Goal: Task Accomplishment & Management: Use online tool/utility

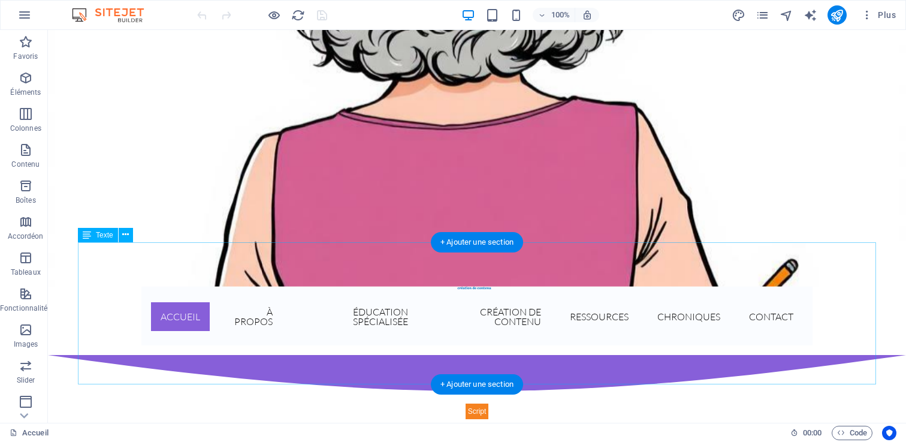
scroll to position [339, 0]
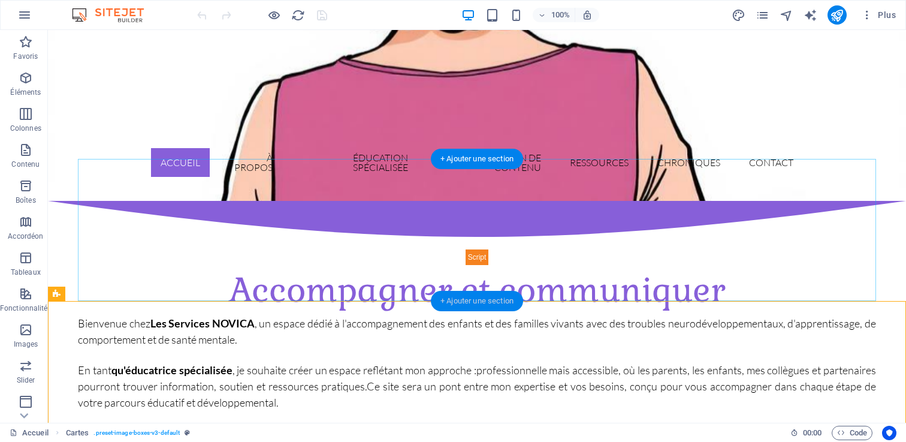
click at [486, 301] on div "+ Ajouter une section" at bounding box center [477, 301] width 92 height 20
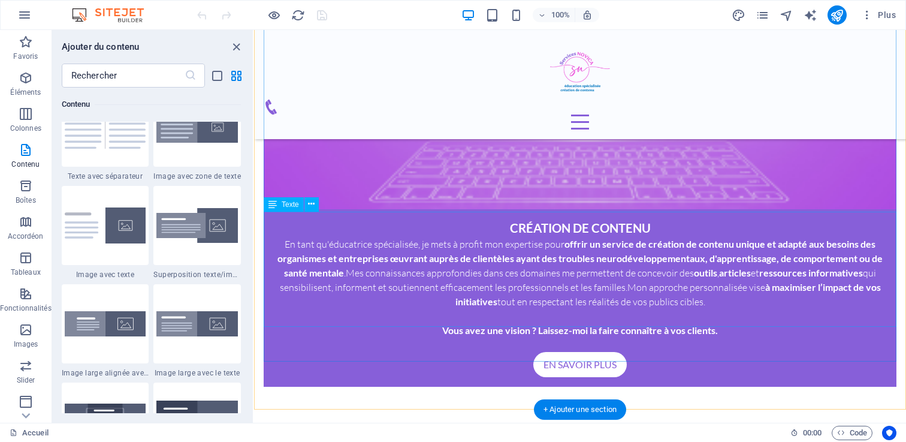
scroll to position [1435, 0]
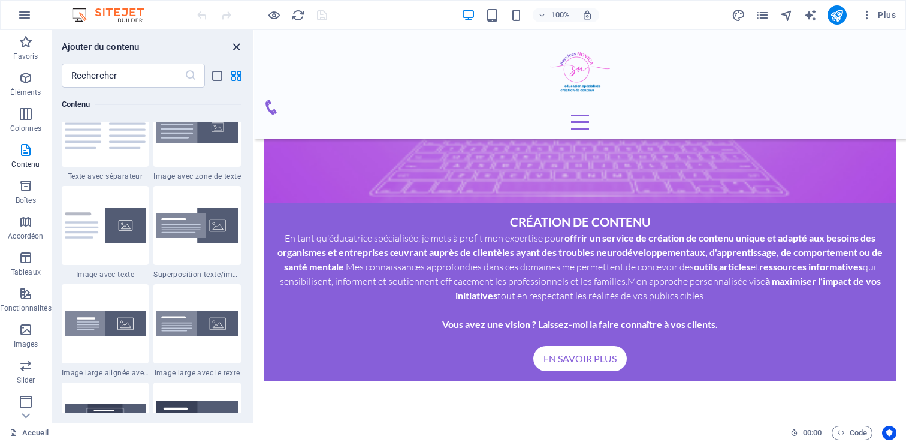
click at [233, 49] on icon "close panel" at bounding box center [236, 47] width 14 height 14
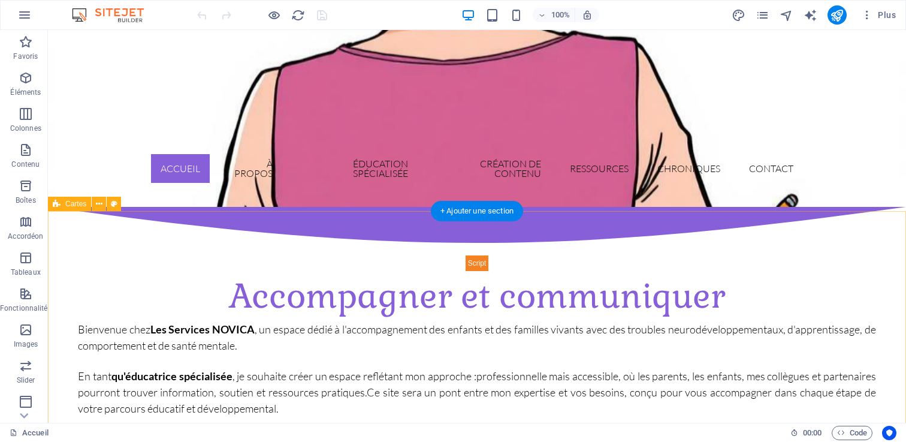
scroll to position [275, 0]
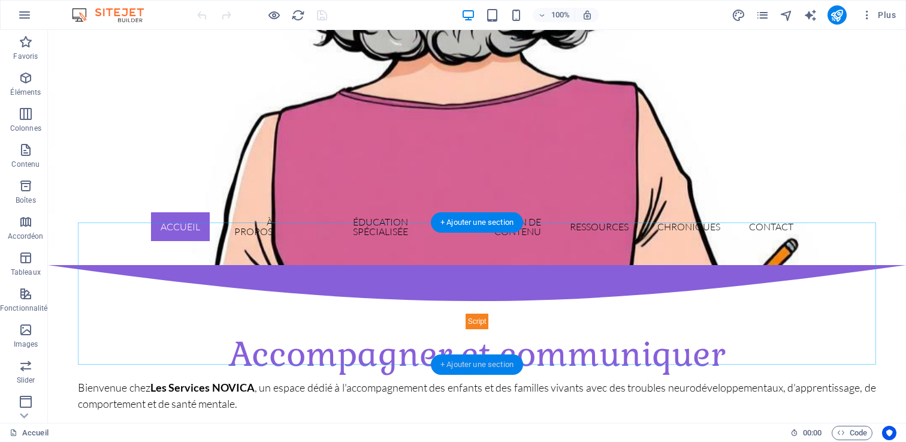
click at [463, 361] on div "+ Ajouter une section" at bounding box center [477, 364] width 92 height 20
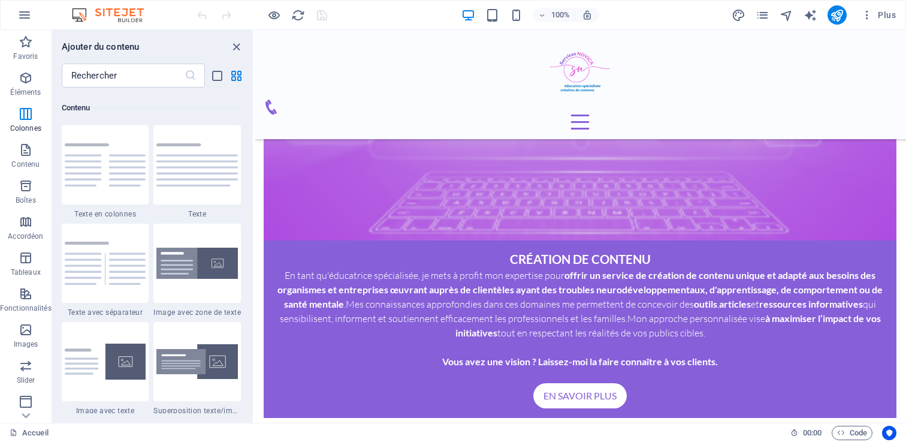
scroll to position [2088, 0]
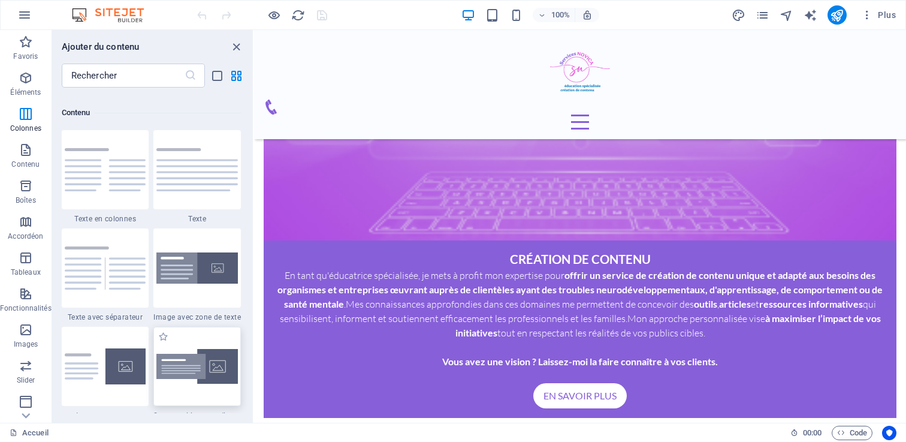
click at [185, 364] on img at bounding box center [196, 366] width 81 height 34
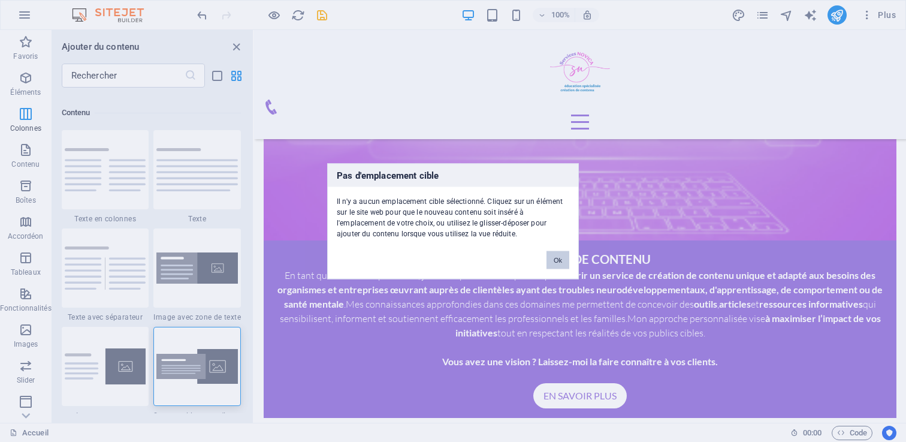
click at [555, 263] on button "Ok" at bounding box center [557, 259] width 23 height 18
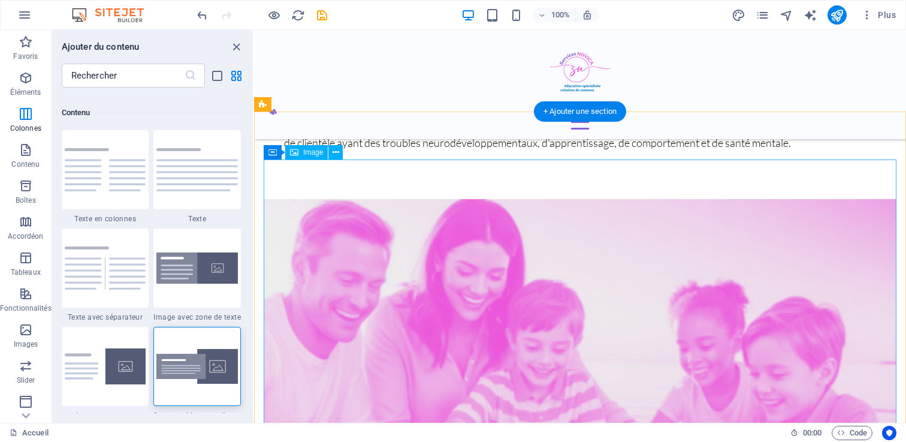
scroll to position [525, 0]
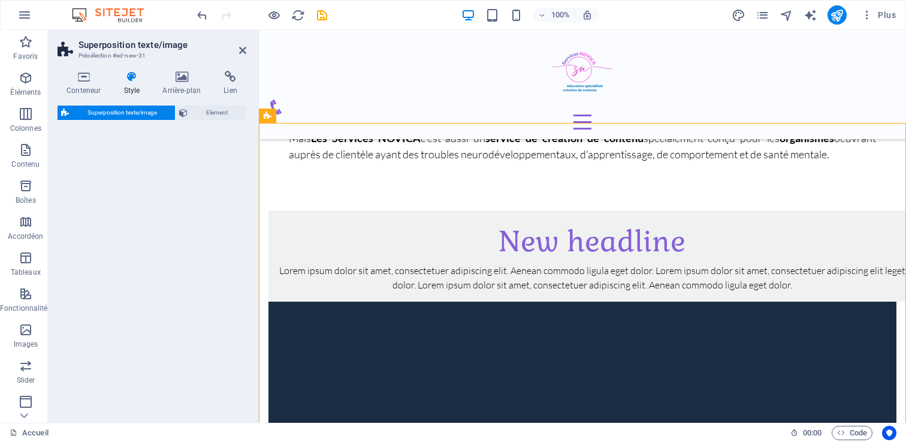
select select "rem"
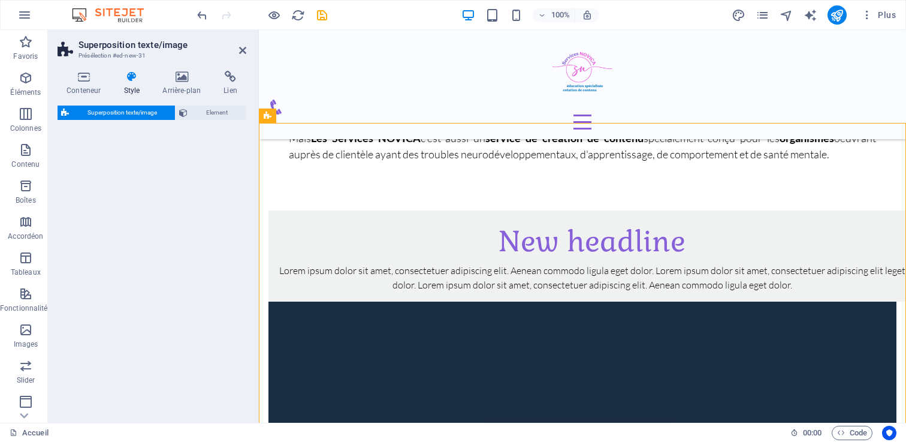
select select "px"
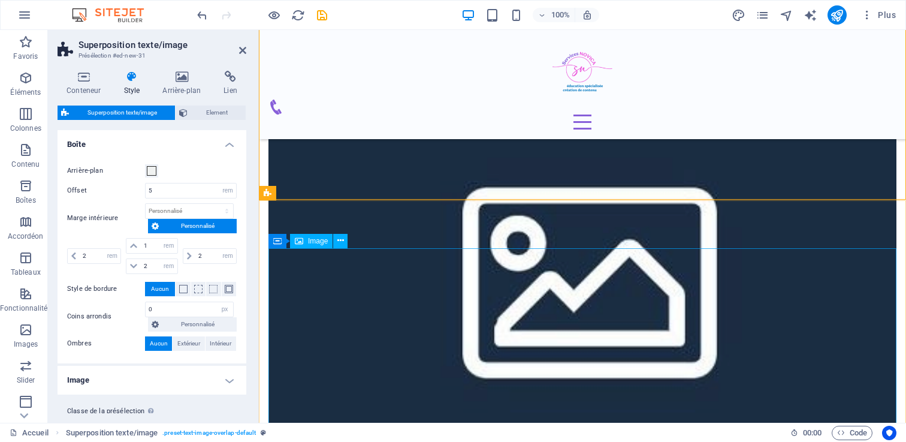
scroll to position [771, 0]
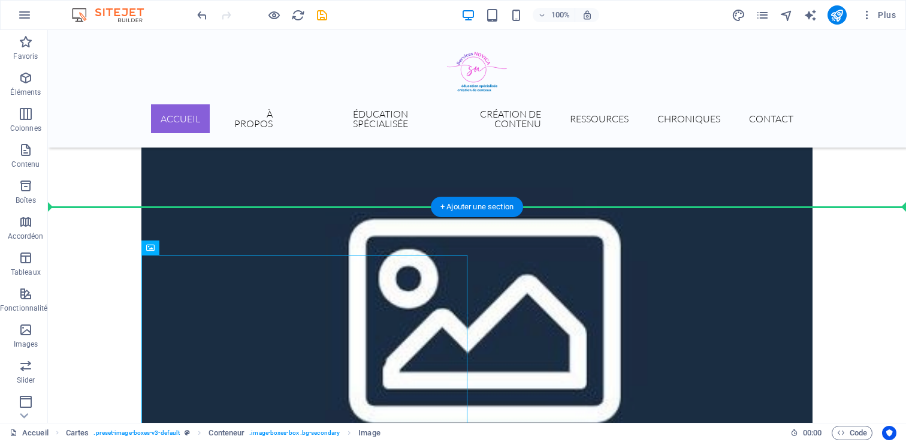
drag, startPoint x: 260, startPoint y: 323, endPoint x: 658, endPoint y: 160, distance: 430.1
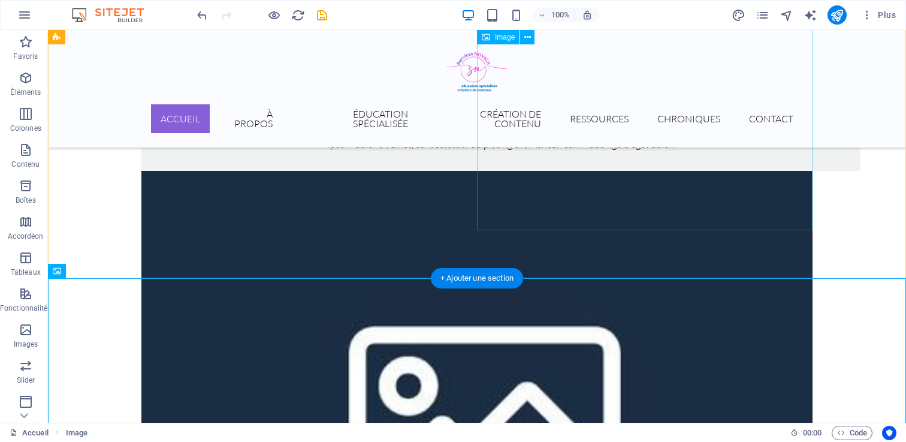
scroll to position [658, 0]
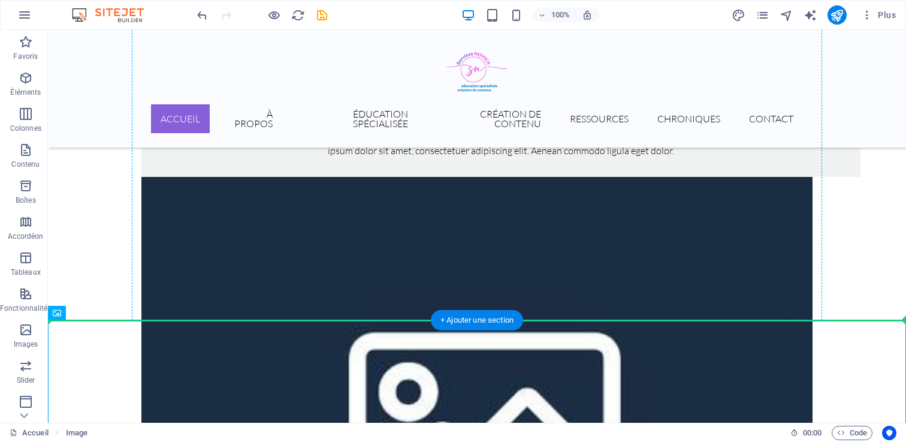
drag, startPoint x: 637, startPoint y: 359, endPoint x: 647, endPoint y: 169, distance: 190.8
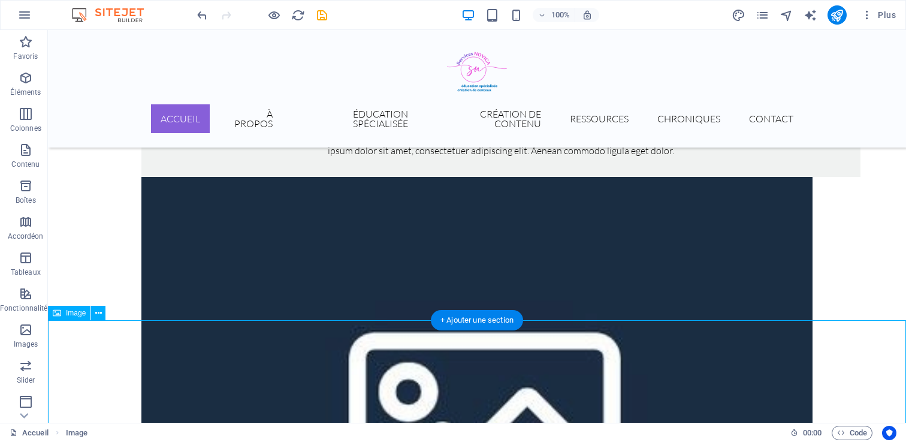
scroll to position [669, 0]
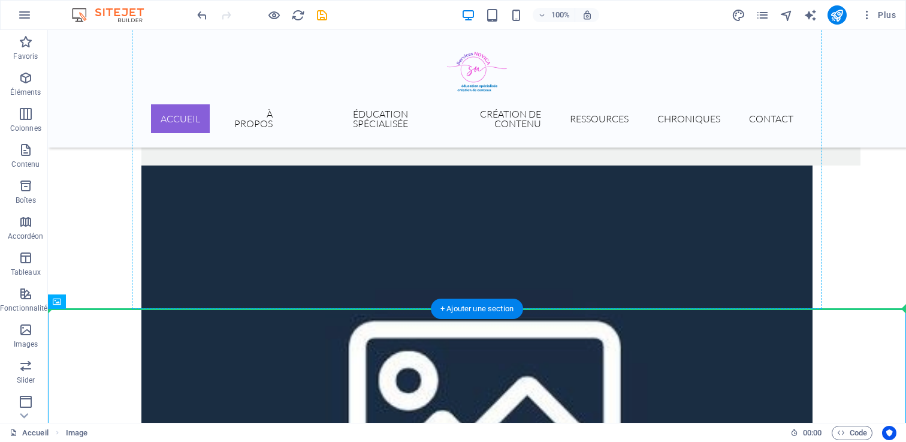
drag, startPoint x: 598, startPoint y: 386, endPoint x: 628, endPoint y: 178, distance: 210.0
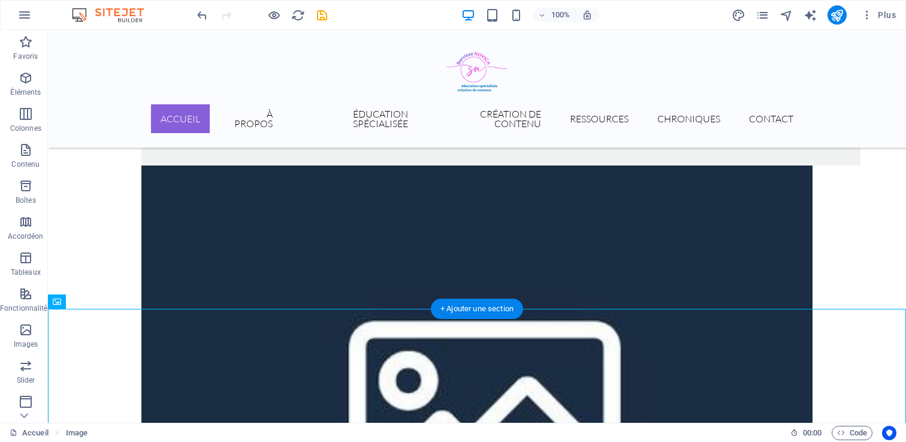
click at [628, 178] on figure at bounding box center [476, 407] width 671 height 485
select select "%"
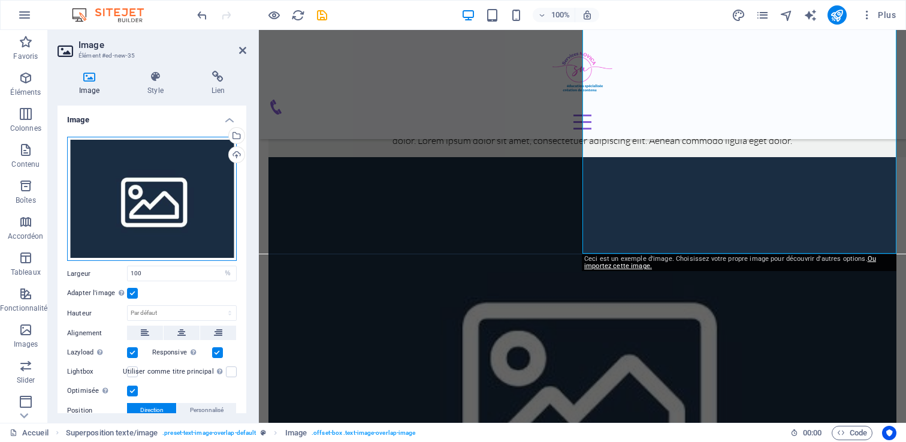
click at [185, 213] on div "Glissez les fichiers ici, cliquez pour choisir les fichiers ou sélectionnez les…" at bounding box center [152, 199] width 170 height 125
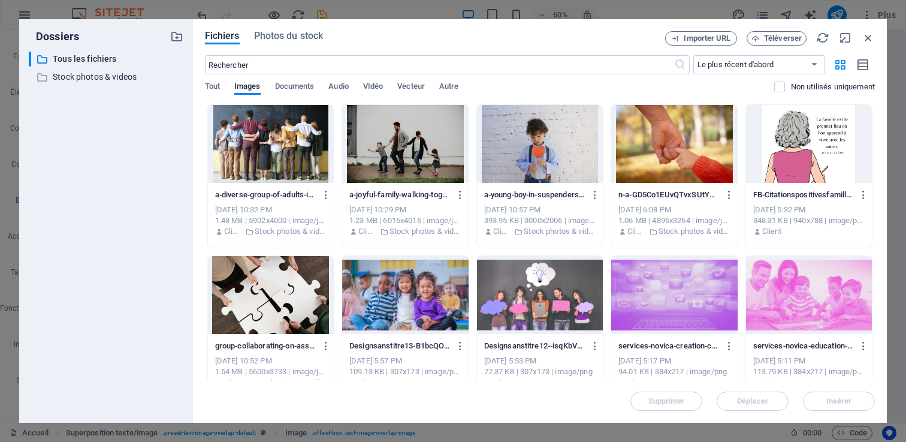
scroll to position [910, 0]
click at [787, 284] on div at bounding box center [809, 295] width 126 height 78
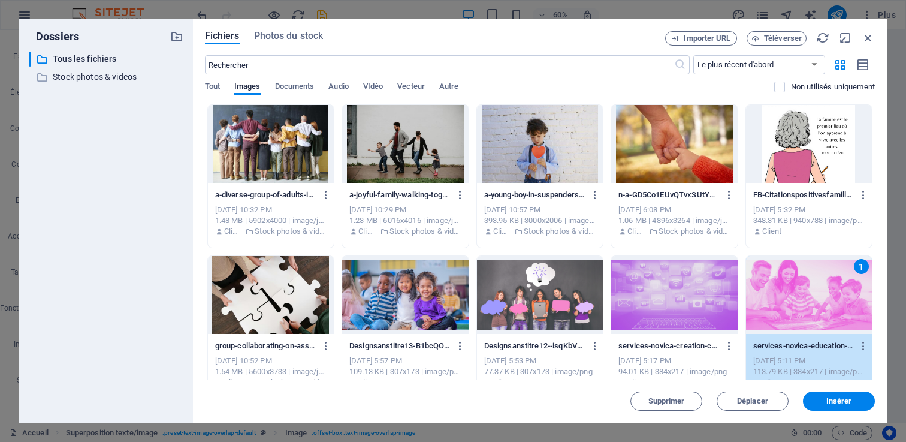
click at [787, 284] on div "1" at bounding box center [809, 295] width 126 height 78
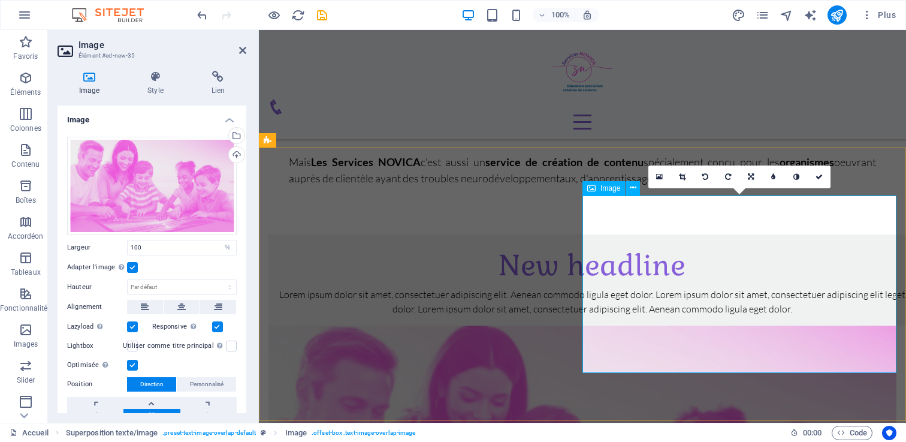
scroll to position [504, 0]
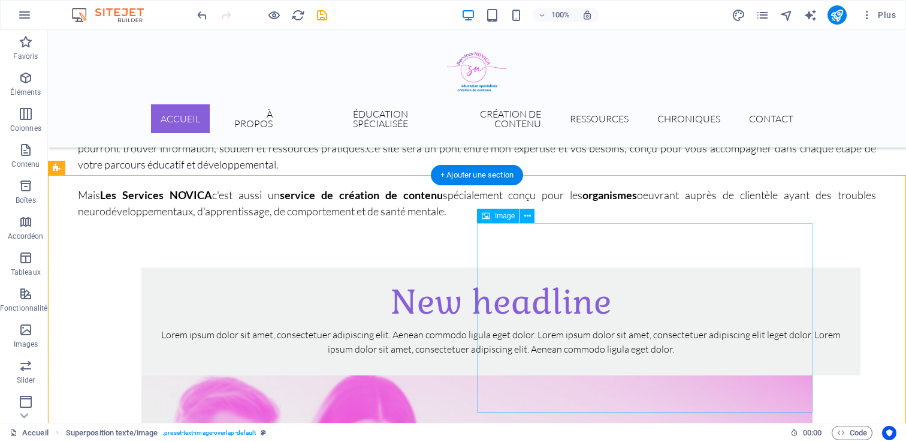
scroll to position [455, 0]
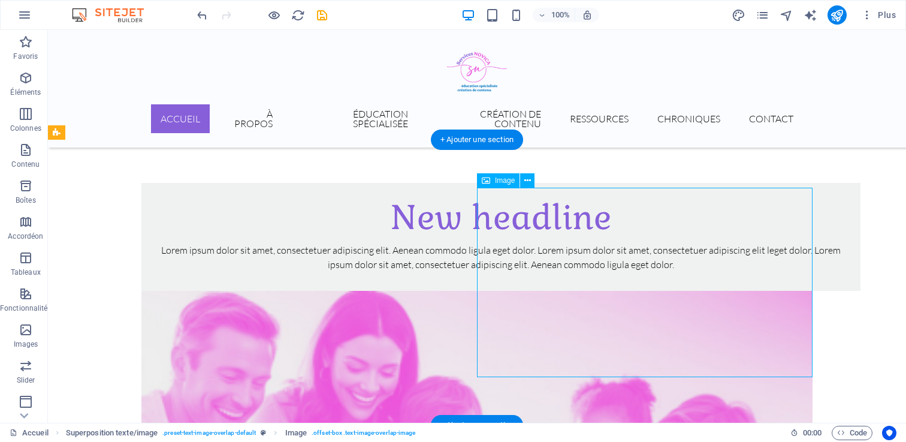
scroll to position [546, 0]
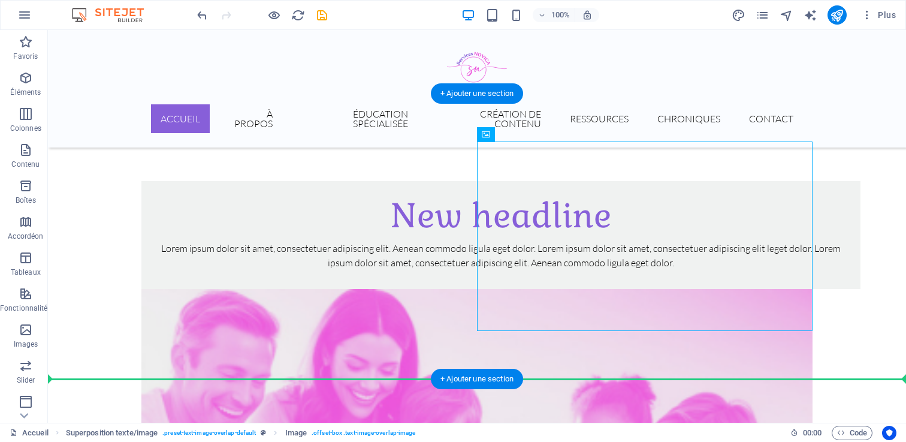
drag, startPoint x: 808, startPoint y: 330, endPoint x: 822, endPoint y: 338, distance: 15.8
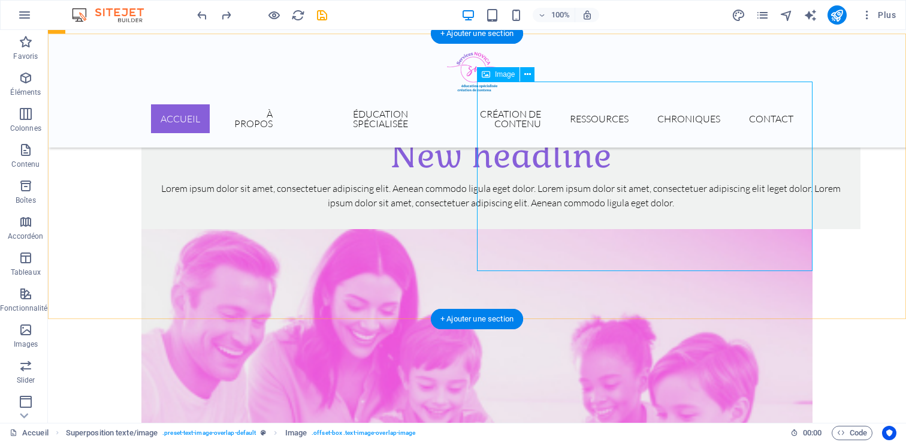
click at [739, 244] on figure at bounding box center [476, 418] width 671 height 379
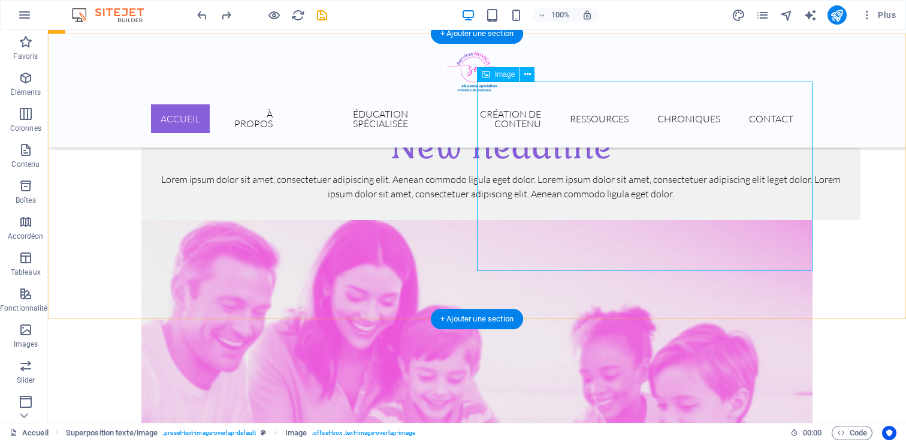
select select "%"
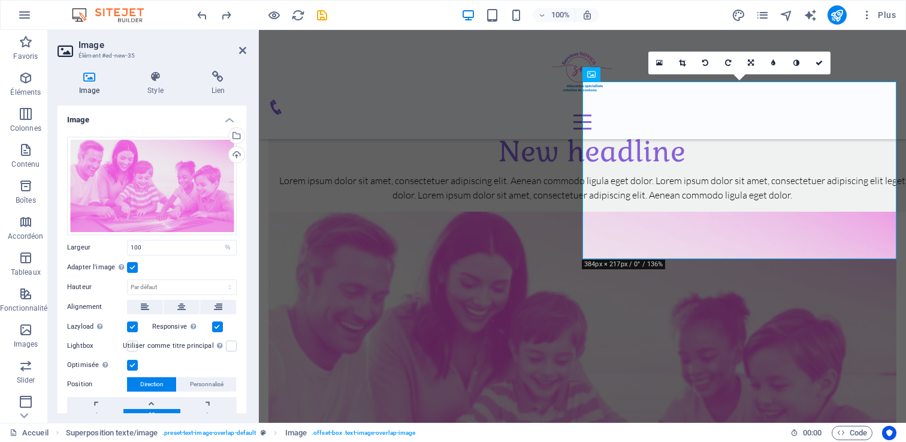
click at [134, 262] on label at bounding box center [132, 267] width 11 height 11
click at [0, 0] on input "Adapter l'image Adapter automatiquement l'image à une largeur et une hauteur fi…" at bounding box center [0, 0] width 0 height 0
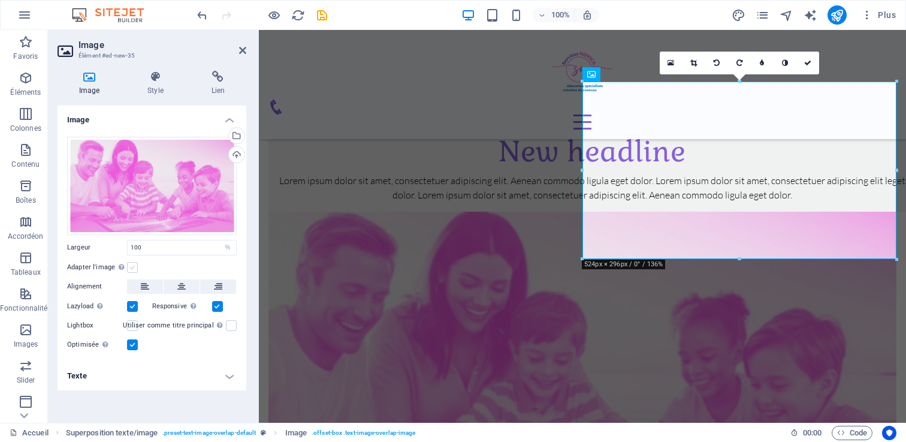
click at [134, 262] on label at bounding box center [132, 267] width 11 height 11
click at [0, 0] on input "Adapter l'image Adapter automatiquement l'image à une largeur et une hauteur fi…" at bounding box center [0, 0] width 0 height 0
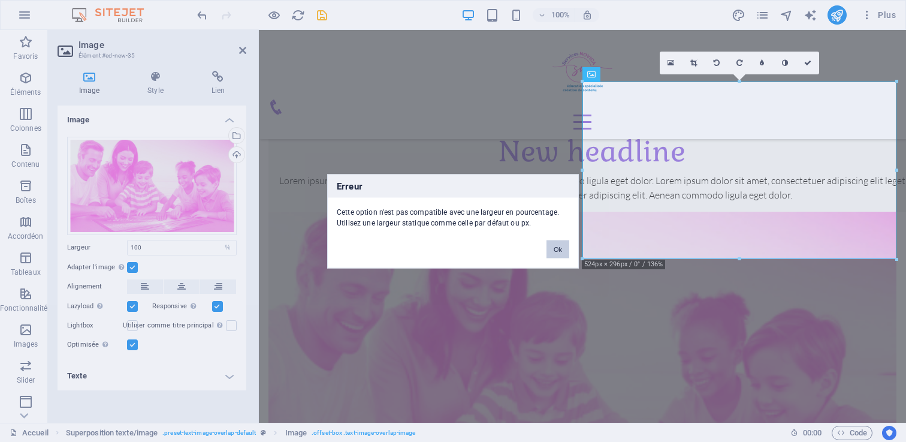
click at [555, 246] on button "Ok" at bounding box center [557, 249] width 23 height 18
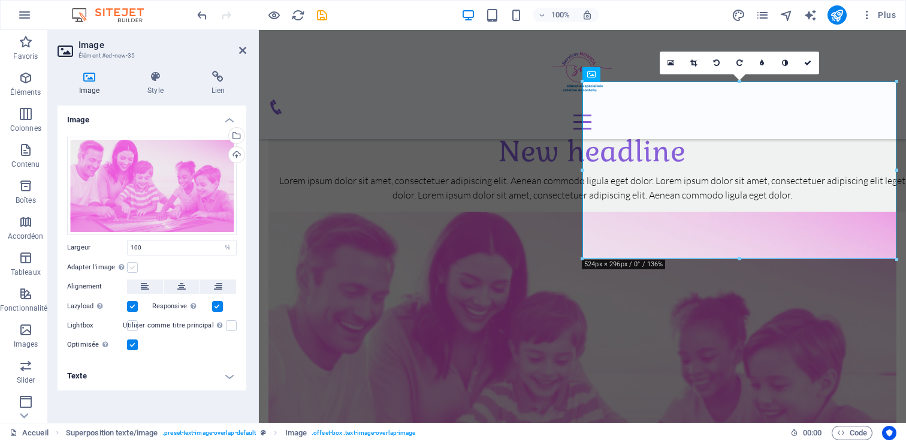
click at [136, 262] on label at bounding box center [132, 267] width 11 height 11
click at [0, 0] on input "Adapter l'image Adapter automatiquement l'image à une largeur et une hauteur fi…" at bounding box center [0, 0] width 0 height 0
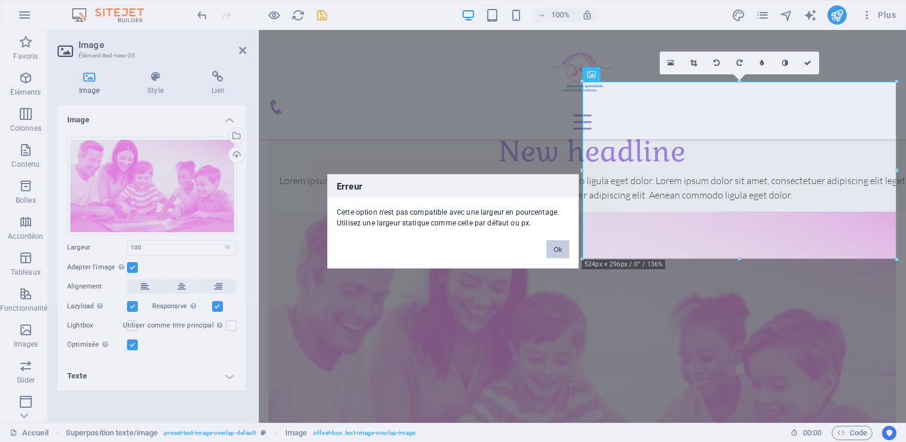
click at [556, 241] on button "Ok" at bounding box center [557, 249] width 23 height 18
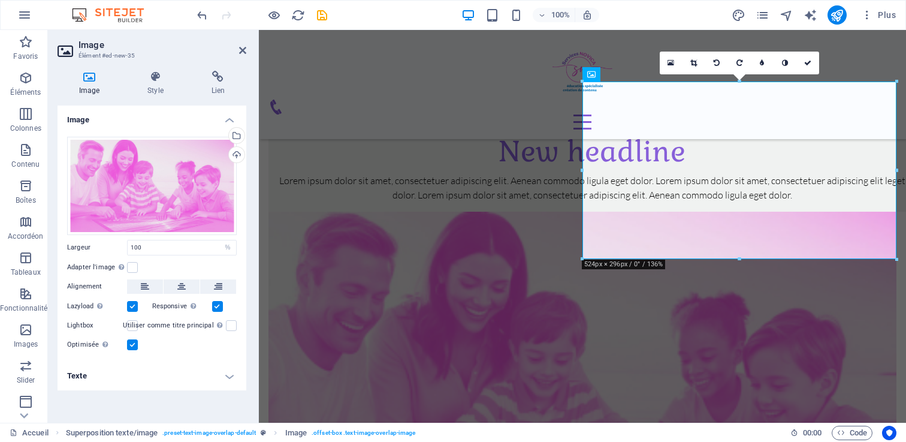
click at [122, 361] on h4 "Texte" at bounding box center [152, 375] width 189 height 29
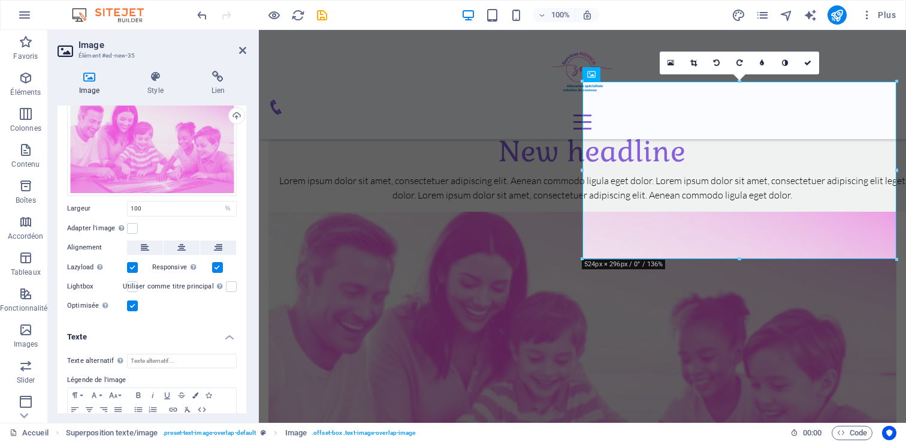
scroll to position [0, 0]
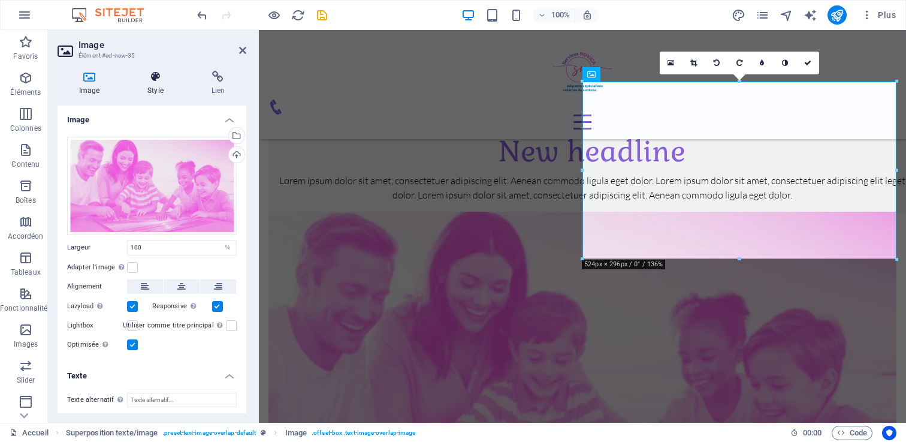
click at [149, 82] on icon at bounding box center [155, 77] width 59 height 12
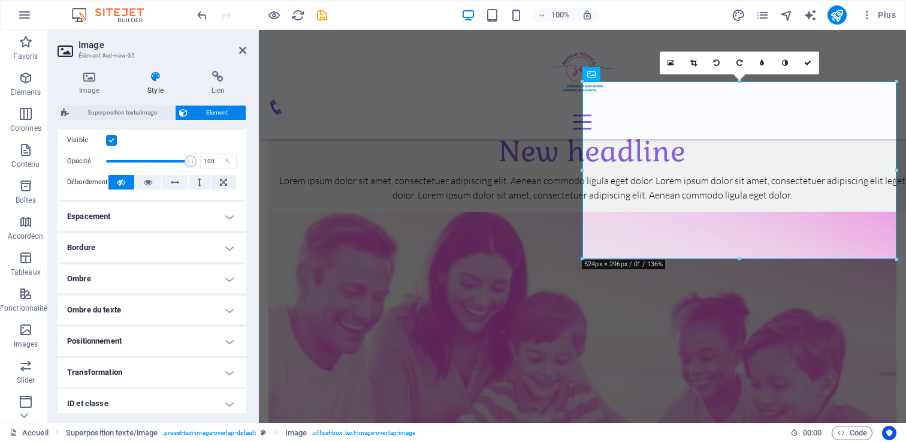
scroll to position [172, 0]
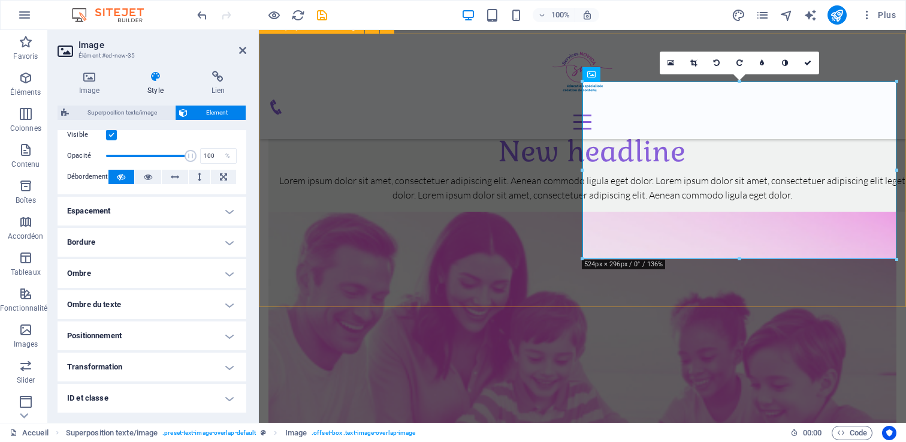
click at [393, 264] on div "New headline Lorem ipsum dolor sit amet, consectetuer adipiscing elit. Aenean c…" at bounding box center [582, 343] width 647 height 542
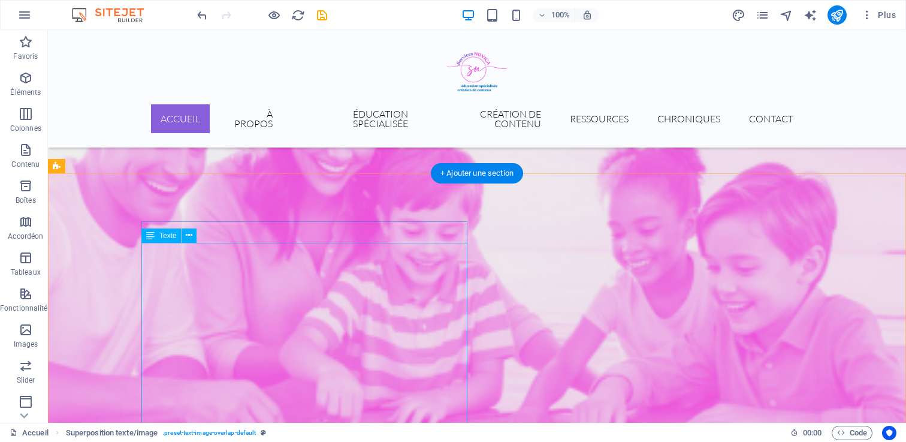
scroll to position [1242, 2]
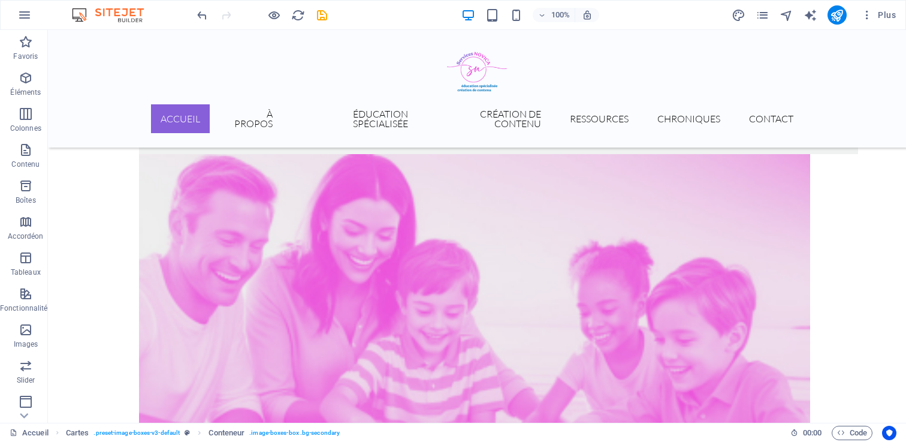
scroll to position [669, 2]
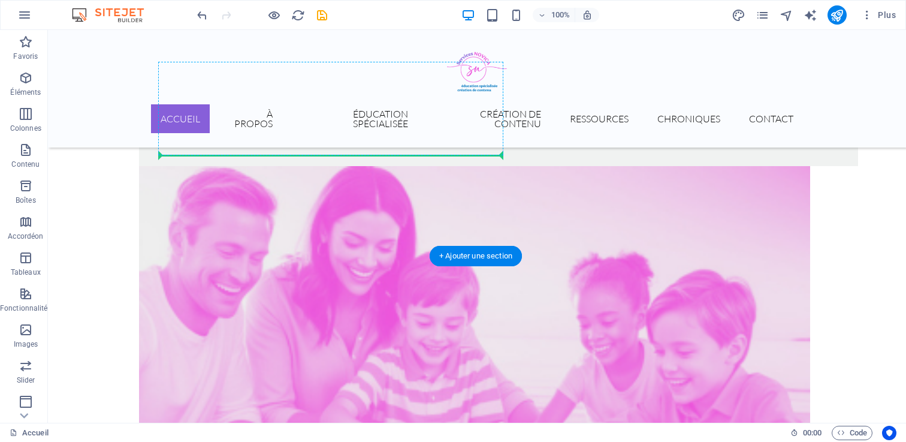
drag, startPoint x: 195, startPoint y: 241, endPoint x: 287, endPoint y: 149, distance: 129.6
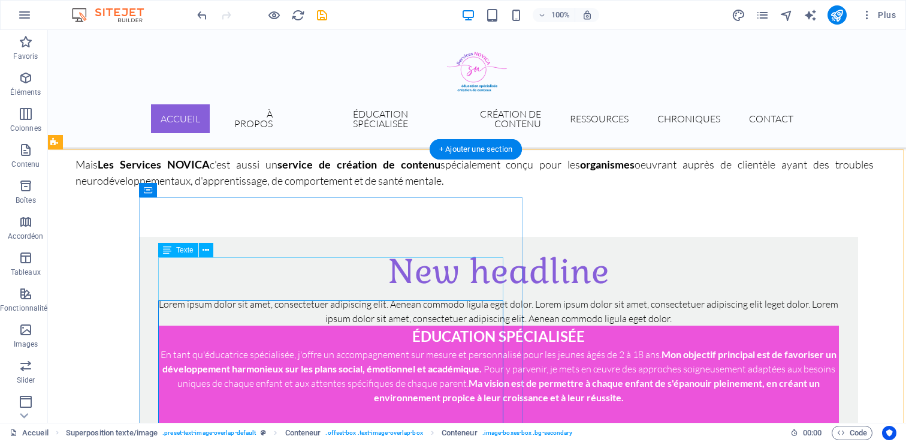
scroll to position [485, 2]
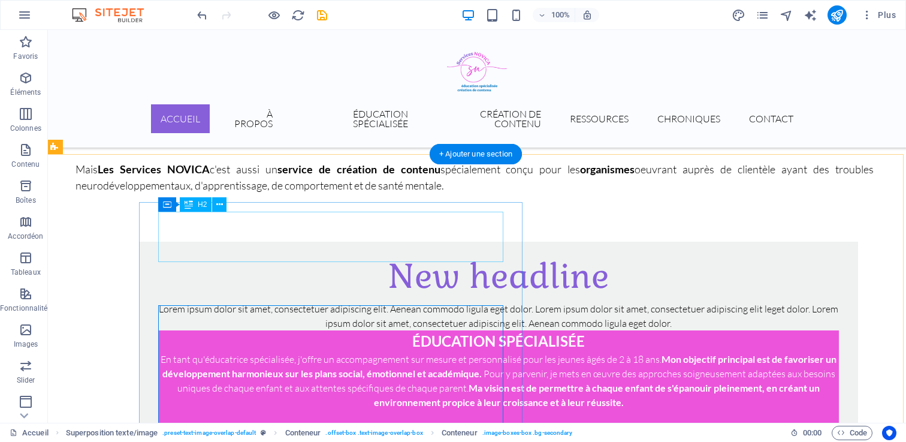
click at [238, 251] on div "New headline" at bounding box center [498, 276] width 681 height 50
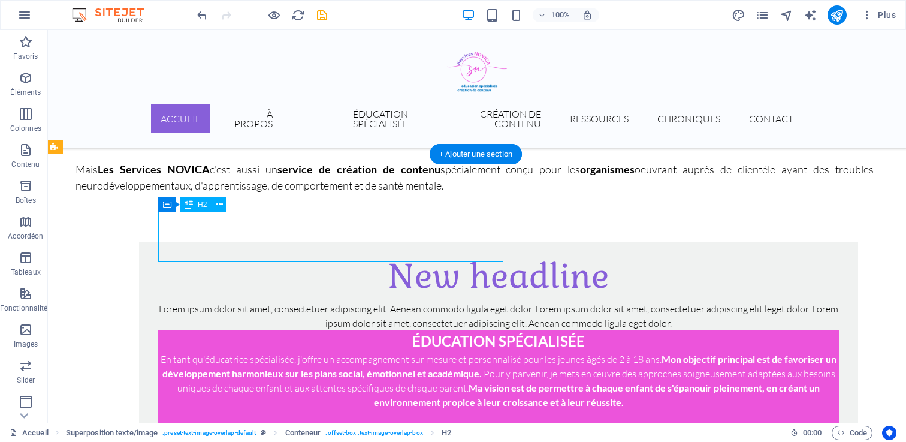
click at [238, 251] on div "New headline" at bounding box center [498, 276] width 681 height 50
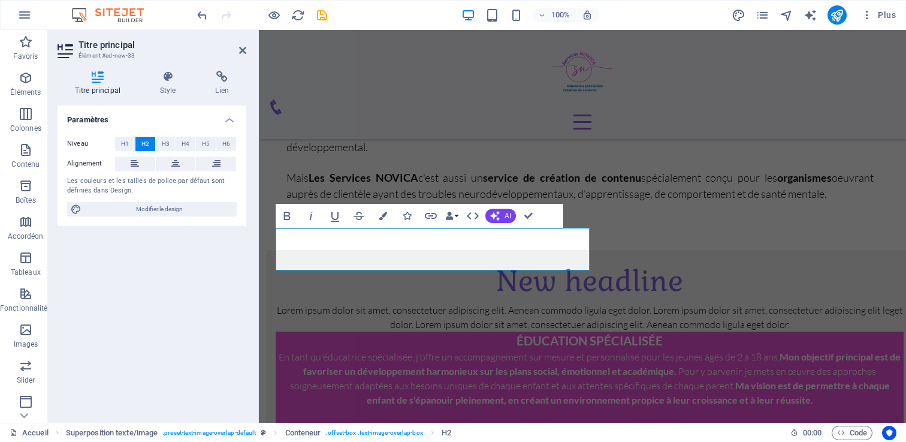
scroll to position [478, 2]
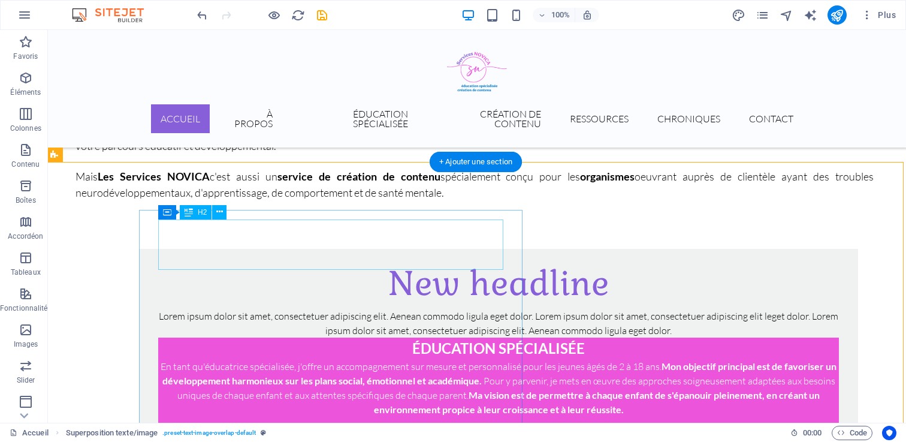
click at [303, 258] on div "New headline" at bounding box center [498, 283] width 681 height 50
click at [439, 258] on div "New headline" at bounding box center [498, 283] width 681 height 50
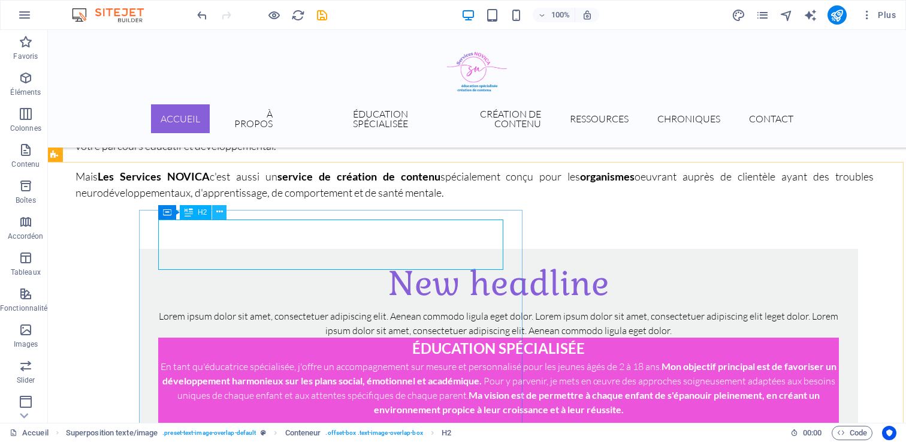
click at [220, 212] on icon at bounding box center [219, 211] width 7 height 13
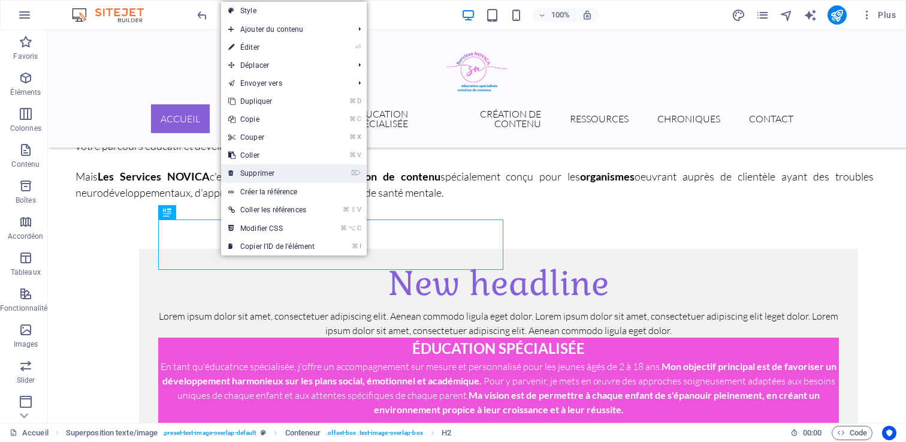
click at [286, 166] on link "⌦ Supprimer" at bounding box center [271, 173] width 101 height 18
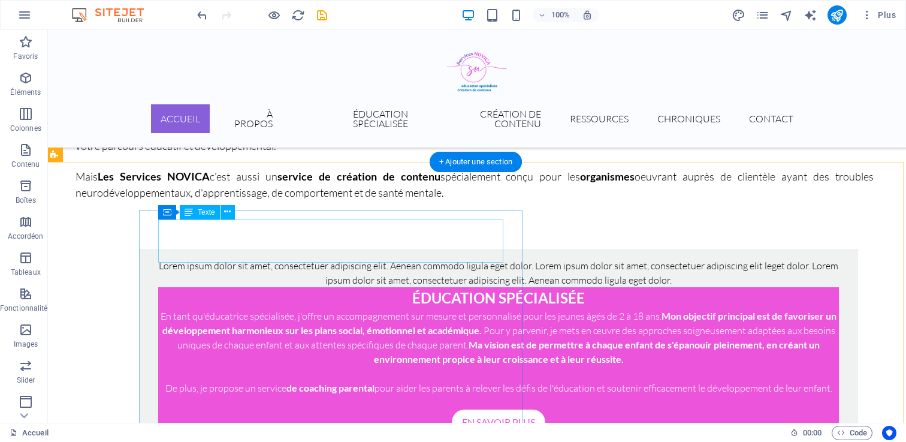
click at [261, 258] on div "Lorem ipsum dolor sit amet, consectetuer adipiscing elit. Aenean commodo ligula…" at bounding box center [498, 272] width 681 height 29
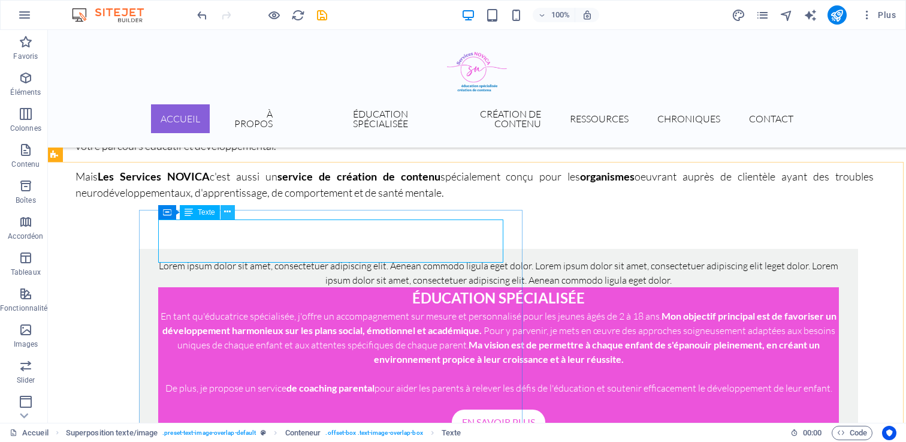
click at [220, 209] on button at bounding box center [227, 212] width 14 height 14
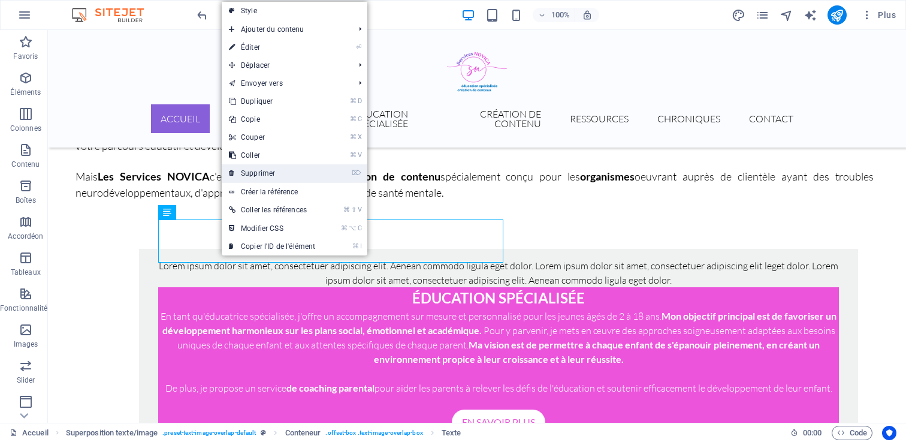
click at [262, 169] on link "⌦ Supprimer" at bounding box center [272, 173] width 101 height 18
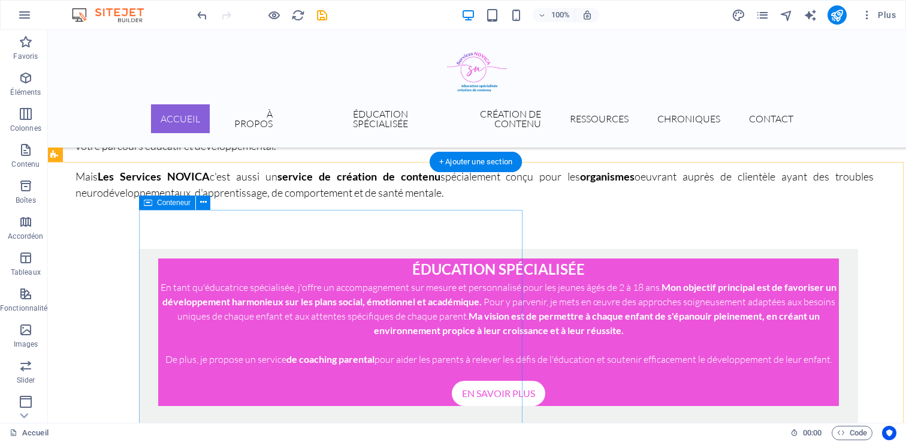
click at [144, 249] on div "ÉDUCATION SPÉCIALISÉE En tant qu'éducatrice spécialisée, j'offre un accompagnem…" at bounding box center [498, 337] width 719 height 176
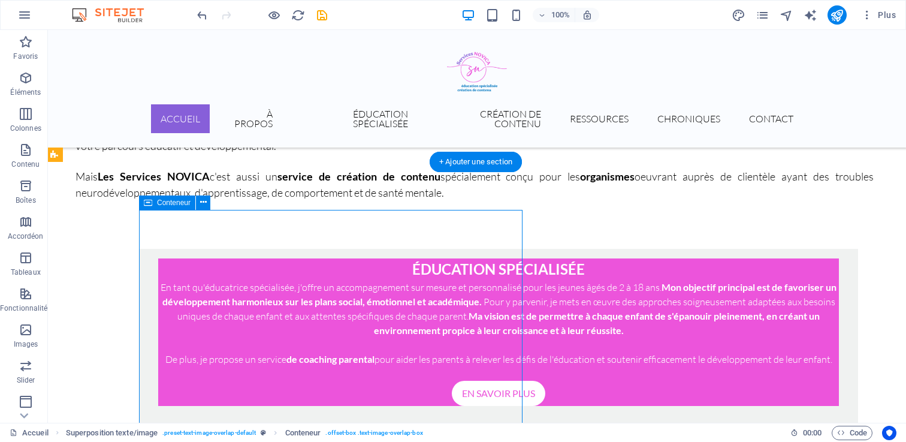
click at [144, 249] on div "ÉDUCATION SPÉCIALISÉE En tant qu'éducatrice spécialisée, j'offre un accompagnem…" at bounding box center [498, 337] width 719 height 176
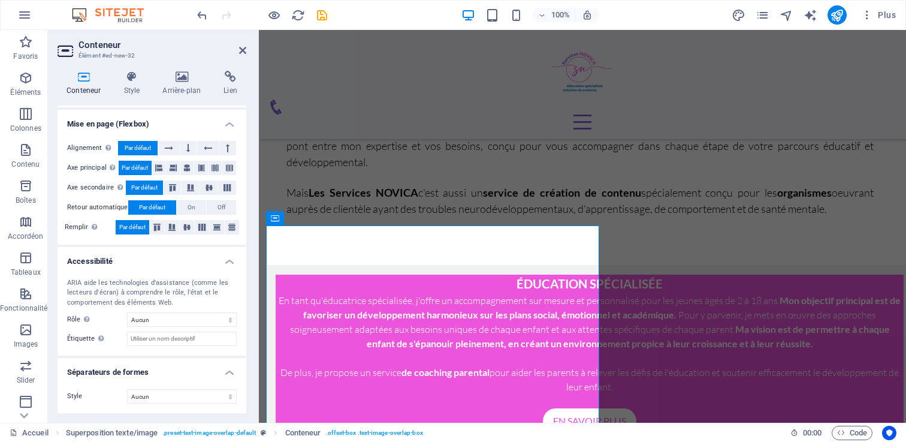
scroll to position [0, 0]
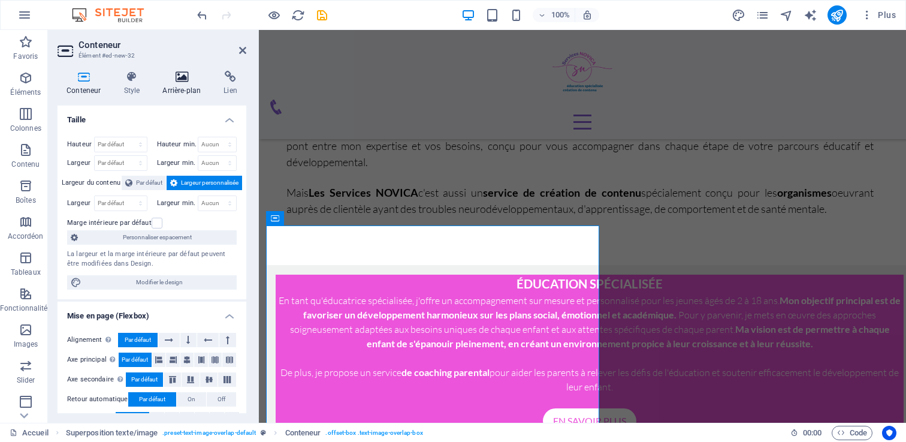
click at [181, 76] on icon at bounding box center [181, 77] width 56 height 12
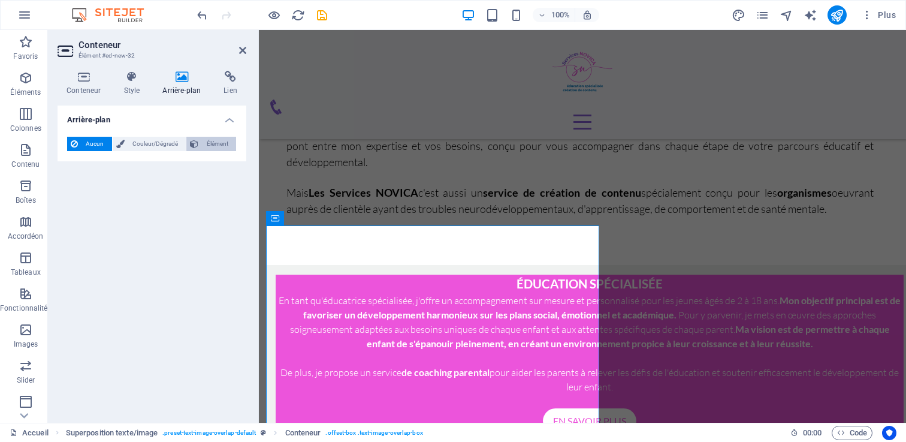
click at [204, 141] on span "Élément" at bounding box center [217, 144] width 31 height 14
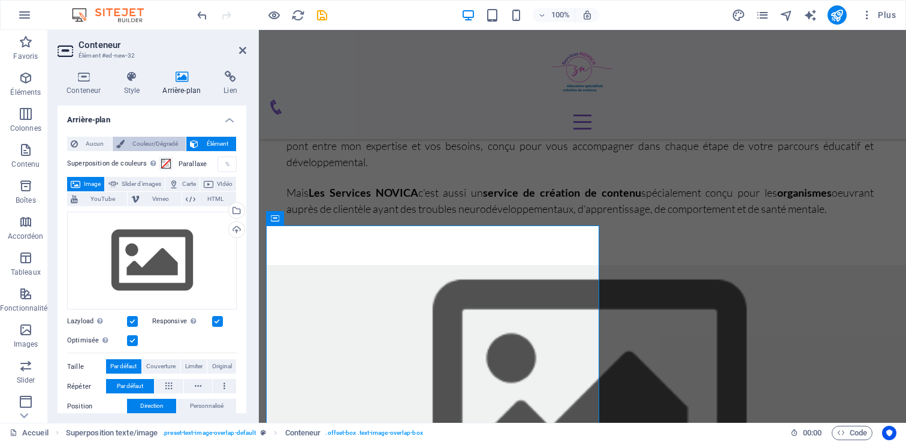
click at [143, 141] on span "Couleur/Dégradé" at bounding box center [155, 144] width 55 height 14
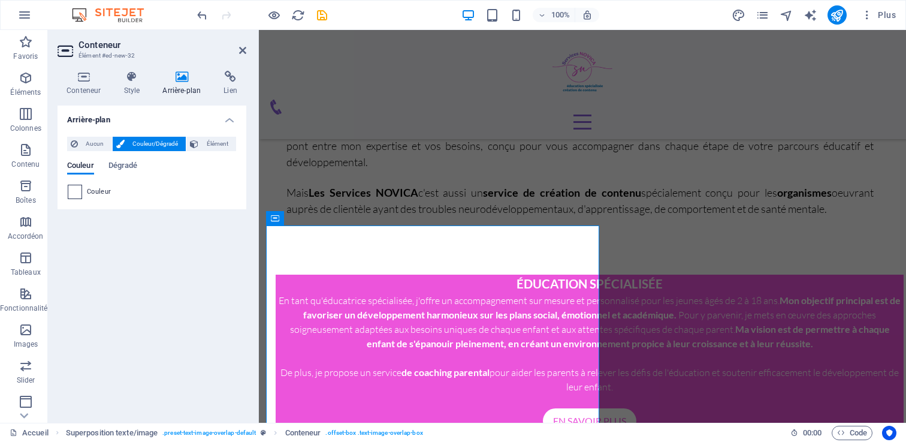
click at [80, 192] on span at bounding box center [74, 191] width 13 height 13
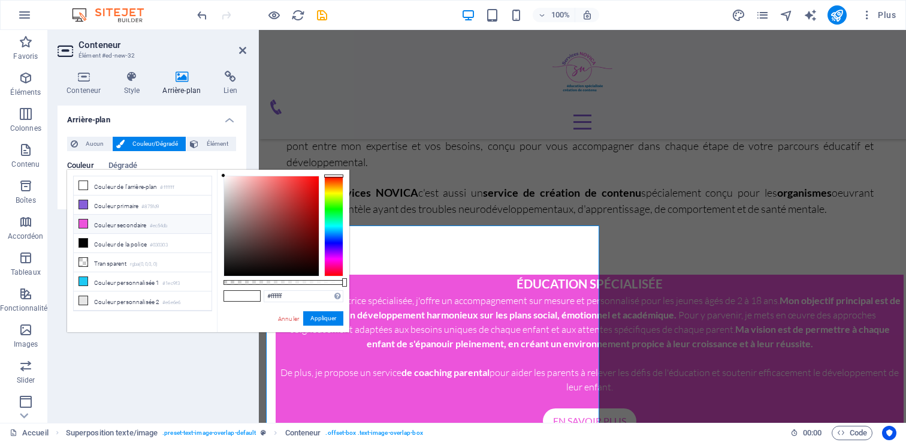
click at [90, 224] on li "Couleur secondaire #ec54db" at bounding box center [143, 223] width 138 height 19
type input "#ec54db"
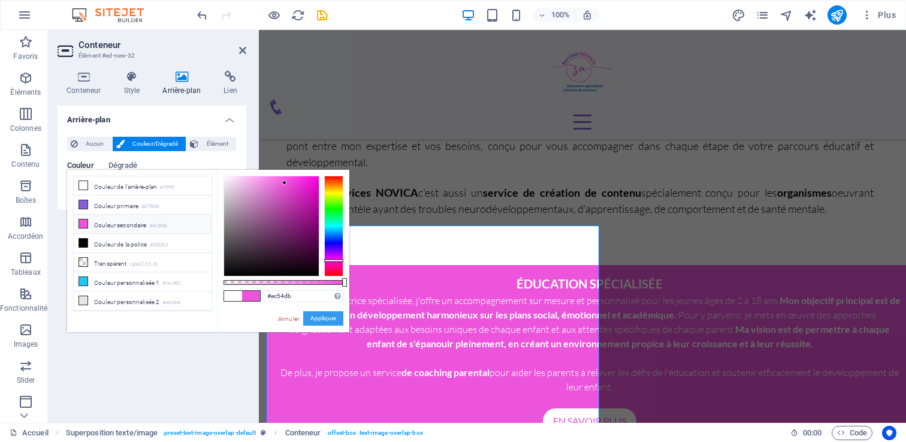
click at [320, 316] on button "Appliquer" at bounding box center [323, 318] width 40 height 14
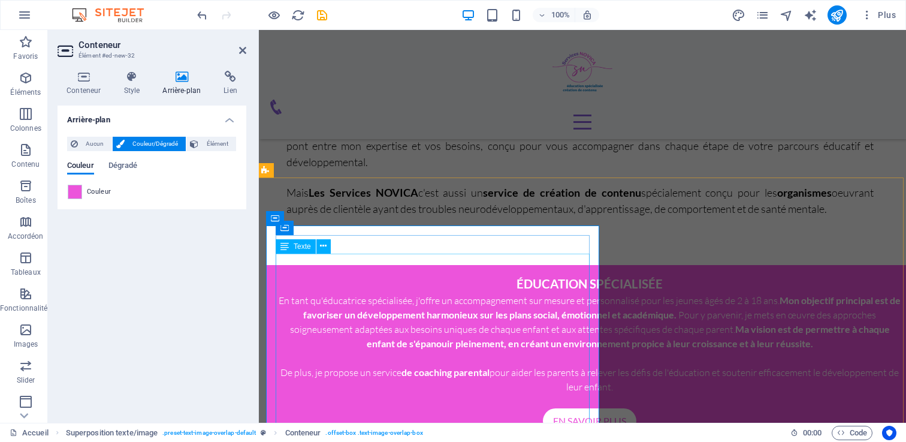
click at [383, 308] on div "En tant qu'éducatrice spécialisée, j'offre un accompagnement sur mesure et pers…" at bounding box center [590, 350] width 628 height 115
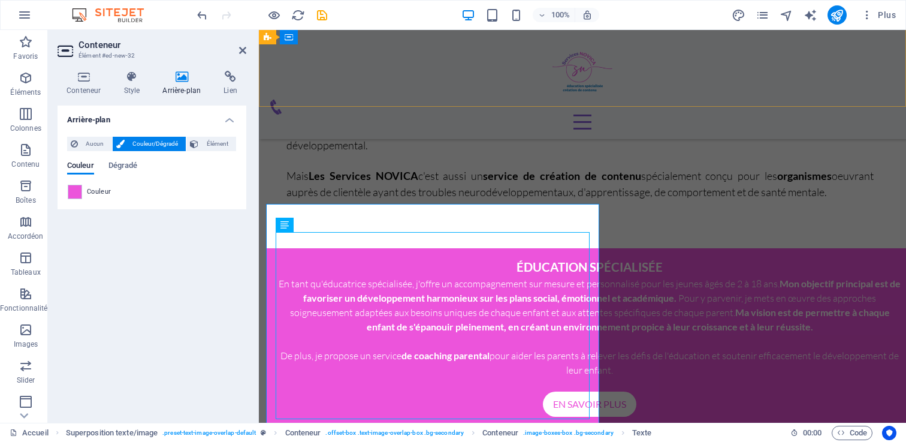
scroll to position [497, 2]
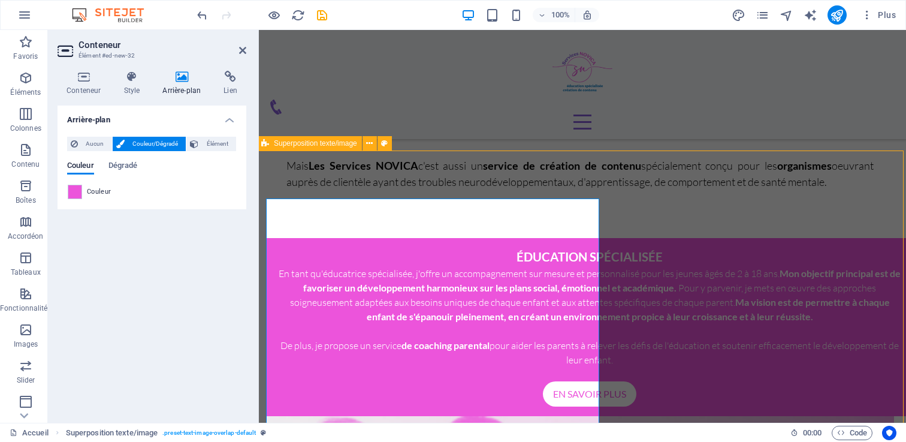
scroll to position [505, 2]
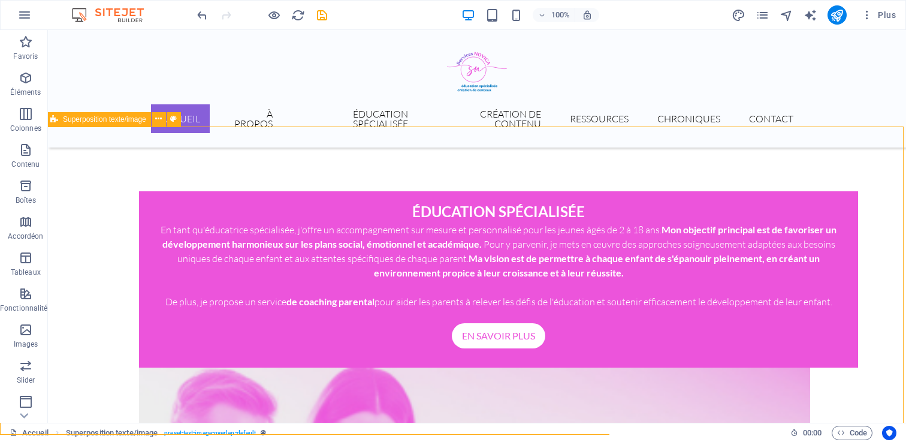
scroll to position [538, 2]
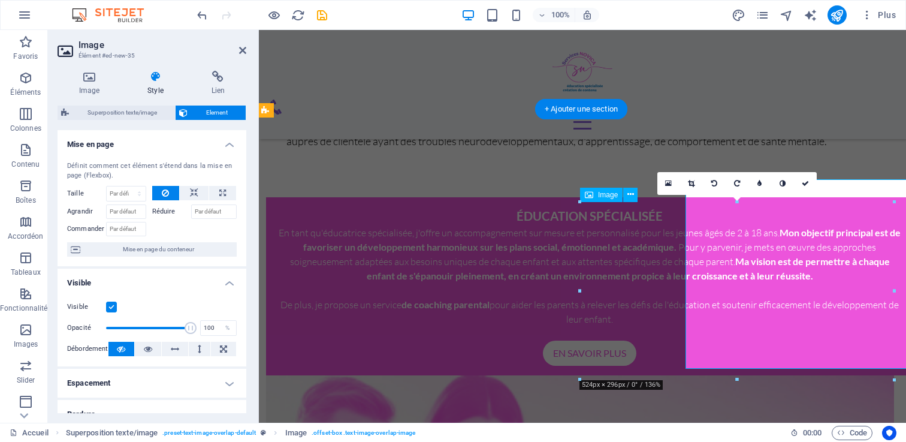
scroll to position [530, 2]
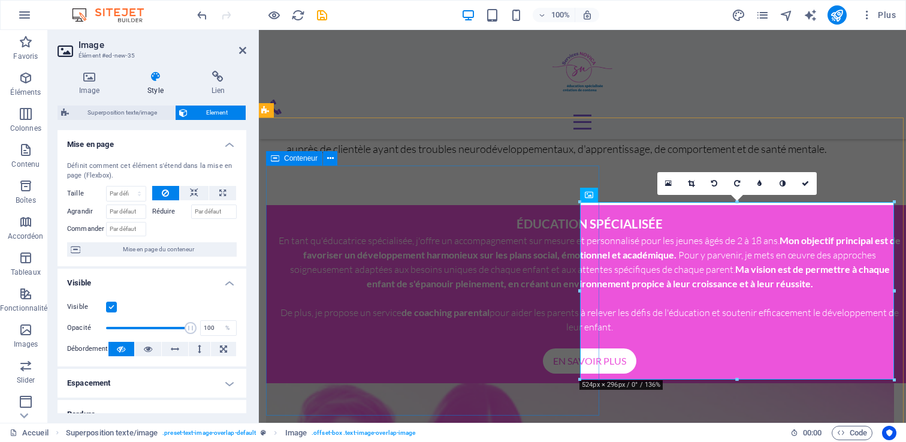
click at [476, 205] on div "ÉDUCATION SPÉCIALISÉE En tant qu'éducatrice spécialisée, j'offre un accompagnem…" at bounding box center [589, 294] width 647 height 178
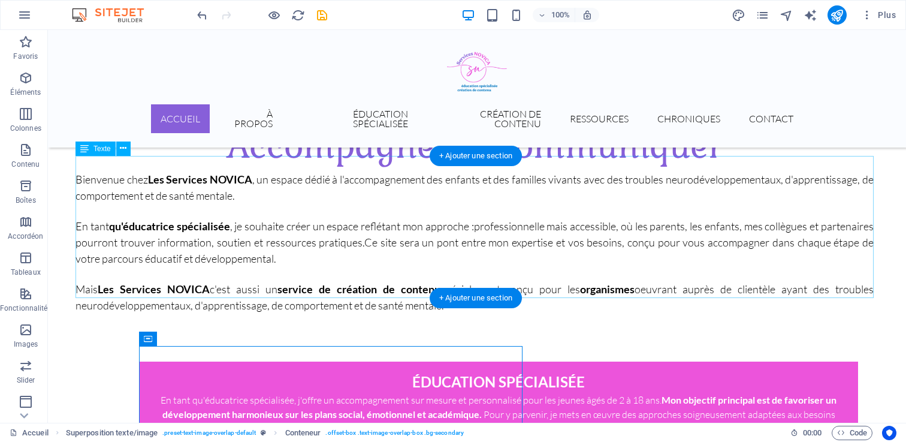
scroll to position [342, 2]
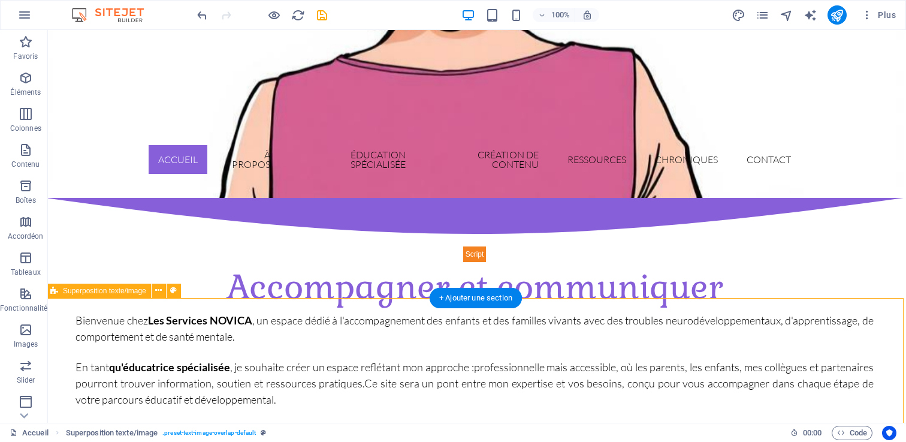
select select "rem"
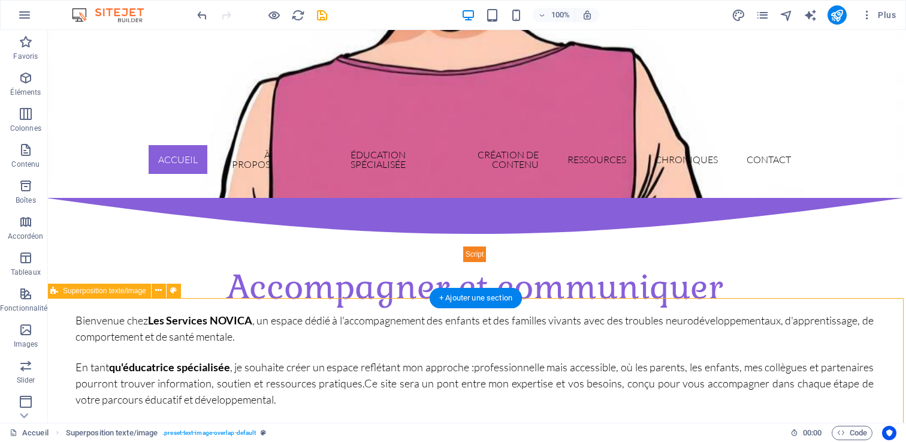
select select "rem"
select select "px"
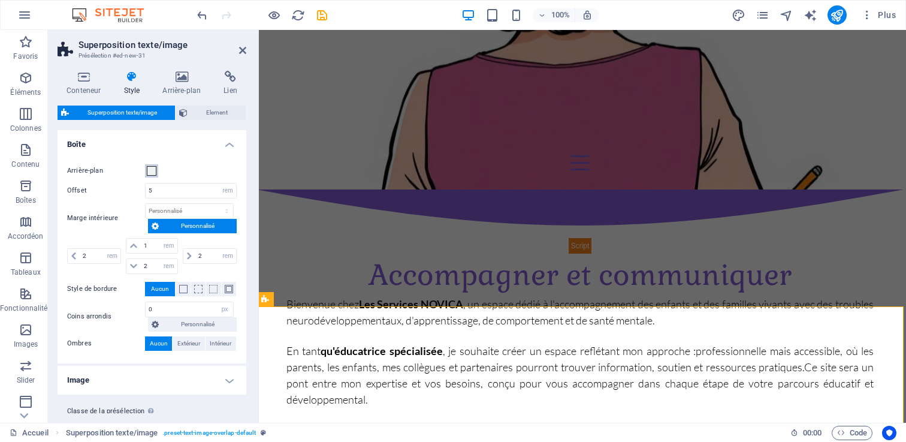
click at [148, 173] on span at bounding box center [152, 171] width 10 height 10
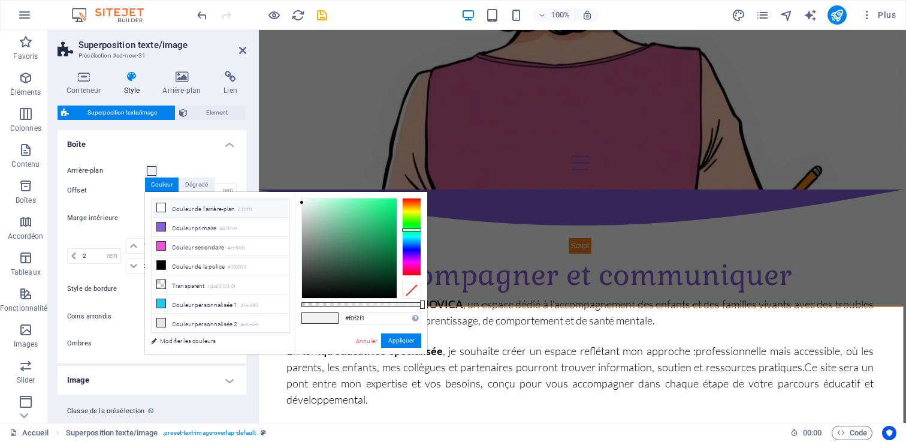
click at [200, 210] on li "Couleur de l'arrière-plan #ffffff" at bounding box center [221, 207] width 138 height 19
type input "#ffffff"
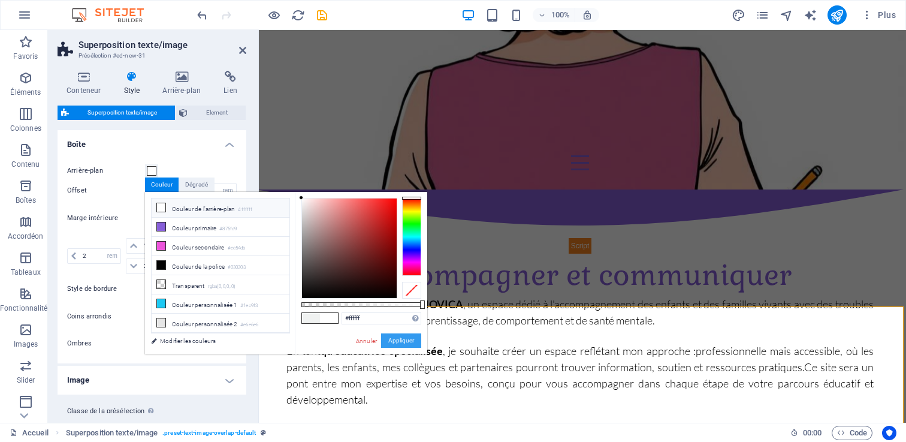
click at [401, 345] on button "Appliquer" at bounding box center [401, 340] width 40 height 14
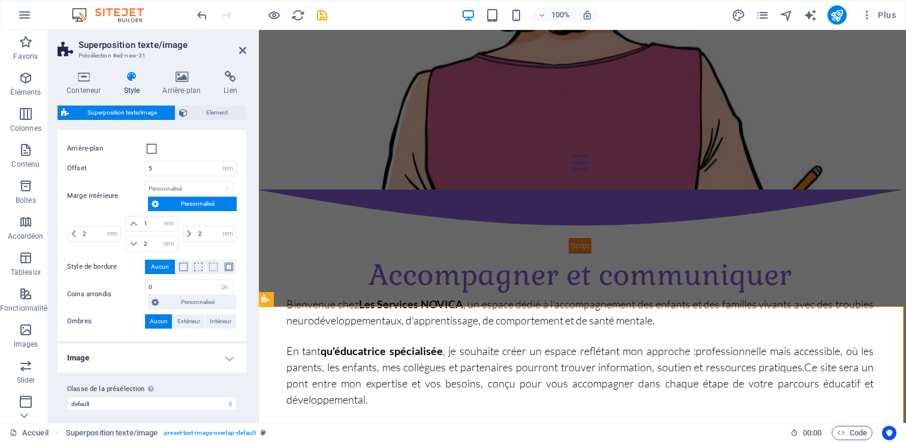
scroll to position [29, 0]
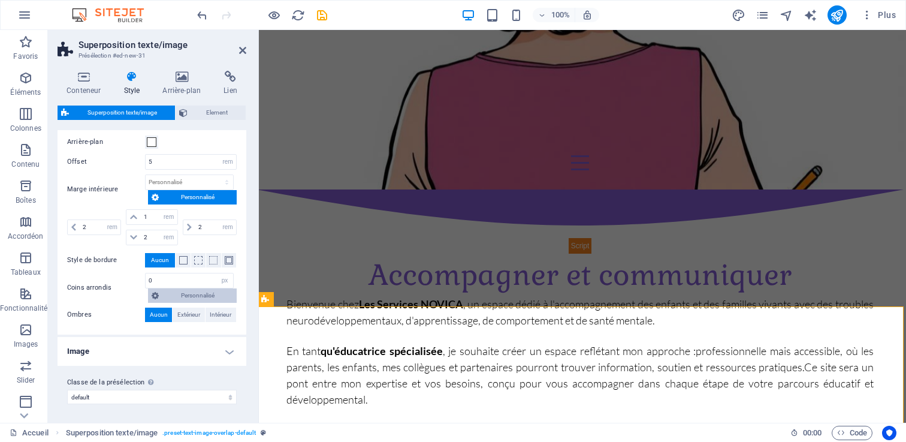
click at [178, 292] on span "Personnalisé" at bounding box center [197, 295] width 71 height 14
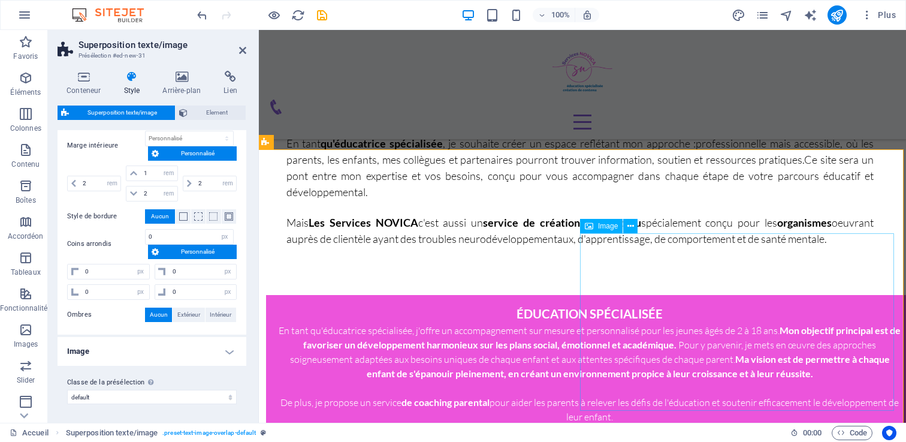
scroll to position [539, 2]
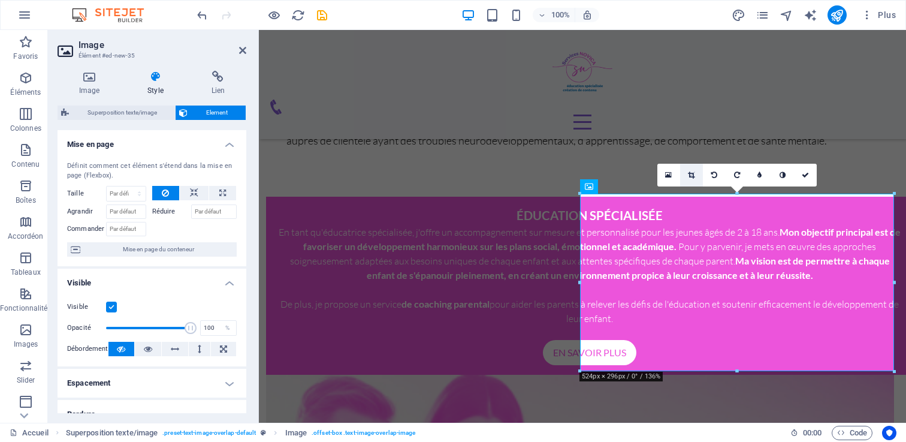
click at [691, 172] on icon at bounding box center [691, 174] width 7 height 7
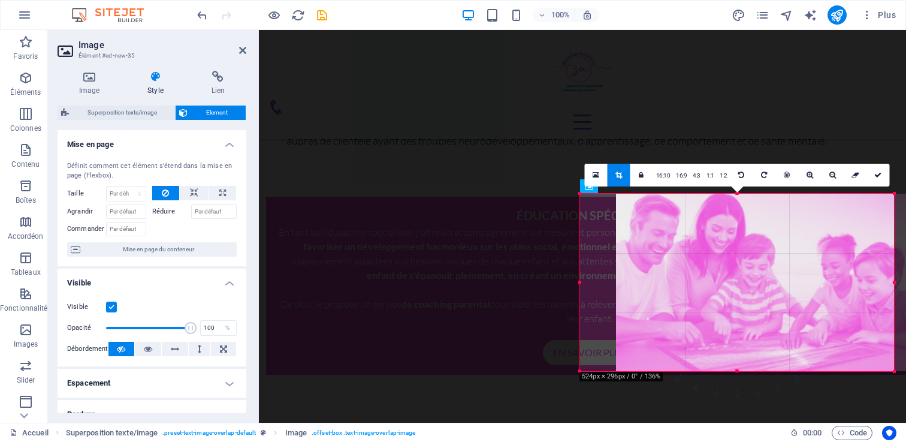
drag, startPoint x: 648, startPoint y: 223, endPoint x: 672, endPoint y: 223, distance: 24.6
click at [672, 223] on div at bounding box center [773, 281] width 314 height 177
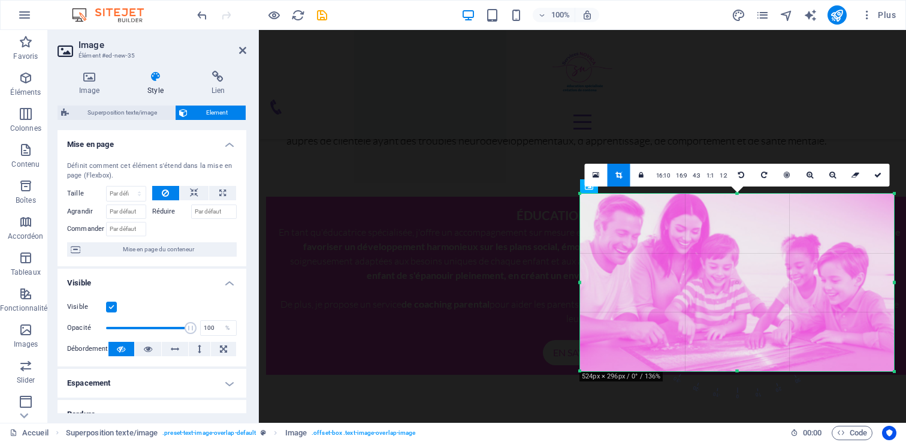
drag, startPoint x: 672, startPoint y: 223, endPoint x: 690, endPoint y: 223, distance: 18.0
click at [690, 223] on div at bounding box center [737, 281] width 314 height 177
click at [591, 173] on link at bounding box center [596, 175] width 23 height 23
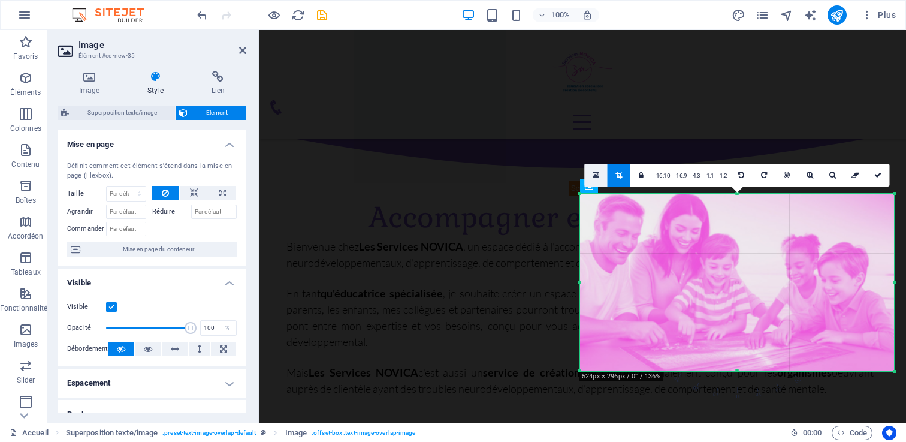
scroll to position [773, 2]
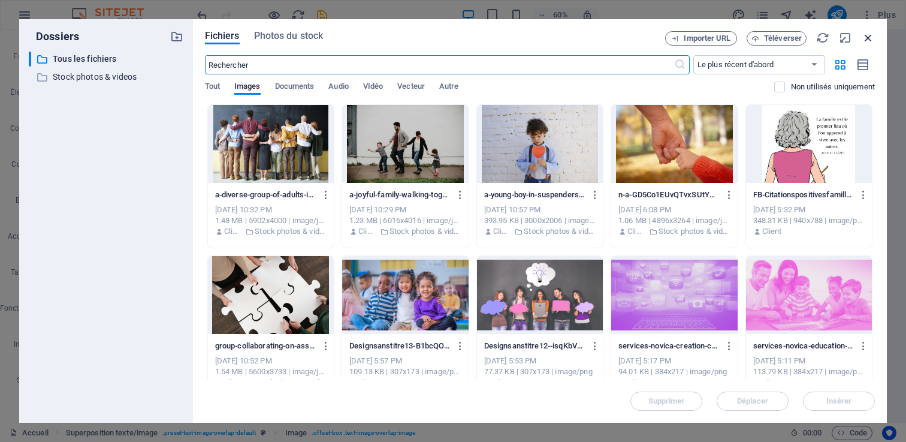
click at [871, 32] on icon "button" at bounding box center [867, 37] width 13 height 13
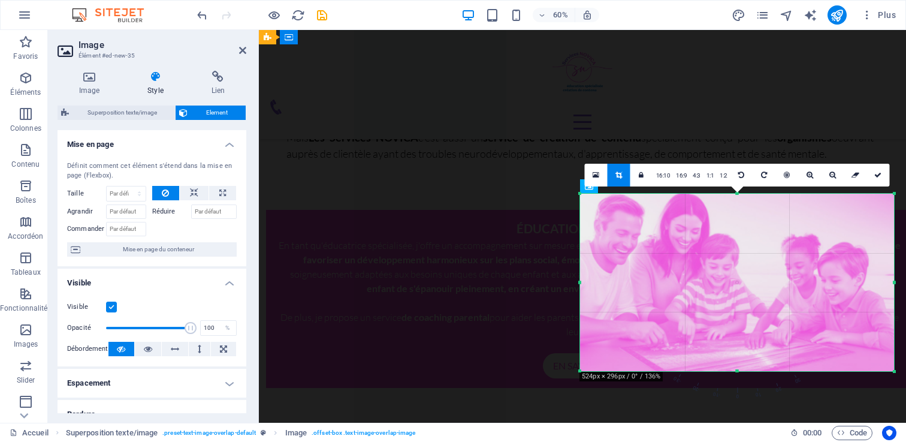
scroll to position [539, 2]
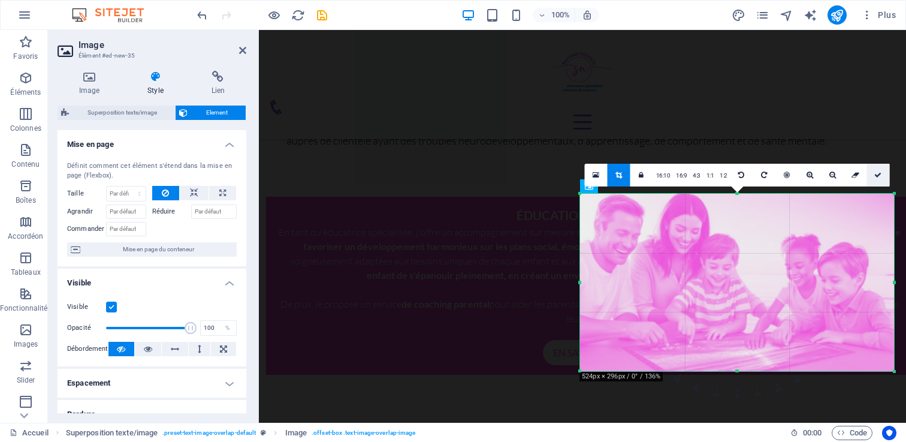
click at [876, 173] on icon at bounding box center [877, 174] width 7 height 7
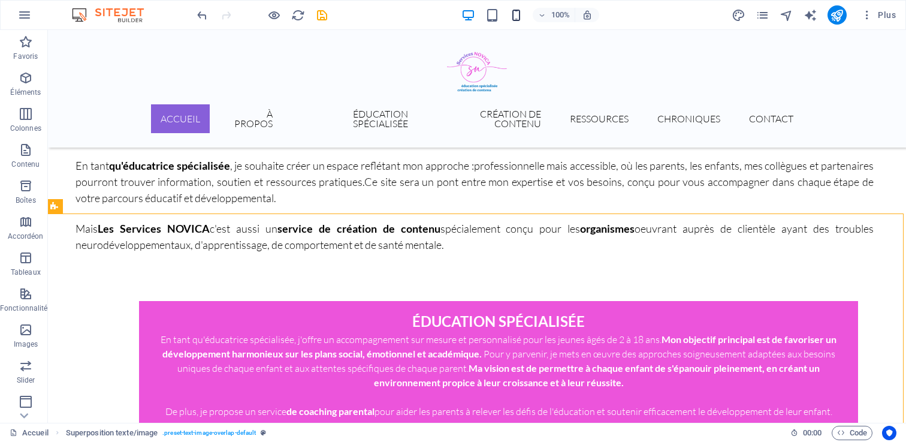
click at [517, 17] on icon "button" at bounding box center [516, 15] width 14 height 14
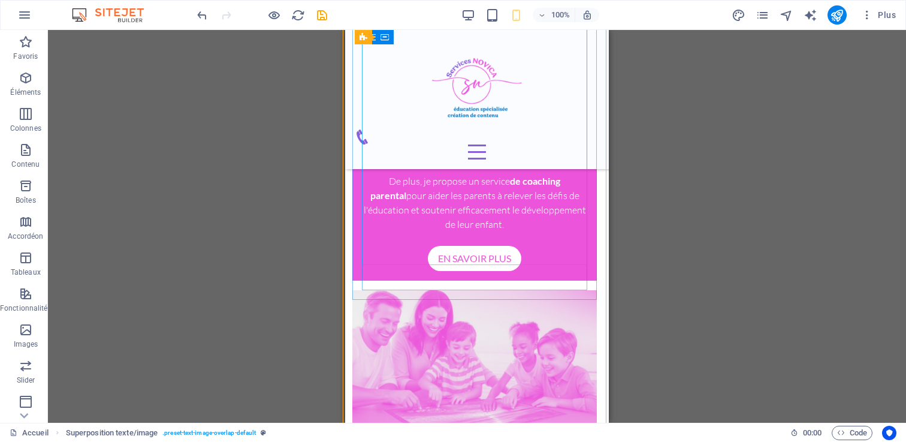
scroll to position [1011, 2]
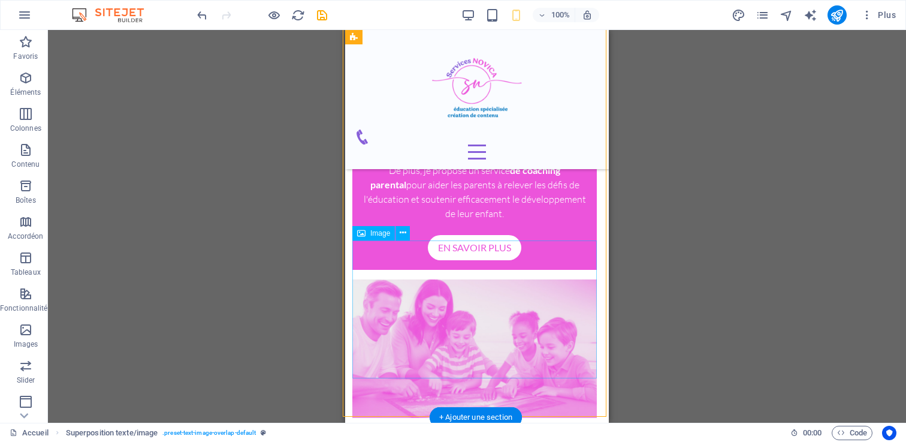
click at [490, 301] on figure at bounding box center [474, 348] width 244 height 138
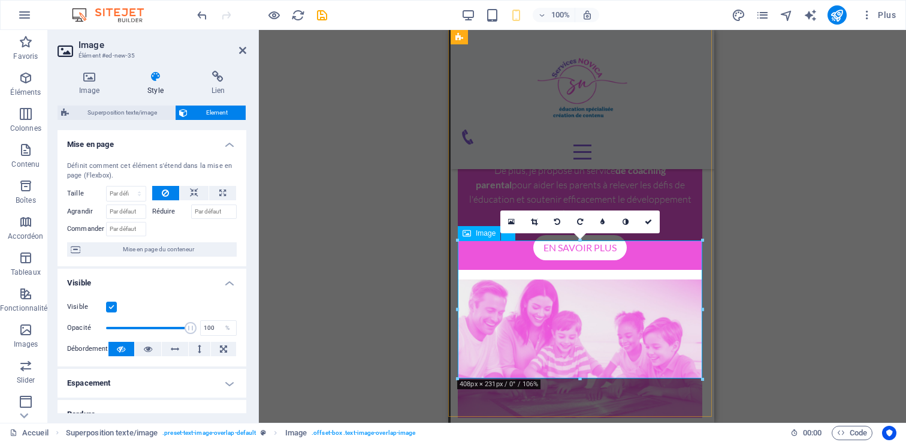
click at [530, 292] on figure at bounding box center [580, 348] width 244 height 138
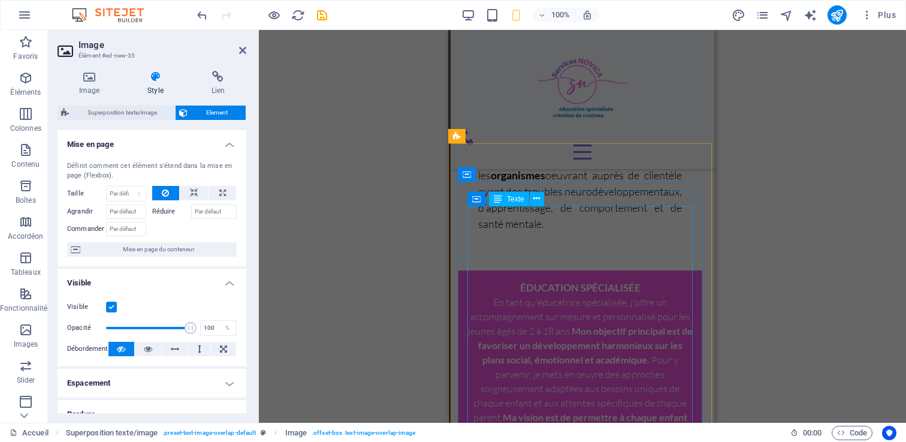
scroll to position [712, 2]
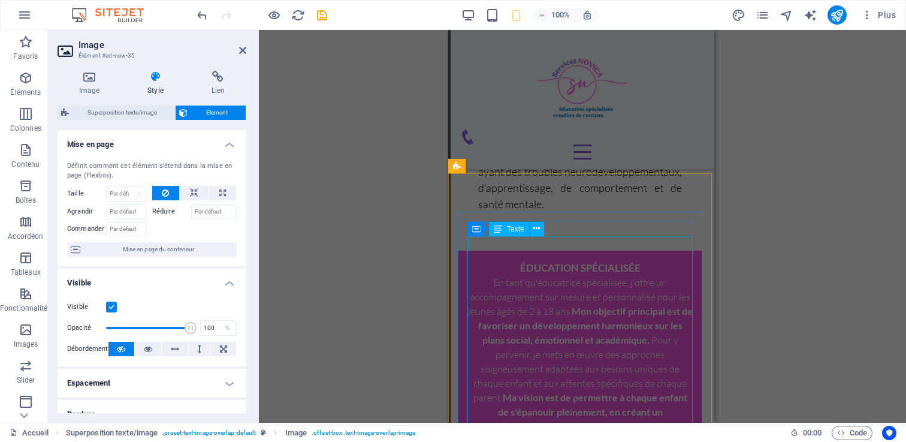
click at [403, 304] on div "Glissez et déposez l'élément de votre choix pour remplacer le contenu existant.…" at bounding box center [582, 226] width 647 height 392
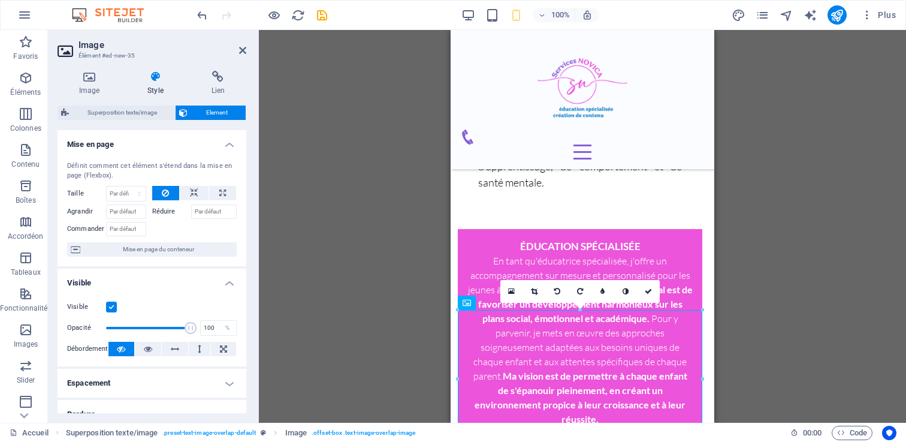
scroll to position [724, 2]
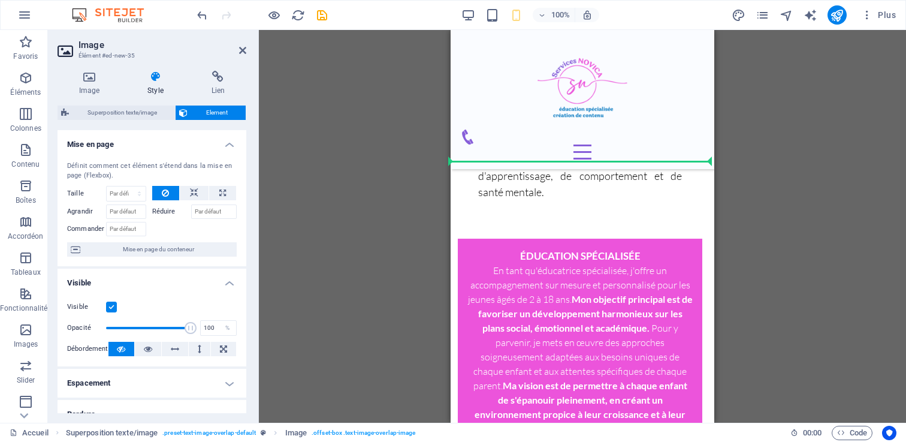
drag, startPoint x: 916, startPoint y: 358, endPoint x: 500, endPoint y: 191, distance: 448.1
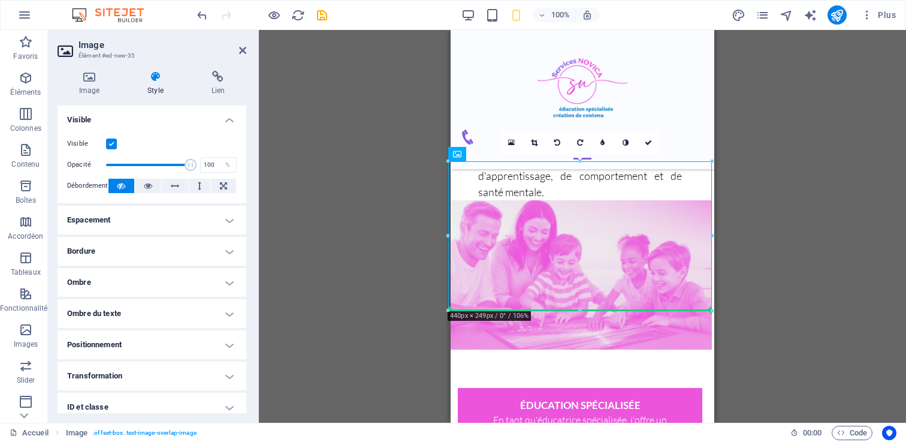
drag, startPoint x: 905, startPoint y: 183, endPoint x: 484, endPoint y: 328, distance: 444.8
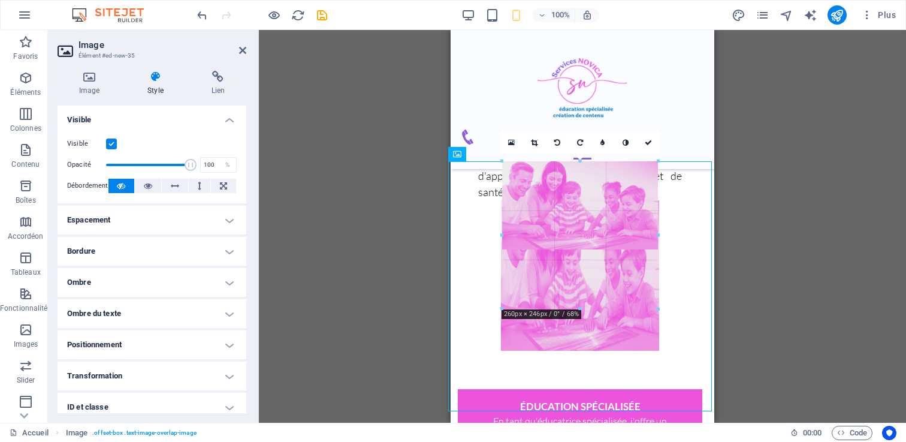
drag, startPoint x: 580, startPoint y: 309, endPoint x: 573, endPoint y: 307, distance: 7.4
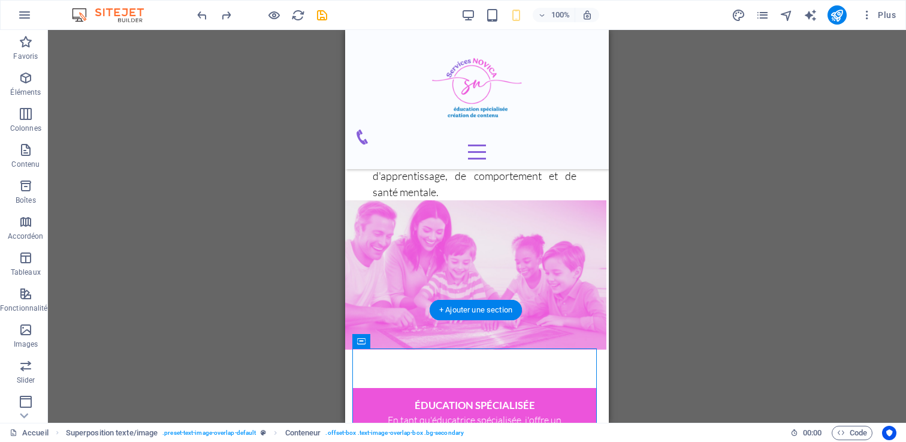
drag, startPoint x: 450, startPoint y: 350, endPoint x: 452, endPoint y: 315, distance: 35.4
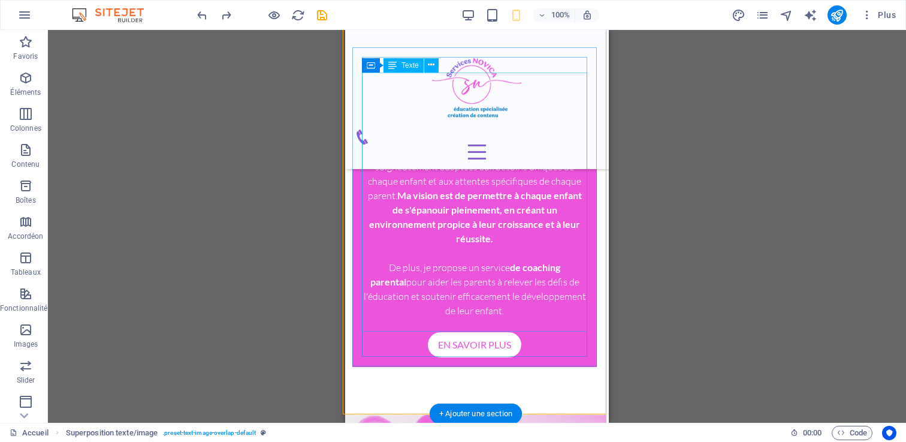
scroll to position [1072, 2]
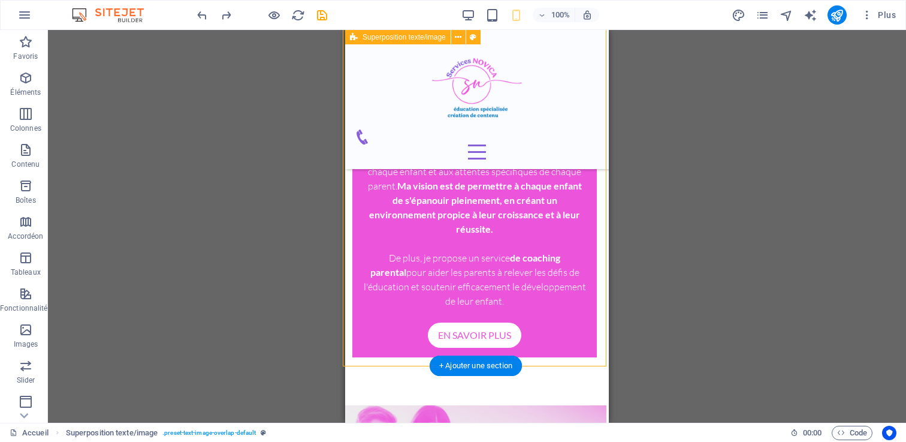
click at [552, 338] on div "ÉDUCATION SPÉCIALISÉE En tant qu'éducatrice spécialisée, j'offre un accompagnem…" at bounding box center [475, 203] width 264 height 404
select select "rem"
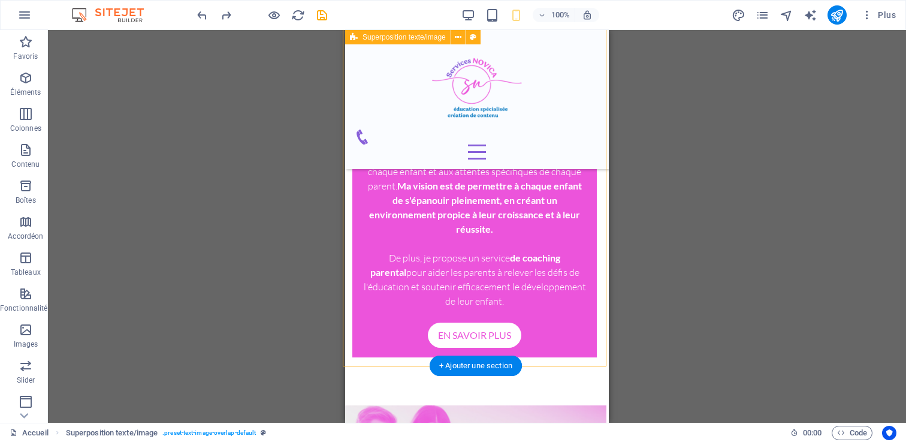
select select "rem"
select select "px"
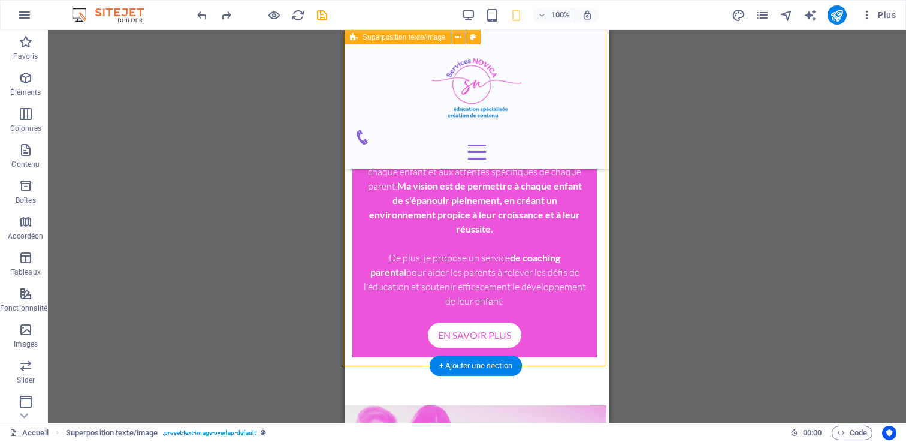
select select "px"
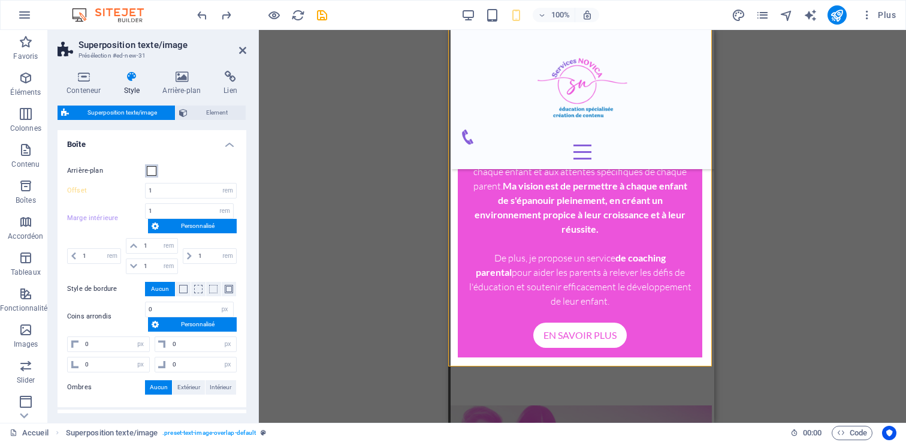
click at [148, 167] on span at bounding box center [152, 171] width 10 height 10
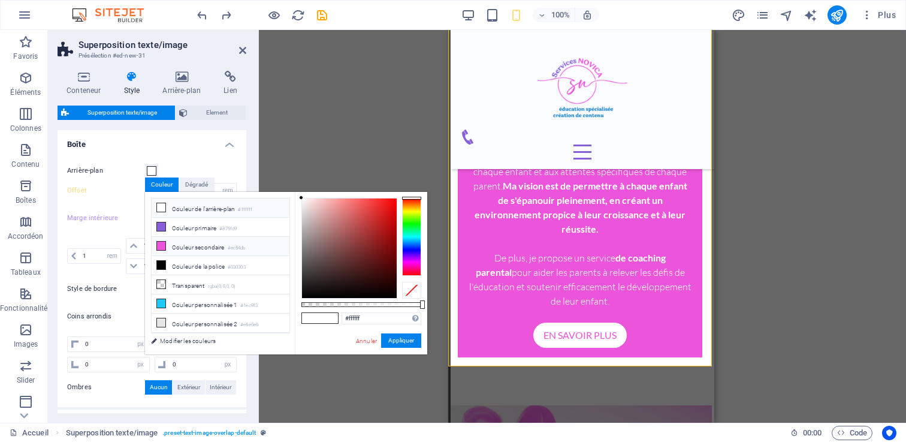
click at [192, 246] on li "Couleur secondaire #ec54db" at bounding box center [221, 246] width 138 height 19
type input "#ec54db"
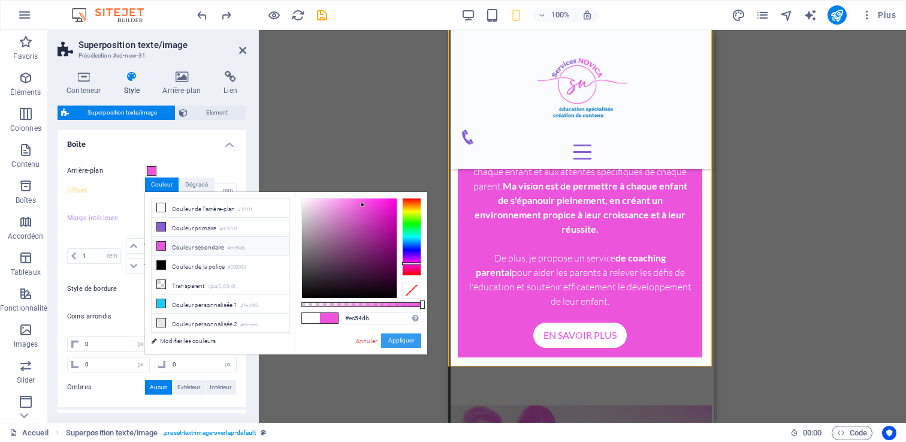
click at [409, 339] on button "Appliquer" at bounding box center [401, 340] width 40 height 14
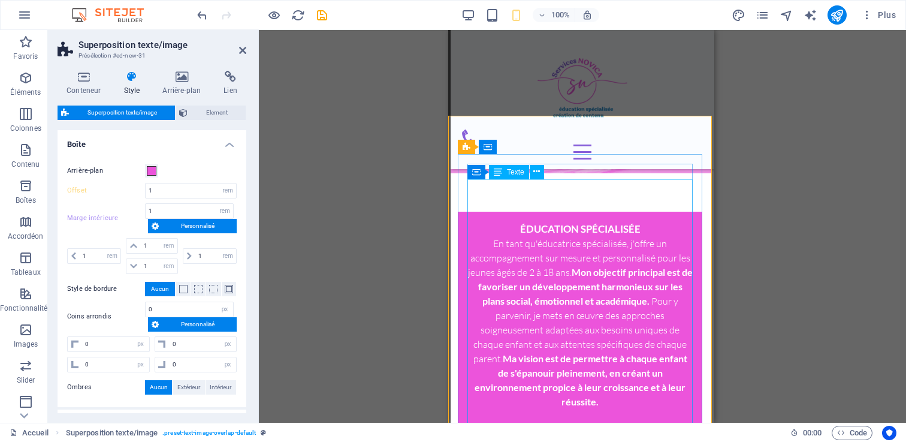
scroll to position [842, 2]
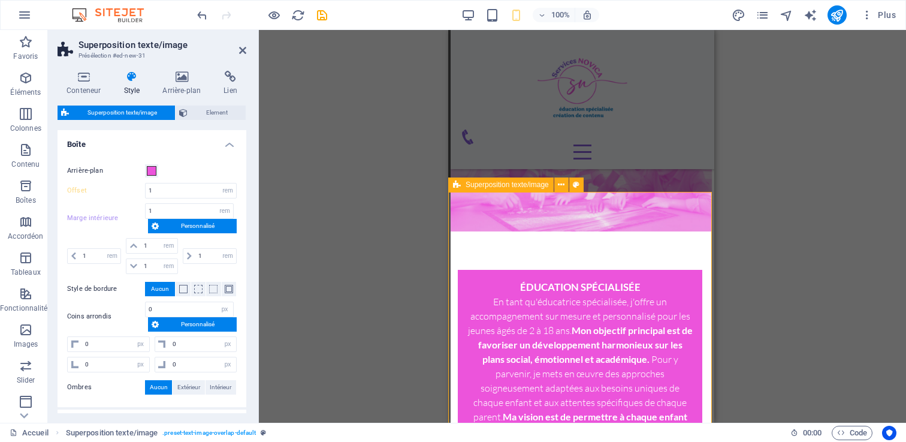
click at [570, 231] on div "ÉDUCATION SPÉCIALISÉE En tant qu'éducatrice spécialisée, j'offre un accompagnem…" at bounding box center [580, 433] width 264 height 404
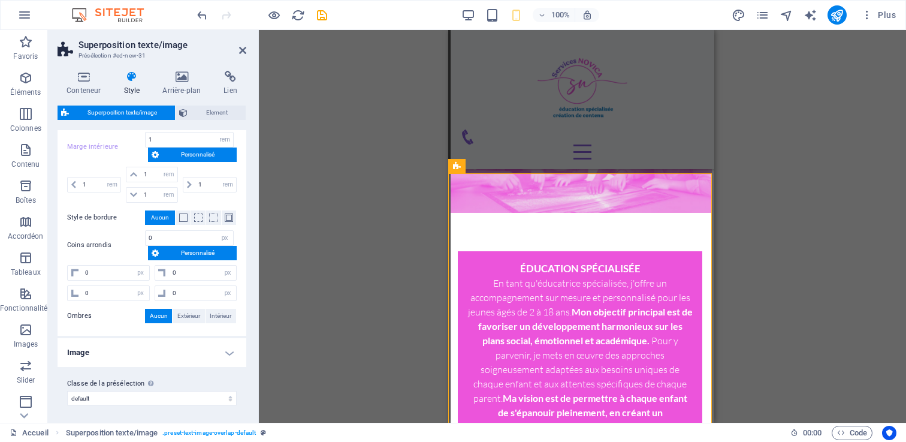
scroll to position [72, 0]
click at [185, 77] on icon at bounding box center [181, 77] width 56 height 12
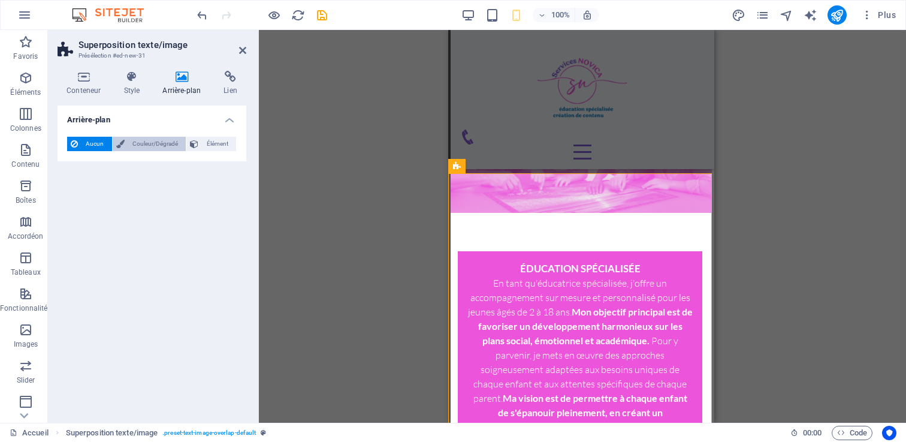
click at [150, 146] on span "Couleur/Dégradé" at bounding box center [155, 144] width 55 height 14
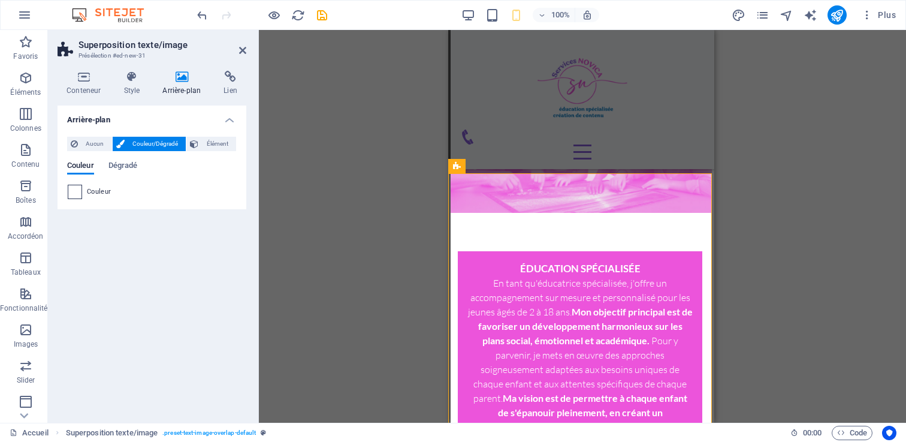
click at [74, 190] on span at bounding box center [74, 191] width 13 height 13
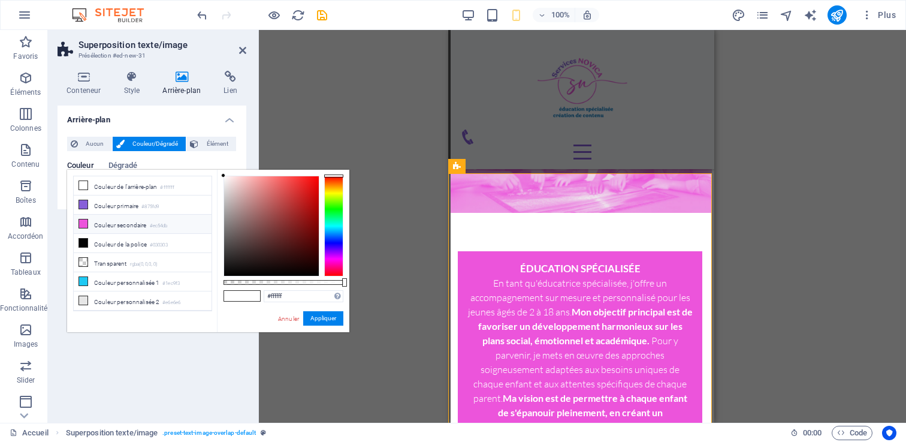
click at [97, 226] on li "Couleur secondaire #ec54db" at bounding box center [143, 223] width 138 height 19
type input "#ec54db"
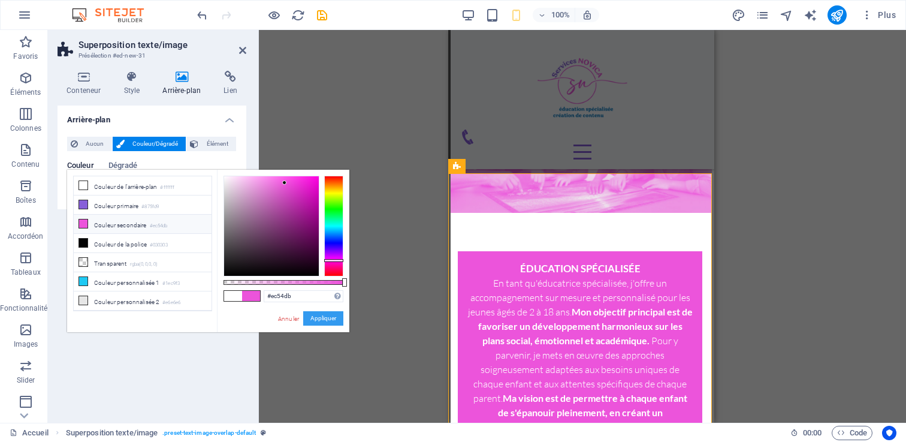
click at [318, 318] on button "Appliquer" at bounding box center [323, 318] width 40 height 14
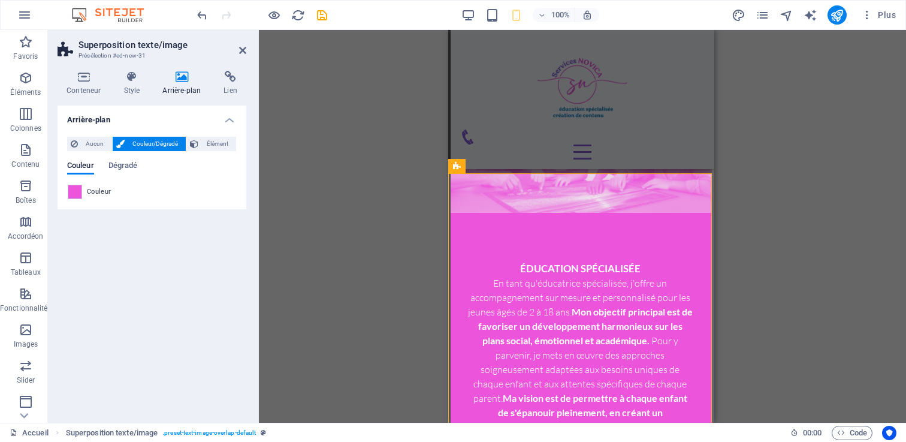
click at [829, 260] on div "Glissez et déposez l'élément de votre choix pour remplacer le contenu existant.…" at bounding box center [582, 226] width 647 height 392
click at [755, 188] on div "Glissez et déposez l'élément de votre choix pour remplacer le contenu existant.…" at bounding box center [582, 226] width 647 height 392
click at [639, 141] on figure at bounding box center [580, 138] width 264 height 149
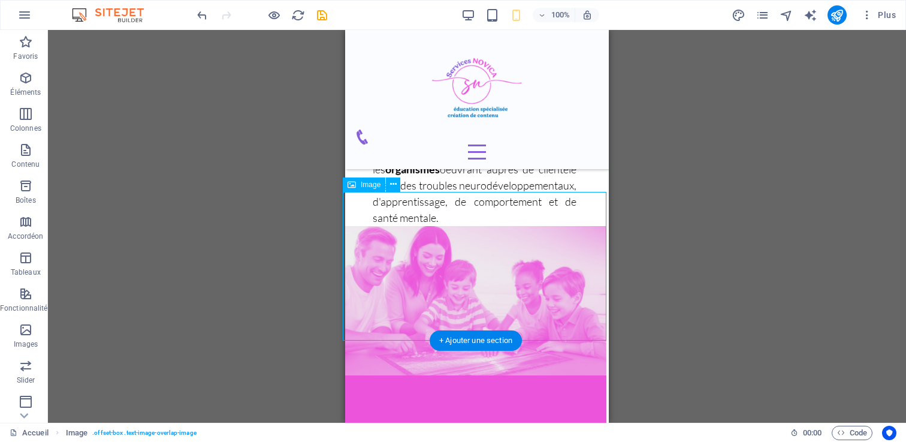
scroll to position [701, 2]
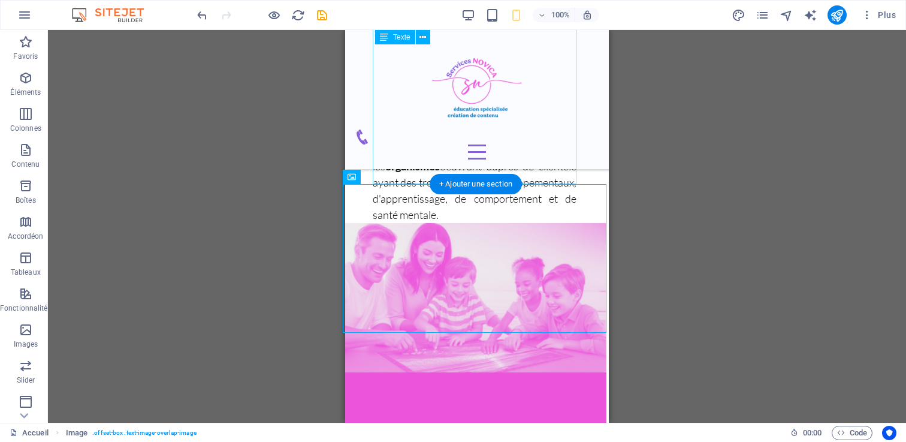
click at [489, 171] on div "Bienvenue chez Les Services NOVICA , un espace dédié à l'accompagnement des enf…" at bounding box center [475, 22] width 204 height 401
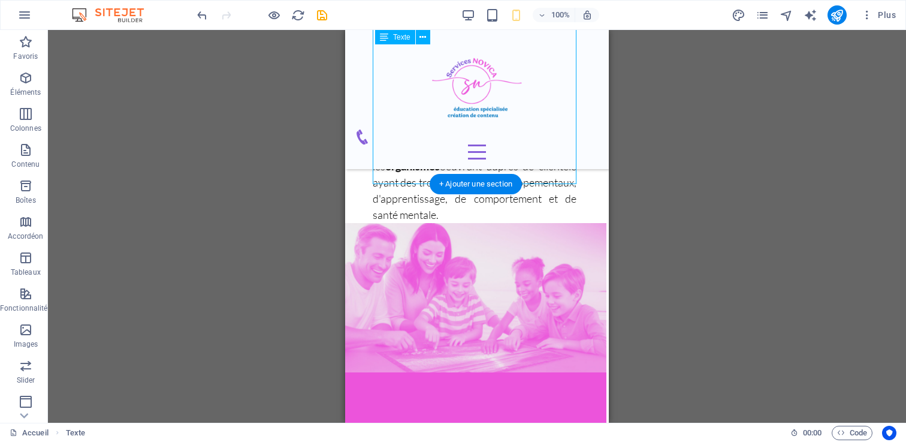
click at [480, 164] on div "Bienvenue chez Les Services NOVICA , un espace dédié à l'accompagnement des enf…" at bounding box center [475, 22] width 204 height 401
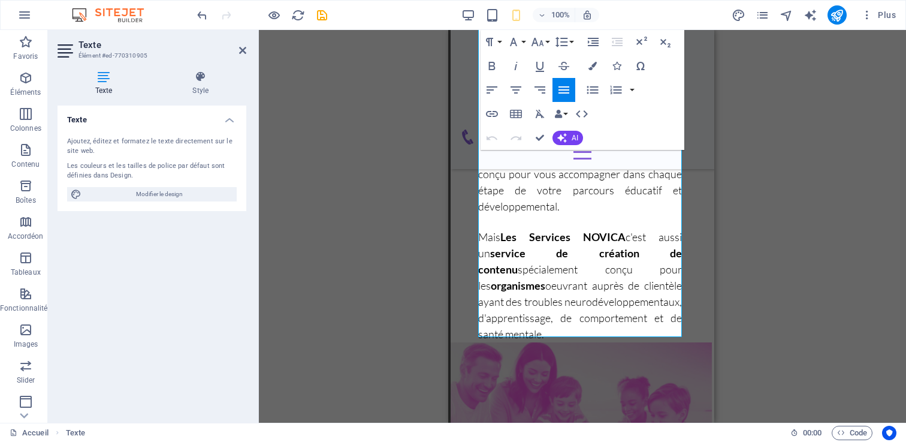
scroll to position [582, 2]
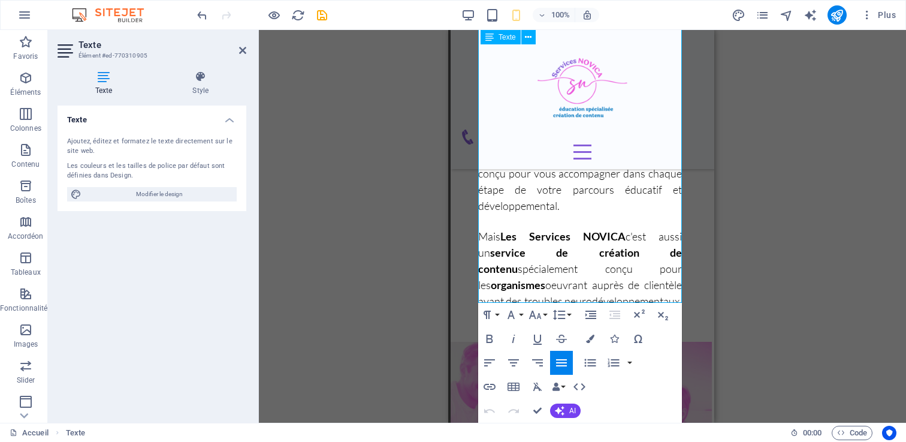
click at [560, 292] on p "Mais Les Services NOVICA c'est aussi un service de création de contenu spéciale…" at bounding box center [580, 284] width 204 height 113
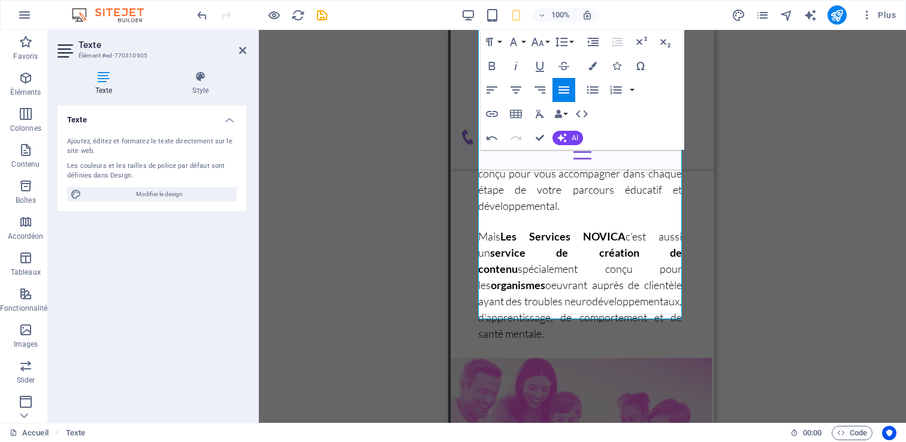
click at [422, 309] on div "Glissez et déposez l'élément de votre choix pour remplacer le contenu existant.…" at bounding box center [582, 226] width 647 height 392
click at [396, 317] on div "Glissez et déposez l'élément de votre choix pour remplacer le contenu existant.…" at bounding box center [582, 226] width 647 height 392
click at [782, 285] on div "Glissez et déposez l'élément de votre choix pour remplacer le contenu existant.…" at bounding box center [582, 226] width 647 height 392
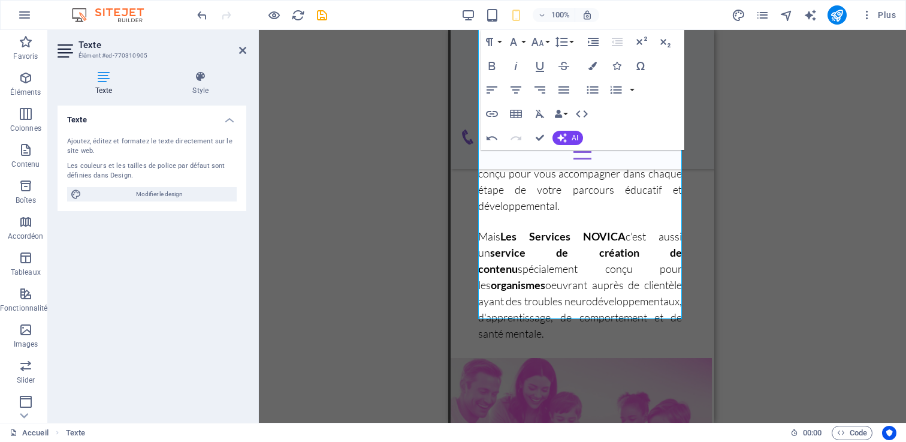
click at [782, 285] on div "Glissez et déposez l'élément de votre choix pour remplacer le contenu existant.…" at bounding box center [582, 226] width 647 height 392
click at [243, 49] on icon at bounding box center [242, 51] width 7 height 10
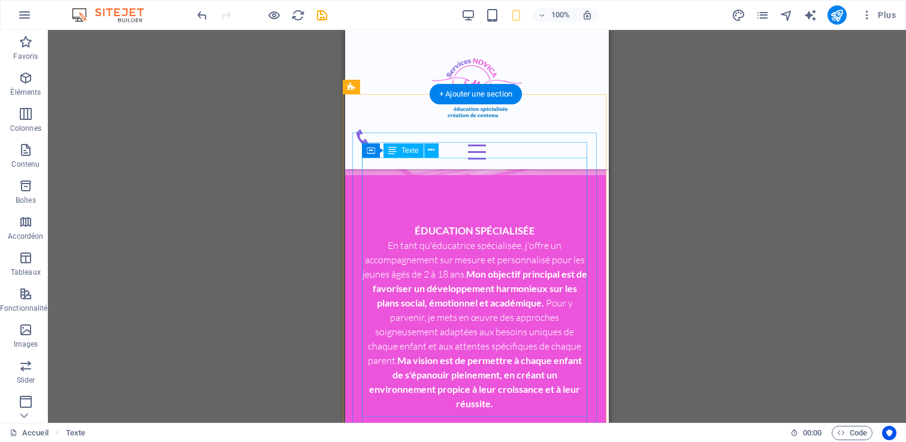
scroll to position [850, 2]
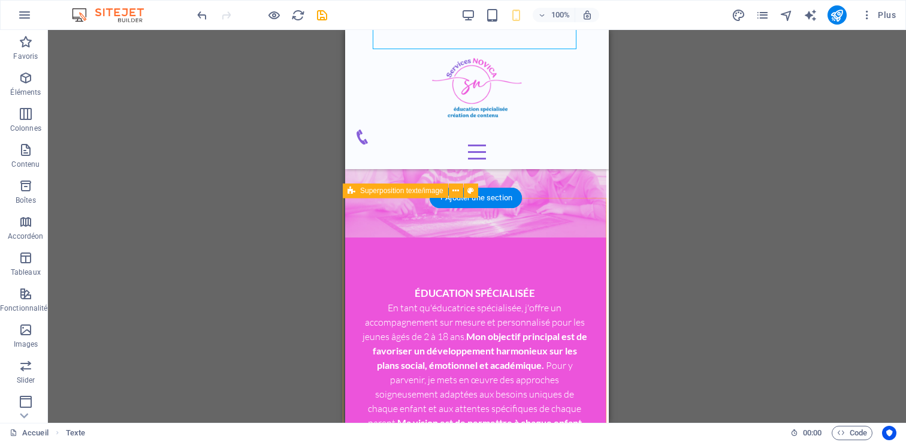
click at [427, 237] on div "ÉDUCATION SPÉCIALISÉE En tant qu'éducatrice spécialisée, j'offre un accompagnem…" at bounding box center [475, 439] width 264 height 404
select select "rem"
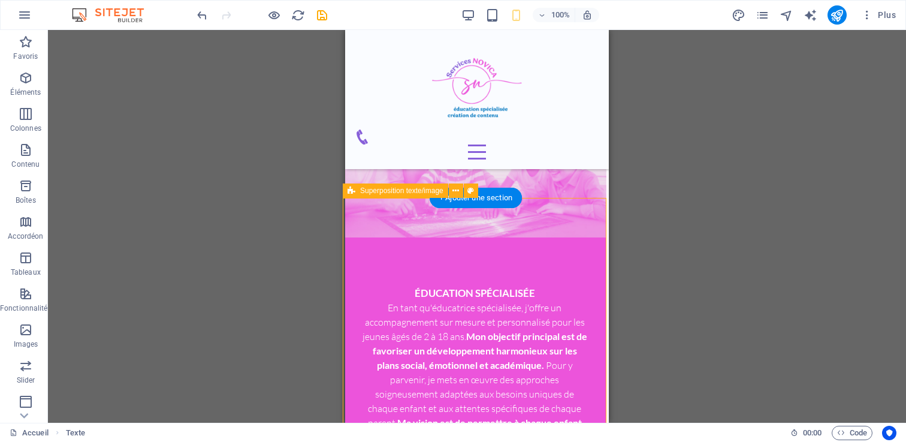
select select "rem"
select select "px"
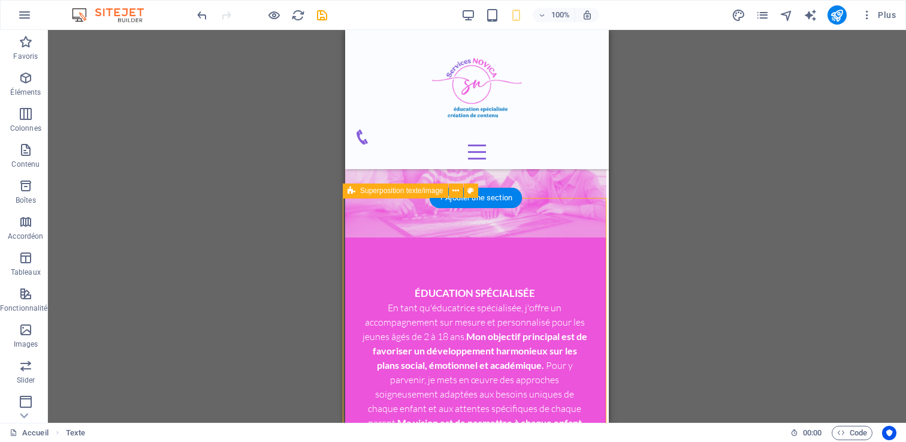
select select "px"
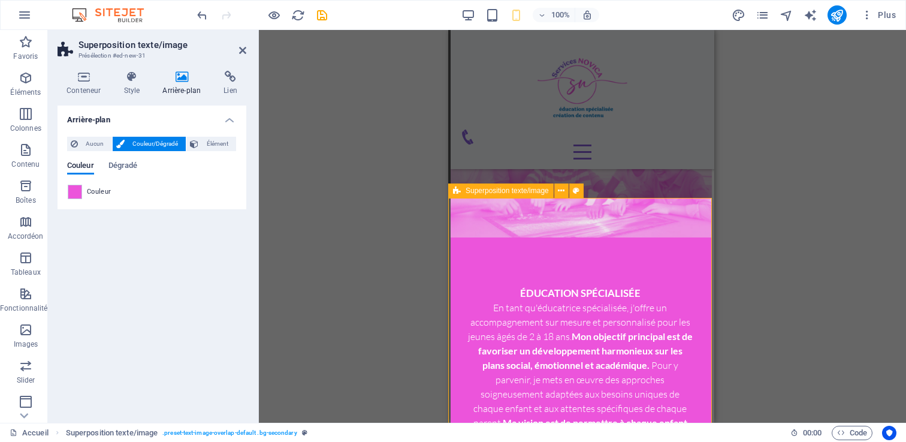
click at [493, 237] on div "ÉDUCATION SPÉCIALISÉE En tant qu'éducatrice spécialisée, j'offre un accompagnem…" at bounding box center [580, 439] width 264 height 404
click at [126, 83] on h4 "Style" at bounding box center [133, 83] width 39 height 25
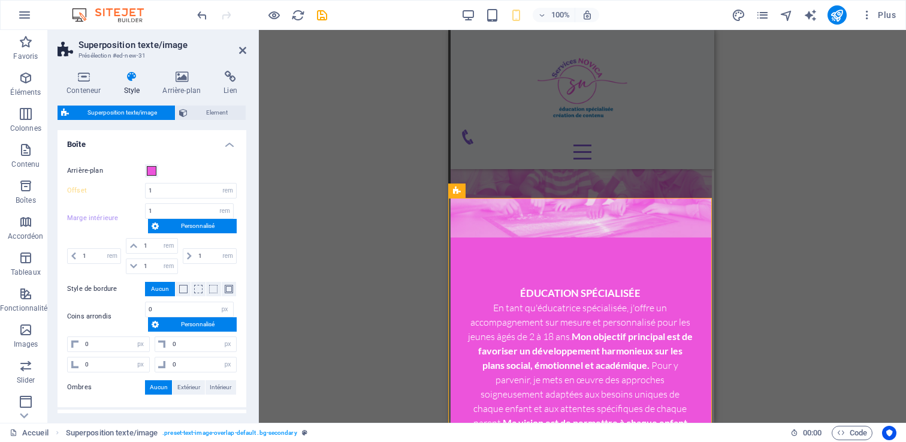
scroll to position [0, 0]
click at [80, 78] on icon at bounding box center [84, 77] width 52 height 12
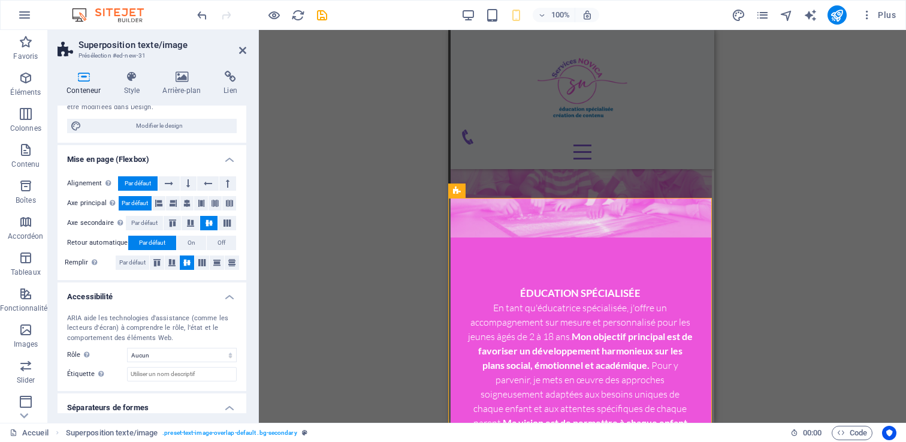
scroll to position [147, 0]
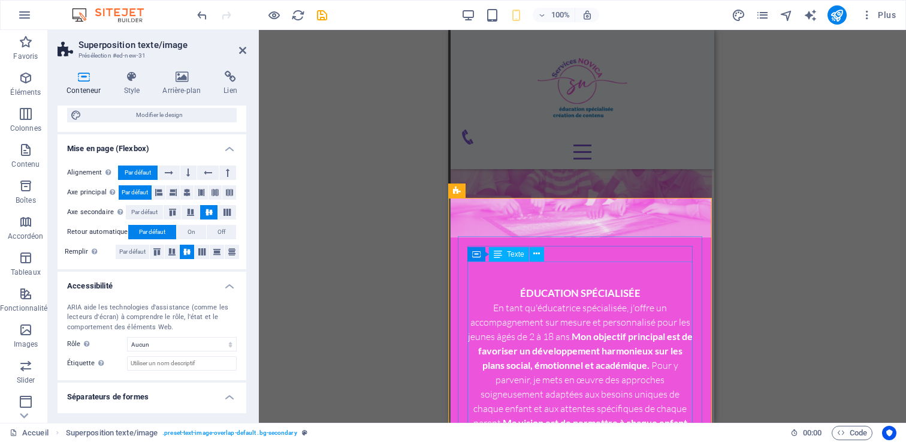
drag, startPoint x: 29, startPoint y: 231, endPoint x: 480, endPoint y: 261, distance: 451.5
click at [480, 261] on div "Conteneur Texte" at bounding box center [509, 254] width 84 height 15
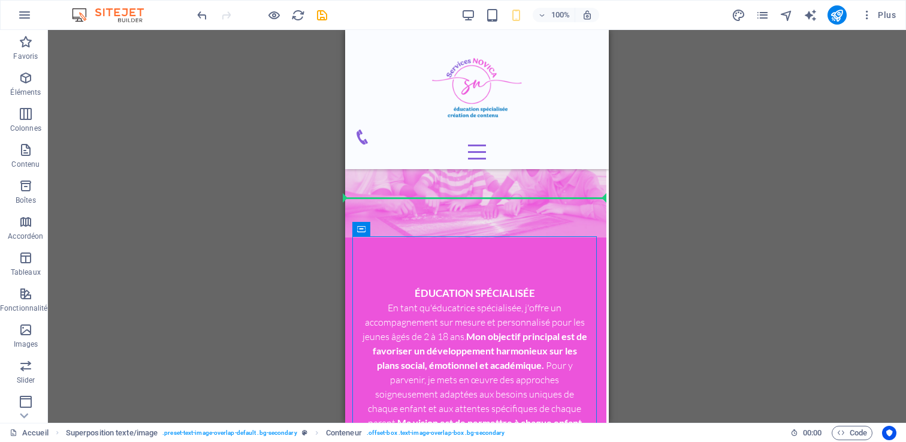
drag, startPoint x: 810, startPoint y: 259, endPoint x: 407, endPoint y: 195, distance: 408.3
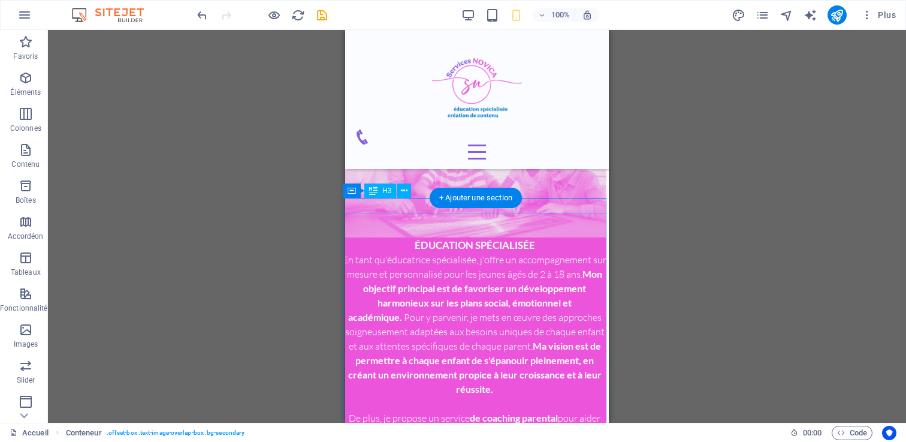
click at [389, 237] on div "ÉDUCATION SPÉCIALISÉE" at bounding box center [475, 244] width 264 height 15
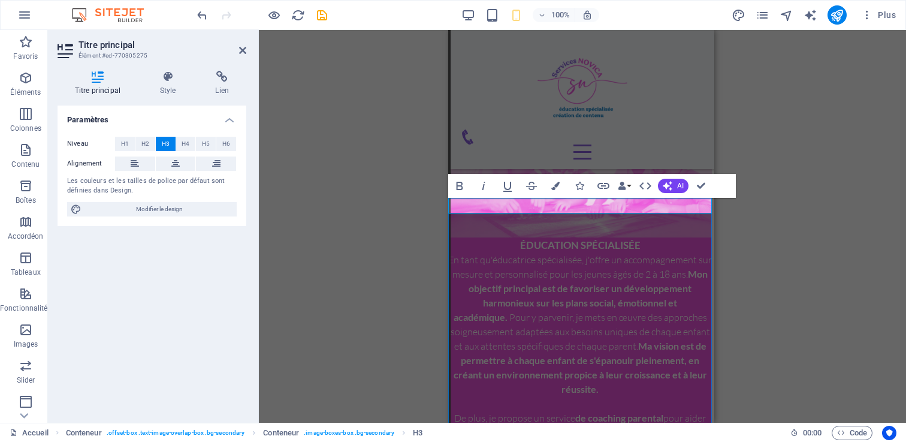
click at [507, 237] on h3 "ÉDUCATION SPÉCIALISÉE" at bounding box center [580, 244] width 264 height 15
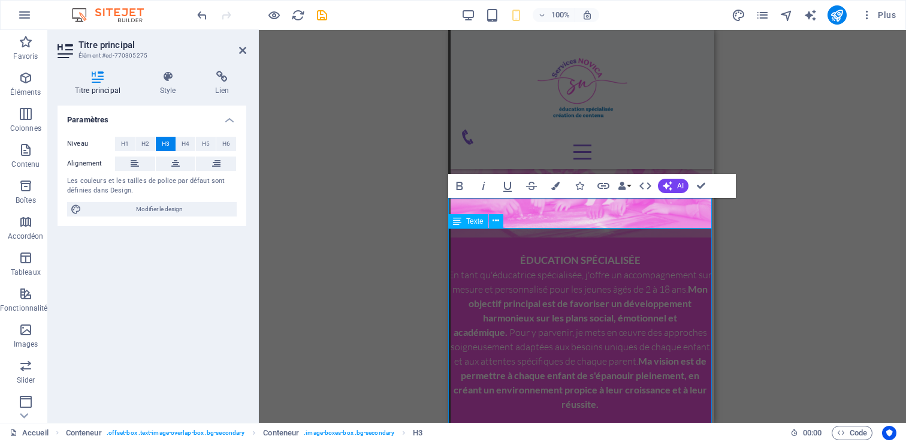
click at [504, 285] on div "En tant qu'éducatrice spécialisée, j'offre un accompagnement sur mesure et pers…" at bounding box center [580, 375] width 264 height 216
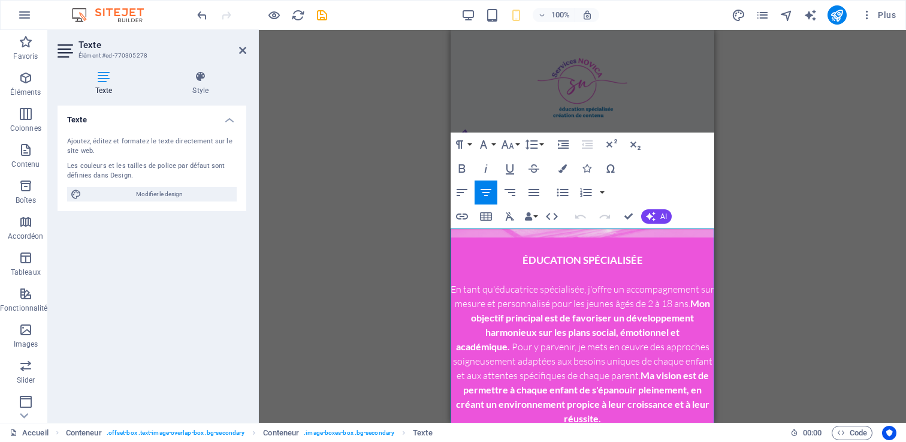
scroll to position [864, 0]
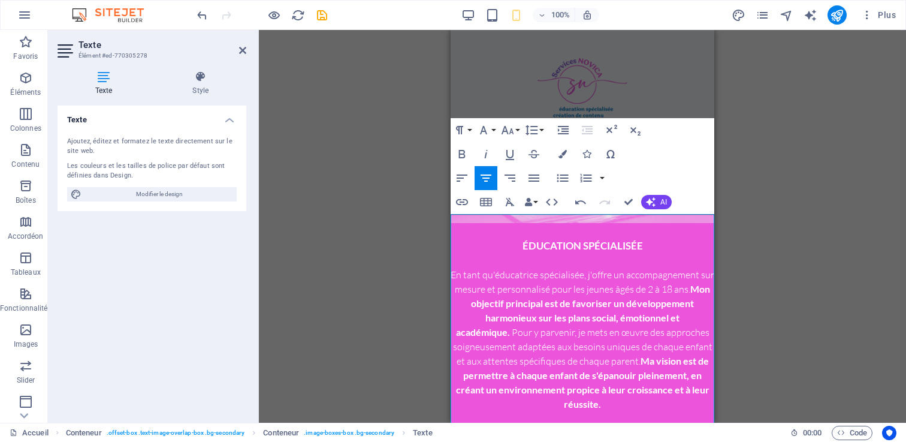
click at [349, 260] on div "Glissez et déposez l'élément de votre choix pour remplacer le contenu existant.…" at bounding box center [582, 226] width 647 height 392
click at [758, 256] on div "Glissez et déposez l'élément de votre choix pour remplacer le contenu existant.…" at bounding box center [582, 226] width 647 height 392
click at [772, 138] on div "Glissez et déposez l'élément de votre choix pour remplacer le contenu existant.…" at bounding box center [582, 226] width 647 height 392
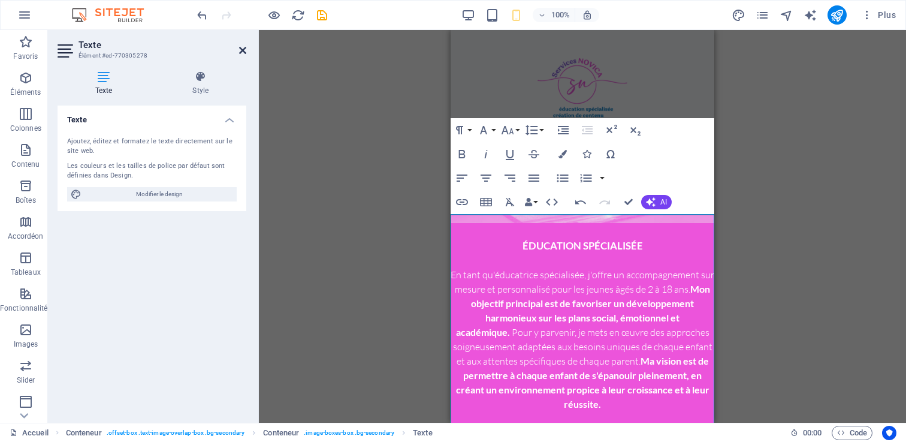
click at [243, 48] on icon at bounding box center [242, 51] width 7 height 10
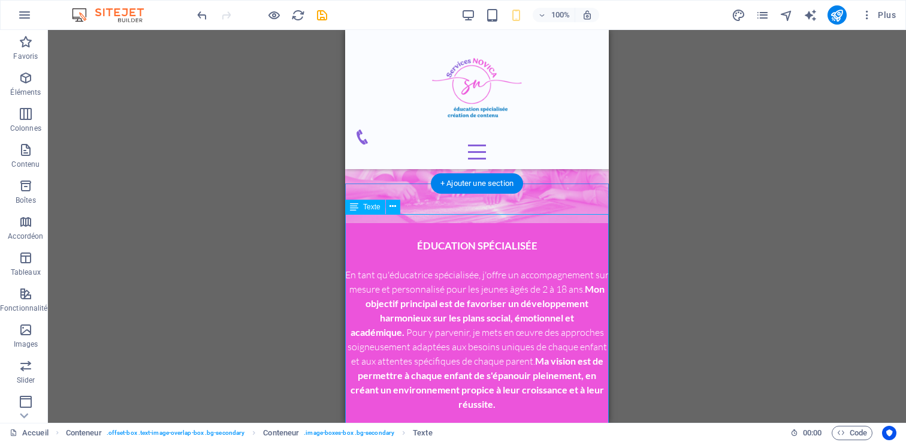
click at [442, 294] on div "En tant qu'éducatrice spécialisée, j'offre un accompagnement sur mesure et pers…" at bounding box center [477, 368] width 264 height 230
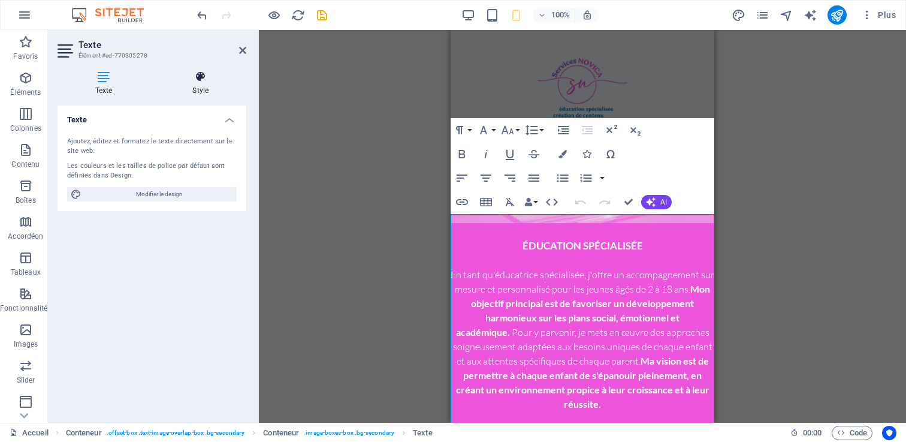
click at [190, 81] on icon at bounding box center [201, 77] width 92 height 12
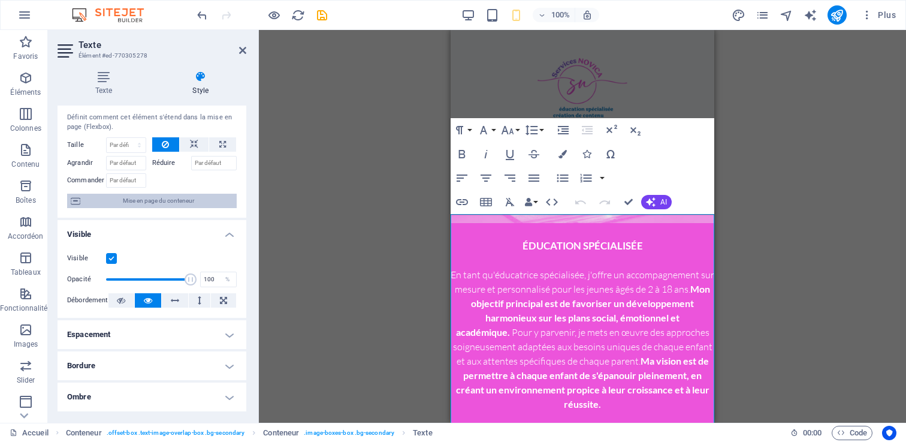
scroll to position [28, 0]
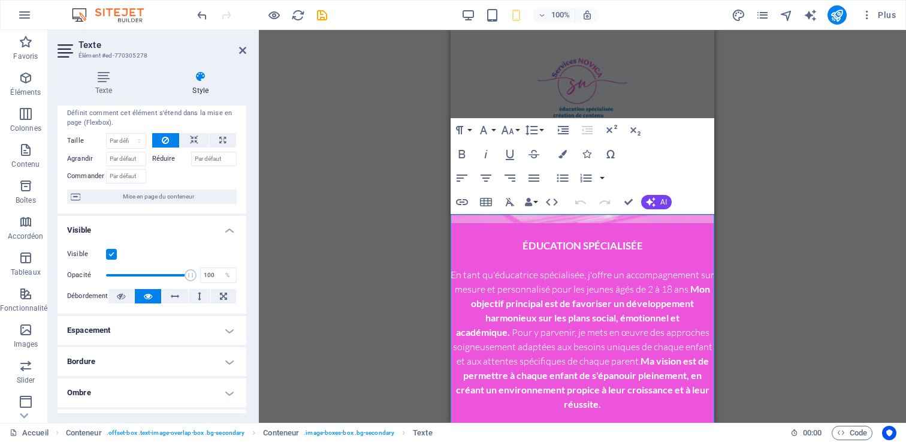
click at [114, 250] on label at bounding box center [111, 254] width 11 height 11
click at [0, 0] on input "Visible" at bounding box center [0, 0] width 0 height 0
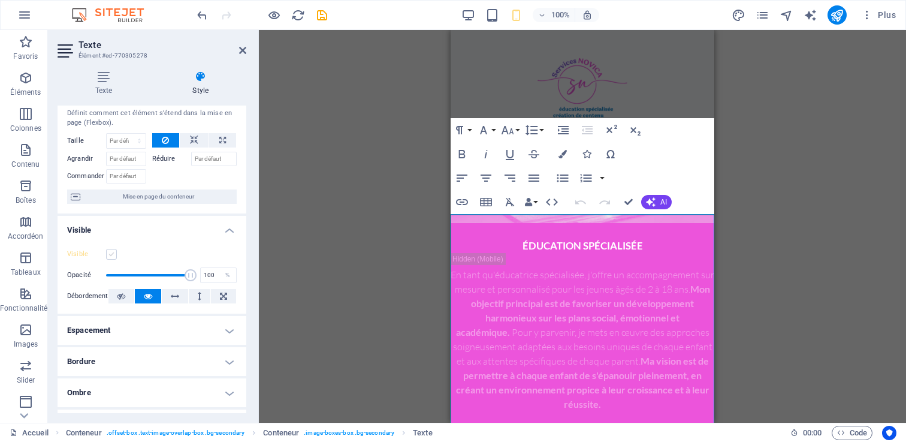
click at [114, 250] on label at bounding box center [111, 254] width 11 height 11
click at [0, 0] on input "Visible" at bounding box center [0, 0] width 0 height 0
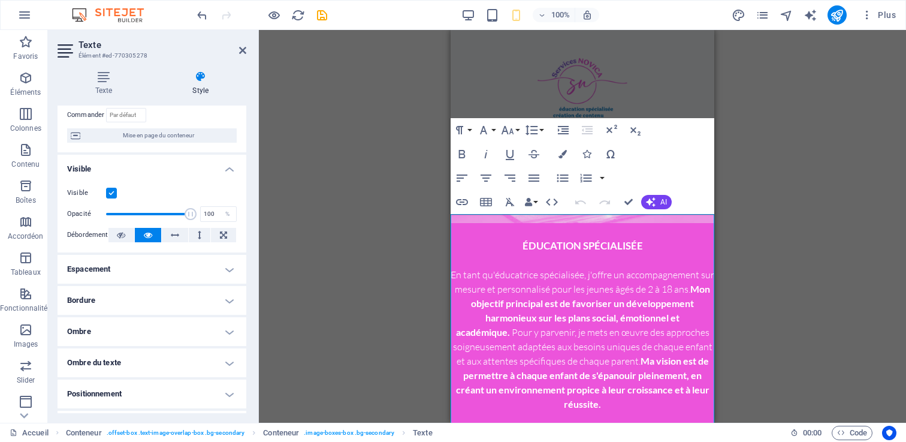
scroll to position [92, 0]
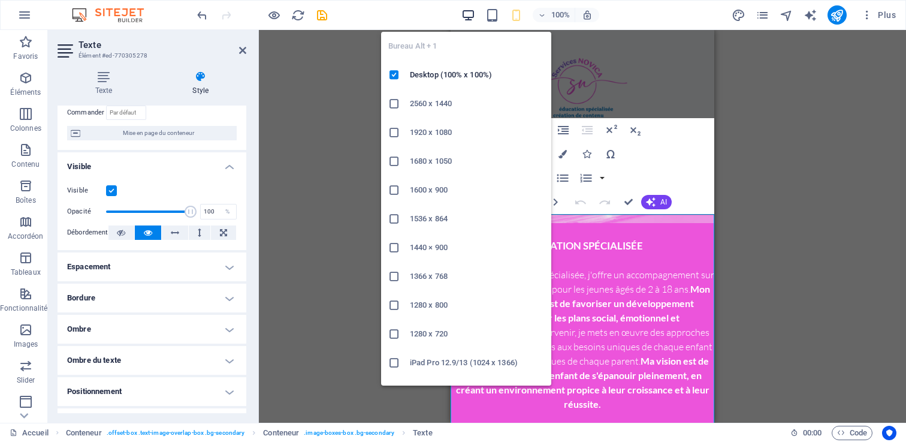
click at [467, 13] on icon "button" at bounding box center [468, 15] width 14 height 14
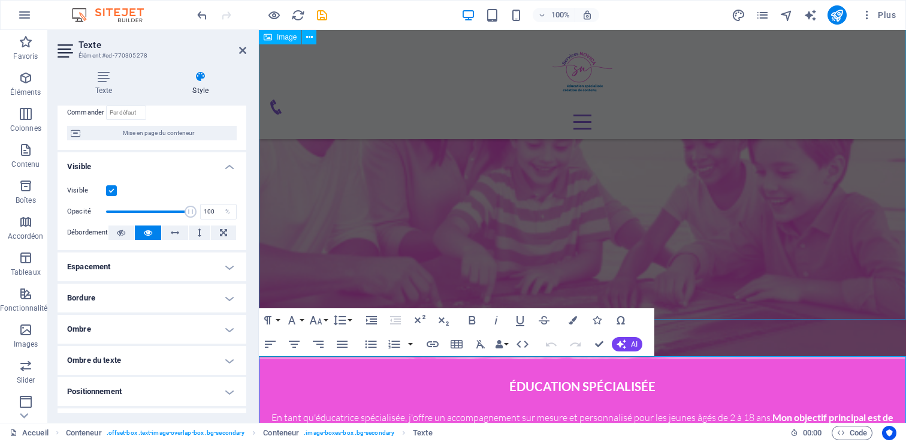
click at [506, 265] on figure at bounding box center [582, 175] width 647 height 365
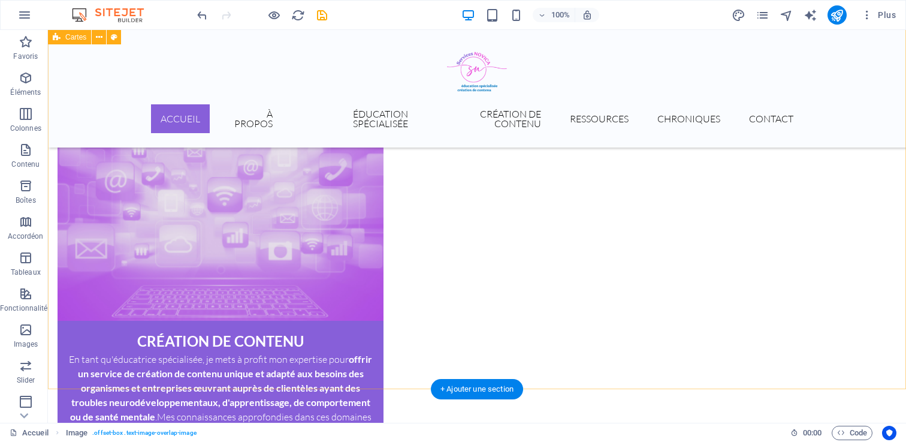
scroll to position [1781, 0]
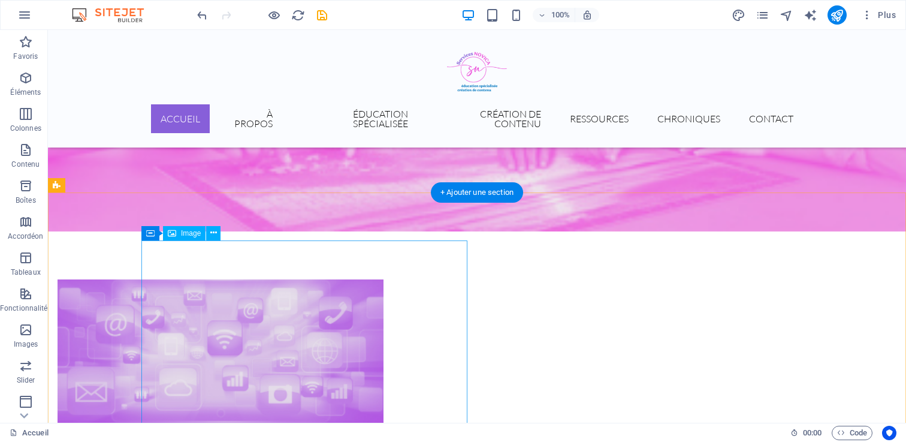
click at [348, 279] on figure at bounding box center [221, 371] width 326 height 184
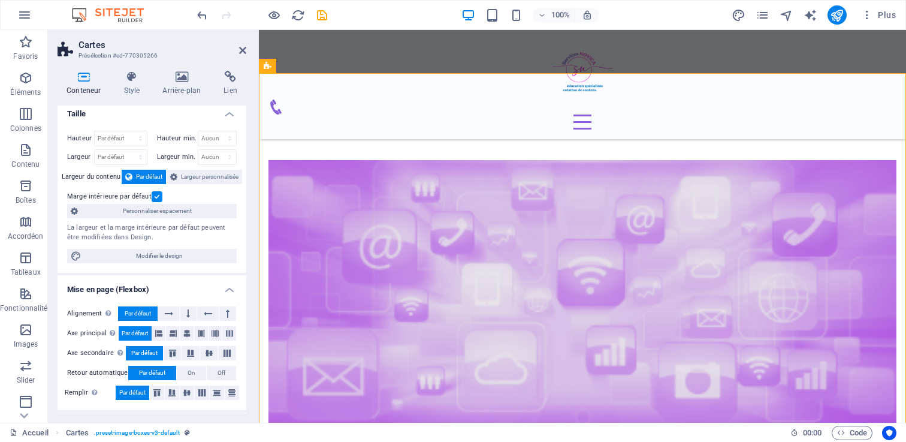
scroll to position [0, 0]
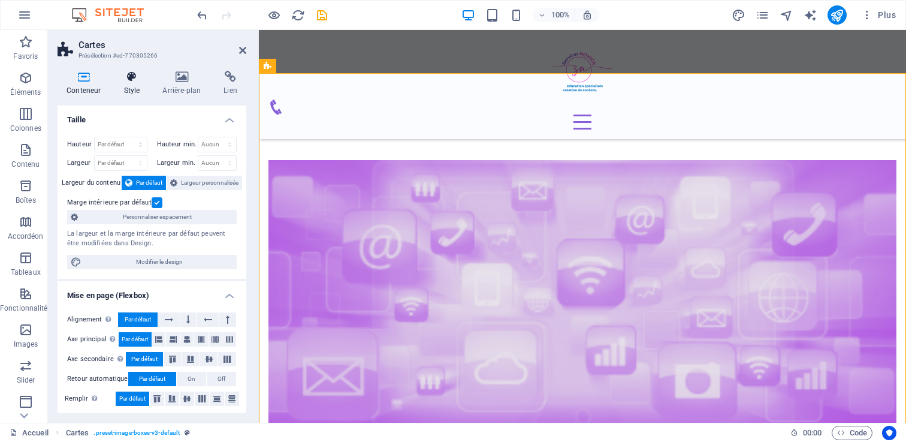
click at [133, 72] on icon at bounding box center [131, 77] width 34 height 12
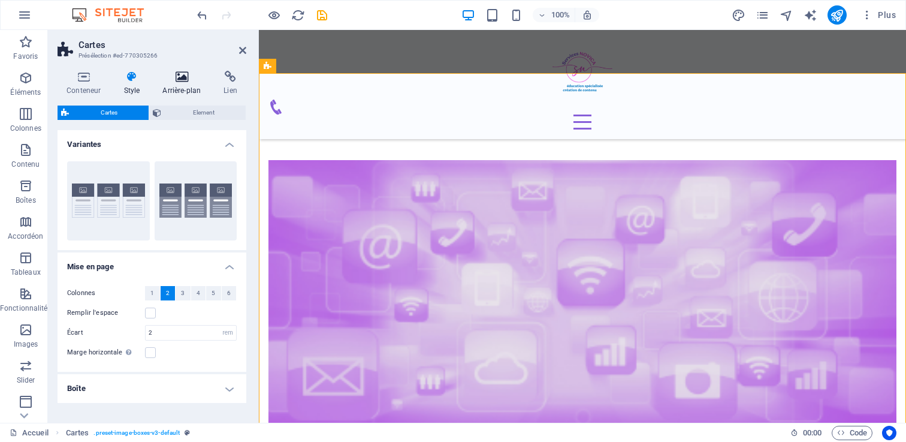
click at [173, 76] on icon at bounding box center [181, 77] width 56 height 12
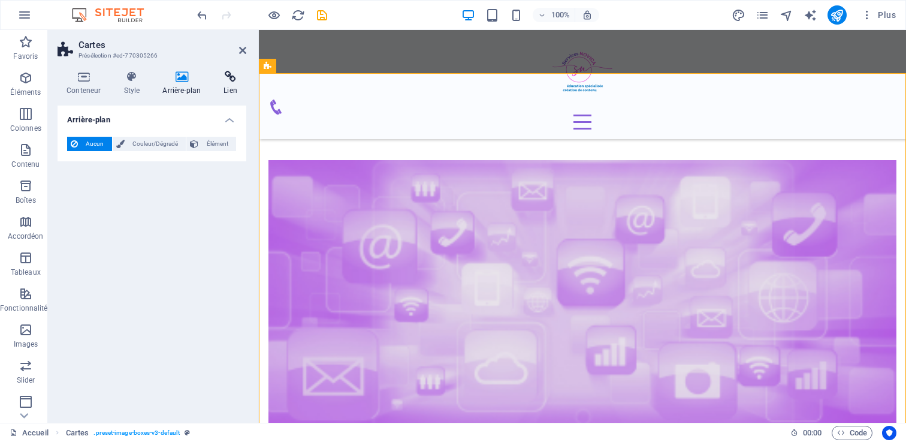
click at [216, 72] on icon at bounding box center [230, 77] width 32 height 12
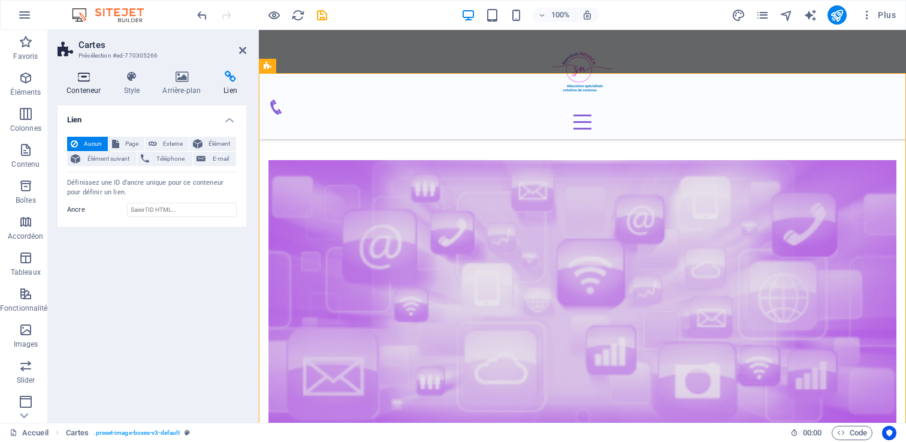
click at [87, 79] on icon at bounding box center [84, 77] width 52 height 12
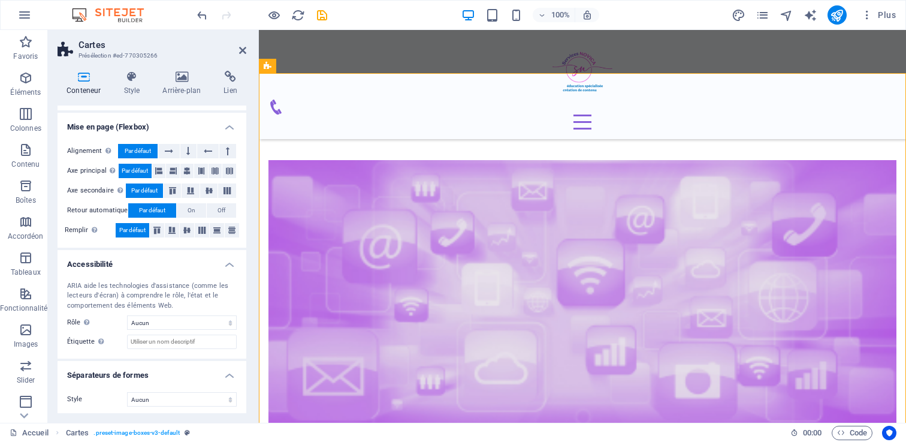
scroll to position [171, 0]
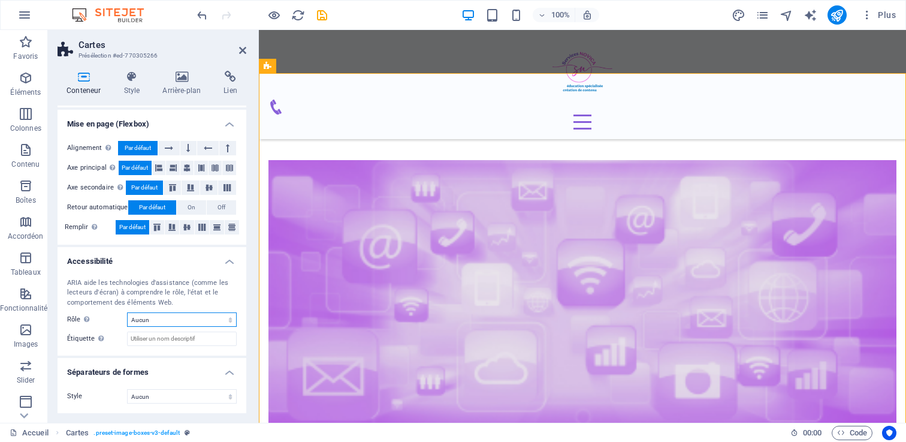
click at [141, 320] on select "Aucun Alert Article Banner Comment Complementary Dialog En-tête Marquee Pied de…" at bounding box center [182, 319] width 110 height 14
click at [99, 365] on h4 "Séparateurs de formes" at bounding box center [152, 369] width 189 height 22
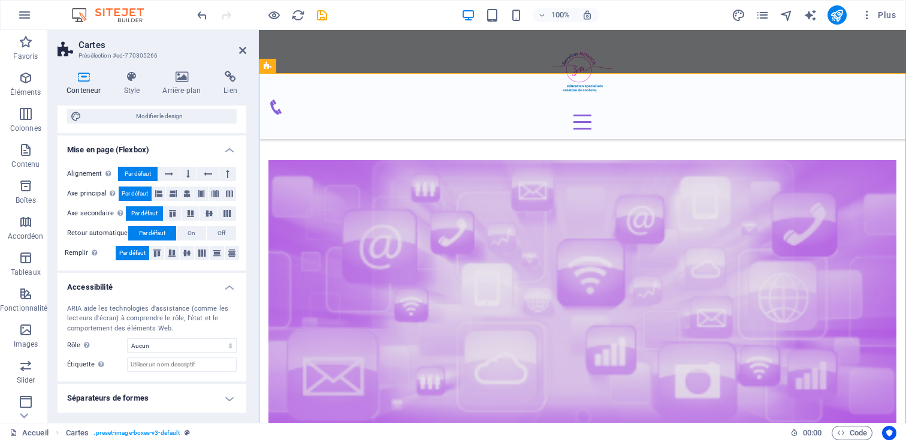
scroll to position [145, 0]
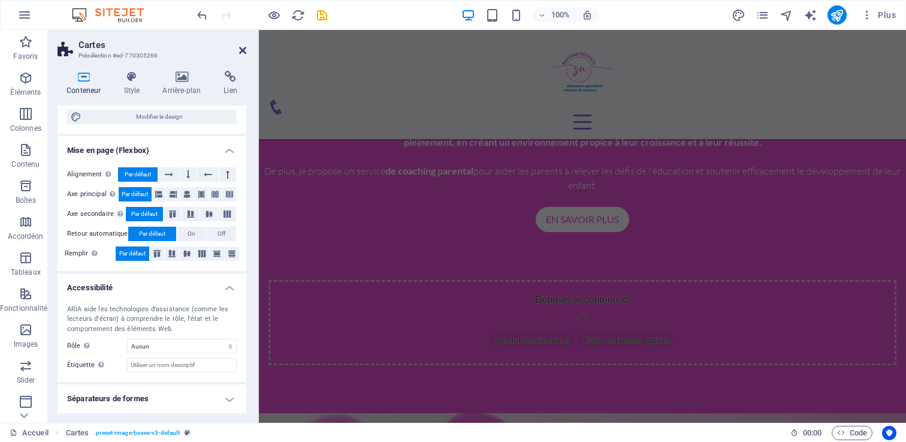
click at [239, 51] on icon at bounding box center [242, 51] width 7 height 10
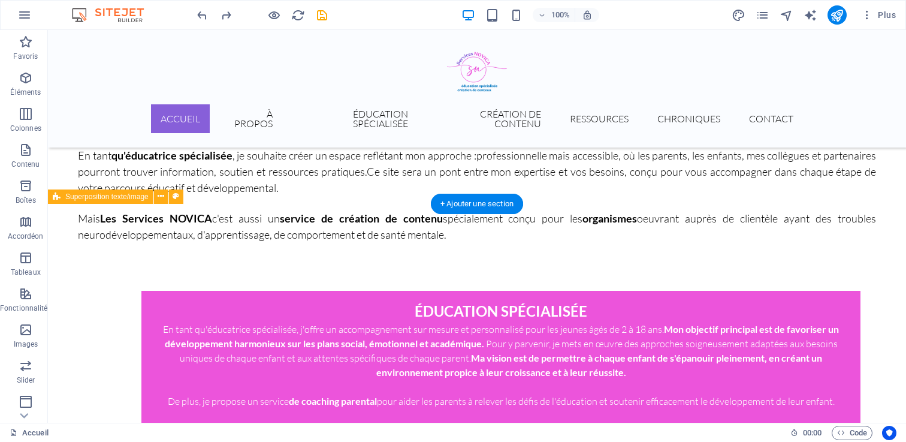
scroll to position [443, 0]
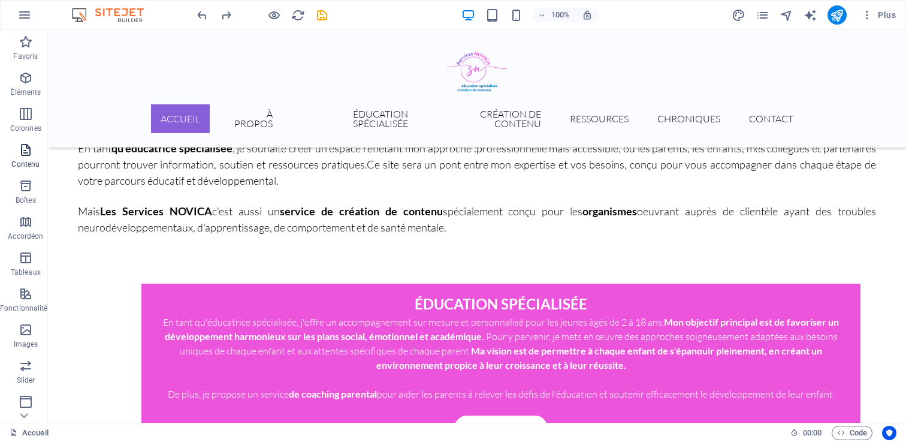
click at [25, 152] on icon "button" at bounding box center [26, 150] width 14 height 14
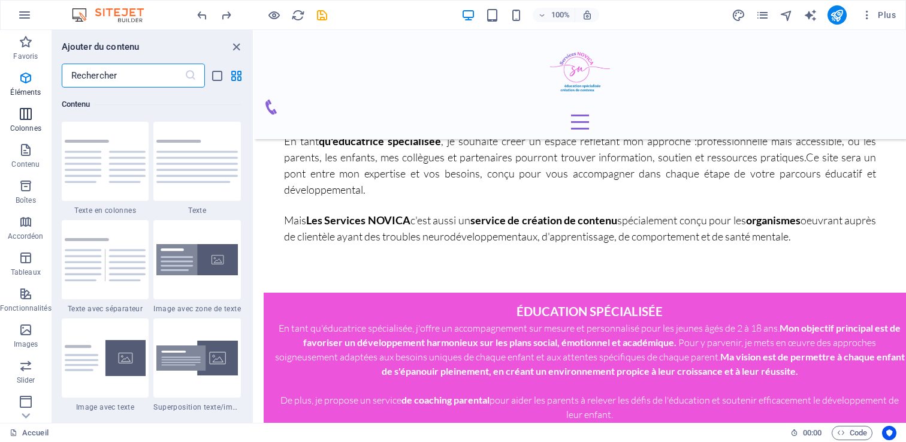
click at [22, 121] on span "Colonnes" at bounding box center [26, 121] width 52 height 29
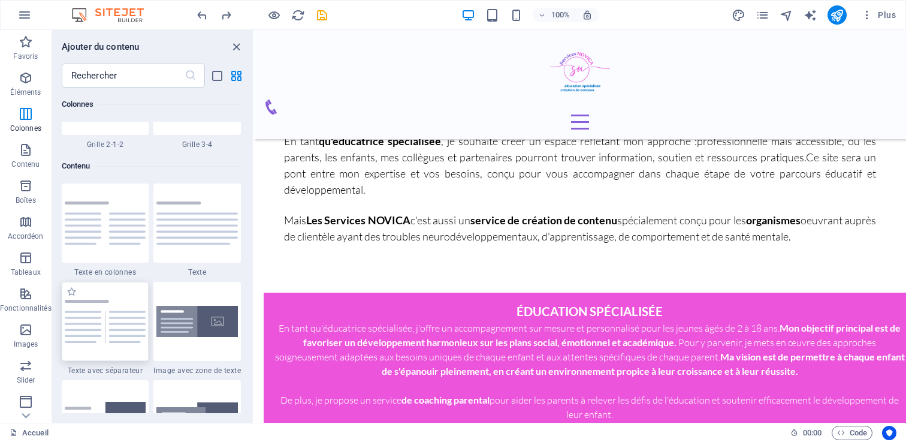
scroll to position [2040, 0]
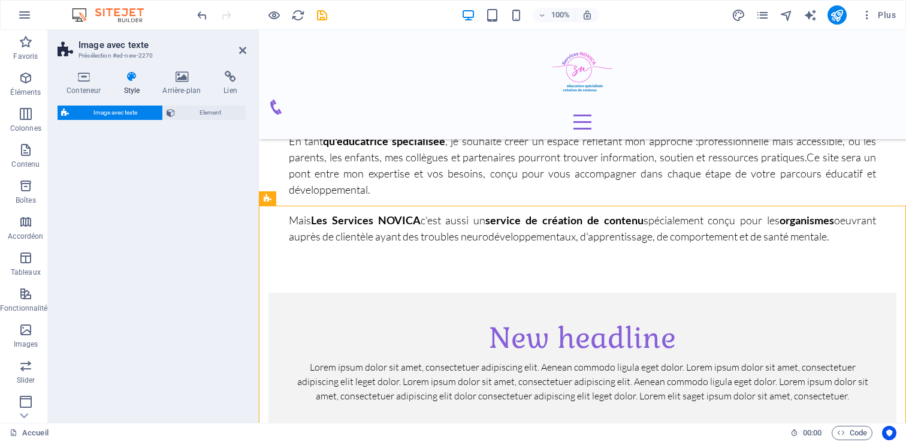
select select "rem"
select select "px"
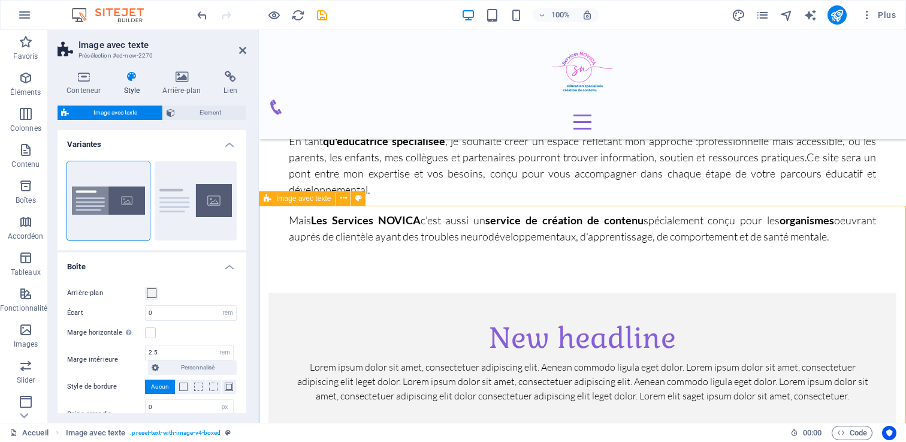
drag, startPoint x: 174, startPoint y: 352, endPoint x: 121, endPoint y: 352, distance: 53.3
click at [121, 352] on div "Marge intérieure 2.5 rem px % vh vw Personnalisé Personnalisé" at bounding box center [152, 359] width 170 height 30
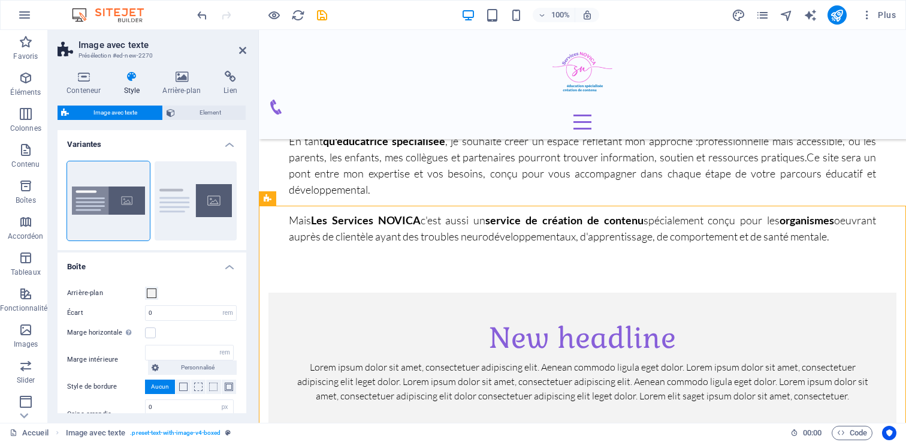
click at [186, 332] on div "Marge horizontale Uniquement si la "Largeur du contenu" du conteneur n'est pas …" at bounding box center [152, 332] width 170 height 14
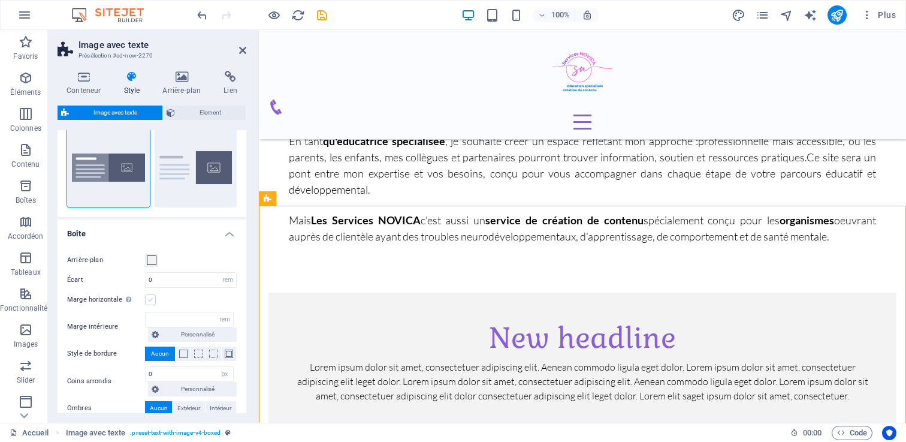
scroll to position [38, 0]
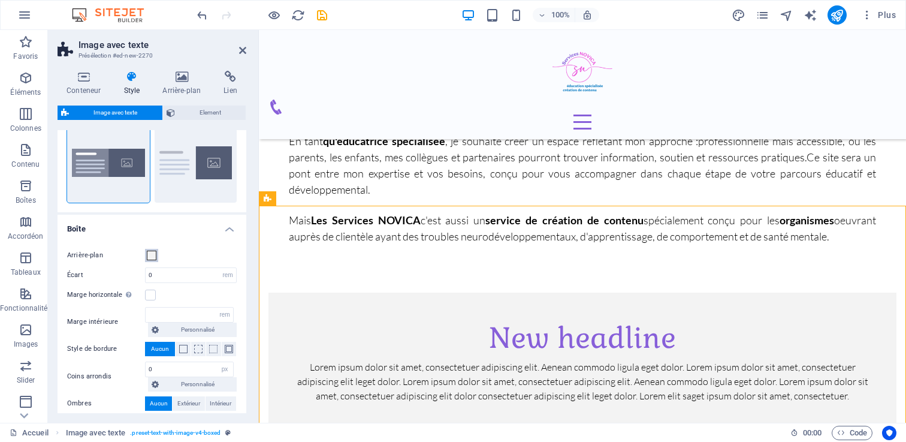
click at [152, 255] on span at bounding box center [152, 255] width 10 height 10
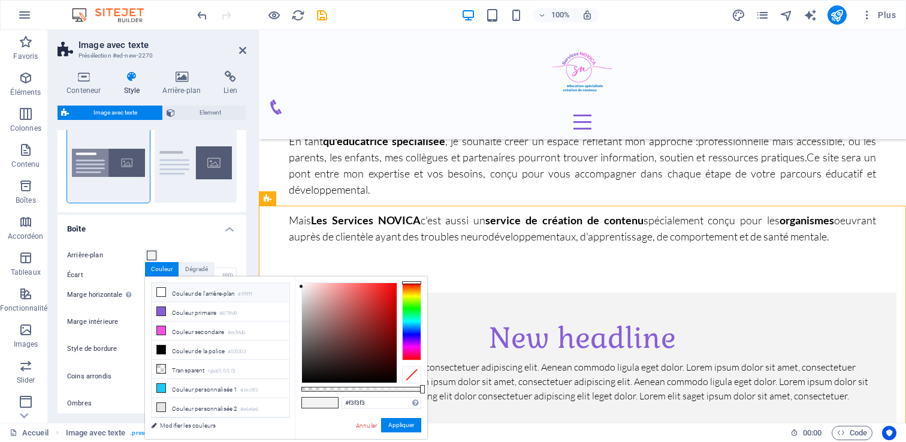
click at [206, 285] on li "Couleur de l'arrière-plan #ffffff" at bounding box center [221, 292] width 138 height 19
type input "#ffffff"
click at [171, 211] on div "Boxed Par défaut" at bounding box center [152, 163] width 189 height 98
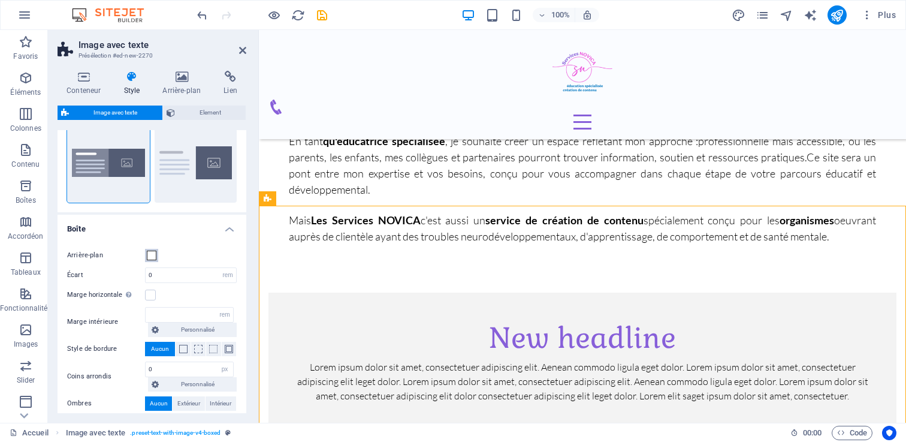
click at [149, 259] on span at bounding box center [152, 255] width 10 height 10
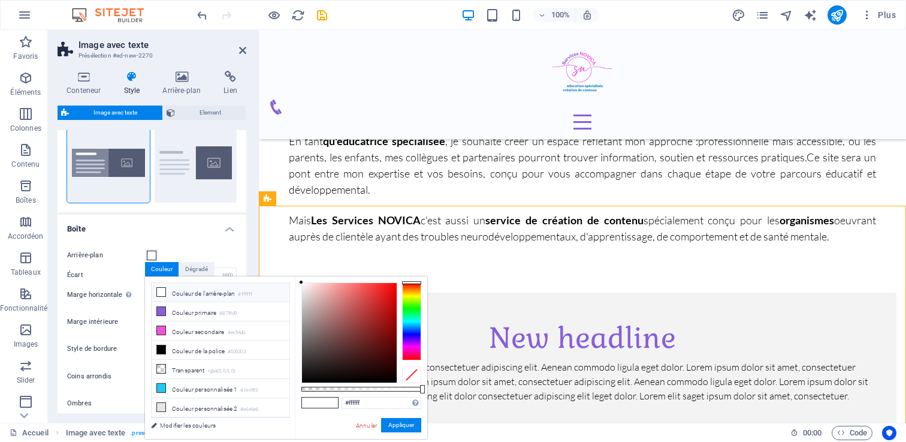
type input "2.5"
click at [191, 288] on li "Couleur de l'arrière-plan #ffffff" at bounding box center [221, 292] width 138 height 19
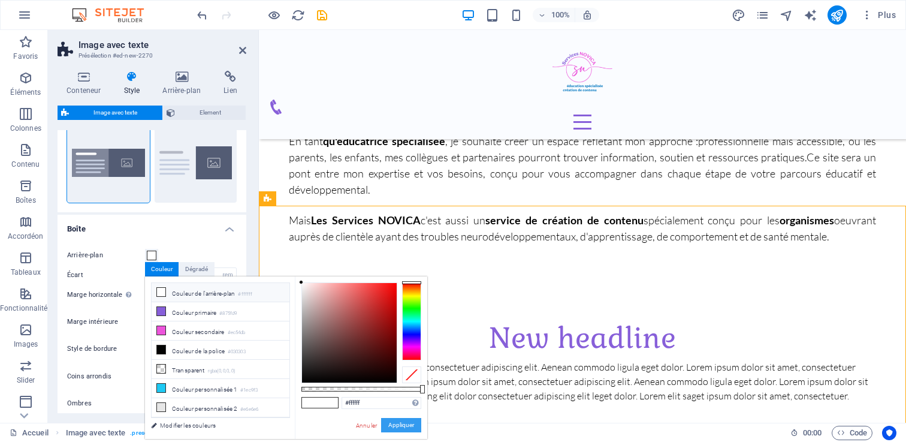
drag, startPoint x: 387, startPoint y: 419, endPoint x: 5, endPoint y: 325, distance: 393.2
click at [387, 419] on button "Appliquer" at bounding box center [401, 425] width 40 height 14
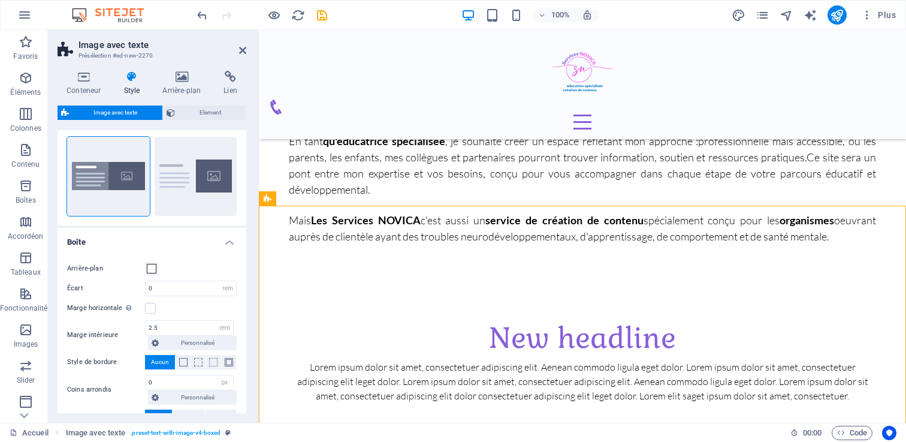
scroll to position [31, 0]
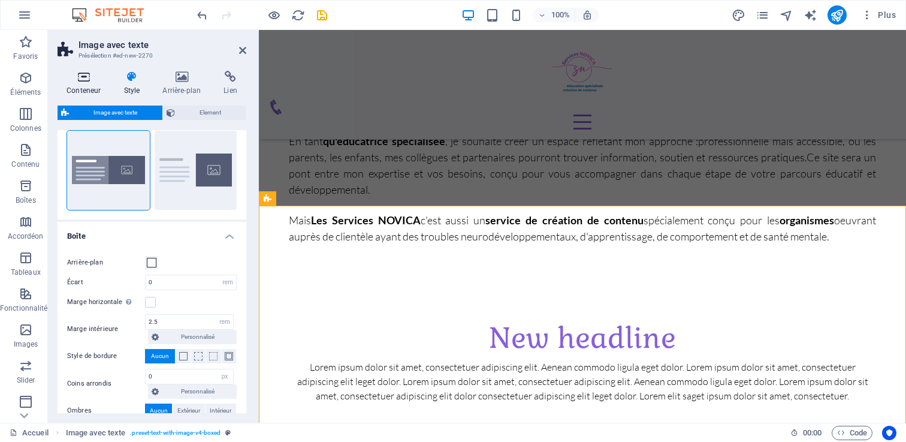
click at [89, 80] on icon at bounding box center [84, 77] width 52 height 12
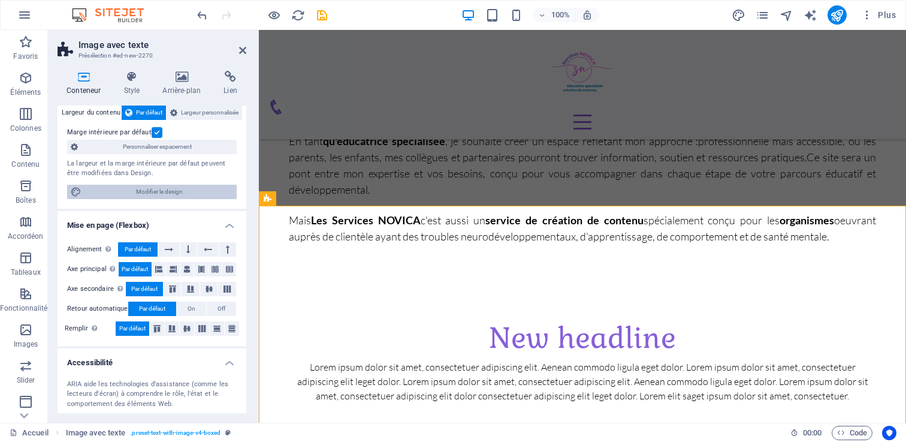
scroll to position [72, 0]
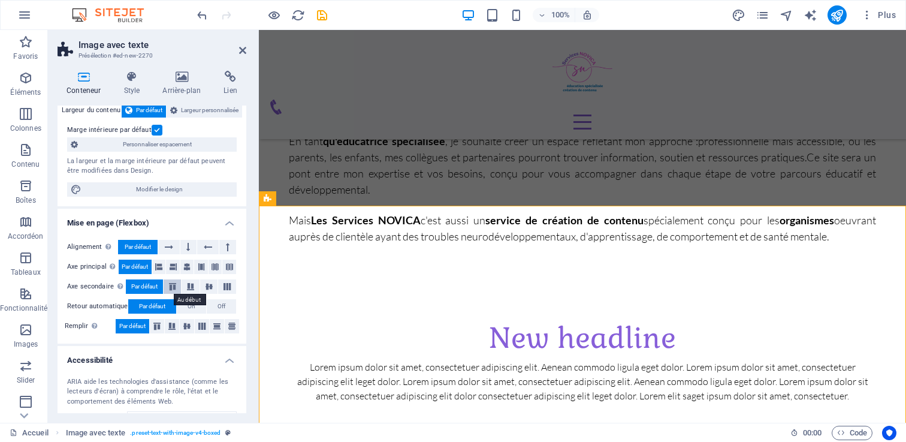
click at [176, 286] on icon at bounding box center [172, 286] width 14 height 7
click at [155, 284] on span "Par défaut" at bounding box center [144, 286] width 26 height 14
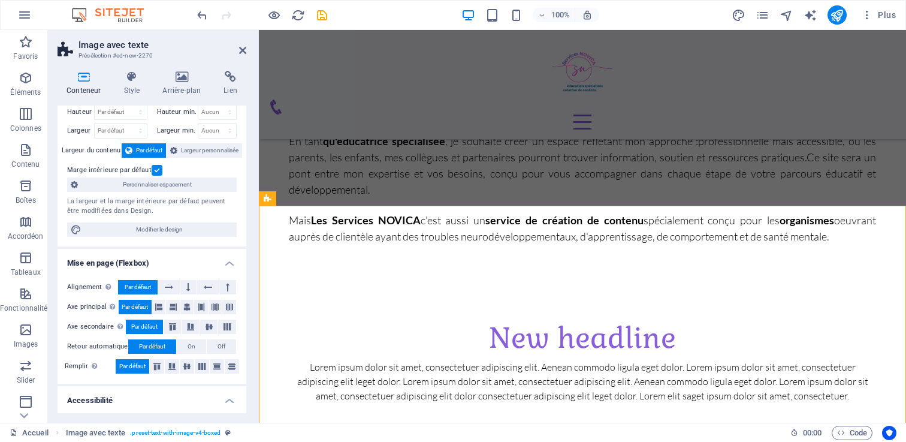
scroll to position [0, 0]
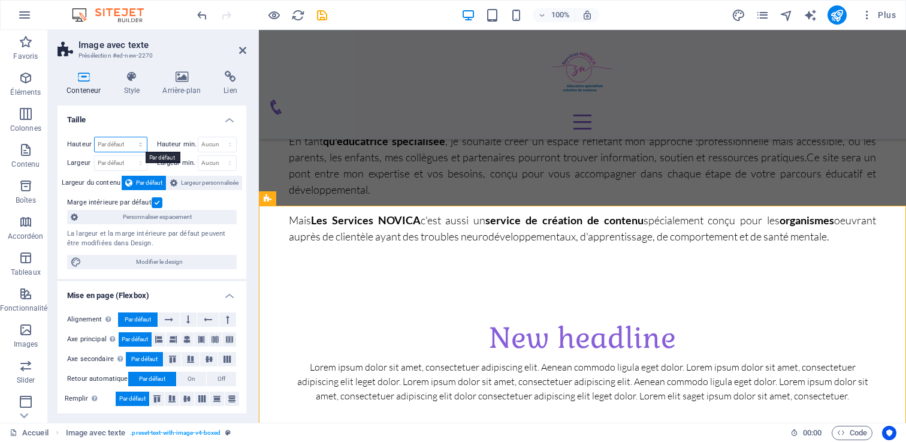
click at [111, 143] on select "Par défaut px rem % vh vw" at bounding box center [121, 144] width 52 height 14
select select "px"
click at [128, 137] on select "Par défaut px rem % vh vw" at bounding box center [121, 144] width 52 height 14
type input "0"
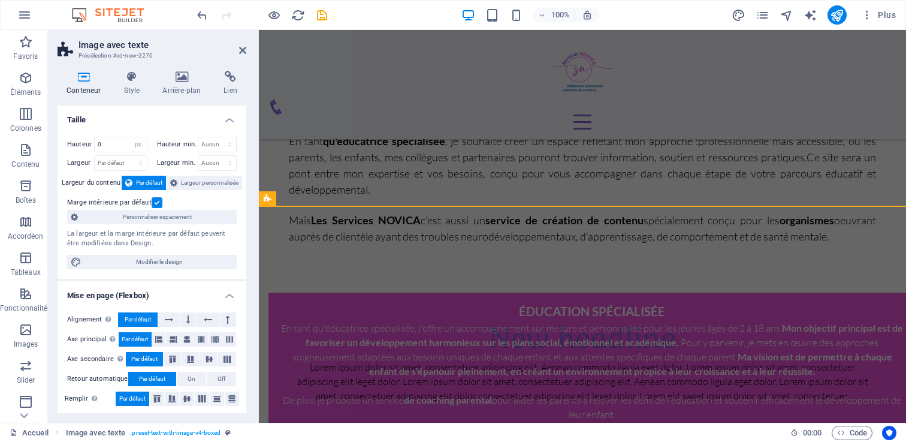
click at [150, 114] on h4 "Taille" at bounding box center [152, 116] width 189 height 22
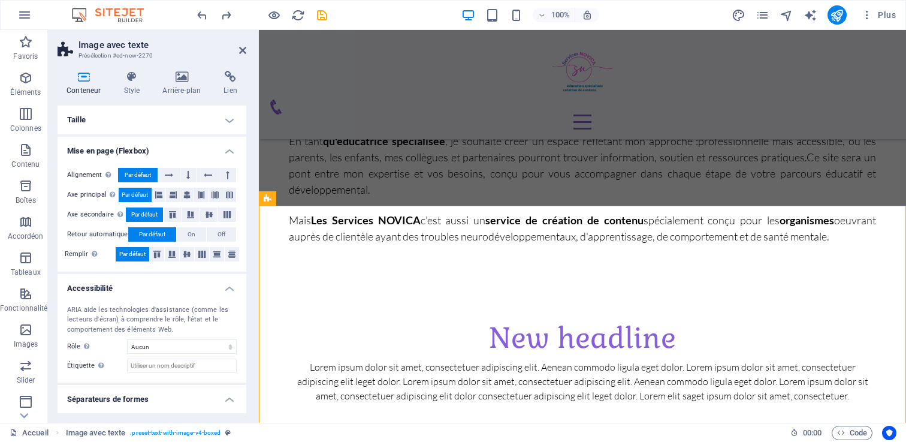
click at [226, 121] on h4 "Taille" at bounding box center [152, 119] width 189 height 29
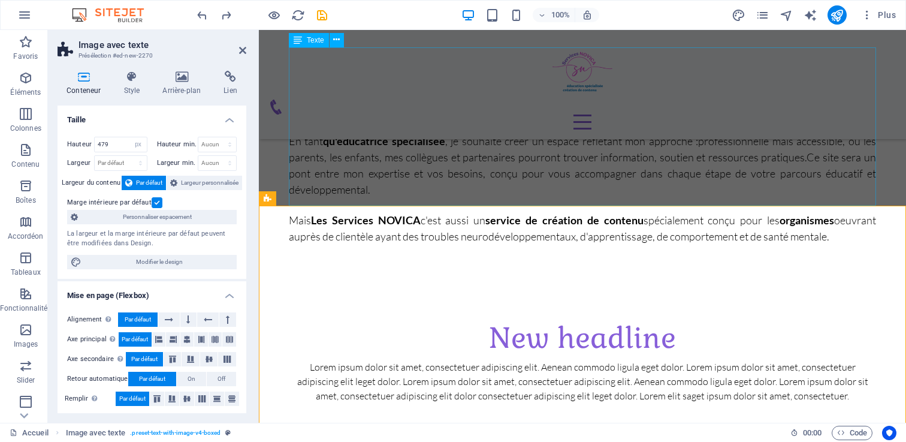
click at [474, 161] on div "Bienvenue chez Les Services NOVICA , un espace dédié à l'accompagnement des enf…" at bounding box center [582, 165] width 587 height 158
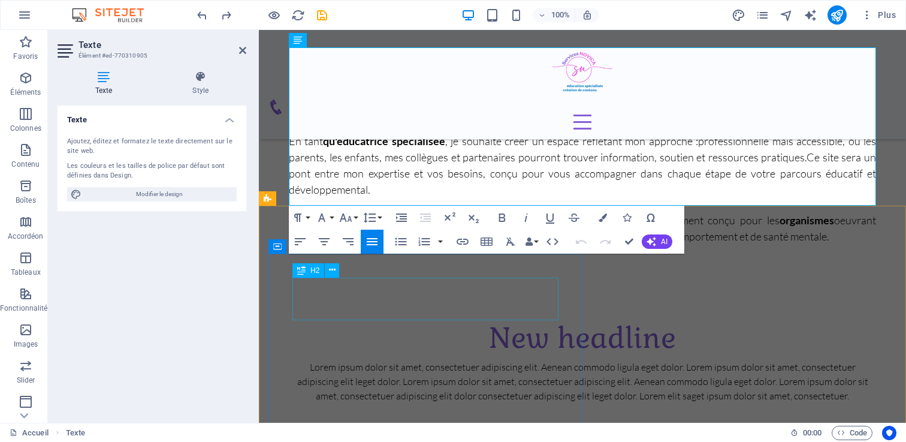
click at [471, 316] on div "New headline" at bounding box center [582, 337] width 580 height 43
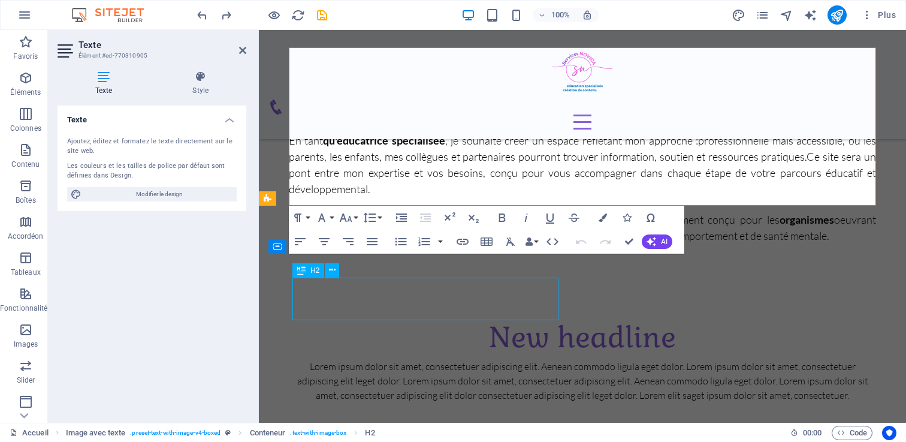
click at [682, 314] on div "New headline Lorem ipsum dolor sit amet, consectetuer adipiscing elit. Aenean c…" at bounding box center [582, 359] width 628 height 134
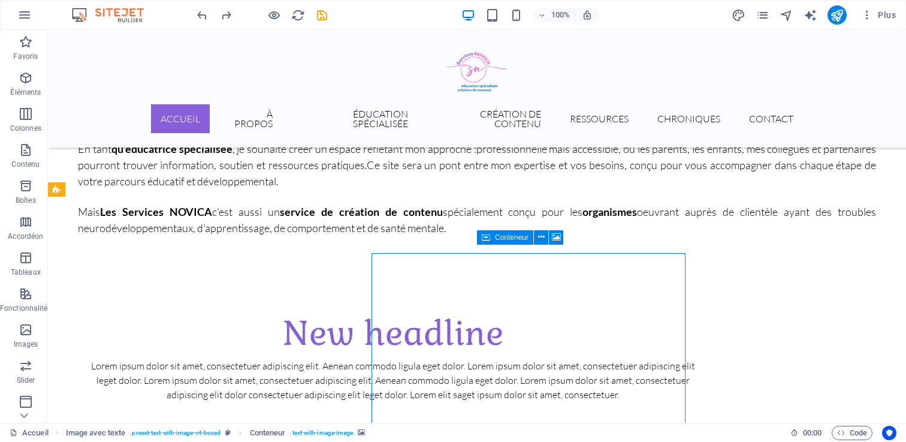
scroll to position [443, 0]
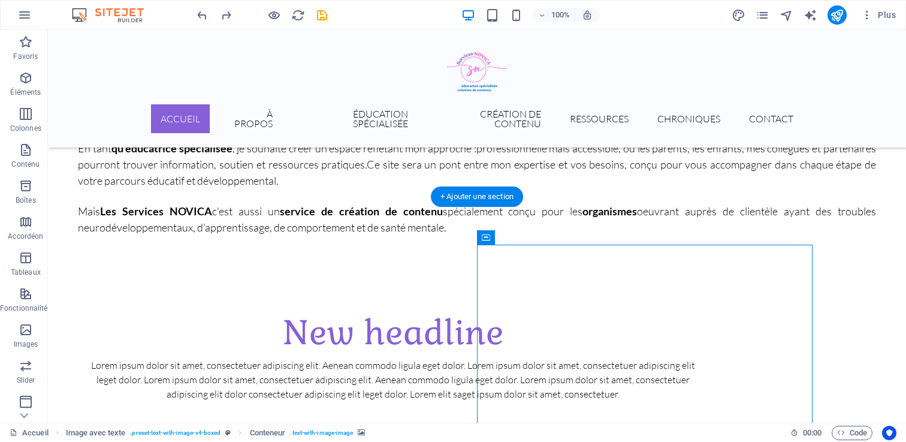
drag, startPoint x: 534, startPoint y: 267, endPoint x: 138, endPoint y: 256, distance: 396.7
drag, startPoint x: 540, startPoint y: 268, endPoint x: 157, endPoint y: 274, distance: 382.8
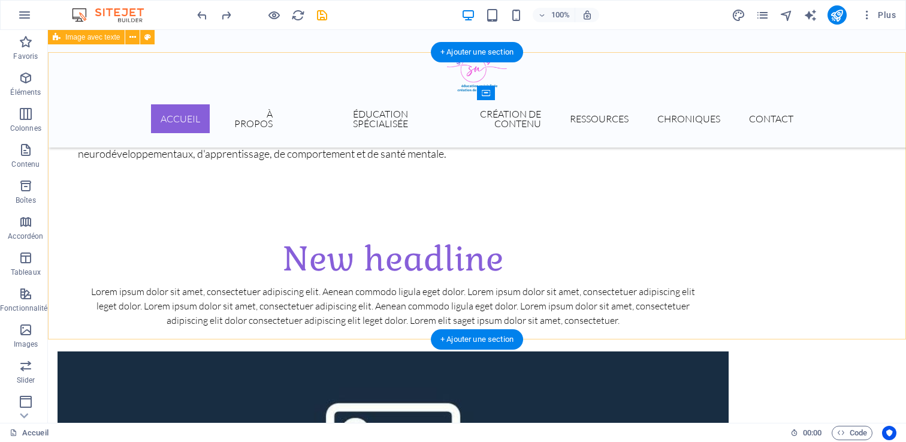
scroll to position [382, 0]
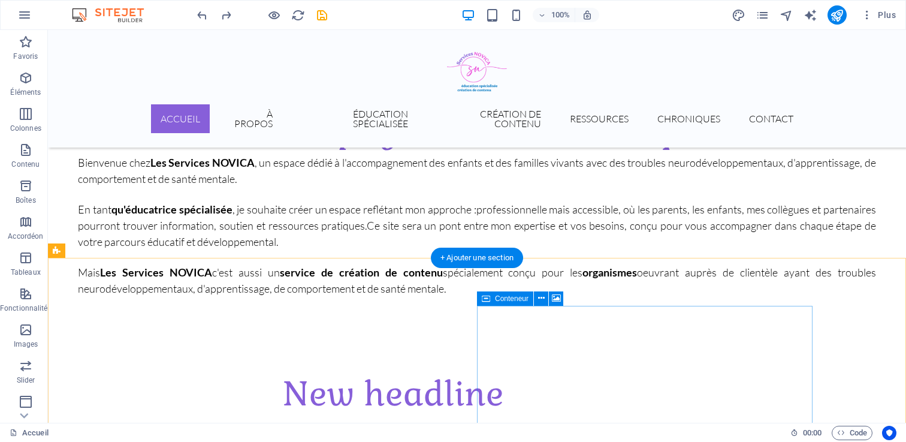
click at [365, 344] on div "New headline Lorem ipsum dolor sit amet, consectetuer adipiscing elit. Aenean c…" at bounding box center [393, 414] width 671 height 141
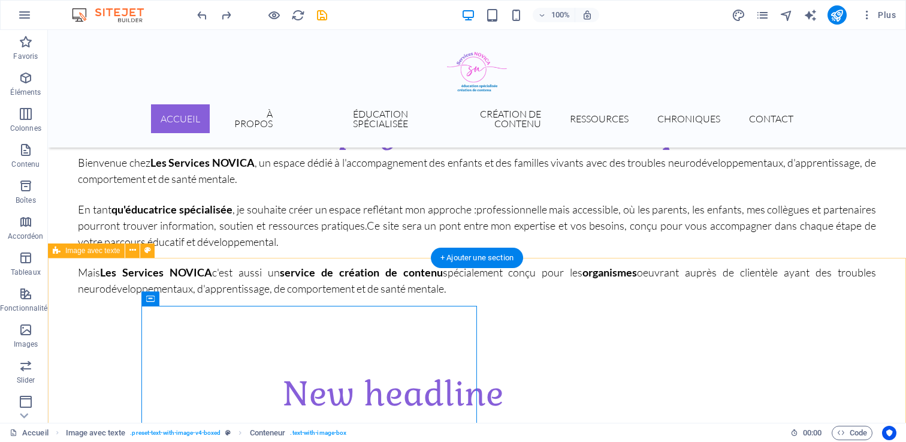
click at [341, 297] on div "New headline Lorem ipsum dolor sit amet, consectetuer adipiscing elit. Aenean c…" at bounding box center [477, 440] width 858 height 287
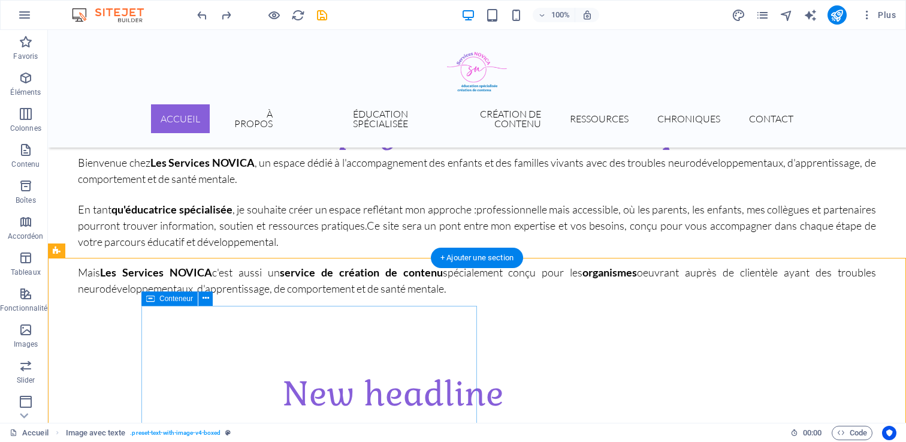
click at [334, 344] on div "New headline Lorem ipsum dolor sit amet, consectetuer adipiscing elit. Aenean c…" at bounding box center [393, 414] width 671 height 141
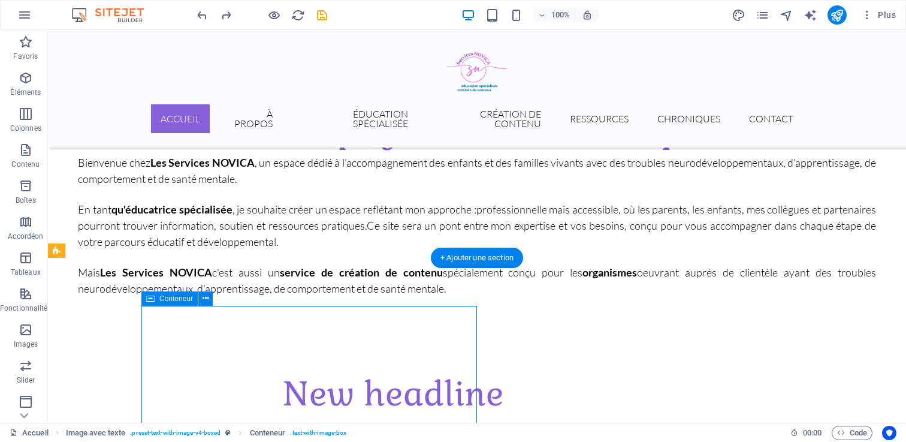
click at [334, 344] on div "New headline Lorem ipsum dolor sit amet, consectetuer adipiscing elit. Aenean c…" at bounding box center [393, 414] width 671 height 141
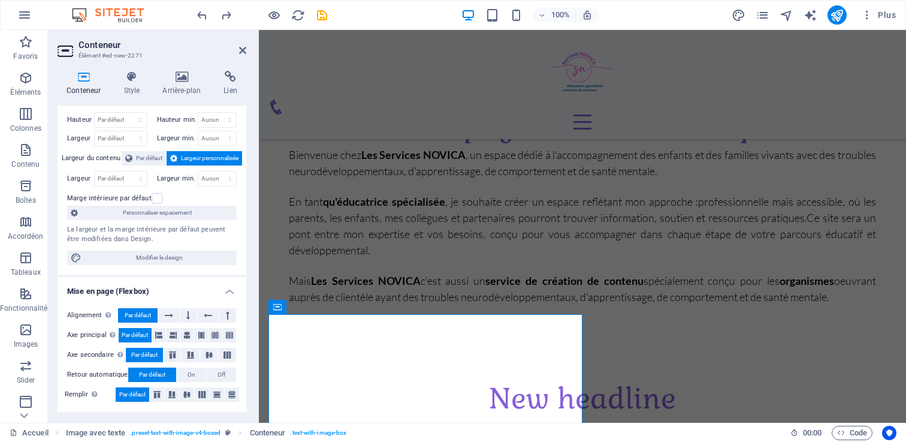
scroll to position [0, 0]
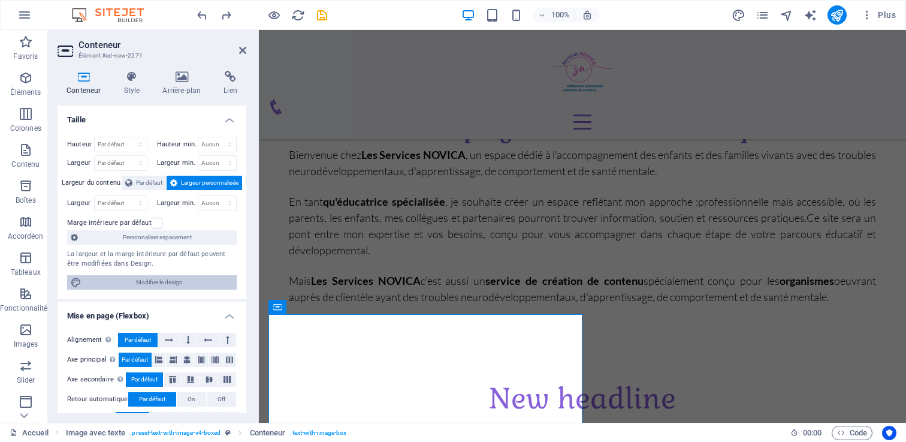
drag, startPoint x: 174, startPoint y: 282, endPoint x: 4, endPoint y: 271, distance: 169.9
click at [174, 282] on span "Modifier le design" at bounding box center [159, 282] width 148 height 14
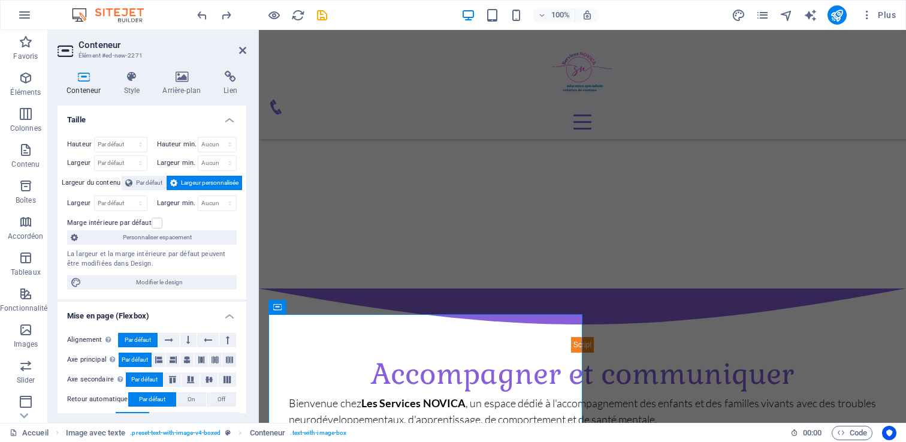
select select "rem"
select select "300"
select select "px"
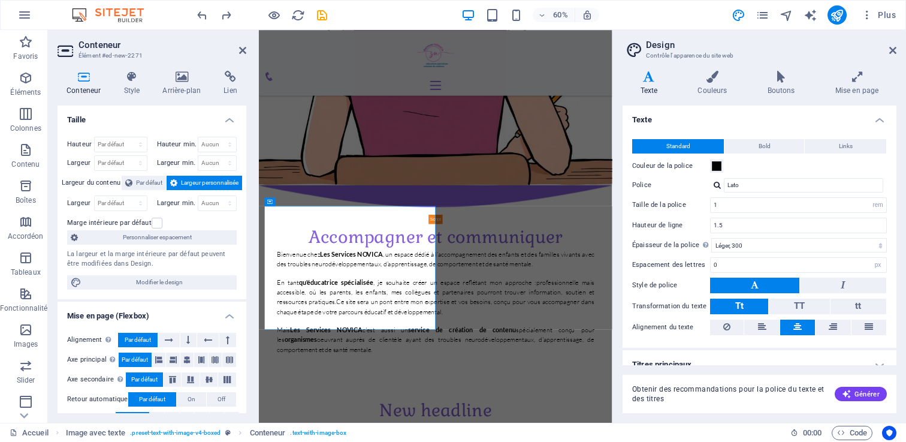
scroll to position [618, 0]
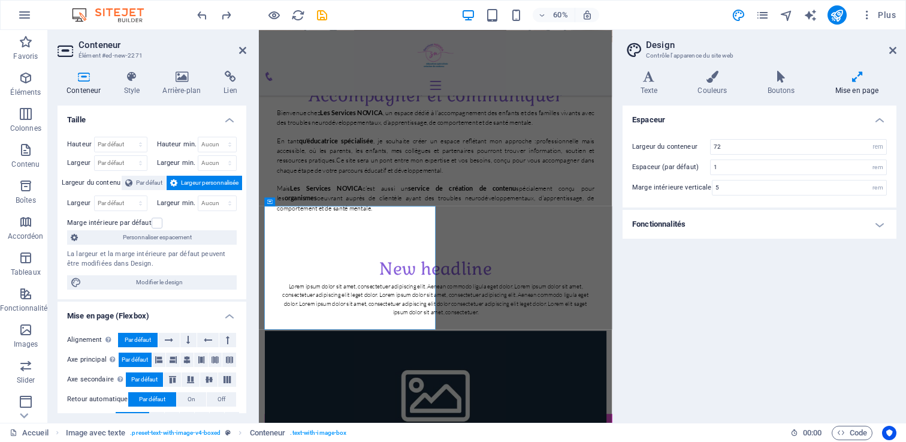
click at [886, 49] on h2 "Design" at bounding box center [771, 45] width 250 height 11
drag, startPoint x: 890, startPoint y: 46, endPoint x: 624, endPoint y: 16, distance: 267.7
click at [890, 46] on icon at bounding box center [892, 51] width 7 height 10
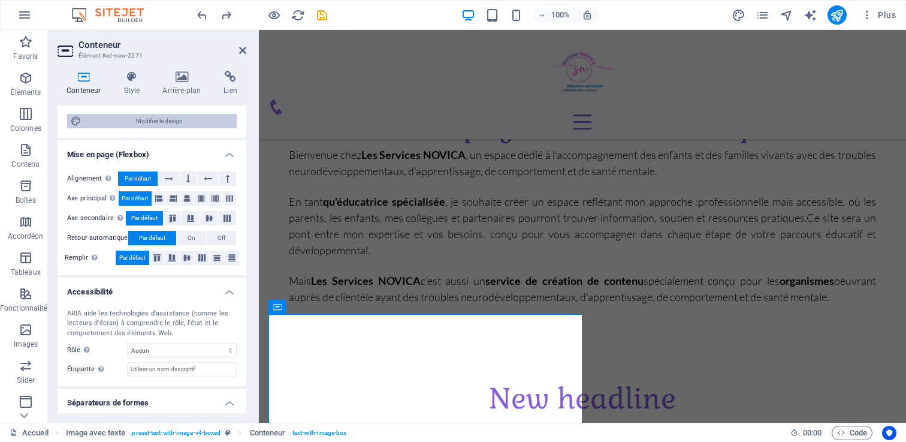
scroll to position [162, 0]
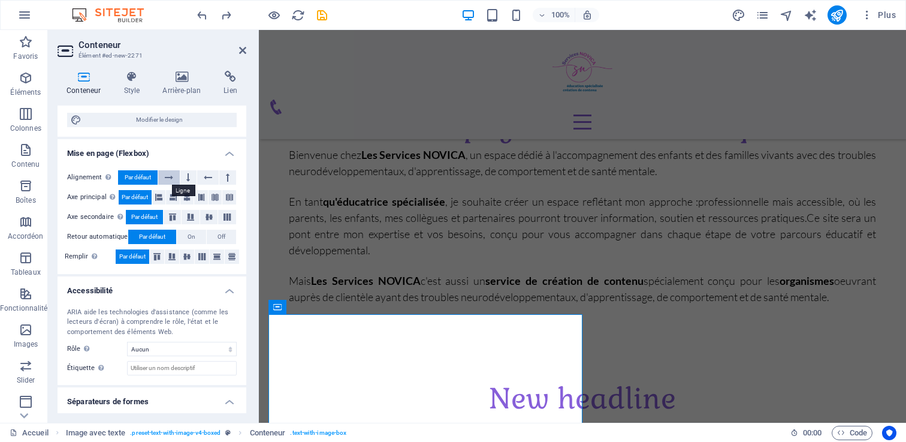
click at [169, 175] on icon at bounding box center [169, 177] width 8 height 14
click at [132, 177] on span "Par défaut" at bounding box center [138, 177] width 26 height 14
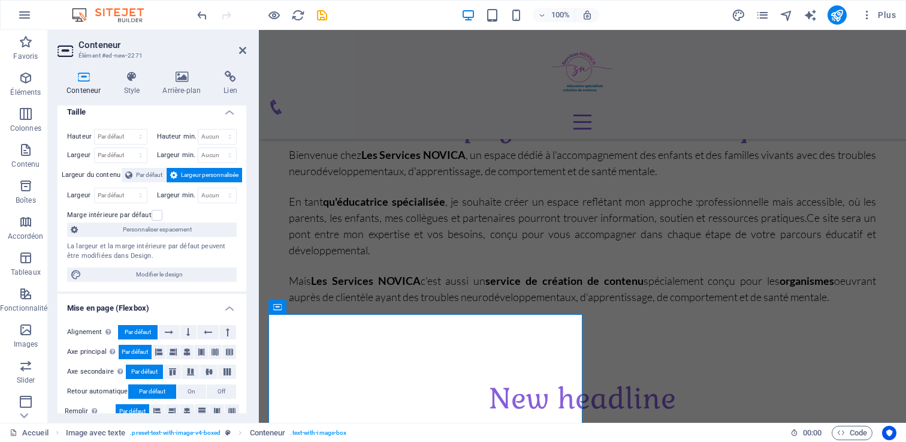
scroll to position [0, 0]
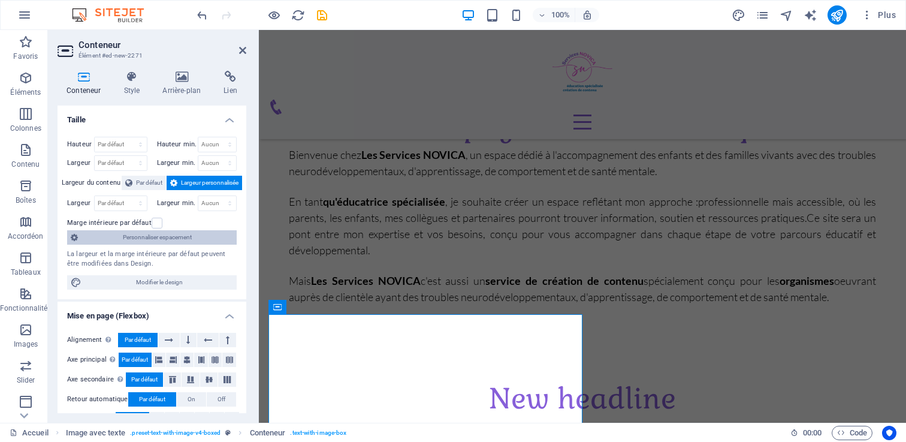
click at [156, 240] on span "Personnaliser espacement" at bounding box center [157, 237] width 152 height 14
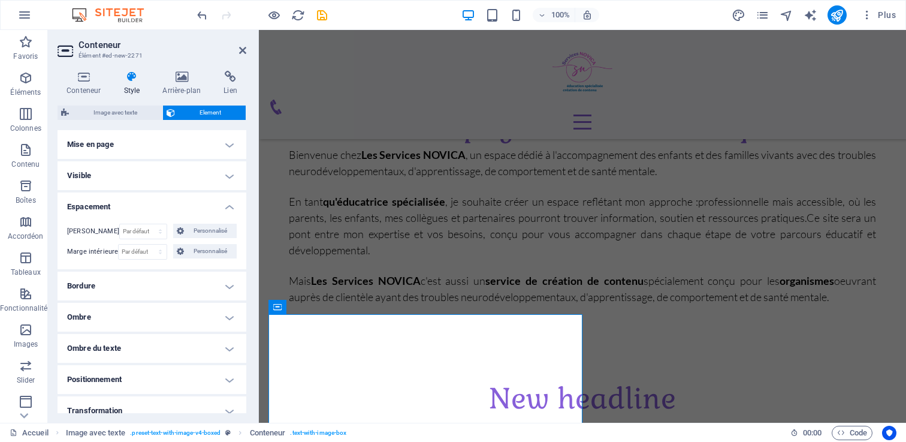
click at [116, 144] on h4 "Mise en page" at bounding box center [152, 144] width 189 height 29
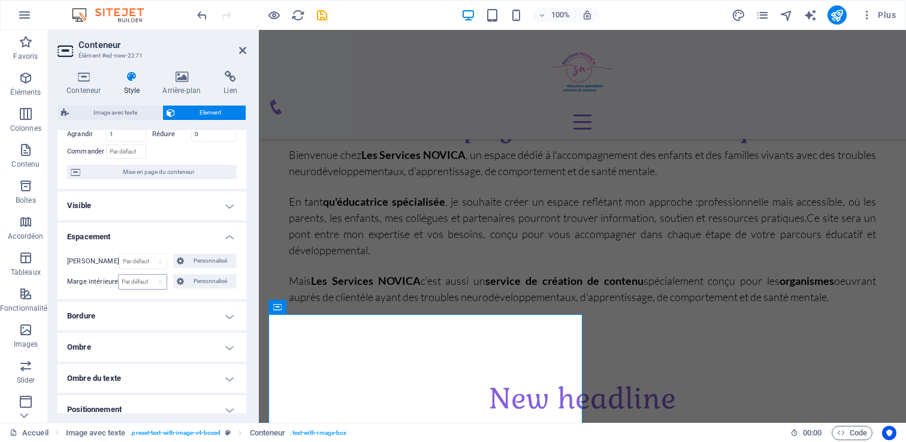
scroll to position [78, 0]
click at [120, 205] on h4 "Visible" at bounding box center [152, 204] width 189 height 29
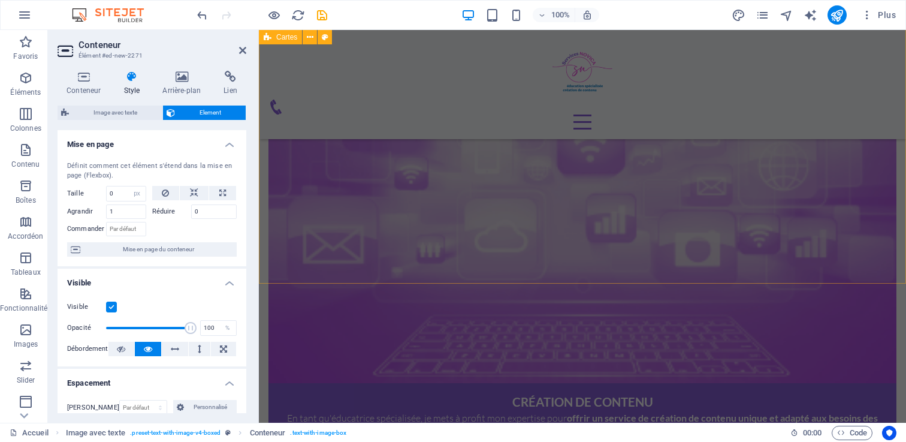
scroll to position [1986, 0]
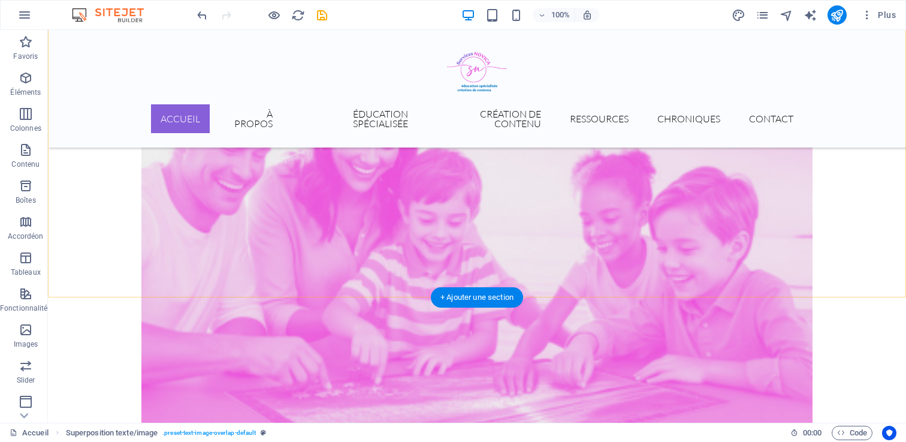
scroll to position [1135, 0]
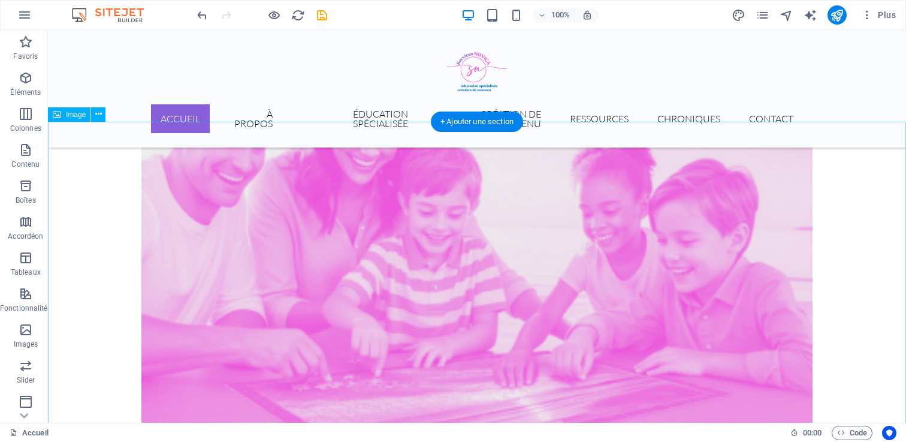
select select "%"
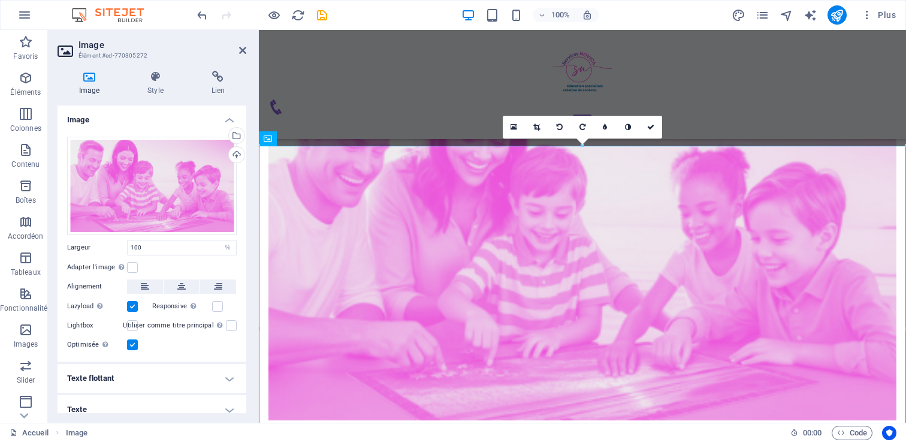
scroll to position [9, 0]
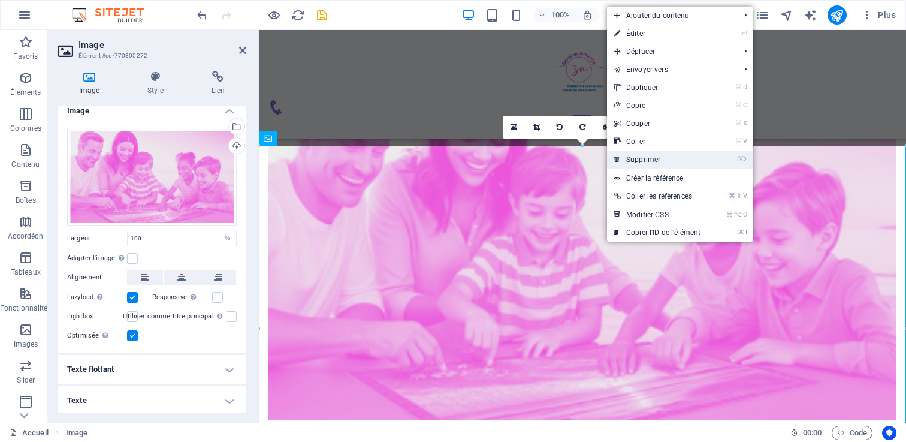
click at [643, 159] on link "⌦ Supprimer" at bounding box center [657, 159] width 101 height 18
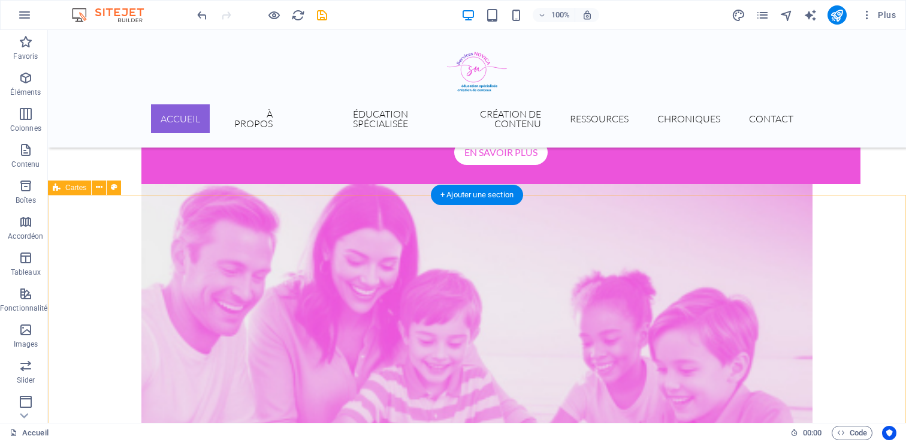
scroll to position [1087, 0]
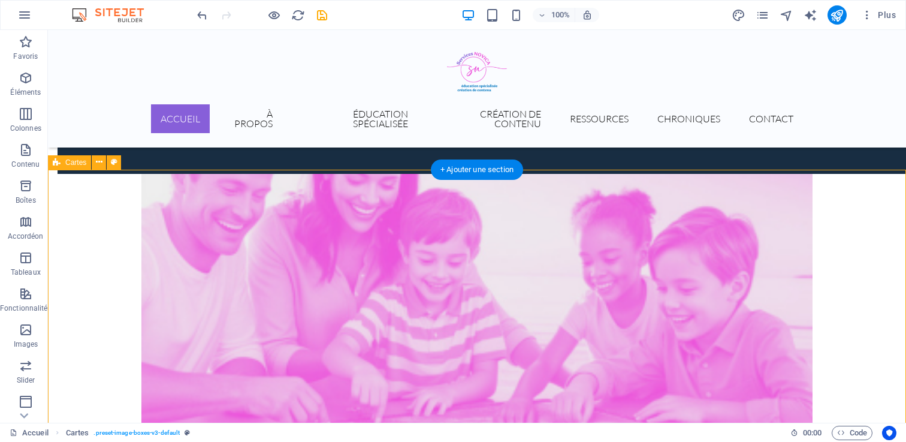
select select "rem"
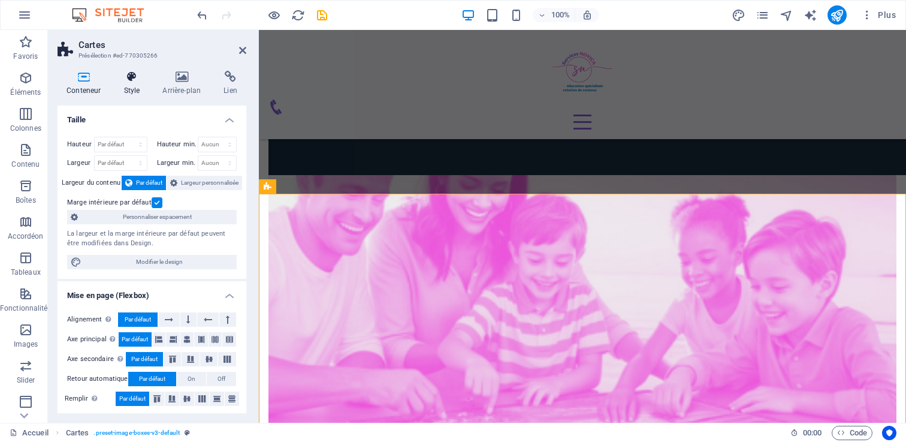
click at [135, 73] on icon at bounding box center [131, 77] width 34 height 12
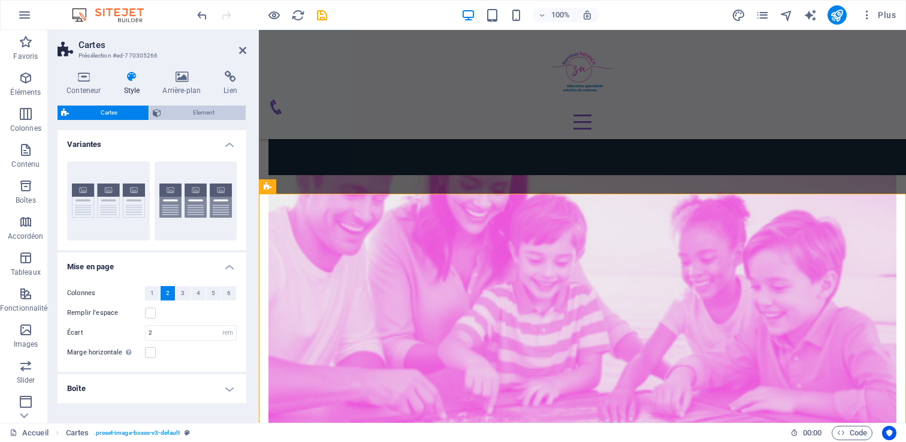
click at [178, 110] on span "Element" at bounding box center [203, 112] width 77 height 14
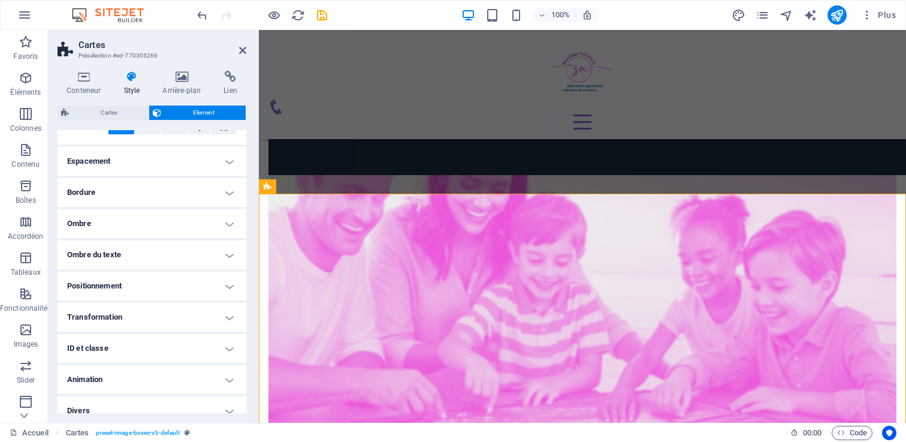
scroll to position [95, 0]
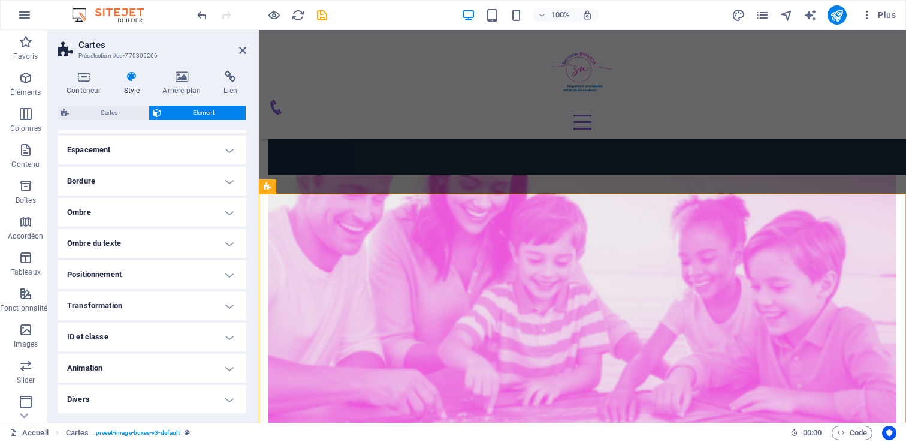
click at [140, 394] on h4 "Divers" at bounding box center [152, 399] width 189 height 29
click at [119, 244] on h4 "Ombre du texte" at bounding box center [152, 243] width 189 height 29
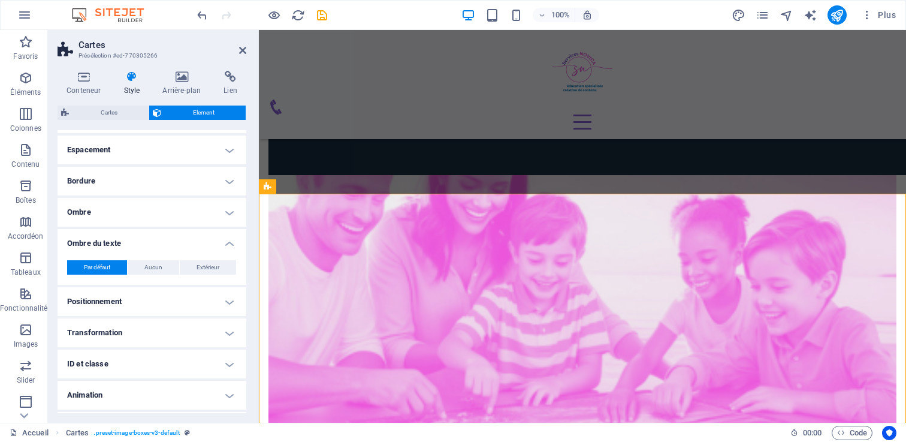
click at [113, 306] on h4 "Positionnement" at bounding box center [152, 301] width 189 height 29
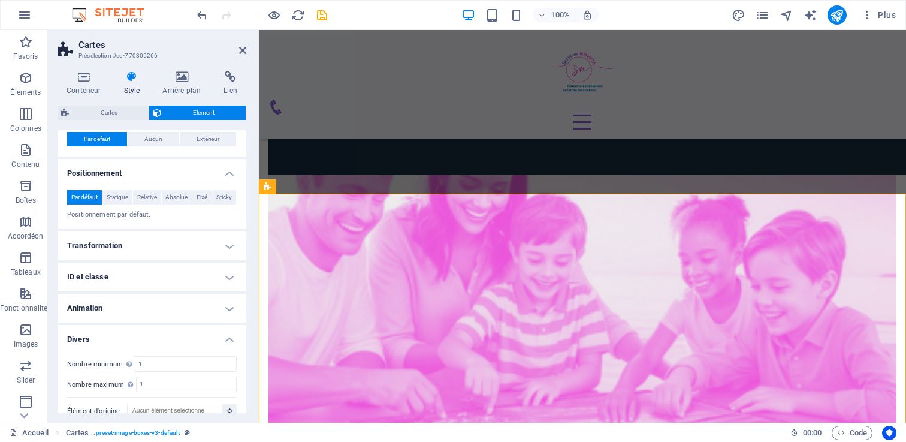
scroll to position [238, 0]
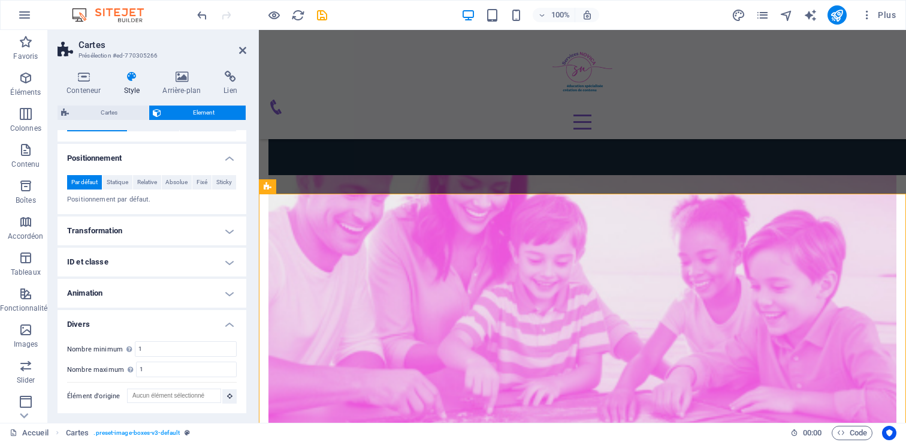
click at [113, 232] on h4 "Transformation" at bounding box center [152, 230] width 189 height 29
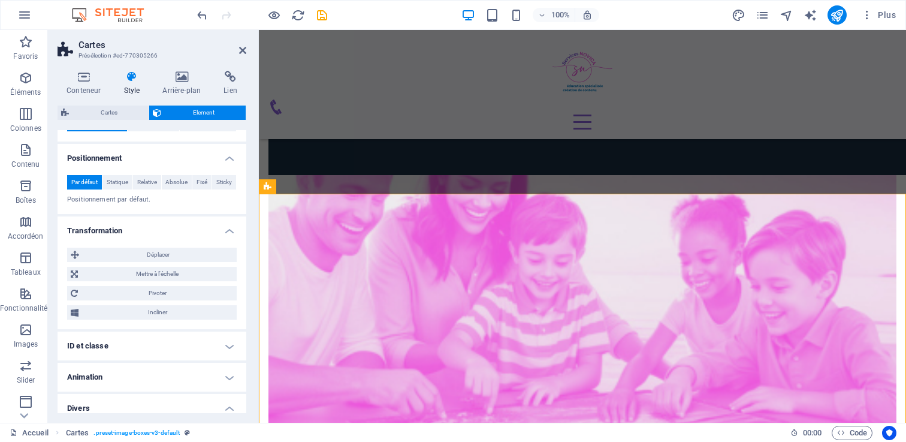
click at [117, 341] on h4 "ID et classe" at bounding box center [152, 345] width 189 height 29
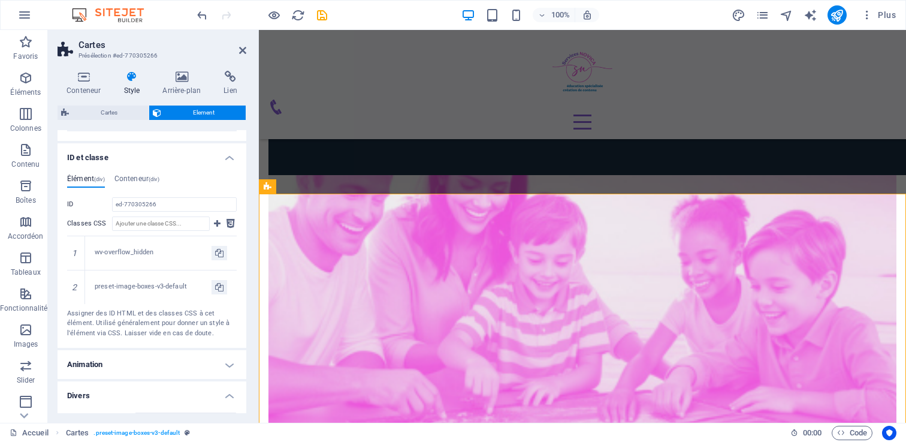
scroll to position [447, 0]
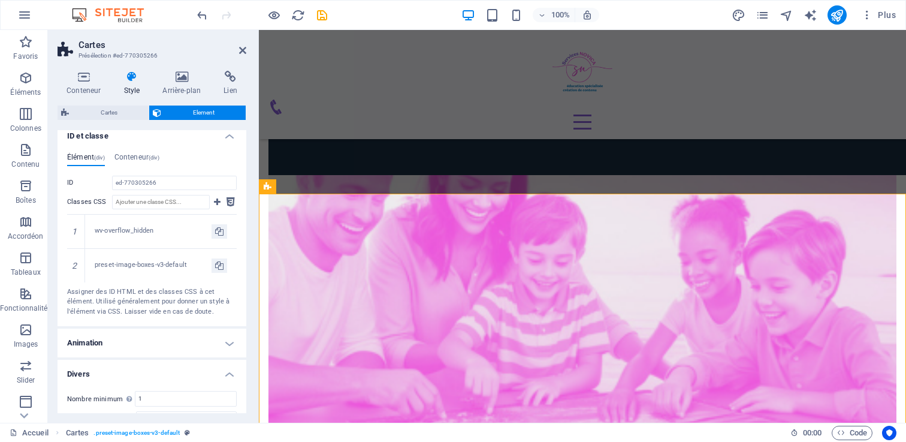
click at [114, 333] on h4 "Animation" at bounding box center [152, 342] width 189 height 29
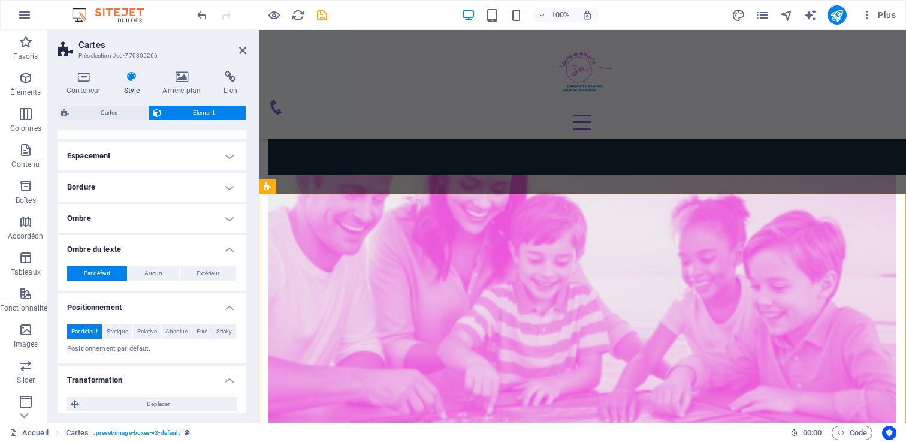
scroll to position [0, 0]
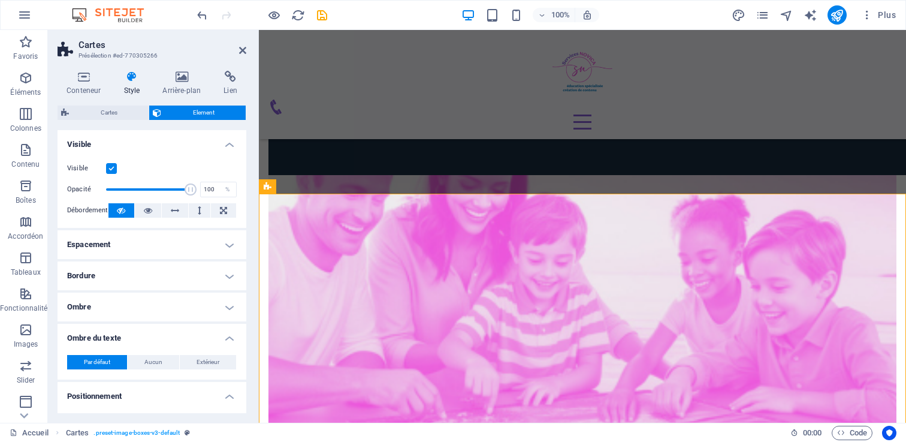
click at [104, 253] on h4 "Espacement" at bounding box center [152, 244] width 189 height 29
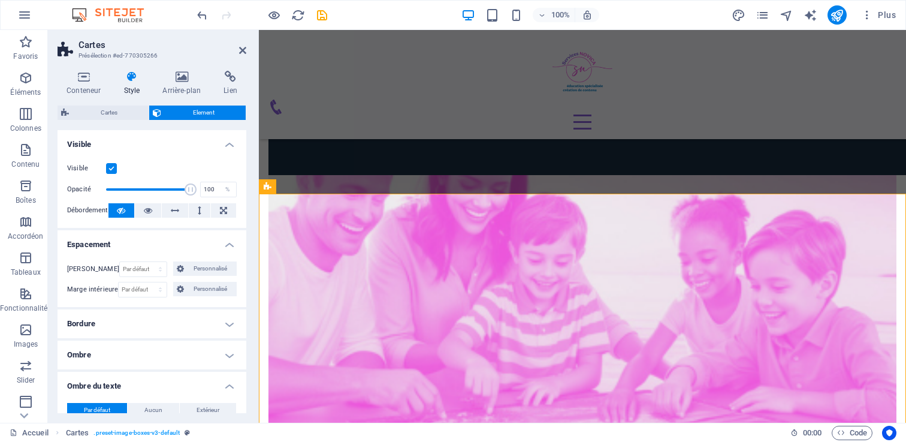
scroll to position [7, 0]
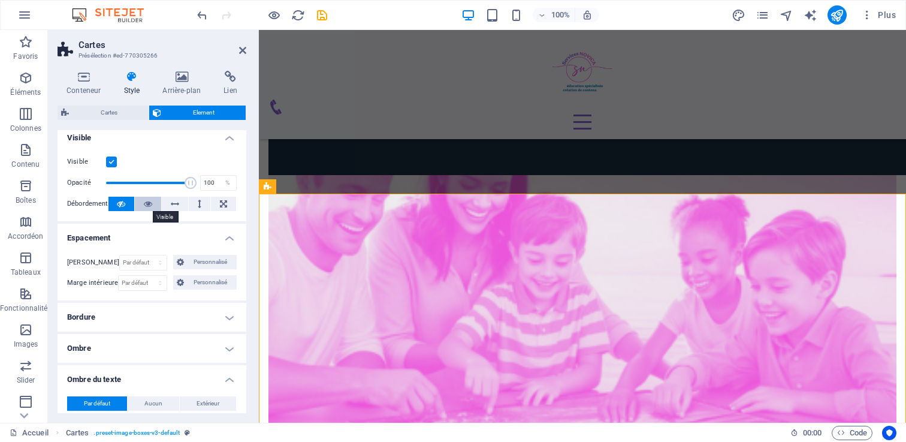
click at [144, 200] on icon at bounding box center [148, 203] width 8 height 14
click at [117, 202] on icon at bounding box center [121, 203] width 8 height 14
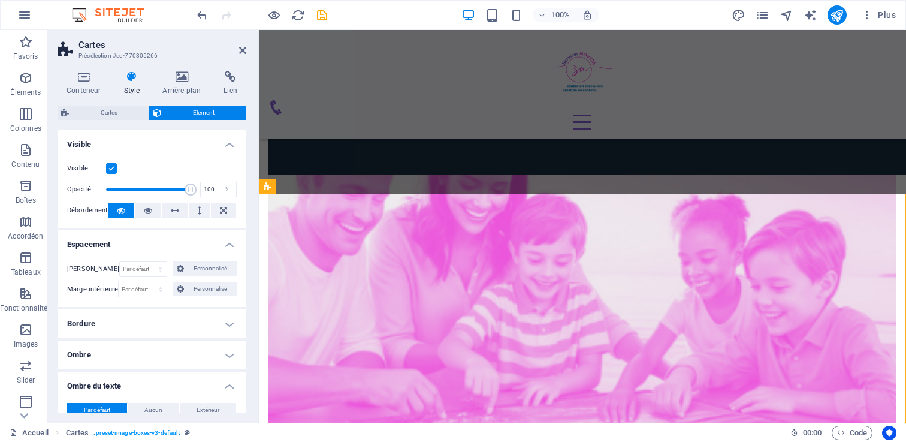
click at [112, 166] on label at bounding box center [111, 168] width 11 height 11
click at [0, 0] on input "Visible" at bounding box center [0, 0] width 0 height 0
click at [112, 166] on label at bounding box center [111, 168] width 11 height 11
click at [0, 0] on input "Visible" at bounding box center [0, 0] width 0 height 0
click at [473, 163] on div "ÉDUCATION SPÉCIALISÉE En tant qu'éducatrice spécialisée, j'offre un accompagnem…" at bounding box center [582, 201] width 647 height 628
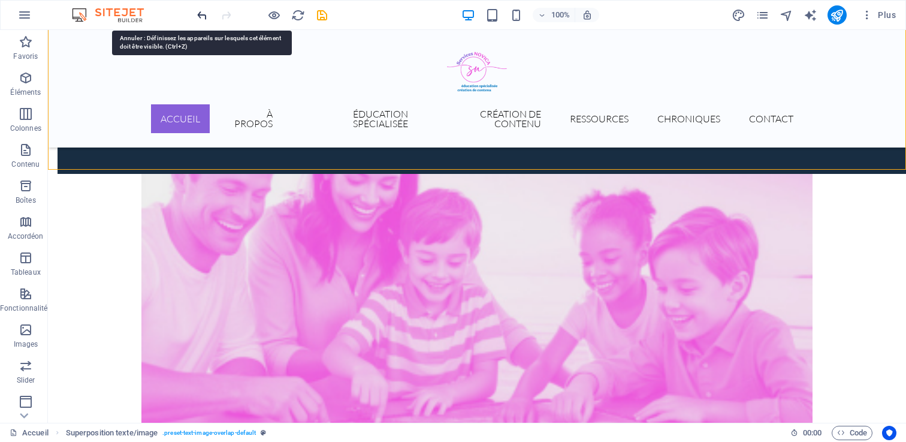
click at [196, 14] on icon "undo" at bounding box center [202, 15] width 14 height 14
click at [197, 13] on icon "undo" at bounding box center [202, 15] width 14 height 14
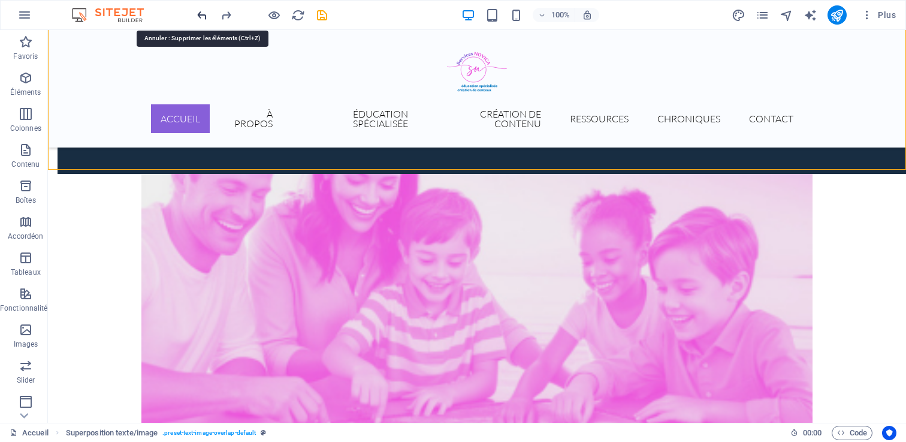
click at [197, 13] on icon "undo" at bounding box center [202, 15] width 14 height 14
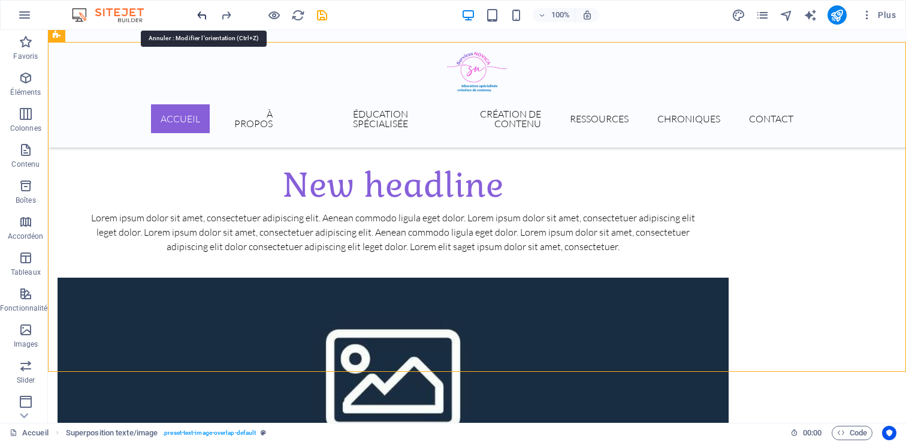
scroll to position [557, 0]
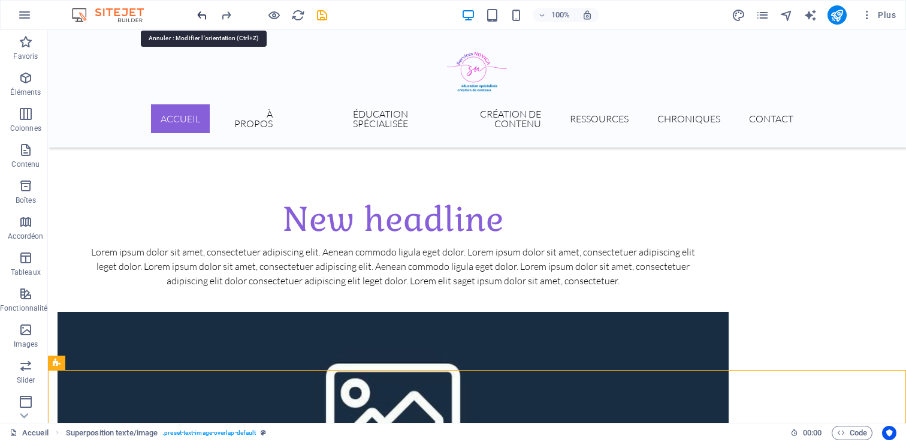
click at [197, 13] on icon "undo" at bounding box center [202, 15] width 14 height 14
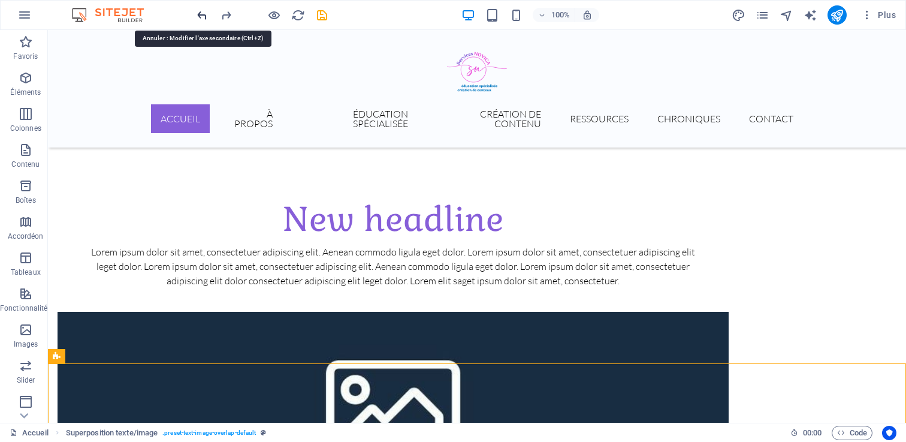
click at [197, 13] on icon "undo" at bounding box center [202, 15] width 14 height 14
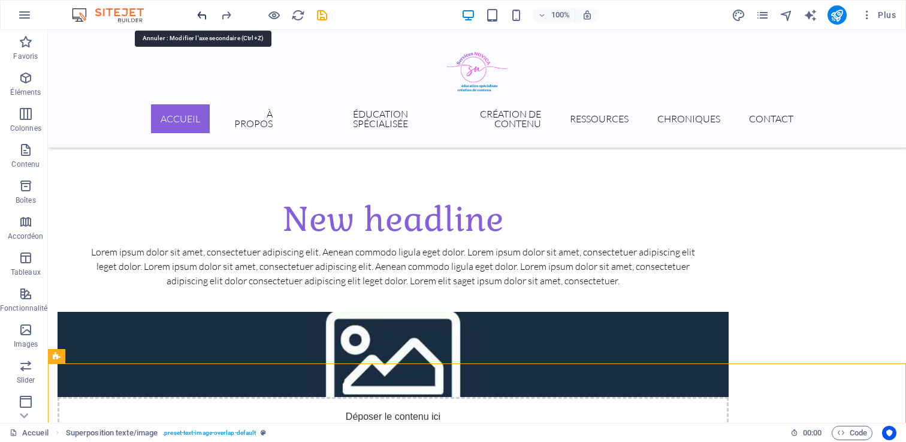
click at [197, 13] on icon "undo" at bounding box center [202, 15] width 14 height 14
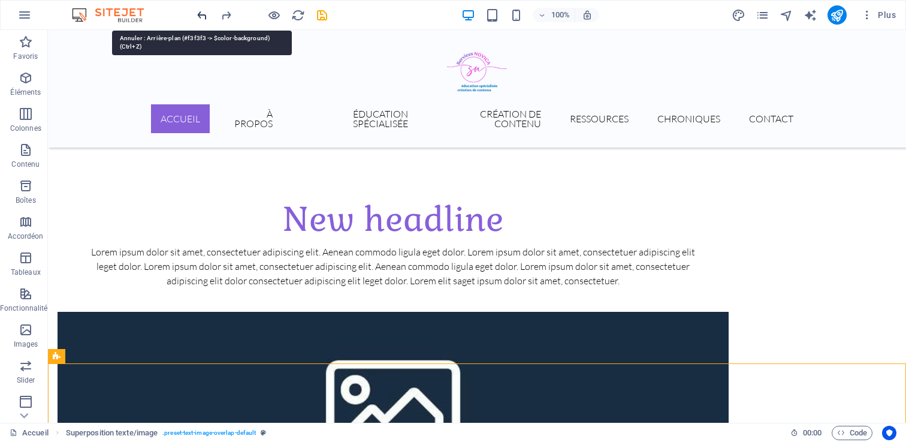
click at [197, 13] on icon "undo" at bounding box center [202, 15] width 14 height 14
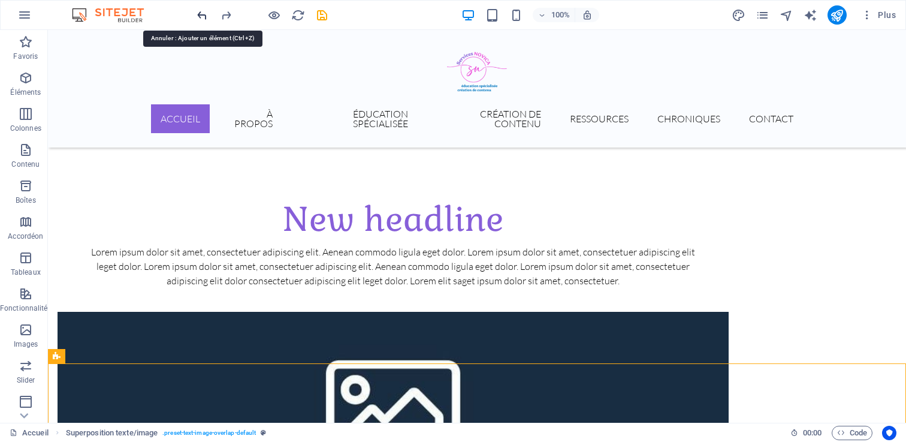
click at [197, 13] on icon "undo" at bounding box center [202, 15] width 14 height 14
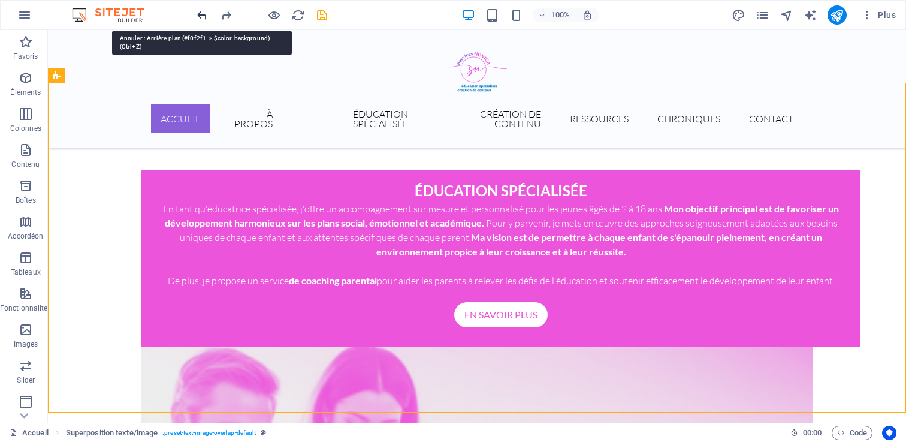
click at [197, 13] on icon "undo" at bounding box center [202, 15] width 14 height 14
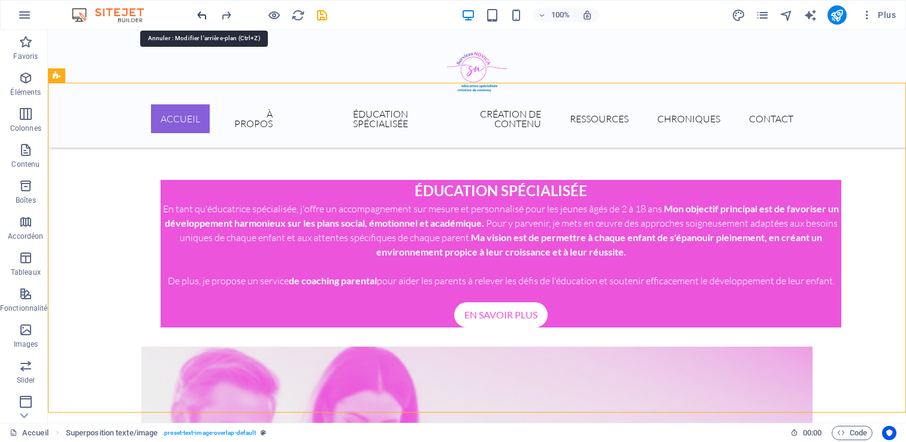
click at [197, 13] on icon "undo" at bounding box center [202, 15] width 14 height 14
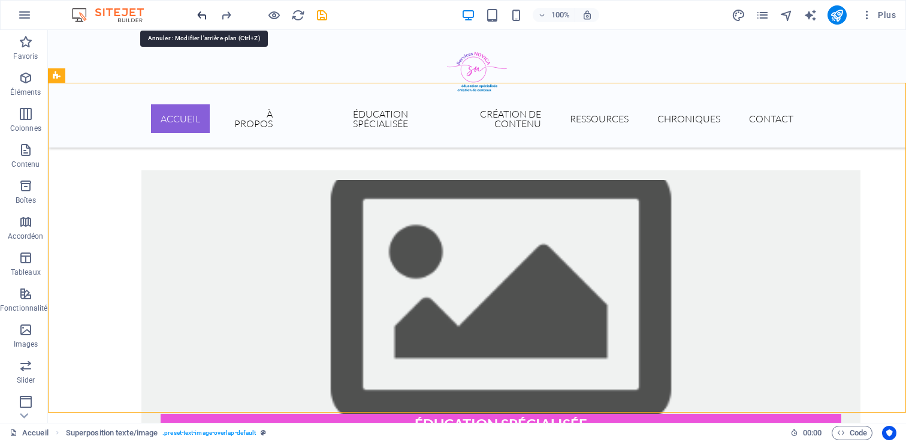
click at [197, 13] on icon "undo" at bounding box center [202, 15] width 14 height 14
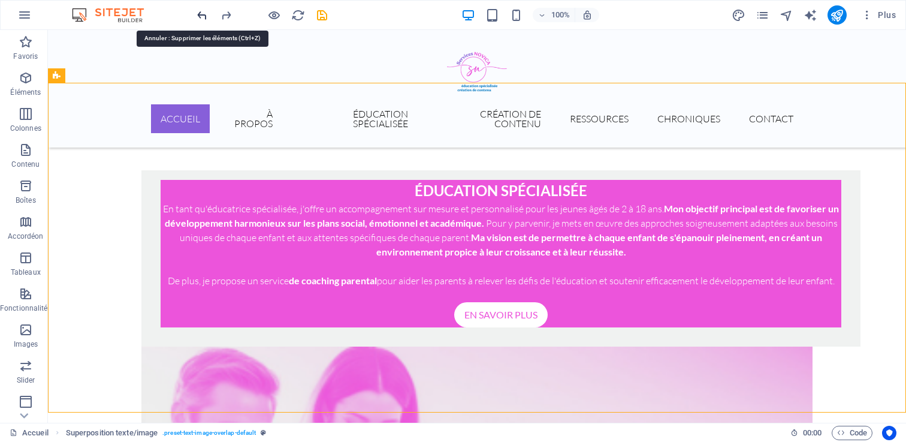
click at [197, 13] on icon "undo" at bounding box center [202, 15] width 14 height 14
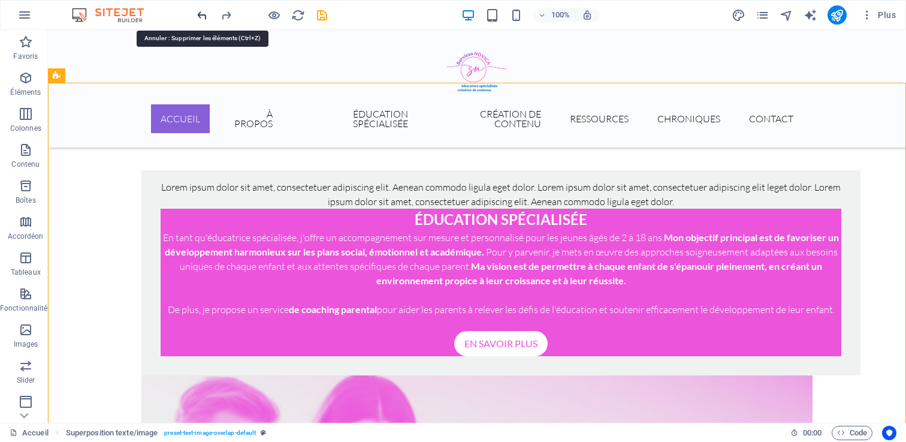
click at [197, 13] on icon "undo" at bounding box center [202, 15] width 14 height 14
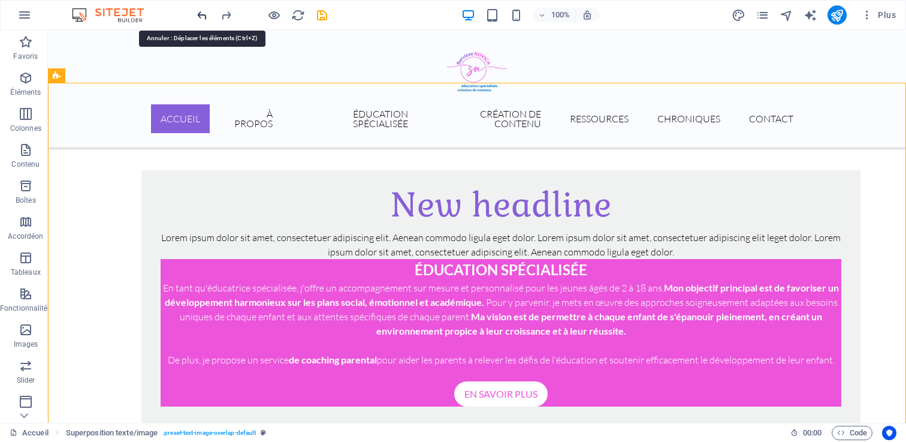
click at [197, 13] on icon "undo" at bounding box center [202, 15] width 14 height 14
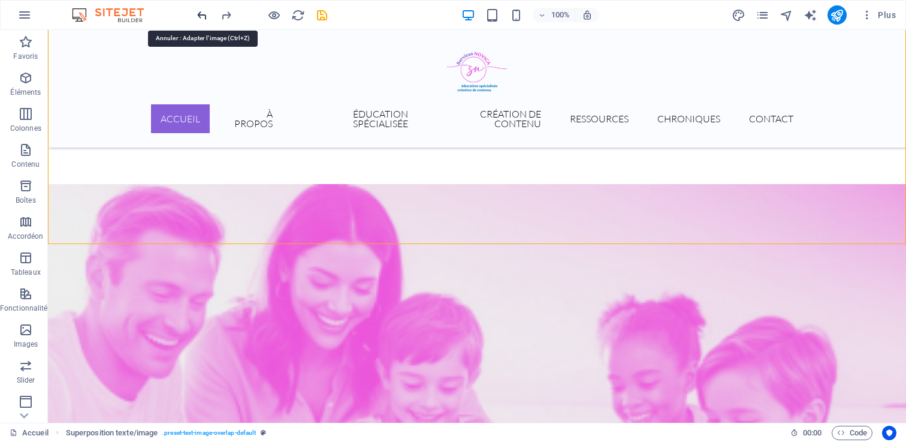
click at [197, 13] on icon "undo" at bounding box center [202, 15] width 14 height 14
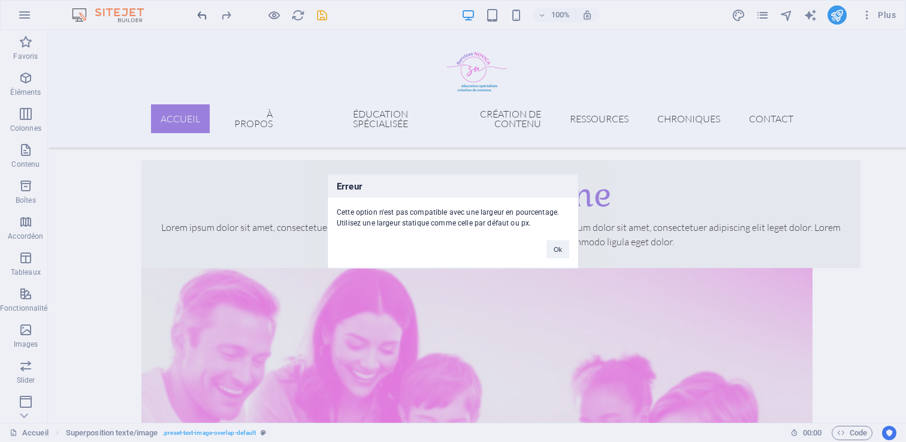
scroll to position [556, 0]
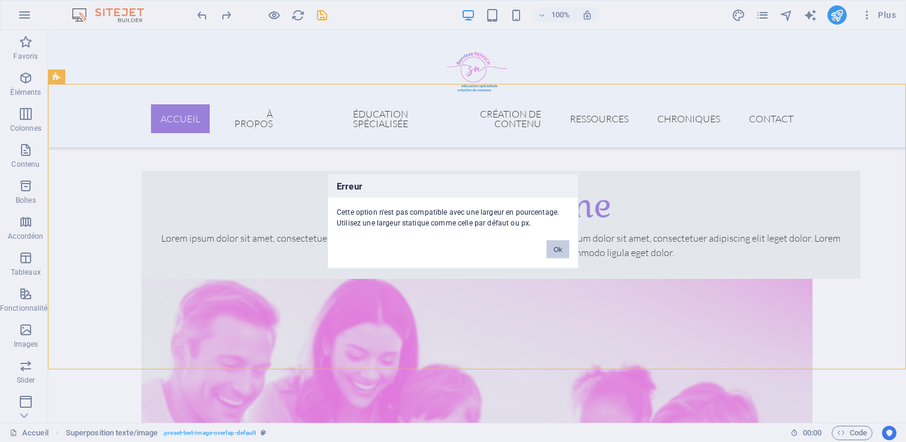
click at [559, 242] on button "Ok" at bounding box center [557, 249] width 23 height 18
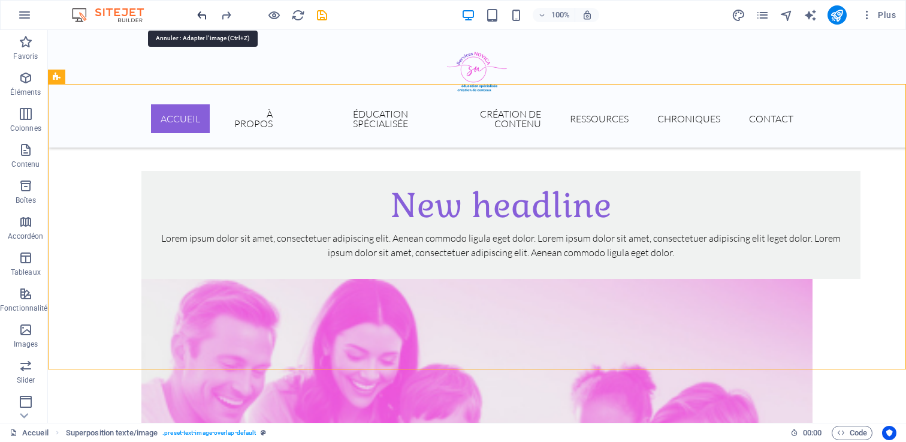
click at [197, 14] on icon "undo" at bounding box center [202, 15] width 14 height 14
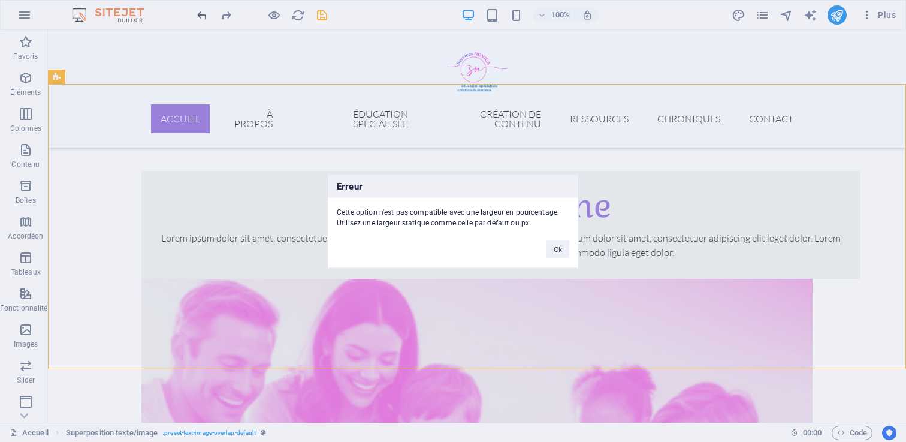
click at [197, 14] on div "Erreur Cette option n'est pas compatible avec une largeur en pourcentage. Utili…" at bounding box center [453, 221] width 906 height 442
click at [560, 250] on button "Ok" at bounding box center [557, 249] width 23 height 18
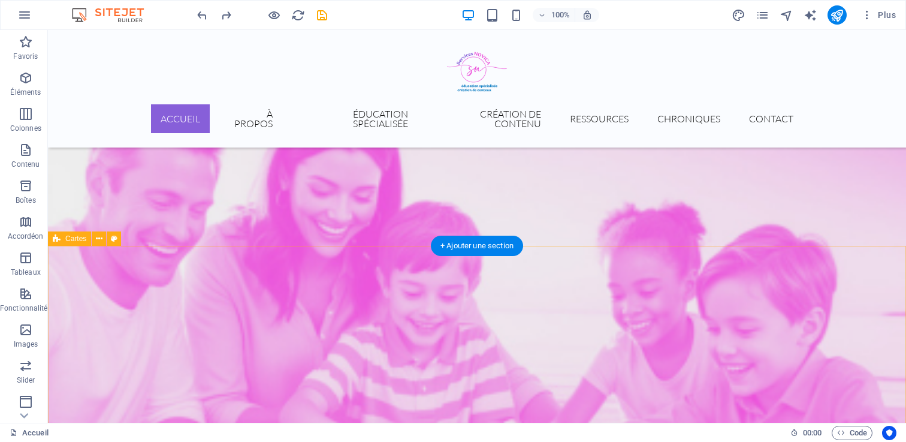
scroll to position [1154, 0]
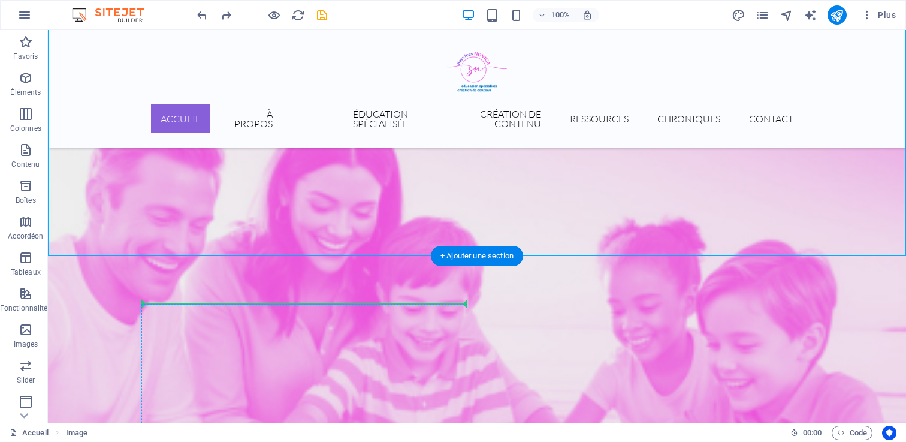
drag, startPoint x: 376, startPoint y: 191, endPoint x: 329, endPoint y: 304, distance: 121.7
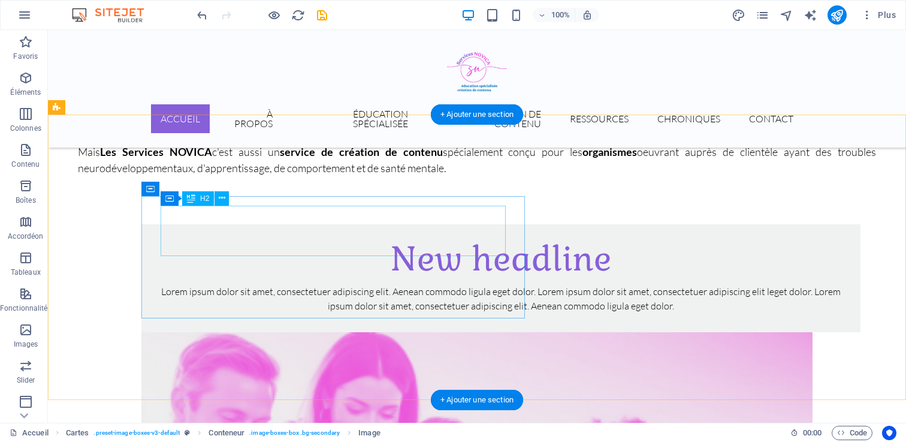
scroll to position [499, 0]
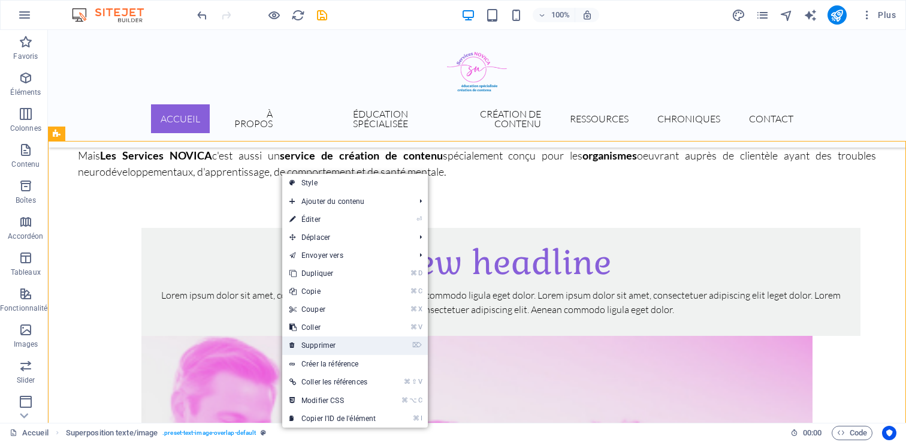
click at [336, 345] on link "⌦ Supprimer" at bounding box center [332, 345] width 101 height 18
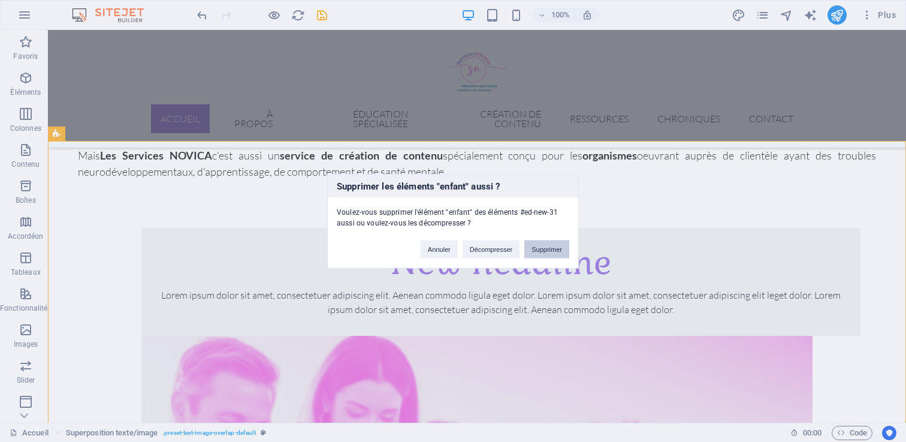
click at [548, 246] on button "Supprimer" at bounding box center [546, 249] width 45 height 18
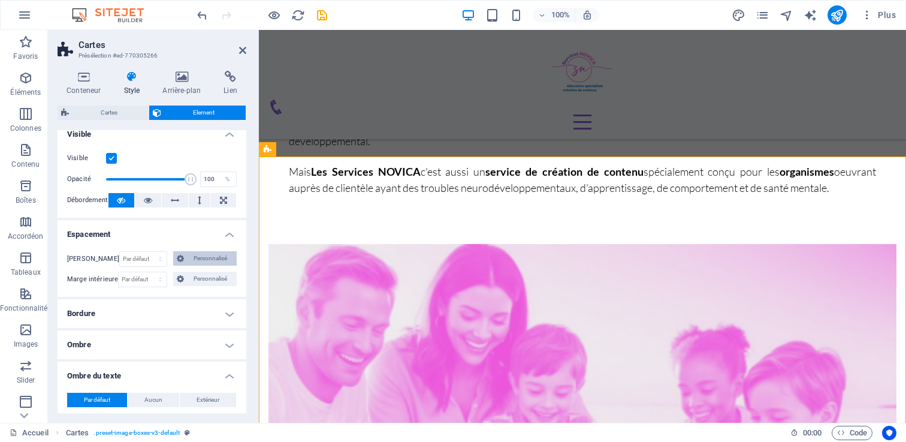
scroll to position [0, 0]
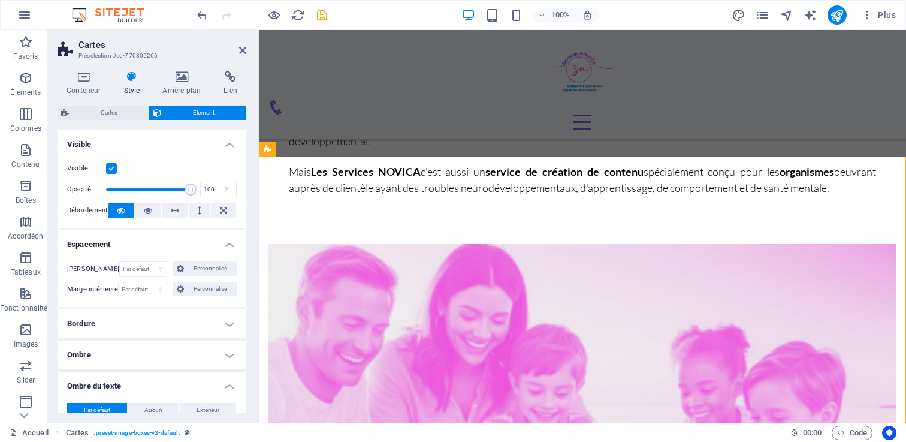
click at [110, 166] on label at bounding box center [111, 168] width 11 height 11
click at [0, 0] on input "Visible" at bounding box center [0, 0] width 0 height 0
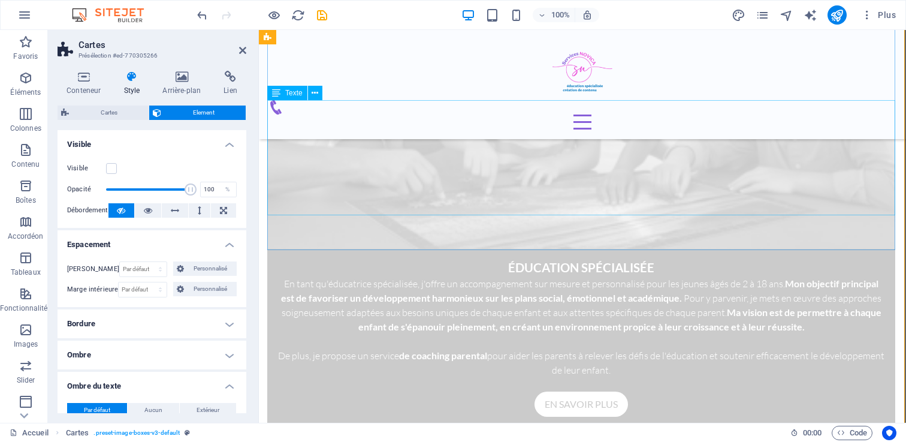
scroll to position [833, 1]
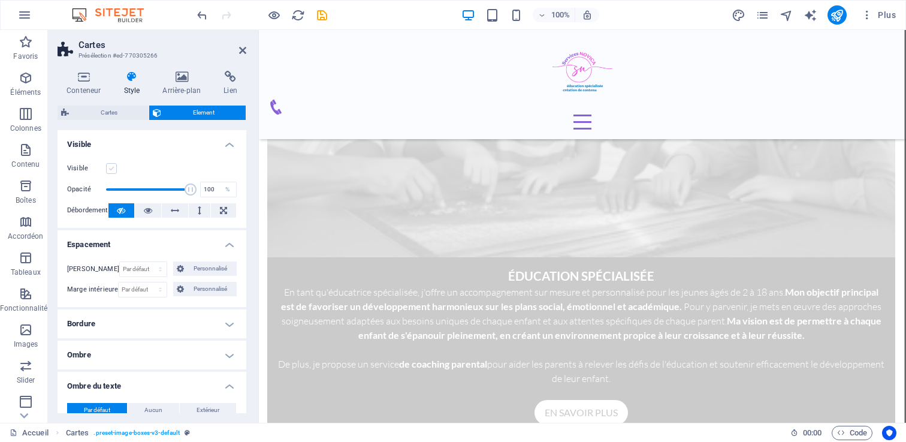
click at [108, 171] on label at bounding box center [111, 168] width 11 height 11
click at [0, 0] on input "Visible" at bounding box center [0, 0] width 0 height 0
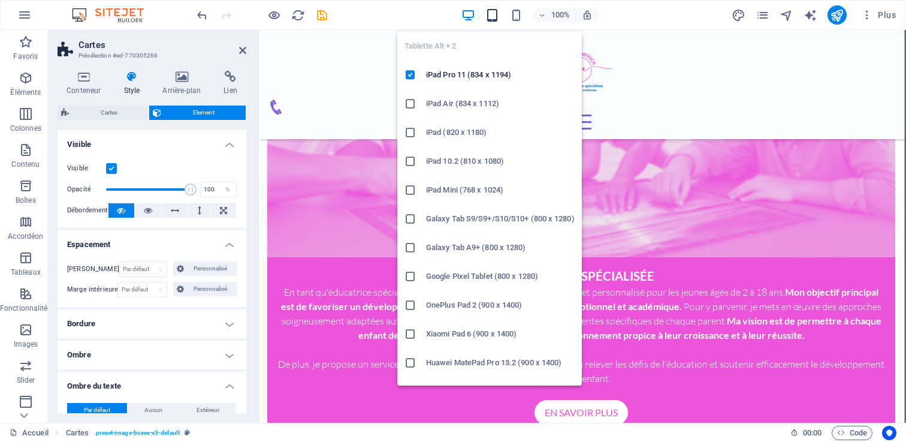
click at [495, 16] on icon "button" at bounding box center [492, 15] width 14 height 14
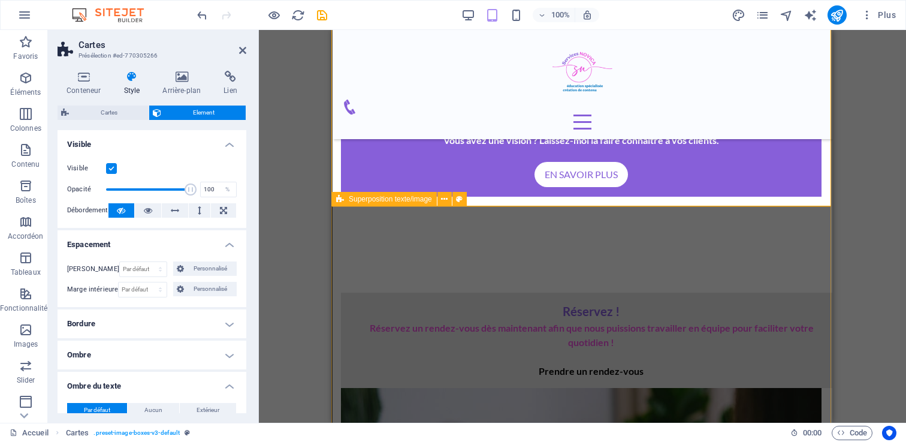
scroll to position [1559, 1]
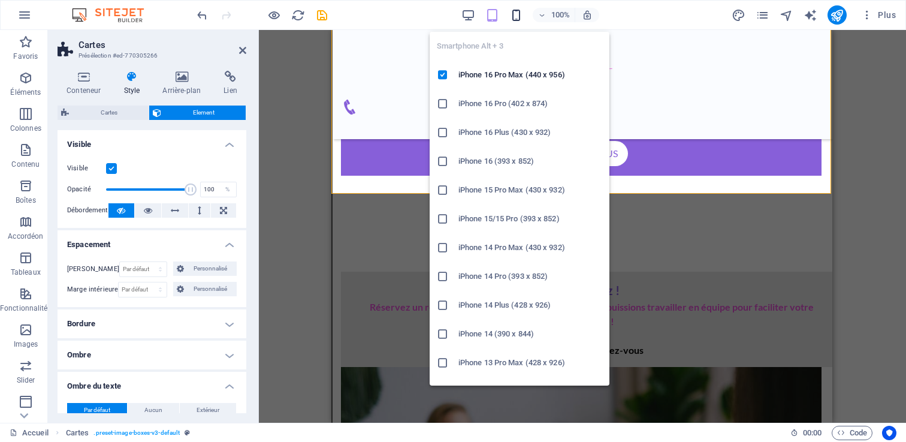
click at [512, 14] on icon "button" at bounding box center [516, 15] width 14 height 14
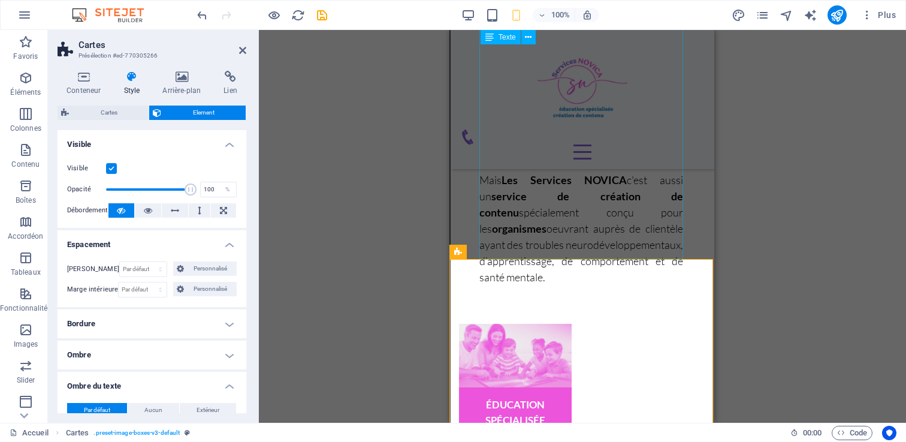
scroll to position [648, 1]
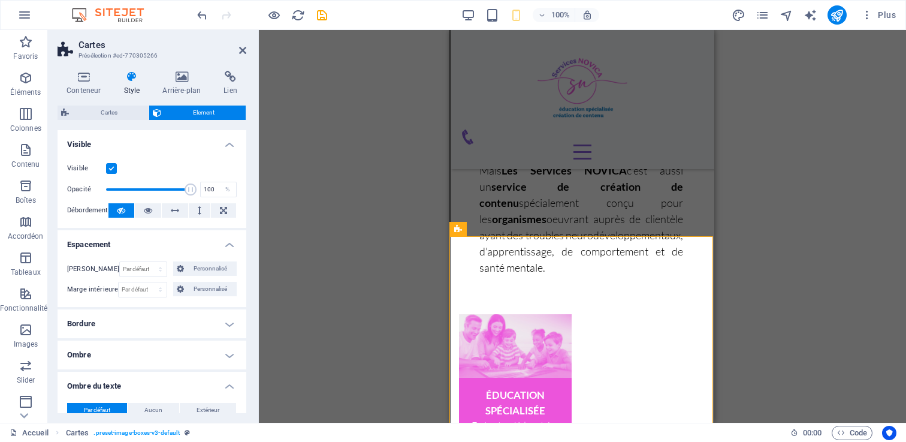
click at [109, 167] on label at bounding box center [111, 168] width 11 height 11
click at [0, 0] on input "Visible" at bounding box center [0, 0] width 0 height 0
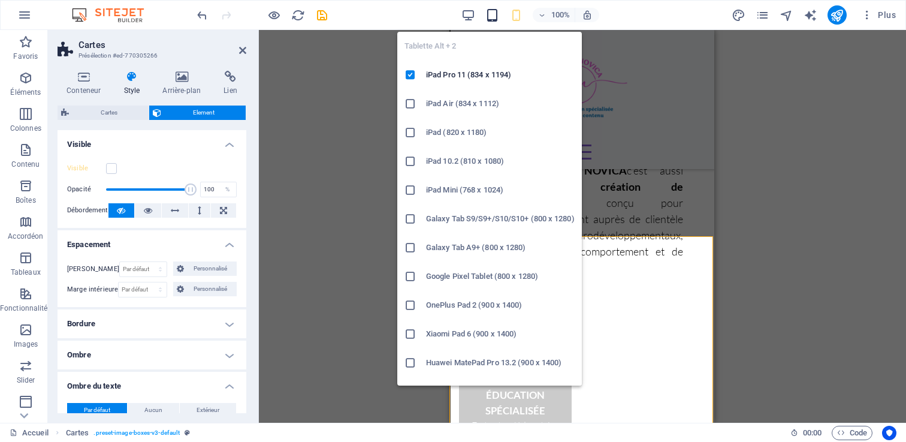
click at [494, 13] on icon "button" at bounding box center [492, 15] width 14 height 14
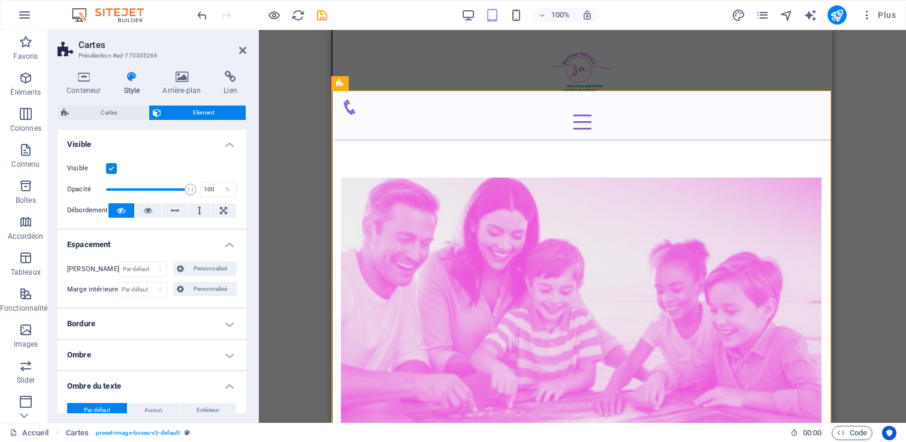
click at [310, 116] on div "Glissez et déposez l'élément de votre choix pour remplacer le contenu existant.…" at bounding box center [582, 226] width 647 height 392
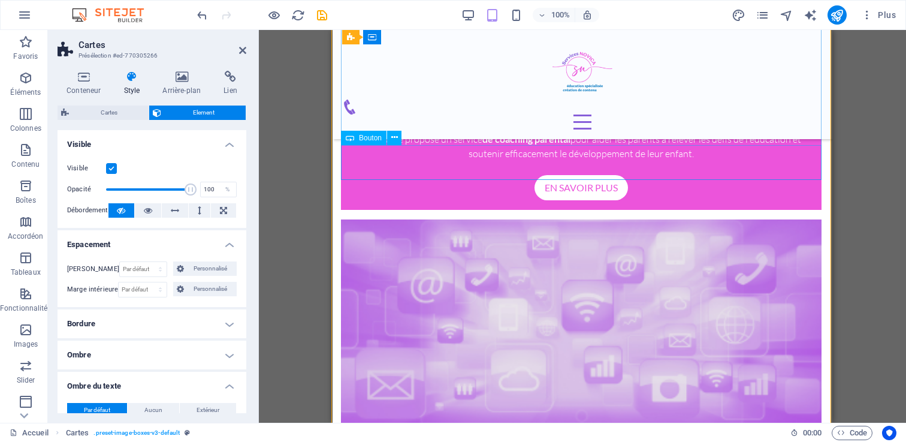
scroll to position [1060, 1]
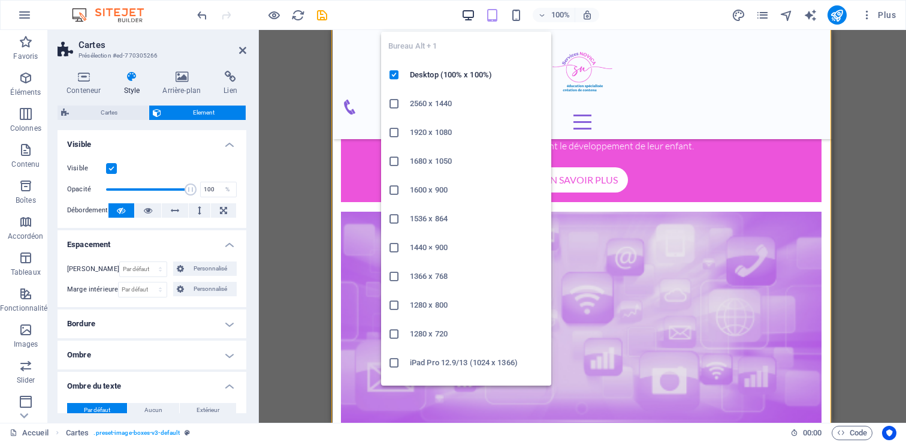
click at [464, 10] on icon "button" at bounding box center [468, 15] width 14 height 14
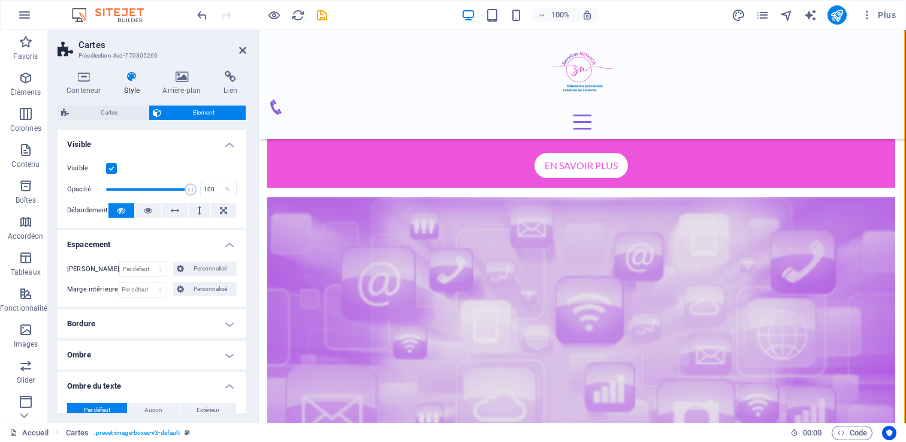
click at [238, 51] on header "Cartes Présélection #ed-770305266" at bounding box center [152, 45] width 189 height 31
drag, startPoint x: 242, startPoint y: 49, endPoint x: 195, endPoint y: 19, distance: 55.5
click at [242, 49] on icon at bounding box center [242, 51] width 7 height 10
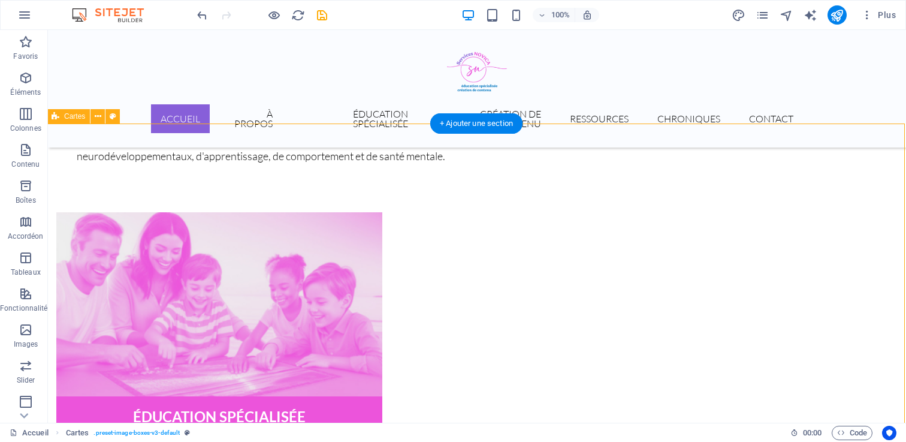
scroll to position [516, 1]
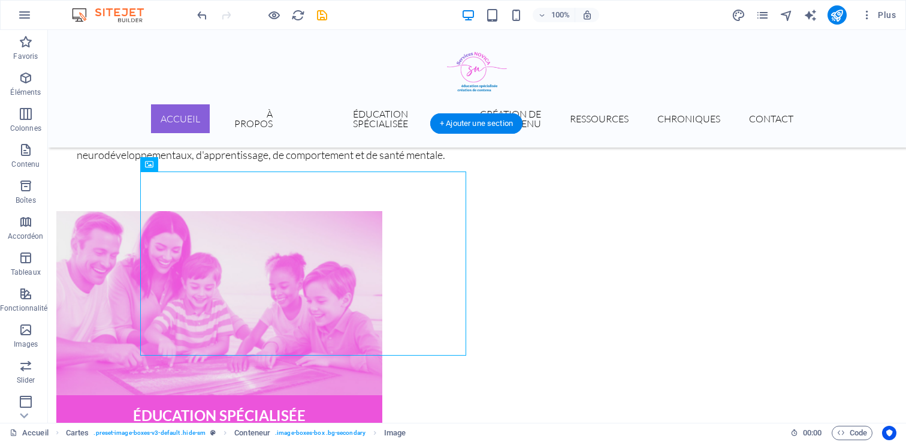
drag, startPoint x: 273, startPoint y: 222, endPoint x: 270, endPoint y: 232, distance: 11.4
click at [270, 232] on figure at bounding box center [219, 303] width 326 height 184
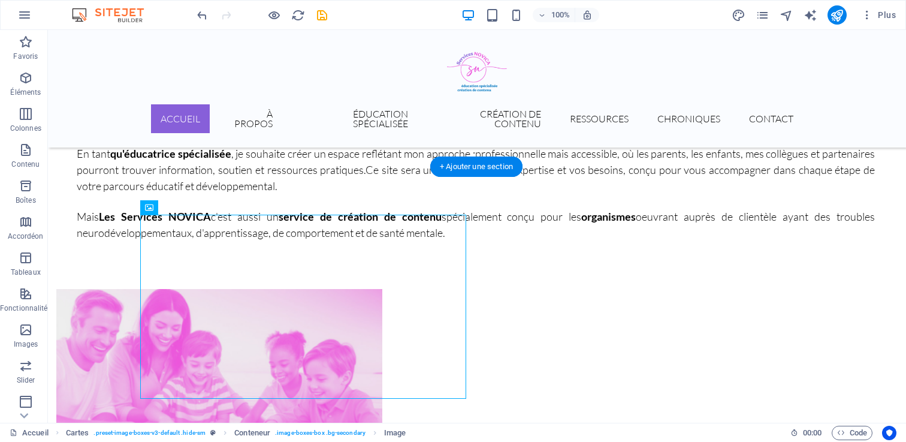
scroll to position [425, 1]
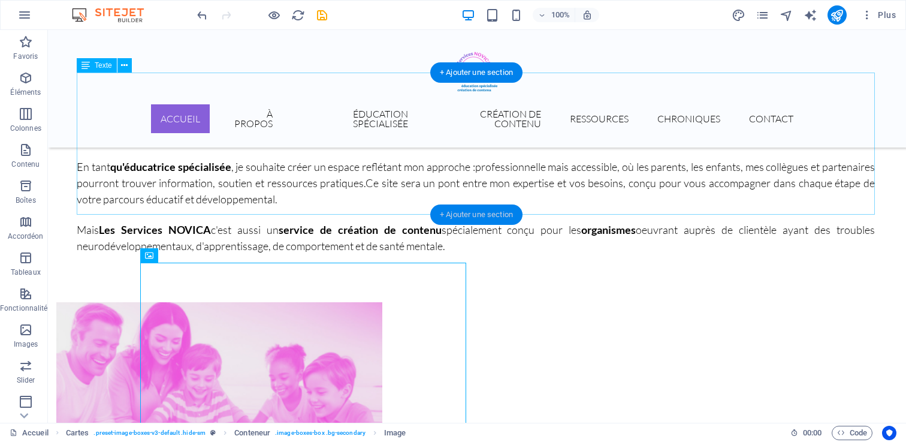
click at [497, 211] on div "+ Ajouter une section" at bounding box center [476, 214] width 92 height 20
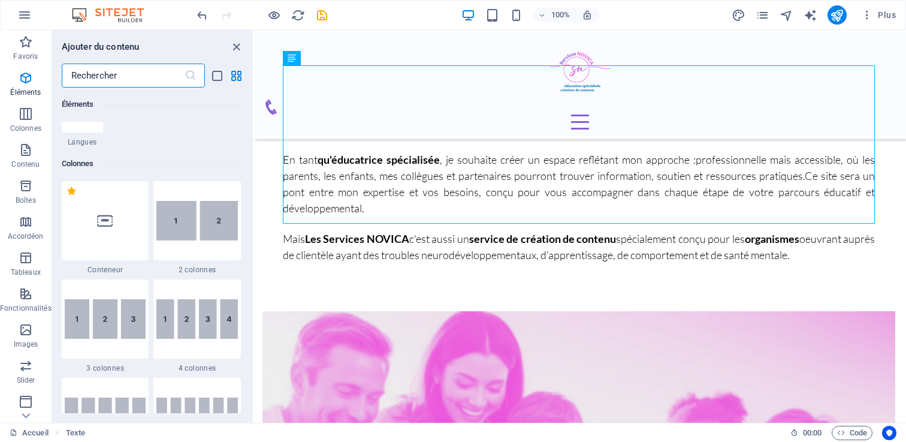
scroll to position [535, 0]
click at [188, 212] on img at bounding box center [196, 219] width 81 height 40
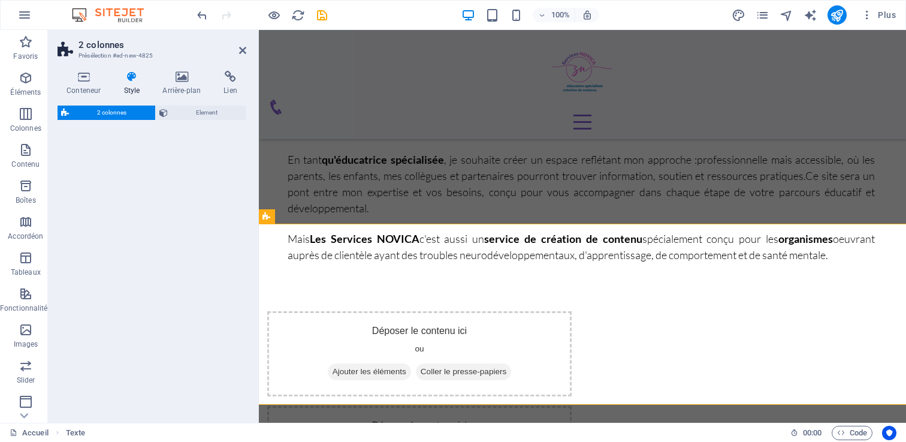
select select "rem"
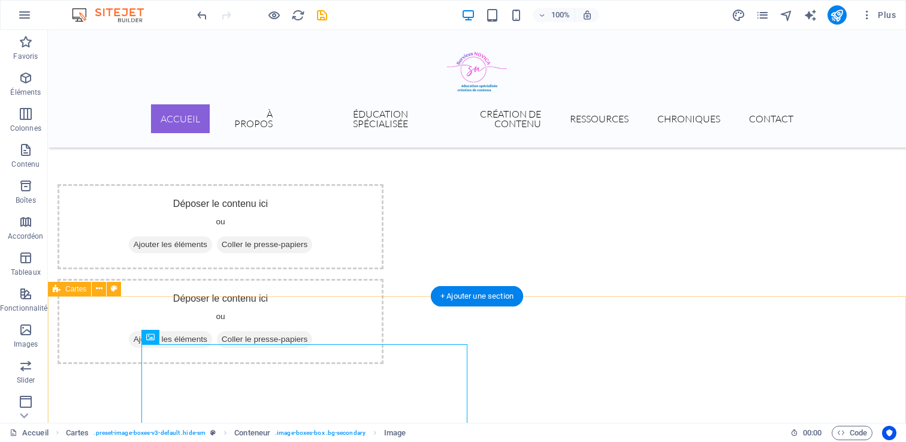
scroll to position [566, 0]
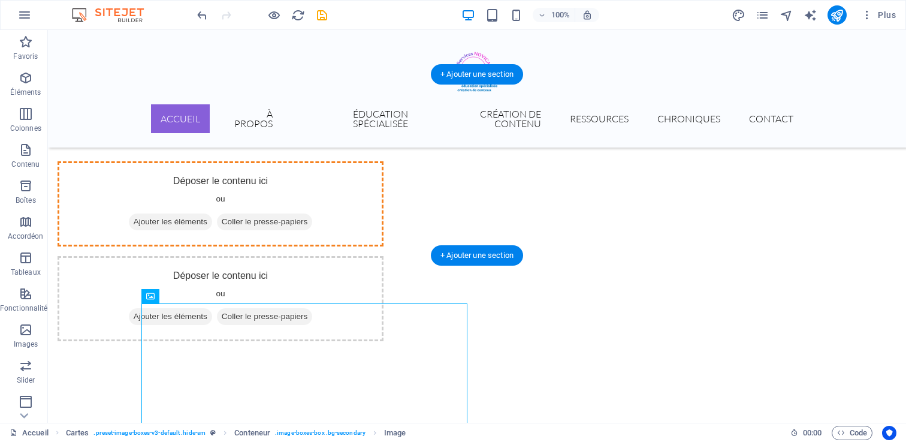
drag, startPoint x: 239, startPoint y: 345, endPoint x: 266, endPoint y: 170, distance: 177.0
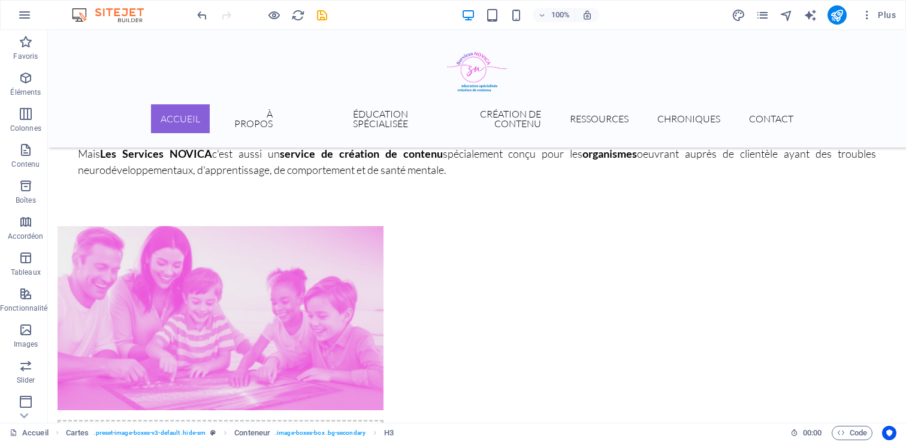
scroll to position [407, 0]
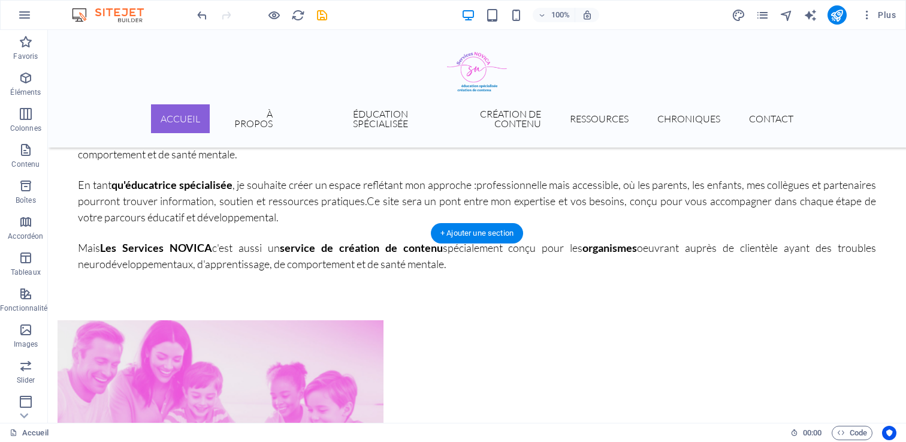
drag, startPoint x: 295, startPoint y: 253, endPoint x: 598, endPoint y: 306, distance: 307.7
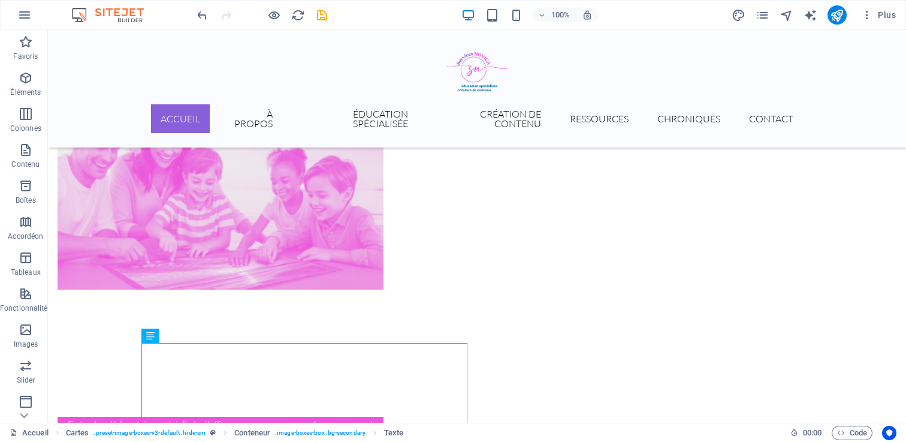
scroll to position [605, 0]
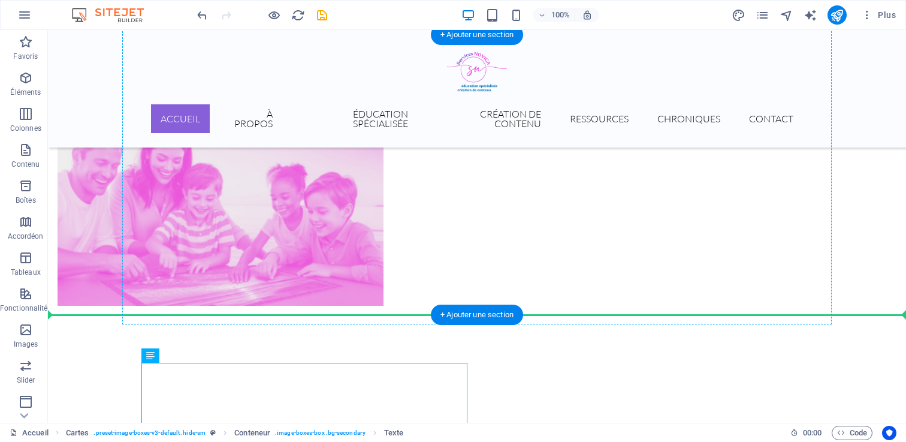
drag, startPoint x: 279, startPoint y: 371, endPoint x: 601, endPoint y: 180, distance: 375.5
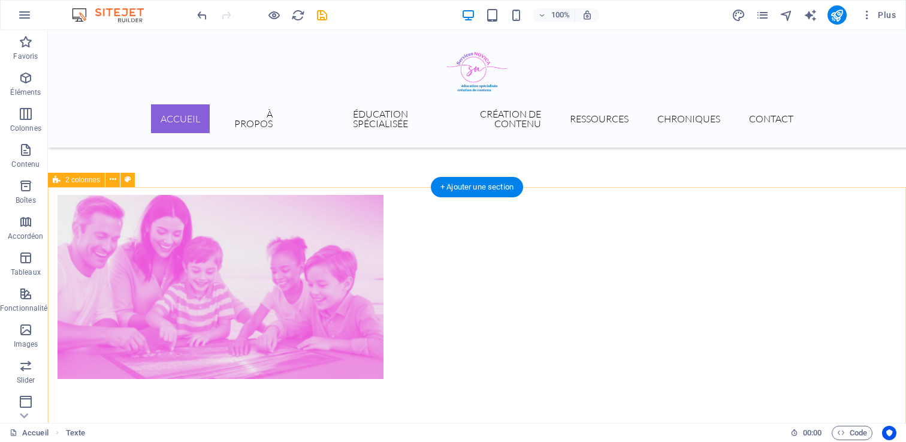
scroll to position [597, 0]
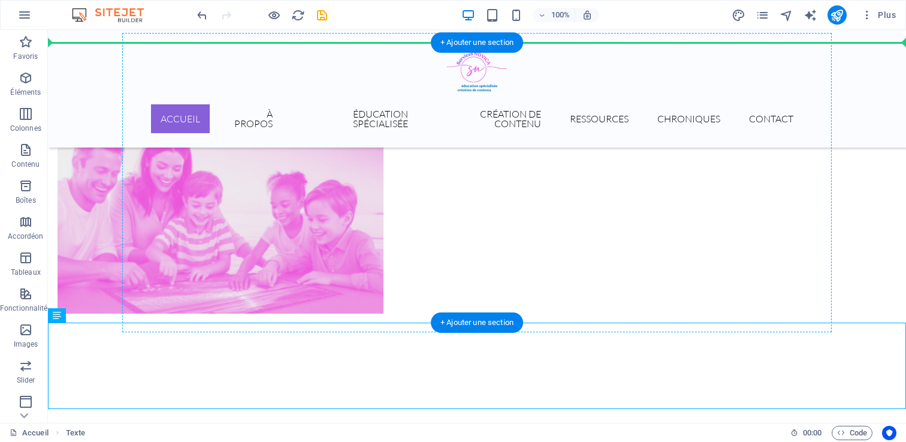
drag, startPoint x: 532, startPoint y: 367, endPoint x: 647, endPoint y: 173, distance: 225.6
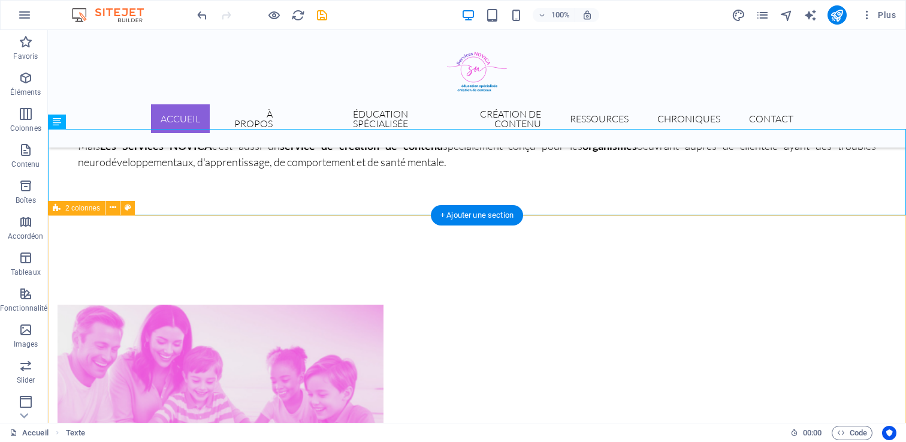
scroll to position [508, 0]
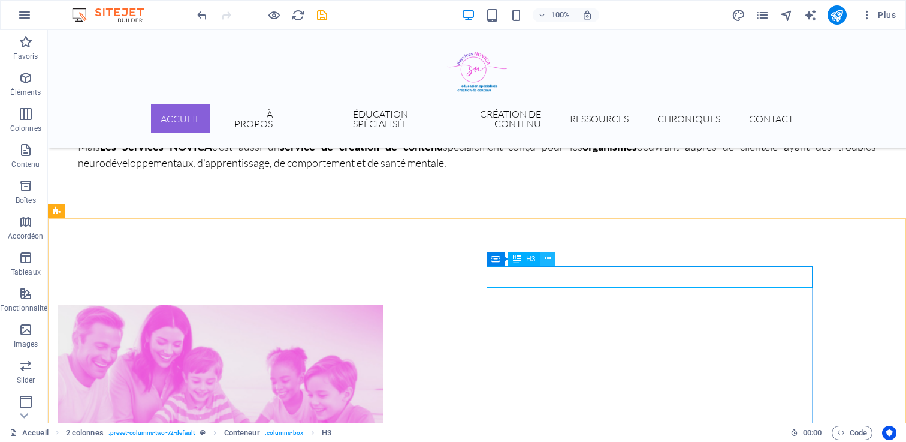
click at [549, 258] on icon at bounding box center [548, 258] width 7 height 13
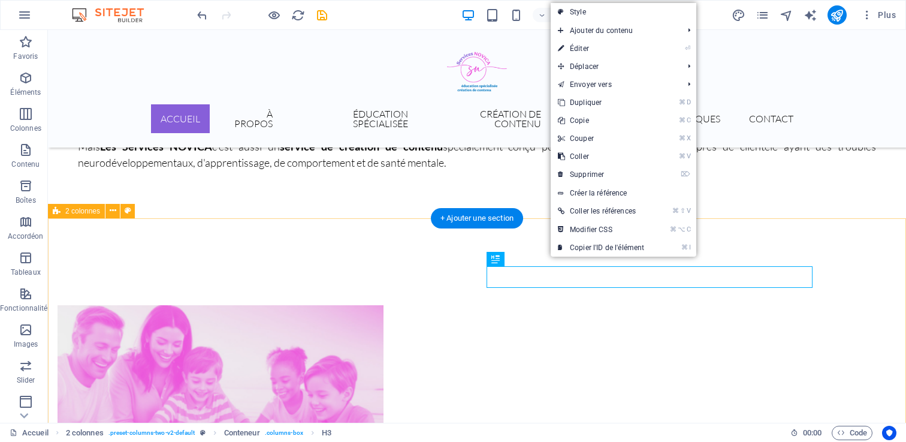
click at [413, 257] on div "ÉDUCATION SPÉCIALISÉE" at bounding box center [477, 412] width 858 height 311
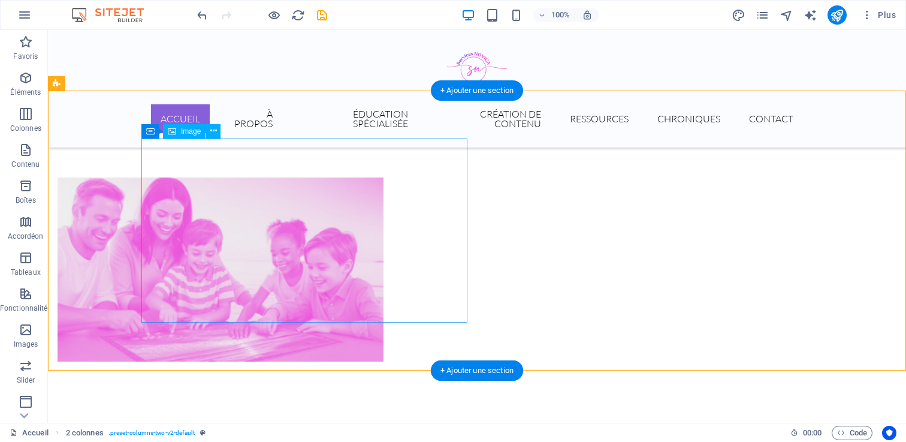
scroll to position [637, 0]
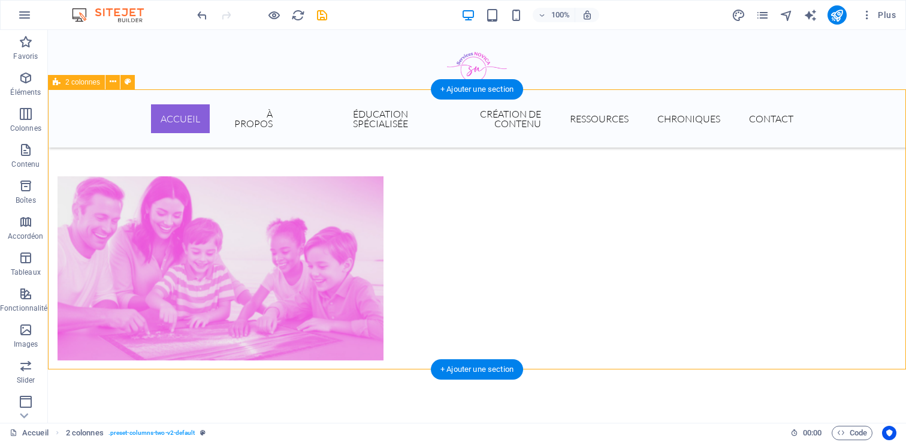
click at [107, 192] on div "ÉDUCATION SPÉCIALISÉE" at bounding box center [477, 283] width 858 height 311
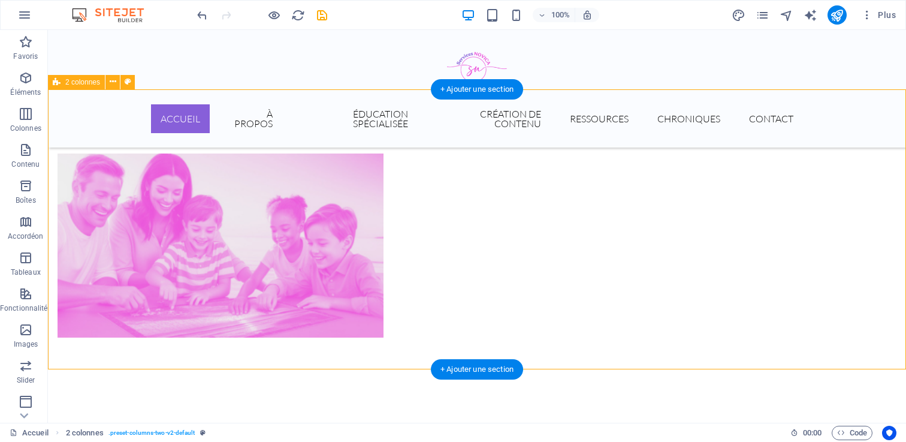
select select "rem"
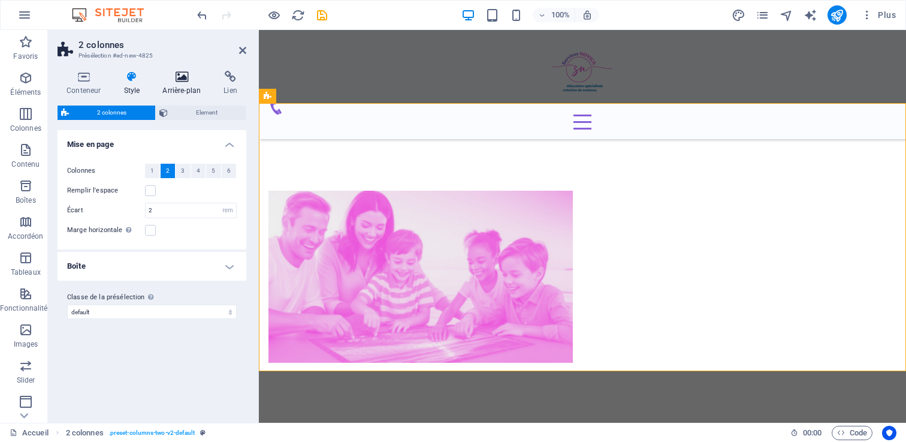
click at [191, 77] on icon at bounding box center [181, 77] width 56 height 12
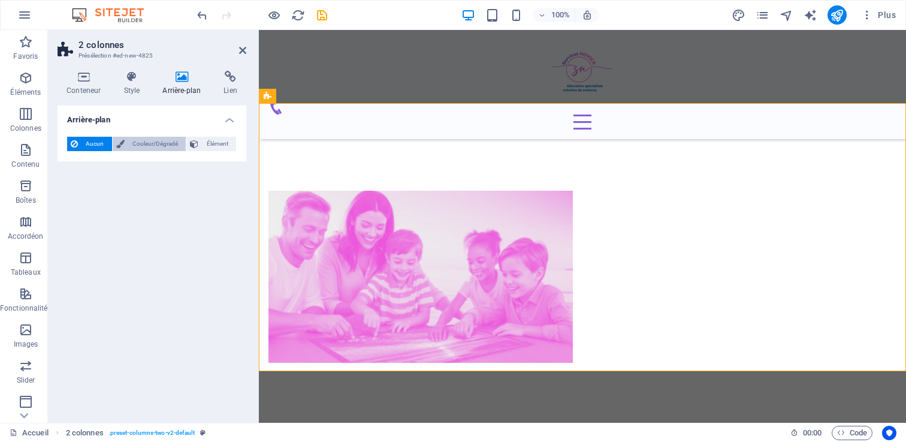
click at [157, 150] on span "Couleur/Dégradé" at bounding box center [155, 144] width 55 height 14
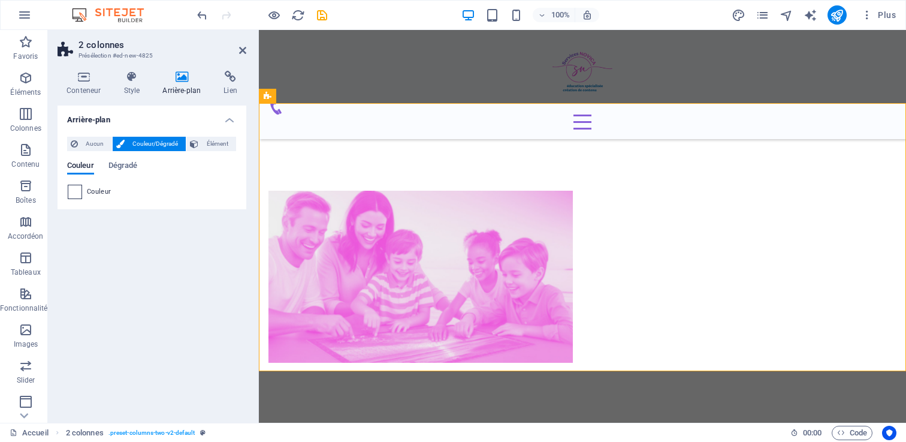
click at [71, 193] on span at bounding box center [74, 191] width 13 height 13
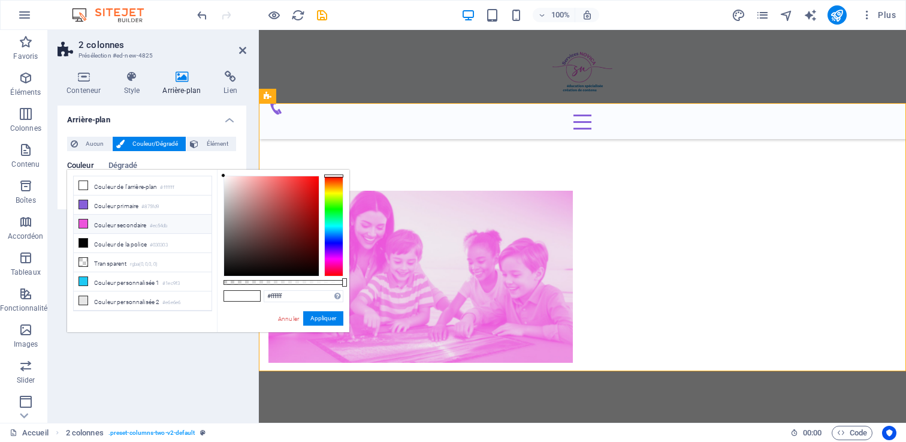
click at [125, 229] on li "Couleur secondaire #ec54db" at bounding box center [143, 223] width 138 height 19
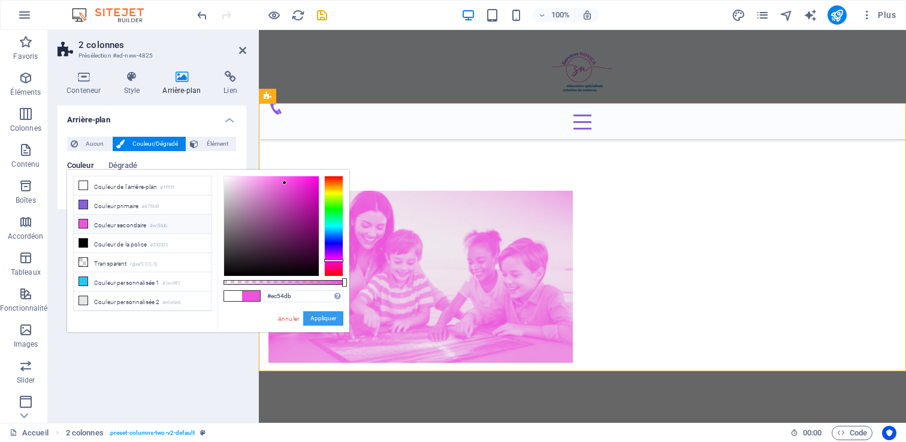
click at [313, 311] on button "Appliquer" at bounding box center [323, 318] width 40 height 14
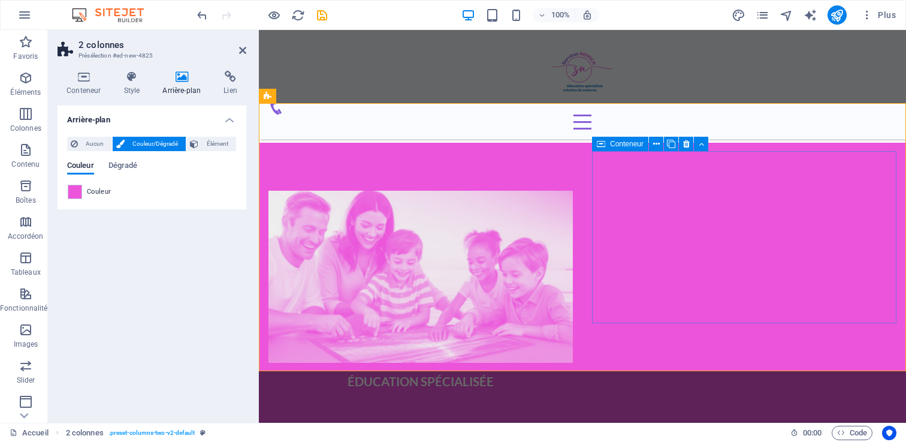
click at [573, 372] on div "ÉDUCATION SPÉCIALISÉE" at bounding box center [420, 381] width 304 height 19
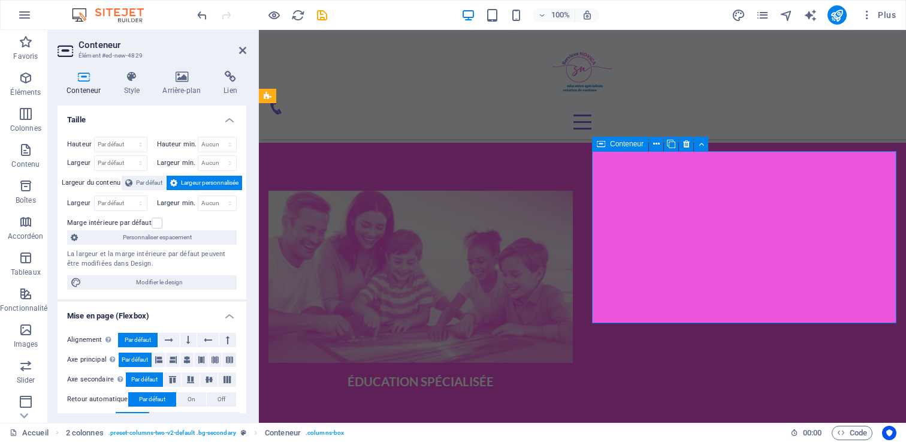
click at [573, 372] on div "ÉDUCATION SPÉCIALISÉE" at bounding box center [420, 381] width 304 height 19
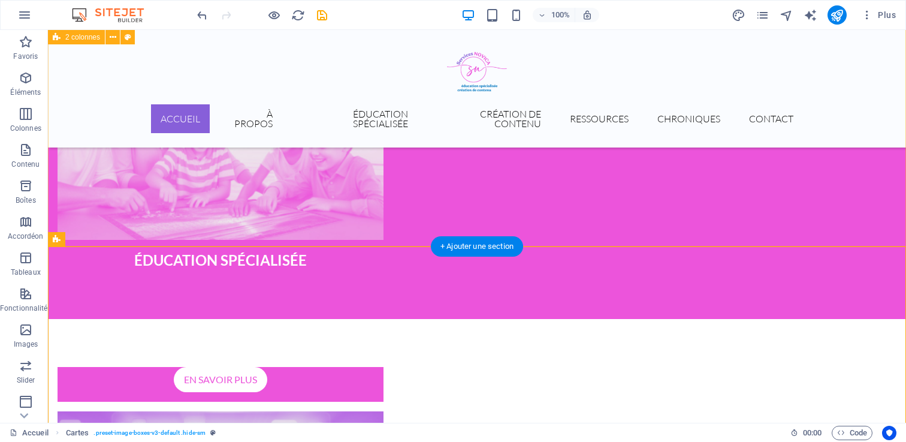
scroll to position [744, 0]
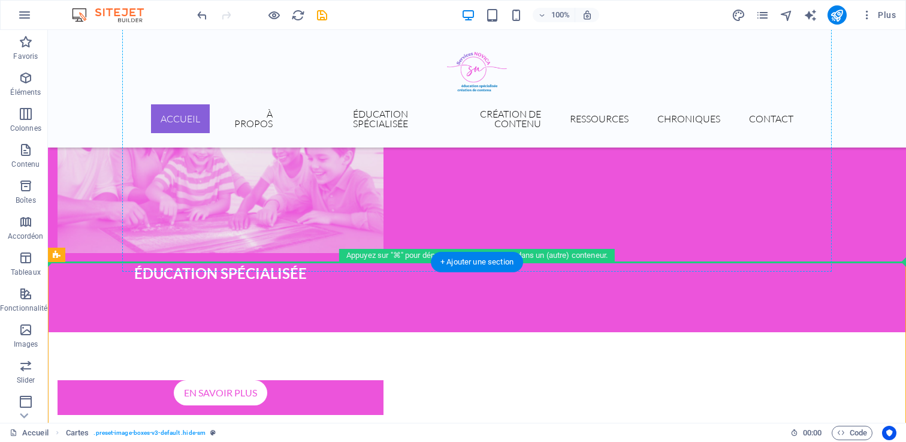
drag, startPoint x: 249, startPoint y: 291, endPoint x: 628, endPoint y: 160, distance: 400.7
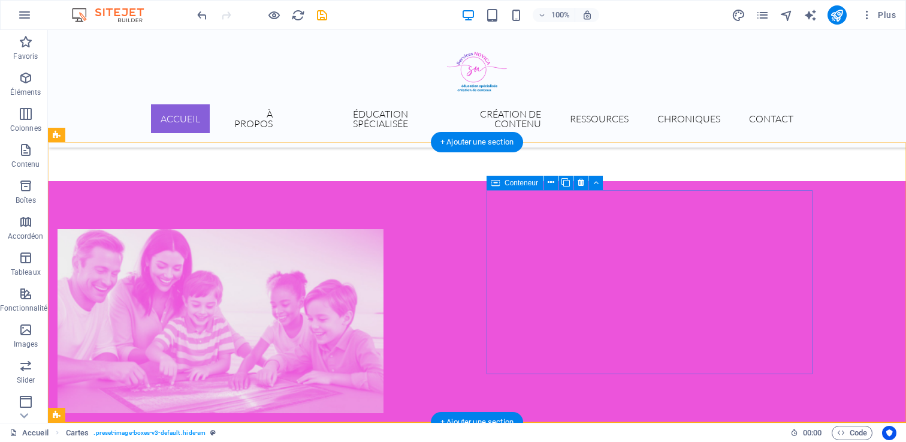
click at [383, 422] on div "ÉDUCATION SPÉCIALISÉE" at bounding box center [221, 433] width 326 height 22
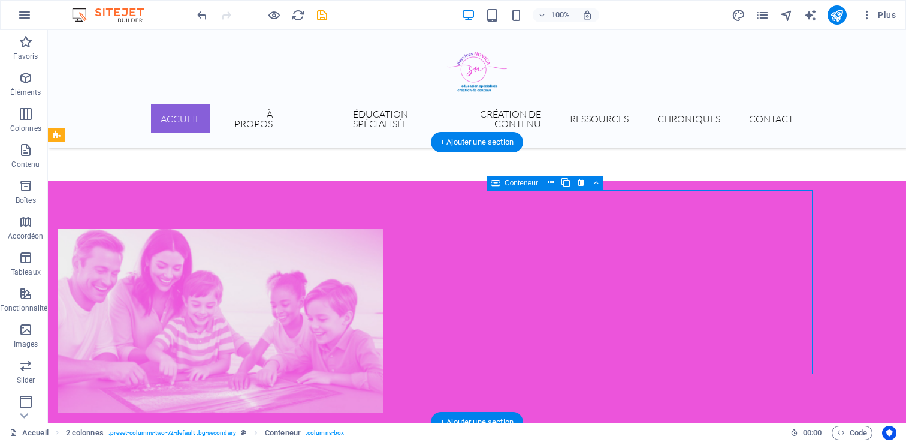
click at [383, 422] on div "ÉDUCATION SPÉCIALISÉE" at bounding box center [221, 433] width 326 height 22
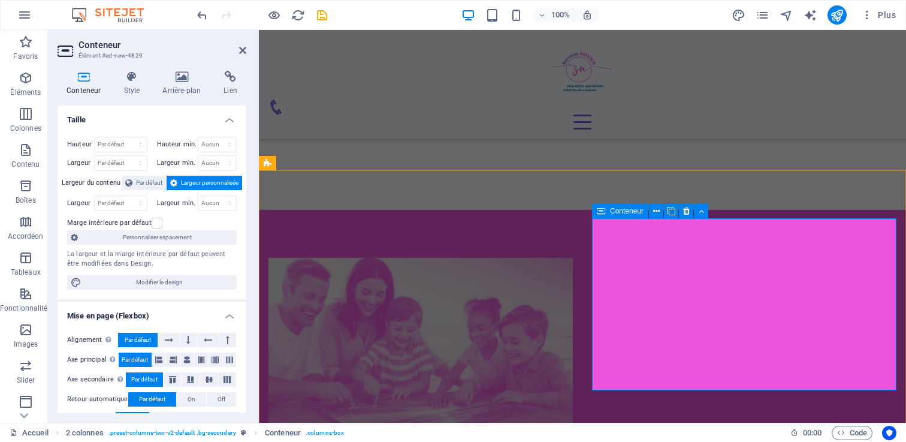
click at [573, 439] on div "ÉDUCATION SPÉCIALISÉE" at bounding box center [420, 448] width 304 height 19
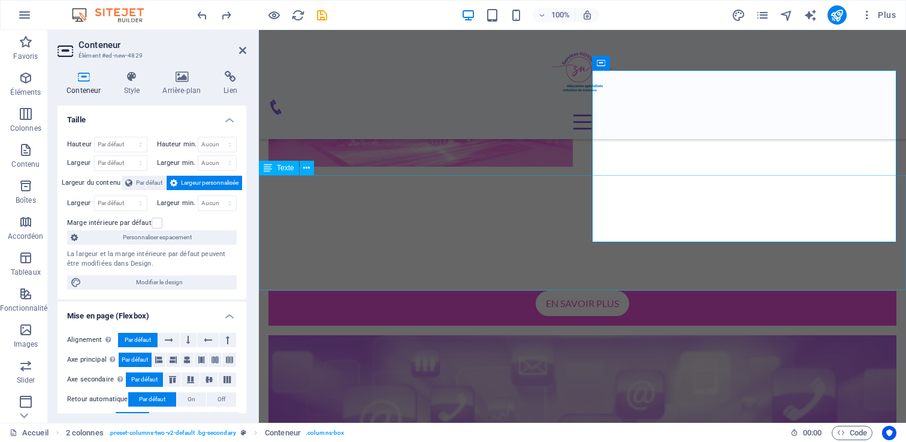
scroll to position [740, 0]
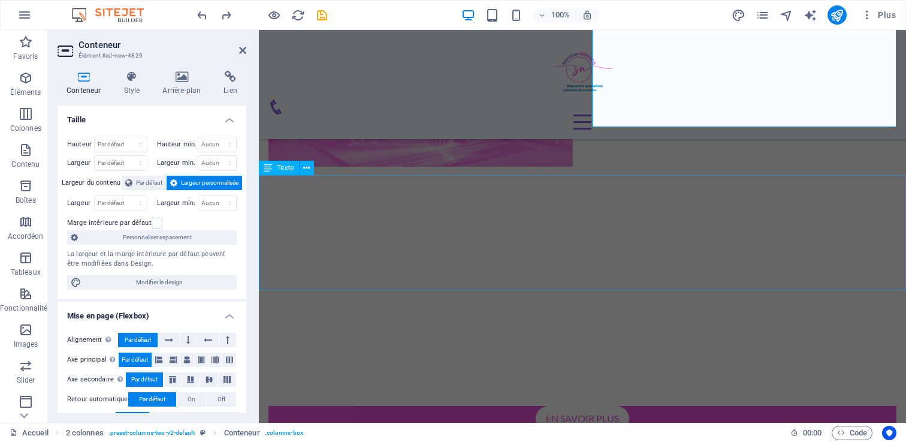
click at [498, 243] on div "En tant qu'éducatrice spécialisée, j'offre un accompagnement sur mesure et pers…" at bounding box center [582, 300] width 647 height 115
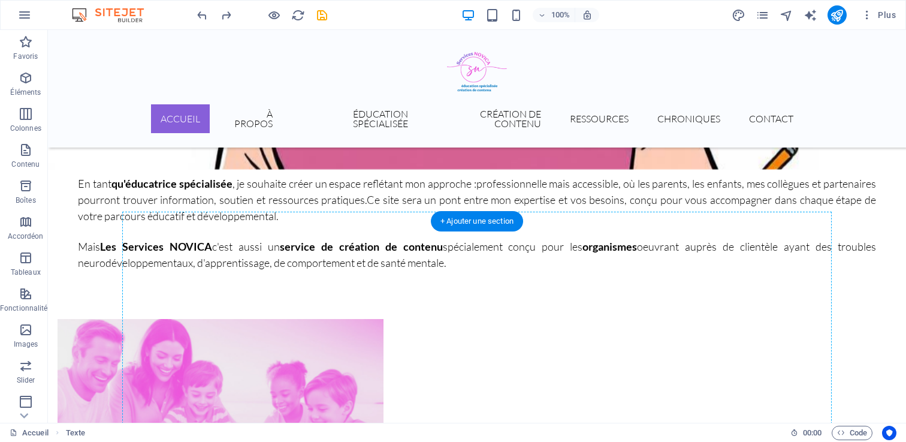
scroll to position [418, 0]
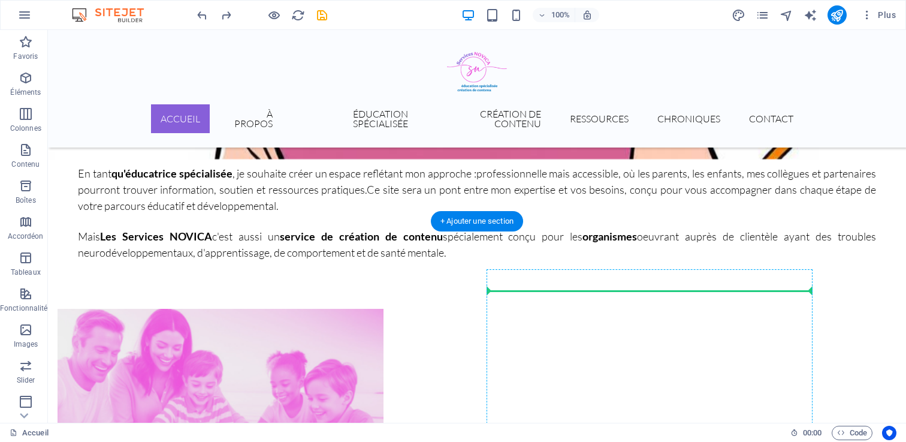
drag, startPoint x: 107, startPoint y: 288, endPoint x: 539, endPoint y: 289, distance: 432.5
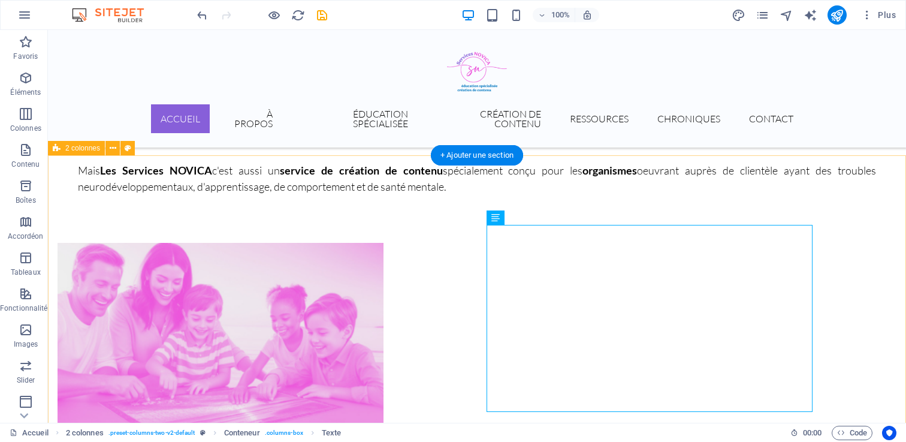
click at [294, 195] on div "ÉDUCATION SPÉCIALISÉE En tant qu'éducatrice spécialisée, j'offre un accompagnem…" at bounding box center [477, 444] width 858 height 498
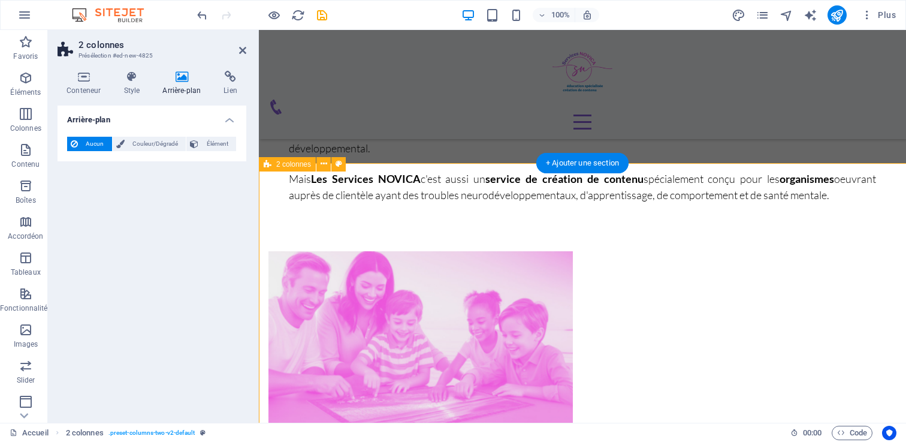
scroll to position [477, 0]
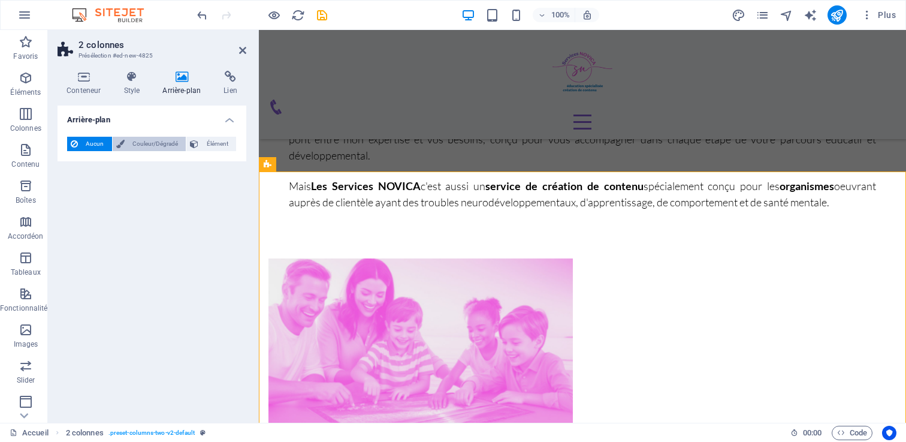
click at [141, 144] on span "Couleur/Dégradé" at bounding box center [155, 144] width 55 height 14
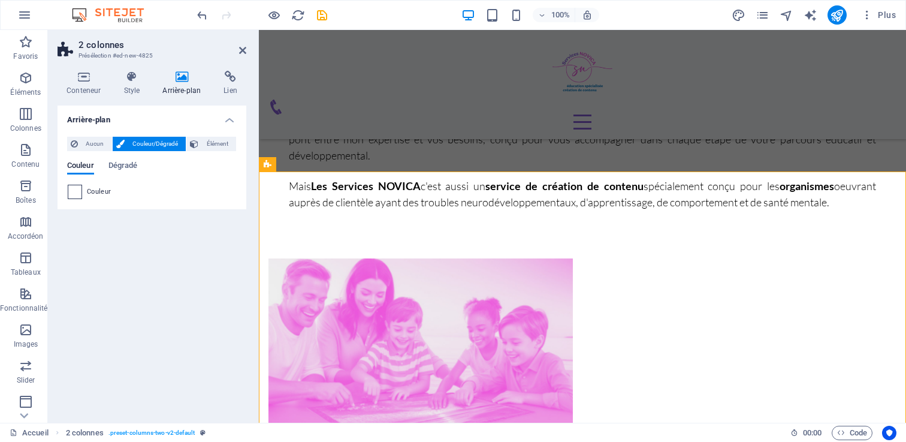
click at [76, 193] on span at bounding box center [74, 191] width 13 height 13
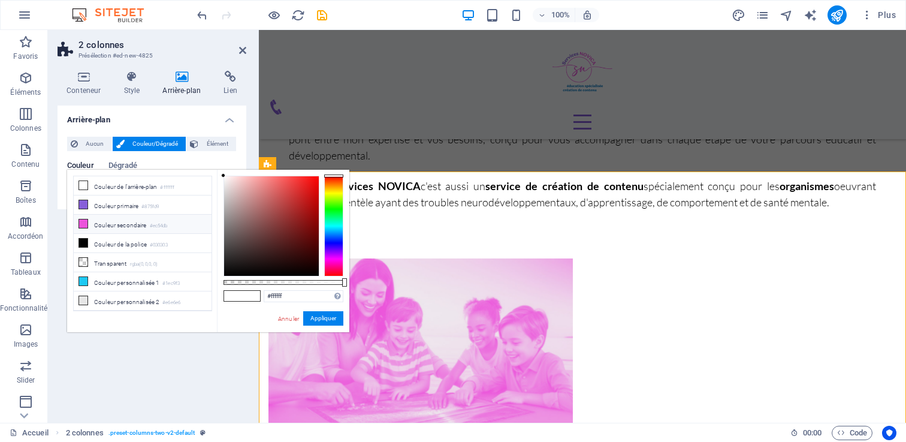
click at [102, 222] on li "Couleur secondaire #ec54db" at bounding box center [143, 223] width 138 height 19
type input "#ec54db"
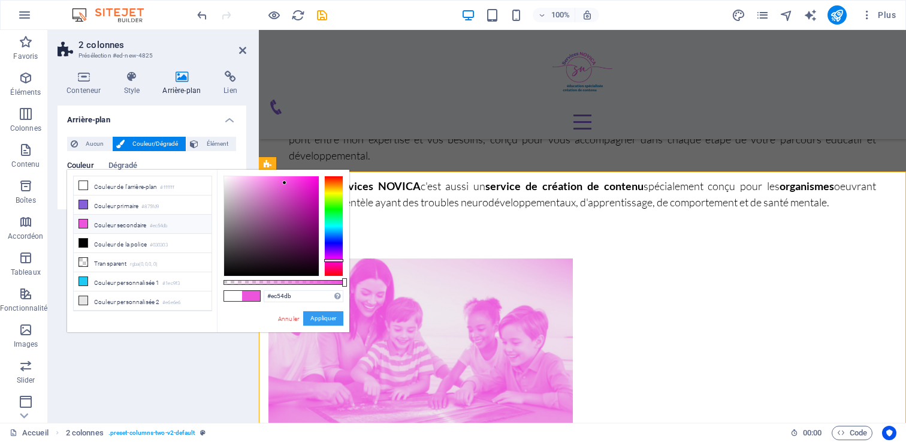
click at [325, 320] on button "Appliquer" at bounding box center [323, 318] width 40 height 14
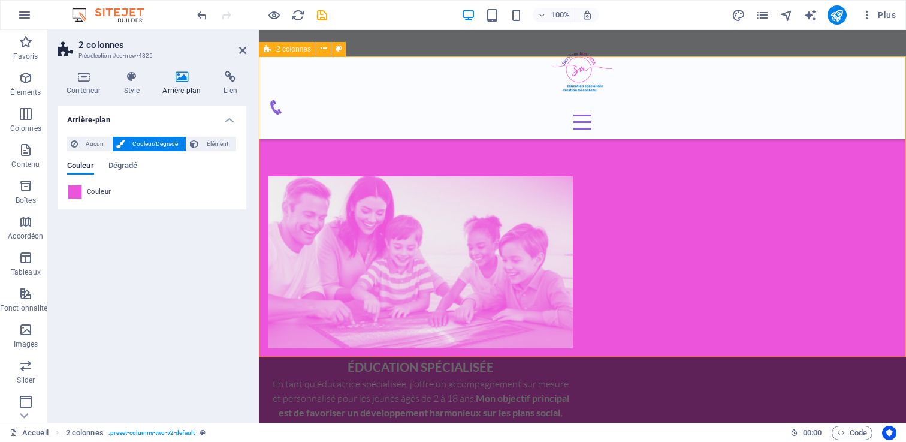
scroll to position [459, 0]
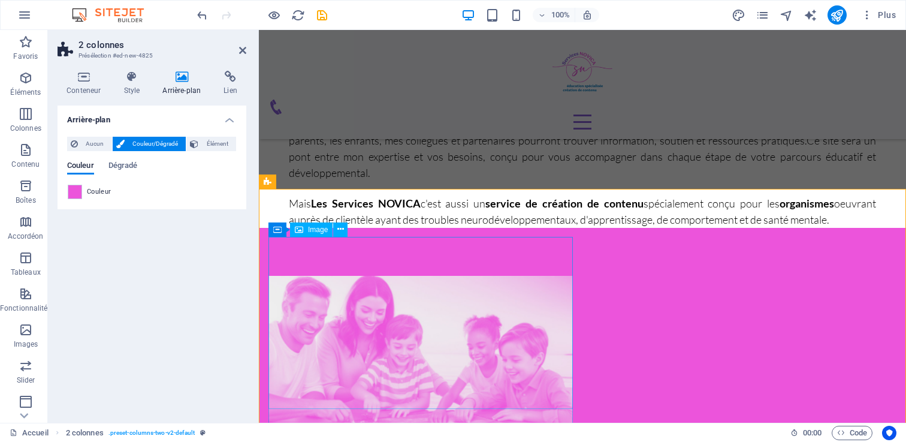
click at [462, 300] on figure at bounding box center [420, 362] width 304 height 172
select select "%"
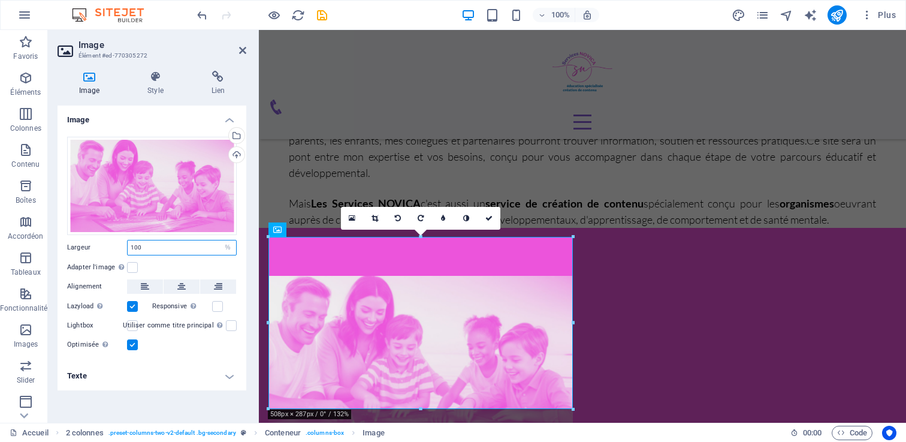
drag, startPoint x: 153, startPoint y: 249, endPoint x: 101, endPoint y: 247, distance: 52.7
click at [101, 247] on div "Largeur 100 Par défaut auto px rem % em vh vw" at bounding box center [152, 248] width 170 height 16
type input "100"
click at [119, 248] on label "Largeur" at bounding box center [97, 247] width 60 height 7
click at [178, 371] on h4 "Texte" at bounding box center [152, 375] width 189 height 29
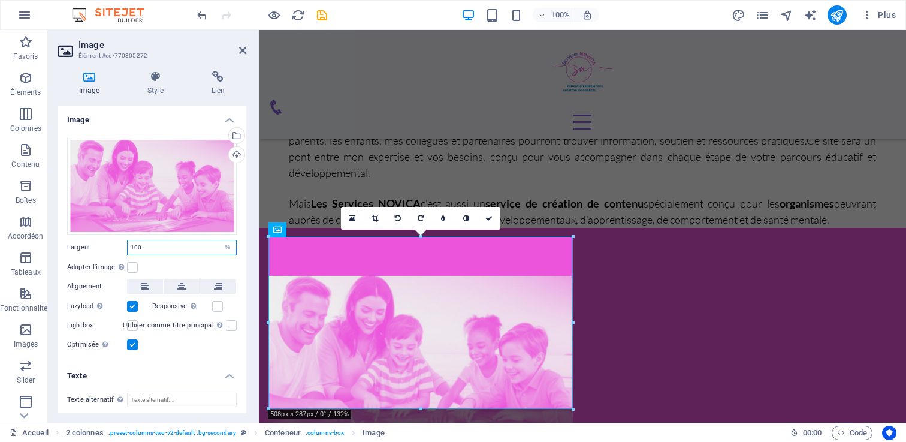
drag, startPoint x: 159, startPoint y: 241, endPoint x: 120, endPoint y: 241, distance: 38.9
click at [120, 241] on div "Largeur 100 Par défaut auto px rem % em vh vw" at bounding box center [152, 248] width 170 height 16
drag, startPoint x: 421, startPoint y: 236, endPoint x: 421, endPoint y: 217, distance: 18.6
click at [421, 217] on div "16:10 16:9 4:3 1:1 1:2 0" at bounding box center [420, 218] width 159 height 23
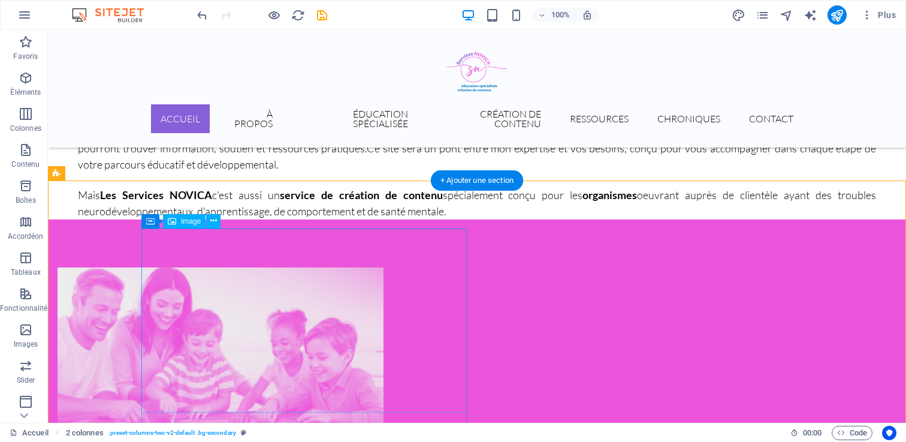
click at [326, 267] on figure at bounding box center [221, 359] width 326 height 184
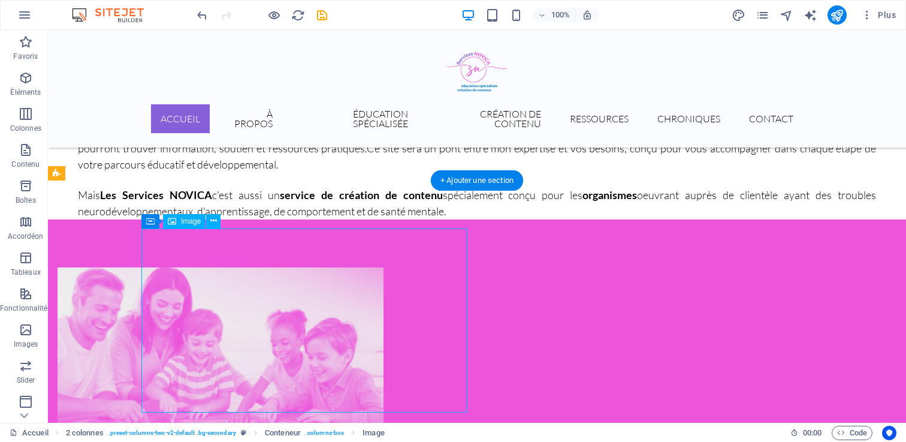
click at [317, 267] on figure at bounding box center [221, 359] width 326 height 184
select select "%"
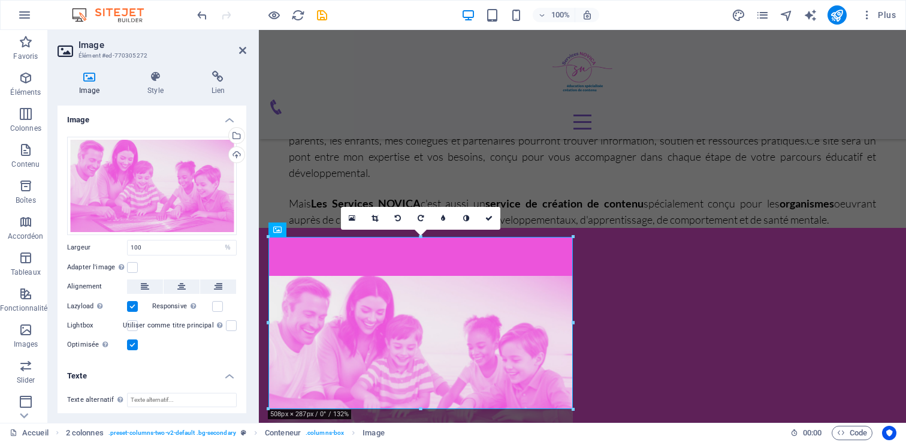
drag, startPoint x: 681, startPoint y: 440, endPoint x: 422, endPoint y: 421, distance: 259.5
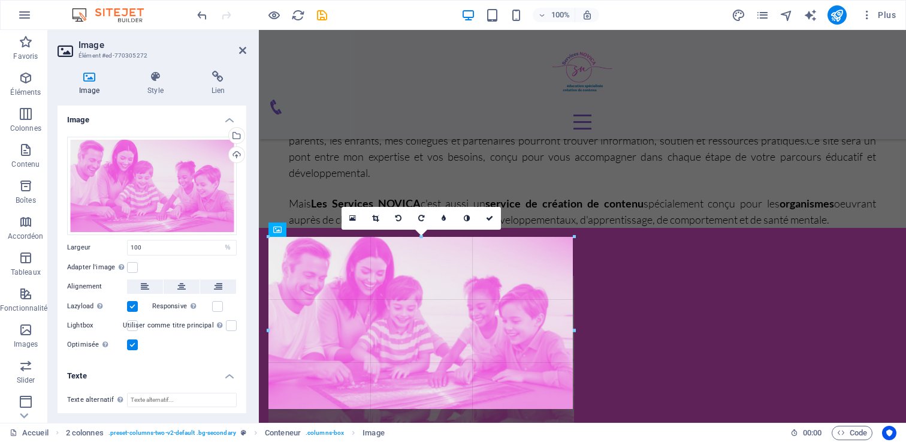
drag, startPoint x: 421, startPoint y: 407, endPoint x: 419, endPoint y: 425, distance: 17.4
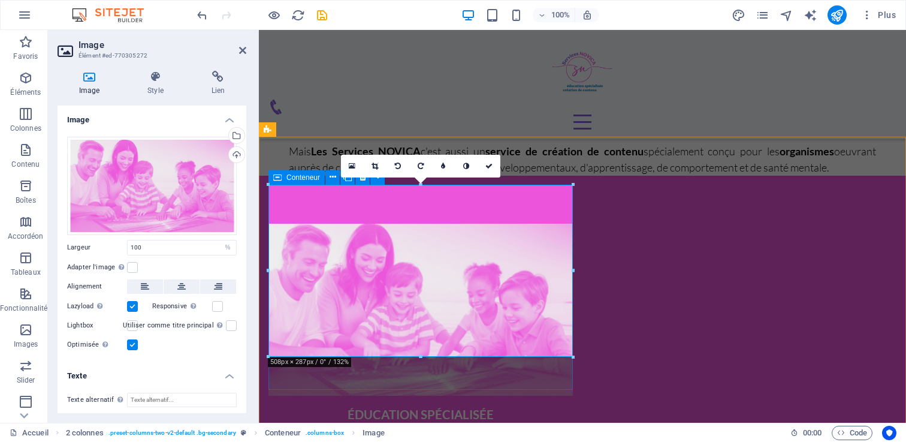
scroll to position [597, 0]
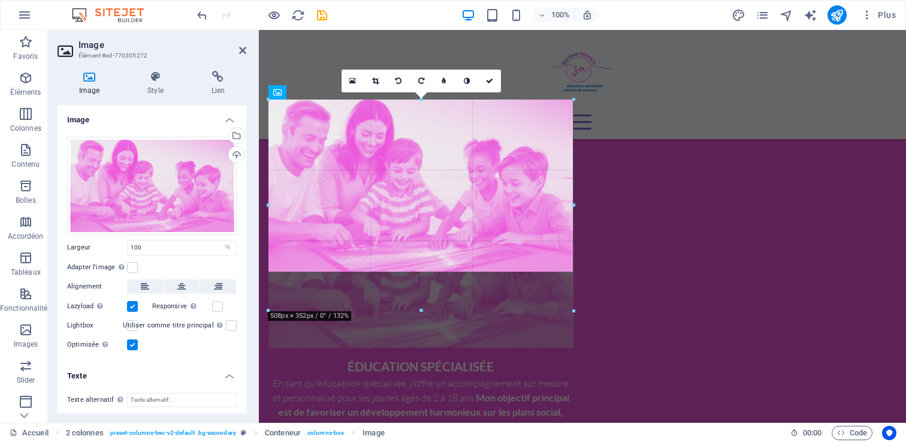
drag, startPoint x: 421, startPoint y: 271, endPoint x: 420, endPoint y: 311, distance: 40.1
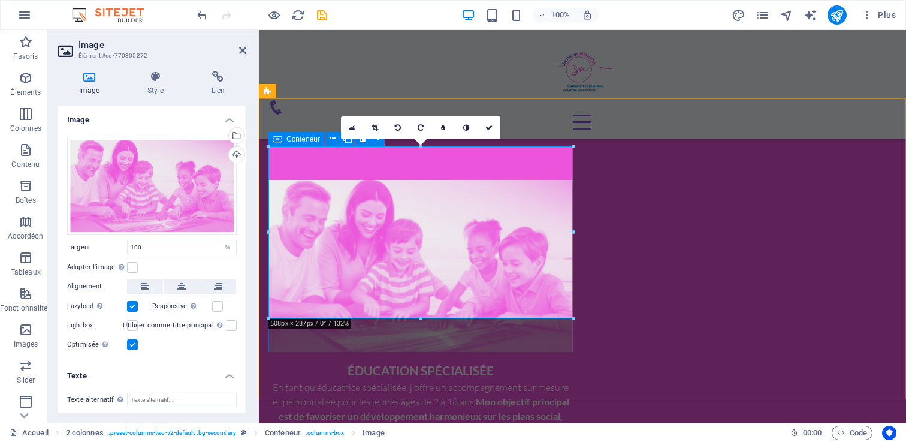
scroll to position [537, 0]
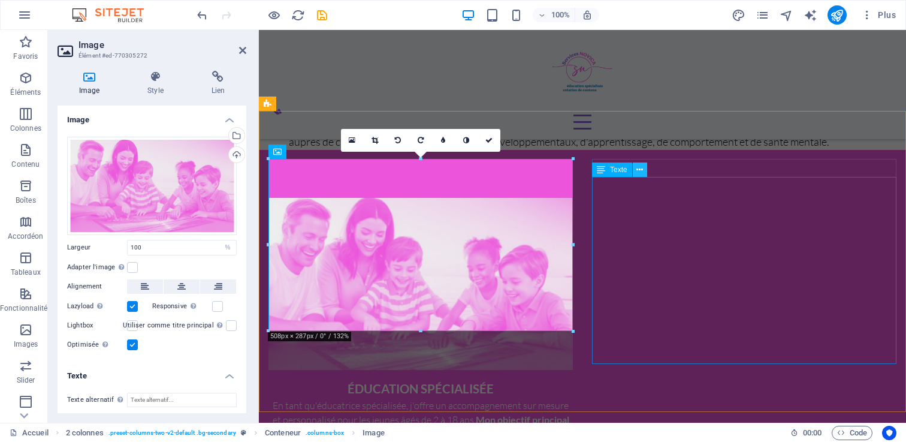
click at [633, 164] on button at bounding box center [640, 169] width 14 height 14
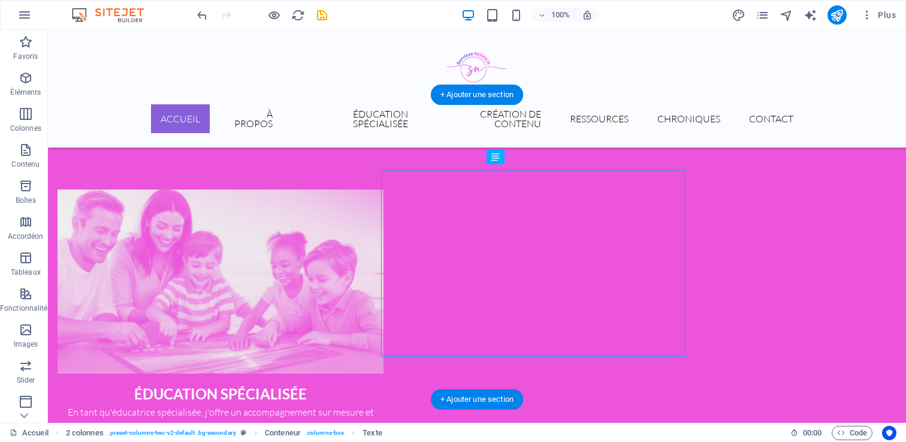
scroll to position [545, 0]
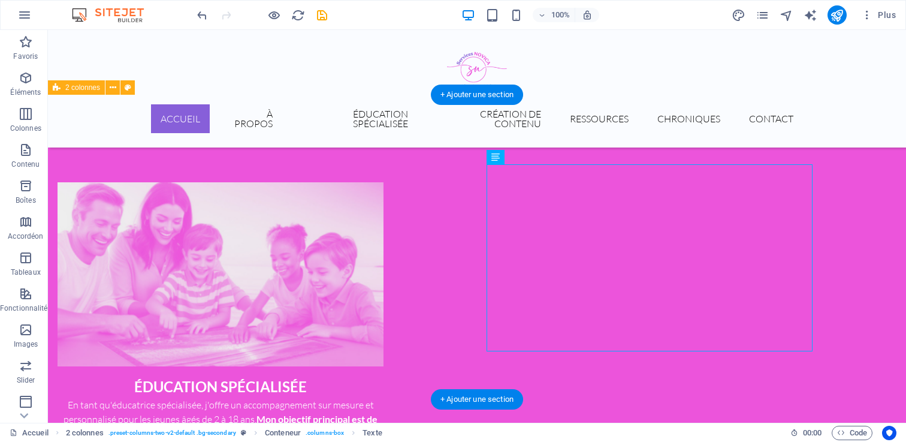
click at [557, 374] on div "ÉDUCATION SPÉCIALISÉE En tant qu'éducatrice spécialisée, j'offre un accompagnem…" at bounding box center [477, 383] width 858 height 498
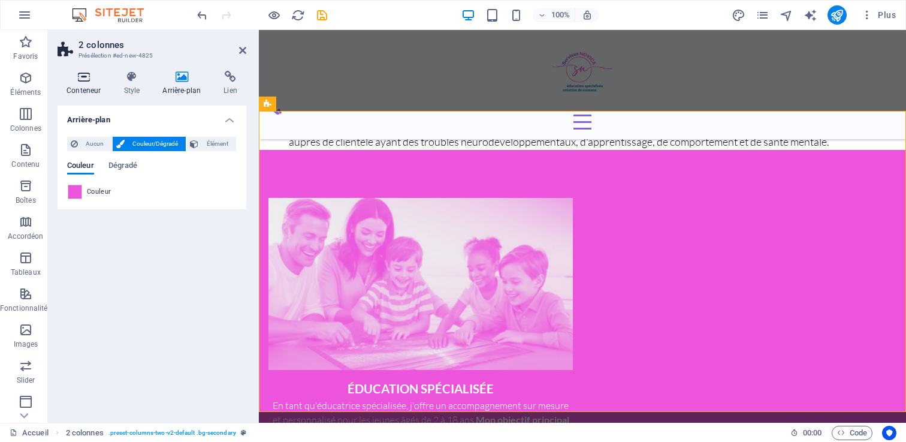
click at [77, 77] on icon at bounding box center [84, 77] width 52 height 12
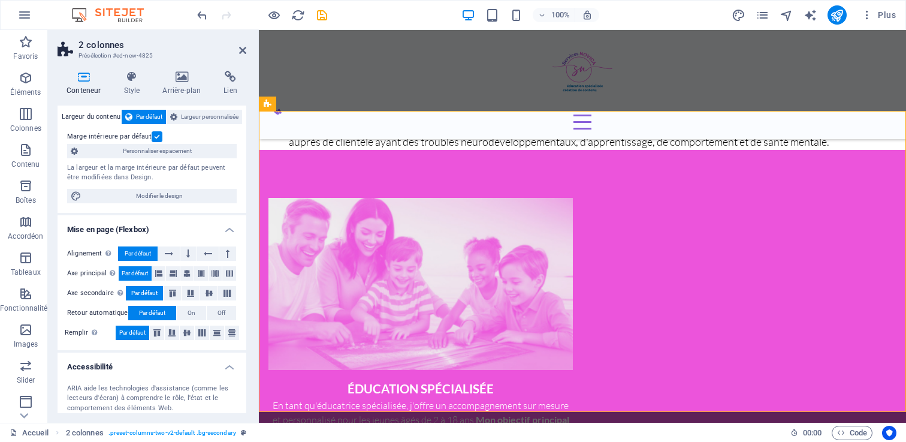
scroll to position [67, 0]
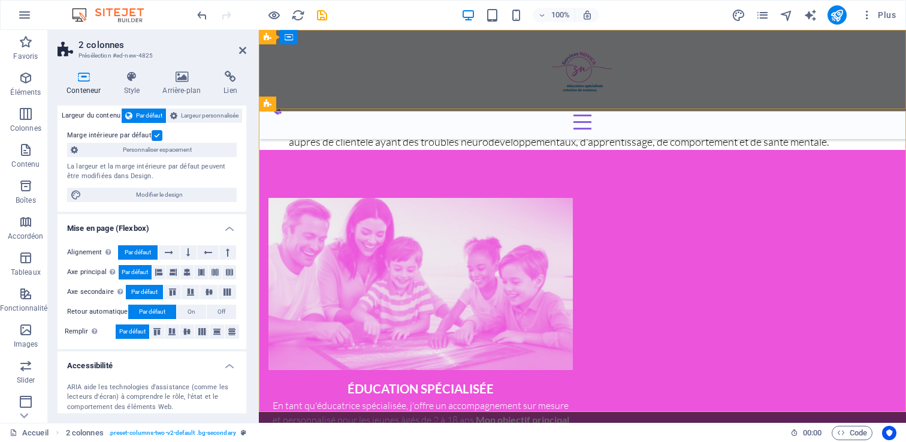
click at [511, 80] on div "Accueil À propos Éducation spécialisée Création de contenu Ressources Chronique…" at bounding box center [582, 84] width 647 height 109
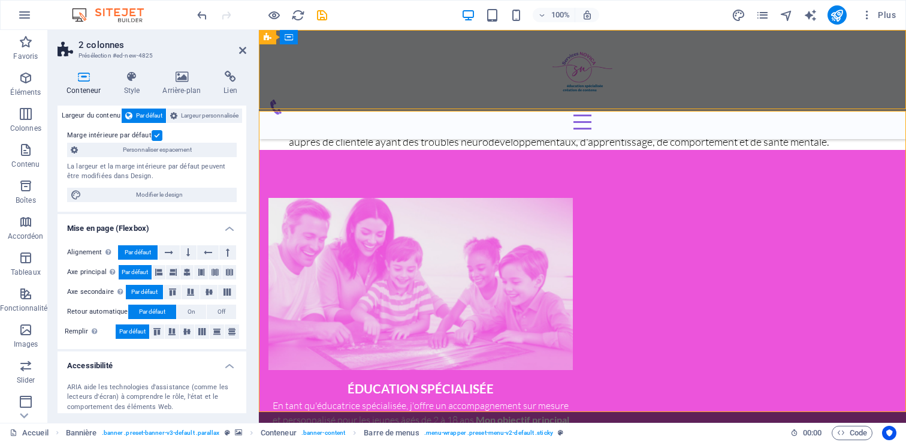
click at [511, 80] on div "Accueil À propos Éducation spécialisée Création de contenu Ressources Chronique…" at bounding box center [582, 84] width 647 height 109
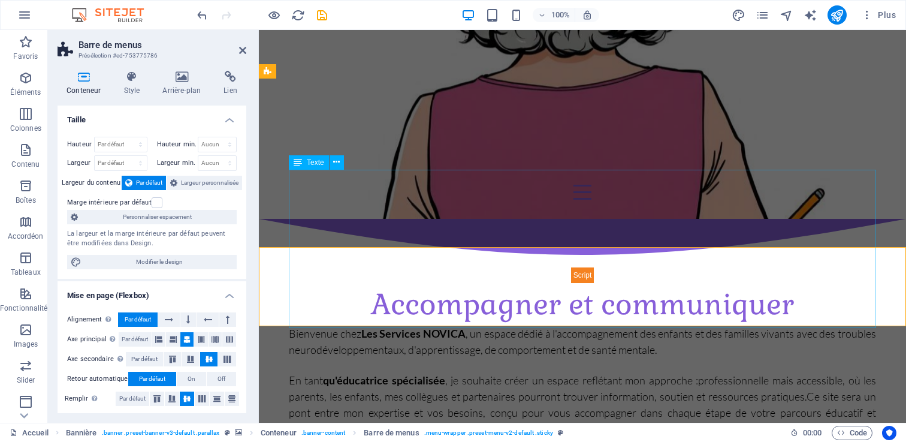
scroll to position [312, 0]
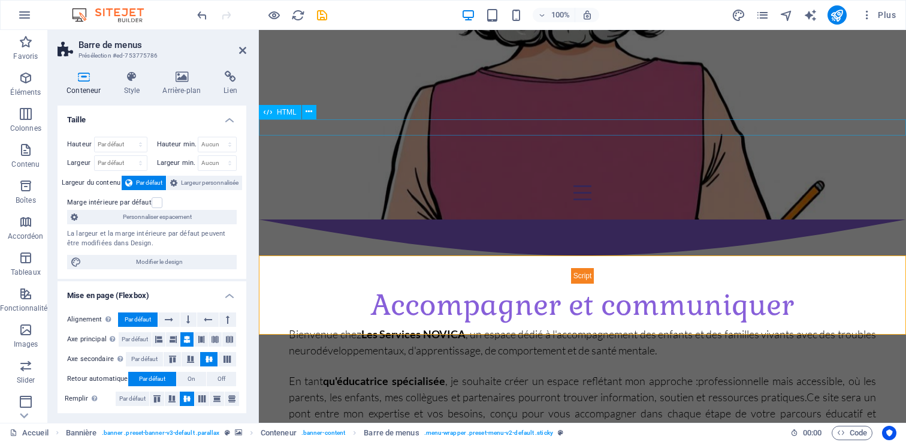
click at [494, 267] on div at bounding box center [582, 275] width 647 height 16
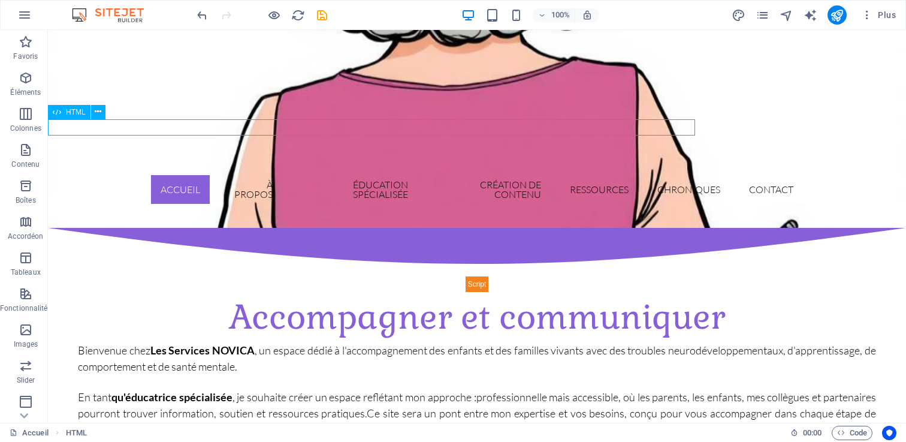
click at [494, 276] on div at bounding box center [477, 284] width 858 height 16
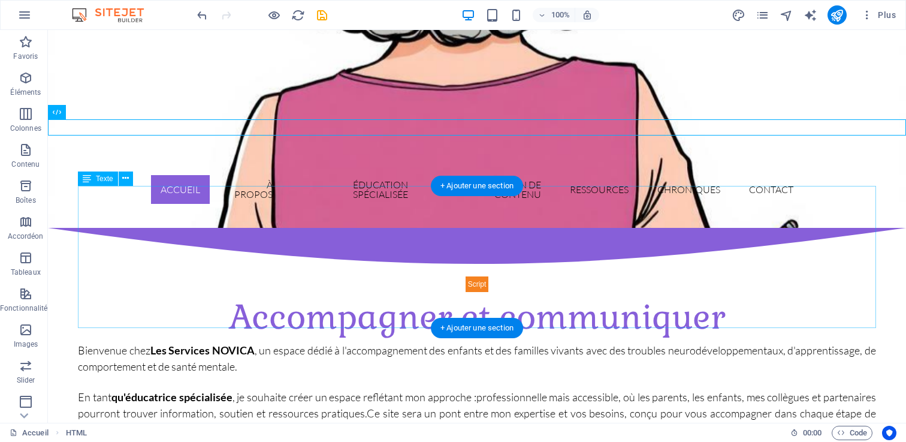
click at [745, 342] on div "Bienvenue chez Les Services NOVICA , un espace dédié à l'accompagnement des enf…" at bounding box center [477, 413] width 798 height 142
click at [743, 342] on div "Bienvenue chez Les Services NOVICA , un espace dédié à l'accompagnement des enf…" at bounding box center [477, 413] width 798 height 142
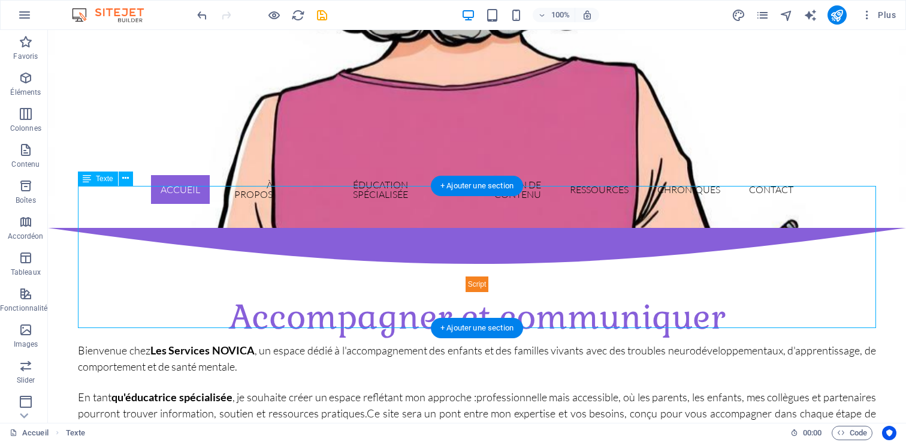
click at [489, 342] on div "Bienvenue chez Les Services NOVICA , un espace dédié à l'accompagnement des enf…" at bounding box center [477, 413] width 798 height 142
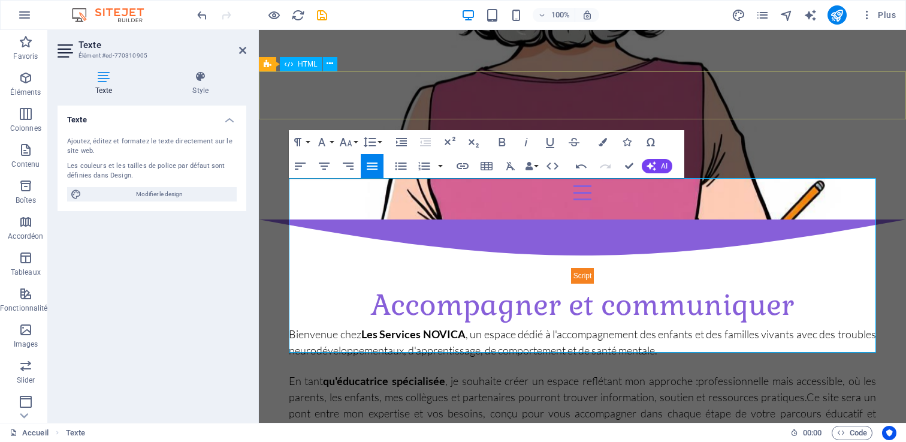
click at [830, 219] on div at bounding box center [582, 243] width 647 height 48
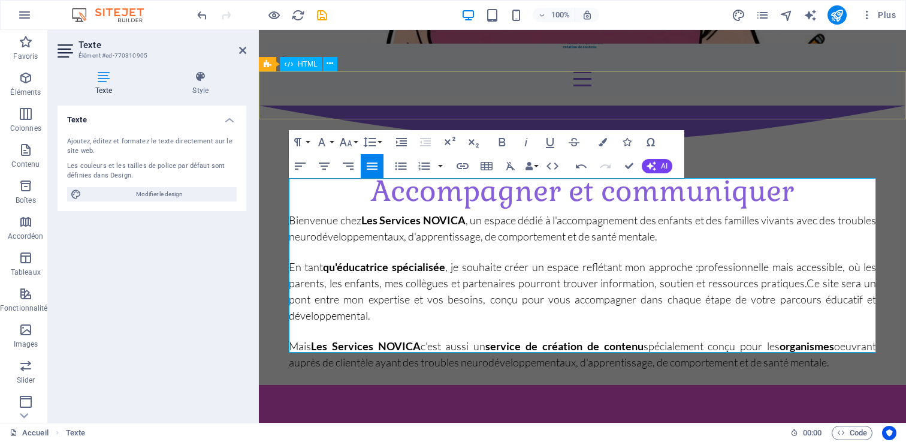
scroll to position [133, 0]
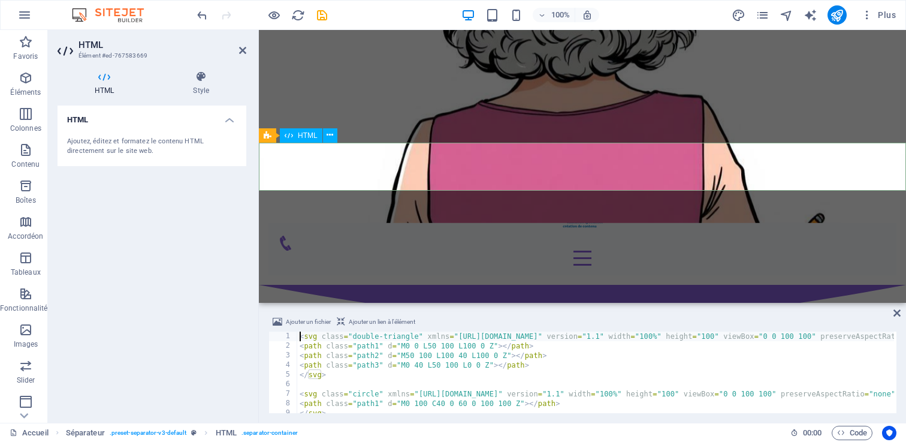
click at [755, 285] on div at bounding box center [582, 309] width 647 height 48
click at [782, 349] on div "Accompagner et communiquer" at bounding box center [582, 370] width 647 height 43
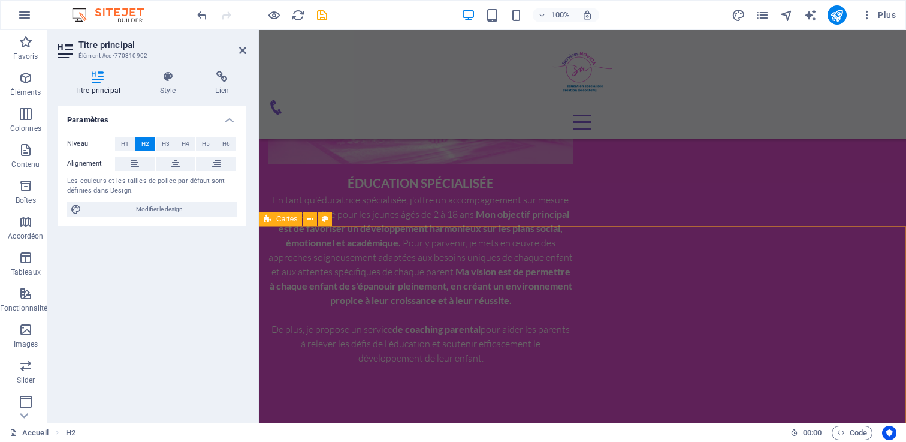
scroll to position [763, 0]
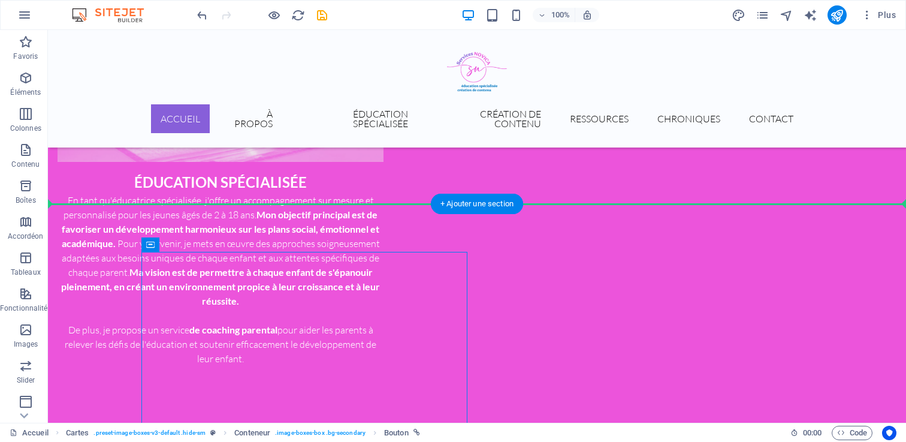
scroll to position [754, 0]
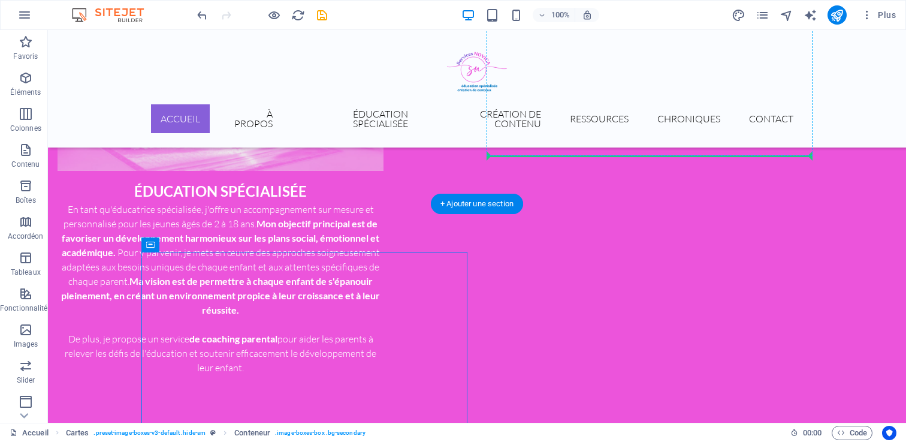
drag, startPoint x: 323, startPoint y: 273, endPoint x: 724, endPoint y: 142, distance: 421.5
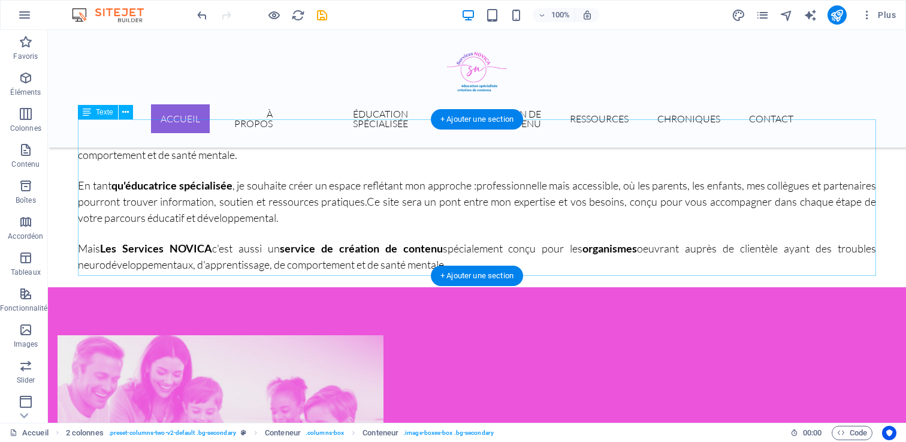
scroll to position [307, 0]
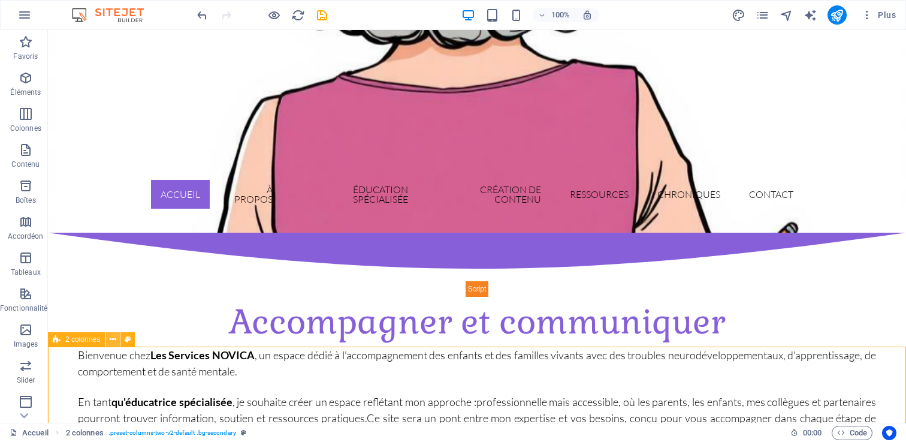
click at [111, 340] on icon at bounding box center [113, 339] width 7 height 13
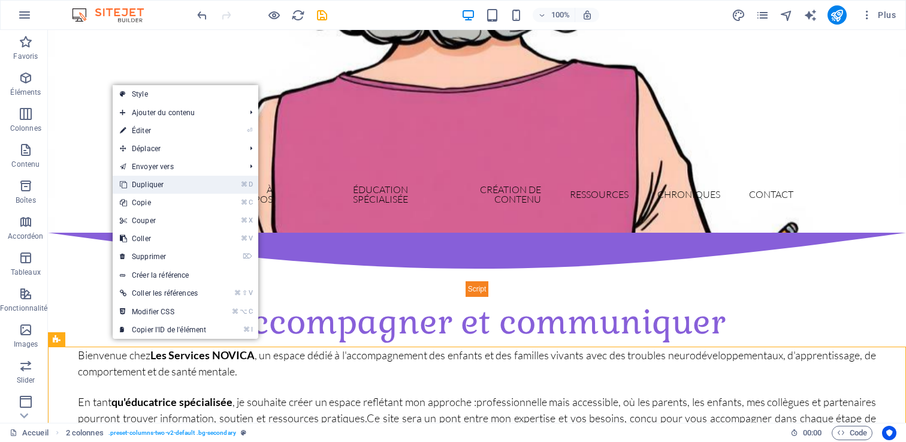
click at [151, 188] on link "⌘ D Dupliquer" at bounding box center [163, 185] width 101 height 18
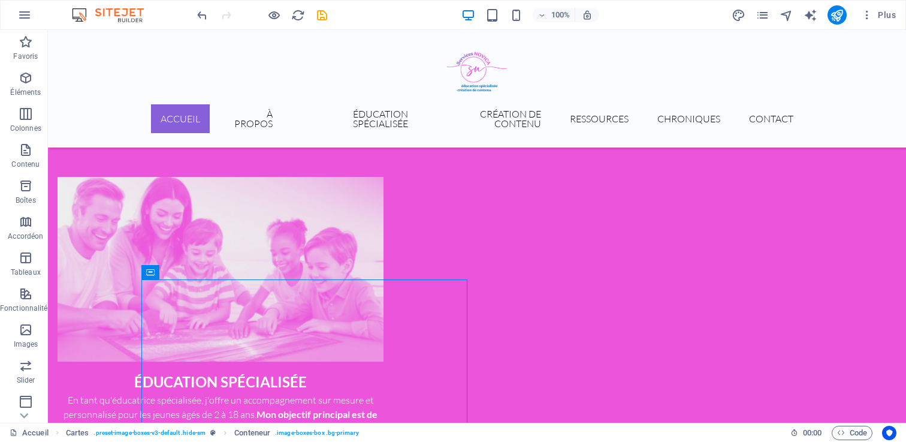
scroll to position [1068, 0]
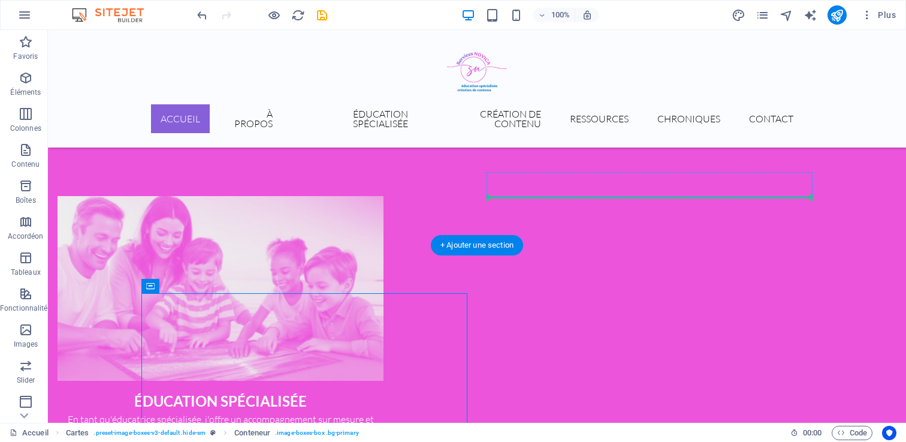
drag, startPoint x: 194, startPoint y: 240, endPoint x: 660, endPoint y: 195, distance: 467.7
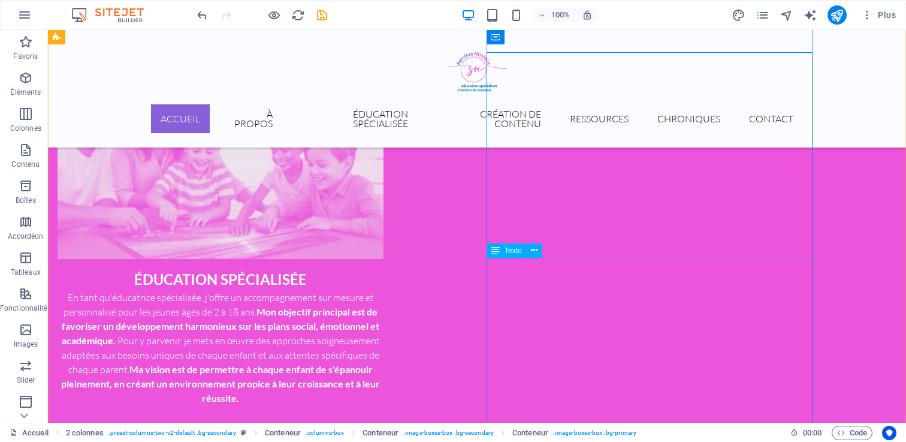
scroll to position [1165, 0]
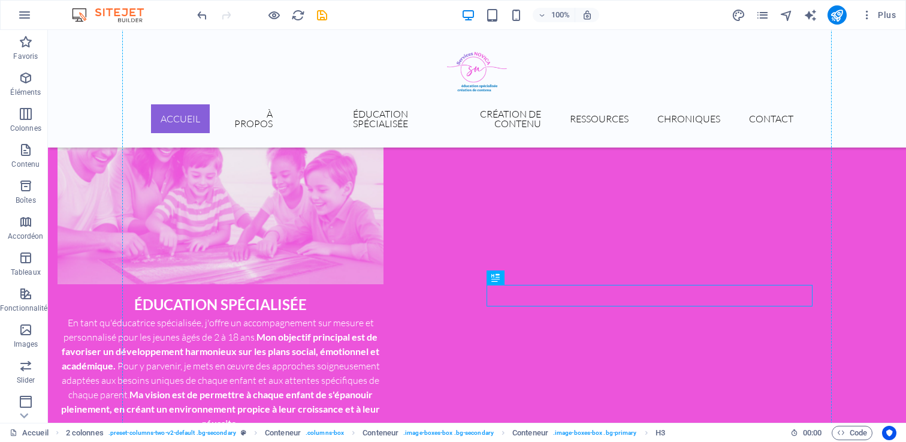
drag, startPoint x: 541, startPoint y: 309, endPoint x: 268, endPoint y: 142, distance: 320.2
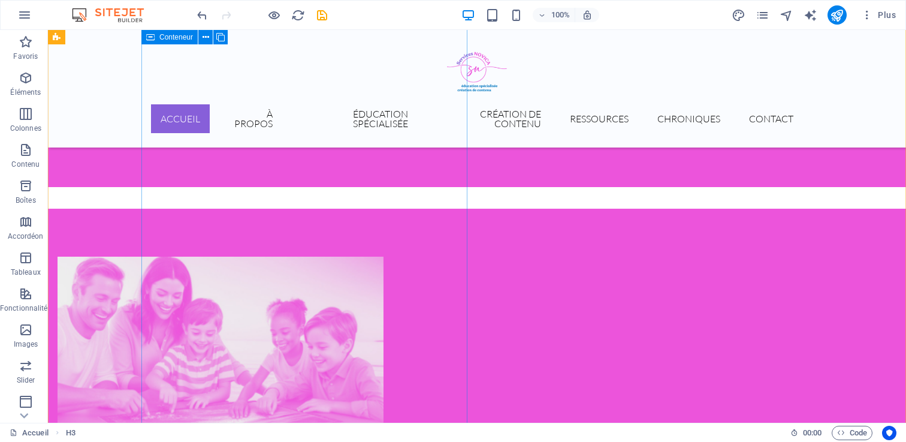
scroll to position [1041, 0]
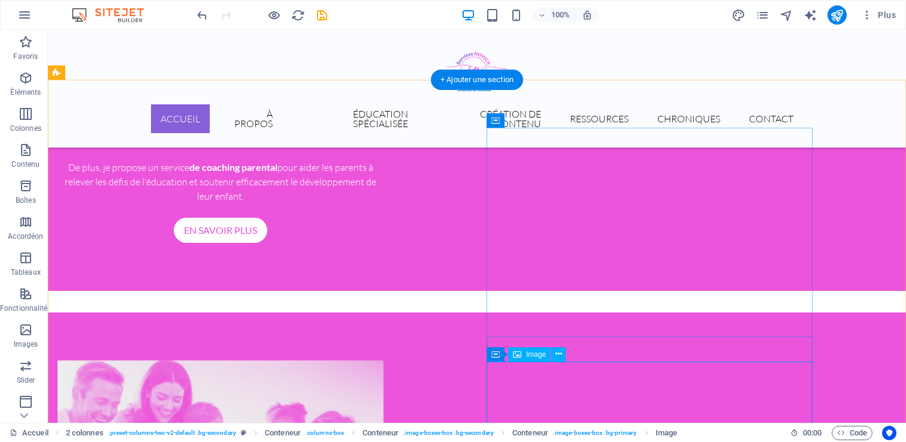
scroll to position [934, 0]
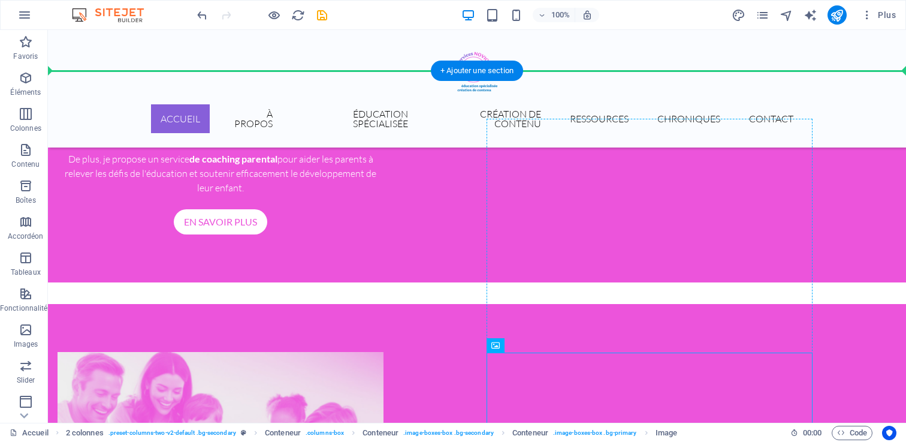
drag, startPoint x: 517, startPoint y: 384, endPoint x: 547, endPoint y: 170, distance: 216.5
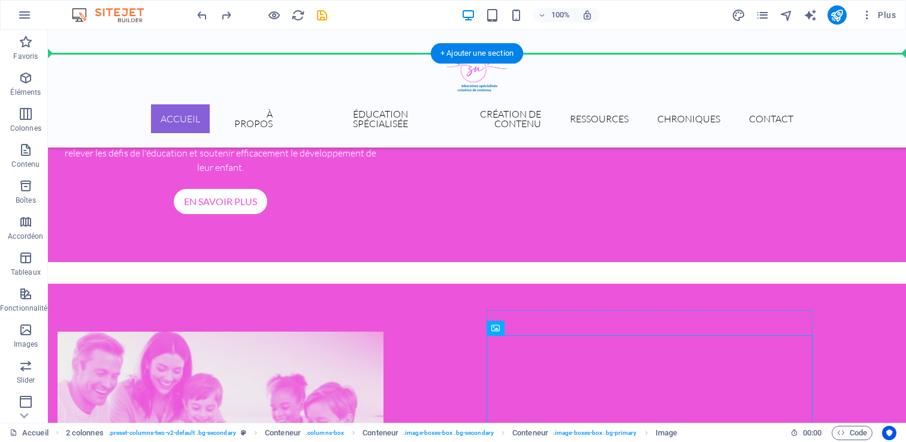
scroll to position [980, 0]
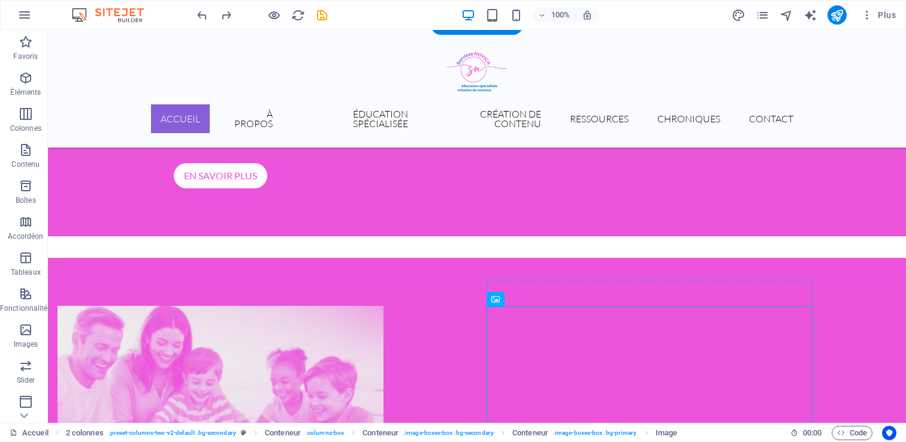
drag, startPoint x: 517, startPoint y: 405, endPoint x: 576, endPoint y: 292, distance: 127.3
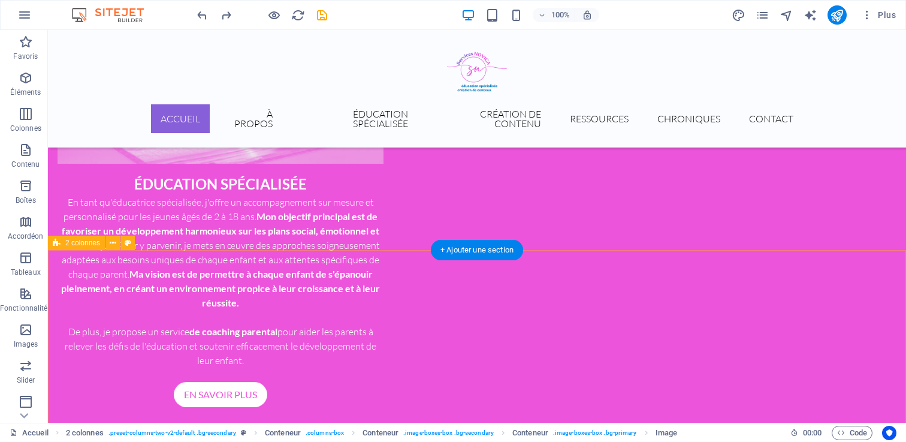
scroll to position [772, 0]
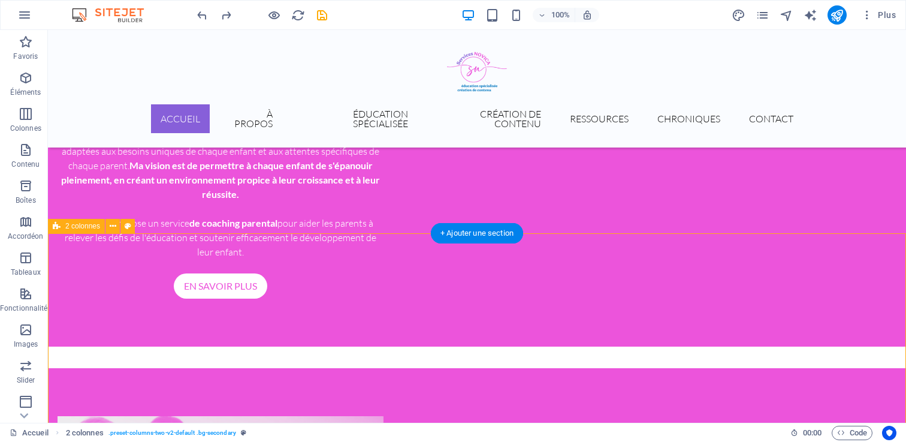
scroll to position [907, 0]
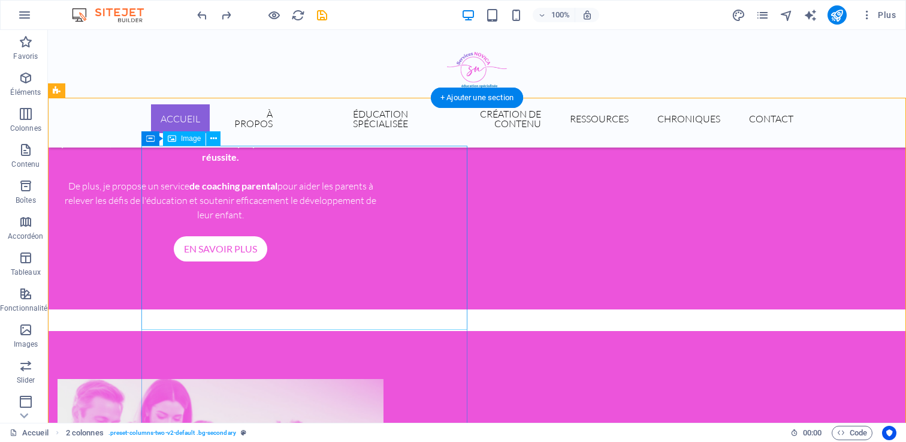
click at [216, 138] on icon at bounding box center [213, 138] width 7 height 13
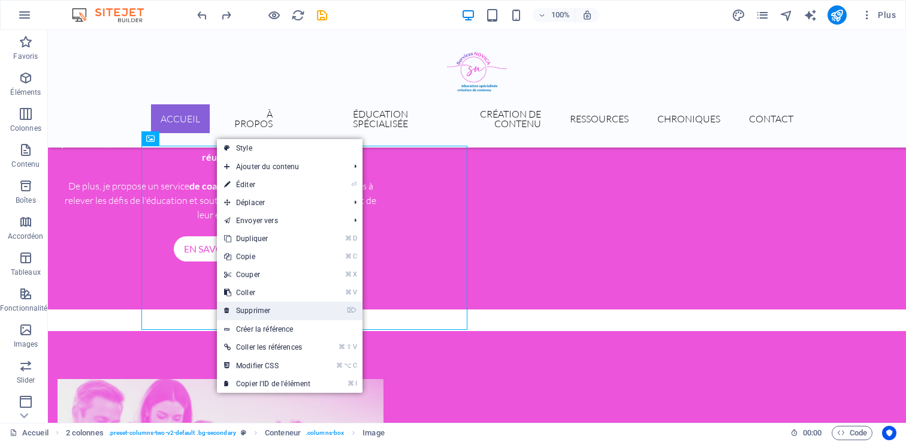
click at [255, 316] on link "⌦ Supprimer" at bounding box center [267, 310] width 101 height 18
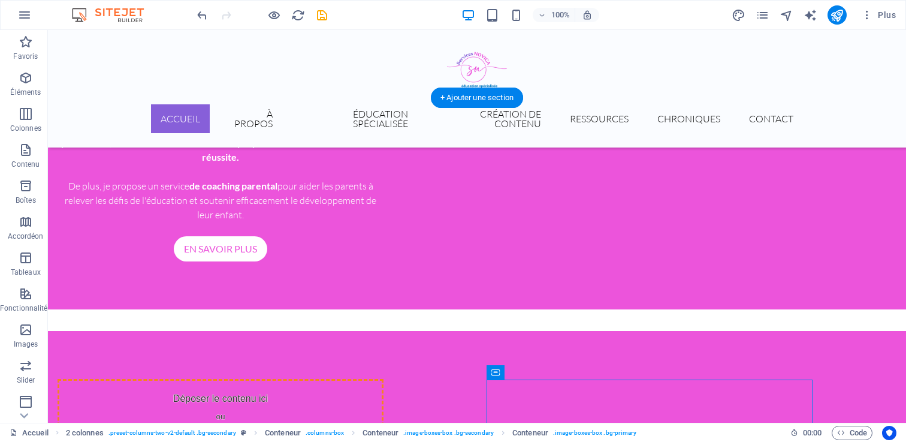
drag, startPoint x: 468, startPoint y: 363, endPoint x: 282, endPoint y: 187, distance: 256.8
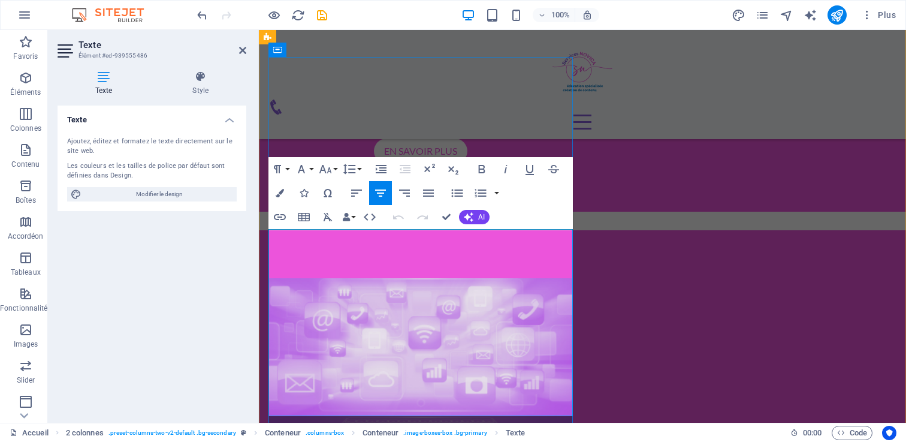
copy div "En tant qu'éducatrice spécialisée, je mets à profit mon expertise pour offrir u…"
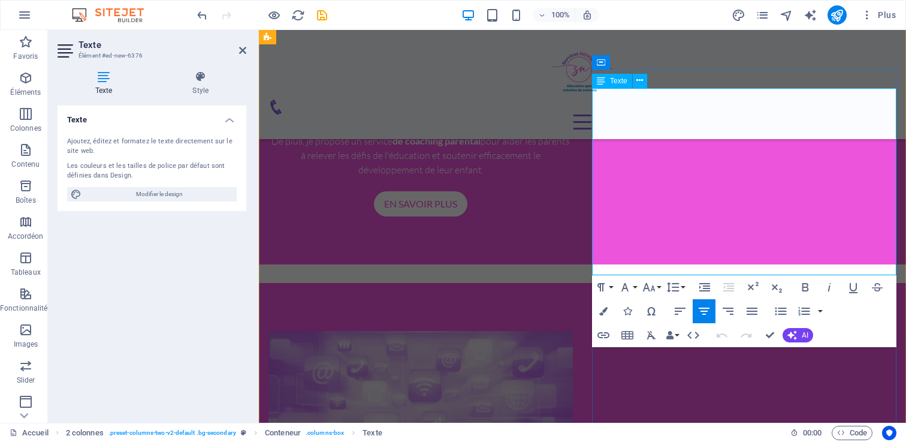
scroll to position [893, 0]
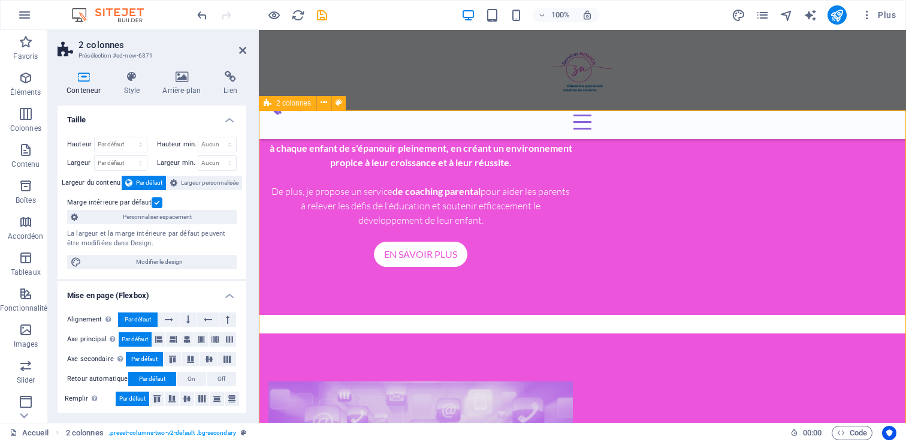
scroll to position [884, 0]
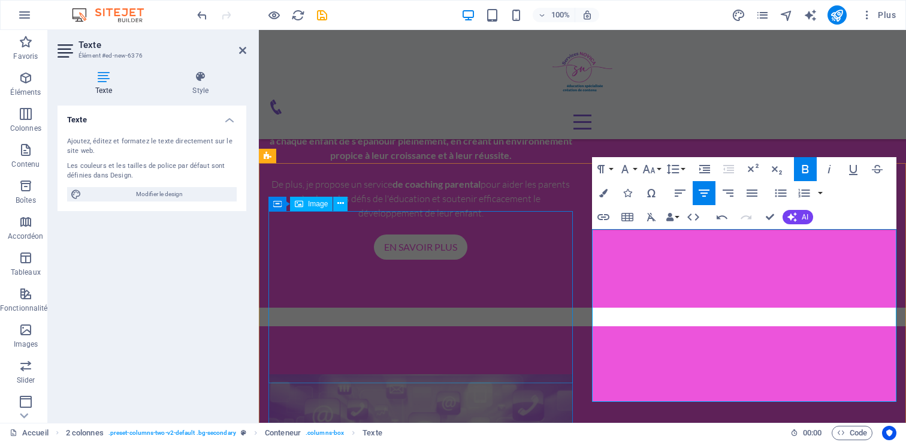
scroll to position [1011, 0]
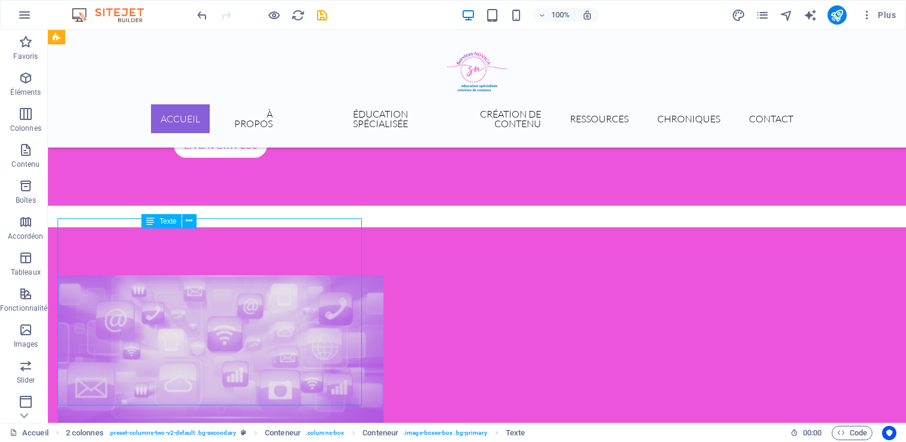
scroll to position [1009, 0]
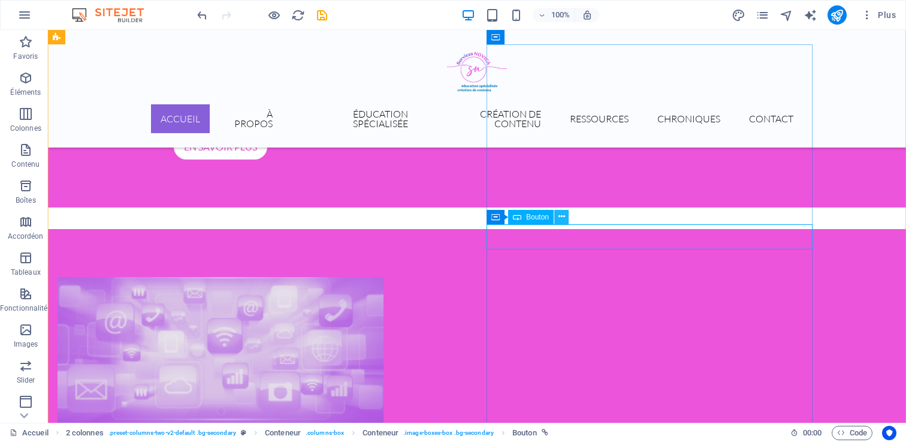
click at [557, 216] on button at bounding box center [561, 217] width 14 height 14
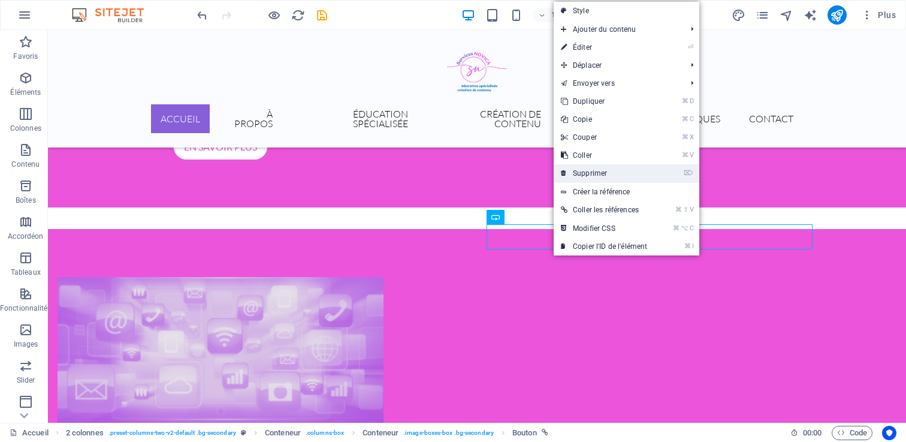
click at [599, 170] on link "⌦ Supprimer" at bounding box center [604, 173] width 101 height 18
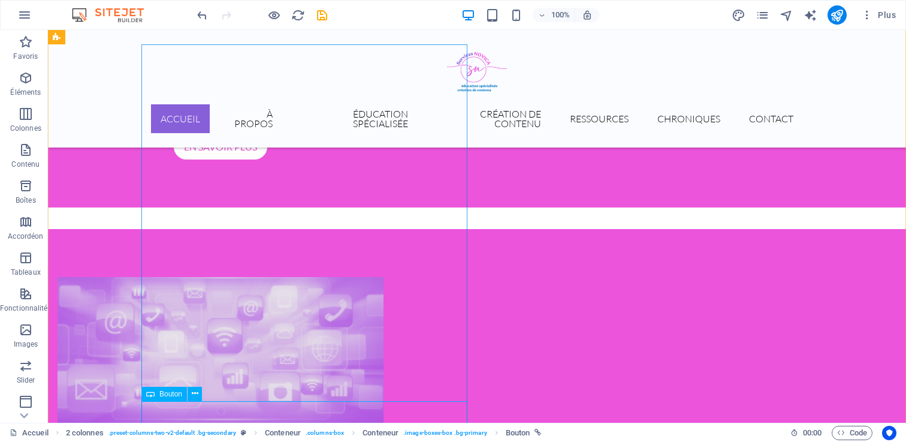
scroll to position [1017, 0]
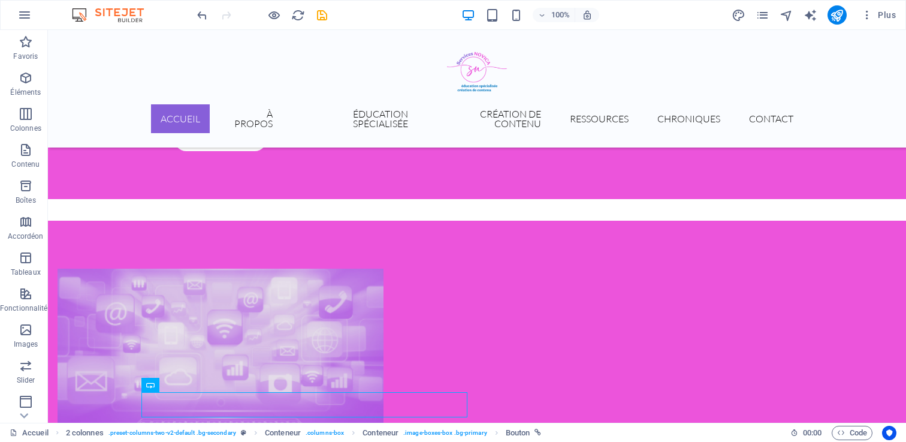
drag, startPoint x: 193, startPoint y: 425, endPoint x: 577, endPoint y: 230, distance: 430.8
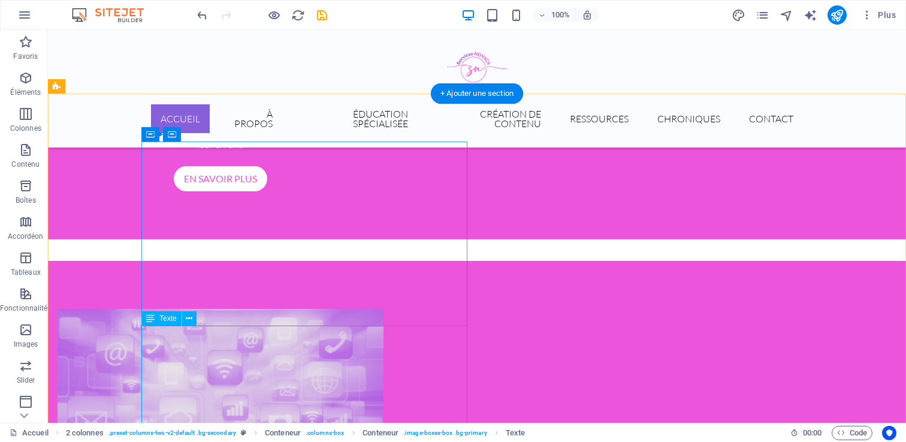
scroll to position [980, 0]
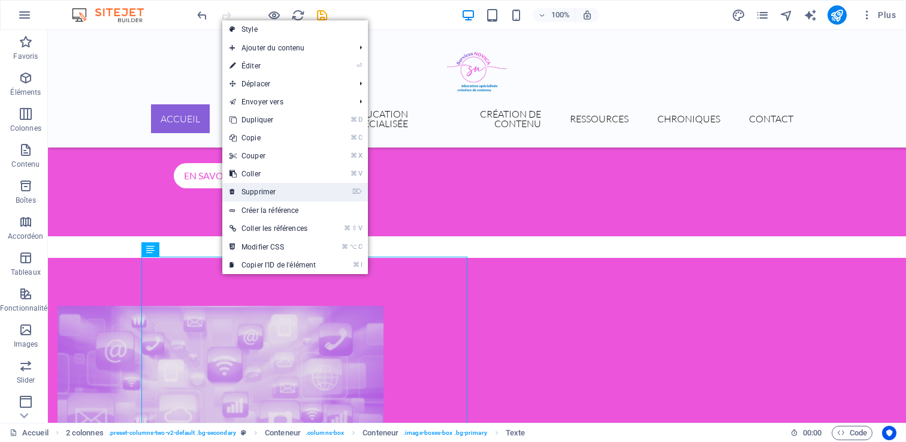
click at [267, 195] on link "⌦ Supprimer" at bounding box center [272, 192] width 101 height 18
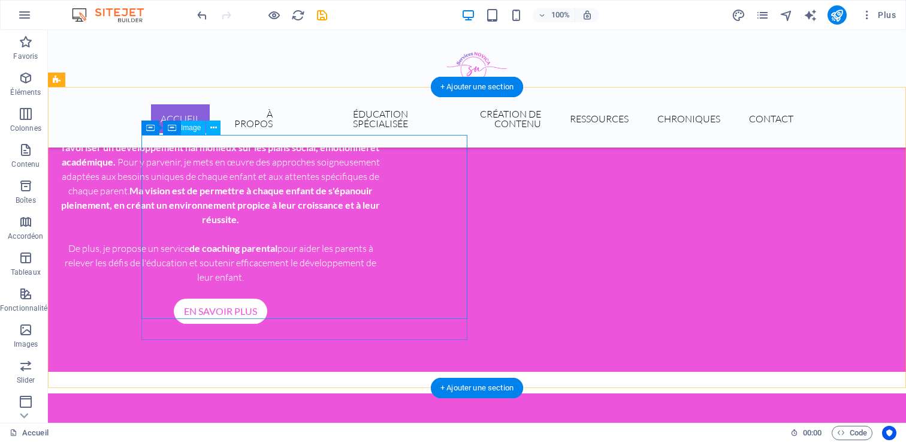
scroll to position [836, 0]
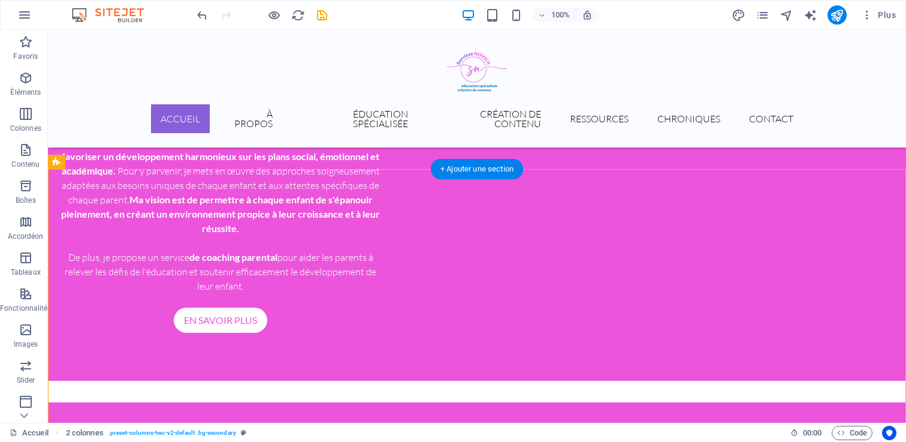
drag, startPoint x: 192, startPoint y: 239, endPoint x: 598, endPoint y: 228, distance: 406.3
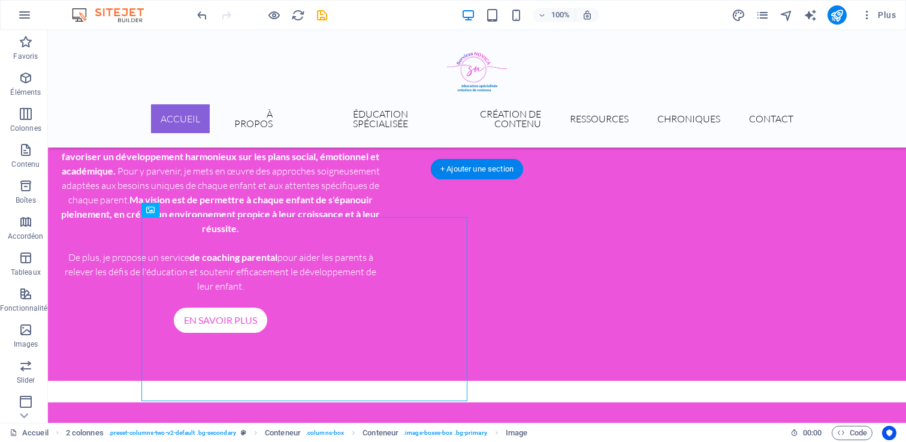
drag, startPoint x: 170, startPoint y: 239, endPoint x: 314, endPoint y: 246, distance: 144.6
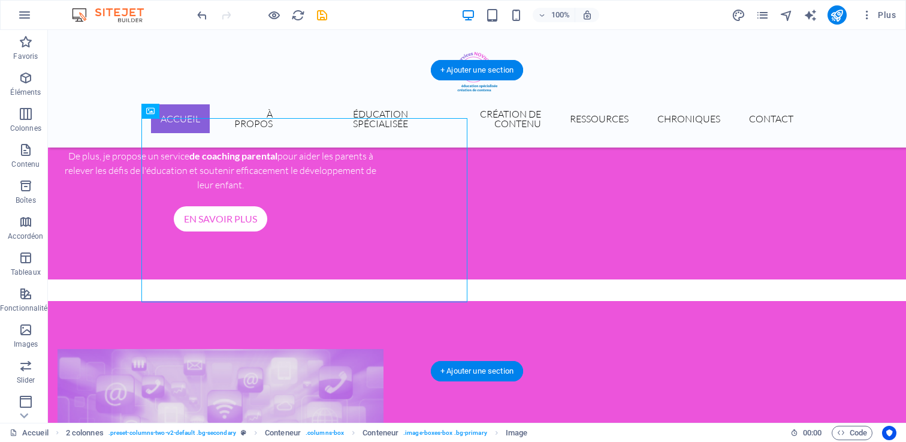
scroll to position [939, 0]
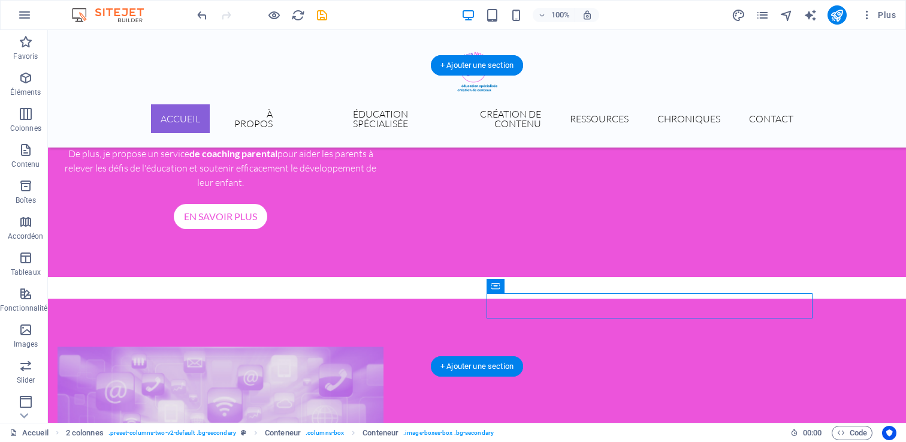
drag, startPoint x: 543, startPoint y: 318, endPoint x: 574, endPoint y: 298, distance: 37.1
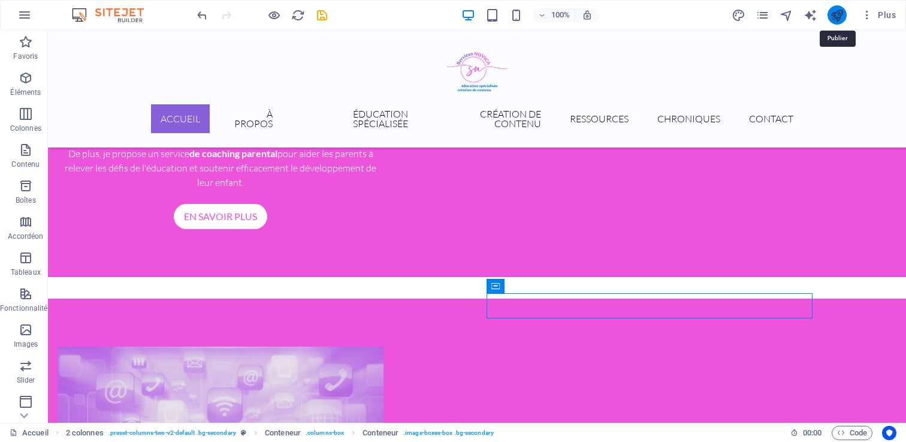
click at [832, 16] on icon "publish" at bounding box center [837, 15] width 14 height 14
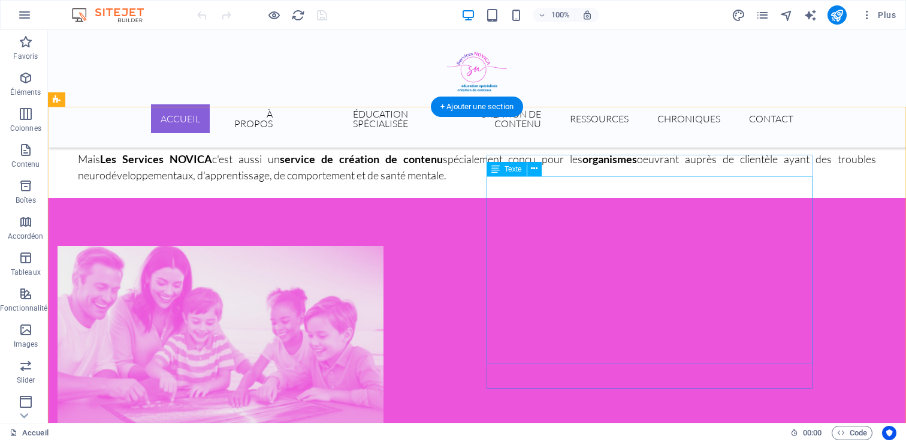
scroll to position [490, 0]
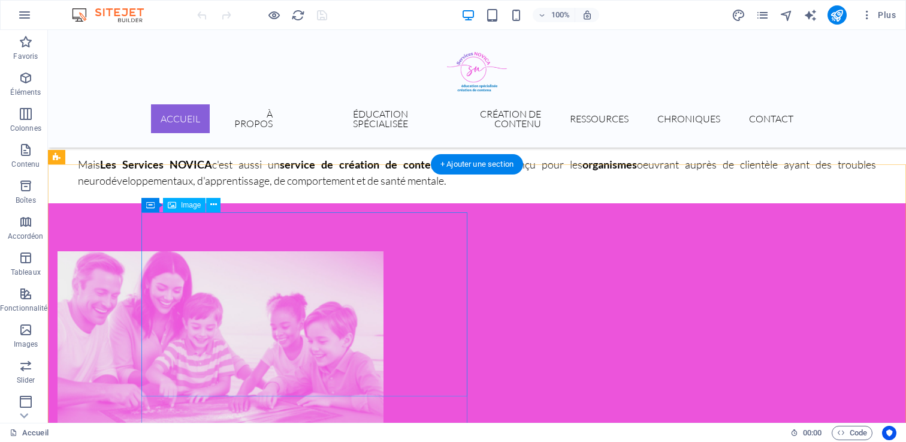
click at [355, 251] on figure at bounding box center [221, 343] width 326 height 184
click at [220, 280] on figure at bounding box center [221, 343] width 326 height 184
select select "%"
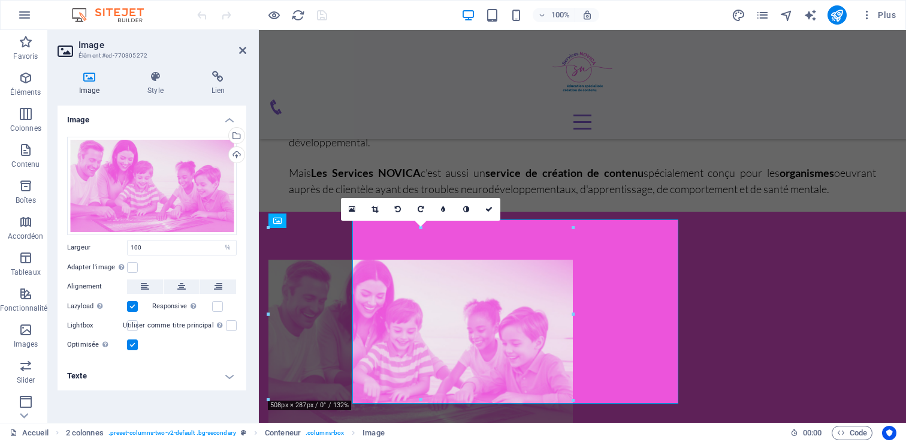
scroll to position [482, 0]
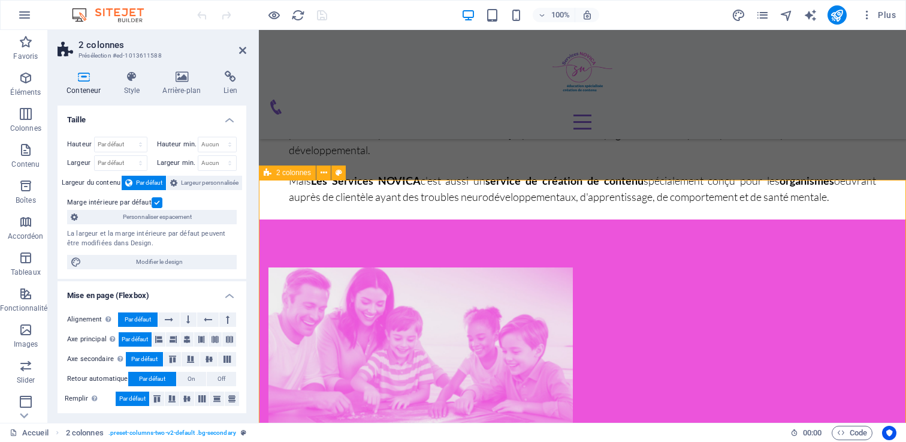
click at [301, 175] on span "2 colonnes" at bounding box center [293, 172] width 35 height 7
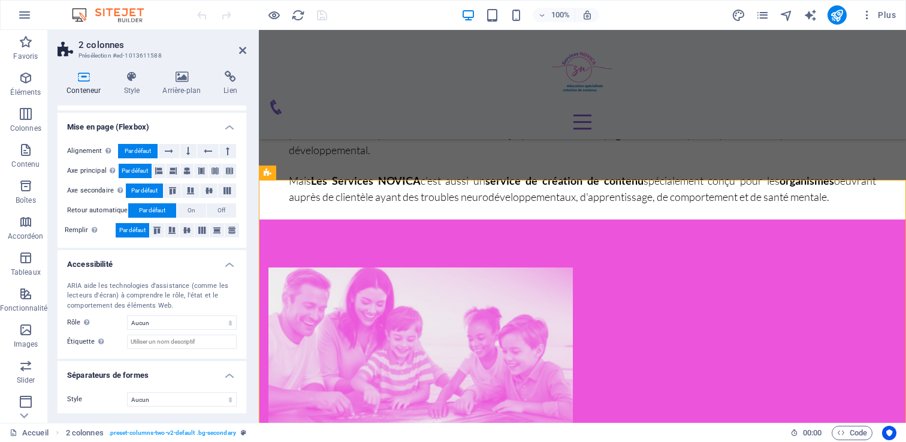
scroll to position [171, 0]
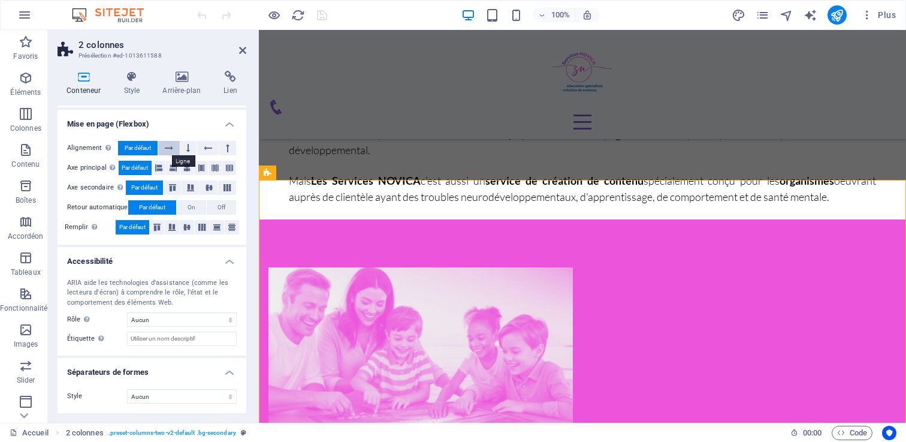
click at [167, 144] on icon at bounding box center [169, 148] width 8 height 14
click at [140, 146] on span "Par défaut" at bounding box center [138, 148] width 26 height 14
click at [159, 229] on icon at bounding box center [156, 227] width 7 height 14
click at [176, 230] on button at bounding box center [172, 227] width 14 height 14
click at [186, 230] on icon at bounding box center [186, 227] width 7 height 14
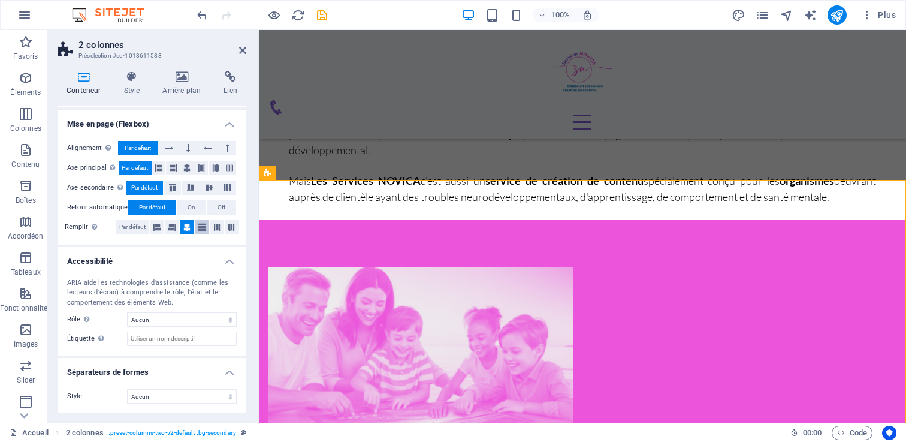
click at [200, 230] on icon at bounding box center [201, 227] width 7 height 14
click at [216, 227] on icon at bounding box center [216, 227] width 7 height 14
click at [229, 227] on icon at bounding box center [231, 227] width 7 height 14
click at [137, 224] on span "Par défaut" at bounding box center [132, 227] width 26 height 14
click at [173, 392] on select "Aucun Triangle Carré Diagonale Polygone 1 Polygone 2 Zigzag Plusieurs zigzags V…" at bounding box center [182, 396] width 110 height 14
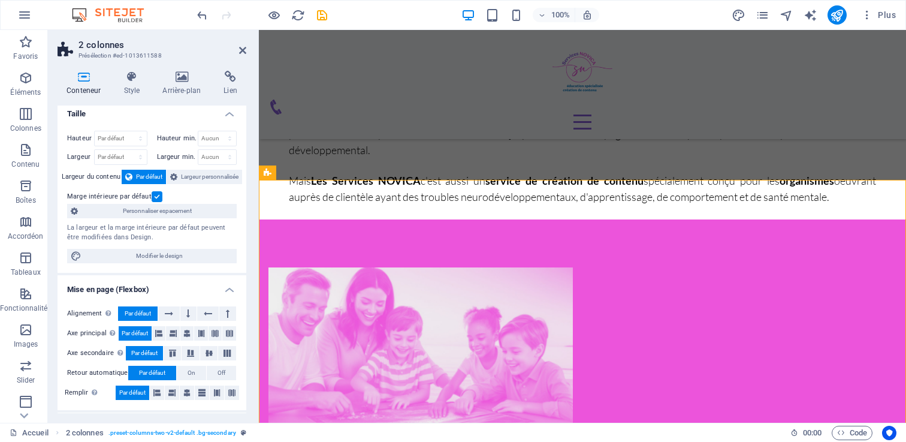
scroll to position [0, 0]
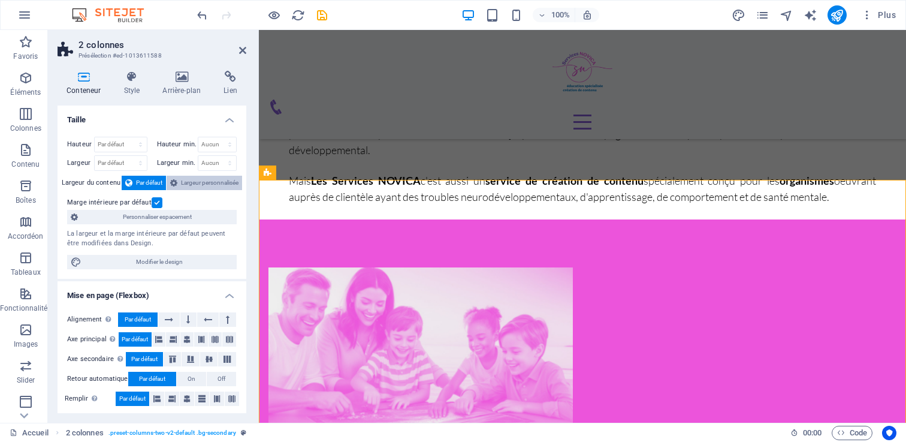
click at [197, 179] on span "Largeur personnalisée" at bounding box center [210, 183] width 58 height 14
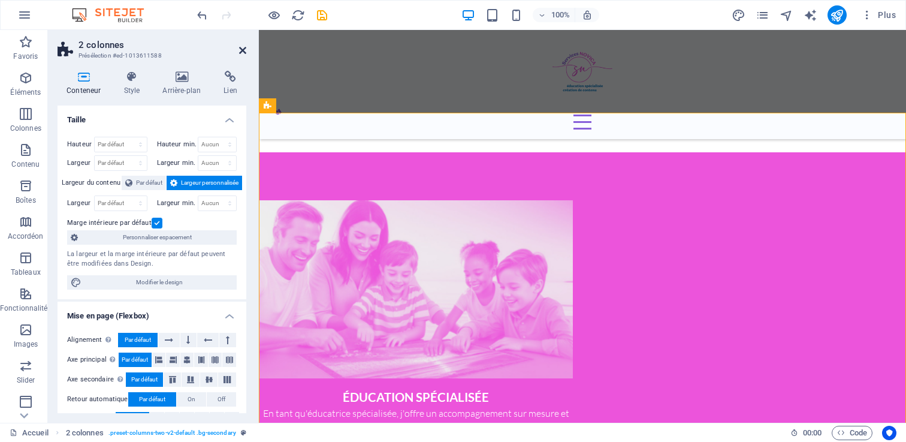
click at [239, 48] on icon at bounding box center [242, 51] width 7 height 10
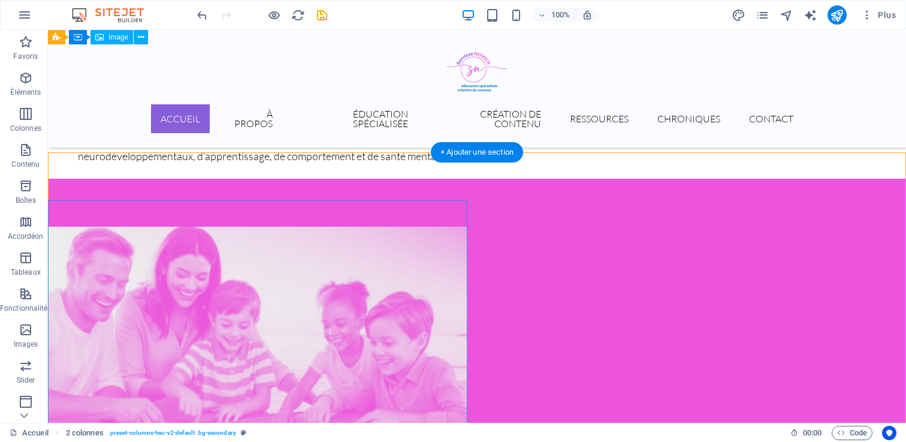
scroll to position [498, 0]
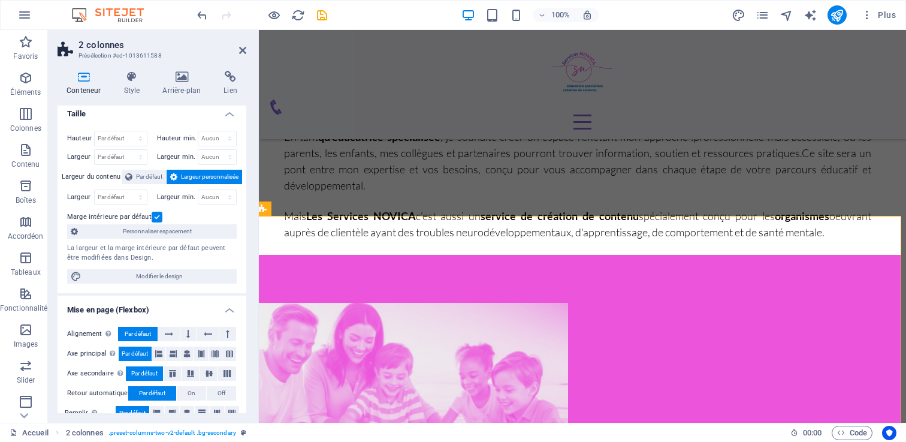
scroll to position [0, 0]
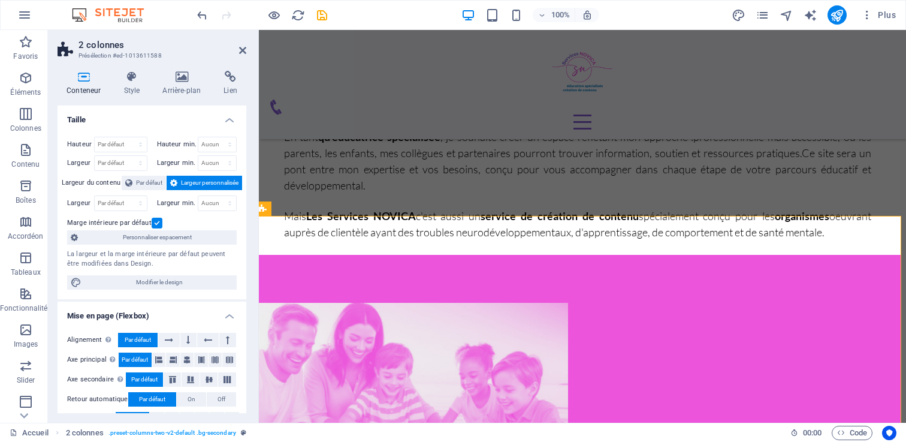
click at [158, 219] on label at bounding box center [157, 222] width 11 height 11
click at [0, 0] on input "Marge intérieure par défaut" at bounding box center [0, 0] width 0 height 0
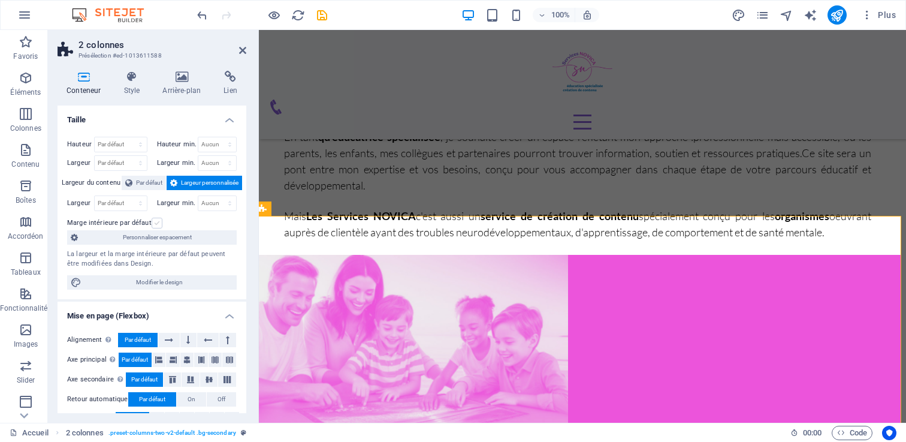
click at [158, 219] on label at bounding box center [157, 222] width 11 height 11
click at [0, 0] on input "Marge intérieure par défaut" at bounding box center [0, 0] width 0 height 0
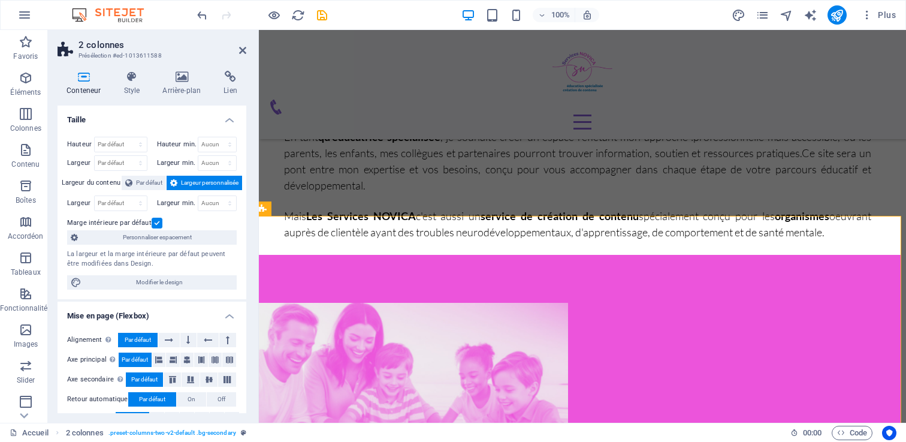
click at [181, 178] on span "Largeur personnalisée" at bounding box center [210, 183] width 58 height 14
click at [154, 179] on span "Par défaut" at bounding box center [149, 183] width 26 height 14
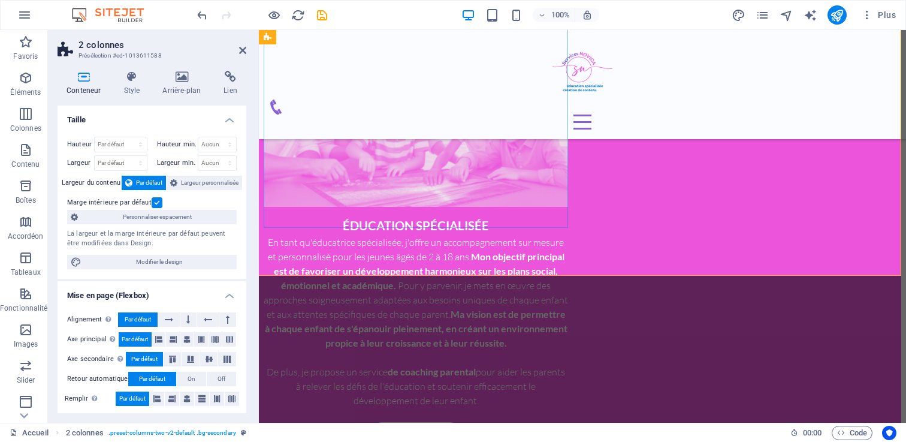
scroll to position [715, 5]
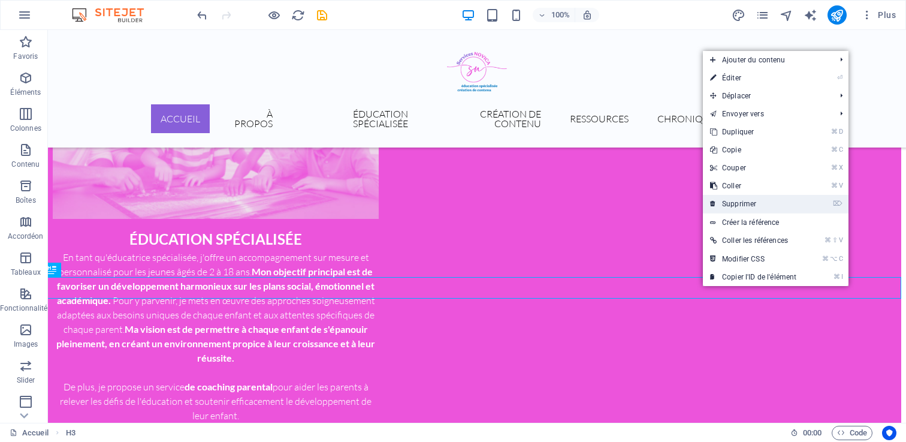
click at [752, 200] on link "⌦ Supprimer" at bounding box center [753, 204] width 101 height 18
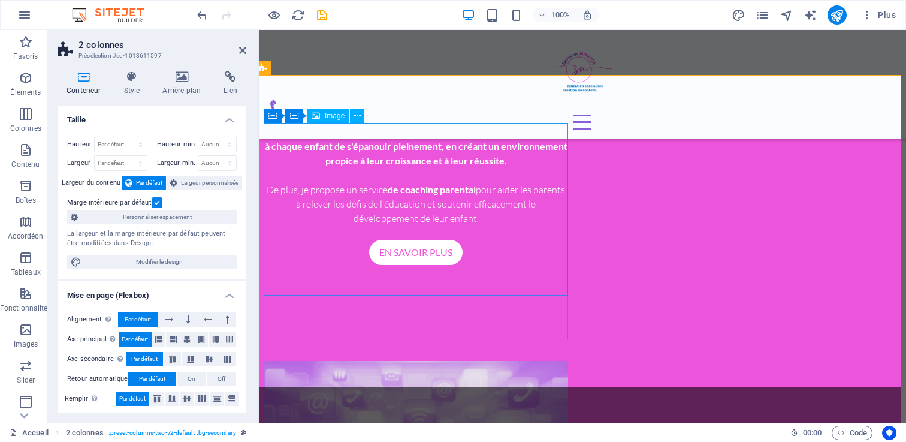
scroll to position [869, 5]
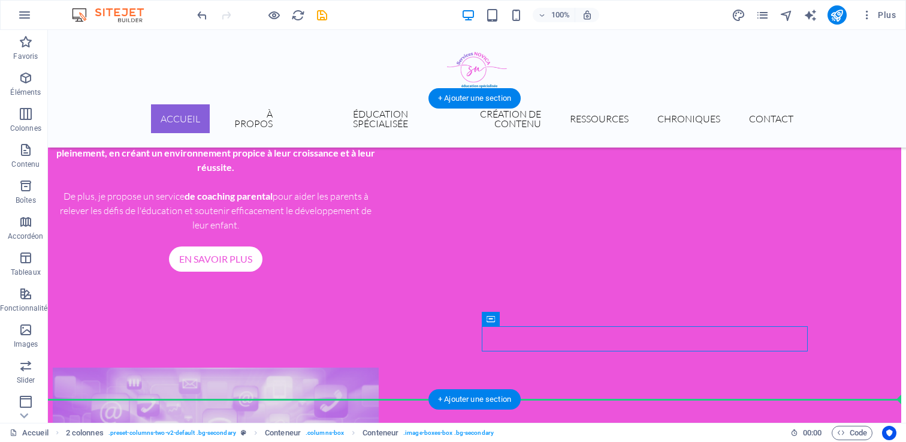
scroll to position [918, 5]
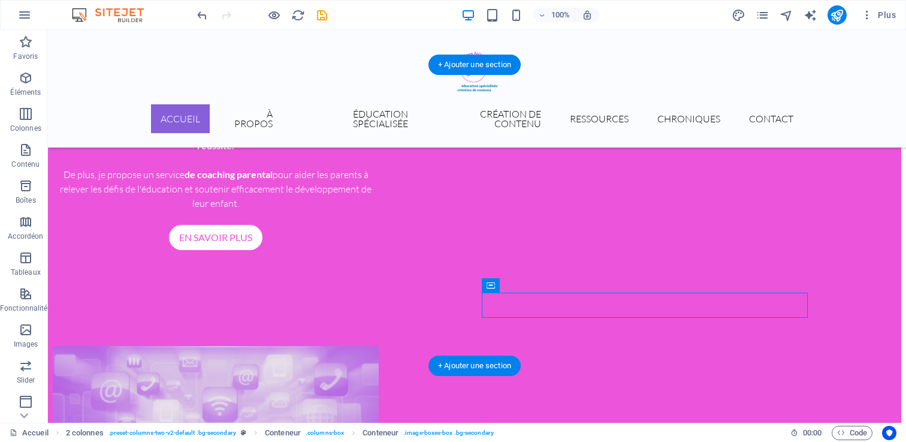
drag, startPoint x: 640, startPoint y: 381, endPoint x: 572, endPoint y: 306, distance: 101.8
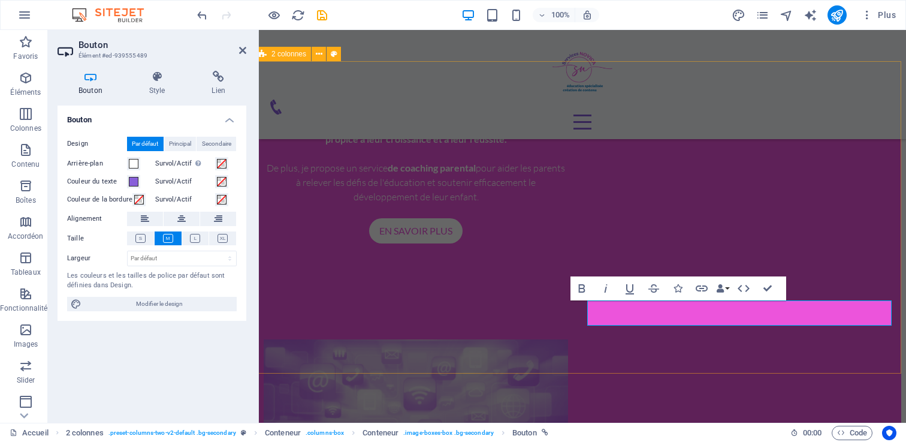
scroll to position [927, 5]
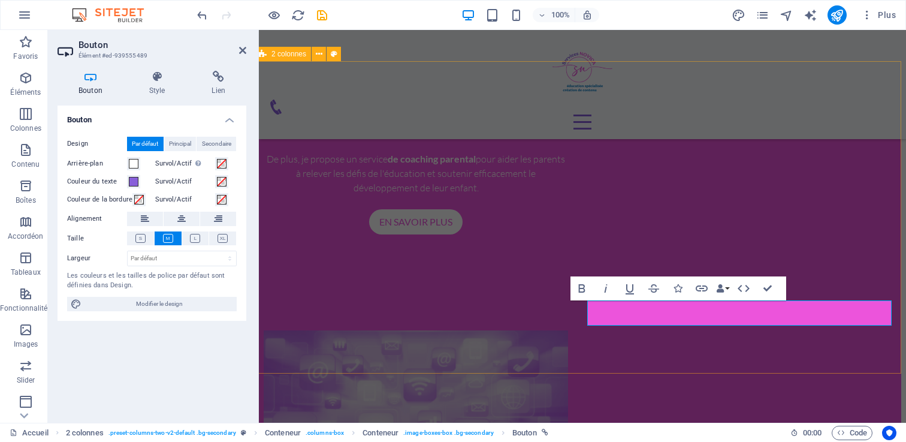
click at [549, 330] on div at bounding box center [416, 416] width 304 height 172
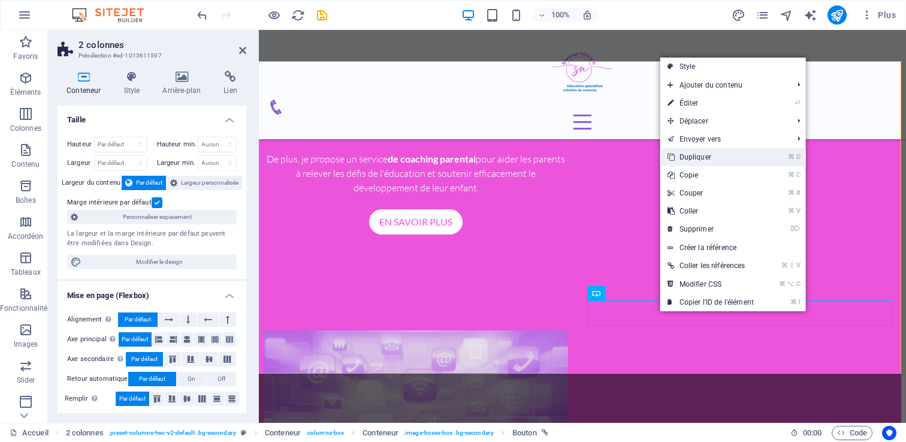
click at [721, 160] on link "⌘ D Dupliquer" at bounding box center [710, 157] width 101 height 18
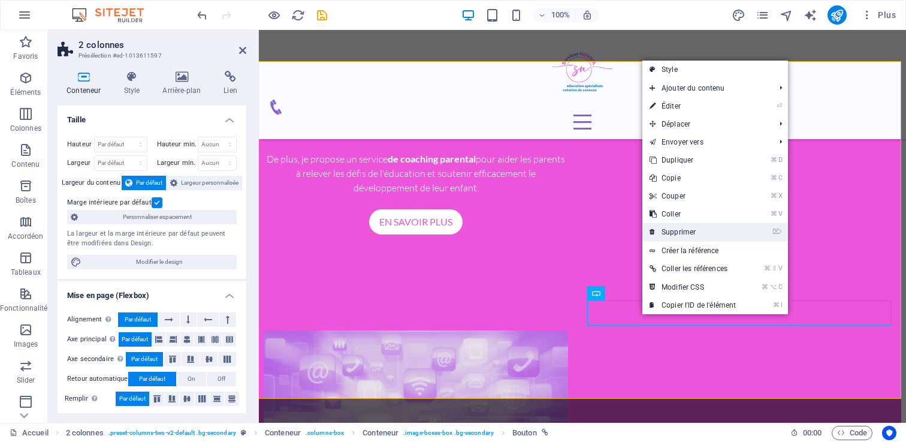
click at [696, 232] on link "⌦ Supprimer" at bounding box center [692, 232] width 101 height 18
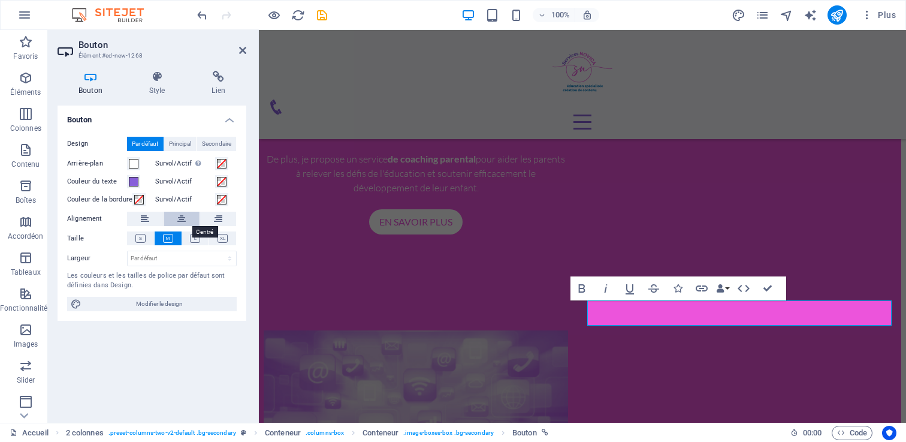
click at [174, 223] on button at bounding box center [182, 218] width 36 height 14
click at [156, 90] on h4 "Style" at bounding box center [159, 83] width 63 height 25
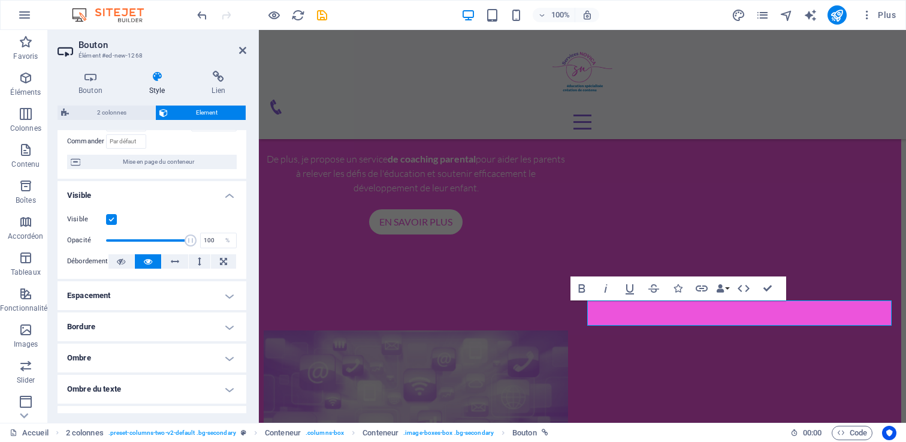
scroll to position [88, 0]
click at [121, 258] on icon at bounding box center [121, 260] width 8 height 14
click at [143, 256] on button at bounding box center [148, 260] width 26 height 14
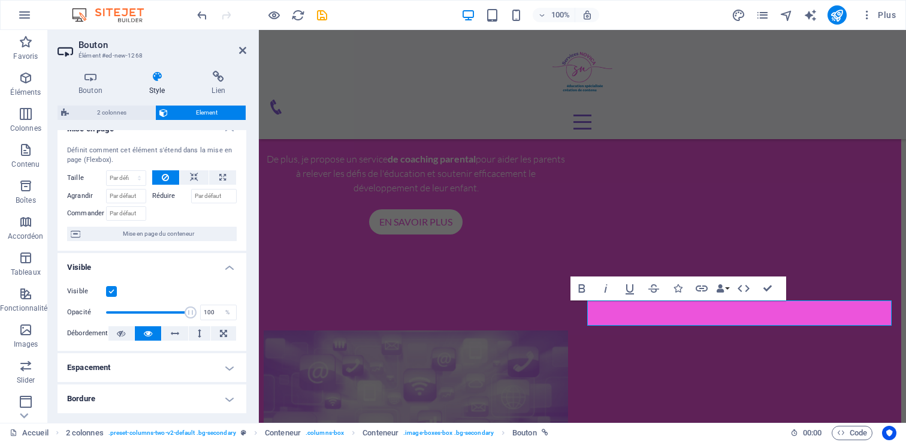
scroll to position [0, 0]
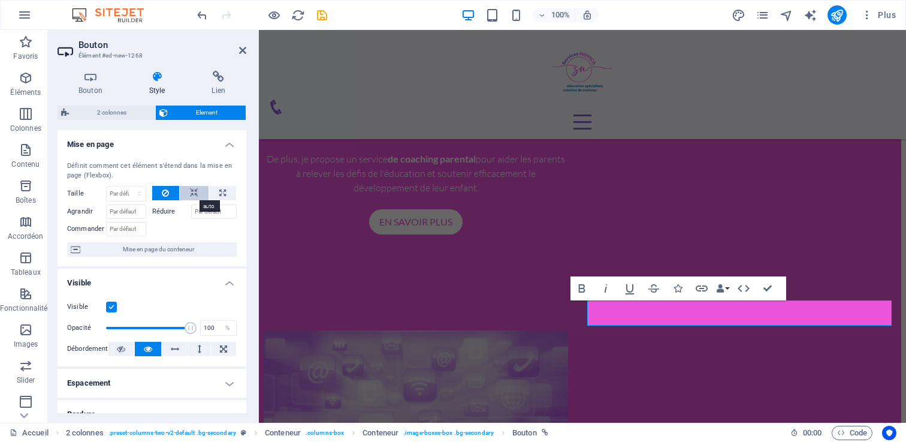
click at [191, 195] on icon at bounding box center [194, 193] width 8 height 14
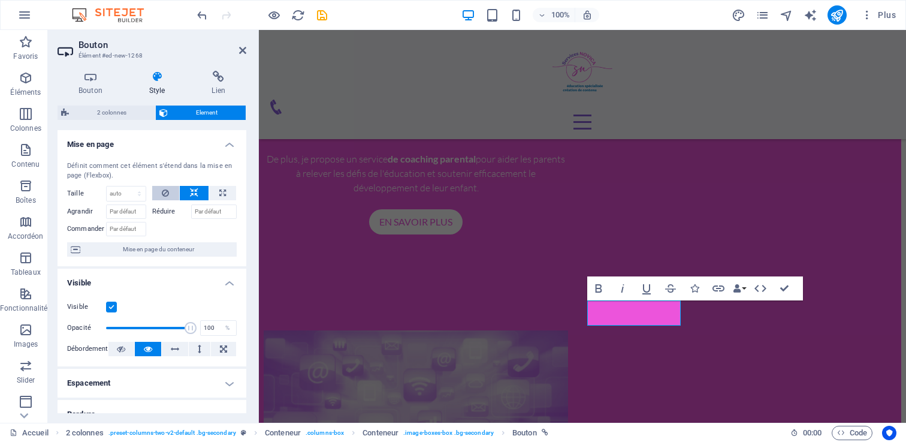
click at [162, 194] on icon at bounding box center [165, 193] width 7 height 14
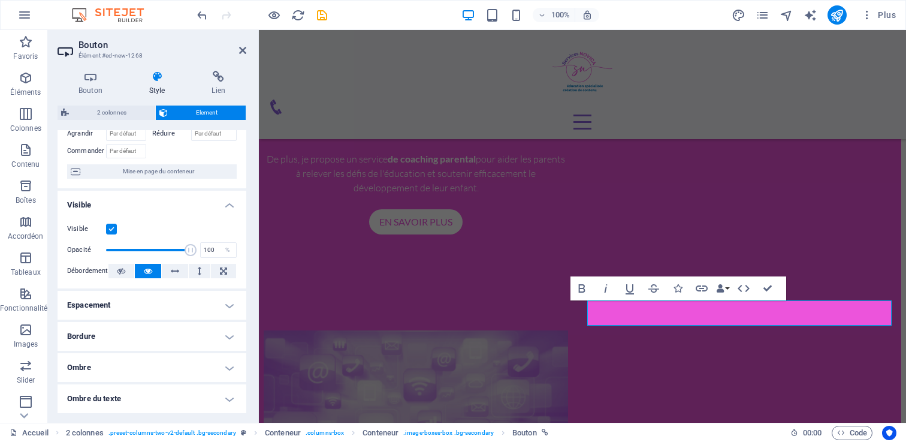
scroll to position [110, 0]
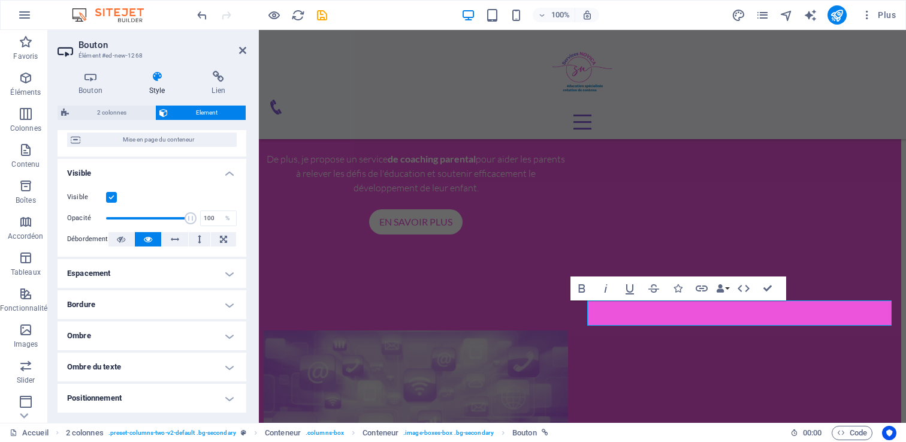
click at [152, 270] on h4 "Espacement" at bounding box center [152, 273] width 189 height 29
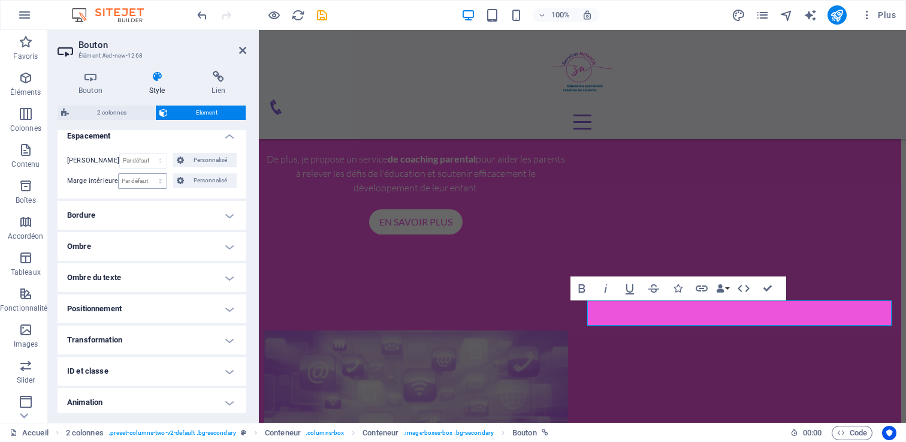
scroll to position [248, 0]
click at [146, 219] on h4 "Bordure" at bounding box center [152, 213] width 189 height 29
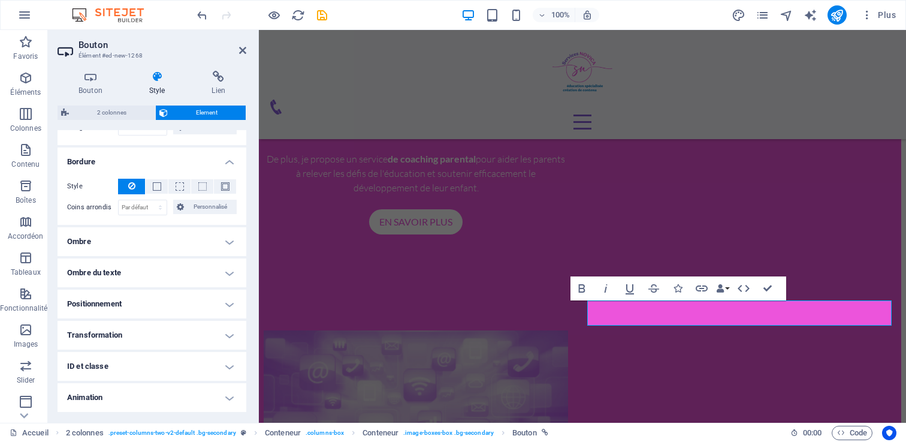
scroll to position [309, 0]
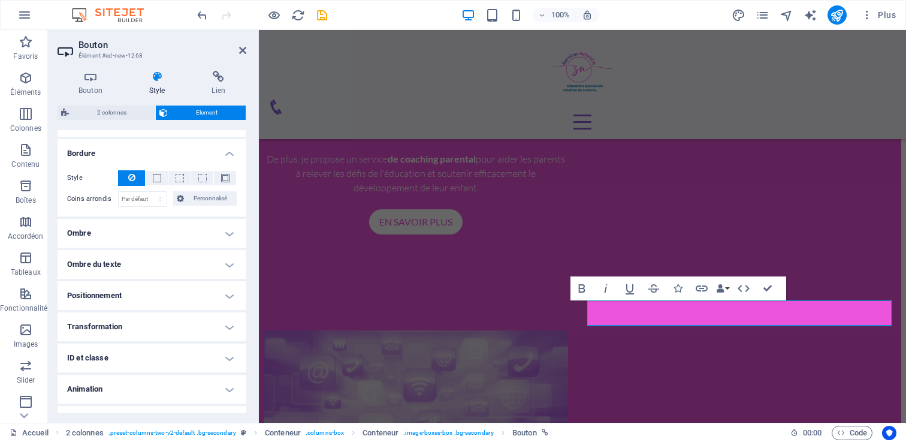
click at [117, 292] on h4 "Positionnement" at bounding box center [152, 295] width 189 height 29
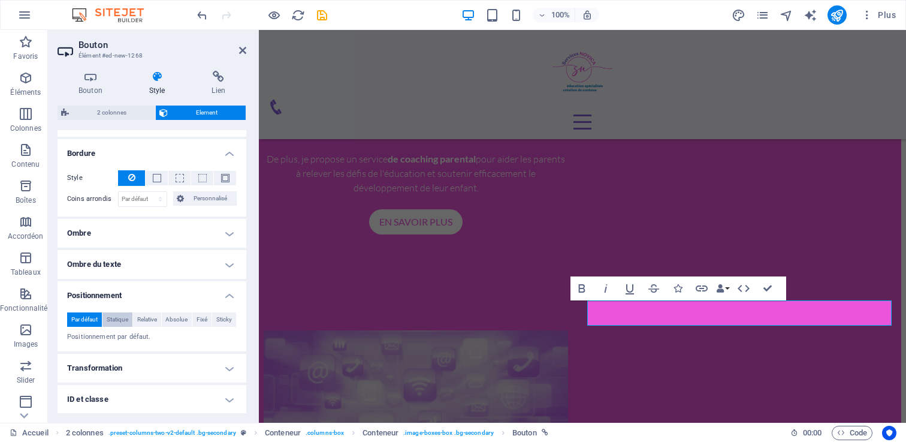
click at [117, 316] on span "Statique" at bounding box center [118, 319] width 22 height 14
click at [84, 316] on span "Par défaut" at bounding box center [84, 319] width 26 height 14
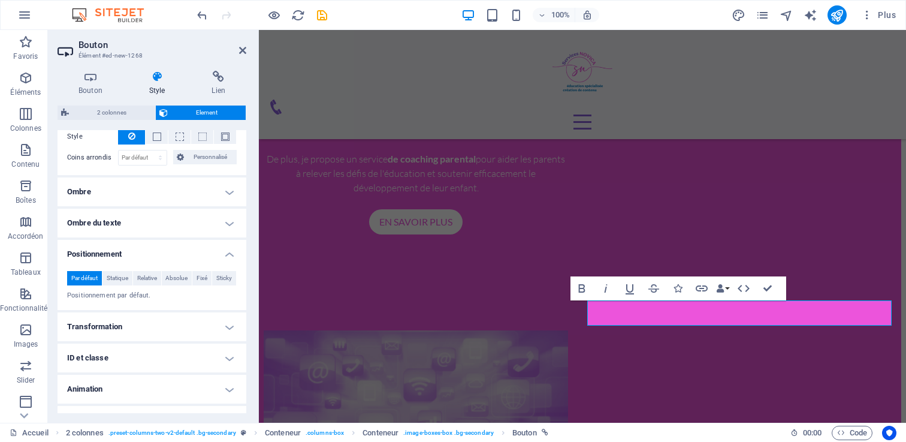
scroll to position [371, 0]
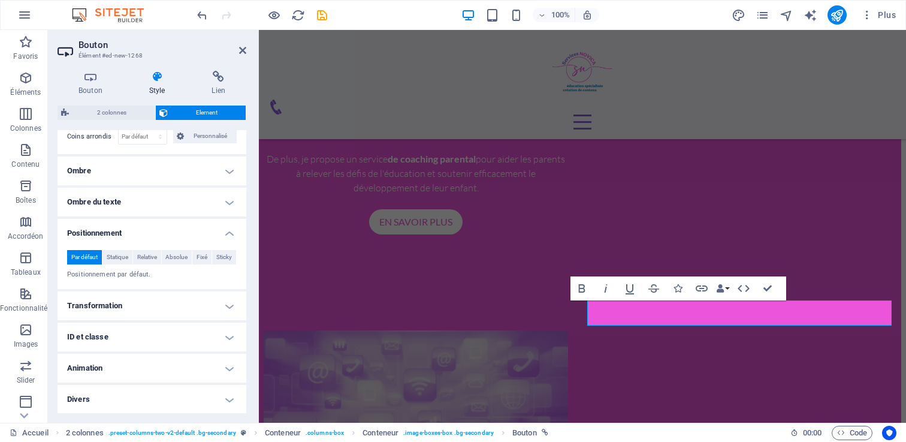
click at [91, 311] on h4 "Transformation" at bounding box center [152, 305] width 189 height 29
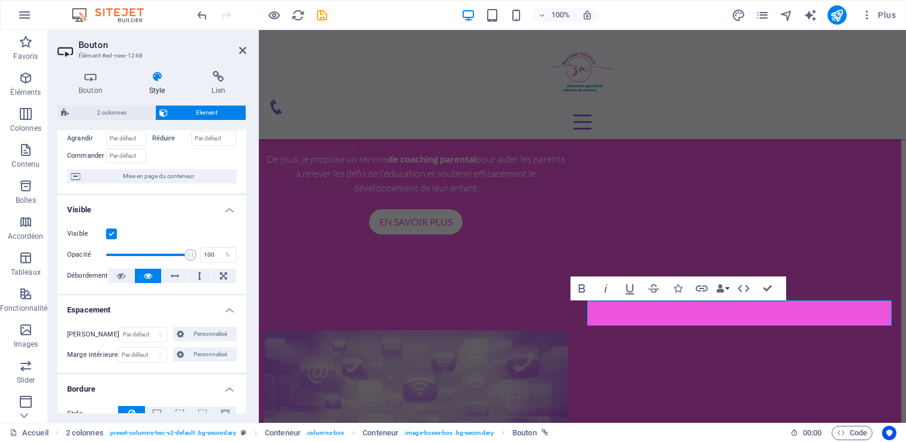
scroll to position [0, 0]
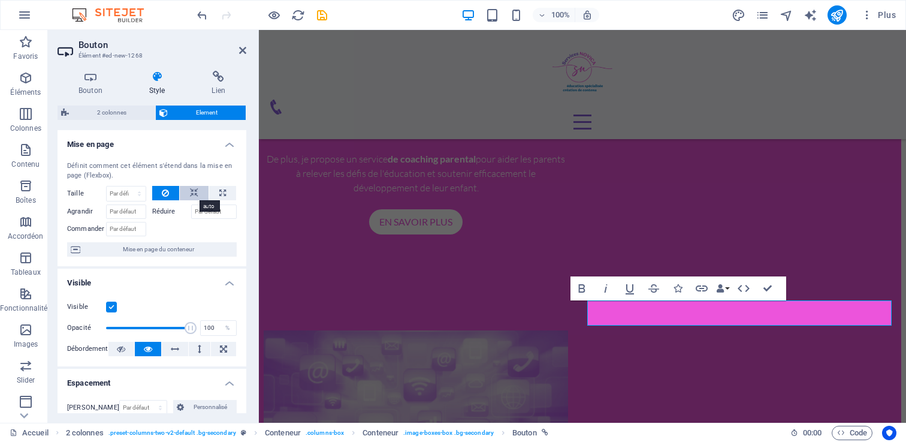
click at [190, 190] on icon at bounding box center [194, 193] width 8 height 14
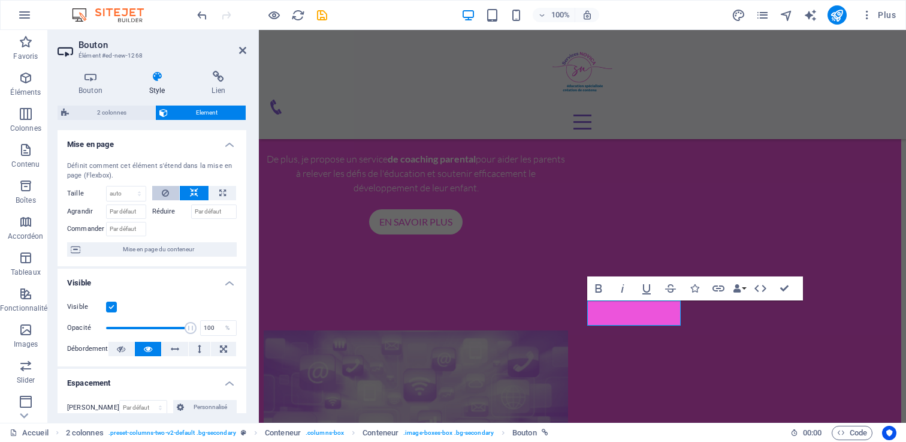
click at [168, 192] on button at bounding box center [166, 193] width 28 height 14
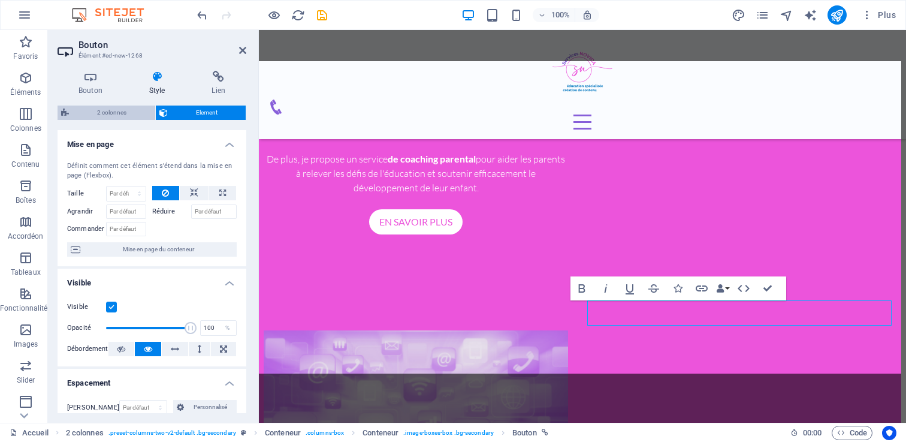
click at [114, 111] on span "2 colonnes" at bounding box center [111, 112] width 79 height 14
select select "rem"
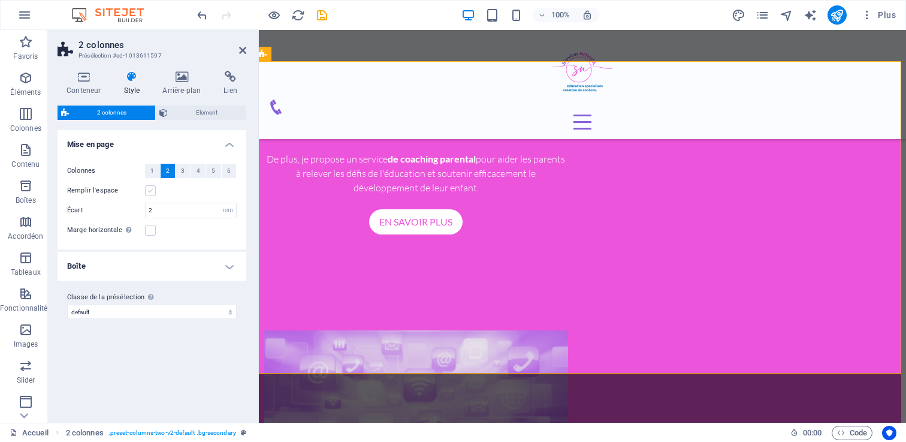
click at [155, 191] on label at bounding box center [150, 190] width 11 height 11
click at [0, 0] on input "Remplir l'espace" at bounding box center [0, 0] width 0 height 0
click at [149, 189] on label at bounding box center [150, 190] width 11 height 11
click at [0, 0] on input "Remplir l'espace" at bounding box center [0, 0] width 0 height 0
drag, startPoint x: 164, startPoint y: 207, endPoint x: 131, endPoint y: 204, distance: 33.1
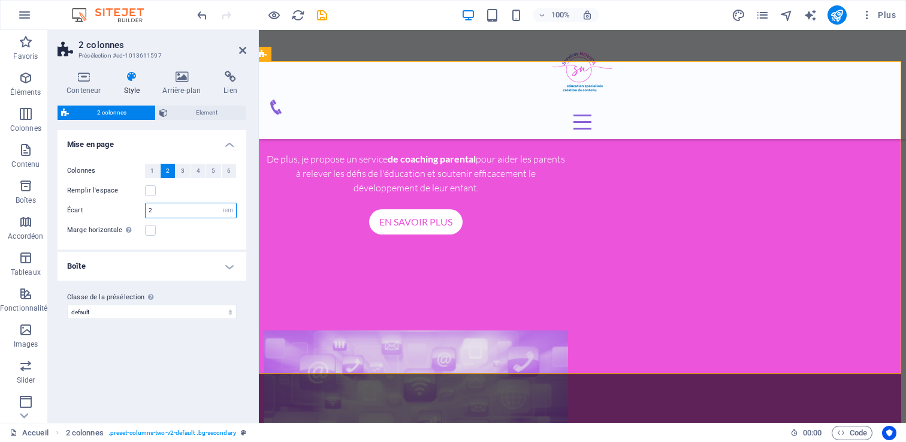
click at [131, 204] on div "Écart 2 px rem % vw vh" at bounding box center [152, 210] width 170 height 16
click at [135, 215] on div "Écart 1 px rem % vw vh" at bounding box center [152, 210] width 170 height 16
drag, startPoint x: 169, startPoint y: 214, endPoint x: 123, endPoint y: 208, distance: 46.6
click at [123, 208] on div "Écart 1 px rem % vw vh" at bounding box center [152, 210] width 170 height 16
type input "2"
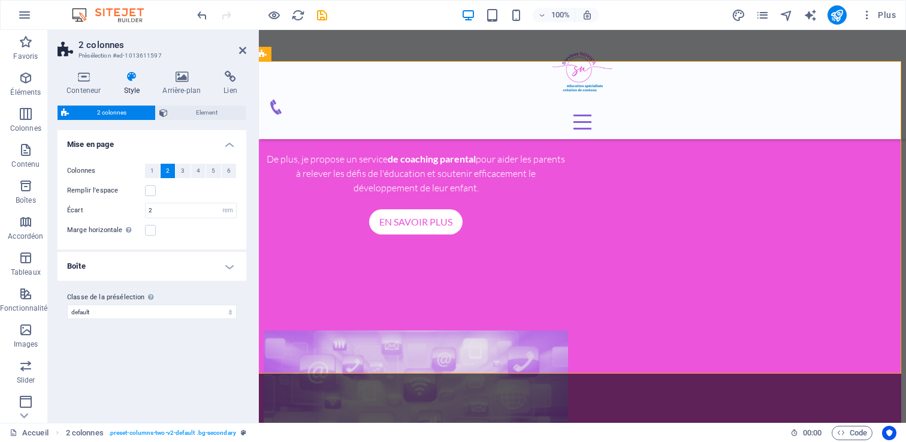
click at [185, 229] on div "Marge horizontale Uniquement si la "Largeur du contenu" du conteneur n'est pas …" at bounding box center [152, 230] width 170 height 14
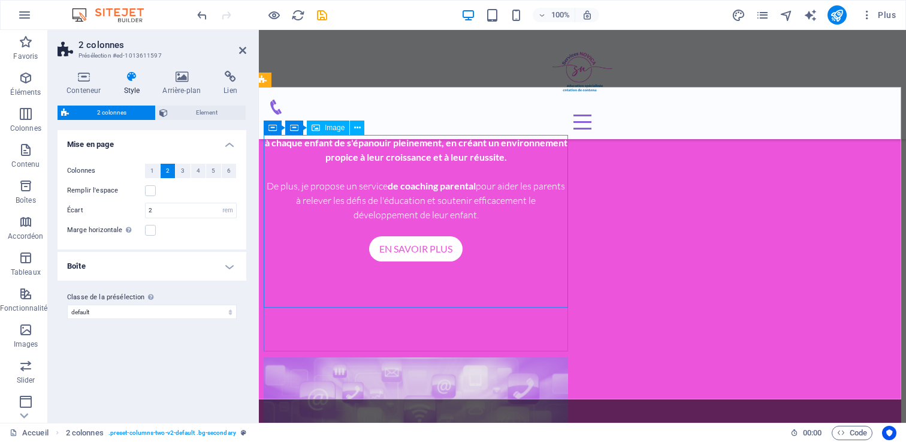
scroll to position [902, 5]
click at [415, 356] on figure at bounding box center [416, 442] width 304 height 172
select select "%"
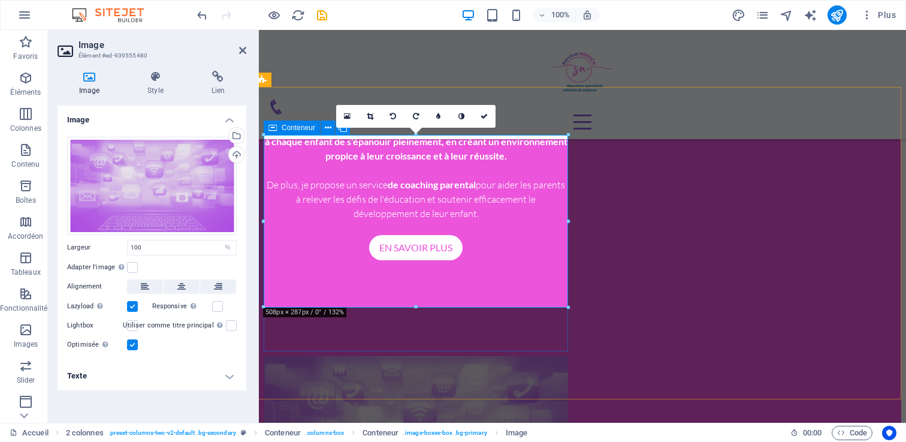
scroll to position [893, 5]
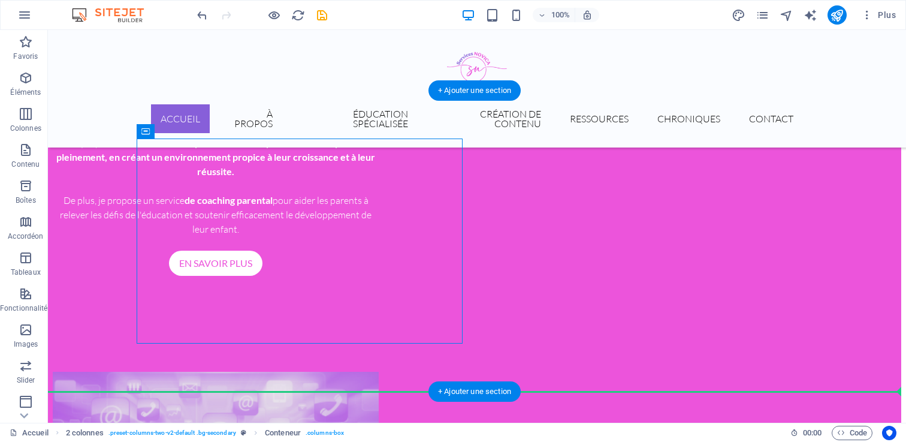
drag, startPoint x: 205, startPoint y: 310, endPoint x: 412, endPoint y: 355, distance: 211.6
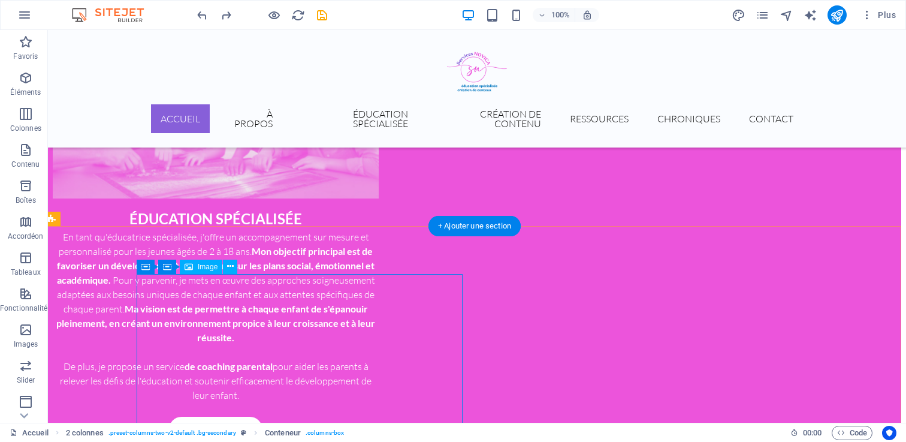
scroll to position [721, 5]
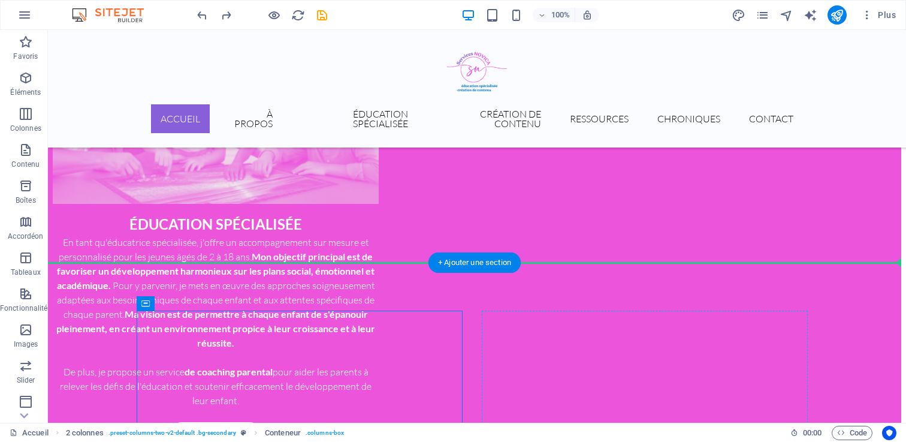
scroll to position [728, 5]
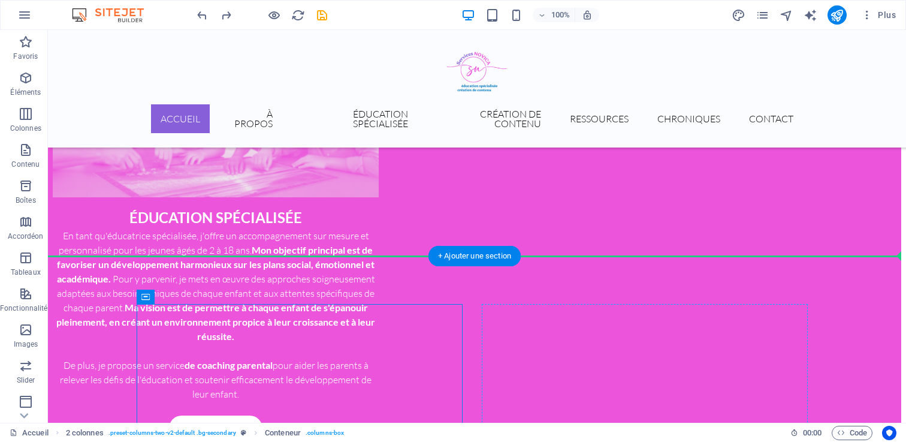
drag, startPoint x: 191, startPoint y: 331, endPoint x: 797, endPoint y: 357, distance: 606.2
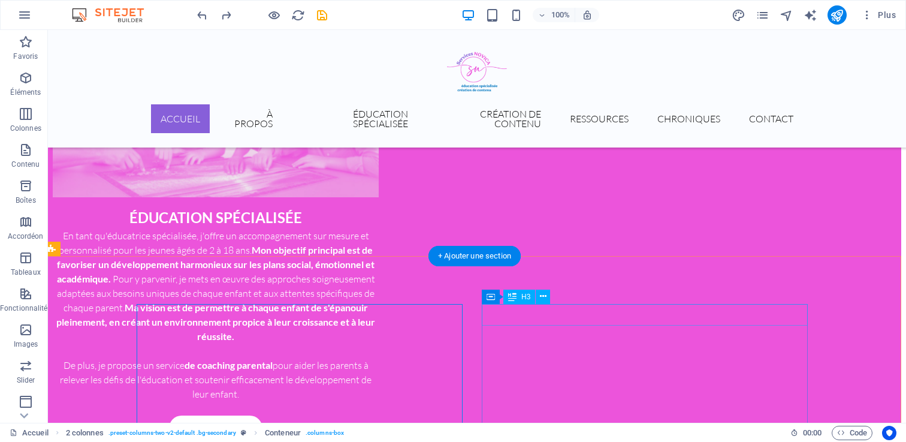
drag, startPoint x: 537, startPoint y: 324, endPoint x: 271, endPoint y: 315, distance: 266.7
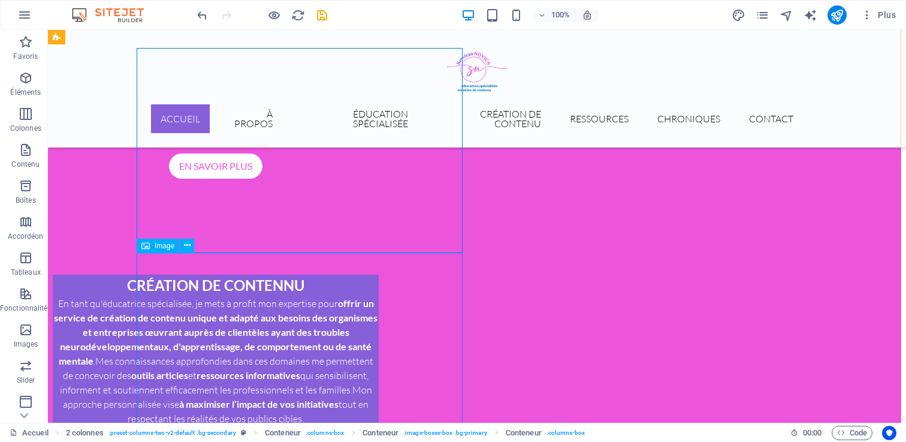
scroll to position [992, 5]
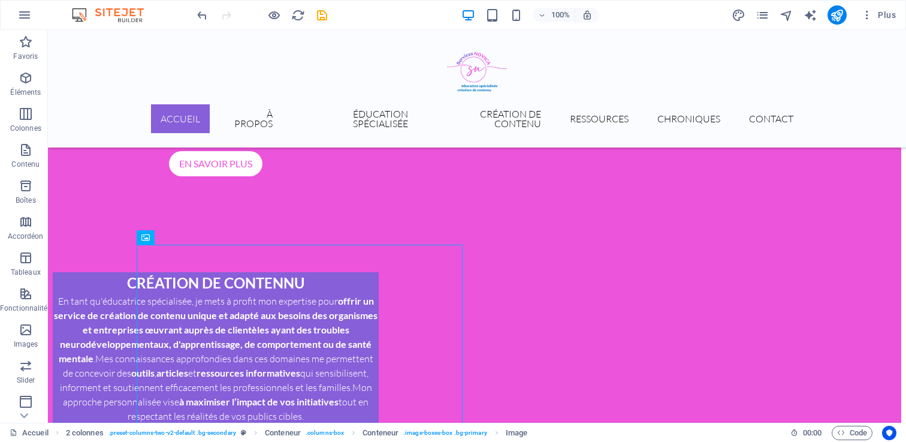
drag, startPoint x: 186, startPoint y: 268, endPoint x: 634, endPoint y: 164, distance: 460.2
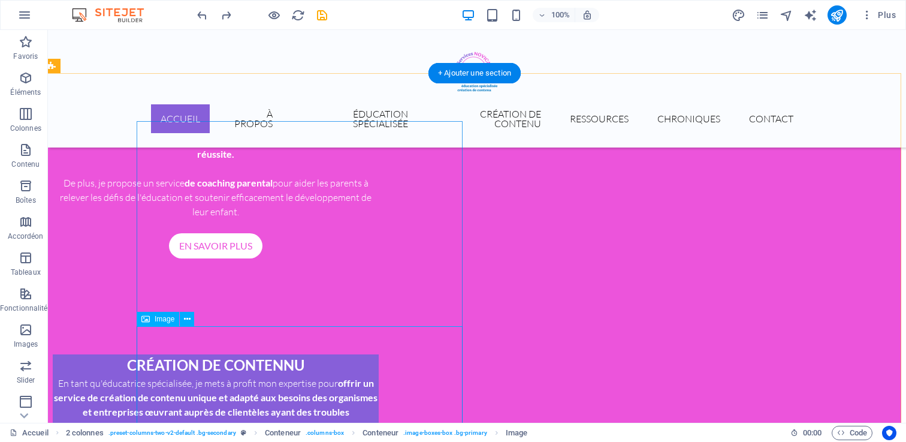
scroll to position [951, 5]
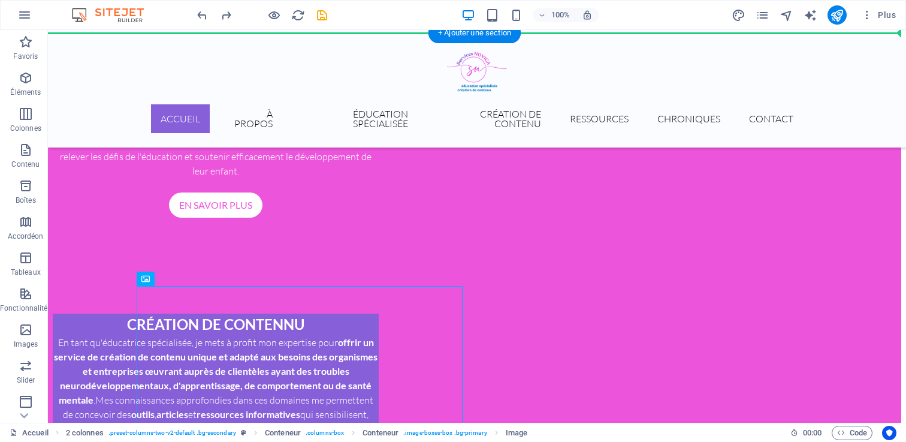
drag, startPoint x: 507, startPoint y: 362, endPoint x: 685, endPoint y: 274, distance: 198.5
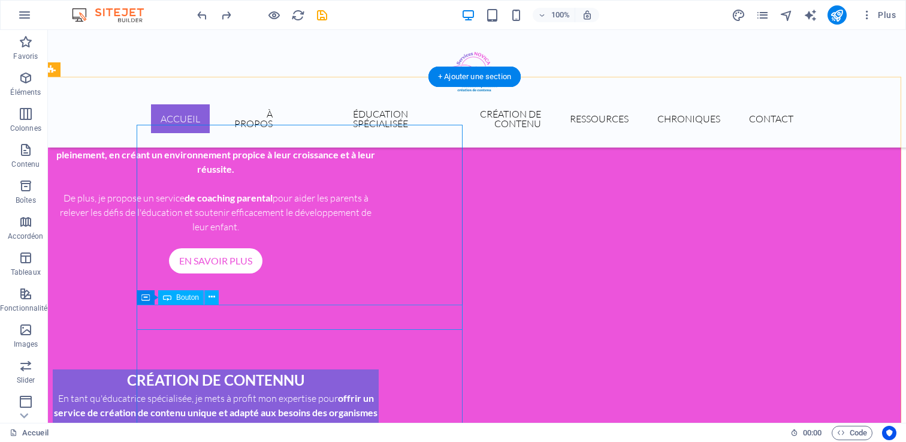
scroll to position [908, 5]
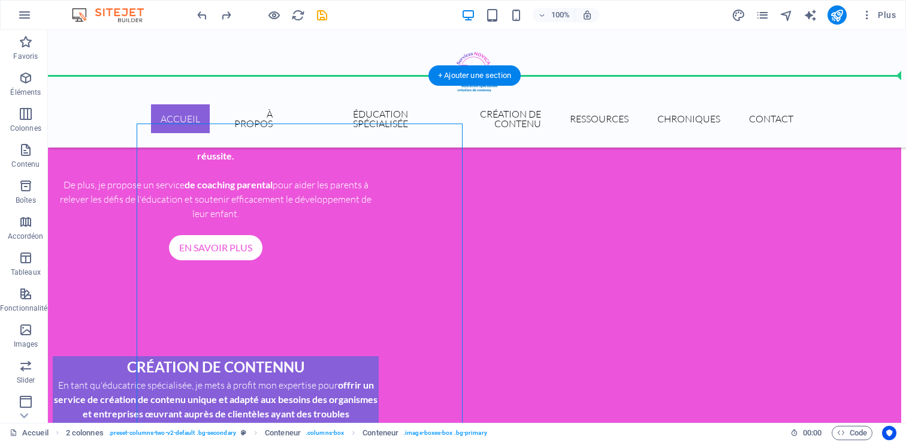
drag, startPoint x: 407, startPoint y: 358, endPoint x: 615, endPoint y: 244, distance: 237.3
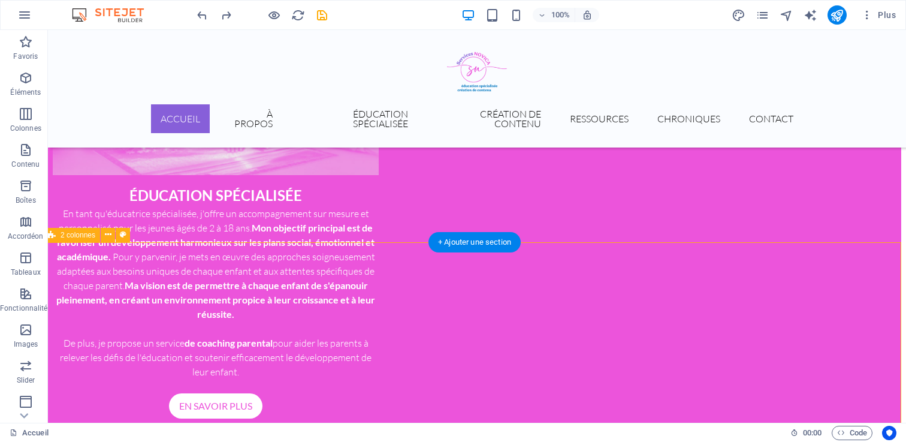
select select "rem"
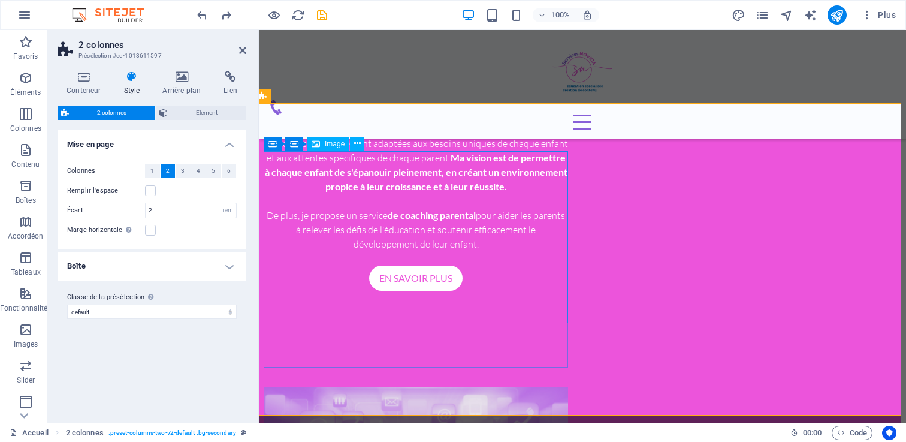
scroll to position [894, 5]
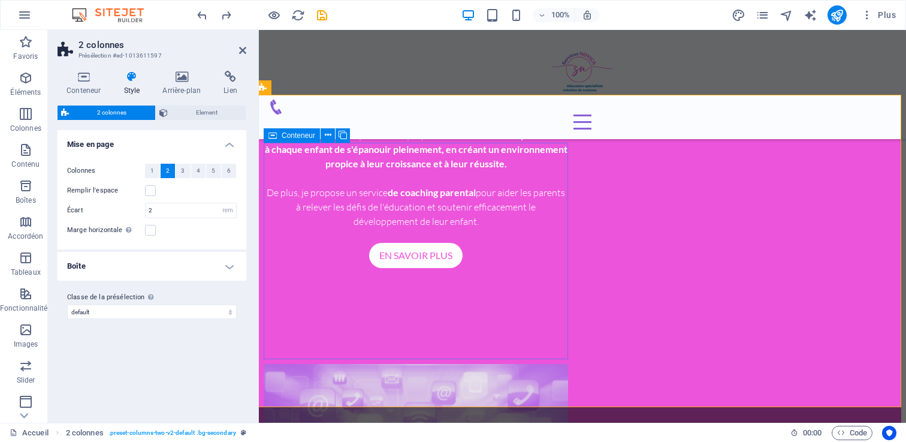
click at [489, 364] on div at bounding box center [416, 450] width 304 height 172
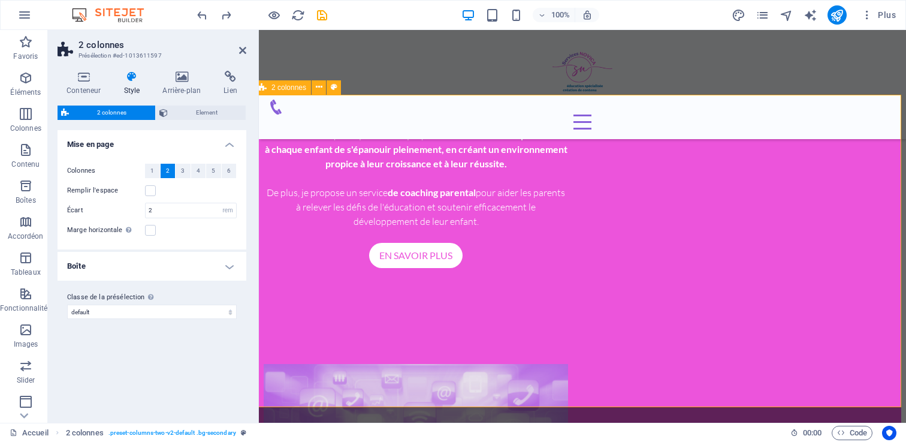
click at [462, 102] on div "Accueil À propos Éducation spécialisée Création de contenu Ressources Chronique…" at bounding box center [582, 84] width 647 height 109
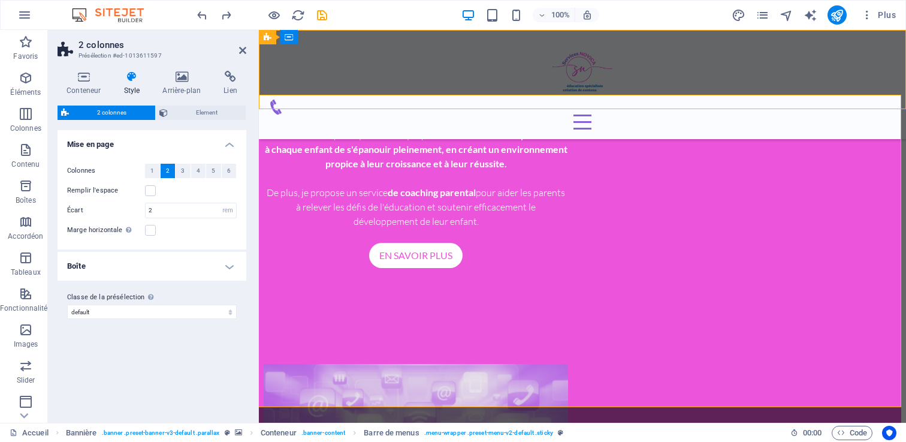
click at [462, 102] on div "Accueil À propos Éducation spécialisée Création de contenu Ressources Chronique…" at bounding box center [582, 84] width 647 height 109
select select
select select "1"
select select
select select "2"
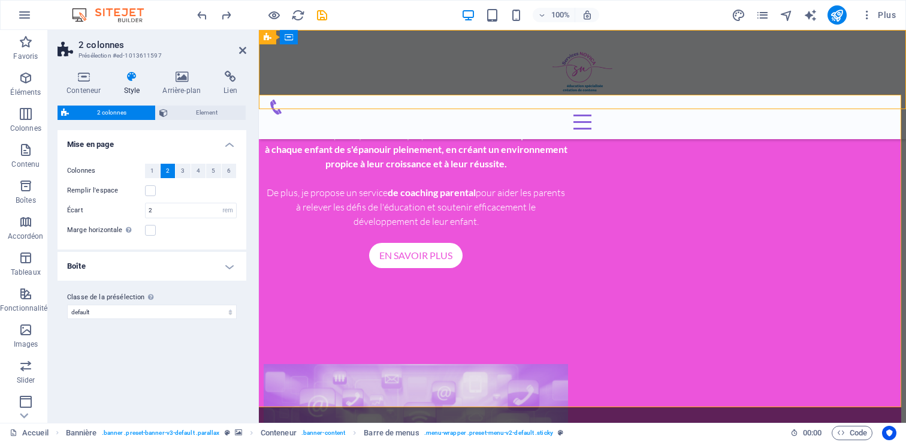
select select
select select "3"
select select
select select "5"
select select
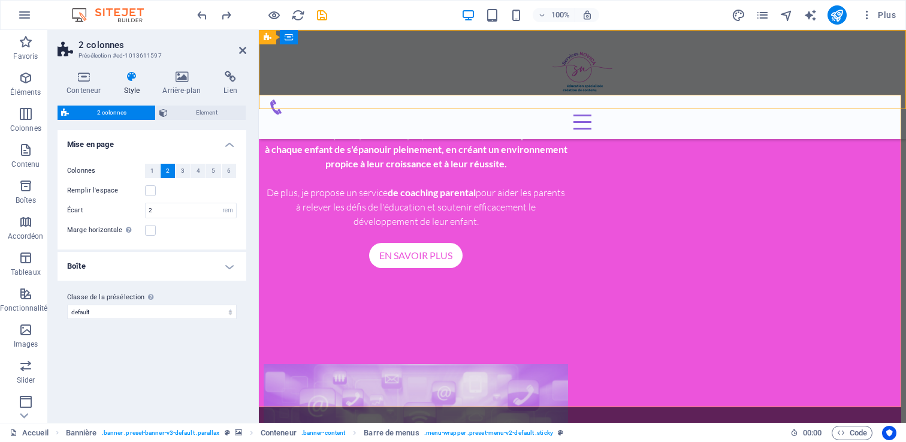
select select "8"
select select
select select "4"
select select
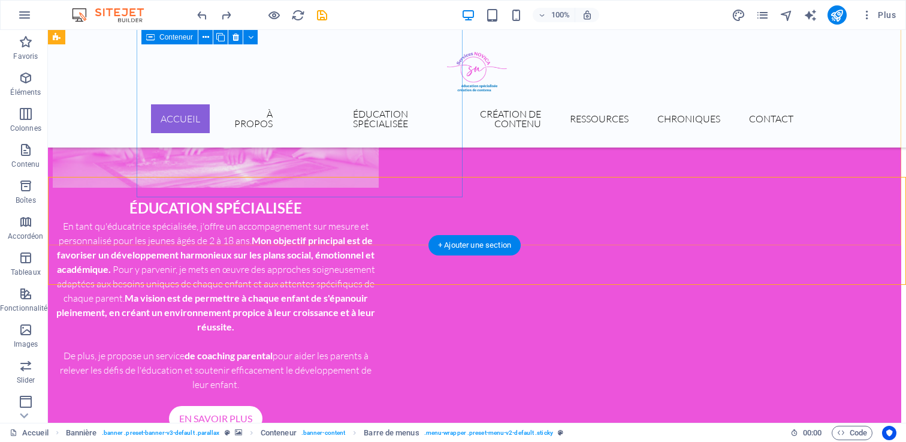
scroll to position [740, 5]
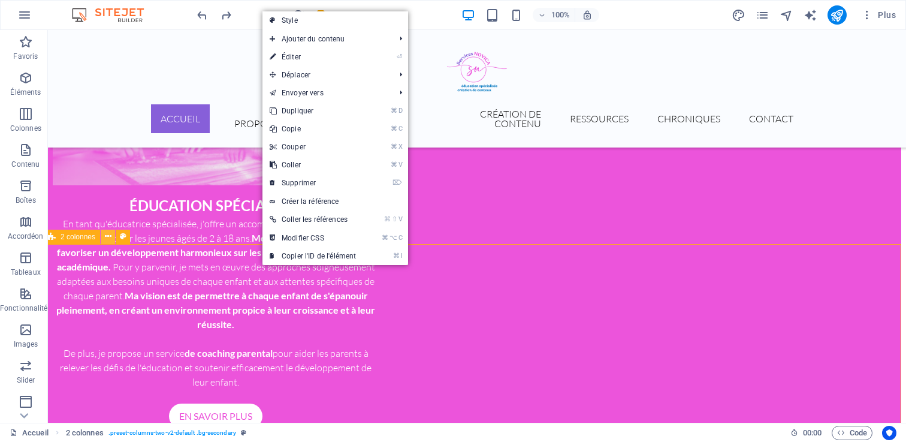
click at [103, 238] on button at bounding box center [108, 236] width 14 height 14
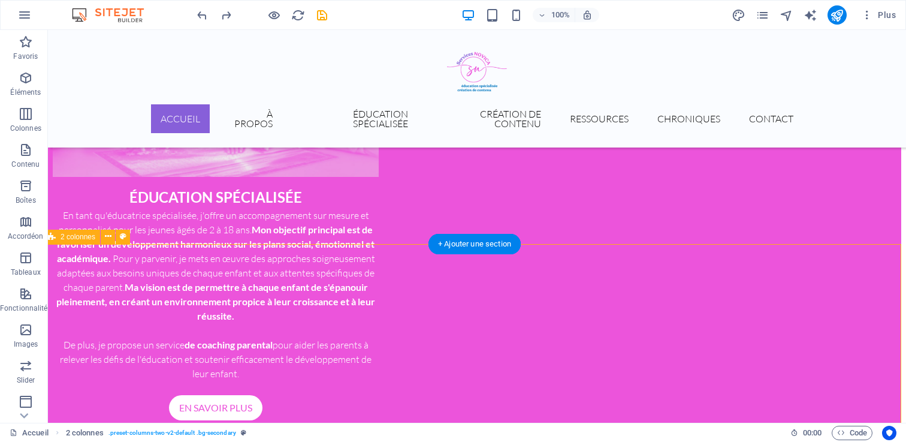
select select "rem"
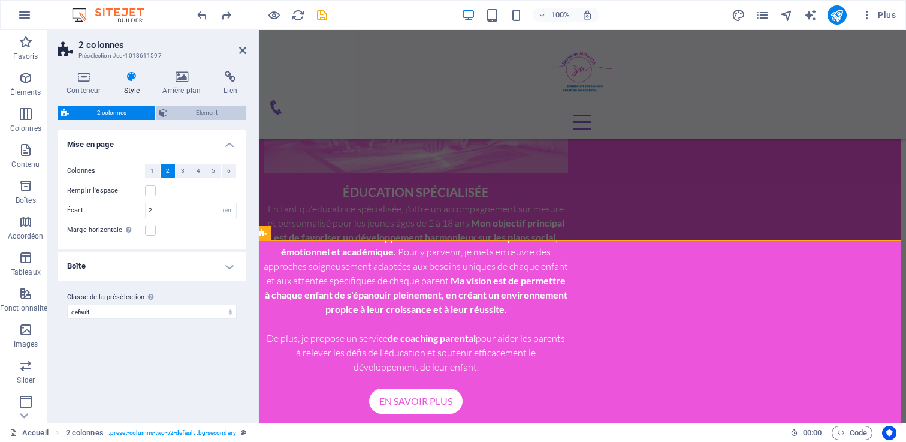
click at [189, 108] on span "Element" at bounding box center [206, 112] width 71 height 14
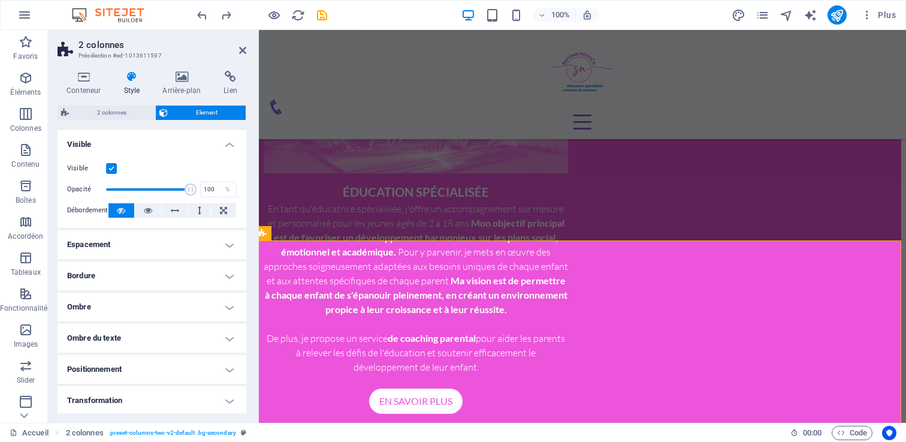
click at [141, 248] on h4 "Espacement" at bounding box center [152, 244] width 189 height 29
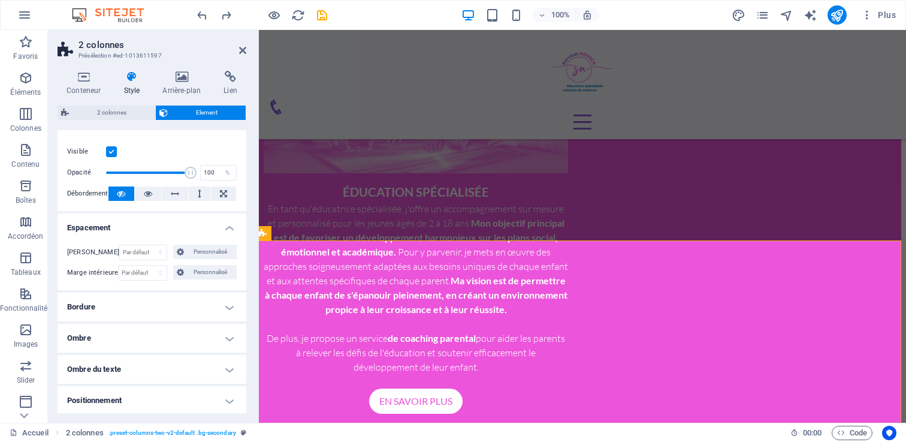
scroll to position [17, 0]
click at [141, 248] on select "Par défaut auto px % rem vw vh Personnalisé" at bounding box center [143, 251] width 47 height 14
click at [120, 244] on select "Par défaut auto px % rem vw vh Personnalisé" at bounding box center [143, 251] width 47 height 14
click at [132, 250] on select "Par défaut auto px % rem vw vh Personnalisé" at bounding box center [143, 251] width 47 height 14
click at [120, 244] on select "Par défaut auto px % rem vw vh Personnalisé" at bounding box center [143, 251] width 47 height 14
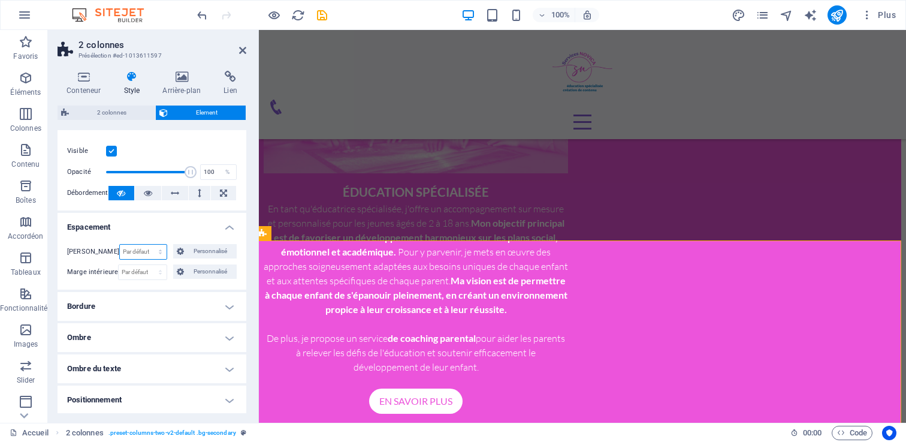
click at [132, 252] on select "Par défaut auto px % rem vw vh Personnalisé" at bounding box center [143, 251] width 47 height 14
click at [120, 244] on select "Par défaut auto px % rem vw vh Personnalisé" at bounding box center [143, 251] width 47 height 14
select select "DISABLED_OPTION_VALUE"
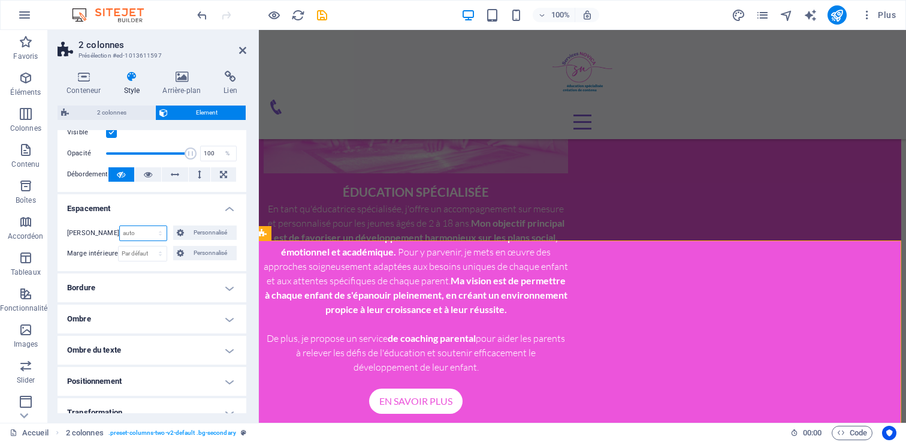
scroll to position [44, 0]
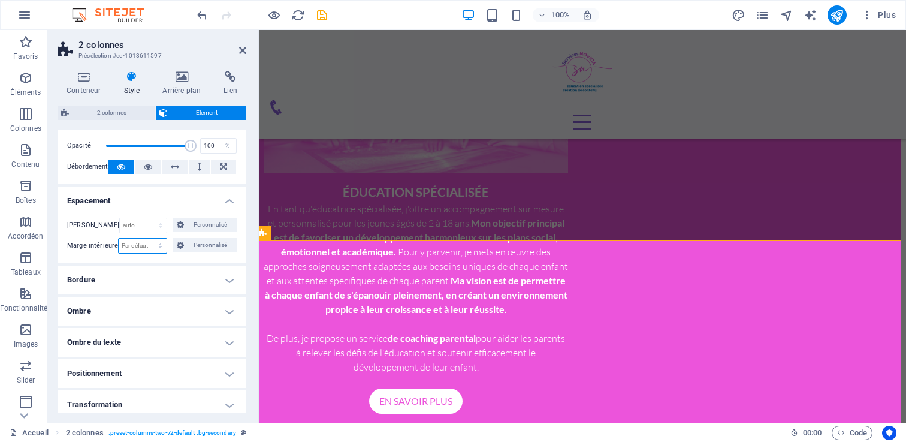
click at [130, 250] on select "Par défaut px rem % vh vw Personnalisé" at bounding box center [142, 245] width 47 height 14
select select "px"
click at [147, 238] on select "Par défaut px rem % vh vw Personnalisé" at bounding box center [142, 245] width 47 height 14
type input "20"
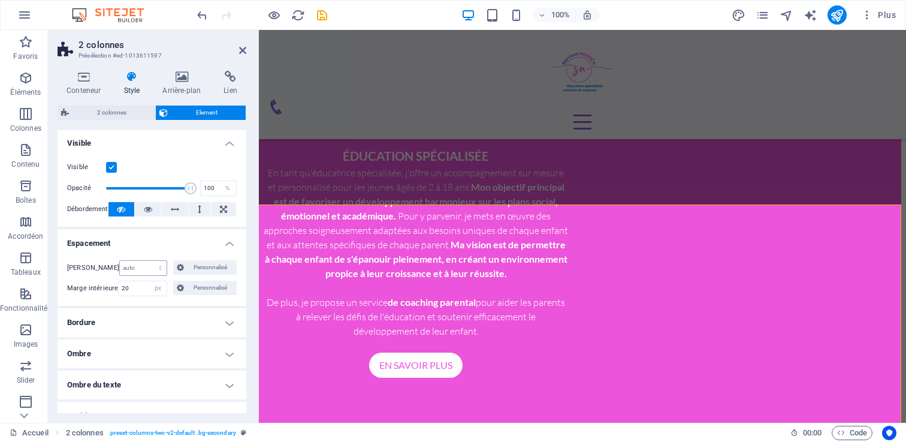
scroll to position [0, 0]
click at [108, 112] on span "2 colonnes" at bounding box center [111, 112] width 79 height 14
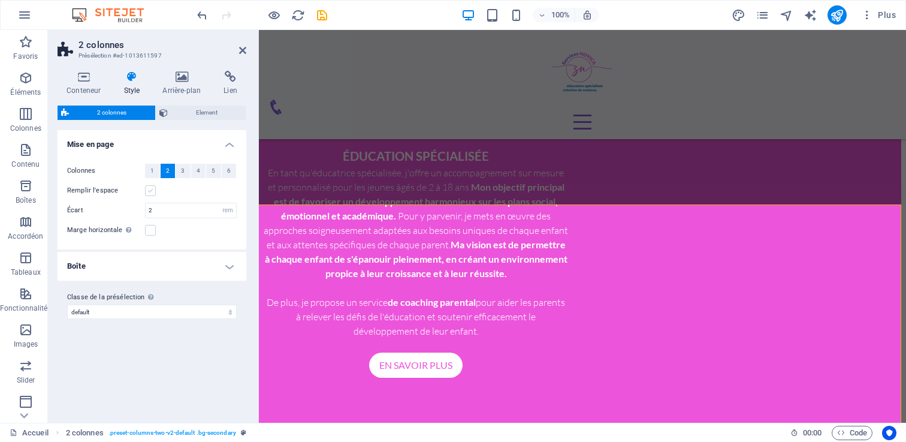
click at [149, 190] on label at bounding box center [150, 190] width 11 height 11
click at [0, 0] on input "Remplir l'espace" at bounding box center [0, 0] width 0 height 0
click at [149, 190] on label at bounding box center [150, 190] width 11 height 11
click at [0, 0] on input "Remplir l'espace" at bounding box center [0, 0] width 0 height 0
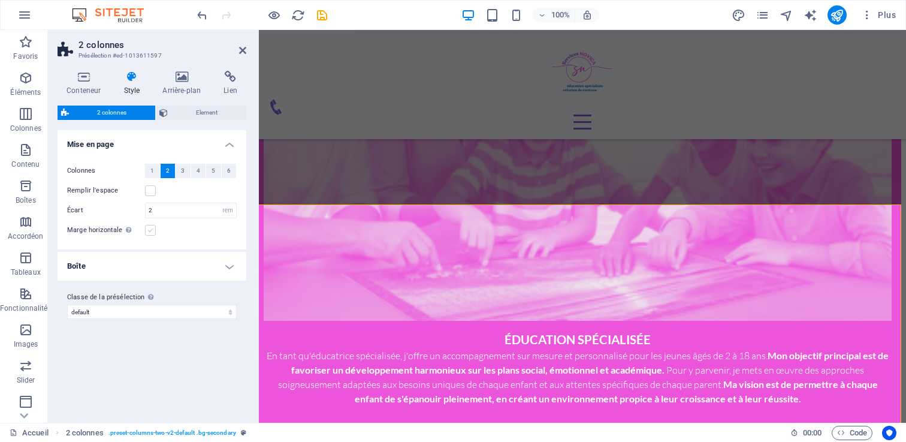
click at [147, 229] on label at bounding box center [150, 230] width 11 height 11
click at [0, 0] on input "Marge horizontale Uniquement si la "Largeur du contenu" du conteneur n'est pas …" at bounding box center [0, 0] width 0 height 0
click at [147, 229] on label at bounding box center [150, 230] width 11 height 11
click at [0, 0] on input "Marge horizontale Uniquement si la "Largeur du contenu" du conteneur n'est pas …" at bounding box center [0, 0] width 0 height 0
click at [147, 261] on h4 "Boîte" at bounding box center [152, 266] width 189 height 29
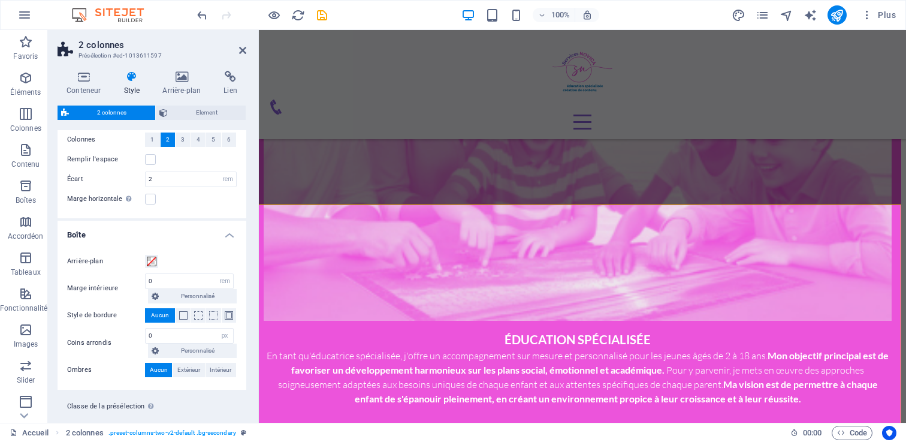
scroll to position [55, 0]
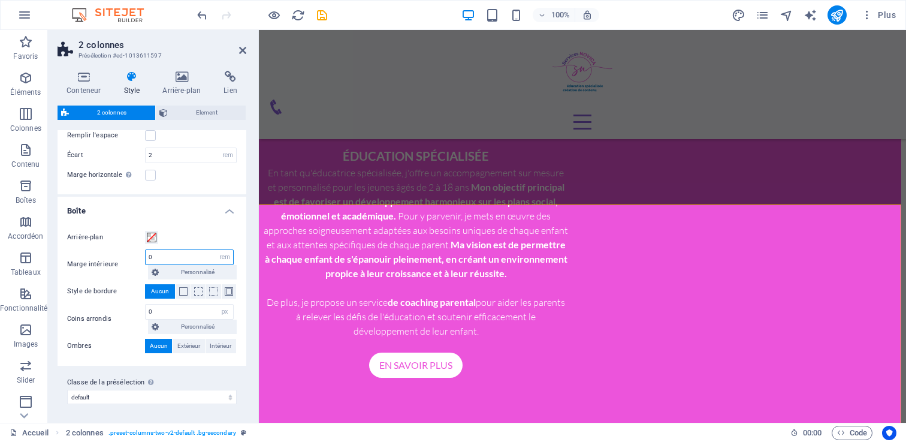
drag, startPoint x: 174, startPoint y: 259, endPoint x: 113, endPoint y: 244, distance: 62.3
click at [114, 245] on div "Arrière-plan Marge intérieure 0 px rem % vw vh Personnalisé Personnalisé 0 px r…" at bounding box center [151, 291] width 193 height 147
type input "10"
click at [207, 234] on div "Arrière-plan" at bounding box center [152, 237] width 170 height 14
drag, startPoint x: 185, startPoint y: 258, endPoint x: 96, endPoint y: 247, distance: 89.9
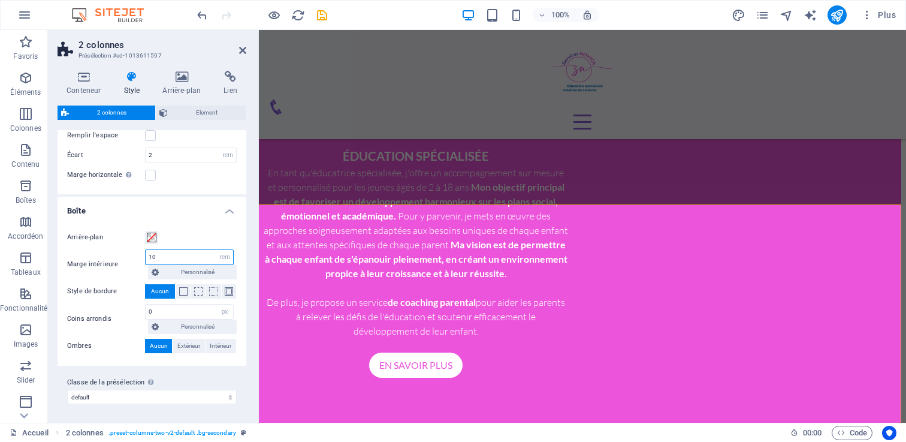
click at [96, 247] on div "Arrière-plan Marge intérieure 10 px rem % vw vh Personnalisé Personnalisé 10 px…" at bounding box center [151, 291] width 193 height 147
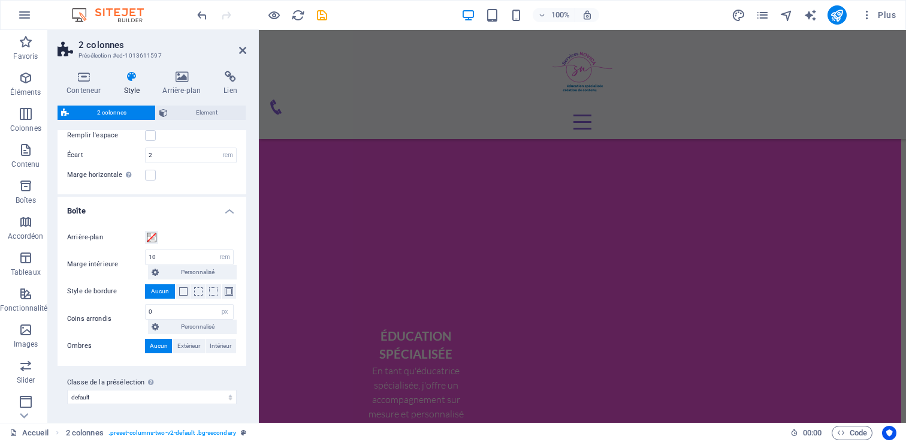
click at [117, 249] on div "Marge intérieure 10 px rem % vw vh Personnalisé Personnalisé" at bounding box center [152, 264] width 170 height 30
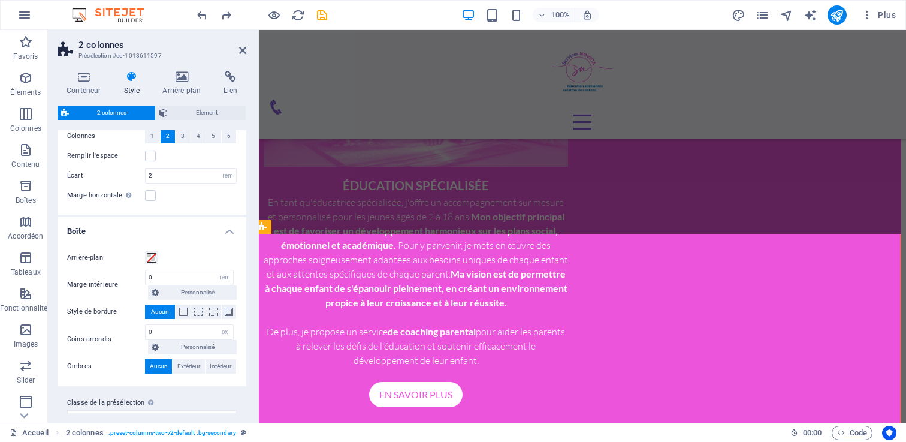
scroll to position [42, 0]
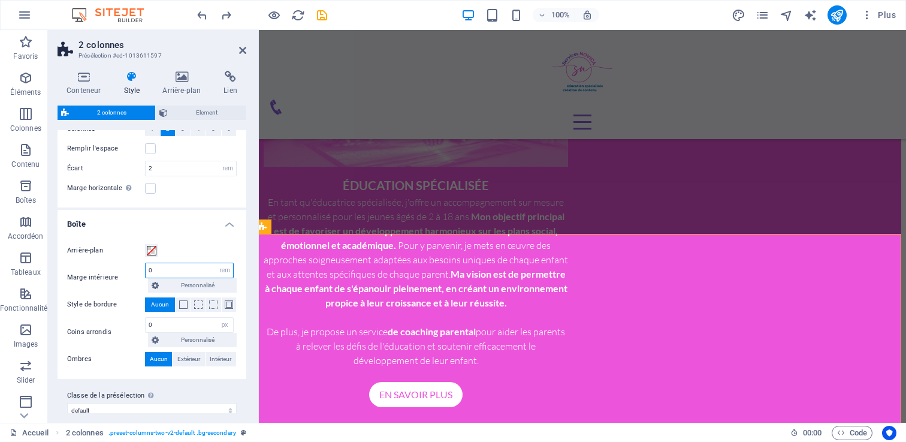
drag, startPoint x: 163, startPoint y: 266, endPoint x: 129, endPoint y: 266, distance: 34.1
click at [129, 266] on div "Marge intérieure 0 px rem % vw vh Personnalisé Personnalisé" at bounding box center [152, 277] width 170 height 30
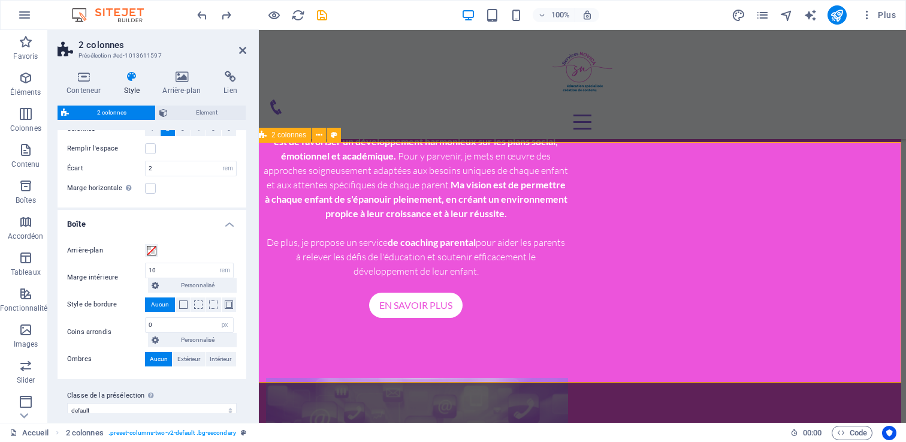
scroll to position [846, 5]
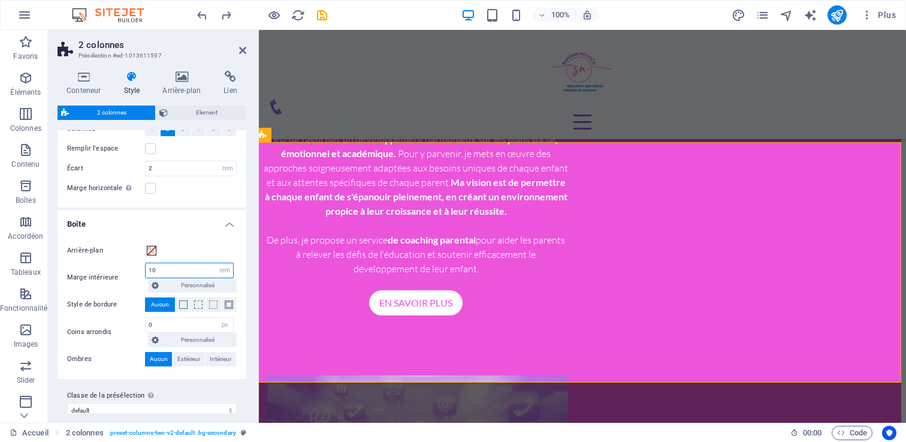
drag, startPoint x: 132, startPoint y: 271, endPoint x: 107, endPoint y: 270, distance: 25.8
click at [107, 270] on div "Marge intérieure 10 px rem % vw vh Personnalisé Personnalisé" at bounding box center [152, 277] width 170 height 30
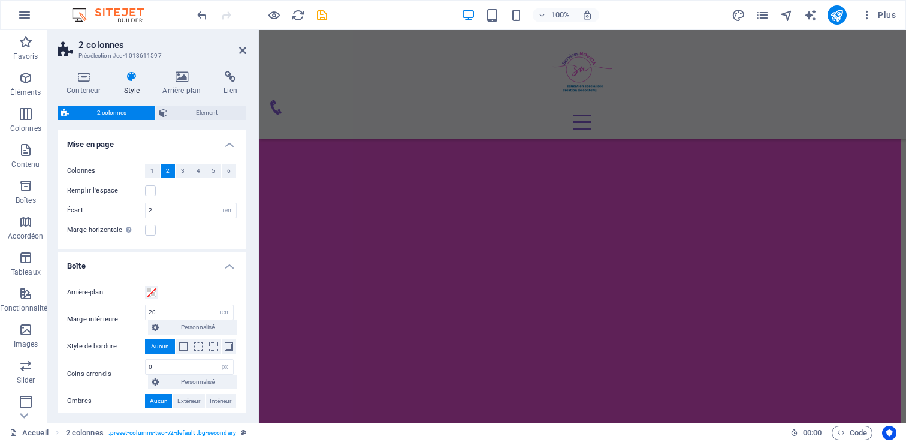
scroll to position [55, 0]
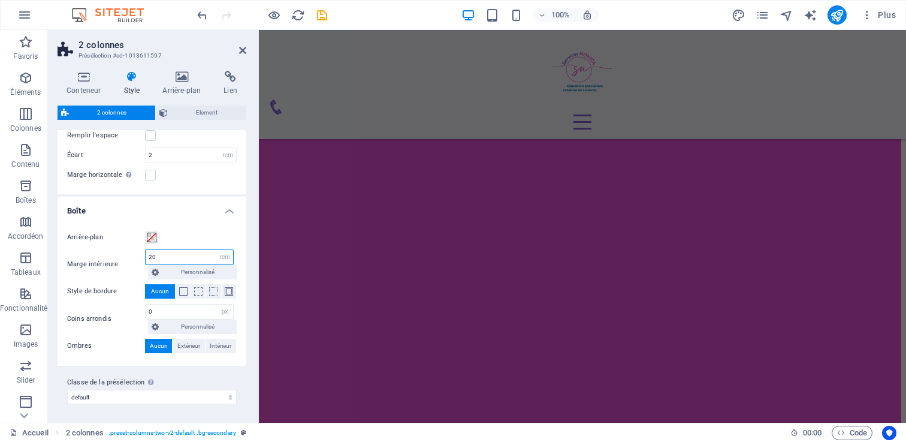
drag, startPoint x: 167, startPoint y: 256, endPoint x: 108, endPoint y: 246, distance: 59.0
click at [108, 246] on div "Arrière-plan Marge intérieure 20 px rem % vw vh Personnalisé Personnalisé 20 px…" at bounding box center [151, 291] width 193 height 147
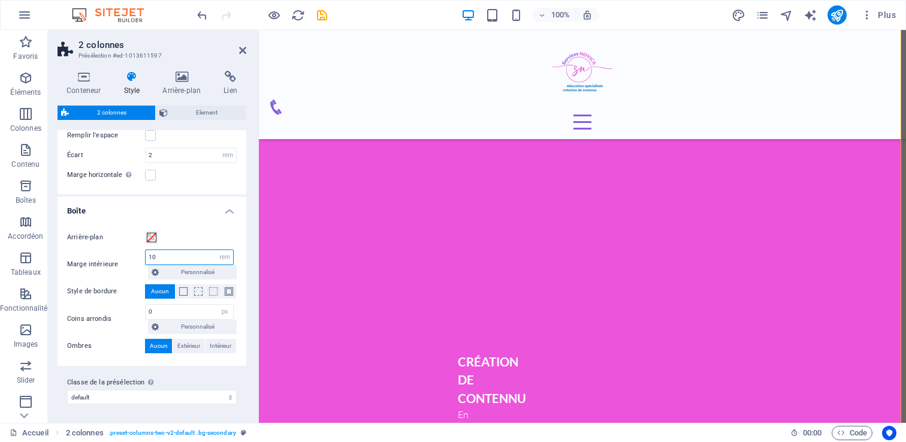
drag, startPoint x: 163, startPoint y: 253, endPoint x: 101, endPoint y: 252, distance: 61.7
click at [101, 252] on div "Marge intérieure 10 px rem % vw vh Personnalisé Personnalisé" at bounding box center [152, 264] width 170 height 30
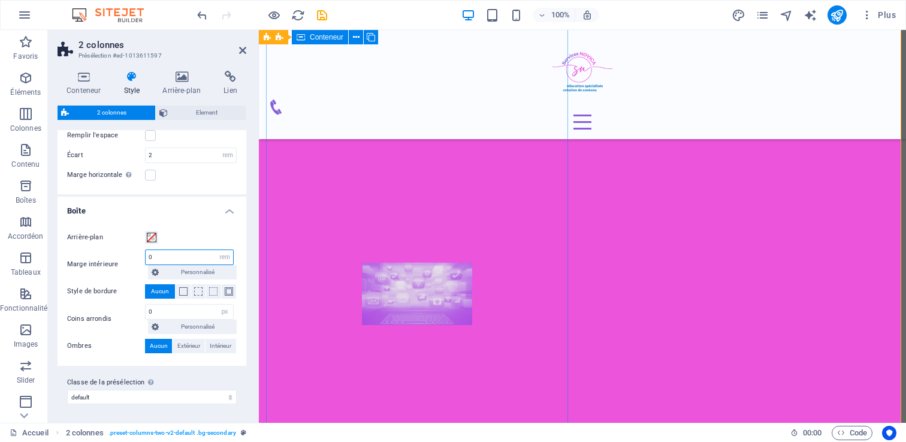
type input "0"
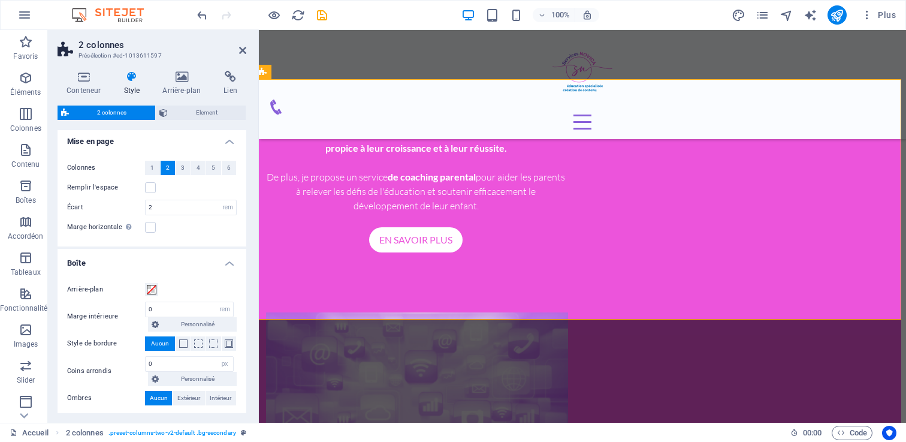
scroll to position [0, 0]
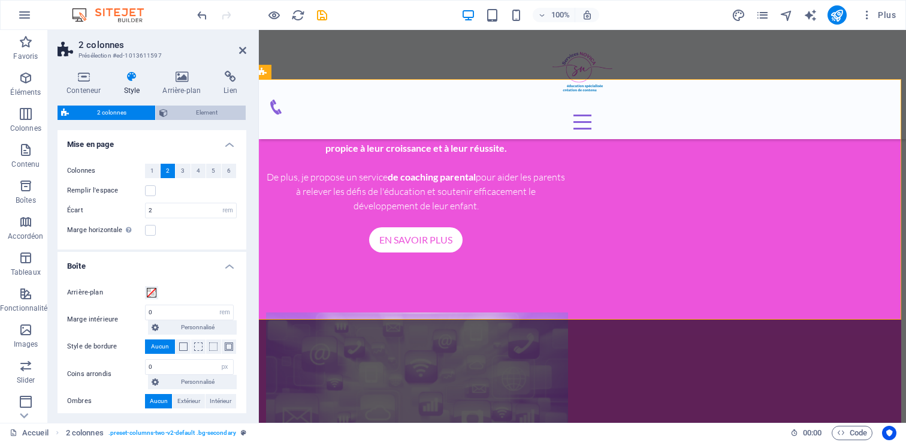
click at [183, 111] on span "Element" at bounding box center [206, 112] width 71 height 14
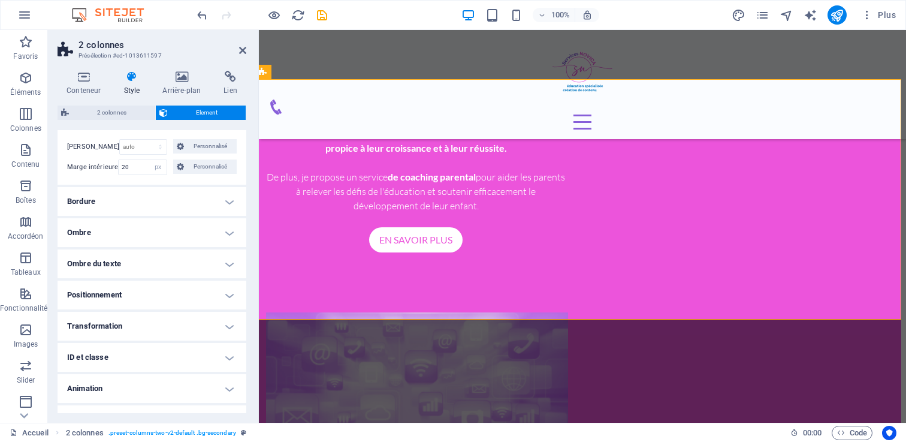
scroll to position [143, 0]
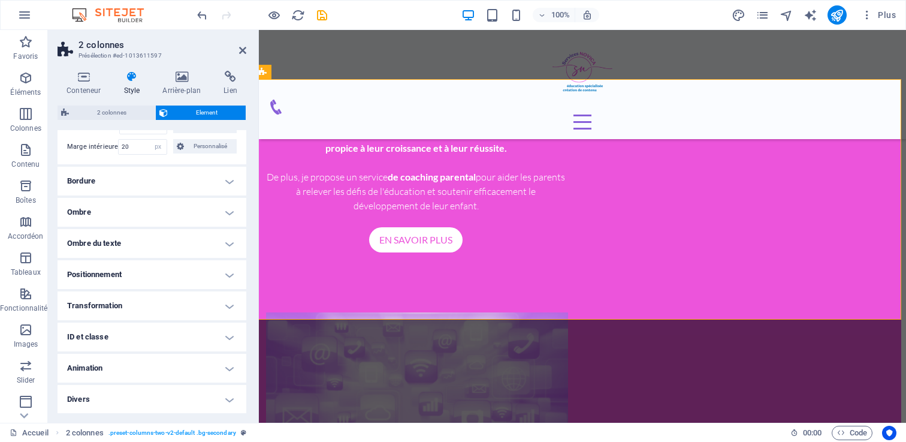
click at [150, 276] on h4 "Positionnement" at bounding box center [152, 274] width 189 height 29
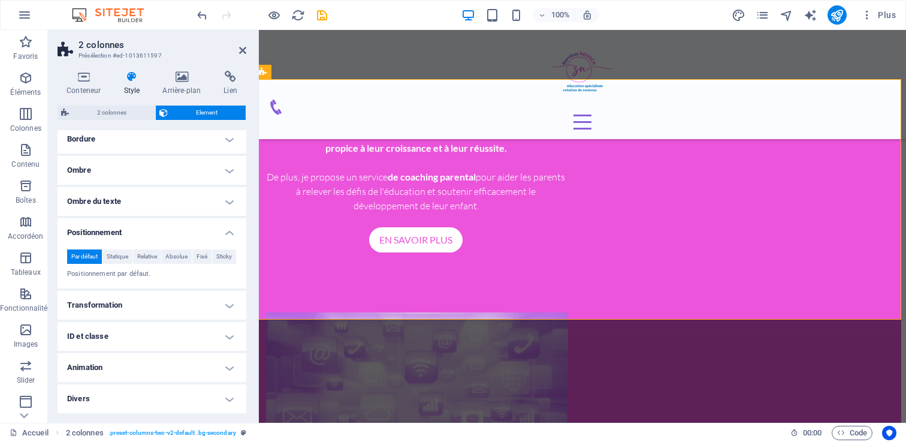
scroll to position [0, 0]
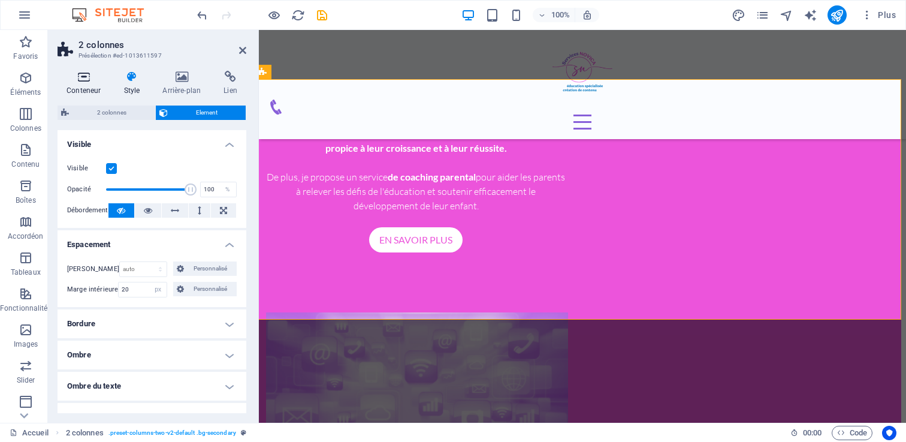
click at [90, 75] on icon at bounding box center [84, 77] width 52 height 12
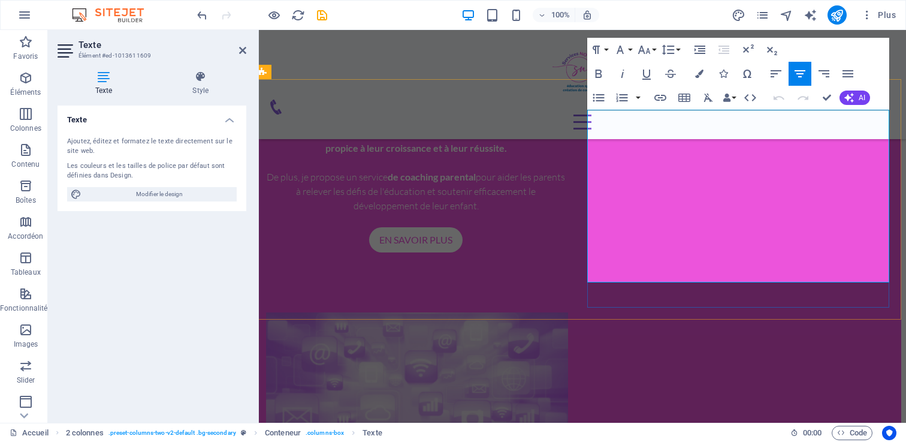
drag, startPoint x: 867, startPoint y: 275, endPoint x: 887, endPoint y: 275, distance: 19.8
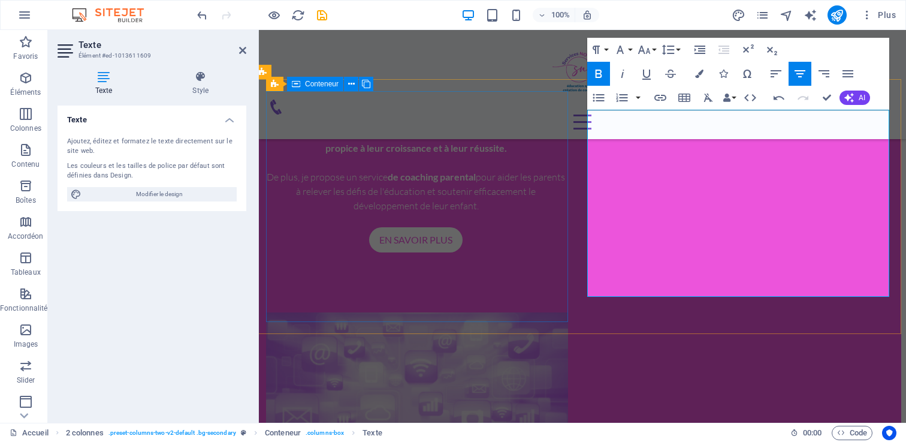
click at [468, 312] on div at bounding box center [417, 397] width 302 height 171
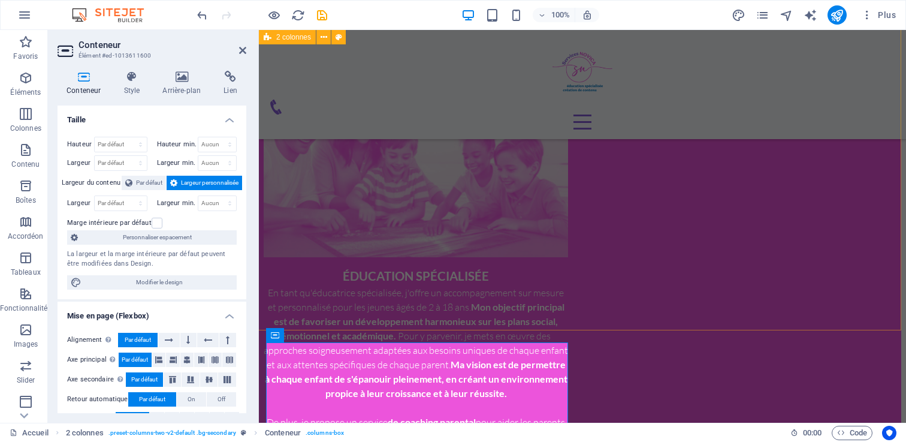
scroll to position [654, 5]
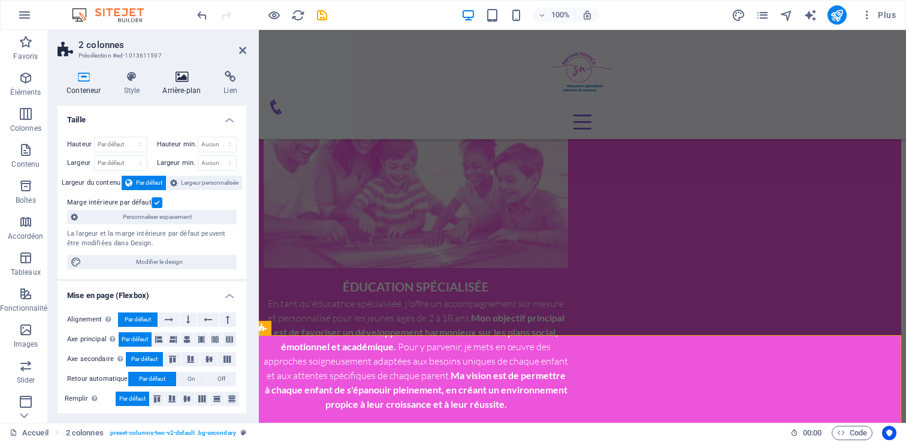
click at [178, 78] on icon at bounding box center [181, 77] width 56 height 12
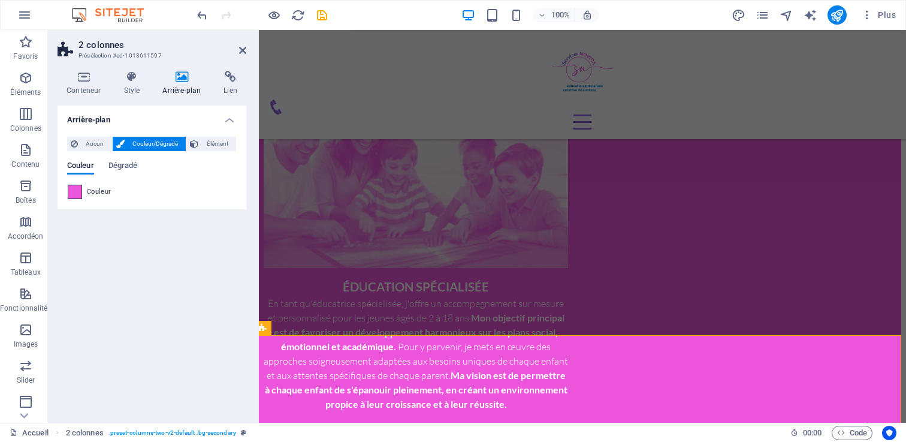
click at [75, 187] on span at bounding box center [74, 191] width 13 height 13
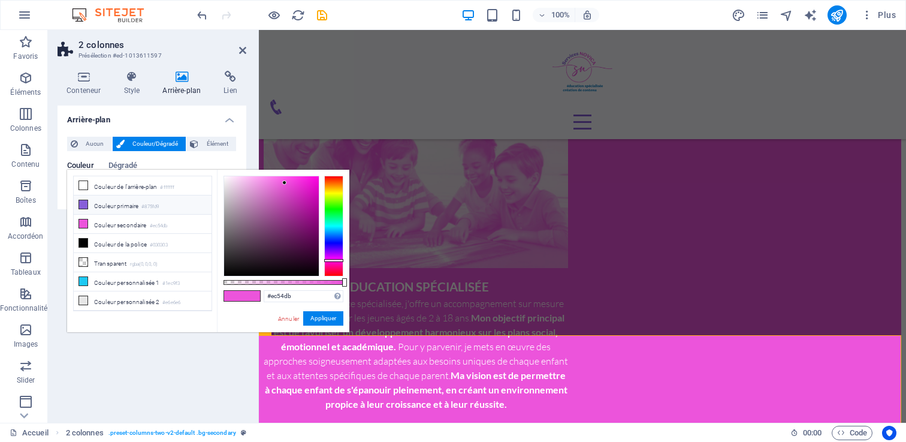
click at [103, 207] on li "Couleur primaire #875fd9" at bounding box center [143, 204] width 138 height 19
type input "#875fd9"
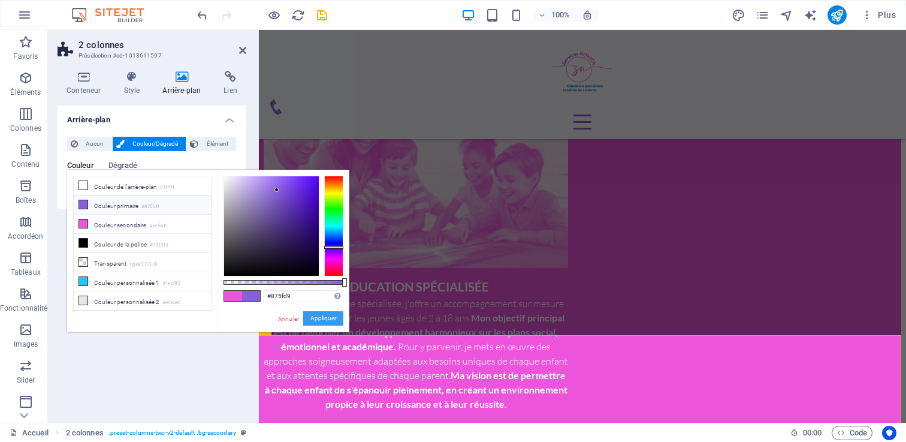
click at [316, 321] on button "Appliquer" at bounding box center [323, 318] width 40 height 14
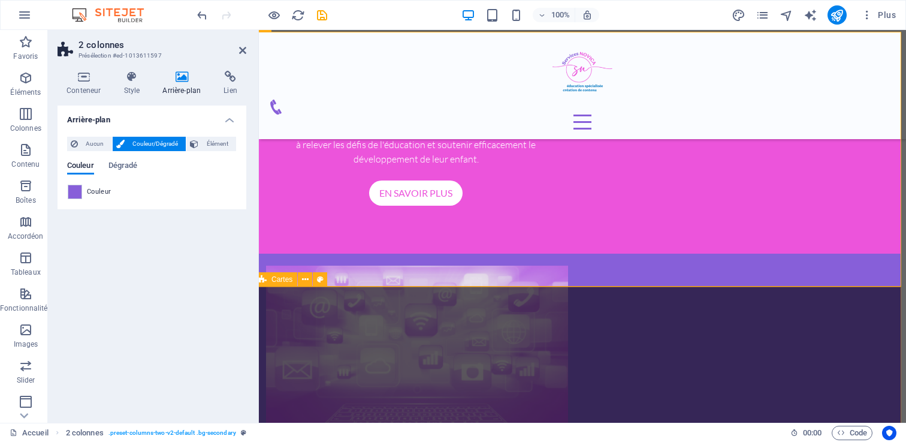
scroll to position [957, 5]
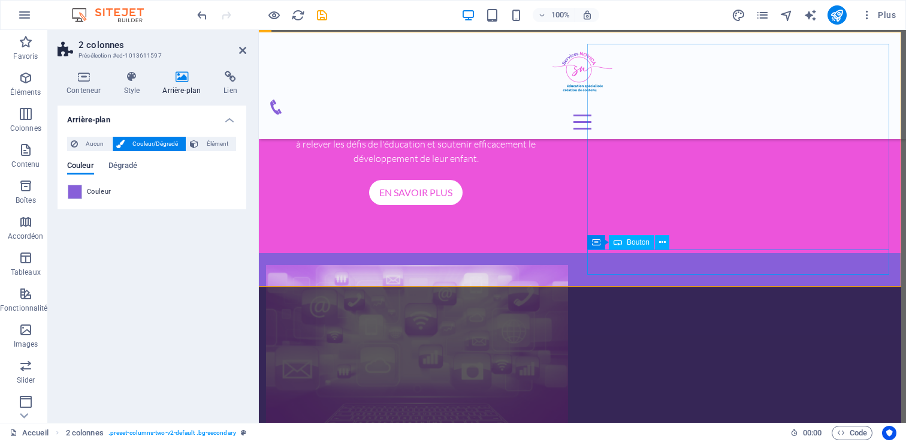
click at [631, 245] on span "Bouton" at bounding box center [638, 241] width 23 height 7
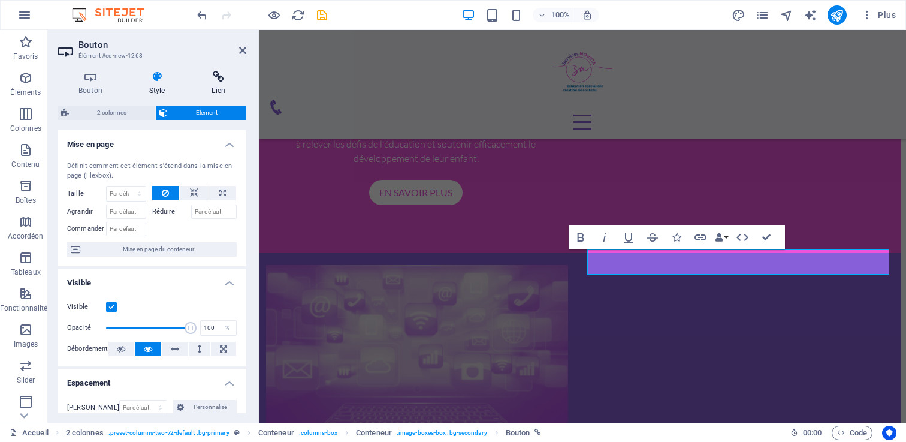
click at [203, 90] on h4 "Lien" at bounding box center [219, 83] width 56 height 25
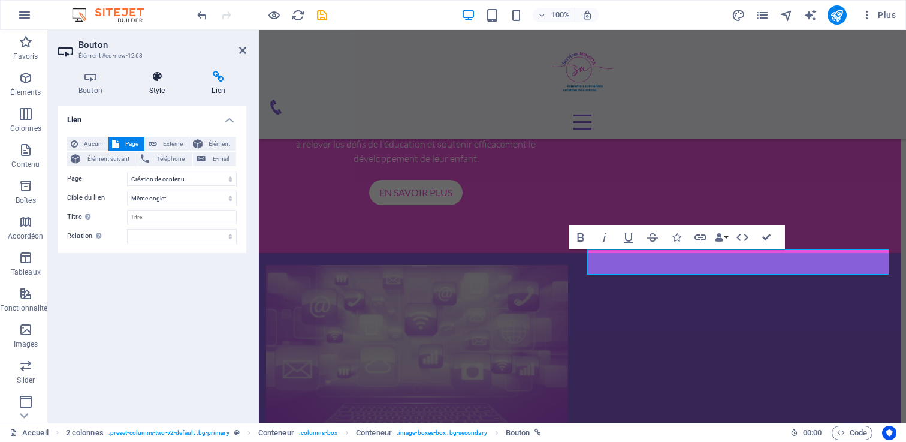
click at [155, 83] on h4 "Style" at bounding box center [159, 83] width 63 height 25
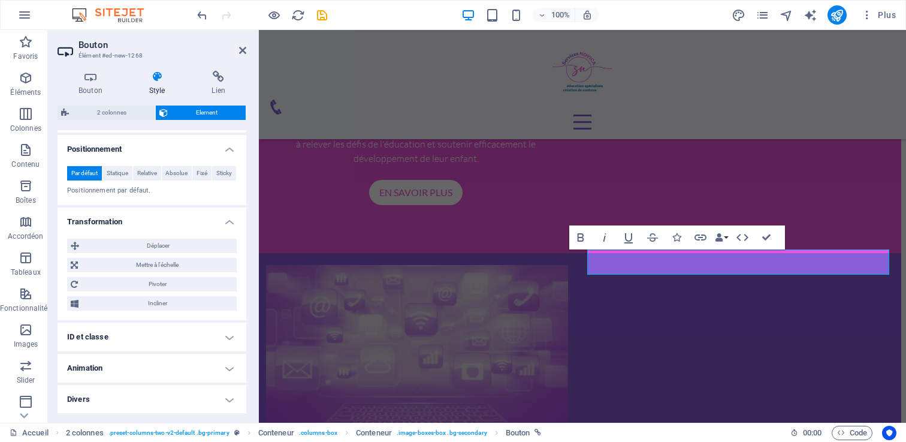
scroll to position [0, 0]
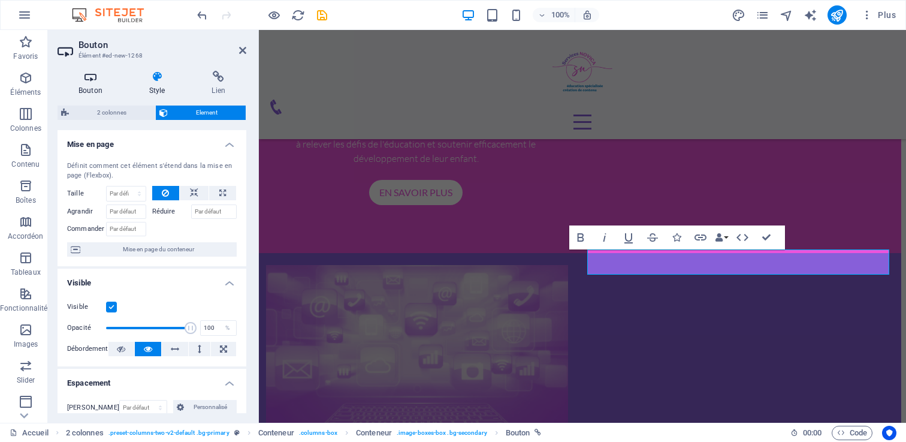
click at [90, 76] on icon at bounding box center [91, 77] width 66 height 12
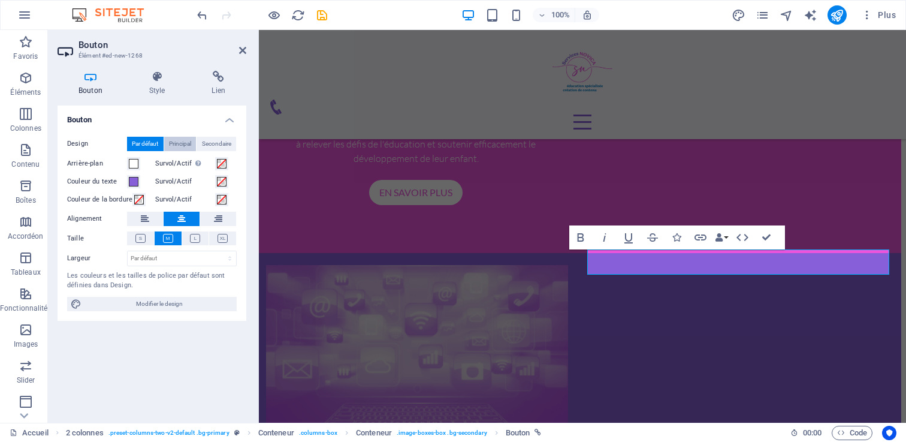
click at [179, 143] on span "Principal" at bounding box center [180, 144] width 22 height 14
click at [204, 143] on span "Secondaire" at bounding box center [216, 144] width 29 height 14
click at [128, 143] on button "Par défaut" at bounding box center [145, 144] width 37 height 14
click at [126, 306] on span "Modifier le design" at bounding box center [159, 304] width 148 height 14
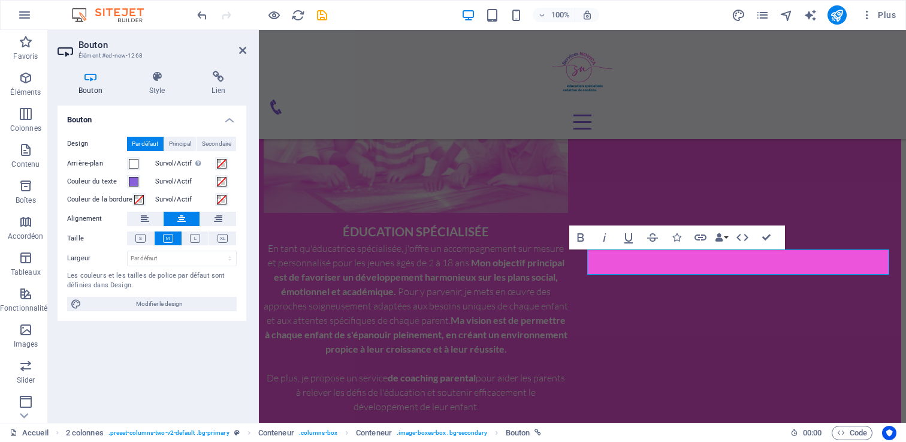
select select "rem"
select select "300"
select select "px"
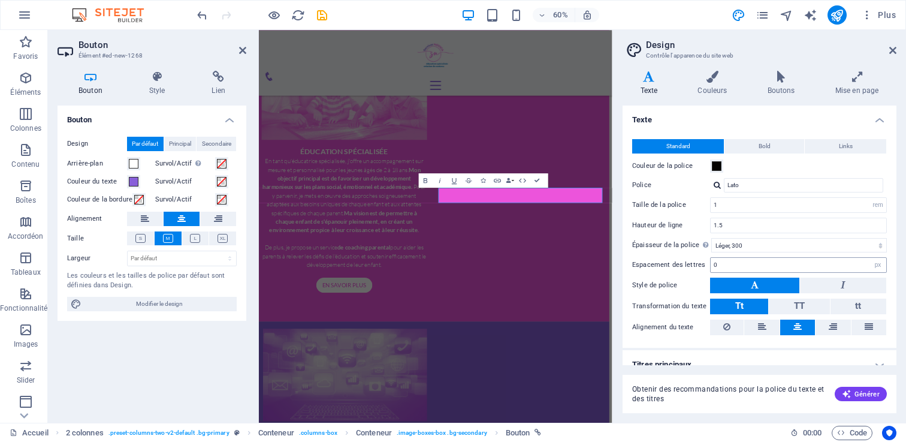
scroll to position [1208, 5]
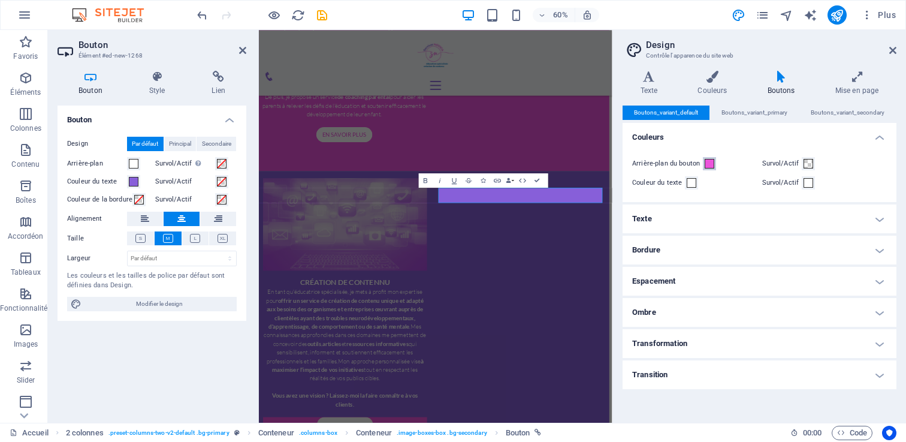
click at [711, 165] on span at bounding box center [709, 164] width 10 height 10
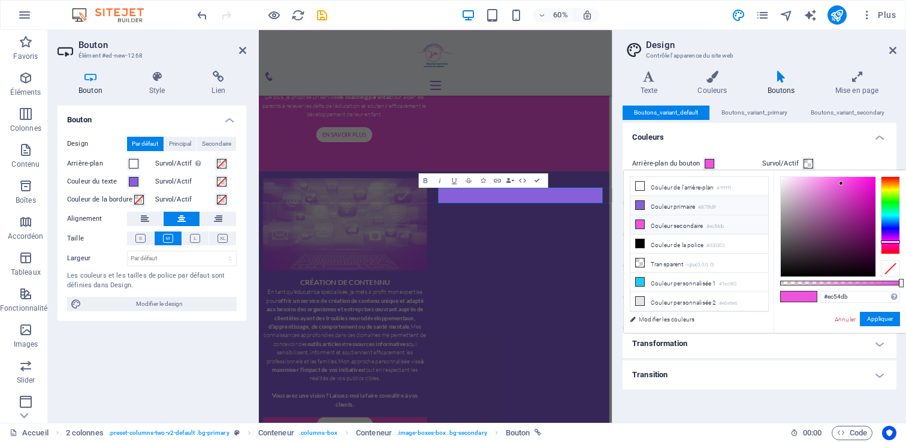
click at [676, 203] on li "Couleur primaire #875fd9" at bounding box center [699, 205] width 138 height 19
type input "#875fd9"
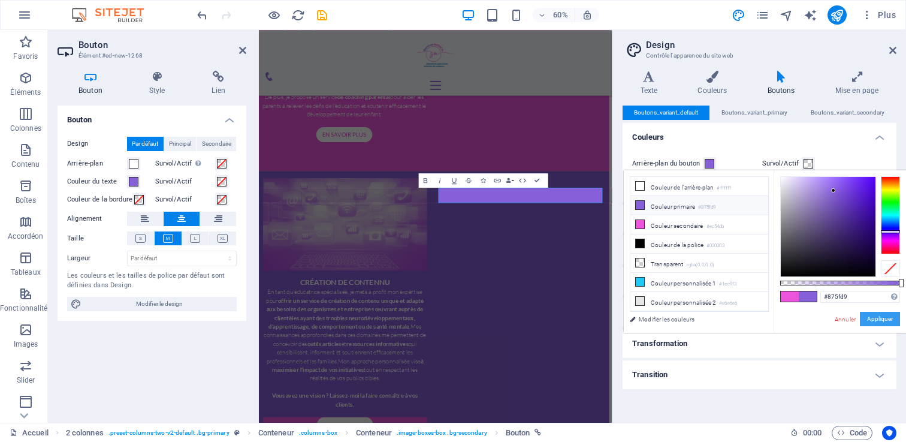
click at [877, 320] on button "Appliquer" at bounding box center [880, 319] width 40 height 14
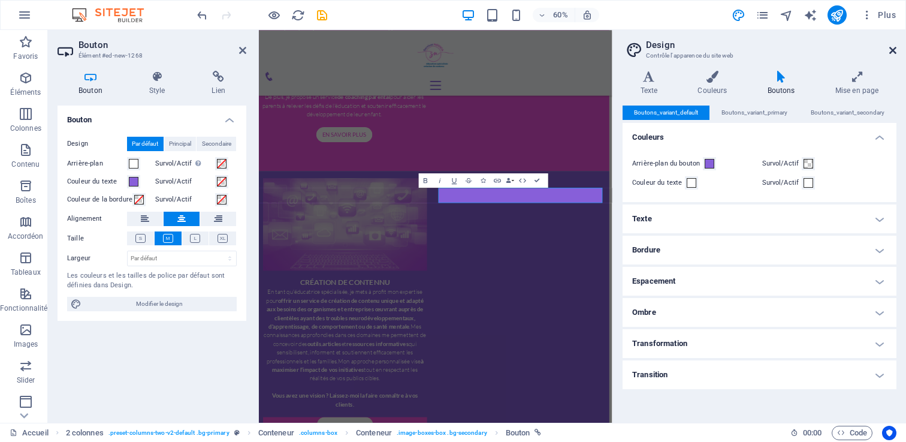
click at [893, 48] on icon at bounding box center [892, 51] width 7 height 10
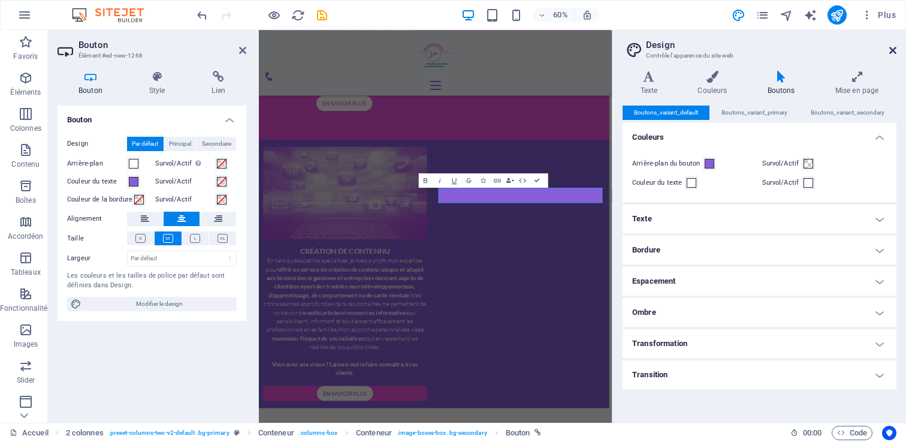
scroll to position [957, 5]
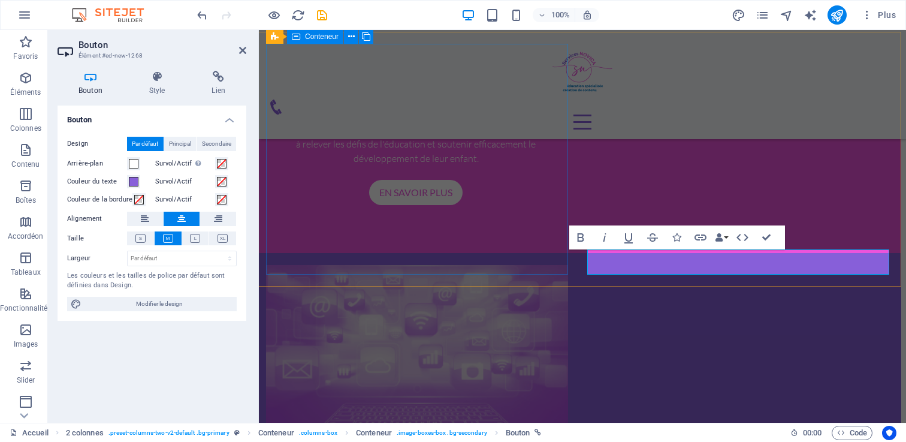
click at [530, 265] on div at bounding box center [417, 350] width 302 height 171
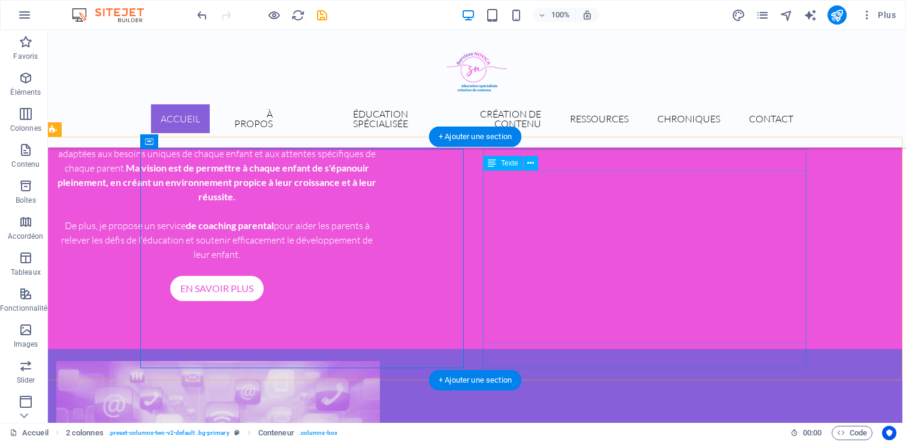
scroll to position [884, 4]
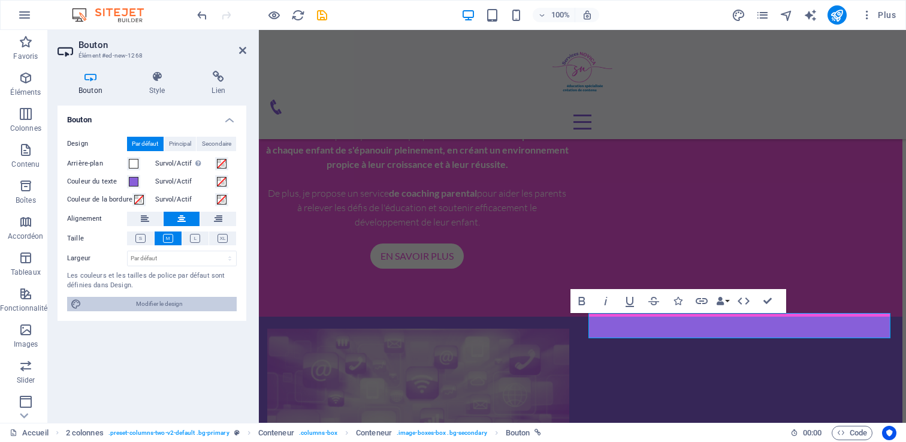
click at [108, 307] on span "Modifier le design" at bounding box center [159, 304] width 148 height 14
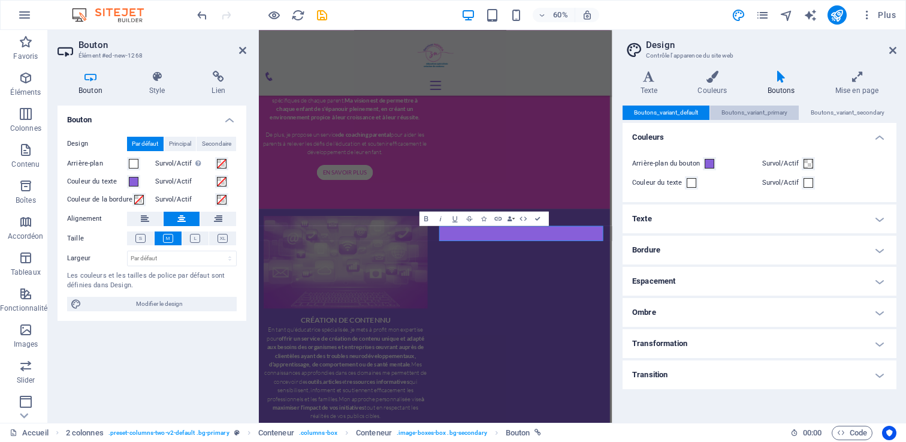
click at [757, 118] on span "Boutons_variant_primary" at bounding box center [754, 112] width 66 height 14
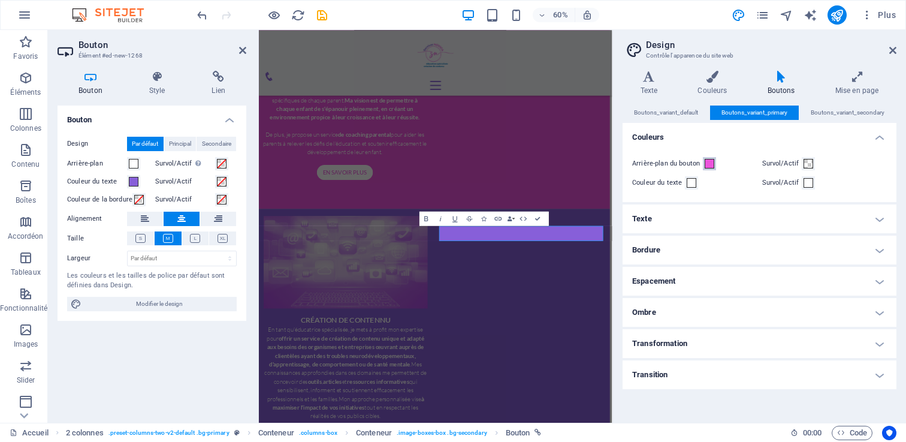
click at [709, 161] on span at bounding box center [709, 164] width 10 height 10
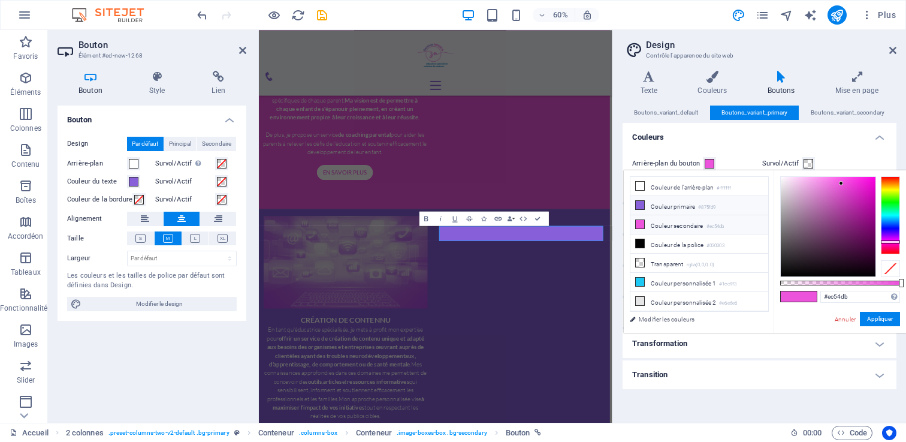
click at [689, 206] on li "Couleur primaire #875fd9" at bounding box center [699, 205] width 138 height 19
type input "#875fd9"
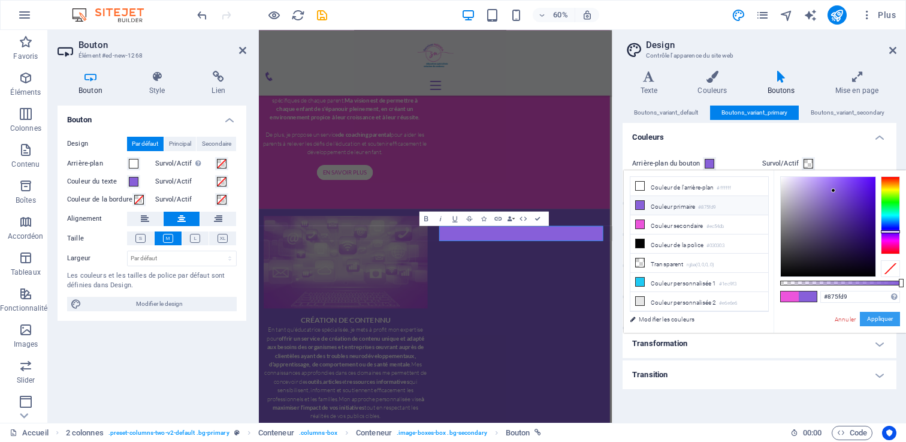
click at [887, 323] on button "Appliquer" at bounding box center [880, 319] width 40 height 14
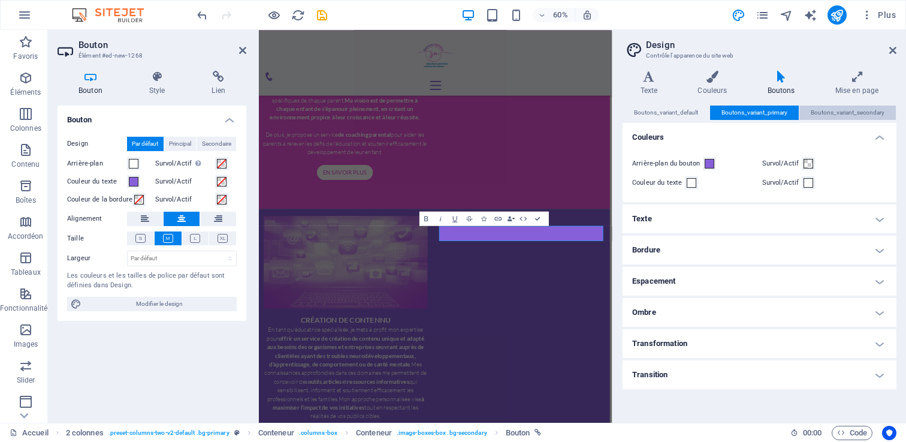
click at [862, 111] on span "Boutons_variant_secondary" at bounding box center [848, 112] width 74 height 14
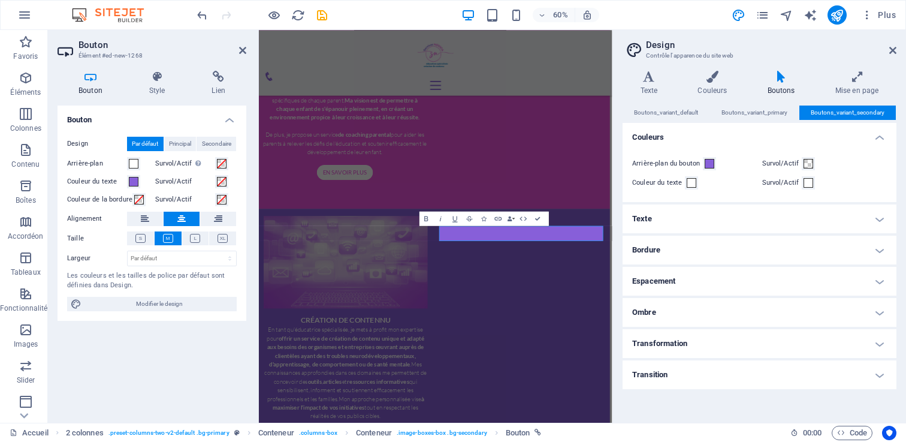
click at [715, 161] on div "Arrière-plan du bouton" at bounding box center [694, 163] width 125 height 14
click at [753, 117] on span "Boutons_variant_primary" at bounding box center [754, 112] width 66 height 14
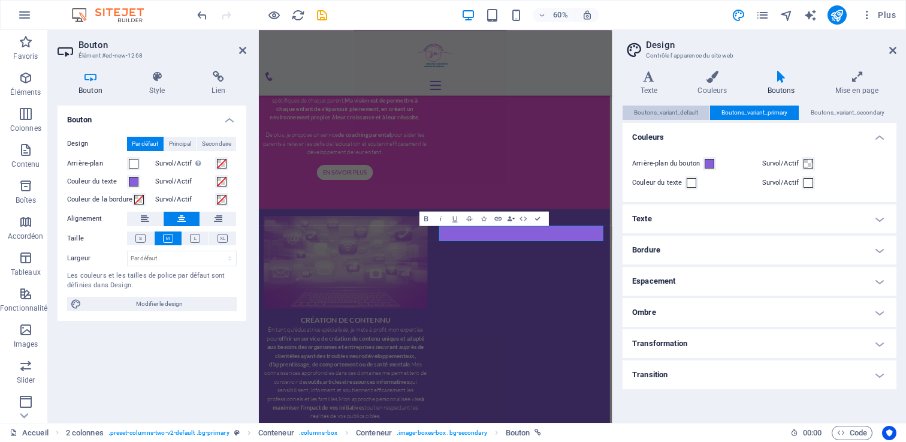
click at [688, 118] on span "Boutons_variant_default" at bounding box center [666, 112] width 64 height 14
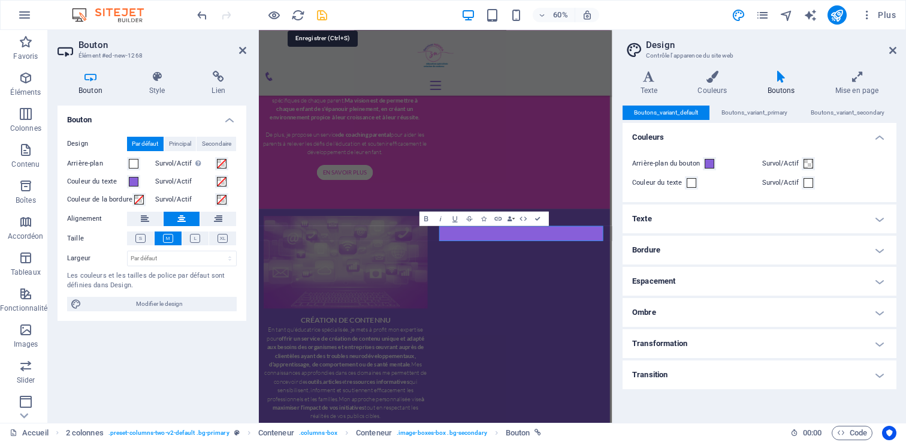
click at [321, 14] on icon "save" at bounding box center [322, 15] width 14 height 14
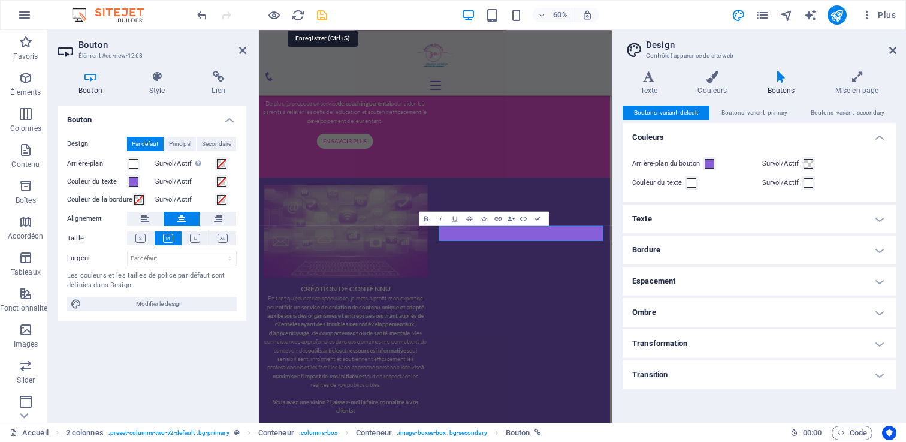
scroll to position [884, 4]
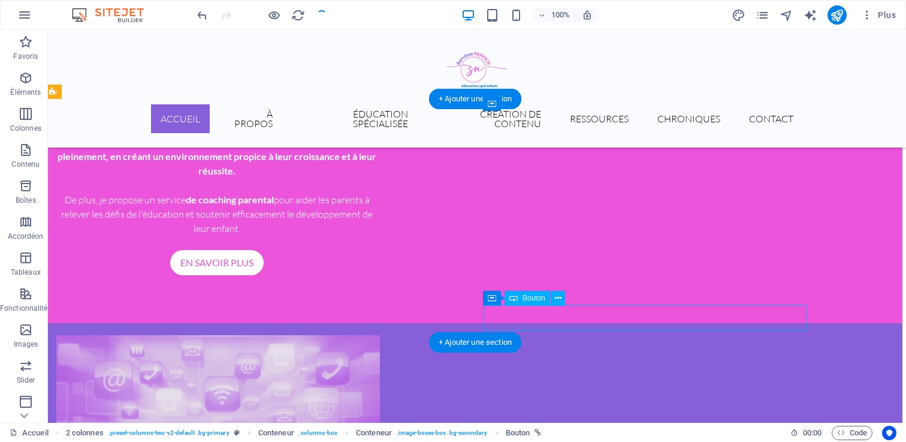
click at [313, 335] on div at bounding box center [217, 426] width 323 height 183
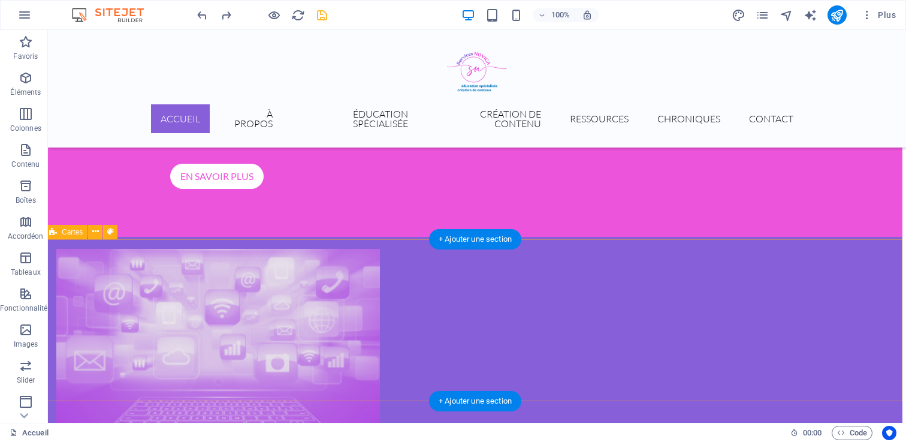
scroll to position [979, 4]
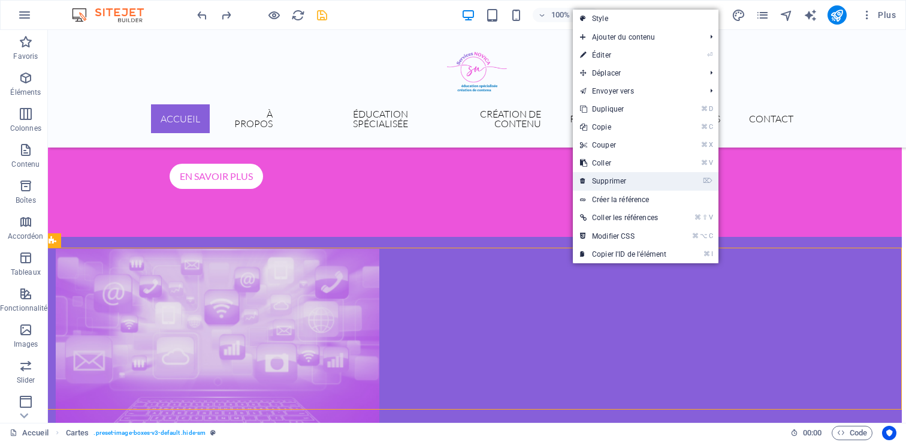
click at [615, 182] on link "⌦ Supprimer" at bounding box center [623, 181] width 101 height 18
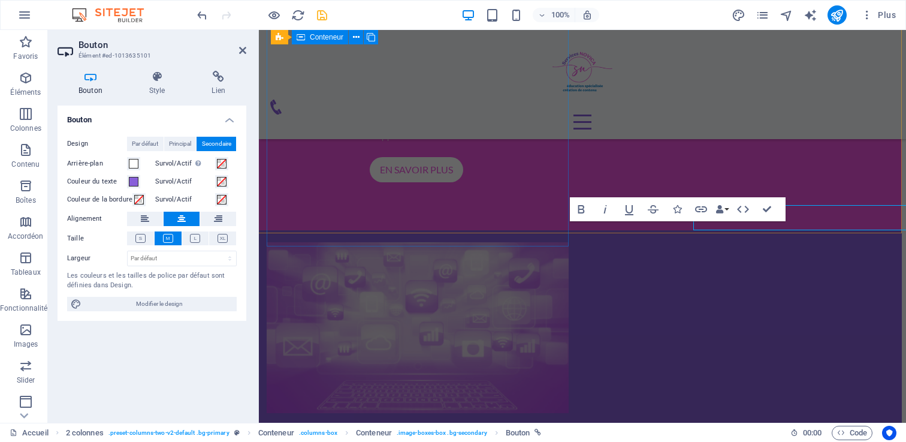
scroll to position [985, 4]
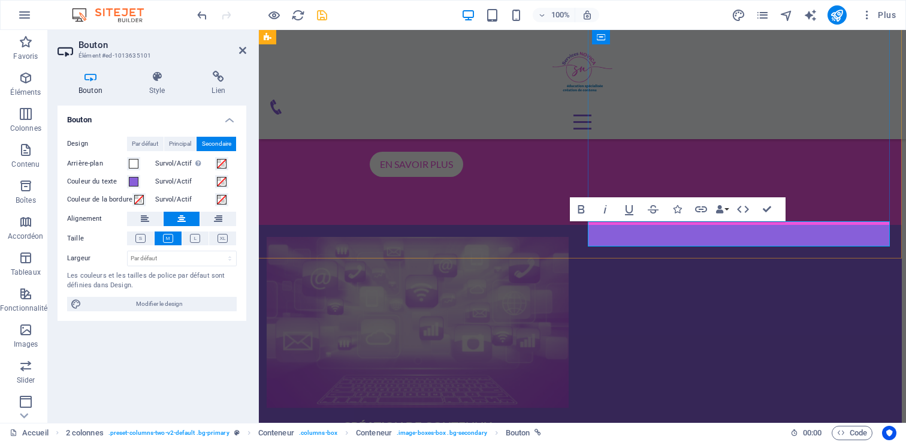
click at [155, 77] on icon at bounding box center [157, 77] width 58 height 12
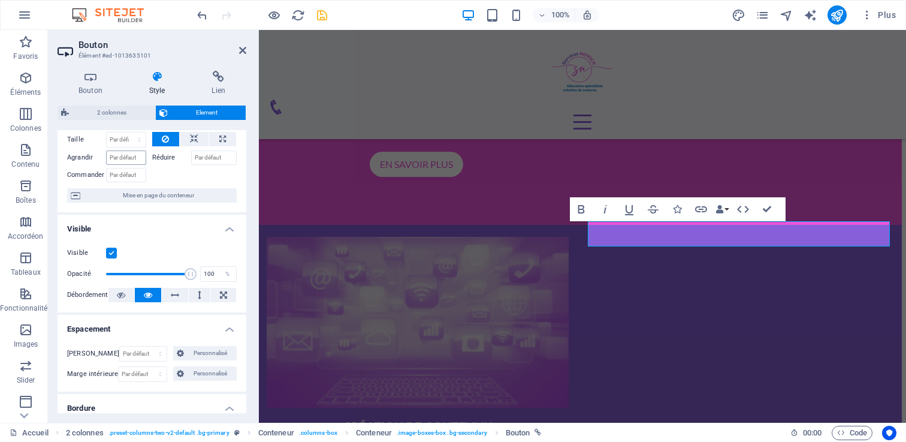
scroll to position [55, 0]
click at [125, 87] on h4 "Bouton" at bounding box center [93, 83] width 71 height 25
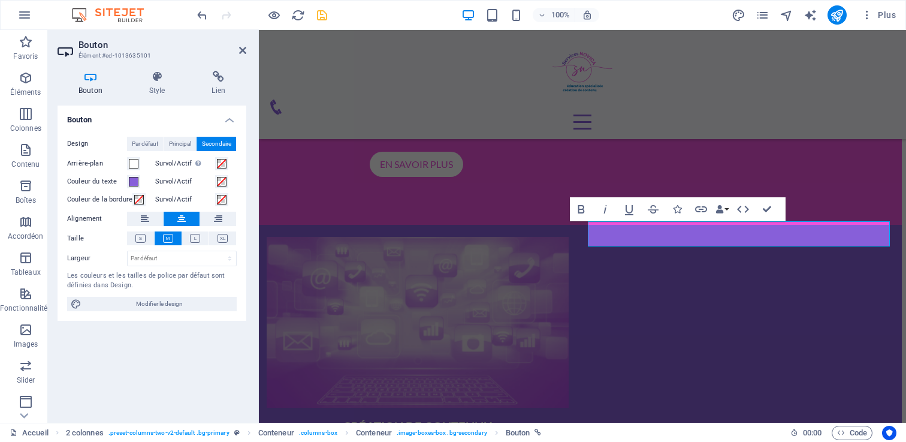
click at [100, 86] on h4 "Bouton" at bounding box center [93, 83] width 71 height 25
click at [164, 303] on span "Modifier le design" at bounding box center [159, 304] width 148 height 14
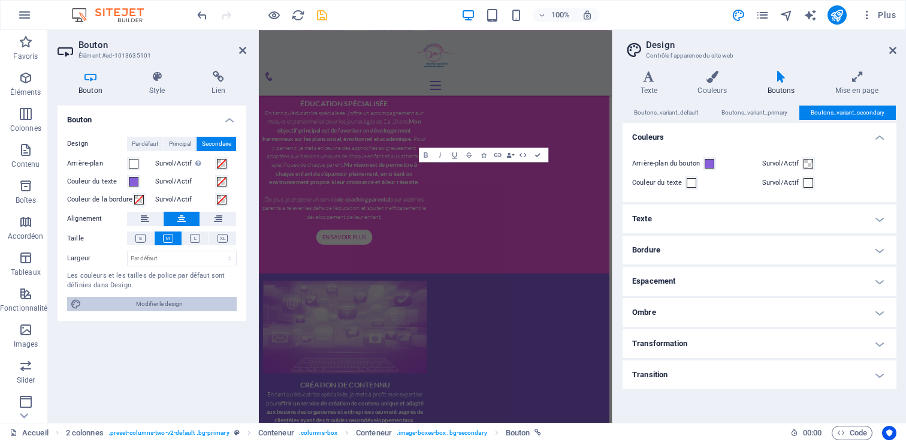
scroll to position [1251, 4]
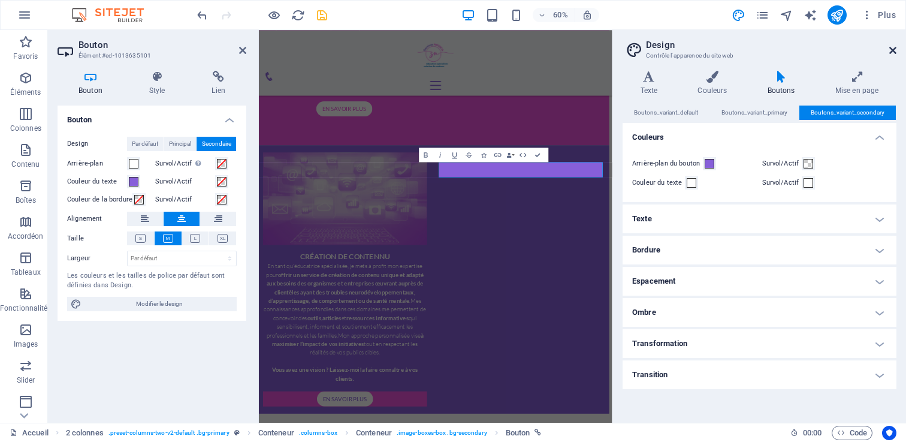
click at [894, 49] on icon at bounding box center [892, 51] width 7 height 10
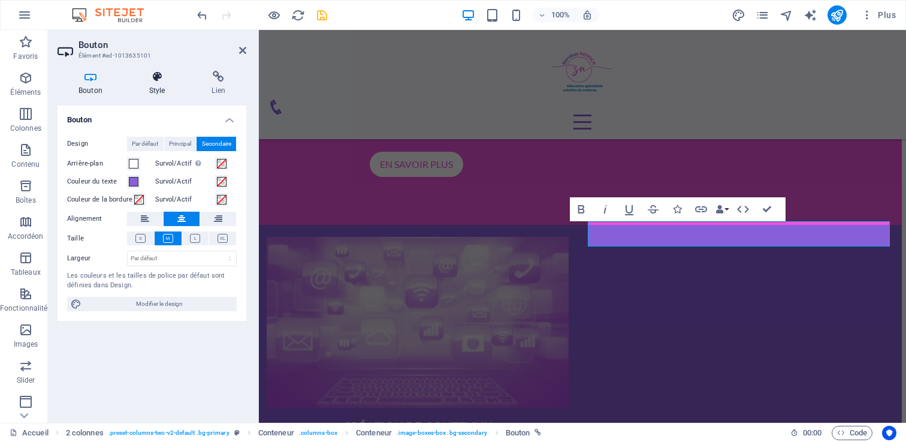
click at [154, 86] on h4 "Style" at bounding box center [159, 83] width 63 height 25
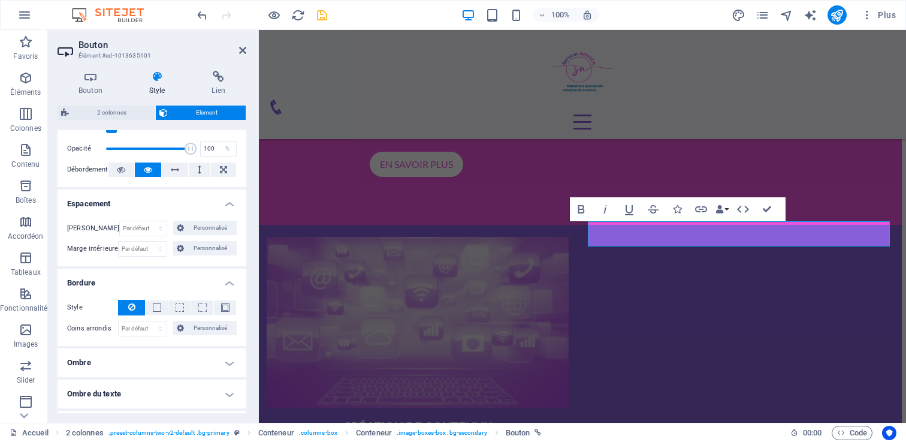
scroll to position [183, 0]
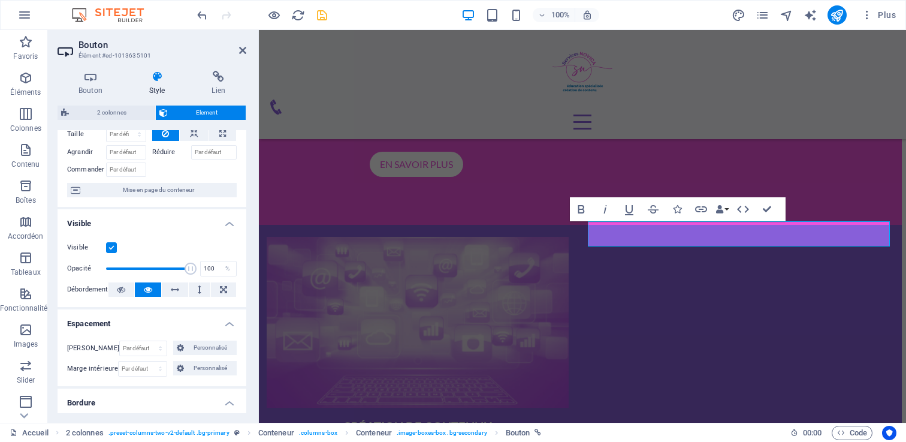
scroll to position [61, 0]
click at [139, 184] on span "Mise en page du conteneur" at bounding box center [158, 189] width 149 height 14
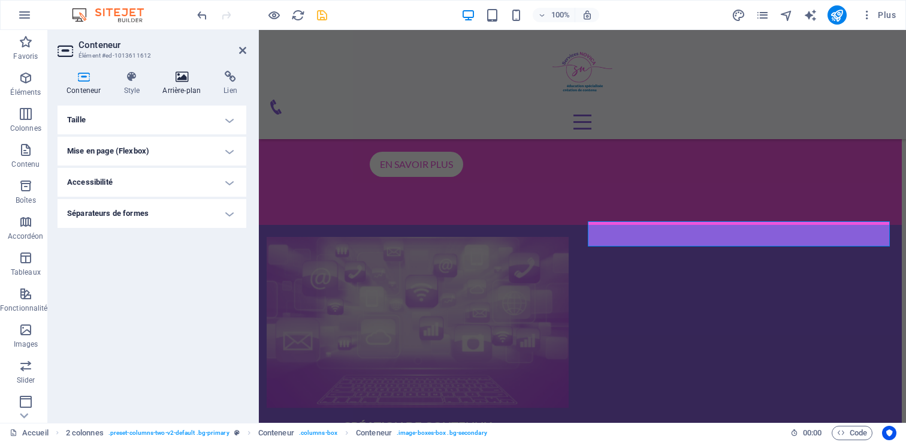
click at [176, 88] on h4 "Arrière-plan" at bounding box center [183, 83] width 61 height 25
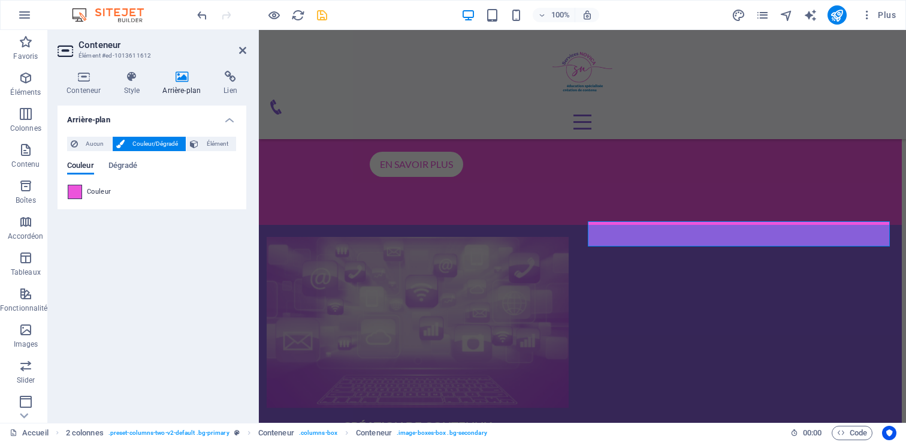
click at [79, 192] on span at bounding box center [74, 191] width 13 height 13
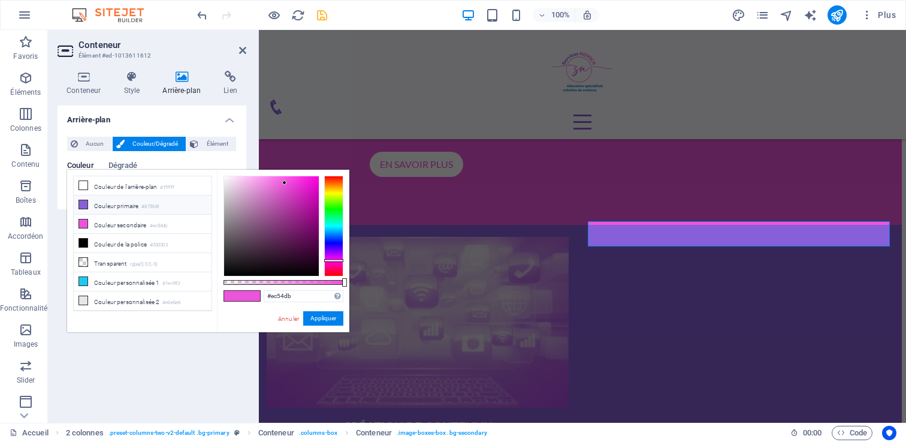
click at [98, 201] on li "Couleur primaire #875fd9" at bounding box center [143, 204] width 138 height 19
type input "#875fd9"
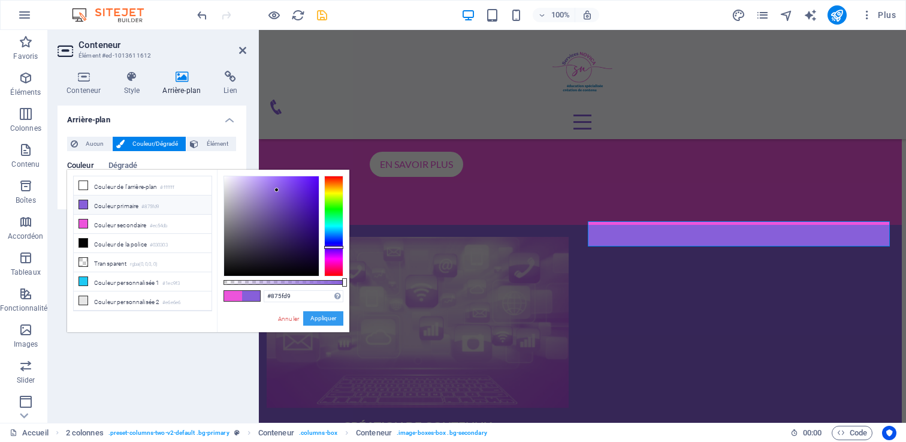
click at [330, 321] on button "Appliquer" at bounding box center [323, 318] width 40 height 14
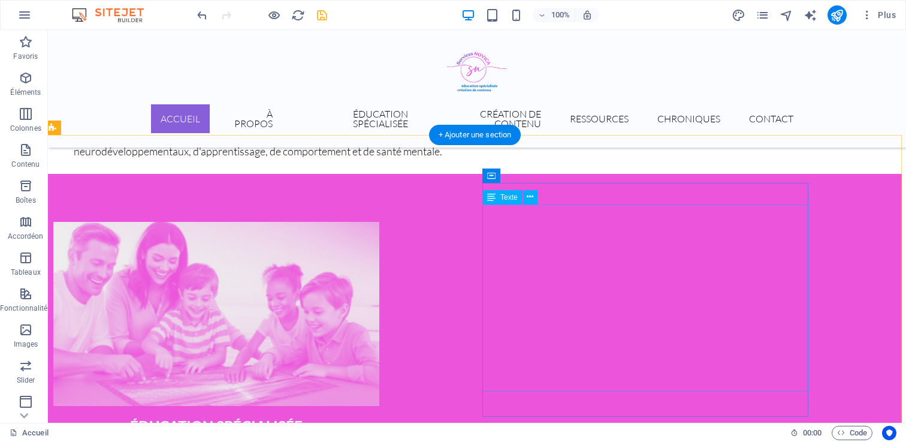
scroll to position [488, 4]
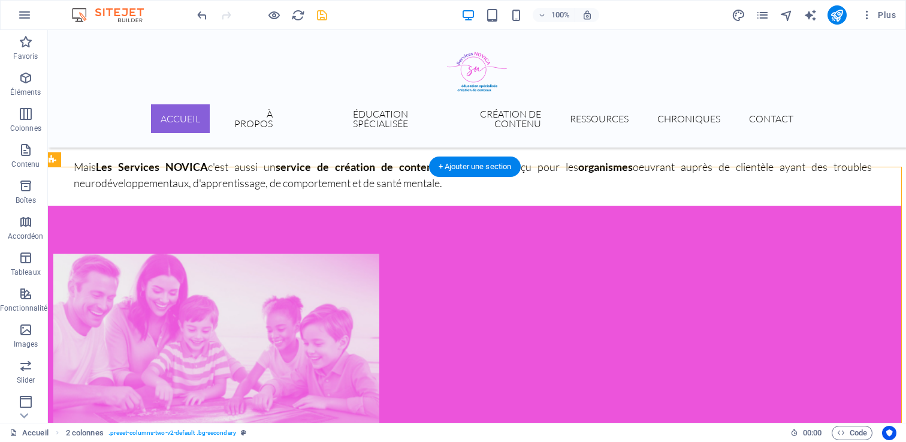
drag, startPoint x: 191, startPoint y: 238, endPoint x: 643, endPoint y: 237, distance: 452.9
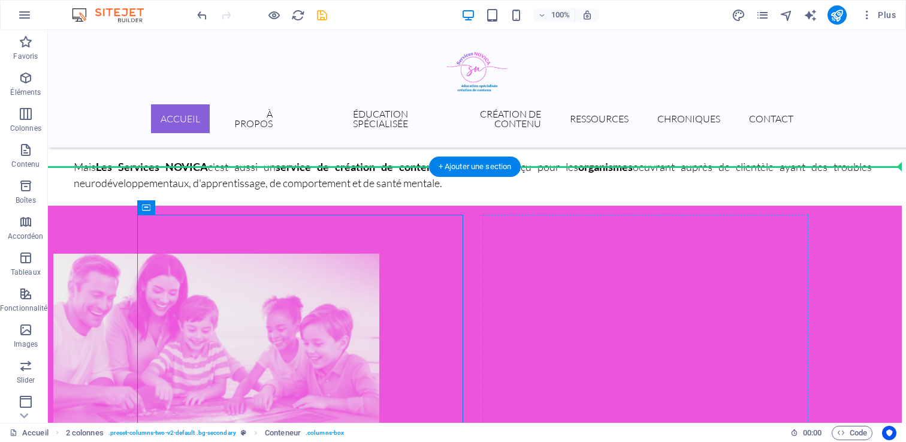
drag, startPoint x: 193, startPoint y: 240, endPoint x: 670, endPoint y: 253, distance: 476.4
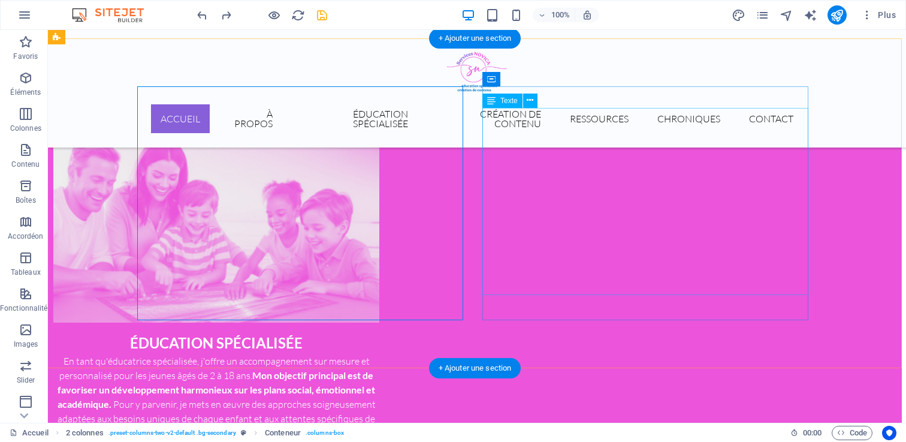
scroll to position [601, 4]
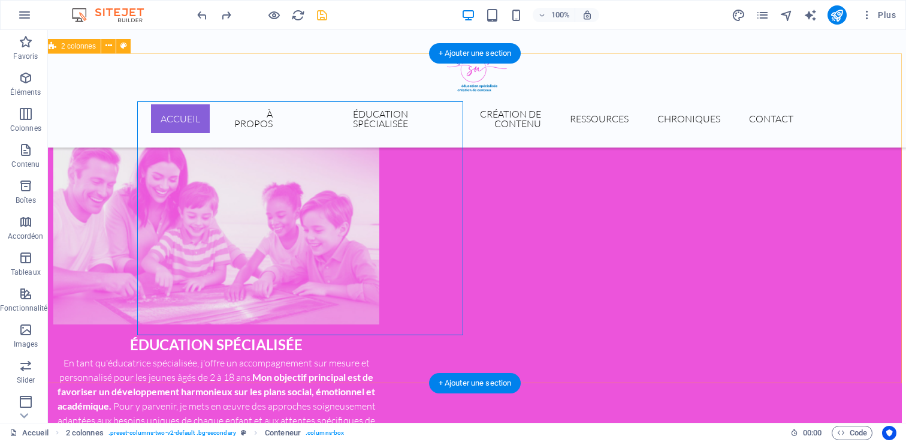
click at [379, 365] on div "ÉDUCATION SPÉCIALISÉE En tant qu'éducatrice spécialisée, j'offre un accompagnem…" at bounding box center [473, 353] width 858 height 523
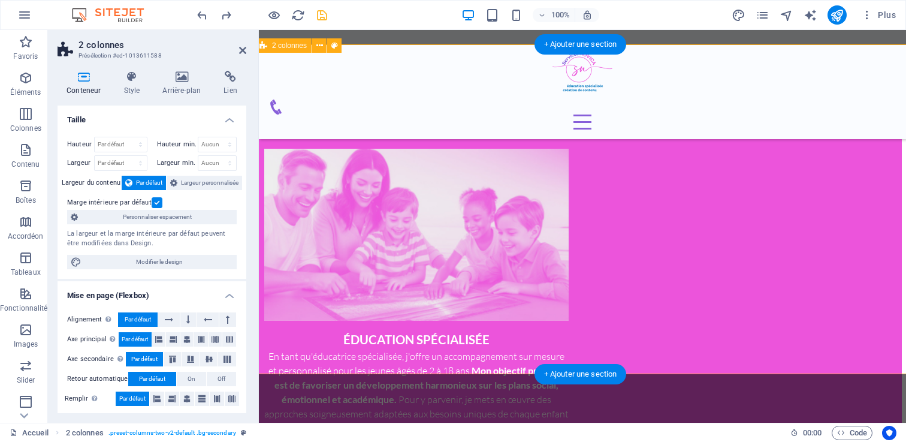
scroll to position [609, 4]
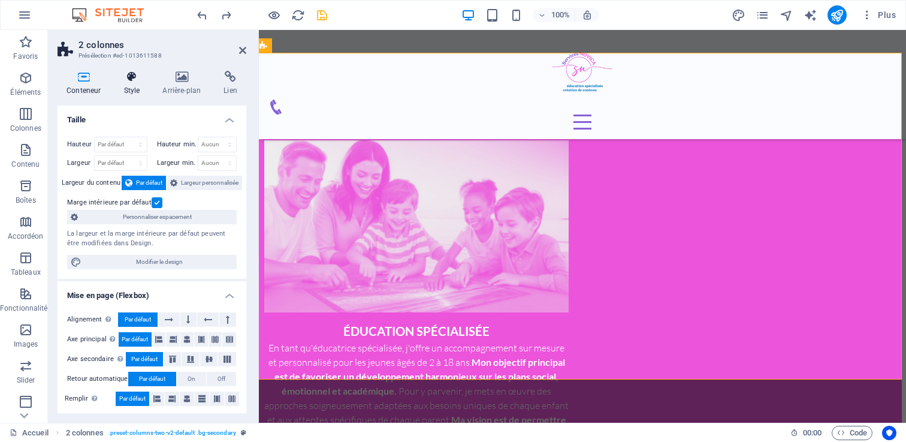
click at [141, 90] on h4 "Style" at bounding box center [133, 83] width 39 height 25
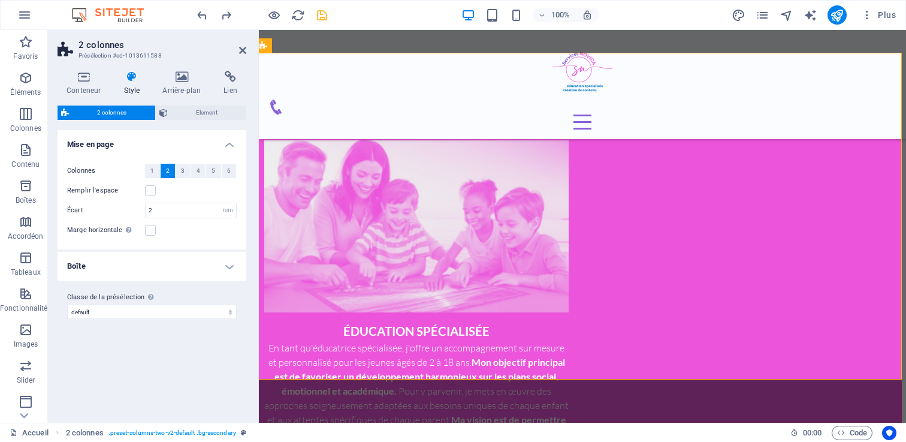
click at [164, 277] on h4 "Boîte" at bounding box center [152, 266] width 189 height 29
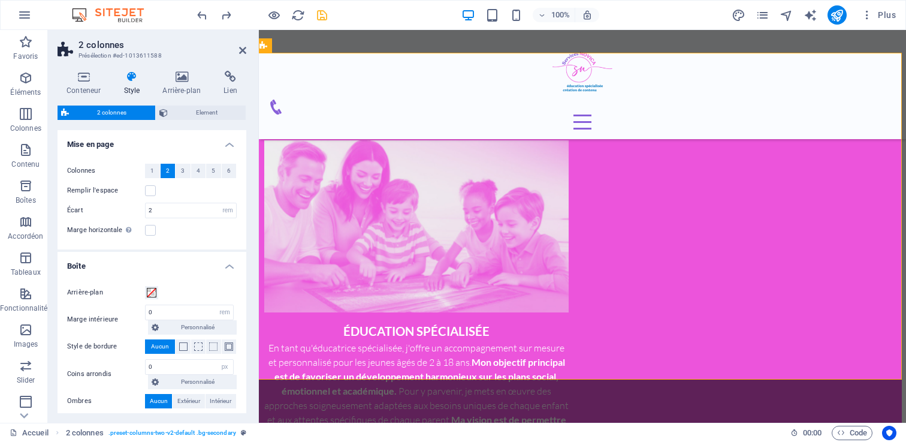
scroll to position [55, 0]
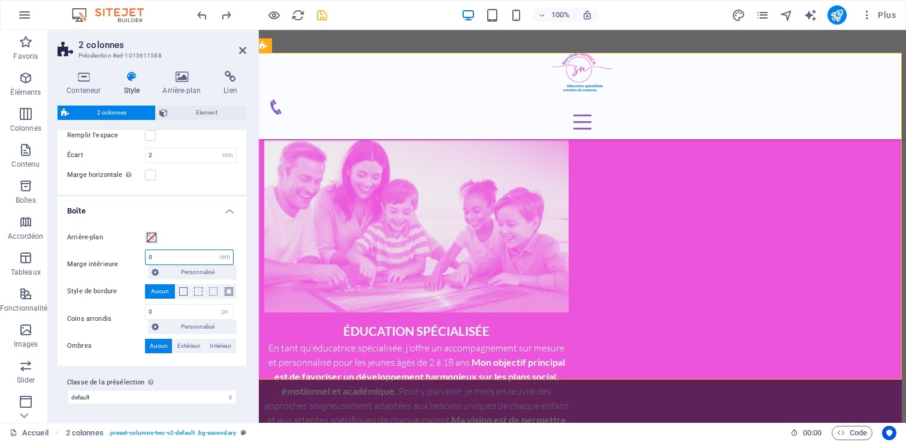
drag, startPoint x: 177, startPoint y: 255, endPoint x: 116, endPoint y: 249, distance: 61.4
click at [116, 249] on div "Marge intérieure 0 px rem % vw vh Personnalisé Personnalisé" at bounding box center [152, 264] width 170 height 30
type input "2"
click at [207, 232] on div "Arrière-plan" at bounding box center [152, 237] width 170 height 14
drag, startPoint x: 174, startPoint y: 257, endPoint x: 101, endPoint y: 256, distance: 73.1
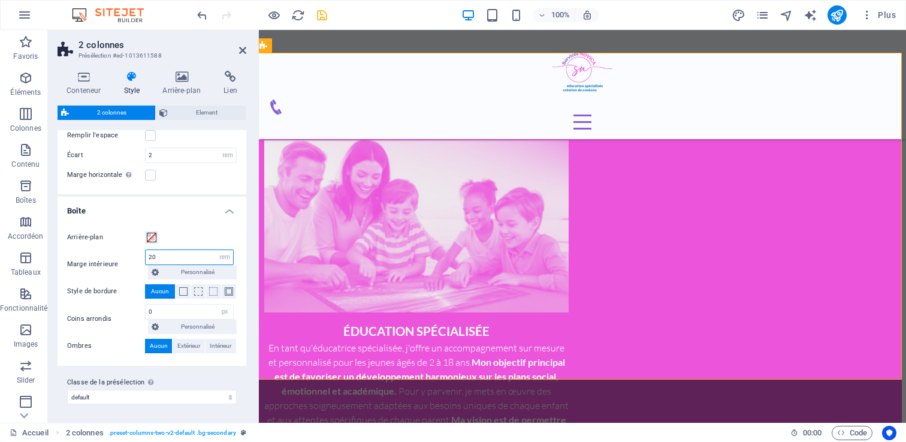
click at [101, 256] on div "Marge intérieure 20 px rem % vw vh Personnalisé Personnalisé" at bounding box center [152, 264] width 170 height 30
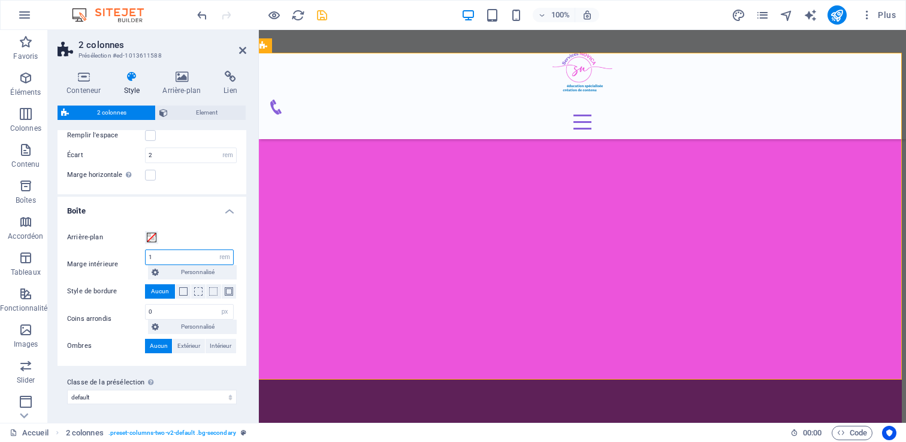
type input "10"
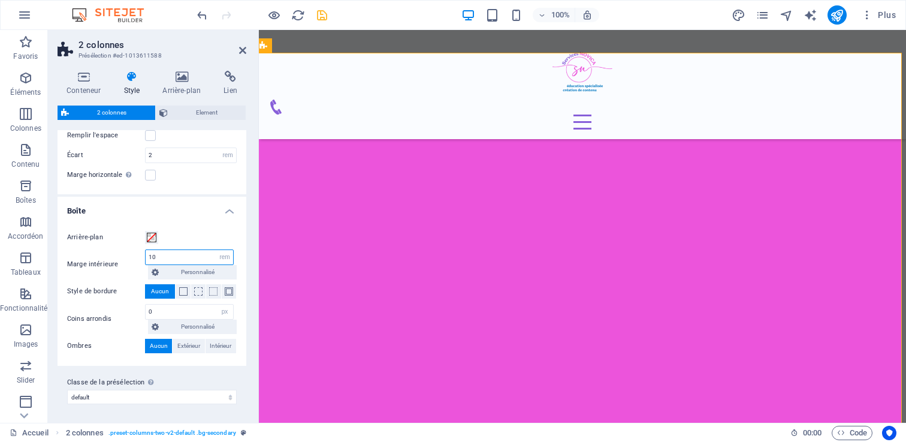
drag, startPoint x: 177, startPoint y: 255, endPoint x: 104, endPoint y: 254, distance: 73.7
click at [104, 254] on div "Marge intérieure 10 px rem % vw vh Personnalisé Personnalisé" at bounding box center [152, 264] width 170 height 30
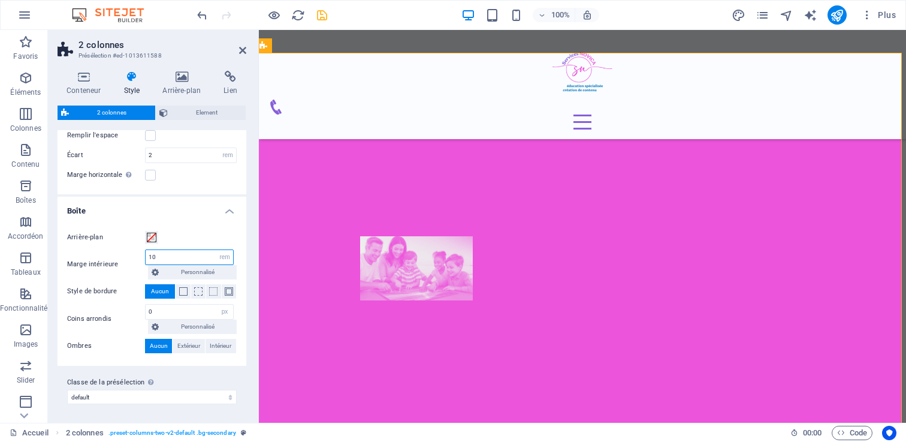
type input "10"
click at [196, 221] on div "Arrière-plan Marge intérieure 10 px rem % vw vh Personnalisé Personnalisé 10 px…" at bounding box center [151, 291] width 193 height 147
drag, startPoint x: 164, startPoint y: 256, endPoint x: 109, endPoint y: 250, distance: 54.8
click at [109, 250] on div "Marge intérieure 10 px rem % vw vh Personnalisé Personnalisé" at bounding box center [152, 264] width 170 height 30
click at [122, 206] on h4 "Boîte" at bounding box center [152, 207] width 189 height 22
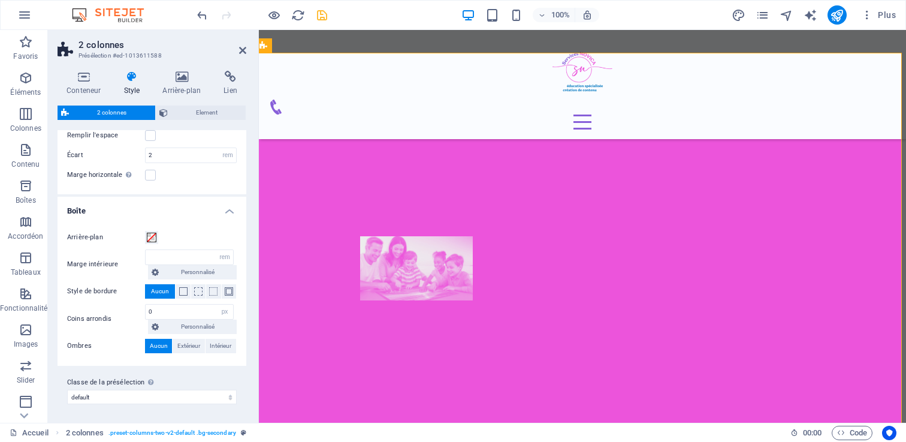
scroll to position [0, 0]
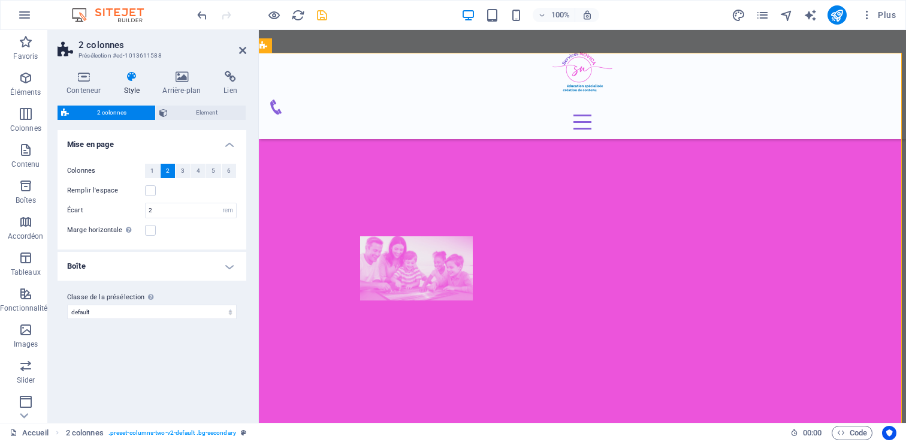
click at [126, 274] on h4 "Boîte" at bounding box center [152, 266] width 189 height 29
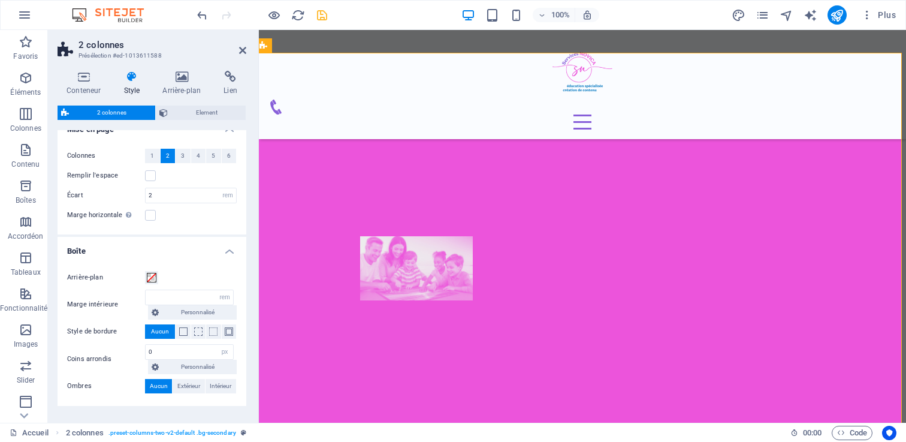
scroll to position [14, 0]
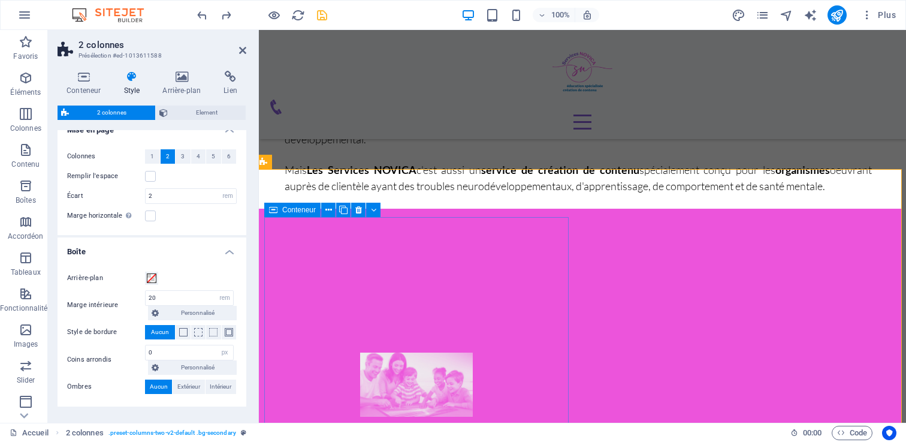
type input "0"
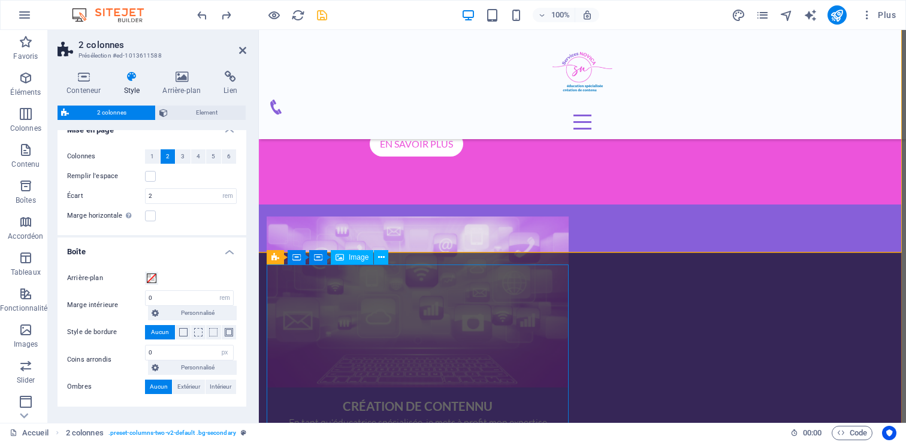
scroll to position [1088, 4]
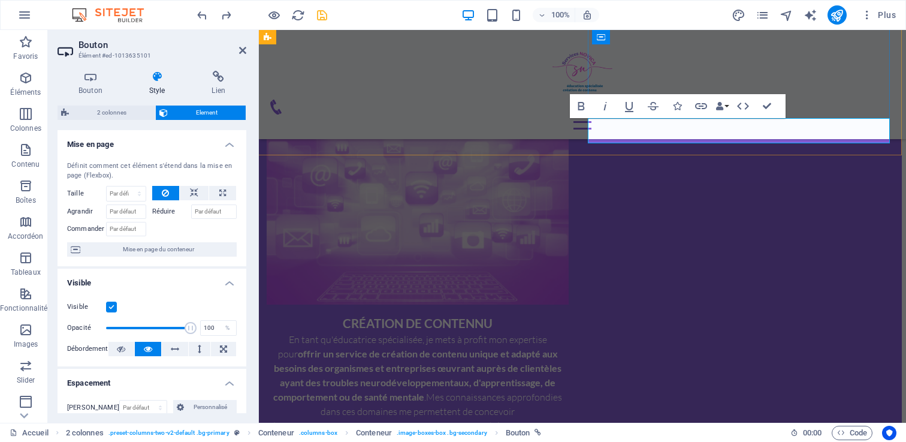
drag, startPoint x: 71, startPoint y: 80, endPoint x: 69, endPoint y: 95, distance: 15.2
click at [69, 94] on h4 "Bouton" at bounding box center [93, 83] width 71 height 25
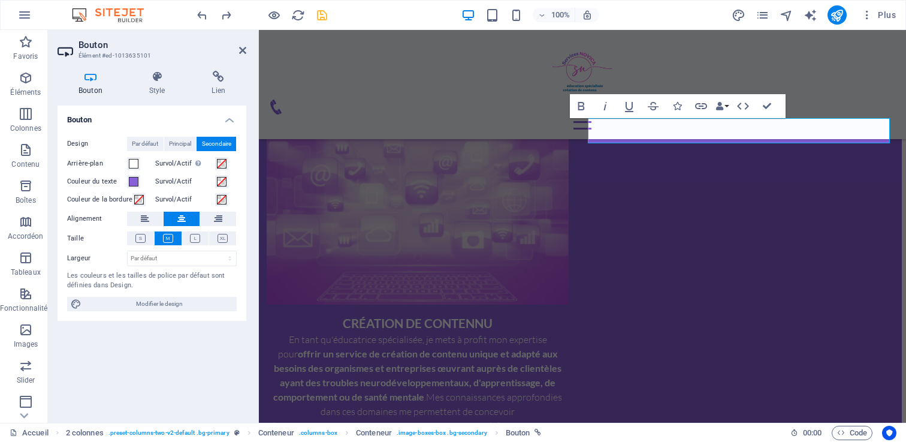
click at [141, 66] on div "Bouton Style Lien Bouton Design Par défaut Principal Secondaire Arrière-plan Su…" at bounding box center [152, 241] width 208 height 361
click at [159, 71] on icon at bounding box center [157, 77] width 58 height 12
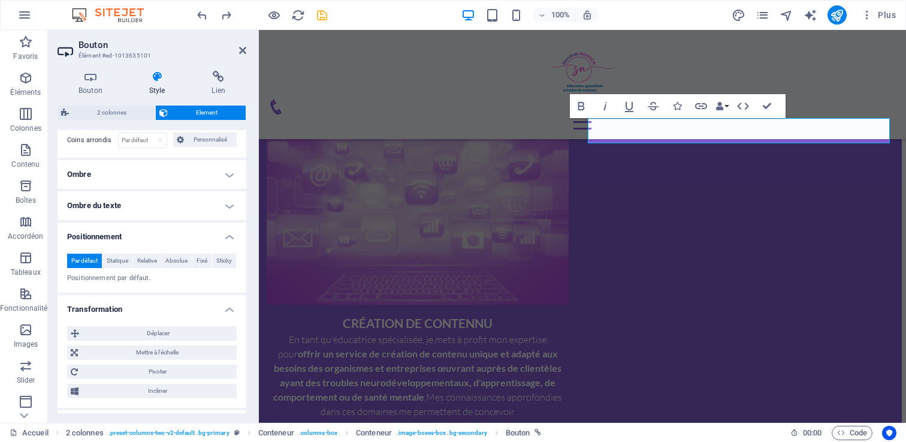
scroll to position [455, 0]
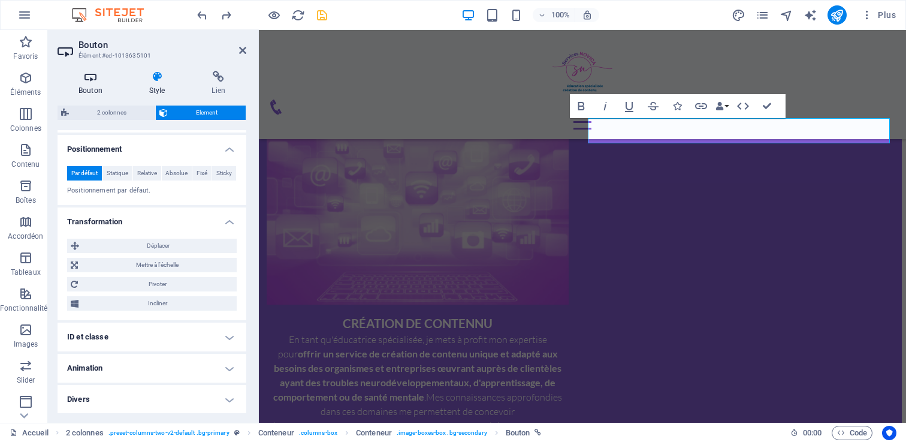
click at [91, 83] on h4 "Bouton" at bounding box center [93, 83] width 71 height 25
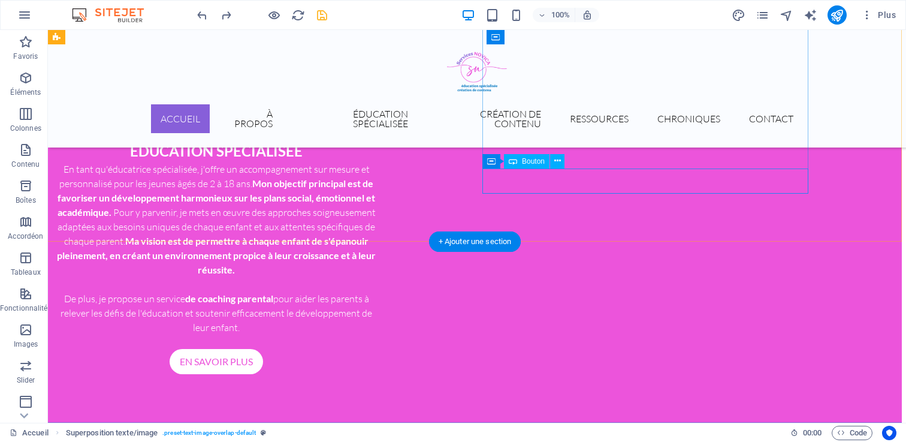
scroll to position [939, 4]
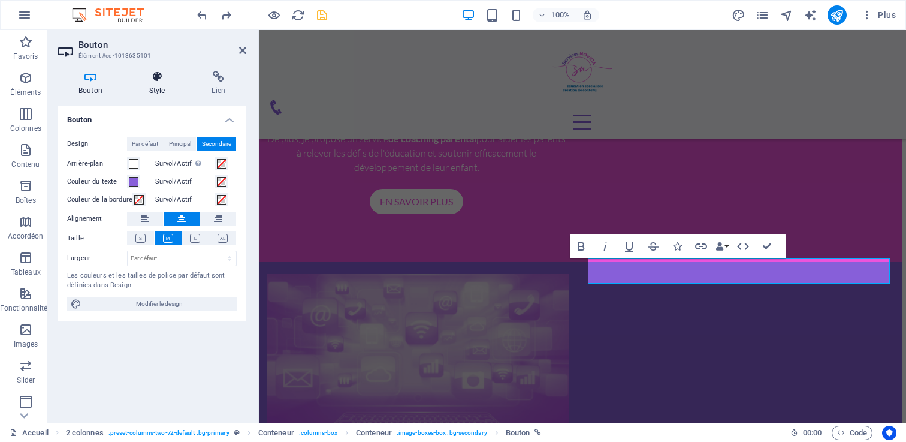
click at [134, 74] on icon at bounding box center [157, 77] width 58 height 12
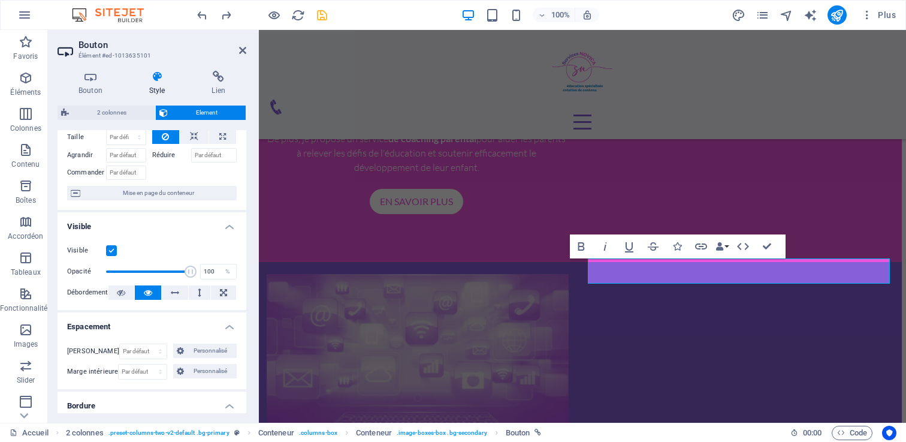
scroll to position [0, 0]
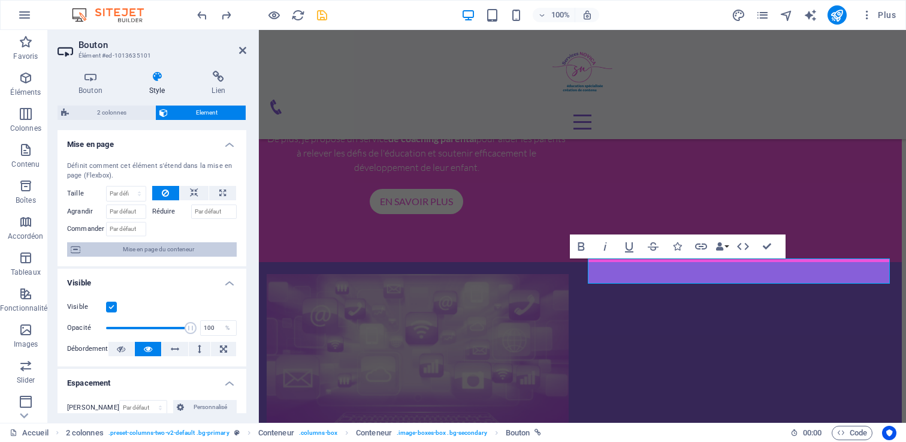
click at [170, 253] on span "Mise en page du conteneur" at bounding box center [158, 249] width 149 height 14
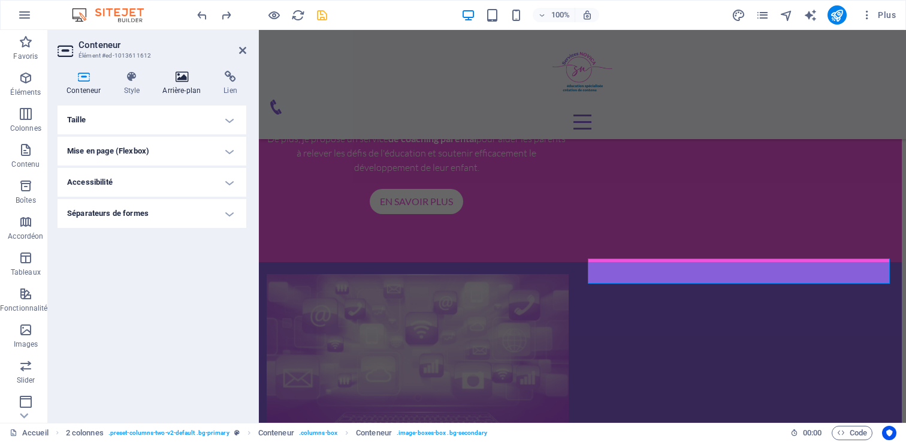
click at [170, 78] on icon at bounding box center [181, 77] width 56 height 12
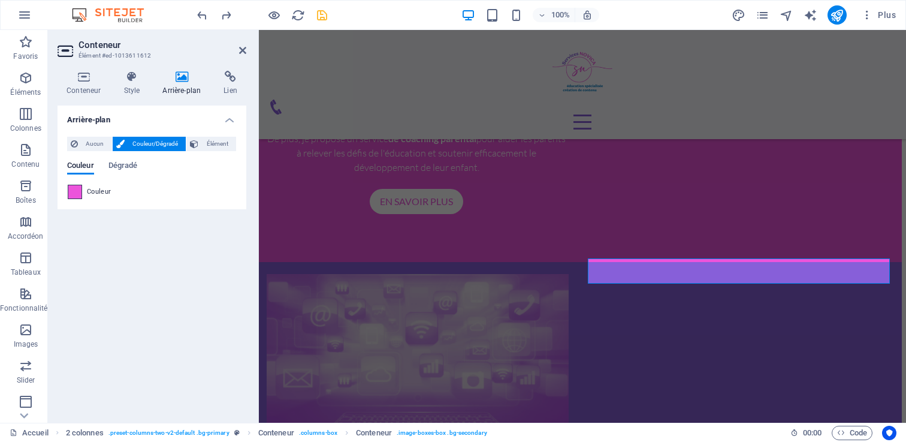
click at [75, 193] on span at bounding box center [74, 191] width 13 height 13
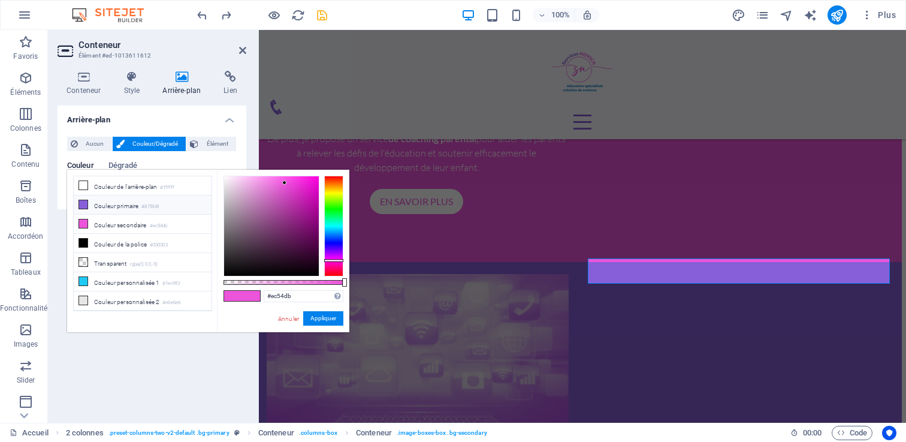
click at [99, 203] on li "Couleur primaire #875fd9" at bounding box center [143, 204] width 138 height 19
type input "#875fd9"
click at [99, 203] on li "Couleur primaire #875fd9" at bounding box center [143, 204] width 138 height 19
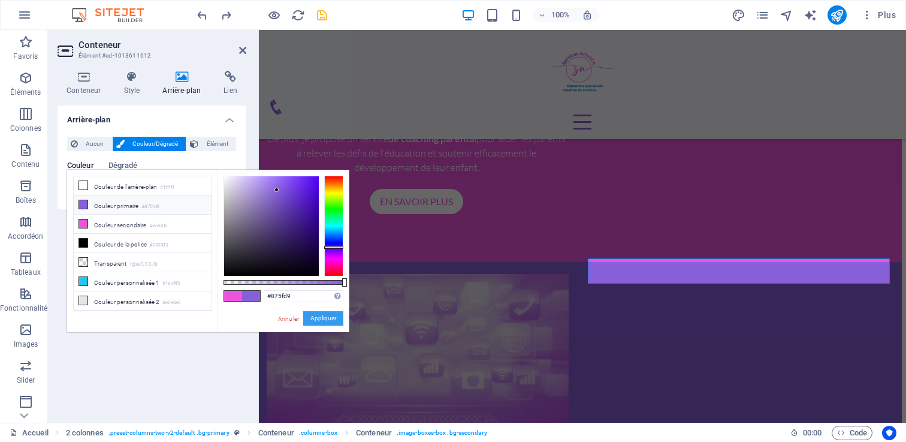
click at [323, 318] on button "Appliquer" at bounding box center [323, 318] width 40 height 14
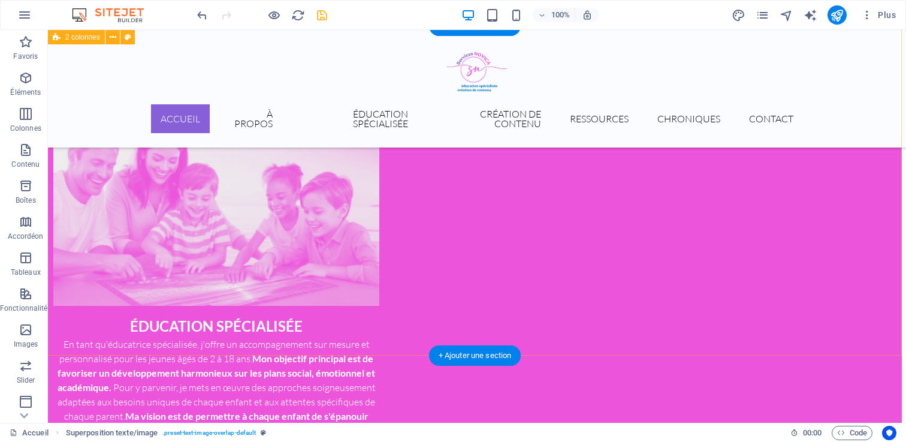
scroll to position [613, 4]
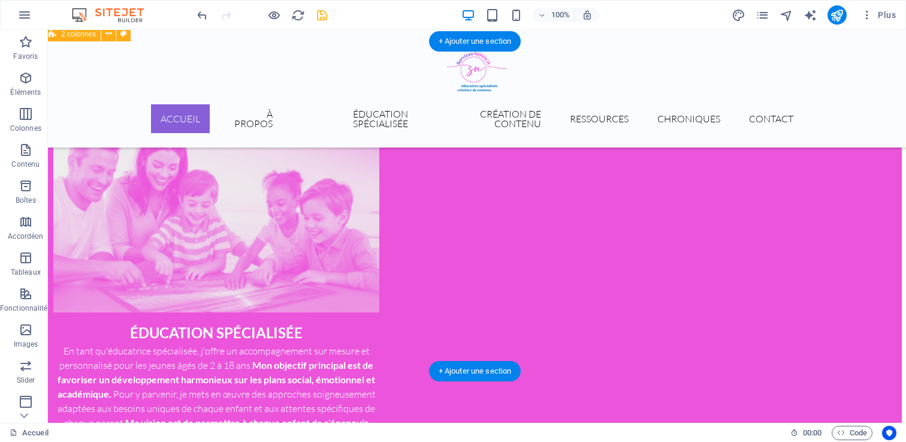
click at [395, 356] on div "ÉDUCATION SPÉCIALISÉE En tant qu'éducatrice spécialisée, j'offre un accompagnem…" at bounding box center [473, 341] width 858 height 523
select select "rem"
select select "px"
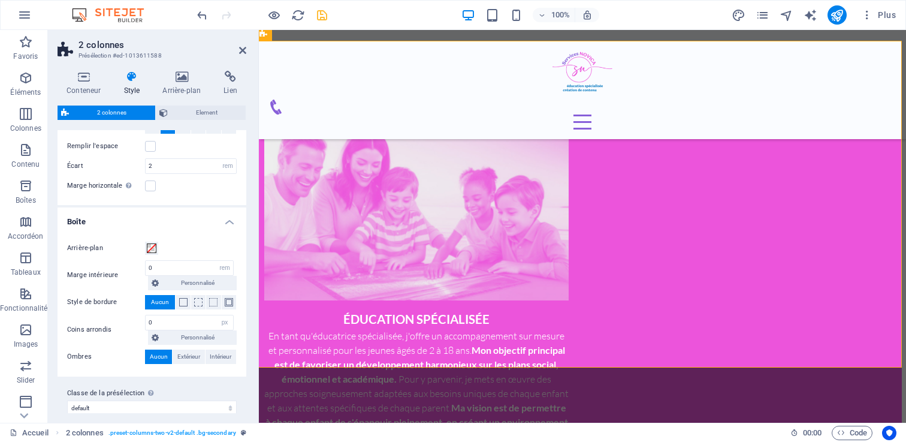
scroll to position [55, 0]
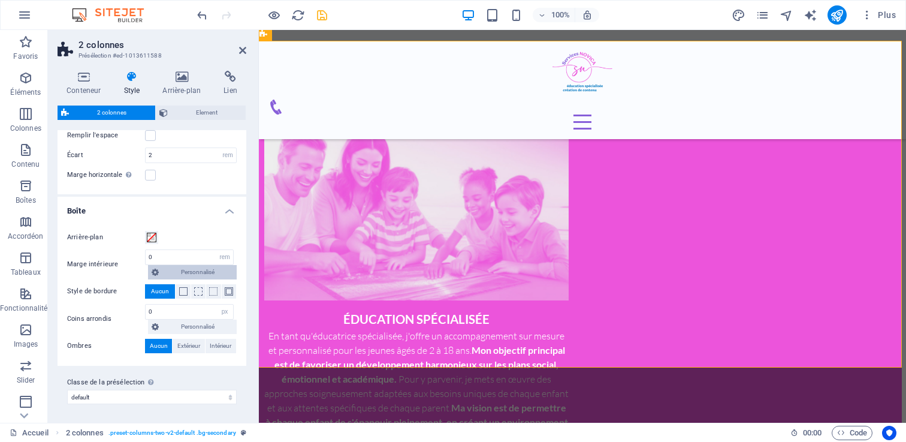
click at [165, 273] on span "Personnalisé" at bounding box center [197, 272] width 71 height 14
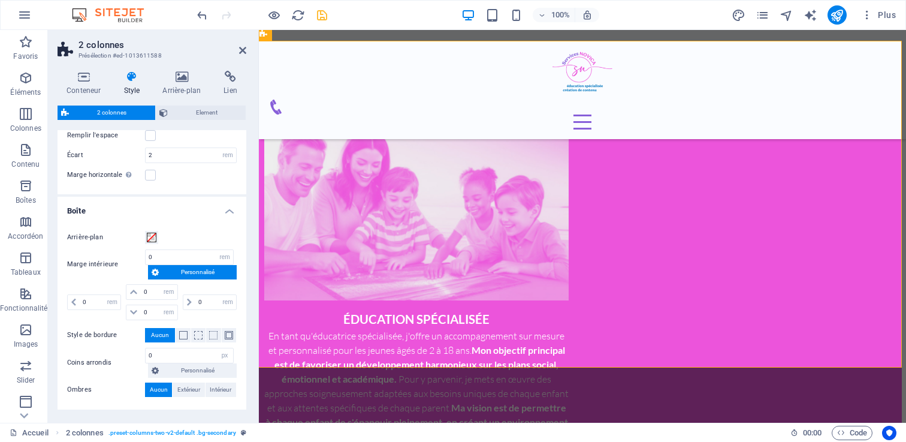
scroll to position [0, 0]
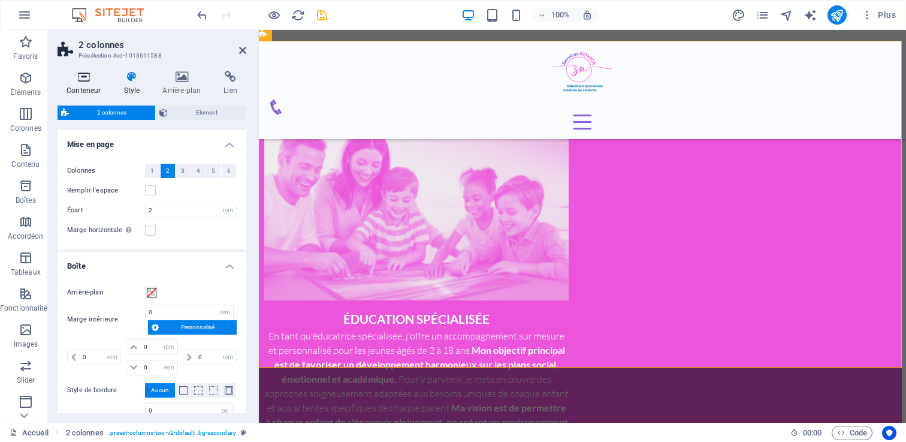
click at [80, 80] on icon at bounding box center [84, 77] width 52 height 12
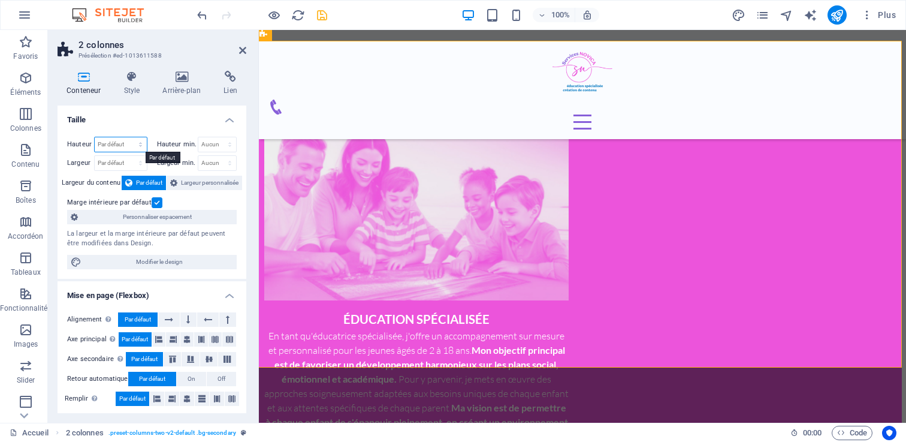
click at [128, 149] on select "Par défaut px rem % vh vw" at bounding box center [121, 144] width 52 height 14
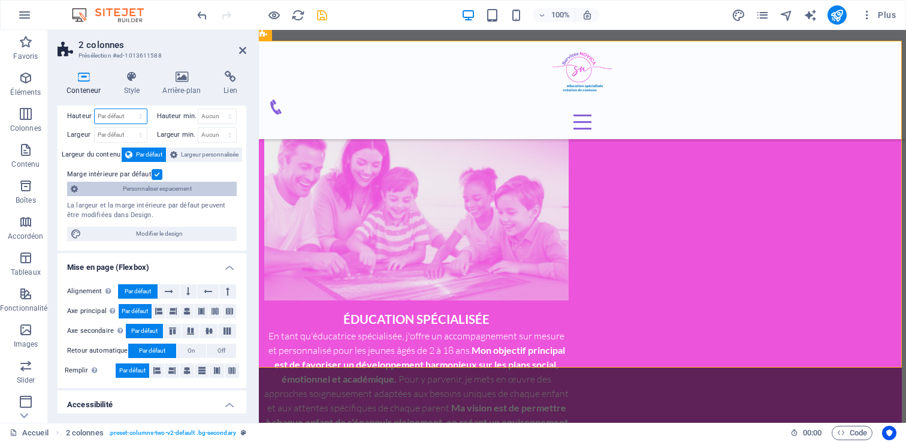
scroll to position [29, 0]
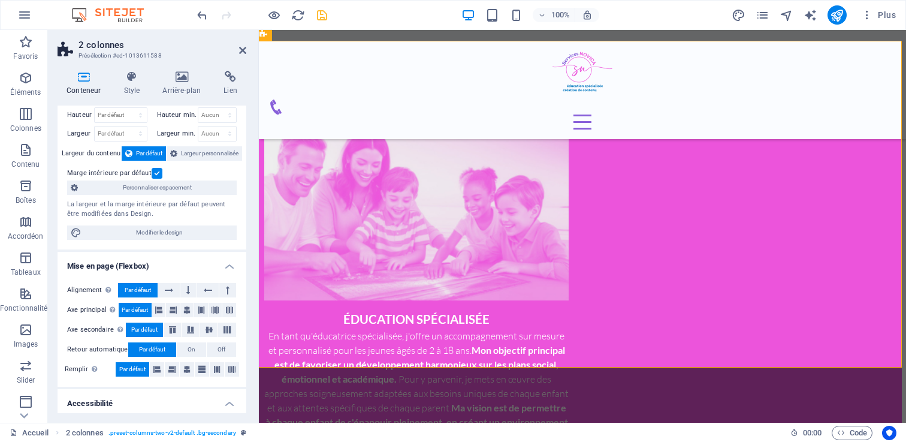
click at [153, 172] on label at bounding box center [157, 173] width 11 height 11
click at [0, 0] on input "Marge intérieure par défaut" at bounding box center [0, 0] width 0 height 0
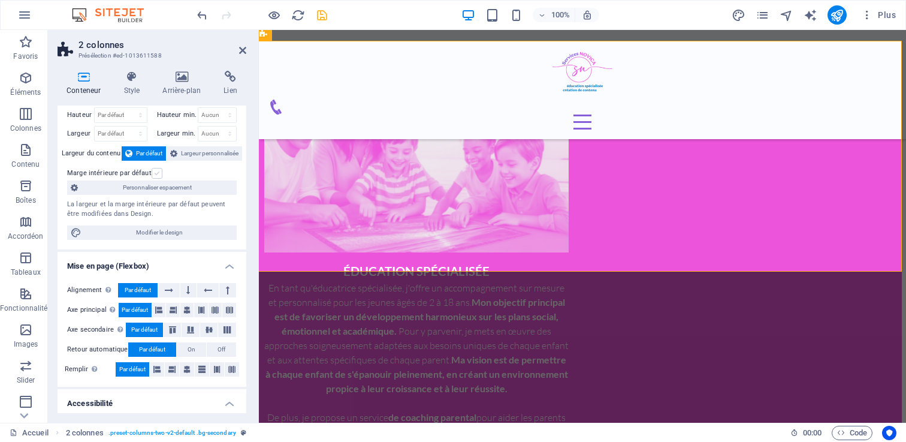
click at [153, 172] on label at bounding box center [157, 173] width 11 height 11
click at [0, 0] on input "Marge intérieure par défaut" at bounding box center [0, 0] width 0 height 0
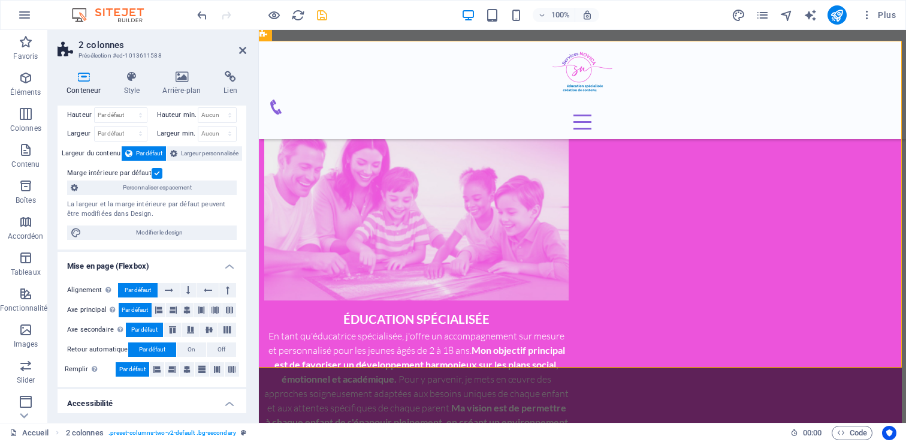
click at [153, 172] on label at bounding box center [157, 173] width 11 height 11
click at [0, 0] on input "Marge intérieure par défaut" at bounding box center [0, 0] width 0 height 0
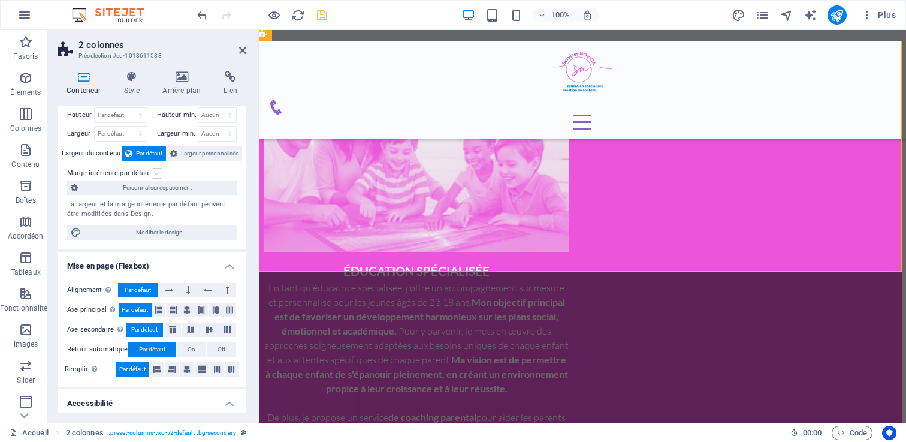
click at [152, 168] on label at bounding box center [157, 173] width 11 height 11
click at [0, 0] on input "Marge intérieure par défaut" at bounding box center [0, 0] width 0 height 0
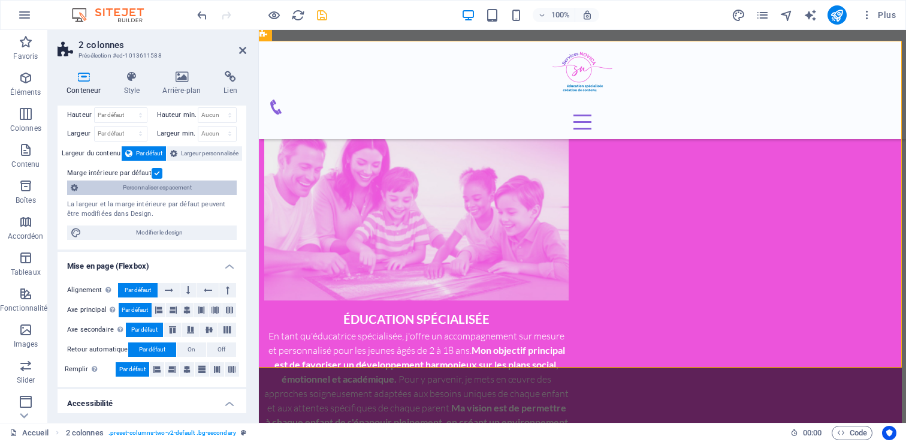
click at [159, 186] on span "Personnaliser espacement" at bounding box center [157, 187] width 152 height 14
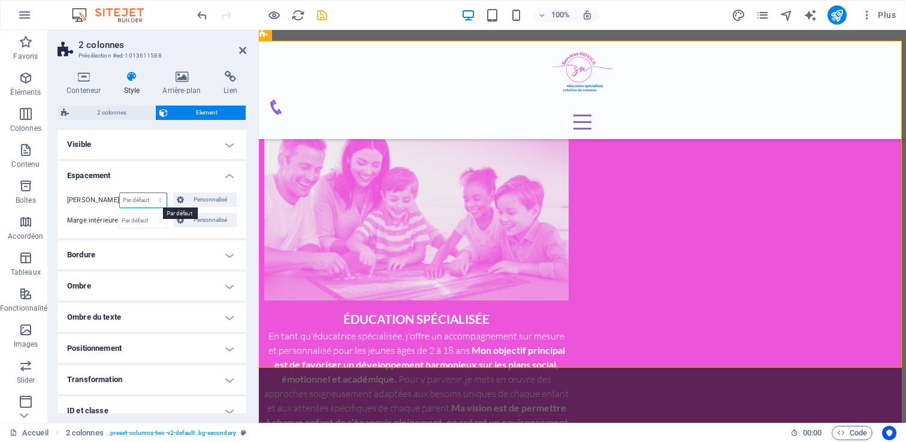
click at [135, 198] on select "Par défaut auto px % rem vw vh Personnalisé" at bounding box center [143, 200] width 47 height 14
click at [120, 193] on select "Par défaut auto px % rem vw vh Personnalisé" at bounding box center [143, 200] width 47 height 14
select select "DISABLED_OPTION_VALUE"
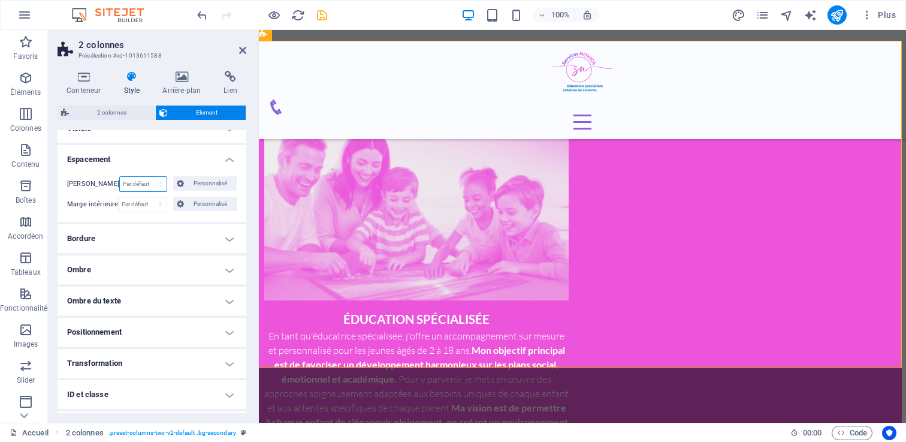
scroll to position [25, 0]
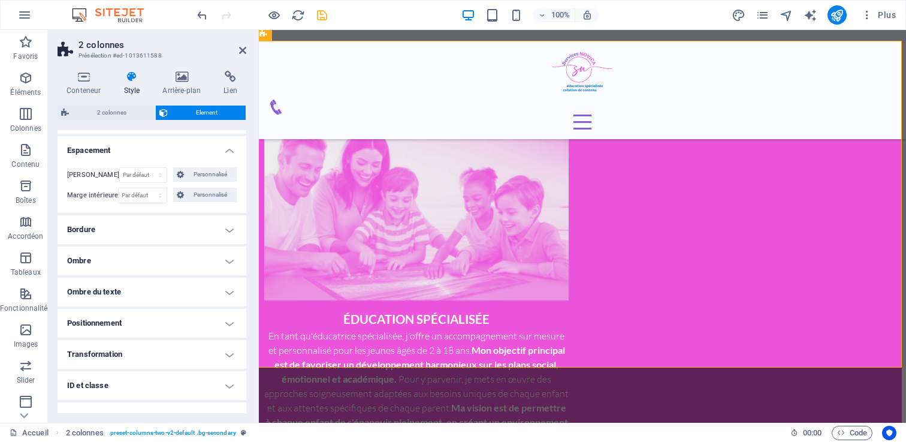
click at [116, 228] on h4 "Bordure" at bounding box center [152, 229] width 189 height 29
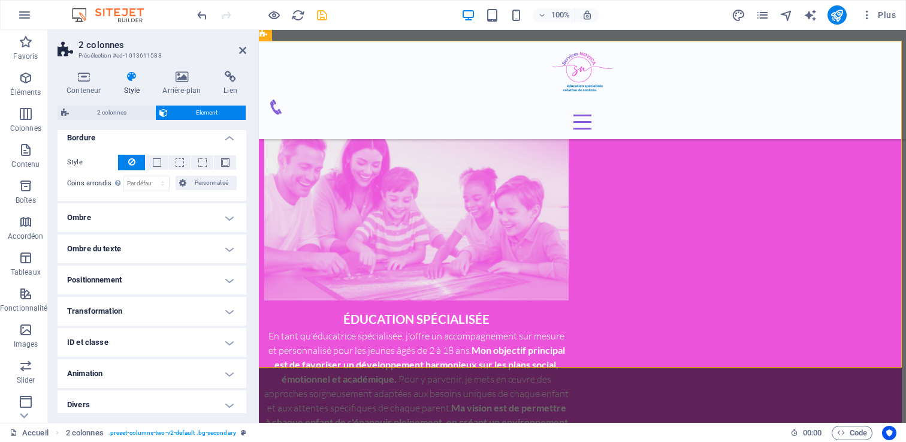
scroll to position [0, 0]
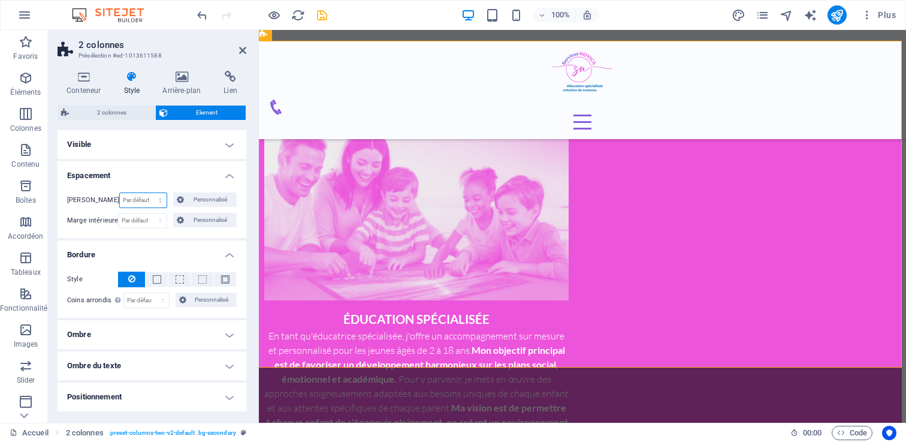
click at [137, 207] on select "Par défaut auto px % rem vw vh Personnalisé" at bounding box center [143, 200] width 47 height 14
click at [188, 198] on span "Personnalisé" at bounding box center [211, 199] width 46 height 14
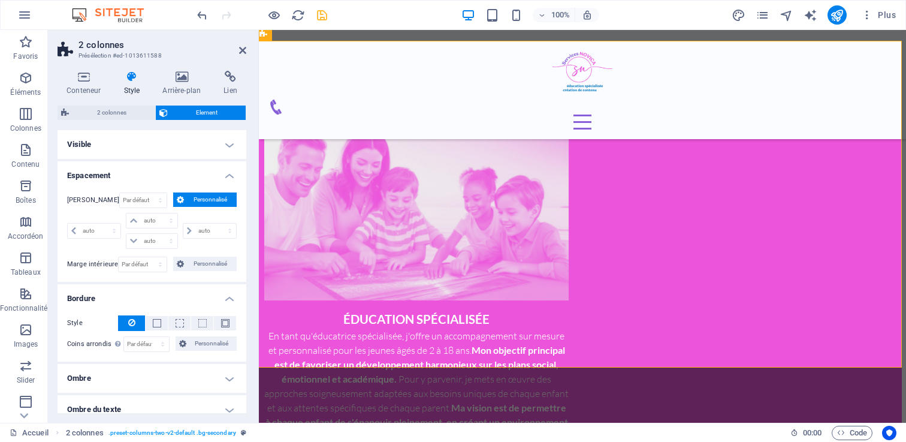
click at [188, 198] on span "Personnalisé" at bounding box center [211, 199] width 46 height 14
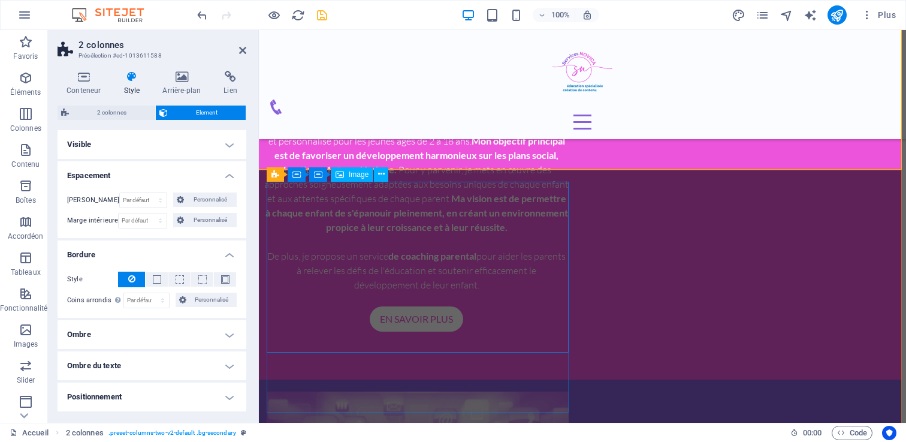
scroll to position [833, 4]
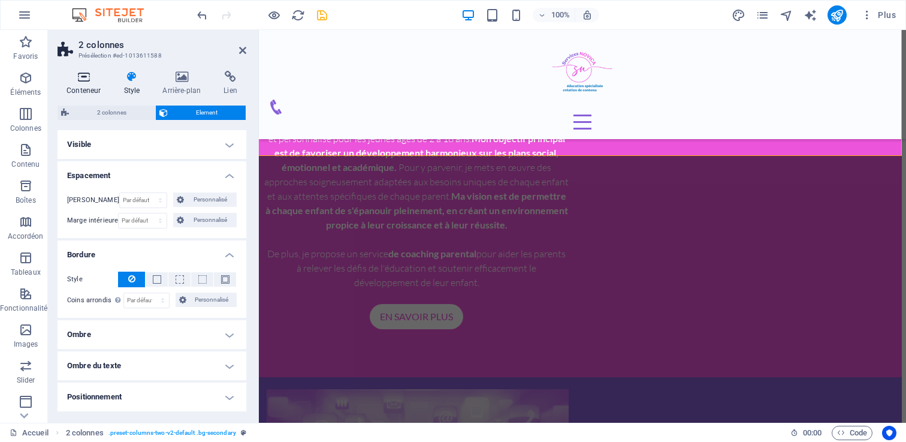
click at [71, 79] on icon at bounding box center [84, 77] width 52 height 12
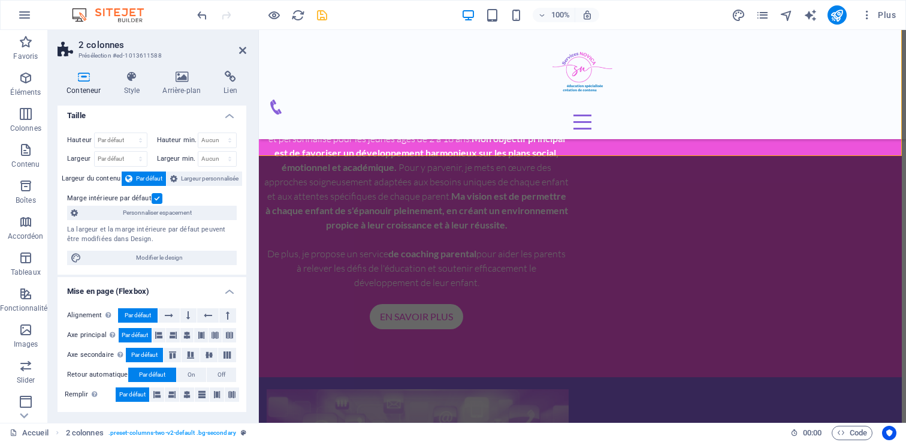
scroll to position [0, 0]
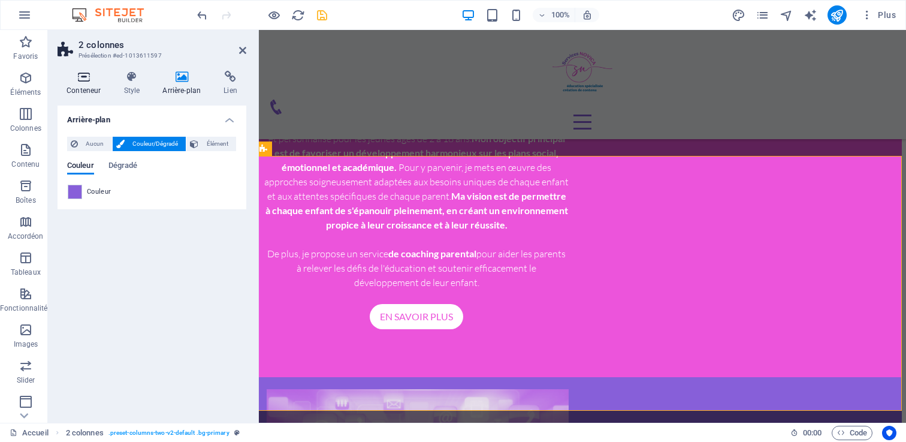
click at [86, 78] on icon at bounding box center [84, 77] width 52 height 12
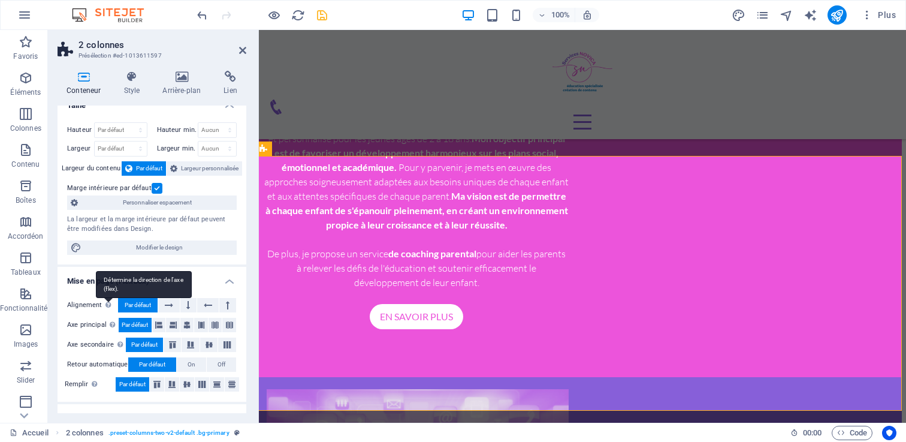
scroll to position [13, 0]
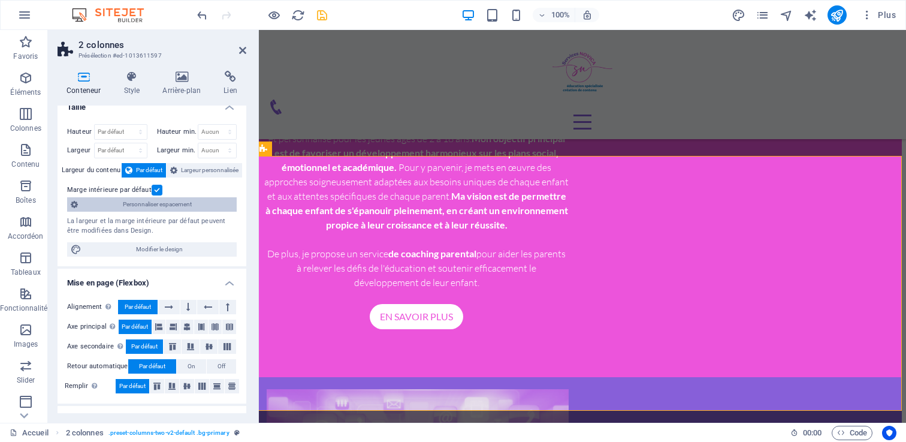
click at [143, 205] on span "Personnaliser espacement" at bounding box center [157, 204] width 152 height 14
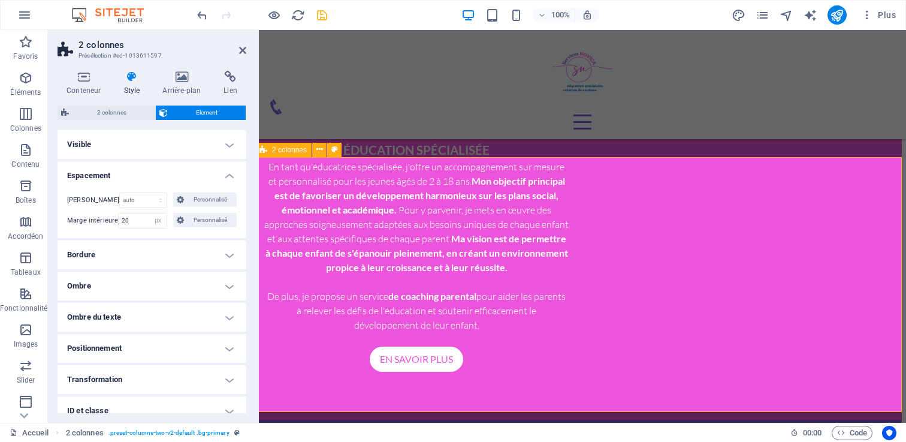
scroll to position [781, 4]
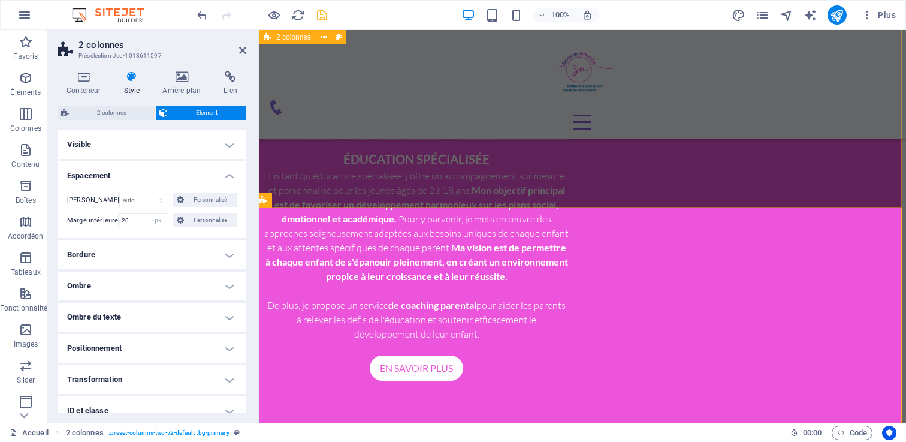
click at [427, 171] on div "ÉDUCATION SPÉCIALISÉE En tant qu'éducatrice spécialisée, j'offre un accompagnem…" at bounding box center [578, 174] width 647 height 508
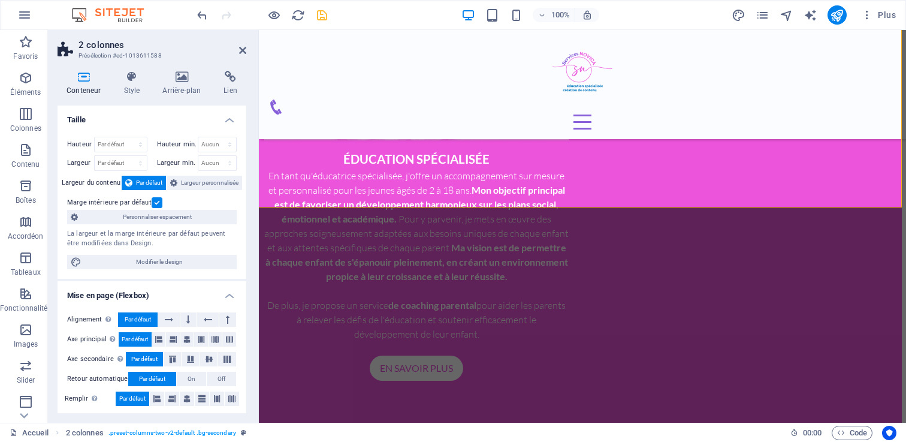
scroll to position [3, 0]
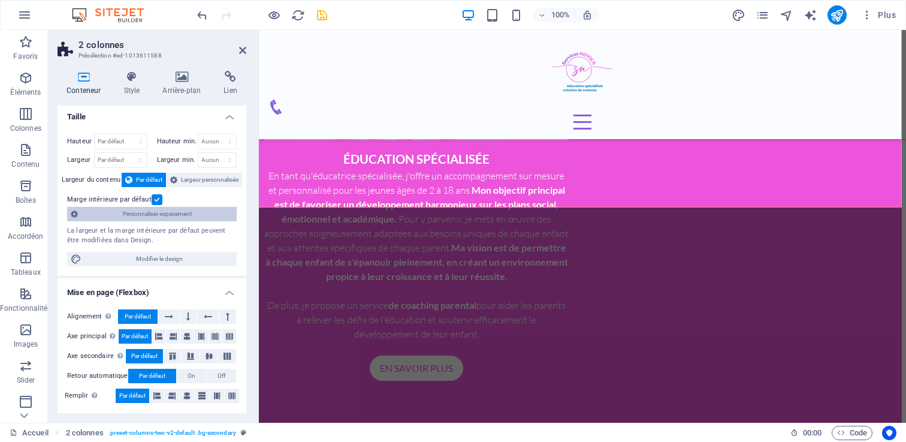
click at [141, 214] on span "Personnaliser espacement" at bounding box center [157, 214] width 152 height 14
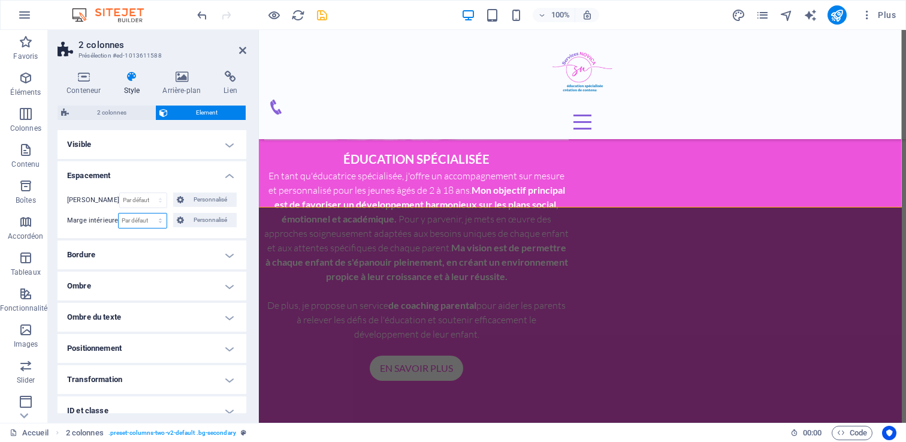
click at [134, 217] on select "Par défaut px rem % vh vw Personnalisé" at bounding box center [142, 220] width 47 height 14
select select "px"
click at [147, 213] on select "Par défaut px rem % vh vw Personnalisé" at bounding box center [142, 220] width 47 height 14
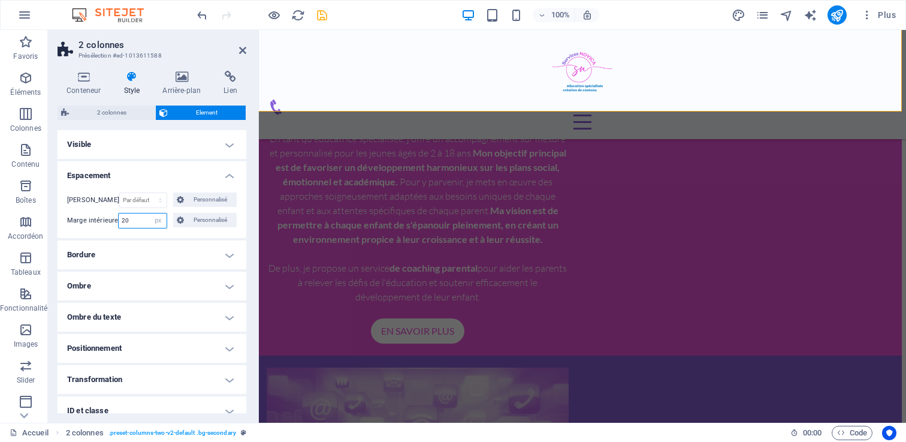
type input "20"
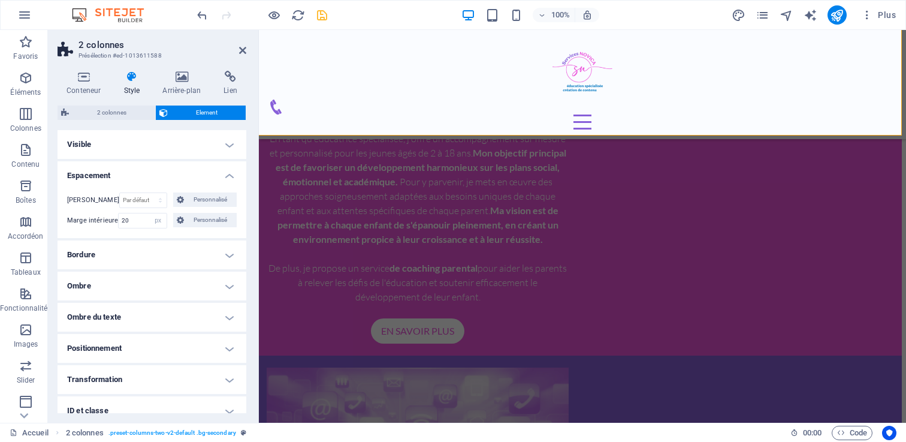
click at [142, 170] on h4 "Espacement" at bounding box center [152, 172] width 189 height 22
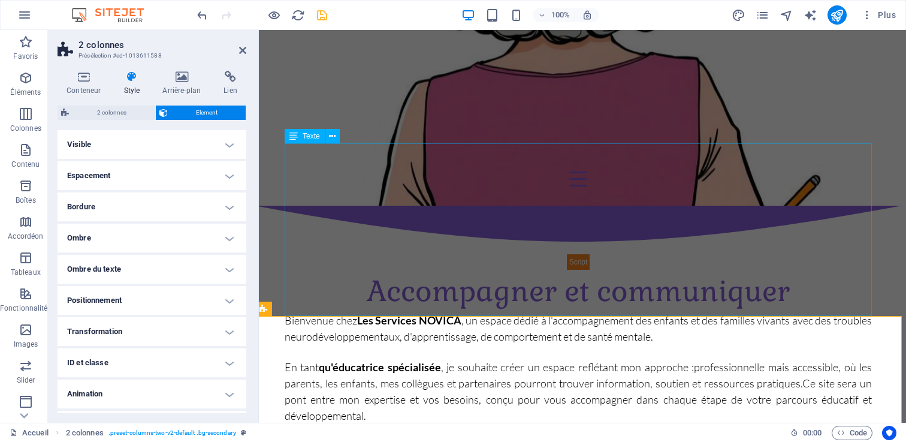
scroll to position [314, 4]
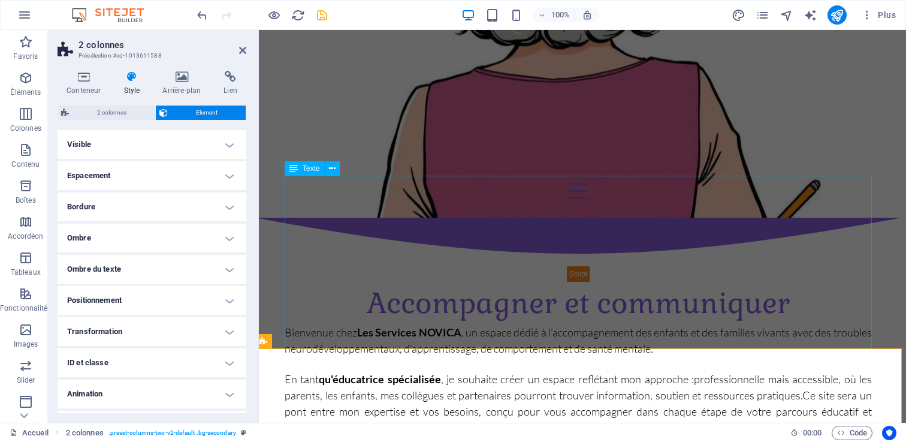
click at [564, 324] on div "Bienvenue chez Les Services NOVICA , un espace dédié à l'accompagnement des enf…" at bounding box center [578, 410] width 587 height 173
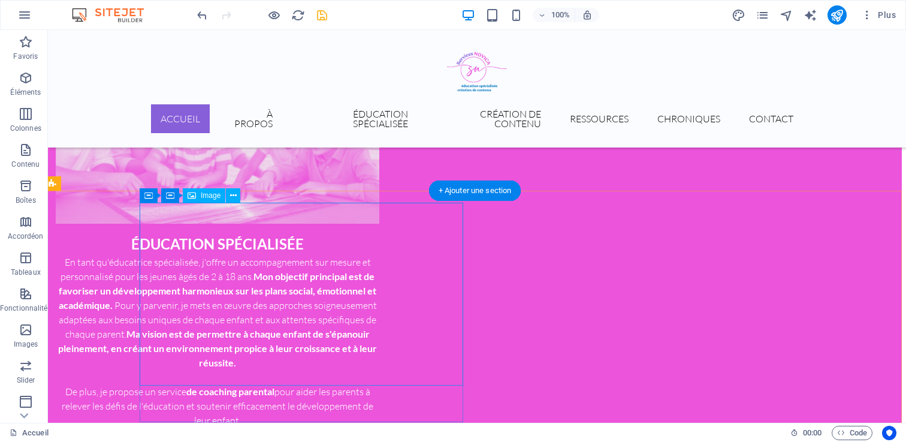
scroll to position [646, 4]
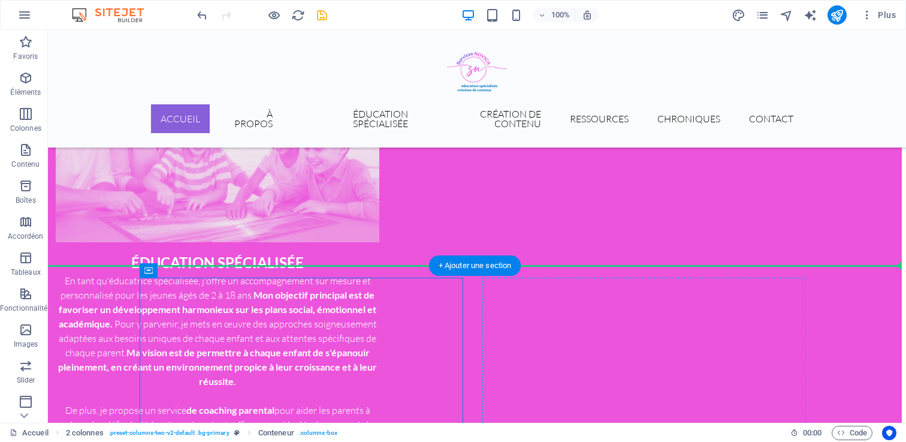
drag, startPoint x: 195, startPoint y: 298, endPoint x: 791, endPoint y: 325, distance: 596.7
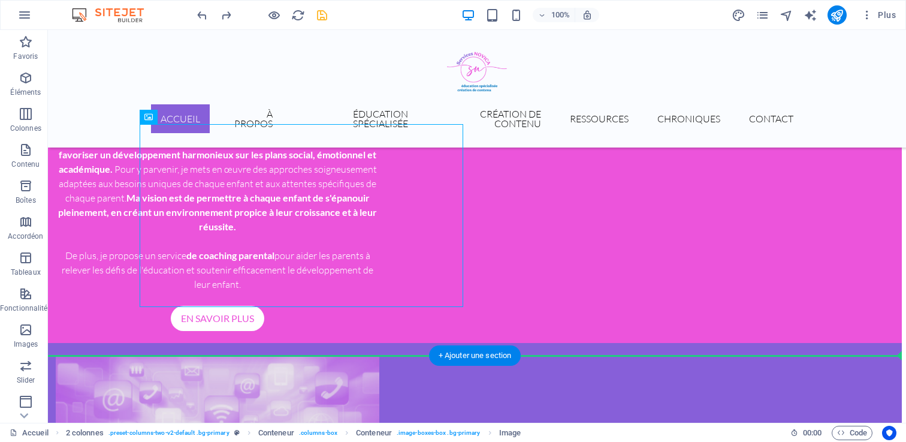
scroll to position [807, 4]
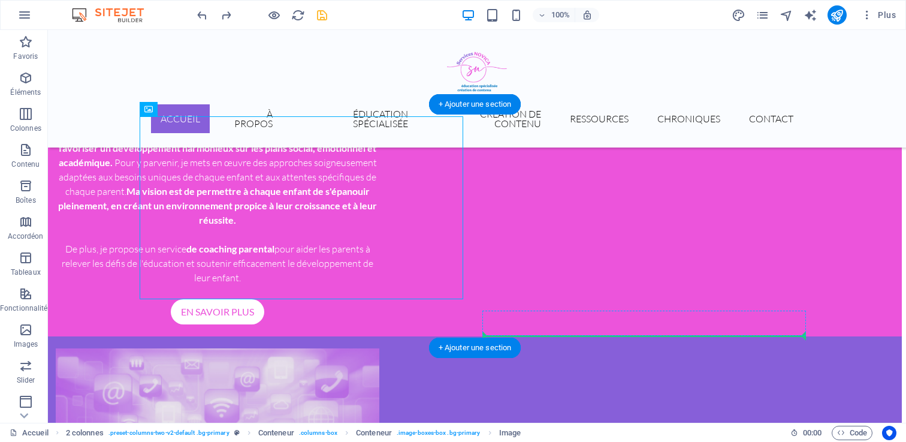
drag, startPoint x: 290, startPoint y: 221, endPoint x: 563, endPoint y: 330, distance: 293.6
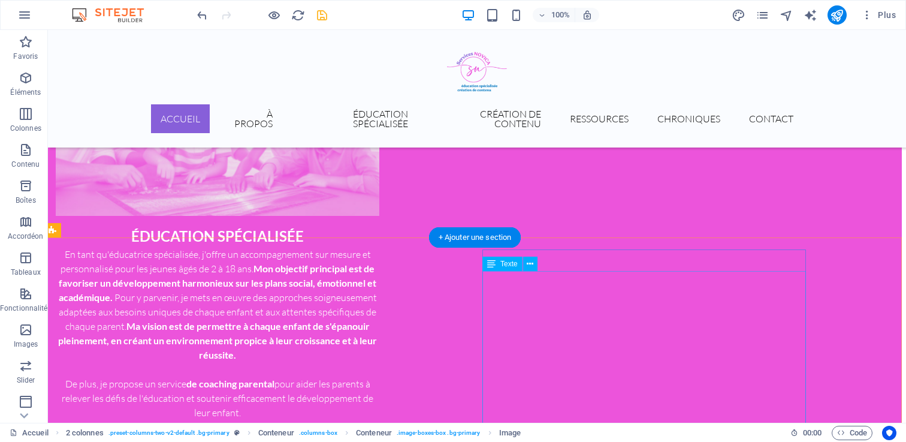
scroll to position [665, 4]
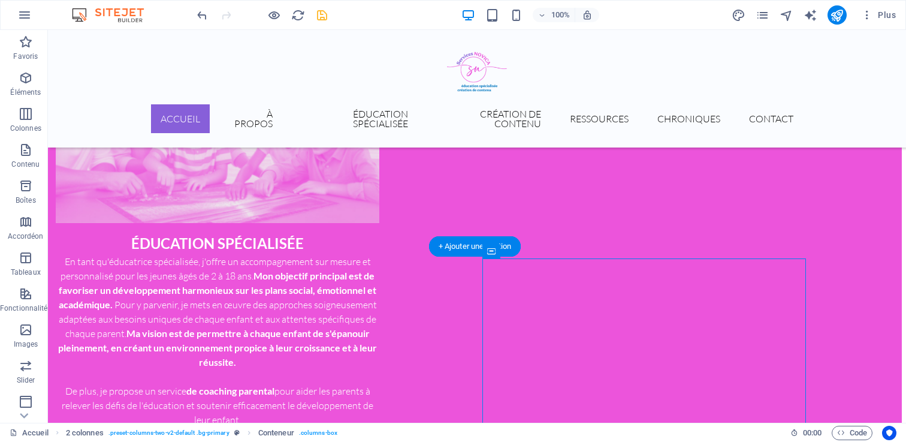
drag, startPoint x: 540, startPoint y: 283, endPoint x: 261, endPoint y: 273, distance: 278.7
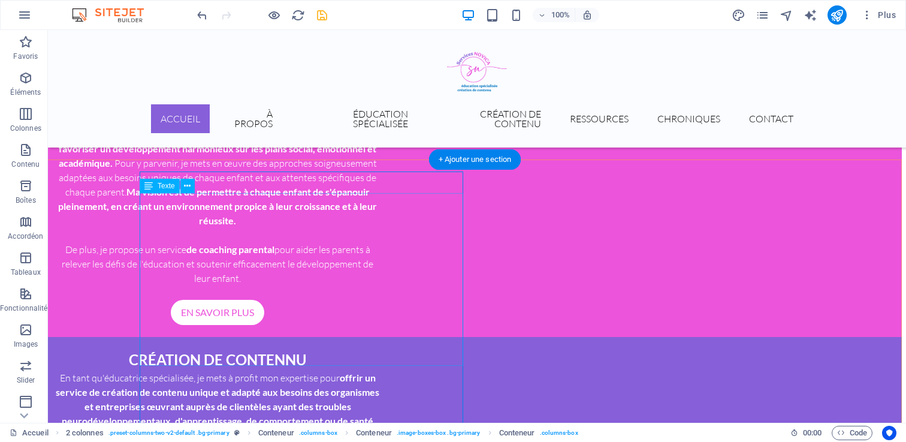
scroll to position [900, 4]
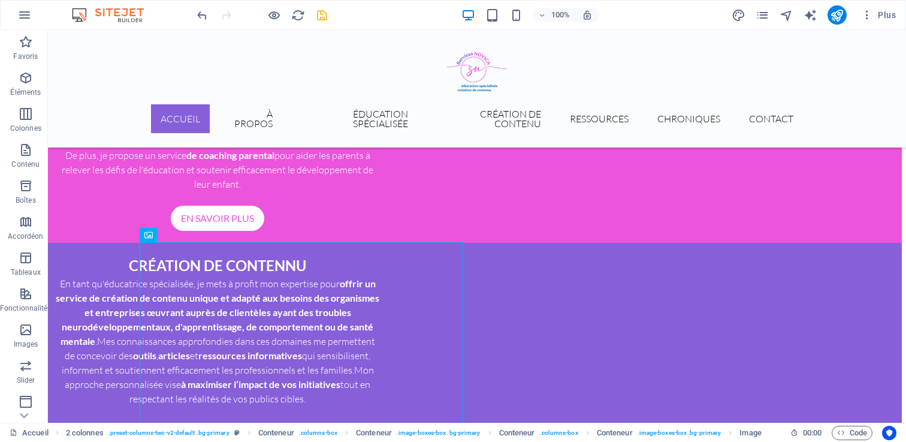
drag, startPoint x: 325, startPoint y: 304, endPoint x: 585, endPoint y: 142, distance: 306.5
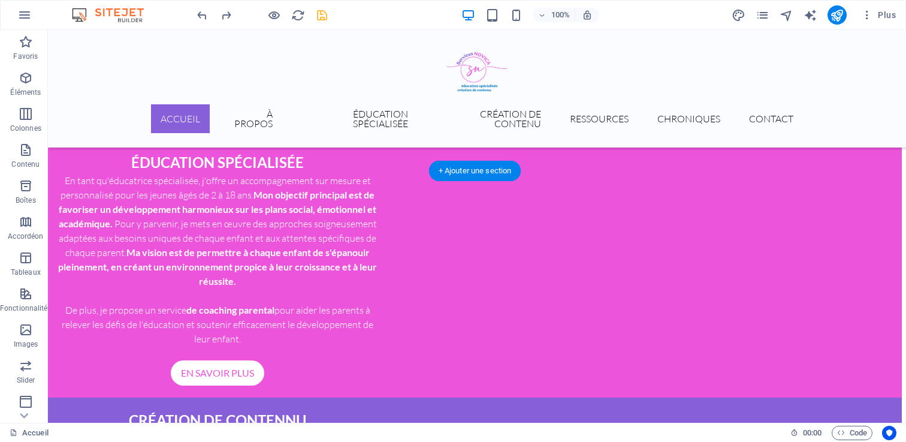
scroll to position [751, 4]
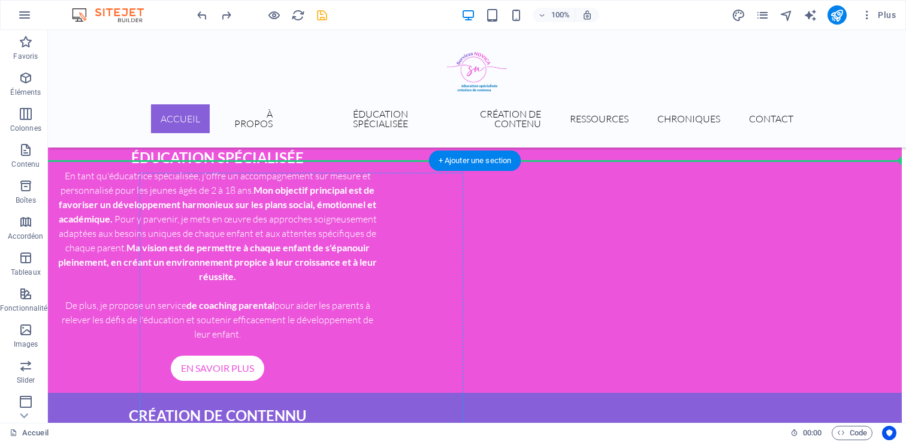
drag, startPoint x: 196, startPoint y: 377, endPoint x: 449, endPoint y: 319, distance: 259.4
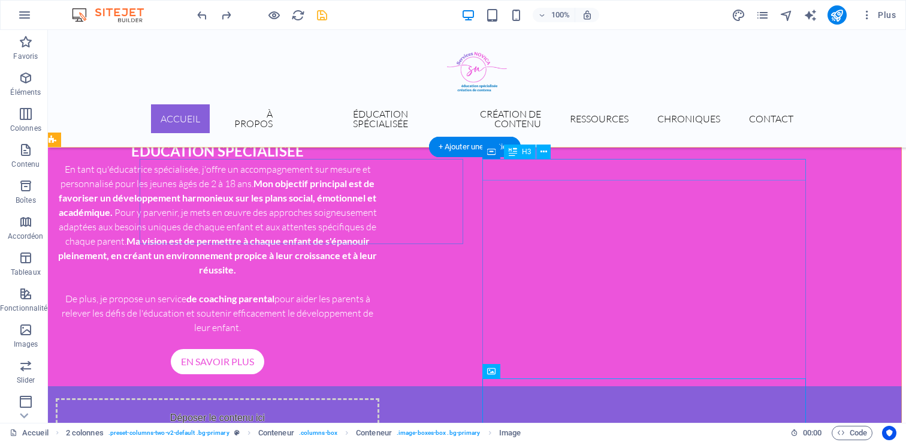
scroll to position [764, 4]
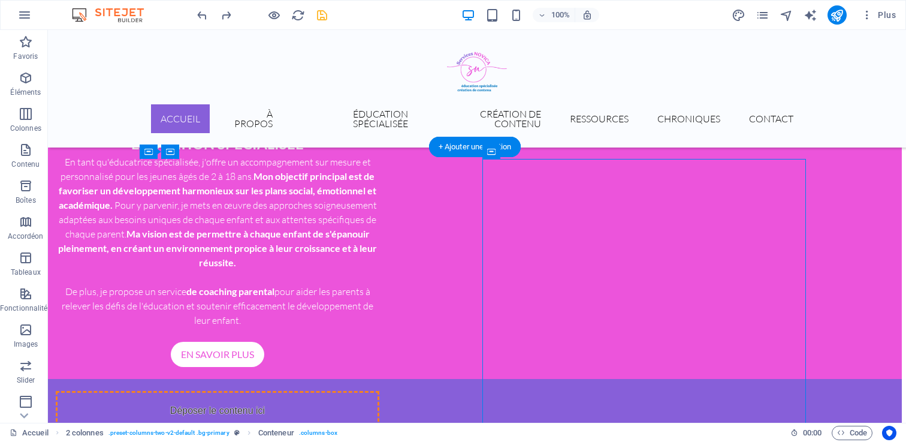
drag, startPoint x: 540, startPoint y: 183, endPoint x: 280, endPoint y: 167, distance: 260.5
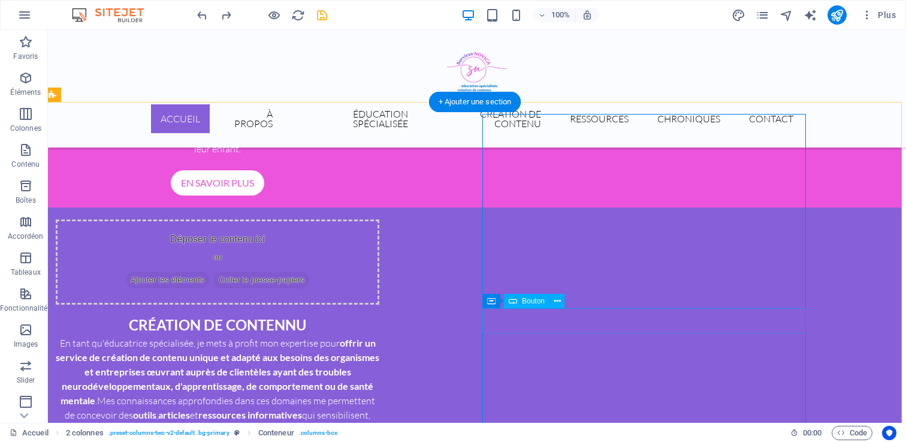
scroll to position [954, 4]
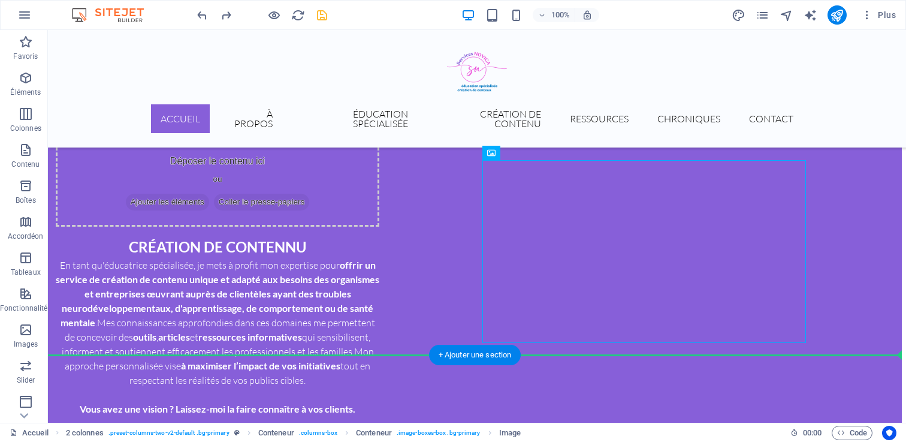
scroll to position [1025, 4]
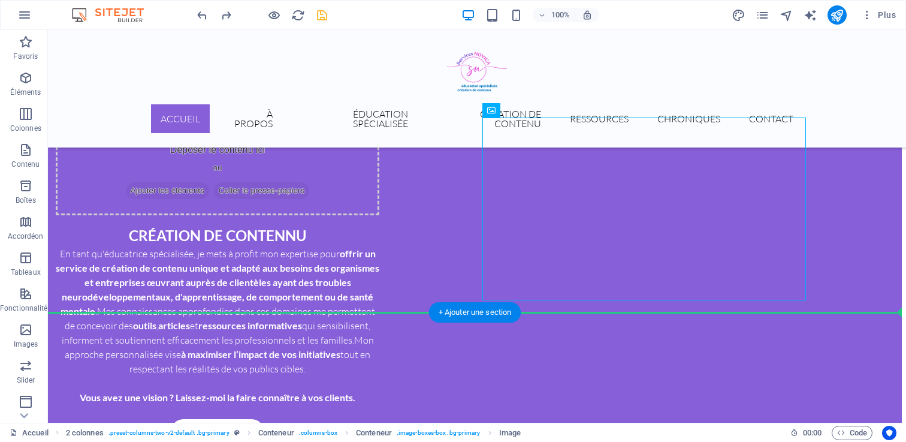
drag, startPoint x: 539, startPoint y: 212, endPoint x: 537, endPoint y: 310, distance: 97.7
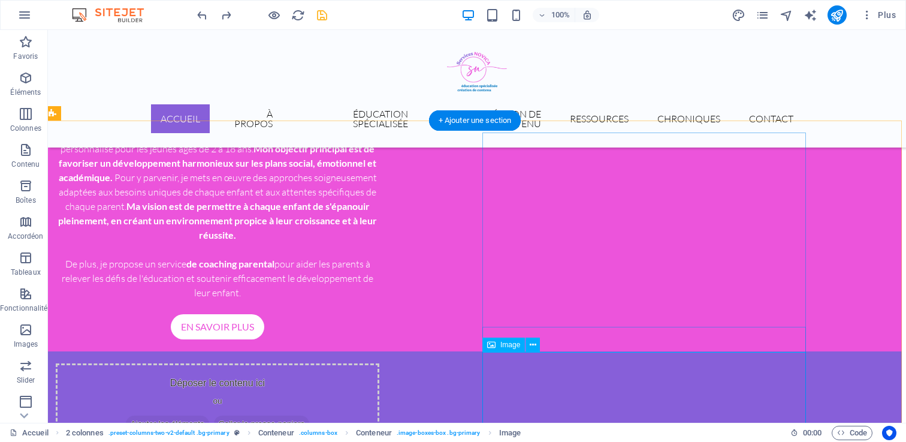
scroll to position [785, 4]
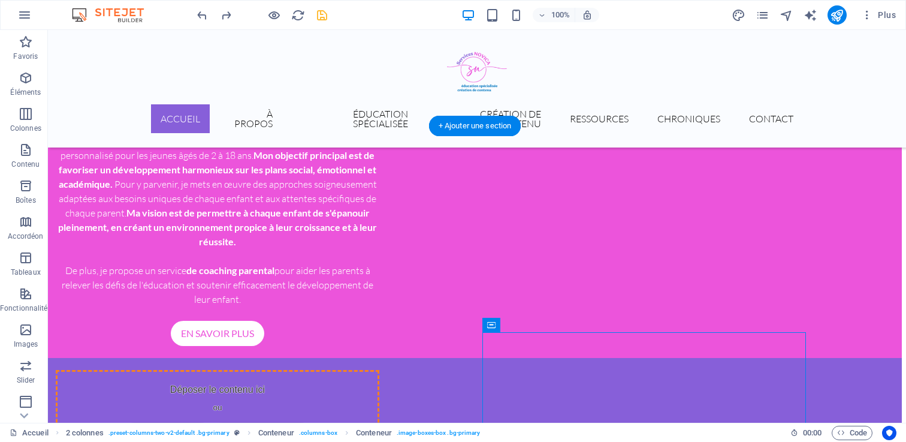
drag, startPoint x: 543, startPoint y: 355, endPoint x: 273, endPoint y: 203, distance: 309.8
drag, startPoint x: 530, startPoint y: 355, endPoint x: 219, endPoint y: 170, distance: 362.1
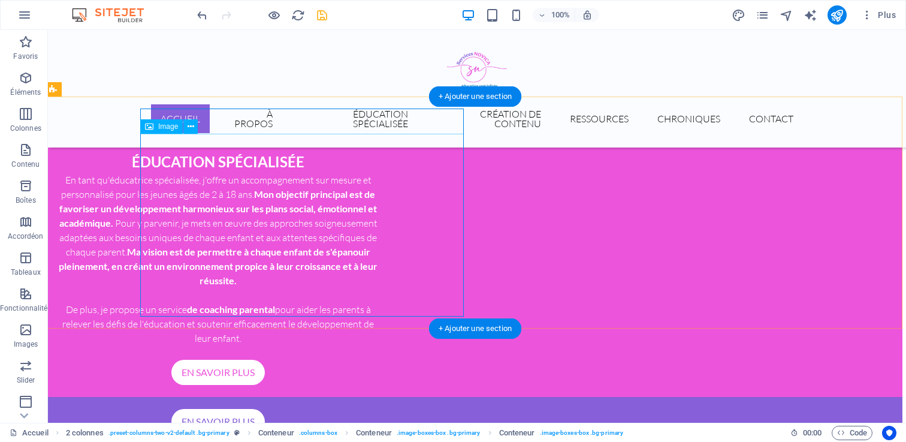
scroll to position [702, 4]
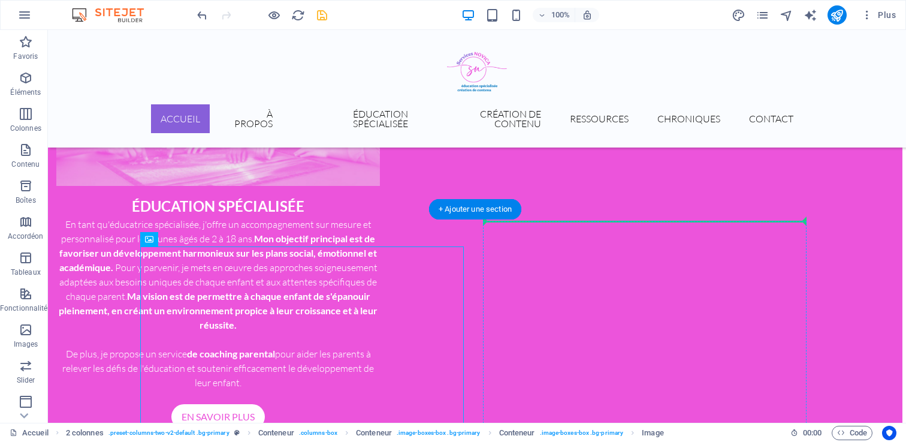
drag, startPoint x: 198, startPoint y: 268, endPoint x: 736, endPoint y: 221, distance: 540.0
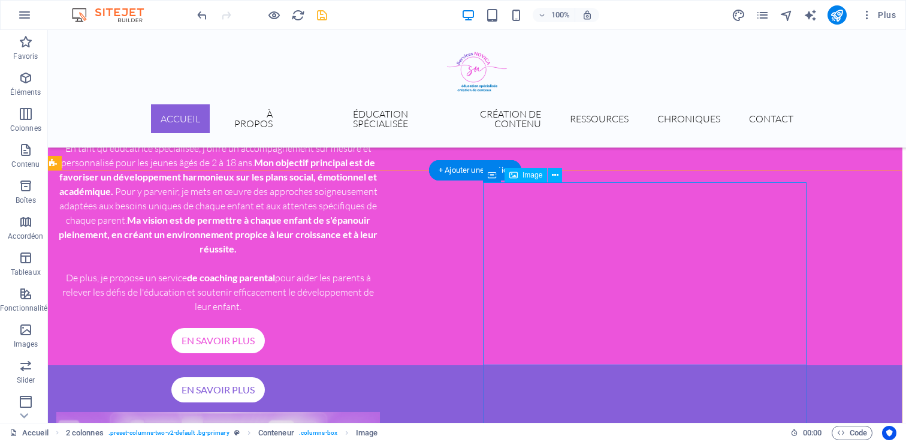
scroll to position [830, 4]
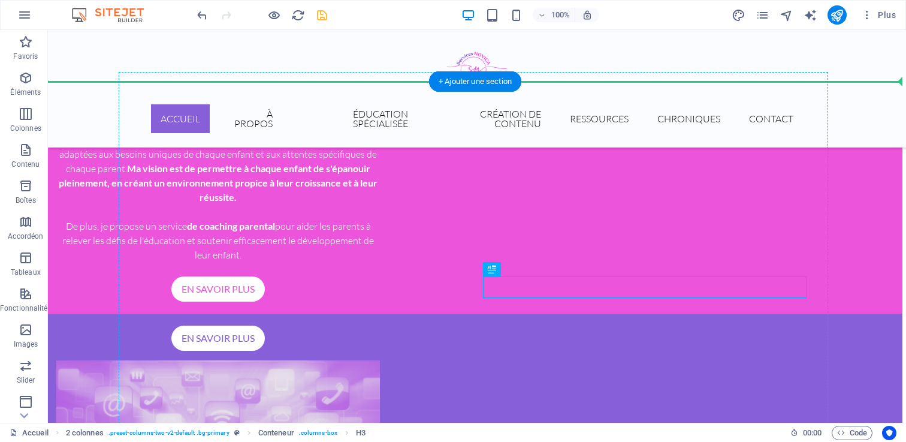
drag, startPoint x: 414, startPoint y: 263, endPoint x: 323, endPoint y: 222, distance: 99.2
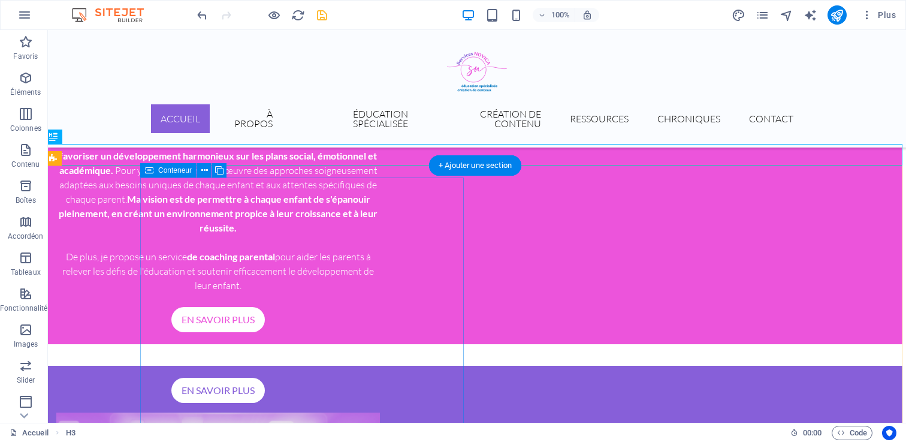
scroll to position [810, 4]
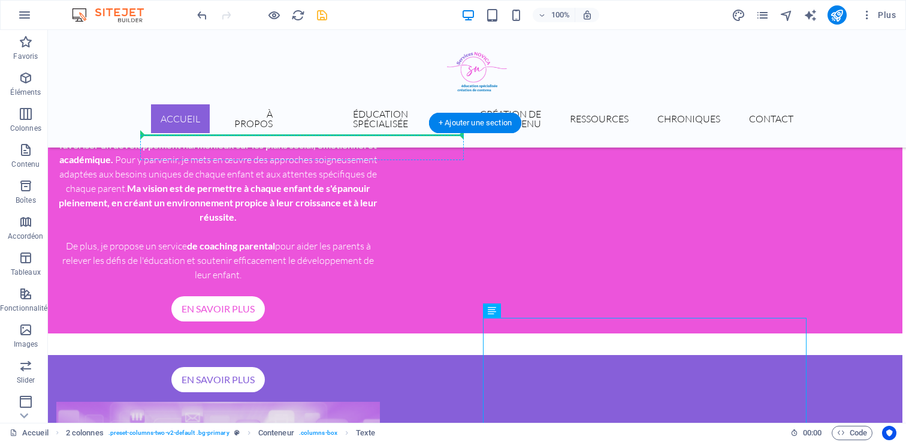
drag, startPoint x: 536, startPoint y: 341, endPoint x: 318, endPoint y: 146, distance: 293.2
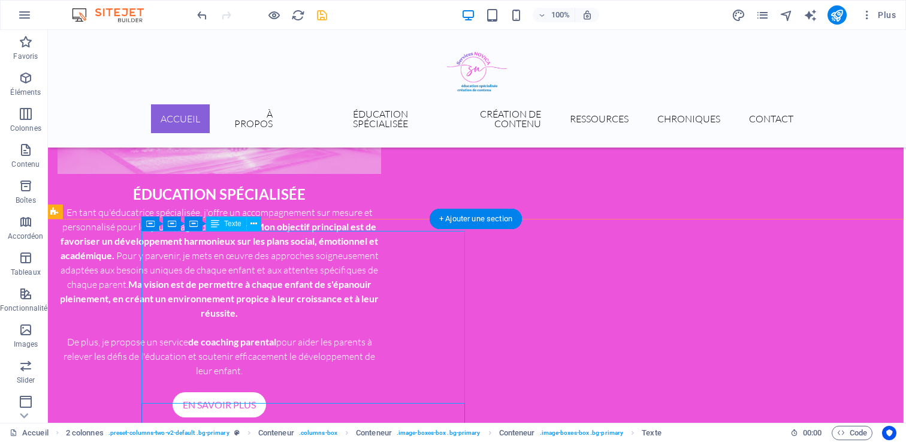
scroll to position [714, 2]
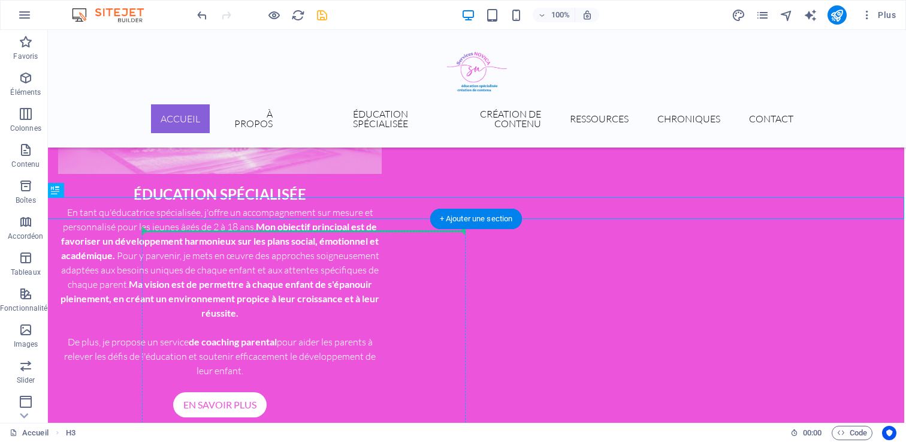
drag, startPoint x: 375, startPoint y: 204, endPoint x: 292, endPoint y: 243, distance: 91.7
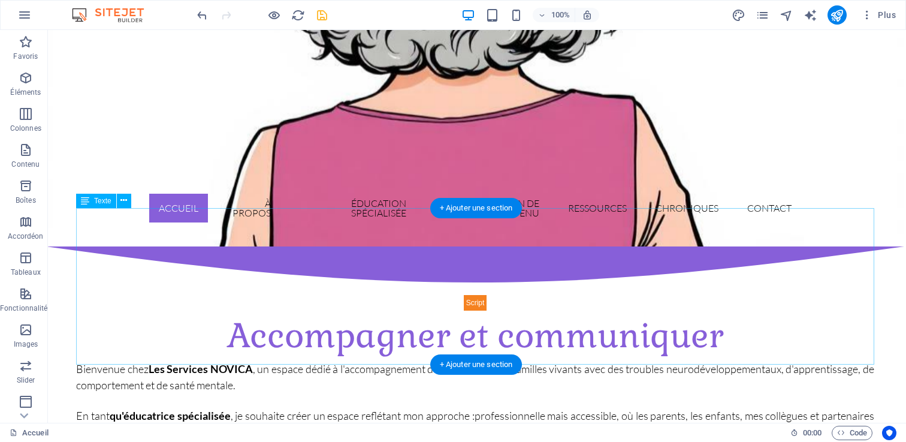
scroll to position [275, 2]
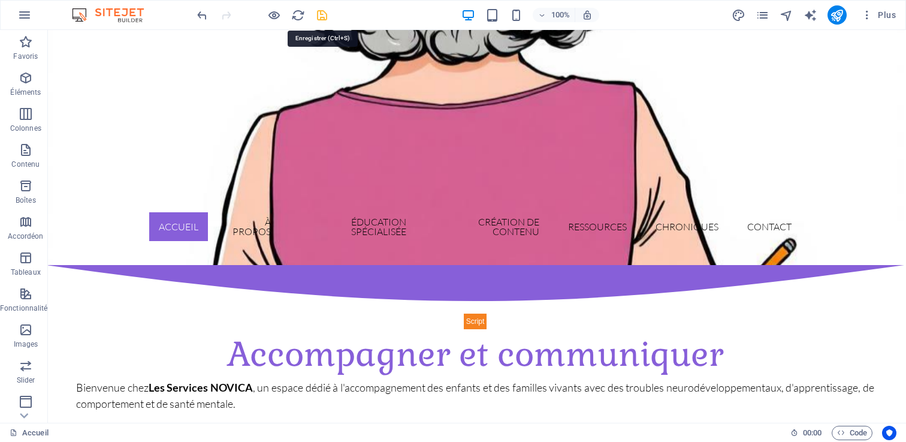
click at [321, 16] on icon "save" at bounding box center [322, 15] width 14 height 14
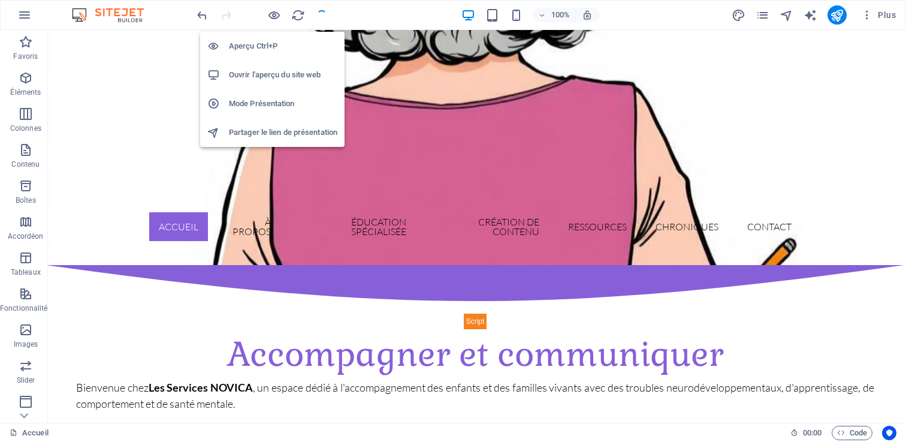
click at [260, 46] on h6 "Aperçu Ctrl+P" at bounding box center [283, 46] width 108 height 14
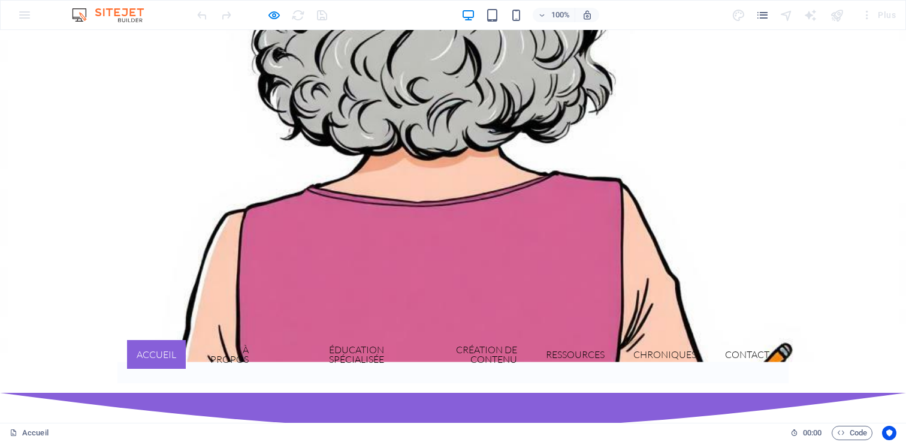
scroll to position [0, 0]
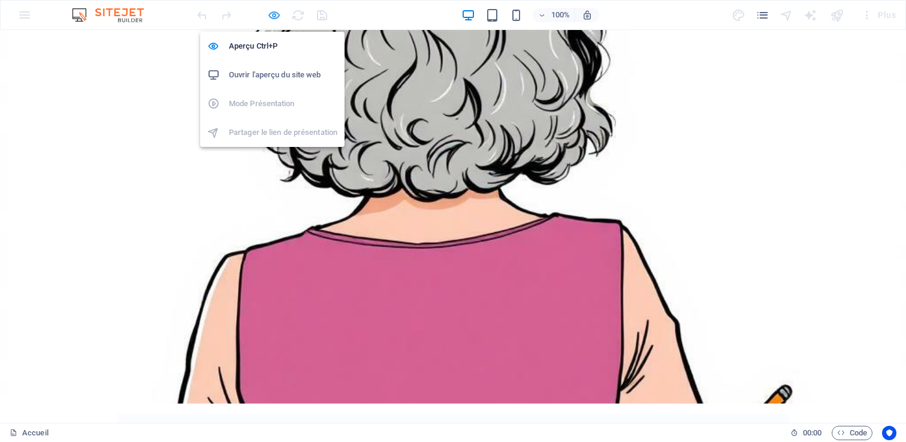
click at [272, 16] on icon "button" at bounding box center [274, 15] width 14 height 14
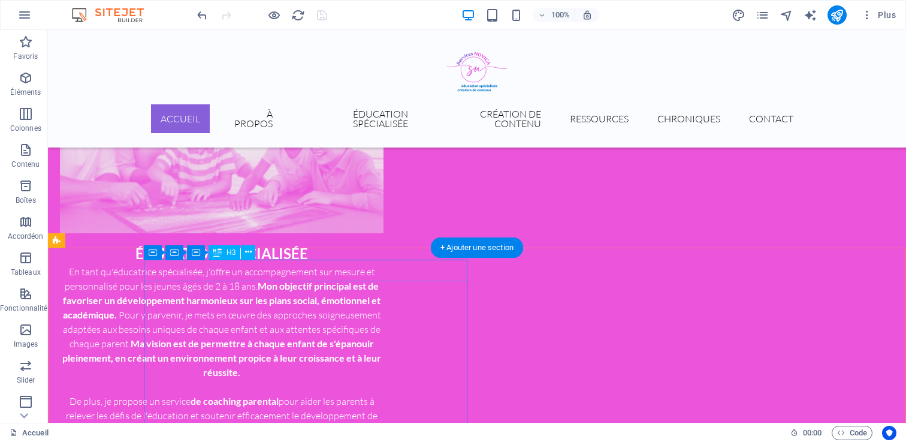
scroll to position [675, 0]
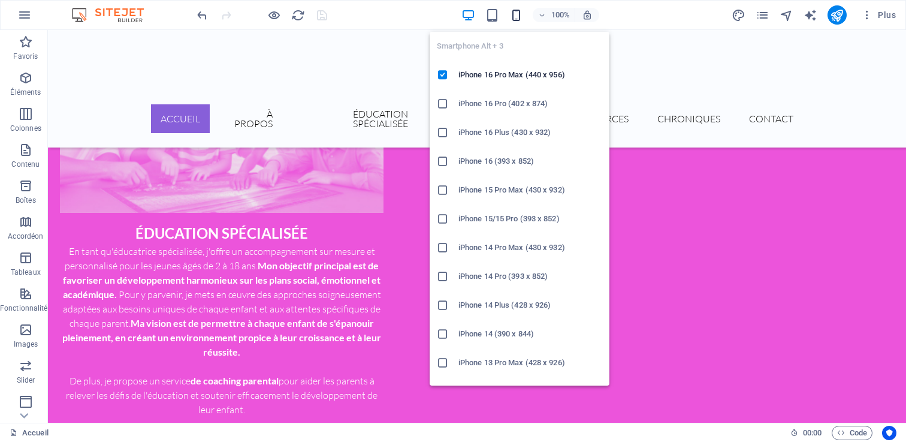
click at [512, 17] on icon "button" at bounding box center [516, 15] width 14 height 14
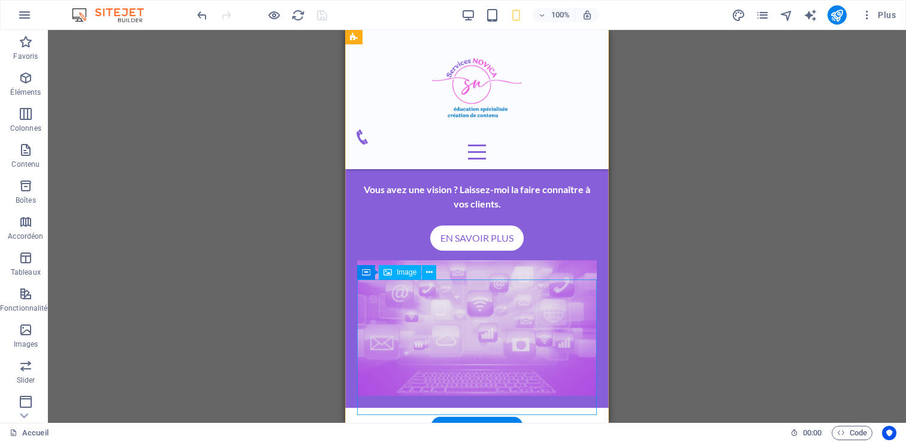
scroll to position [1416, 0]
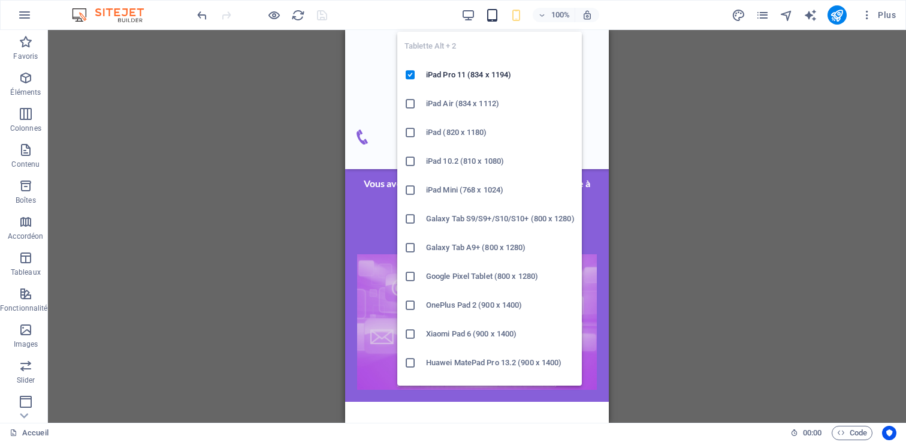
click at [488, 15] on icon "button" at bounding box center [492, 15] width 14 height 14
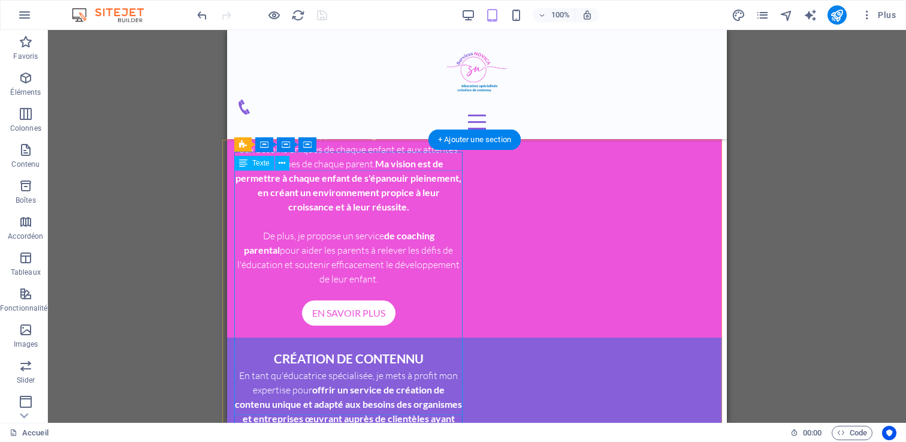
scroll to position [858, 5]
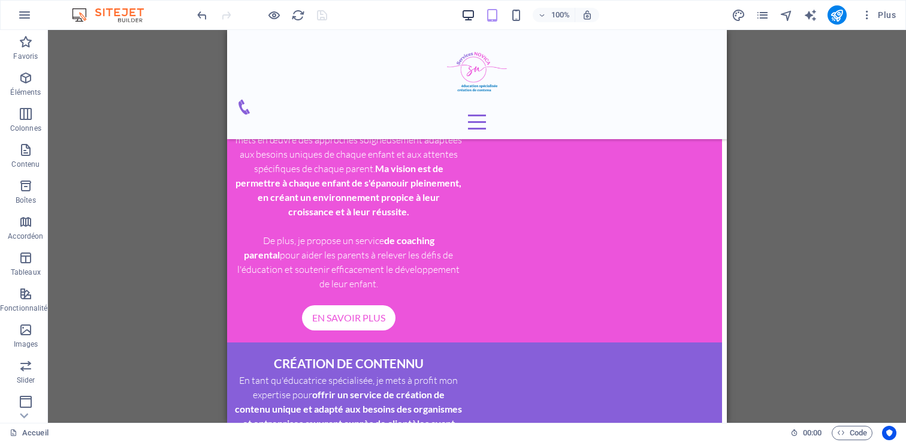
click at [469, 14] on icon "button" at bounding box center [468, 15] width 14 height 14
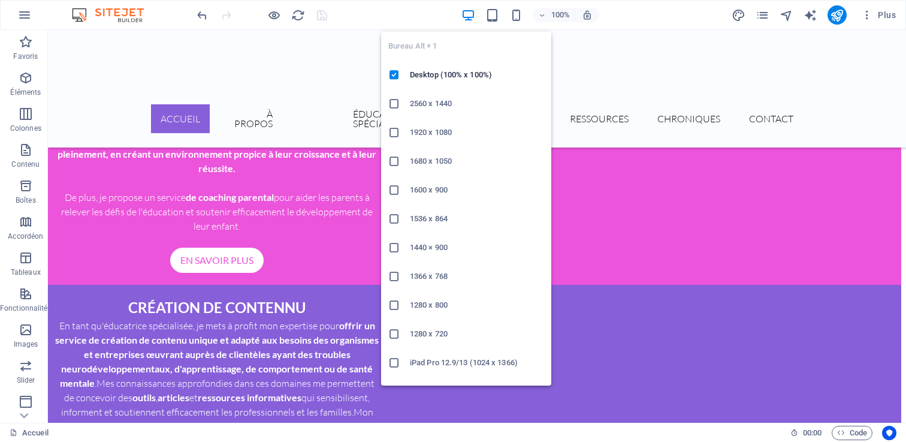
scroll to position [801, 5]
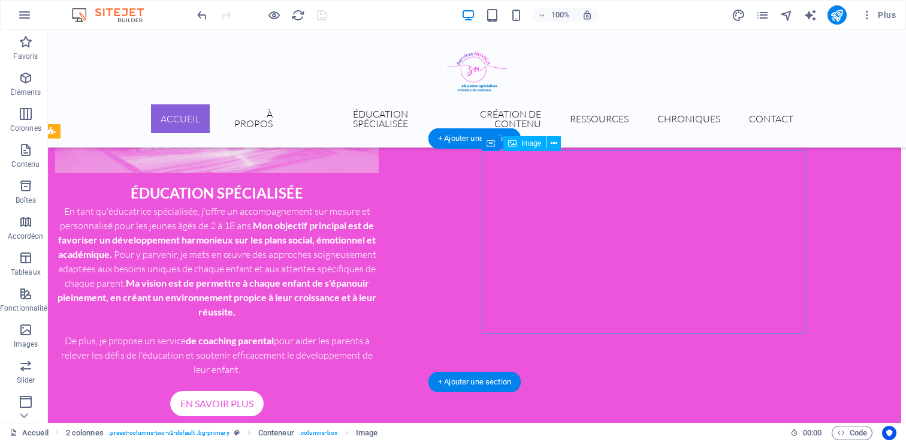
scroll to position [711, 5]
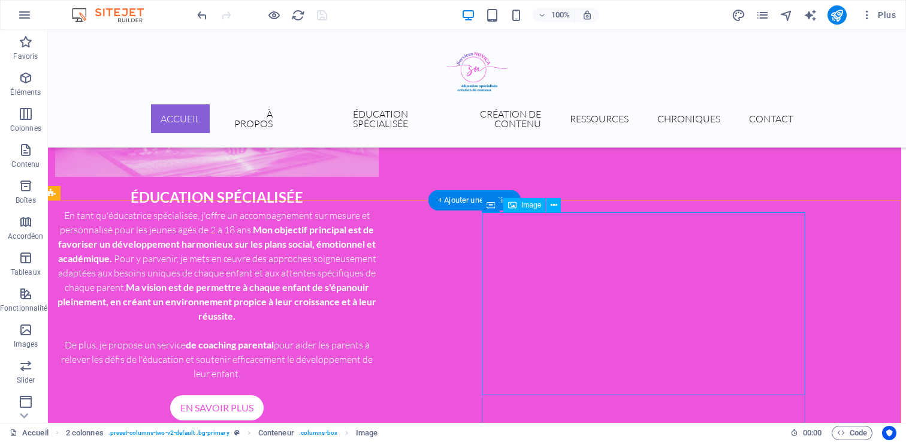
click at [554, 206] on icon at bounding box center [554, 205] width 7 height 13
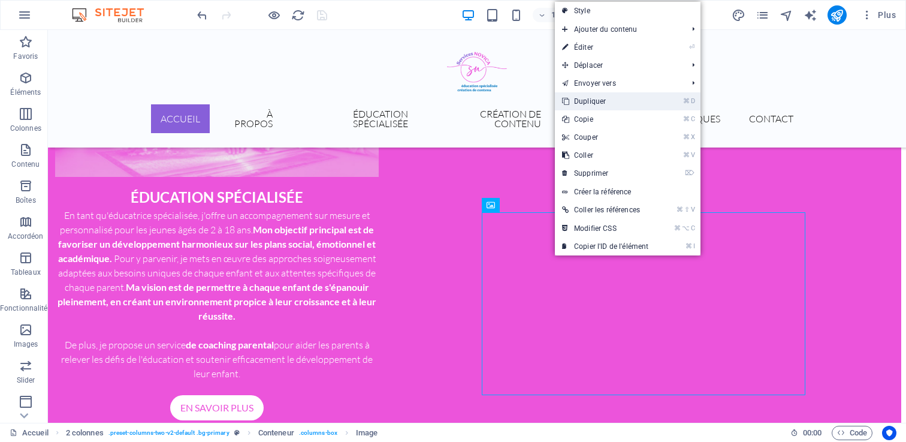
click at [600, 104] on link "⌘ D Dupliquer" at bounding box center [605, 101] width 101 height 18
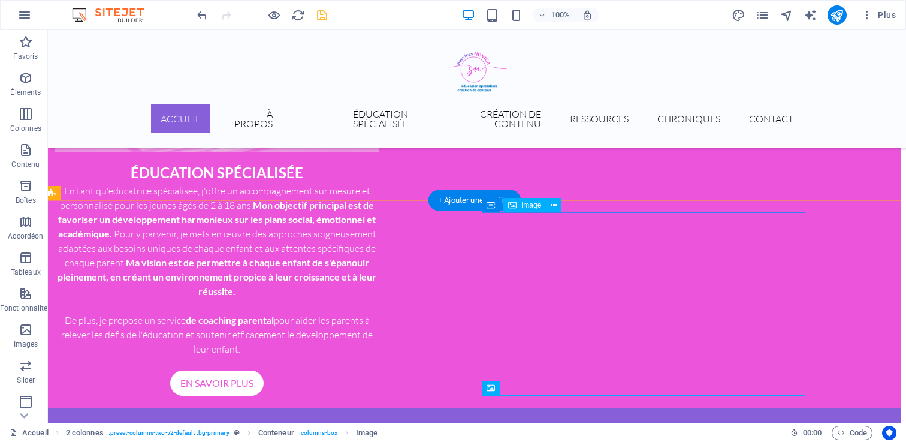
scroll to position [747, 5]
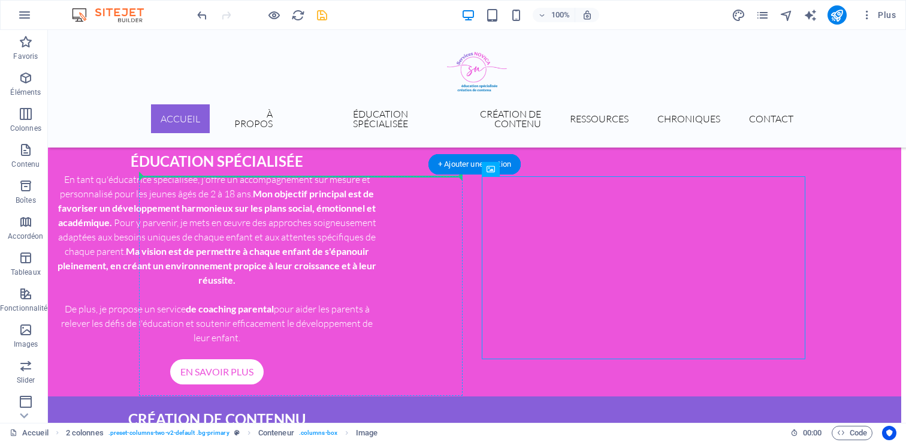
drag, startPoint x: 548, startPoint y: 229, endPoint x: 160, endPoint y: 181, distance: 391.2
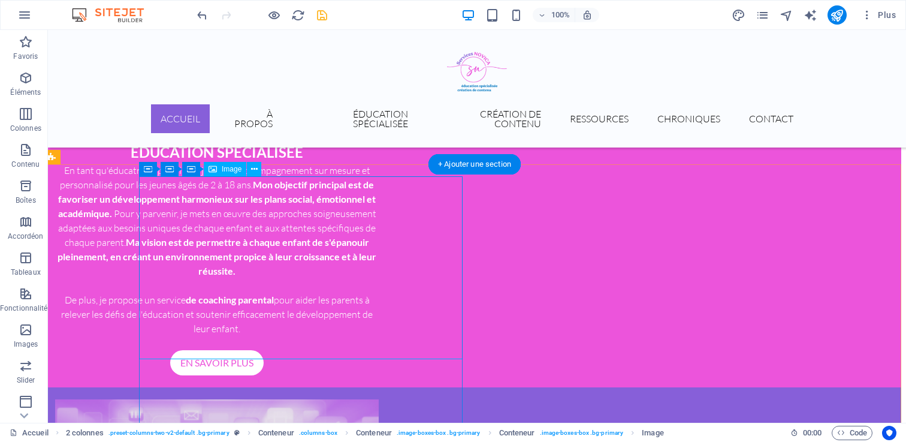
select select "%"
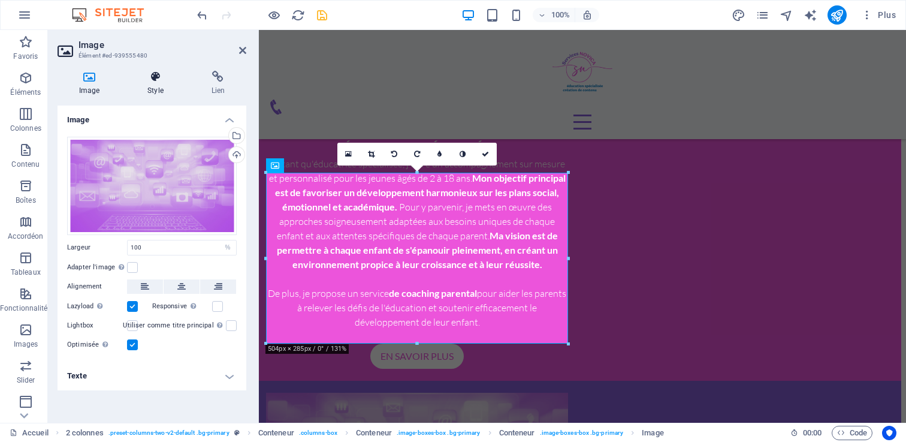
click at [155, 83] on h4 "Style" at bounding box center [158, 83] width 64 height 25
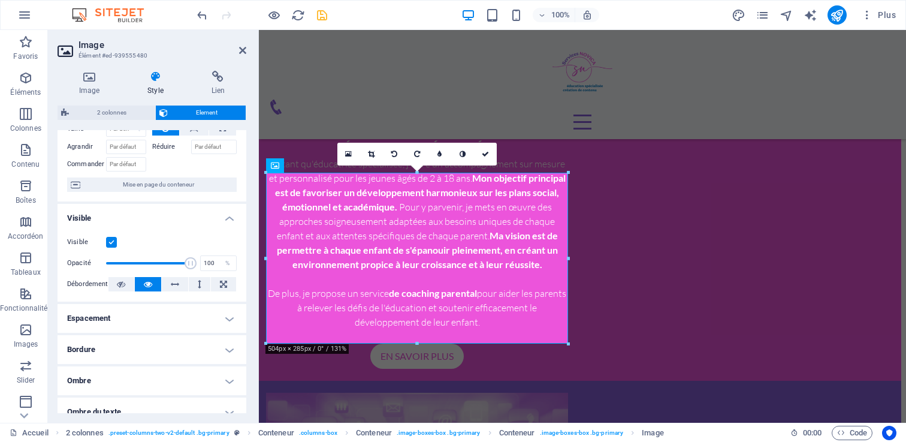
scroll to position [34, 0]
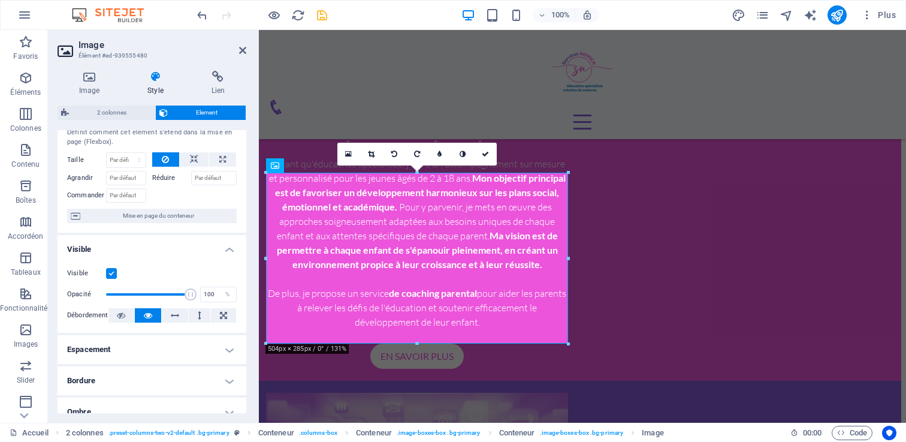
click at [113, 268] on label at bounding box center [111, 273] width 11 height 11
click at [0, 0] on input "Visible" at bounding box center [0, 0] width 0 height 0
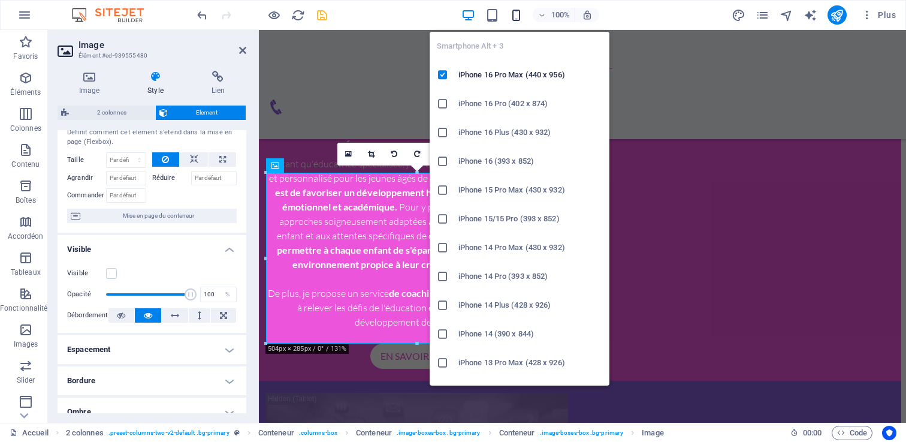
click at [517, 10] on icon "button" at bounding box center [516, 15] width 14 height 14
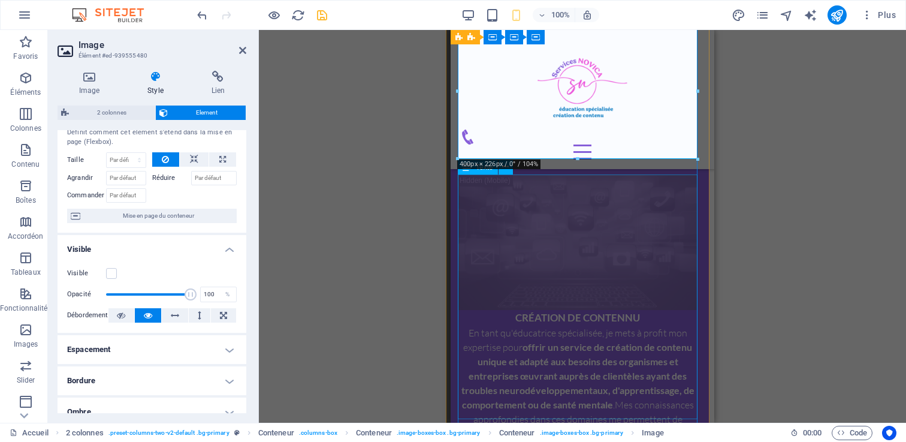
scroll to position [1197, 5]
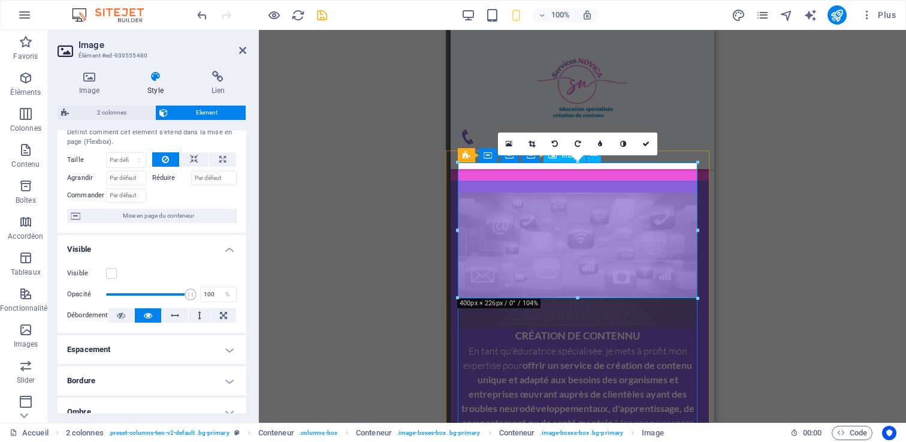
click at [588, 229] on figure at bounding box center [578, 259] width 240 height 135
click at [117, 272] on div "Visible" at bounding box center [152, 273] width 170 height 14
click at [112, 273] on label at bounding box center [111, 273] width 11 height 11
click at [0, 0] on input "Visible" at bounding box center [0, 0] width 0 height 0
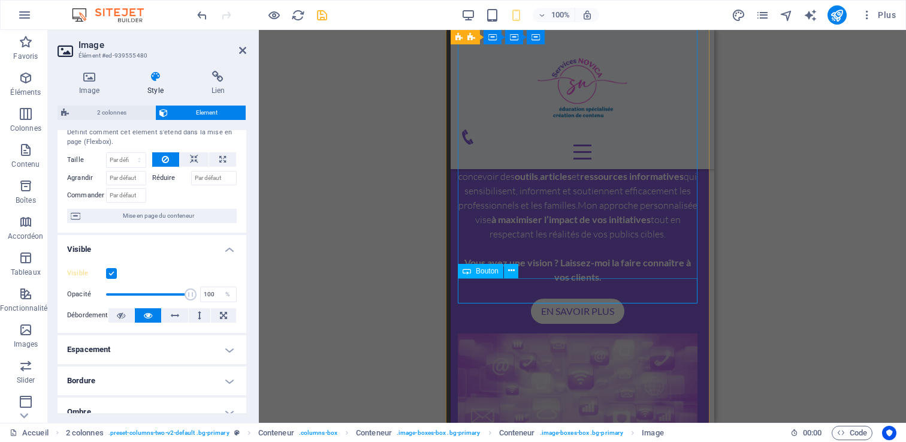
scroll to position [1480, 5]
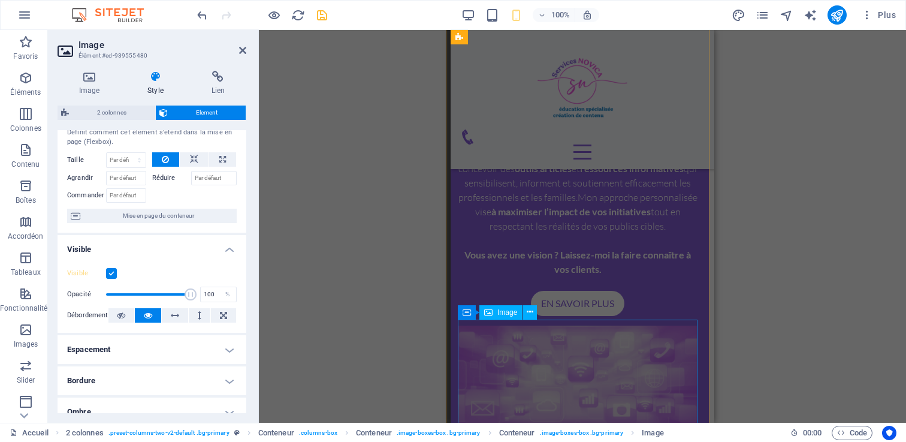
click at [584, 369] on figure at bounding box center [578, 392] width 240 height 135
select select "%"
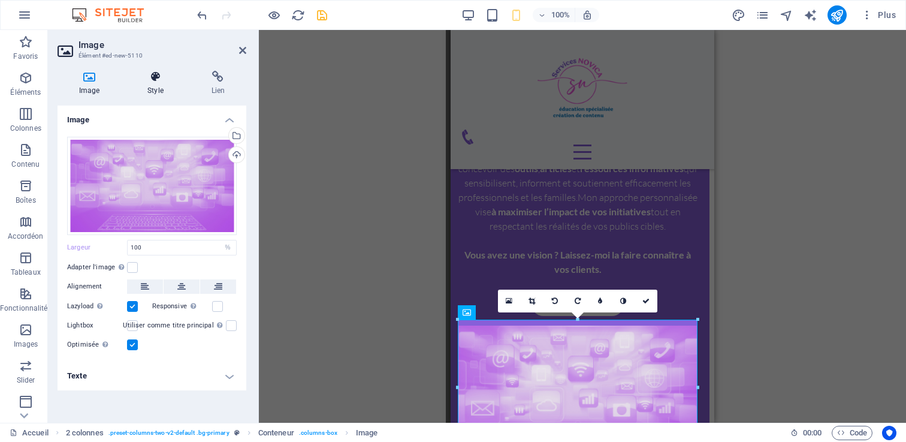
click at [149, 75] on icon at bounding box center [155, 77] width 59 height 12
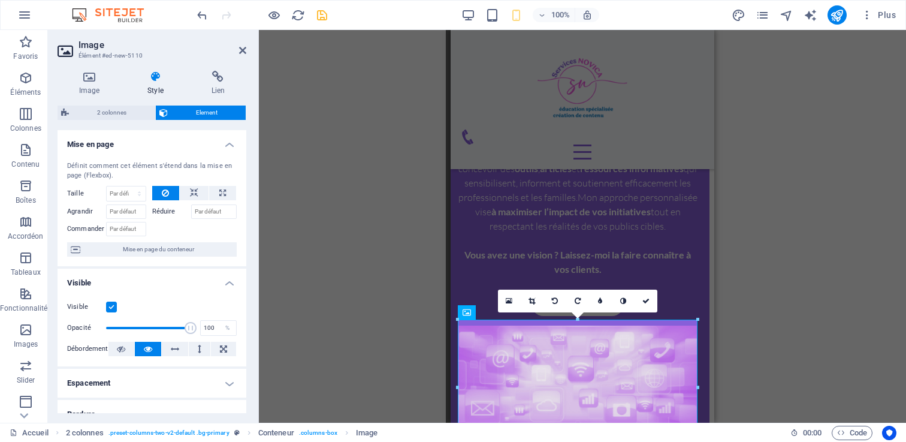
click at [112, 304] on label at bounding box center [111, 306] width 11 height 11
click at [0, 0] on input "Visible" at bounding box center [0, 0] width 0 height 0
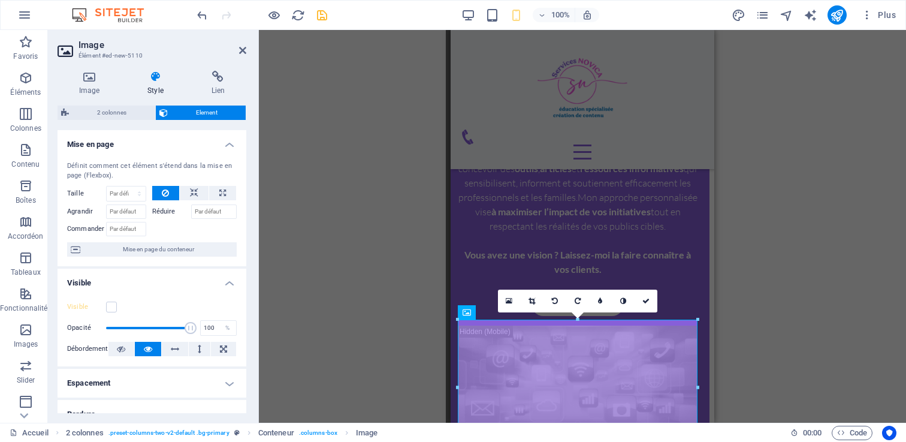
click at [322, 279] on div "Glissez et déposez l'élément de votre choix pour remplacer le contenu existant.…" at bounding box center [582, 226] width 647 height 392
click at [320, 279] on div "Glissez et déposez l'élément de votre choix pour remplacer le contenu existant.…" at bounding box center [582, 226] width 647 height 392
click at [770, 199] on div "Glissez et déposez l'élément de votre choix pour remplacer le contenu existant.…" at bounding box center [582, 226] width 647 height 392
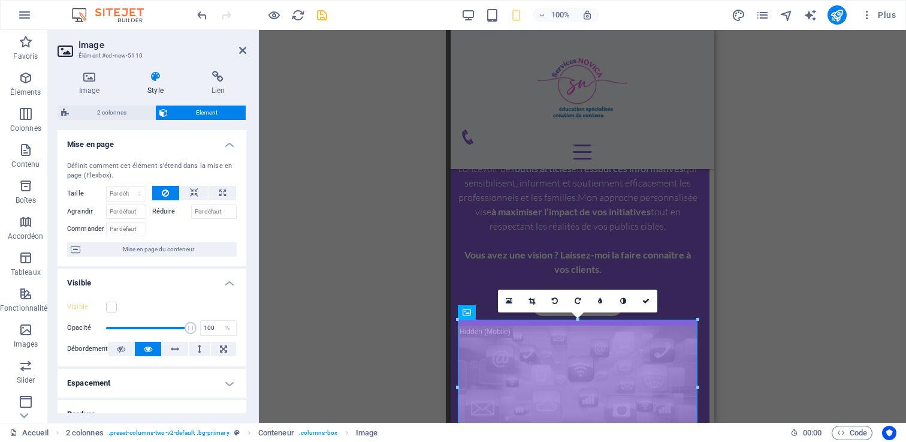
click at [770, 199] on div "Glissez et déposez l'élément de votre choix pour remplacer le contenu existant.…" at bounding box center [582, 226] width 647 height 392
click at [642, 298] on icon at bounding box center [645, 300] width 7 height 7
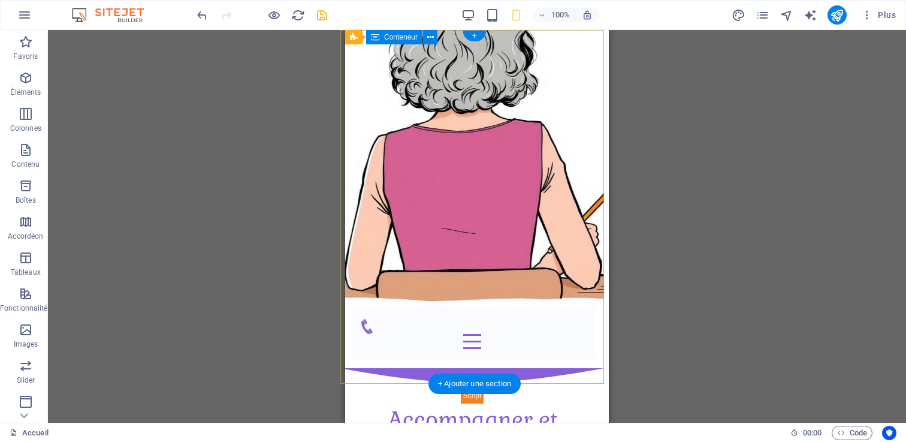
scroll to position [0, 5]
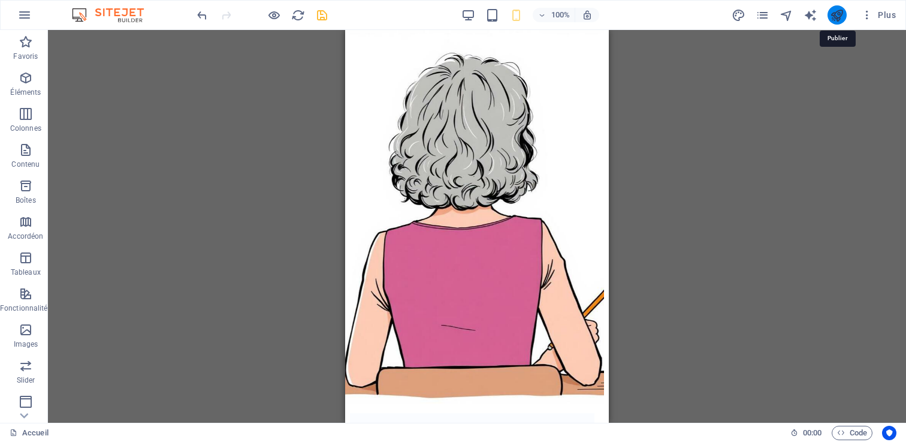
click at [836, 11] on icon "publish" at bounding box center [837, 15] width 14 height 14
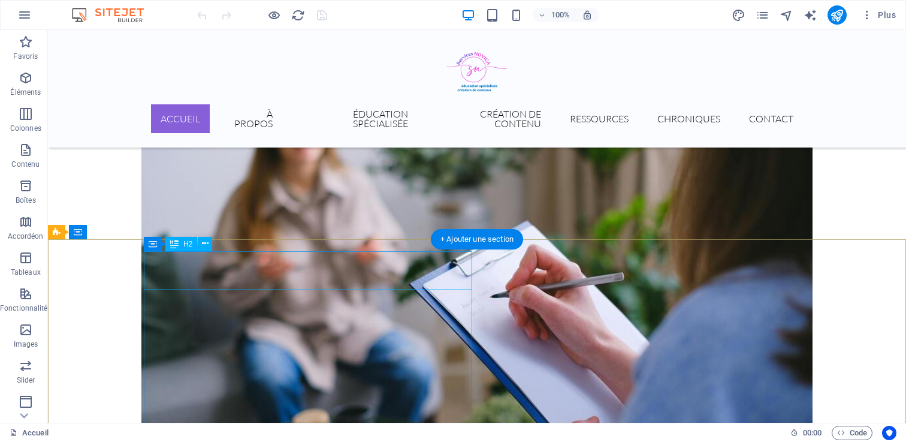
scroll to position [1867, 0]
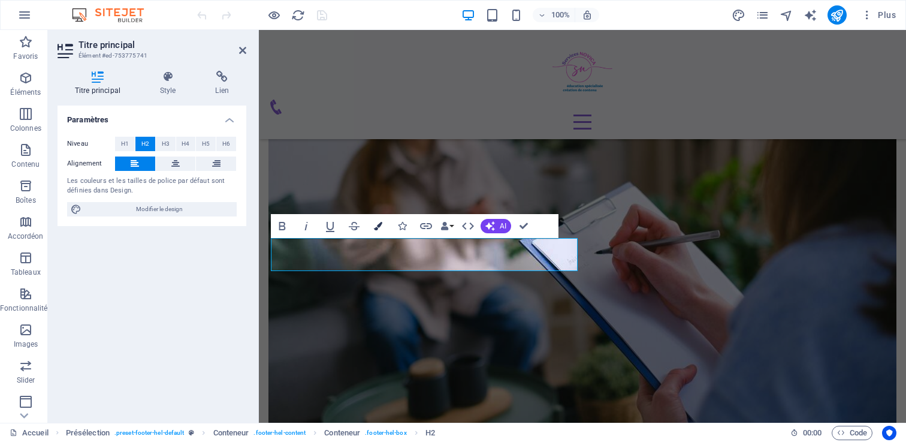
click at [377, 222] on icon "button" at bounding box center [378, 226] width 8 height 8
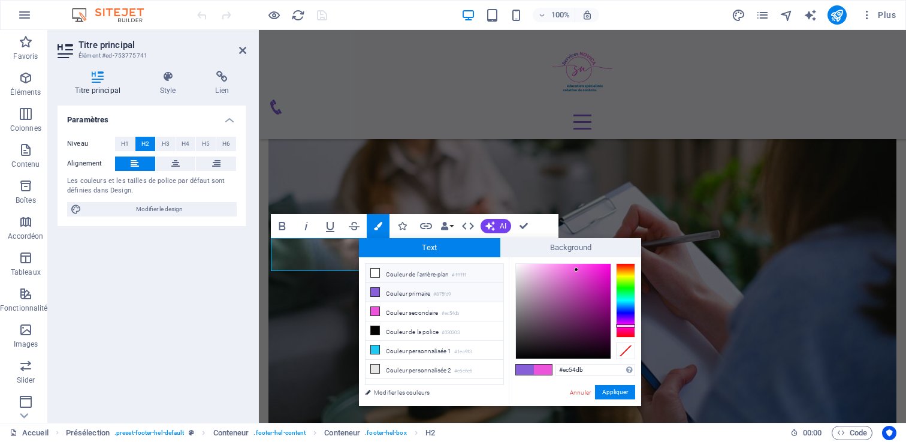
click at [409, 272] on li "Couleur de l'arrière-plan #ffffff" at bounding box center [434, 273] width 138 height 19
type input "#ffffff"
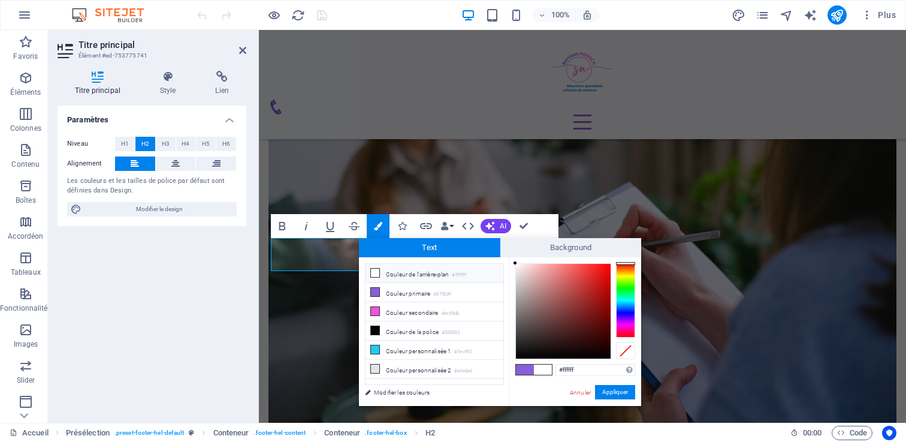
click at [369, 271] on li "Couleur de l'arrière-plan #ffffff" at bounding box center [434, 273] width 138 height 19
click at [375, 271] on icon at bounding box center [375, 272] width 8 height 8
click at [623, 389] on button "Appliquer" at bounding box center [615, 392] width 40 height 14
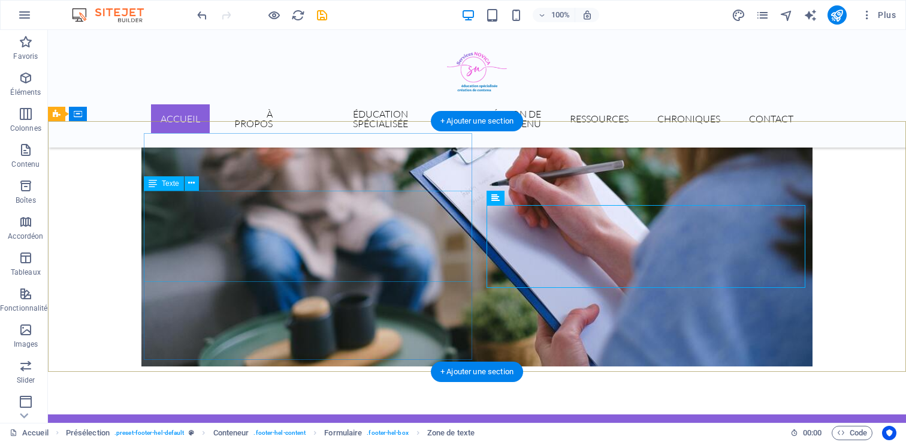
scroll to position [1987, 0]
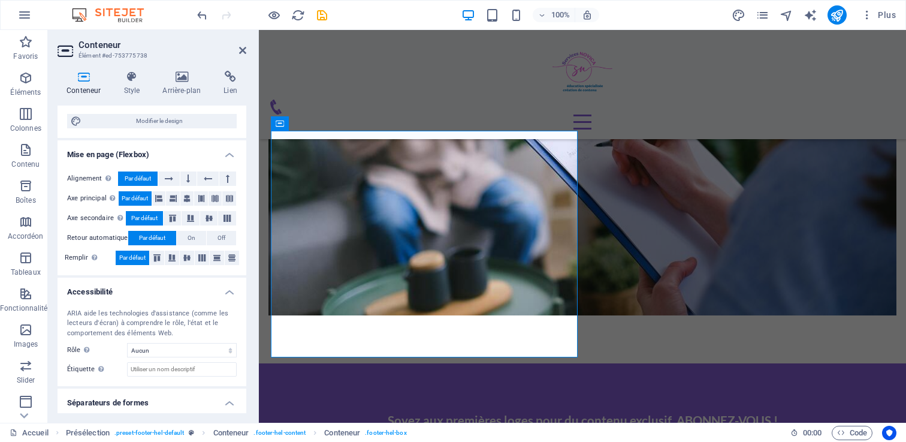
scroll to position [192, 0]
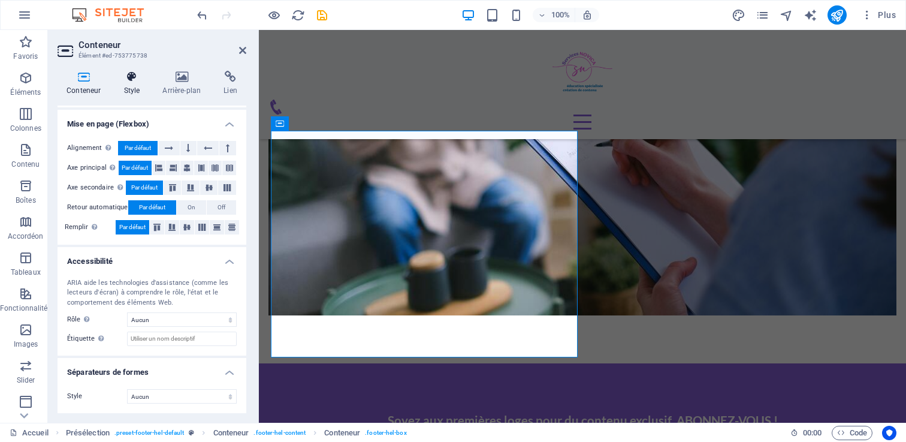
click at [126, 84] on h4 "Style" at bounding box center [133, 83] width 39 height 25
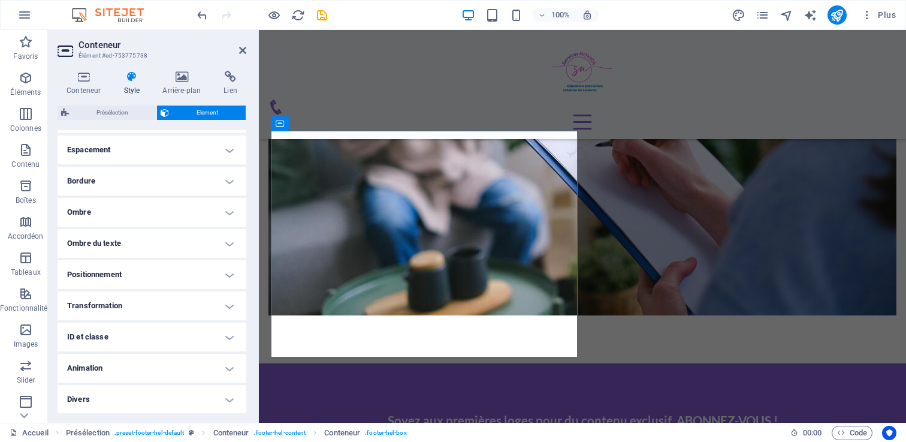
scroll to position [0, 0]
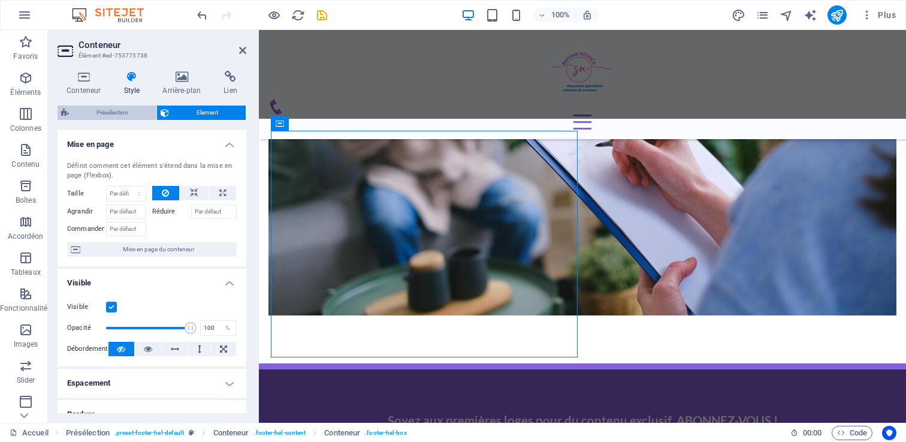
click at [107, 106] on span "Présélection" at bounding box center [112, 112] width 80 height 14
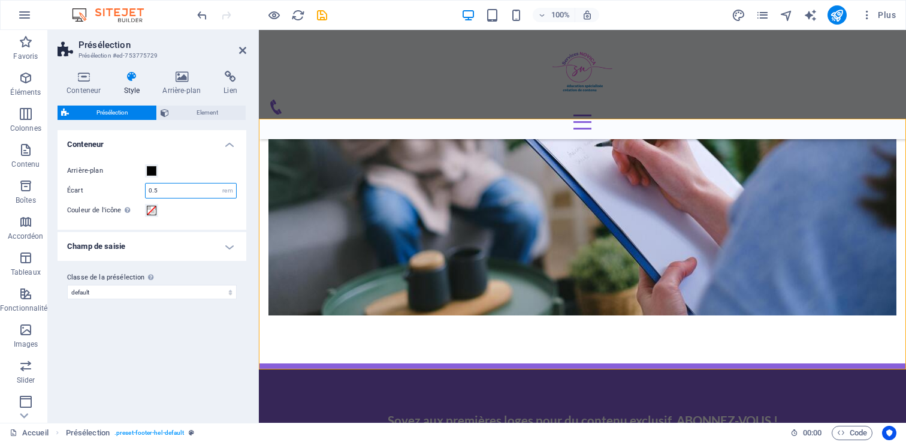
drag, startPoint x: 161, startPoint y: 191, endPoint x: 132, endPoint y: 191, distance: 28.2
click at [132, 191] on div "Écart 0.5 rem" at bounding box center [152, 191] width 170 height 16
click at [116, 186] on div "Écart rem" at bounding box center [152, 191] width 170 height 16
click at [172, 191] on input "number" at bounding box center [191, 190] width 90 height 14
type input "0.5"
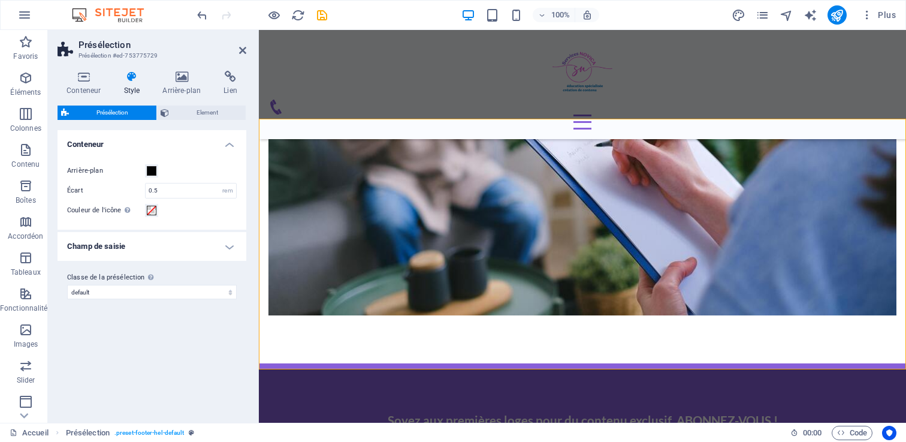
click at [176, 238] on h4 "Champ de saisie" at bounding box center [152, 246] width 189 height 29
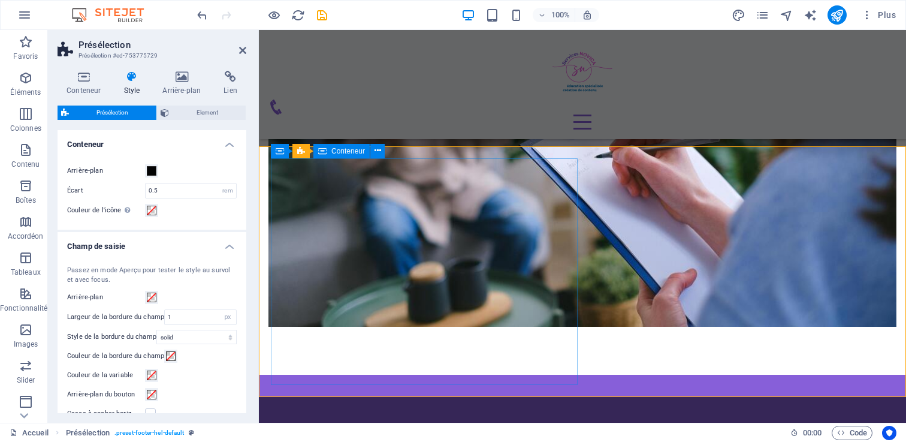
scroll to position [2000, 0]
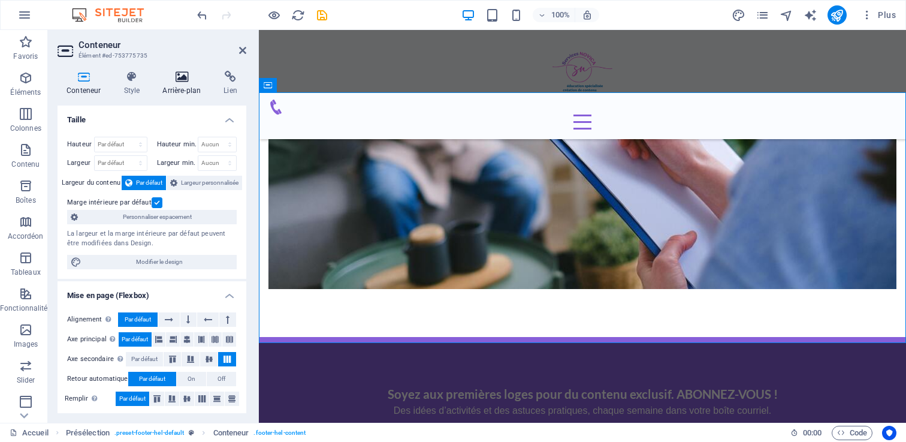
click at [173, 84] on h4 "Arrière-plan" at bounding box center [183, 83] width 61 height 25
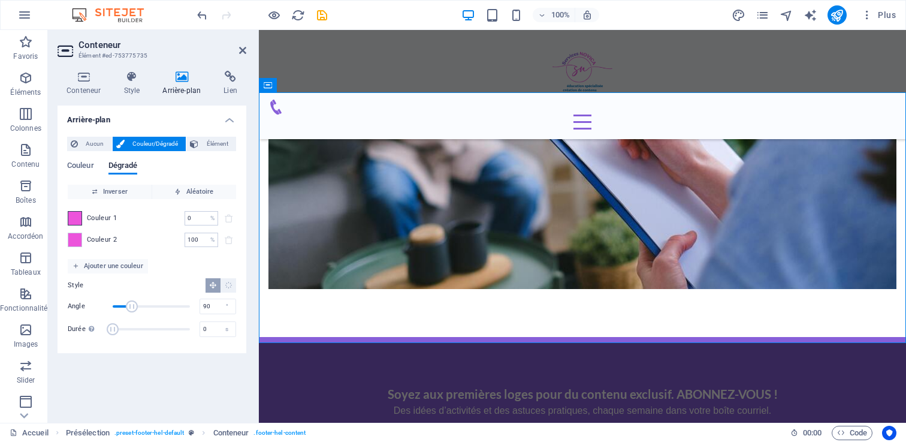
click at [68, 221] on span at bounding box center [74, 217] width 13 height 13
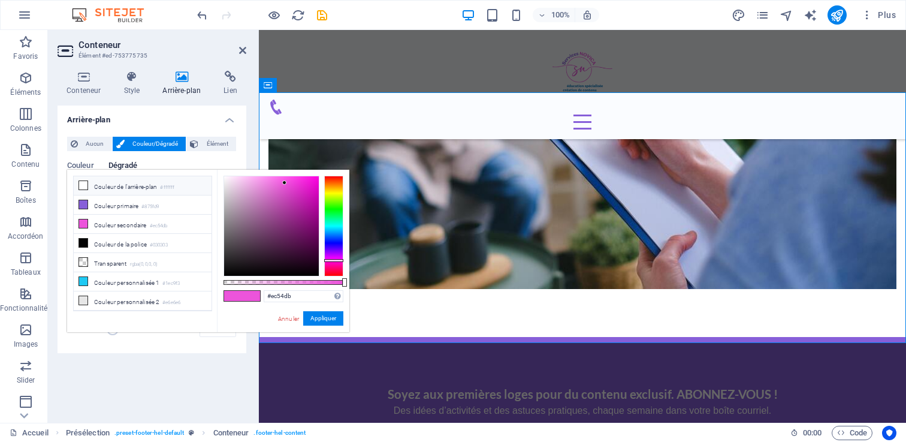
click at [114, 182] on li "Couleur de l'arrière-plan #ffffff" at bounding box center [143, 185] width 138 height 19
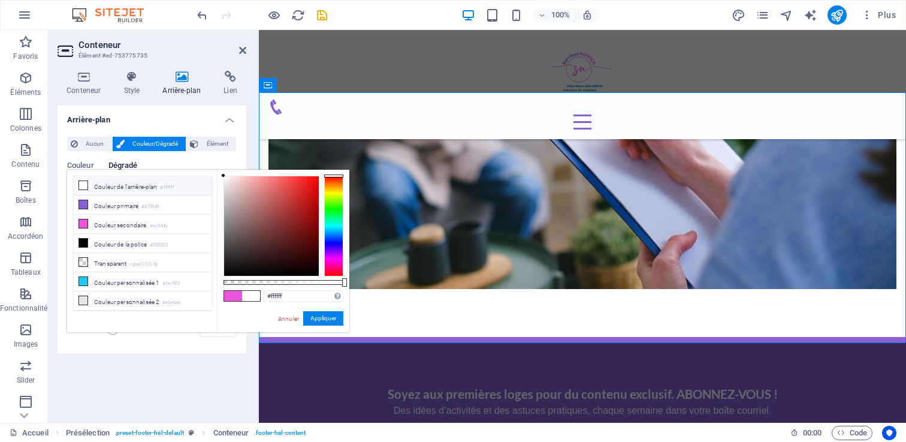
click at [81, 186] on icon at bounding box center [83, 185] width 8 height 8
click at [320, 316] on button "Appliquer" at bounding box center [323, 318] width 40 height 14
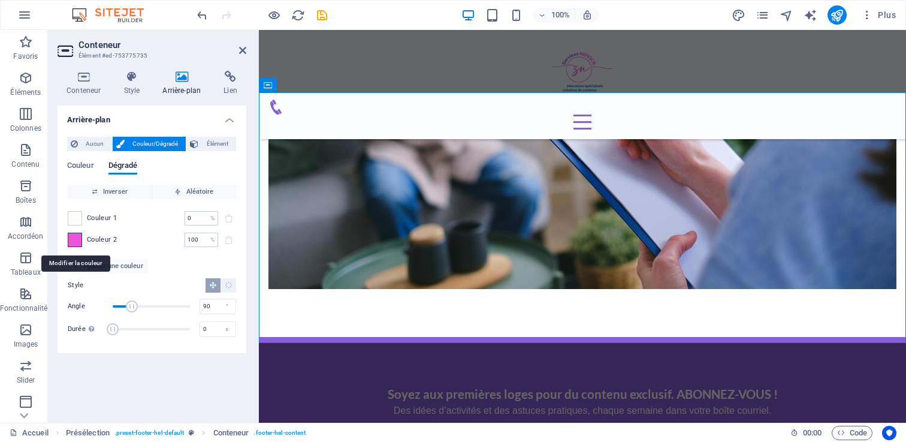
click at [80, 239] on span at bounding box center [74, 239] width 13 height 13
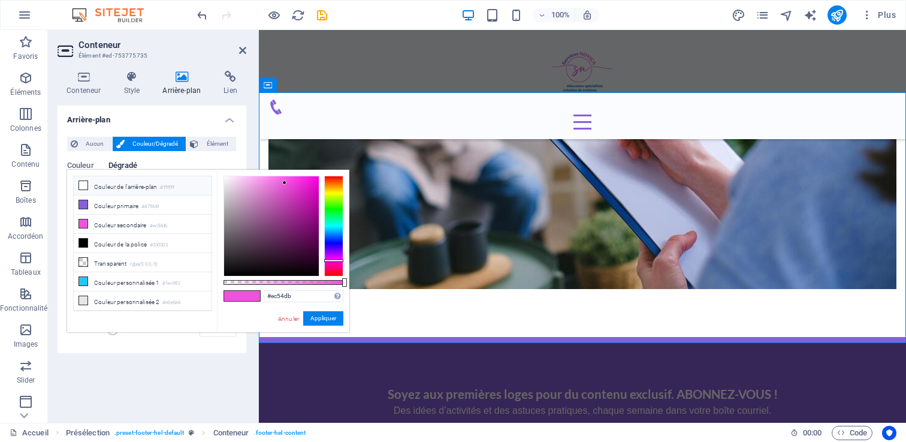
click at [85, 180] on span at bounding box center [83, 185] width 10 height 10
type input "#ffffff"
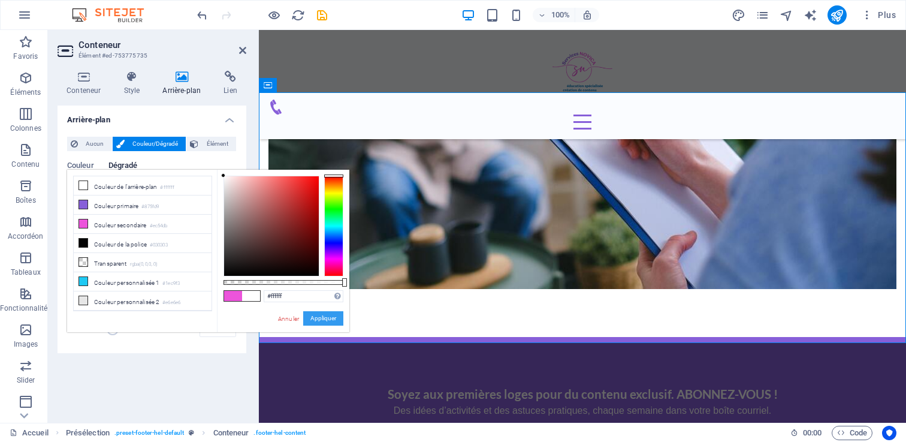
click at [323, 315] on button "Appliquer" at bounding box center [323, 318] width 40 height 14
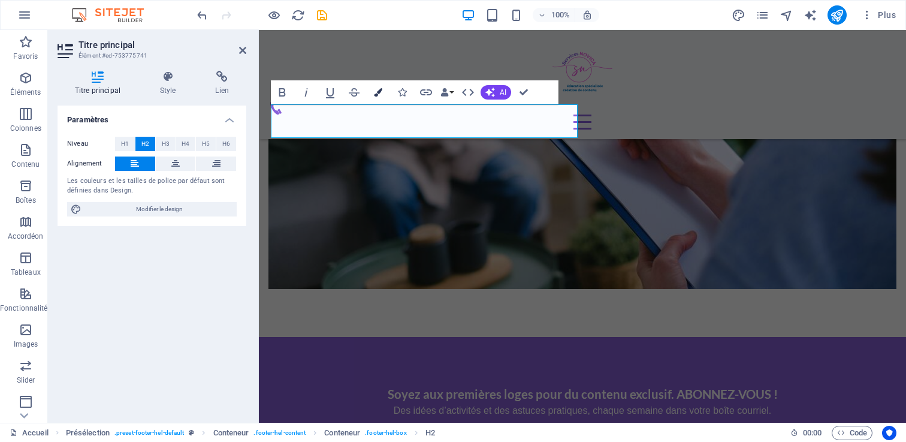
click at [380, 88] on icon "button" at bounding box center [378, 92] width 8 height 8
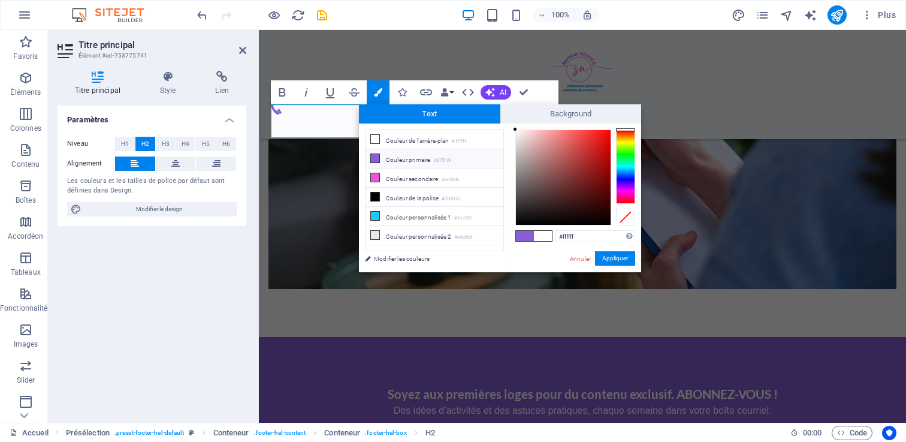
drag, startPoint x: 388, startPoint y: 137, endPoint x: 378, endPoint y: 154, distance: 19.3
click at [378, 154] on ul "Couleur de l'arrière-plan #ffffff Couleur primaire #875fd9 Couleur secondaire #…" at bounding box center [434, 190] width 139 height 122
click at [376, 158] on icon at bounding box center [375, 158] width 8 height 8
type input "#875fd9"
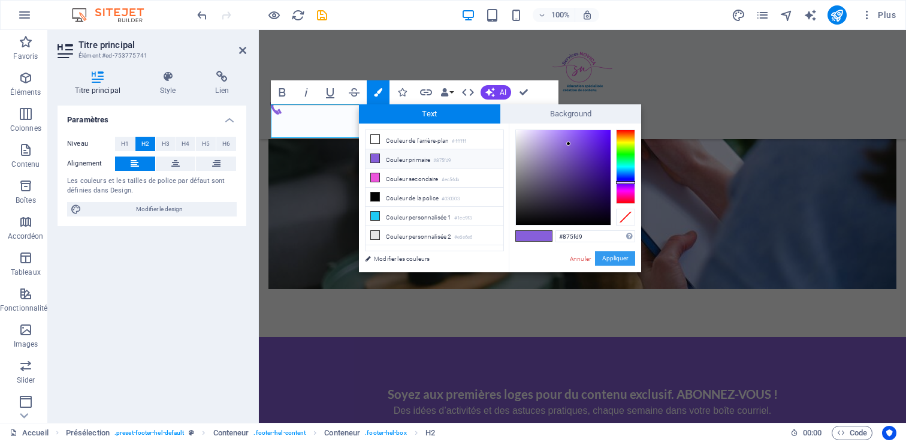
click at [611, 261] on button "Appliquer" at bounding box center [615, 258] width 40 height 14
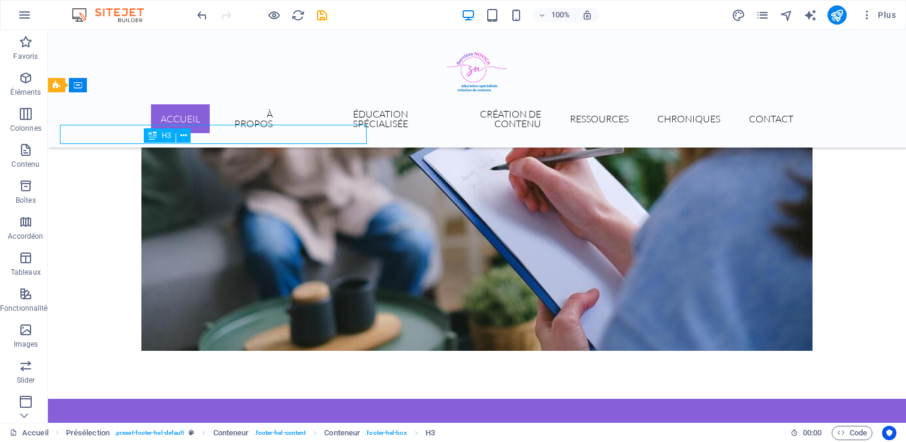
scroll to position [2013, 0]
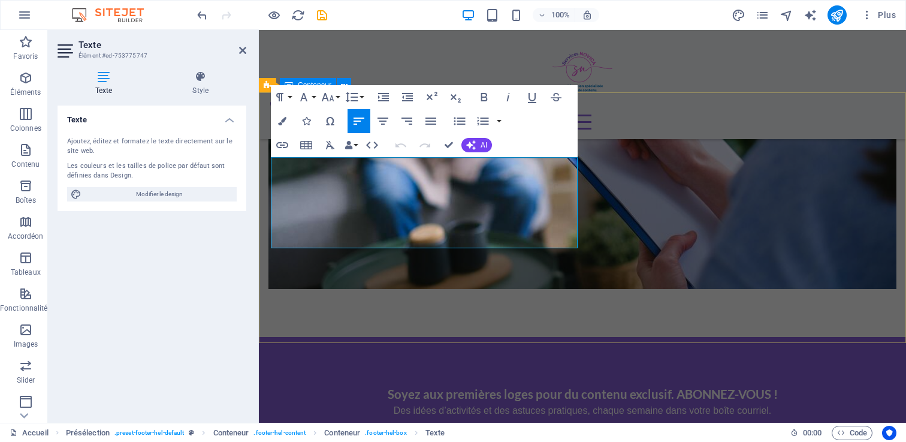
drag, startPoint x: 286, startPoint y: 163, endPoint x: 270, endPoint y: 163, distance: 15.6
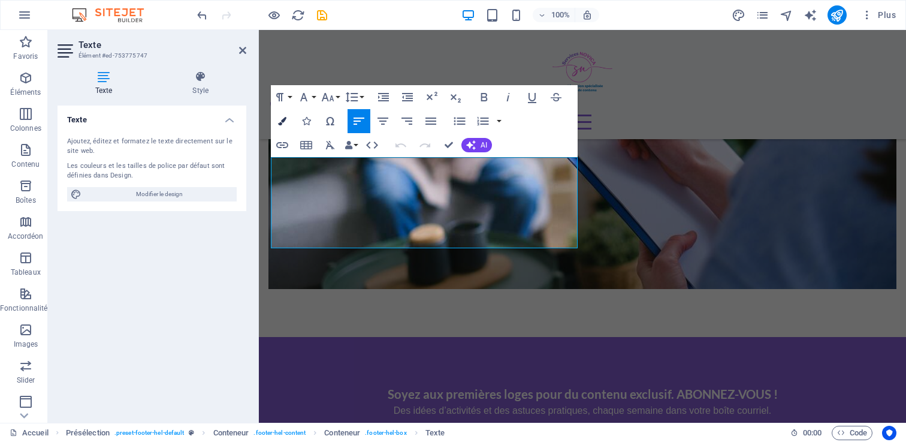
click at [285, 119] on icon "button" at bounding box center [282, 121] width 8 height 8
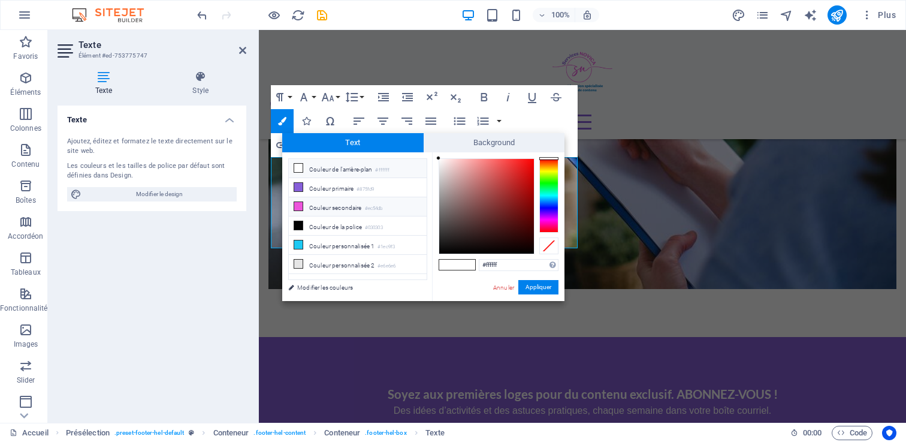
click at [301, 207] on icon at bounding box center [298, 206] width 8 height 8
type input "#ec54db"
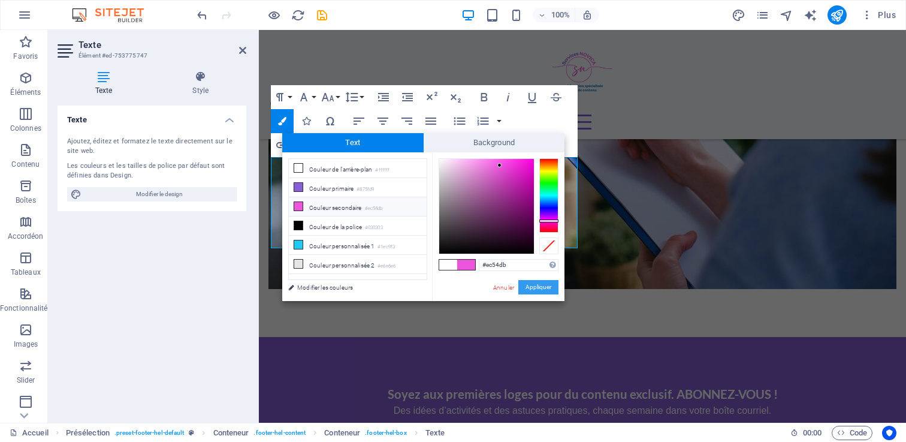
click at [545, 283] on button "Appliquer" at bounding box center [538, 287] width 40 height 14
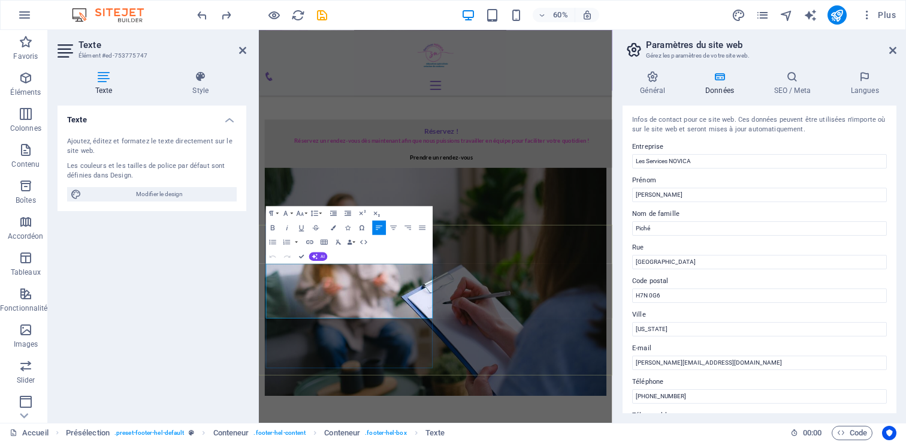
scroll to position [1997, 0]
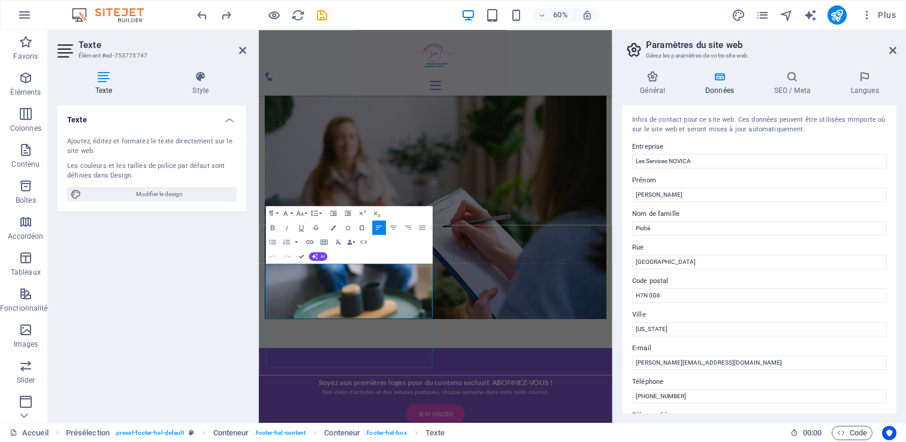
click at [173, 274] on div "Texte Ajoutez, éditez et formatez le texte directement sur le site web. Les cou…" at bounding box center [152, 258] width 189 height 307
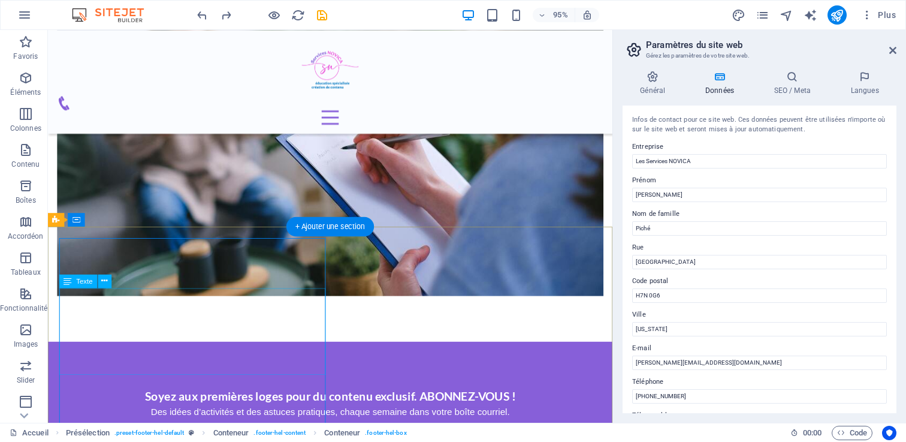
scroll to position [2000, 0]
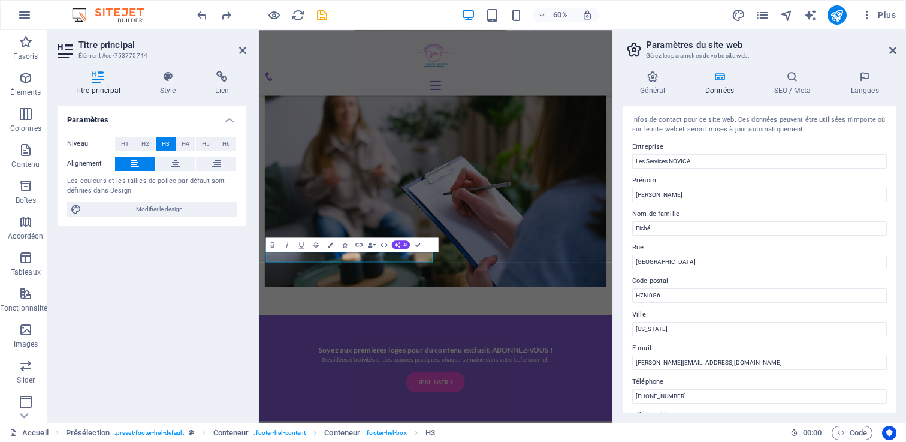
scroll to position [1997, 0]
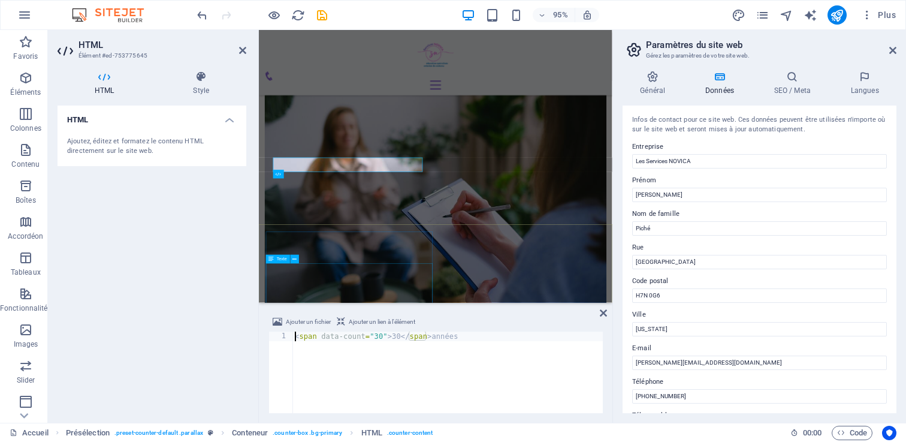
scroll to position [1818, 0]
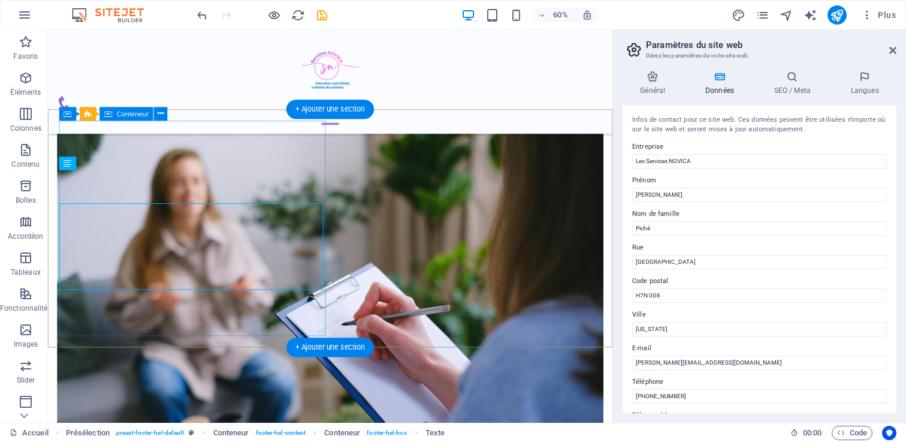
scroll to position [2025, 0]
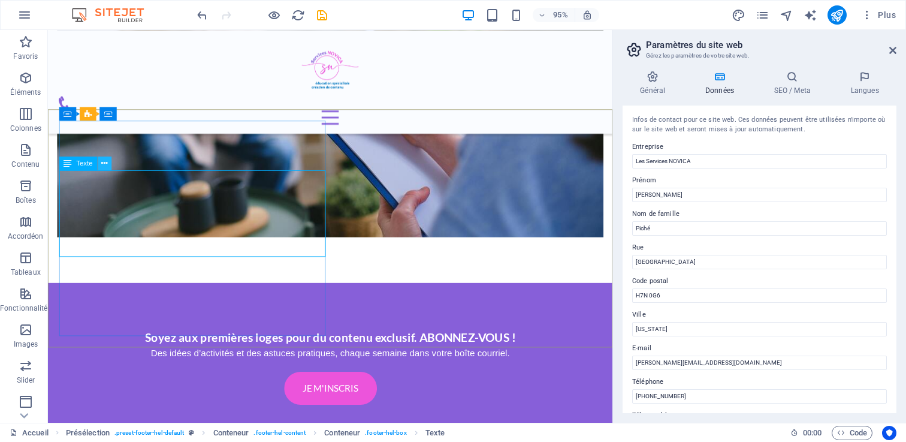
click at [103, 165] on icon at bounding box center [104, 164] width 6 height 12
click at [82, 167] on div "Texte" at bounding box center [78, 163] width 38 height 14
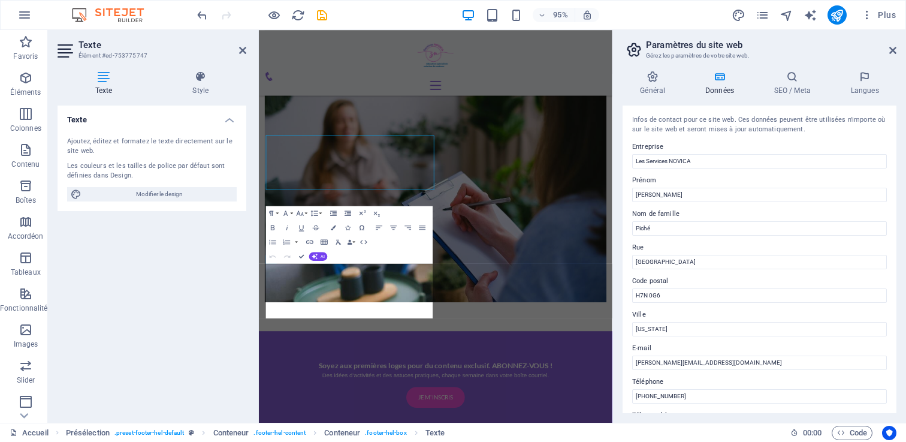
scroll to position [1997, 0]
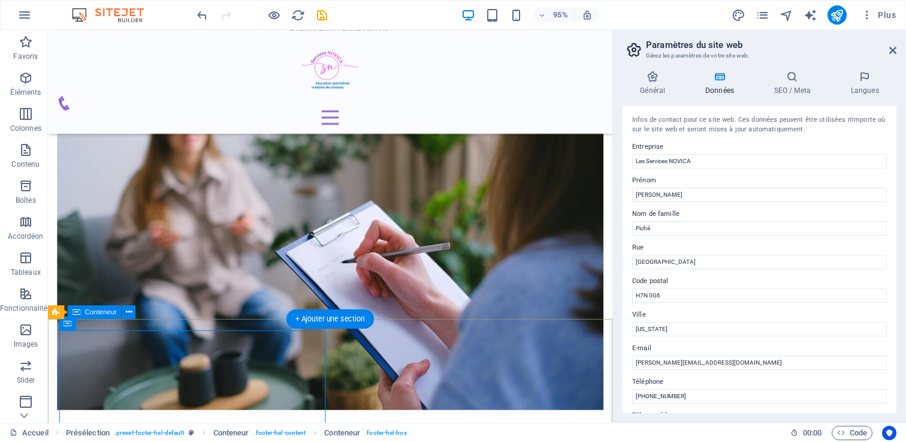
scroll to position [1903, 0]
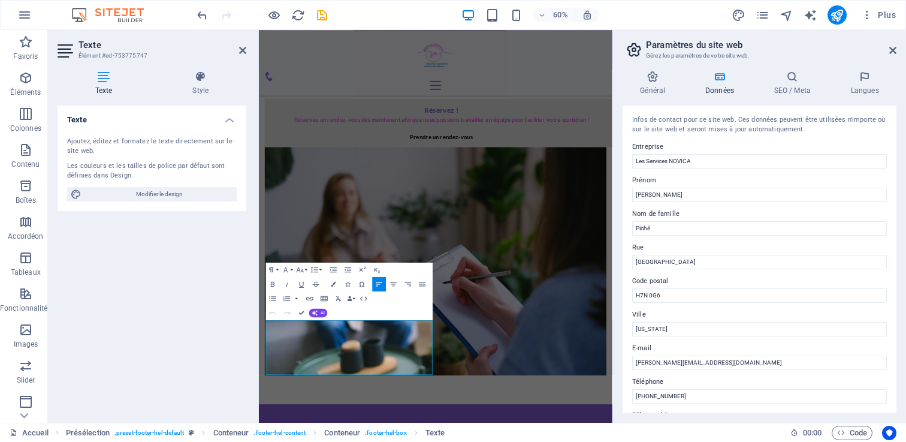
drag, startPoint x: 380, startPoint y: 519, endPoint x: 249, endPoint y: 518, distance: 131.2
click at [259, 441] on html "Skip to main content Accueil À propos Éducation spécialisée Création de contenu…" at bounding box center [553, 99] width 589 height 3945
click at [335, 282] on icon "button" at bounding box center [333, 283] width 5 height 5
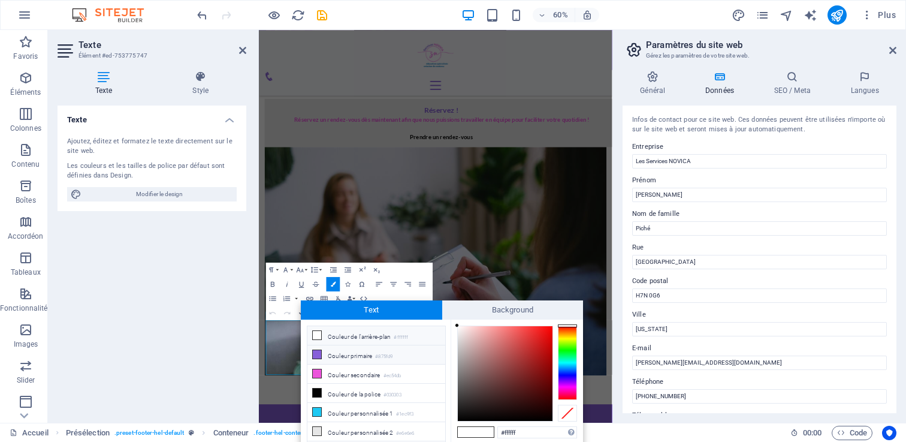
click at [316, 352] on icon at bounding box center [317, 354] width 8 height 8
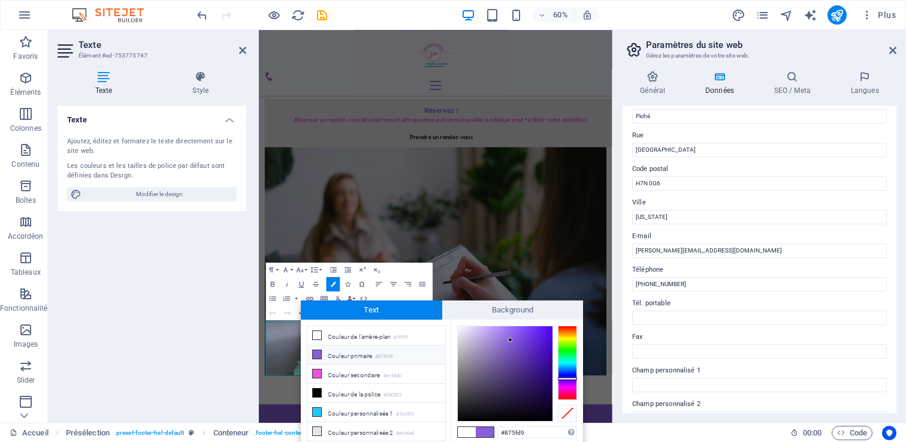
scroll to position [117, 0]
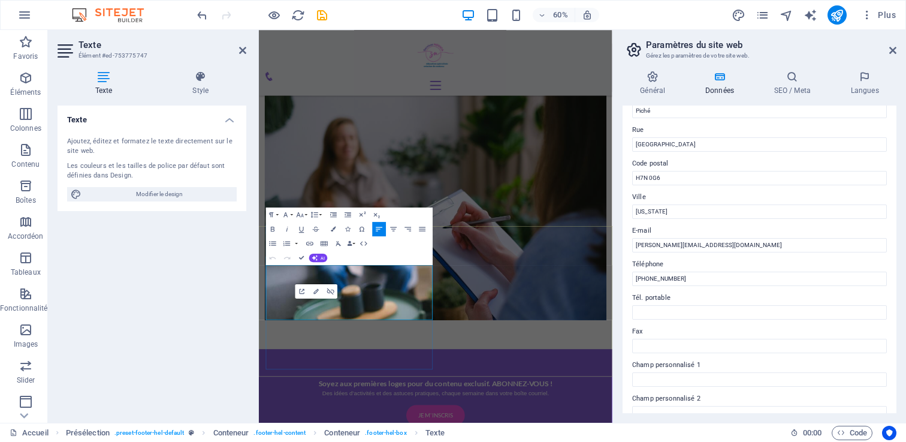
scroll to position [1997, 0]
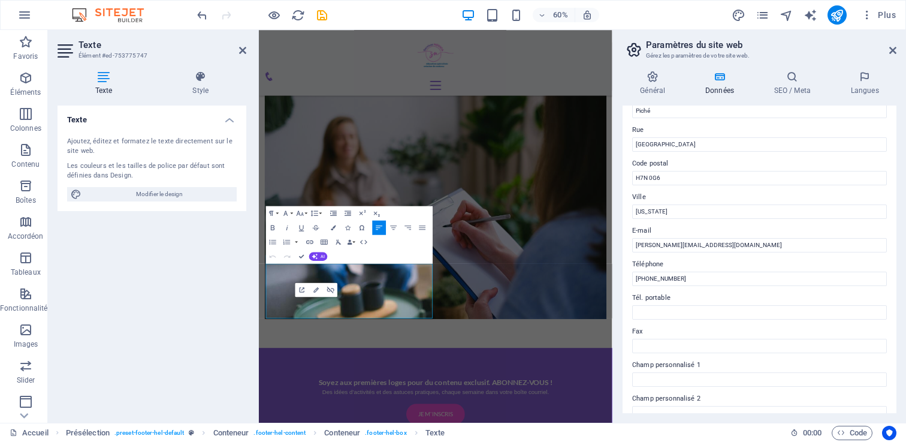
drag, startPoint x: 398, startPoint y: 428, endPoint x: 243, endPoint y: 428, distance: 155.8
click at [259, 428] on html "Skip to main content Accueil À propos Éducation spécialisée Création de contenu…" at bounding box center [553, 5] width 589 height 3945
click at [331, 226] on icon "button" at bounding box center [333, 227] width 5 height 5
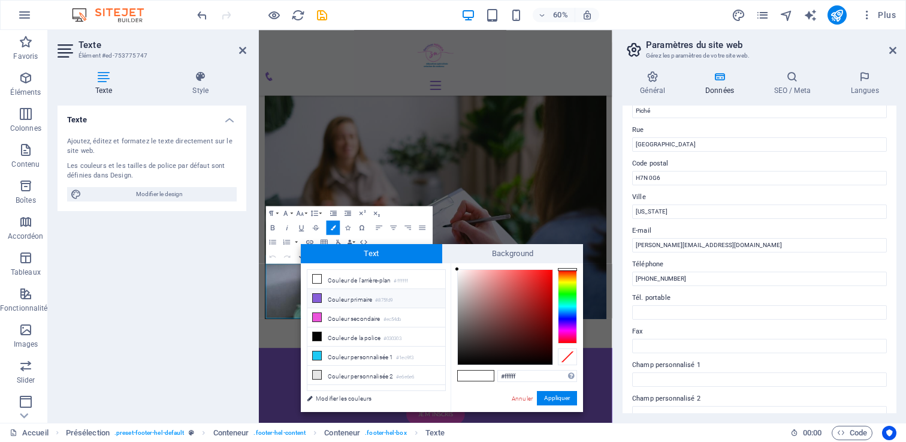
click at [339, 298] on li "Couleur primaire #875fd9" at bounding box center [376, 298] width 138 height 19
type input "#875fd9"
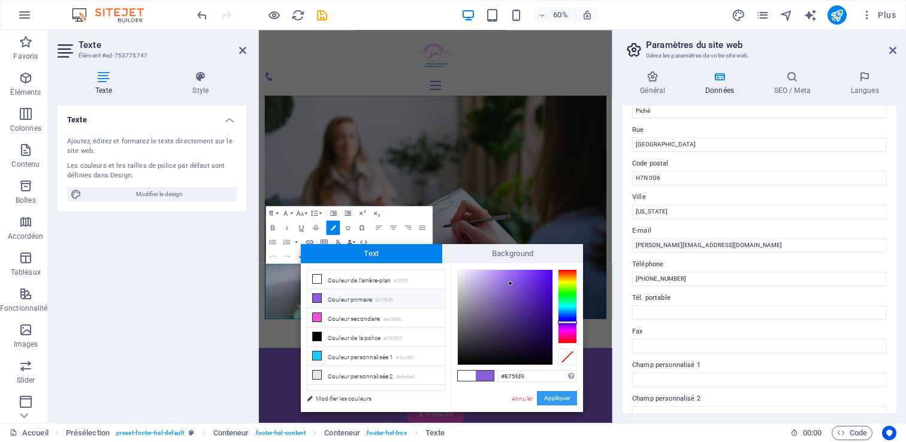
click at [569, 395] on button "Appliquer" at bounding box center [557, 398] width 40 height 14
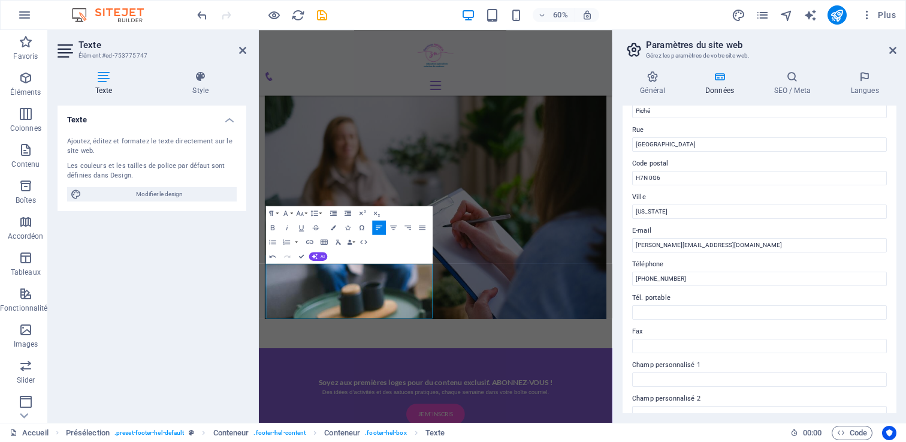
drag, startPoint x: 395, startPoint y: 435, endPoint x: 250, endPoint y: 413, distance: 146.1
click at [259, 413] on html "Skip to main content Accueil À propos Éducation spécialisée Création de contenu…" at bounding box center [553, 5] width 589 height 3945
click at [124, 191] on span "Modifier le design" at bounding box center [159, 194] width 148 height 14
select select "rem"
select select "300"
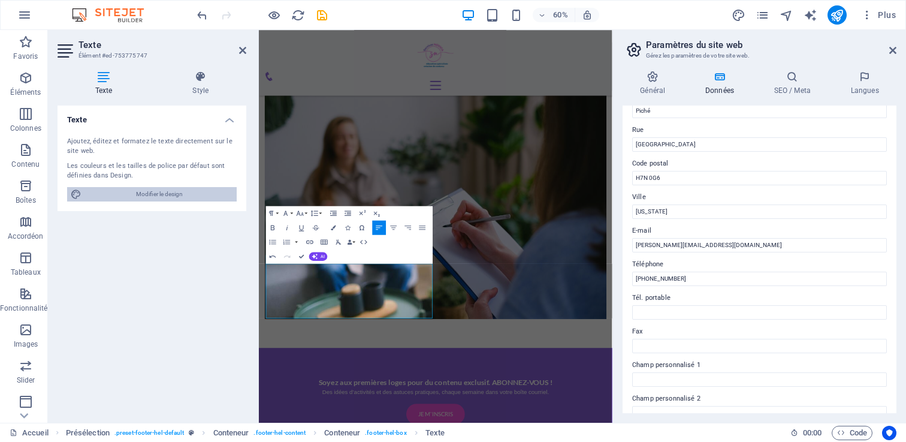
select select "px"
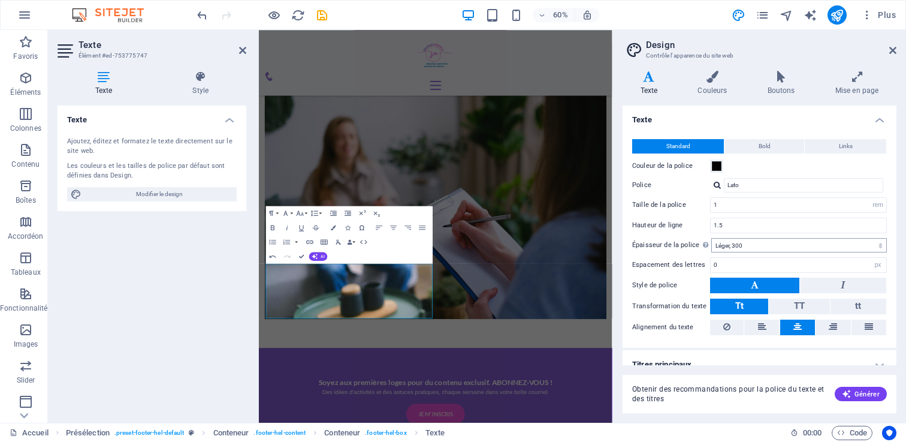
scroll to position [13, 0]
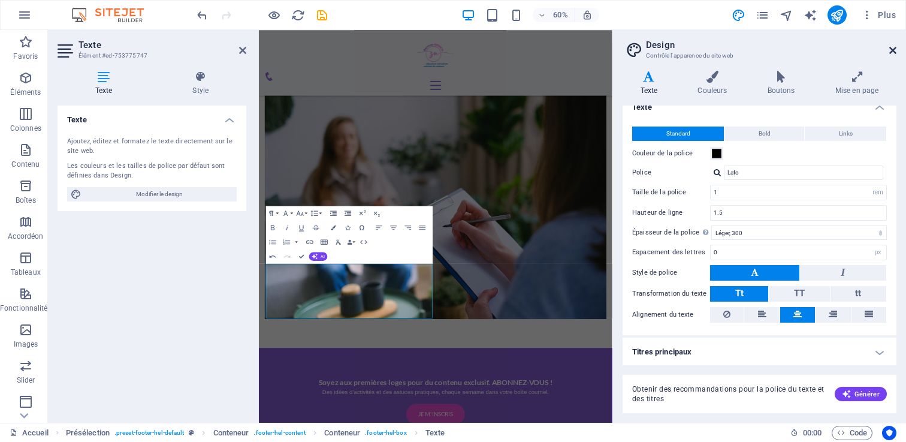
click at [894, 48] on icon at bounding box center [892, 51] width 7 height 10
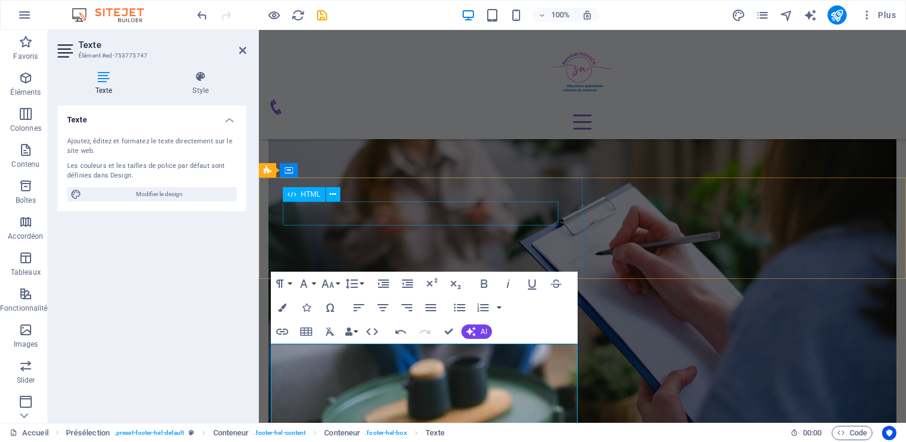
scroll to position [1928, 0]
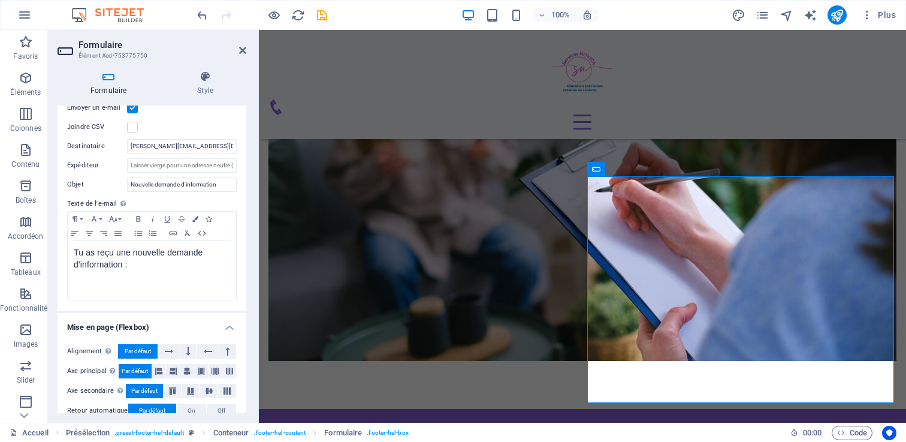
scroll to position [378, 0]
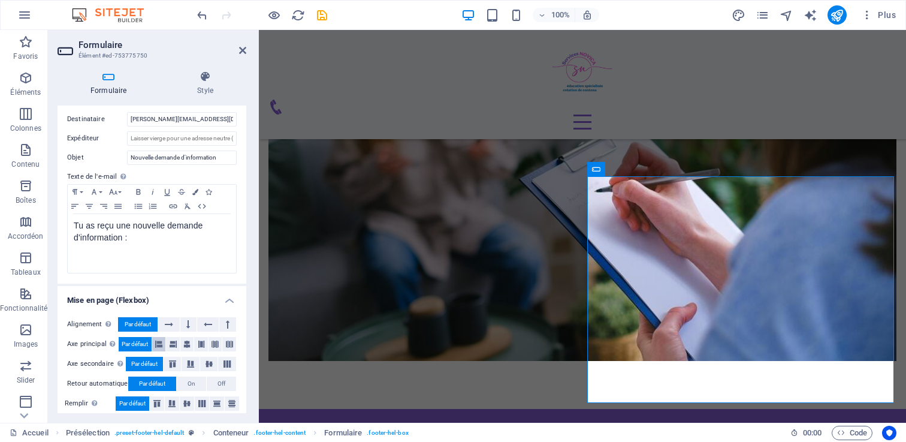
click at [159, 337] on icon at bounding box center [158, 344] width 7 height 14
click at [139, 337] on span "Par défaut" at bounding box center [135, 344] width 26 height 14
click at [161, 400] on icon at bounding box center [157, 403] width 14 height 7
click at [174, 400] on icon at bounding box center [172, 403] width 14 height 7
click at [182, 400] on icon at bounding box center [187, 403] width 14 height 7
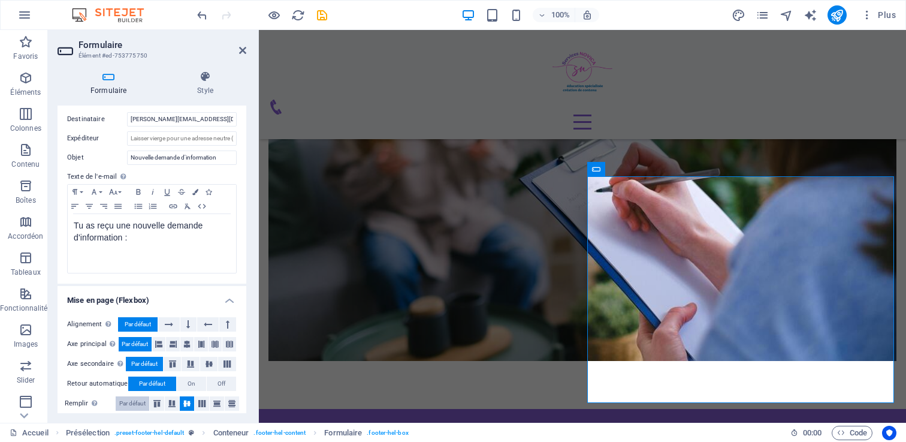
click at [137, 396] on span "Par défaut" at bounding box center [132, 403] width 26 height 14
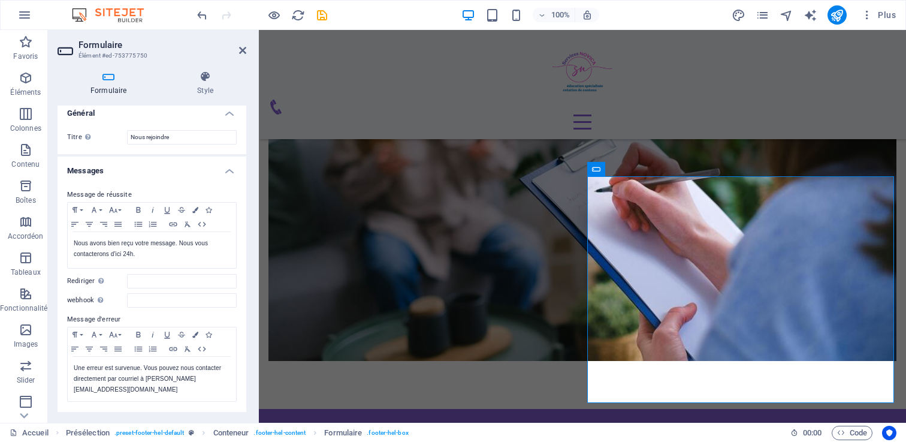
scroll to position [0, 0]
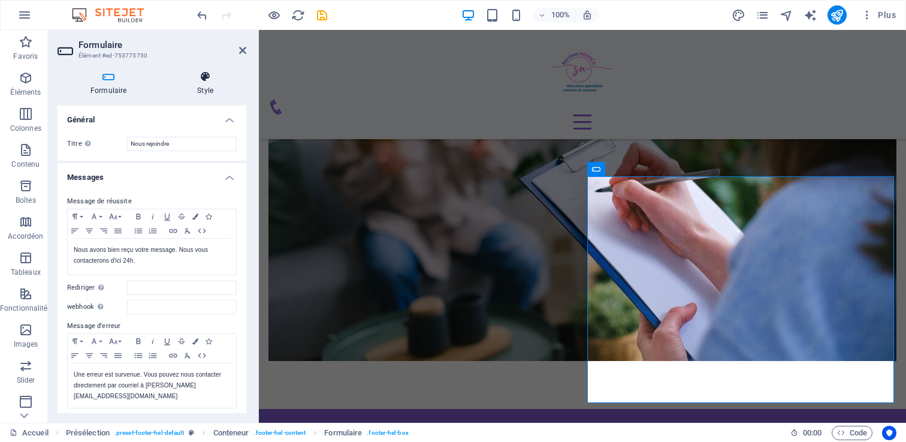
click at [196, 82] on h4 "Style" at bounding box center [205, 83] width 82 height 25
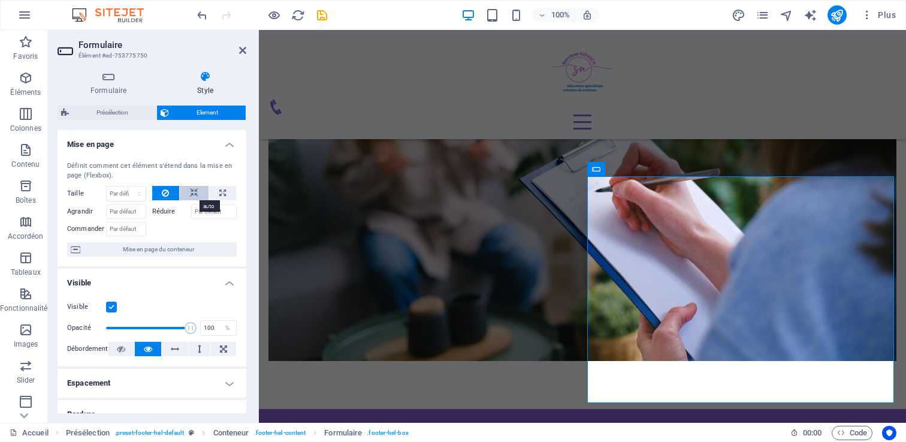
click at [198, 191] on button at bounding box center [194, 193] width 29 height 14
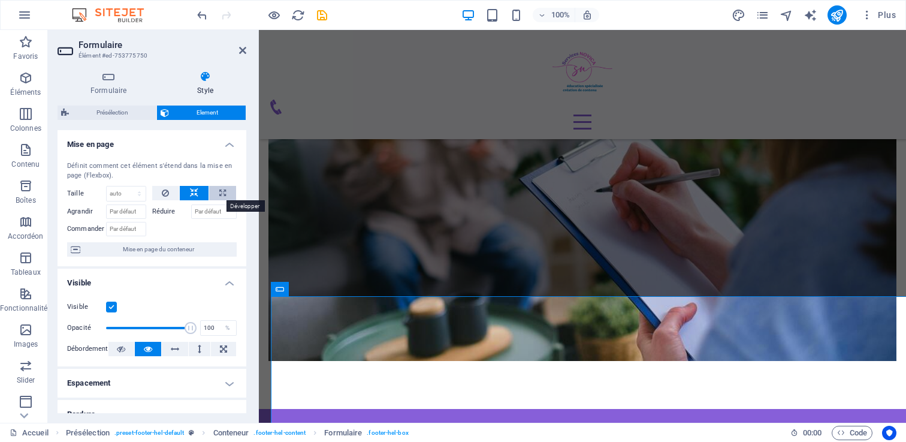
click at [225, 190] on button at bounding box center [222, 193] width 27 height 14
type input "100"
select select "%"
click at [192, 189] on icon at bounding box center [194, 193] width 8 height 14
select select "DISABLED_OPTION_VALUE"
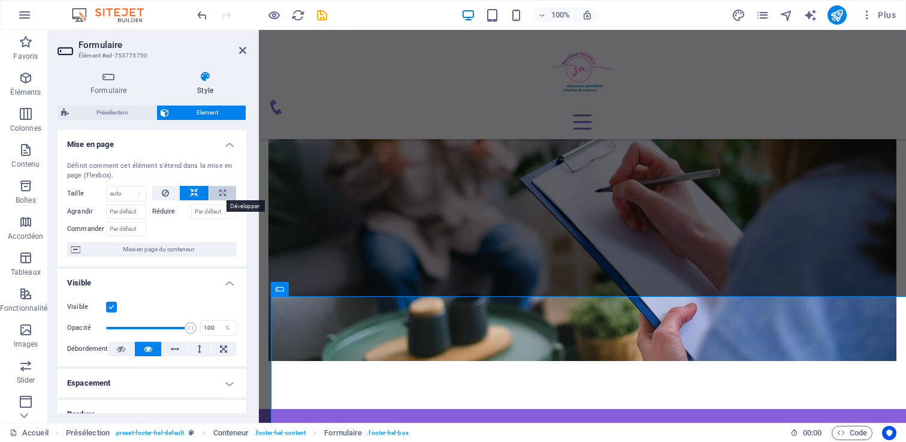
click at [210, 189] on button at bounding box center [222, 193] width 27 height 14
type input "100"
select select "%"
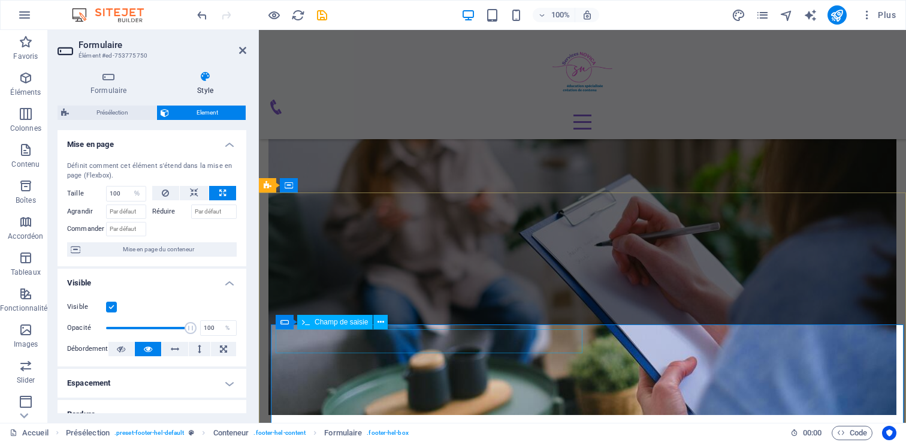
scroll to position [1840, 0]
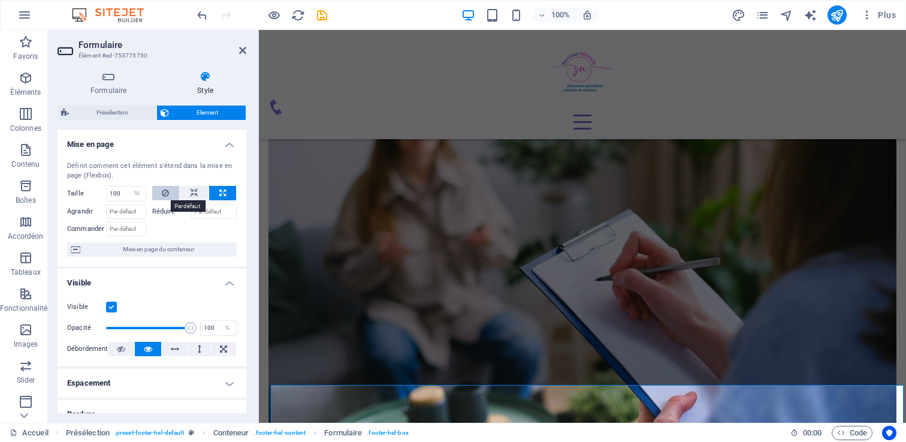
click at [152, 193] on button at bounding box center [166, 193] width 28 height 14
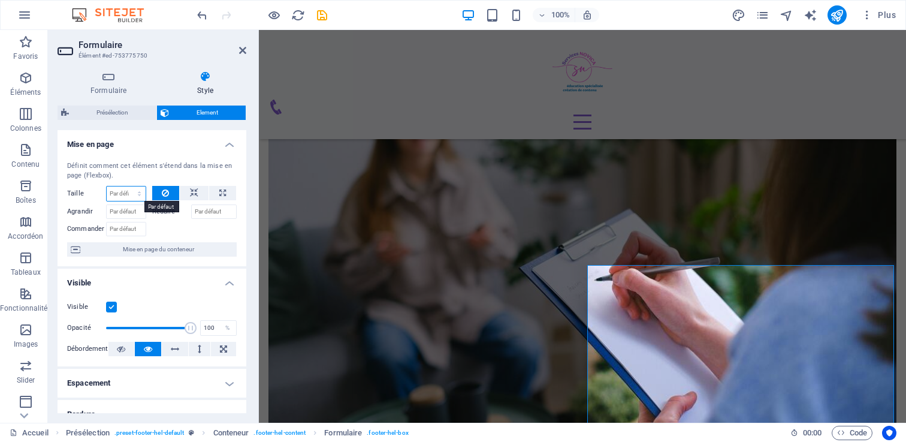
click at [125, 194] on select "Par défaut auto px % 1/1 1/2 1/3 1/4 1/5 1/6 1/7 1/8 1/9 1/10" at bounding box center [126, 193] width 39 height 14
select select "px"
click at [127, 186] on select "Par défaut auto px % 1/1 1/2 1/3 1/4 1/5 1/6 1/7 1/8 1/9 1/10" at bounding box center [126, 193] width 39 height 14
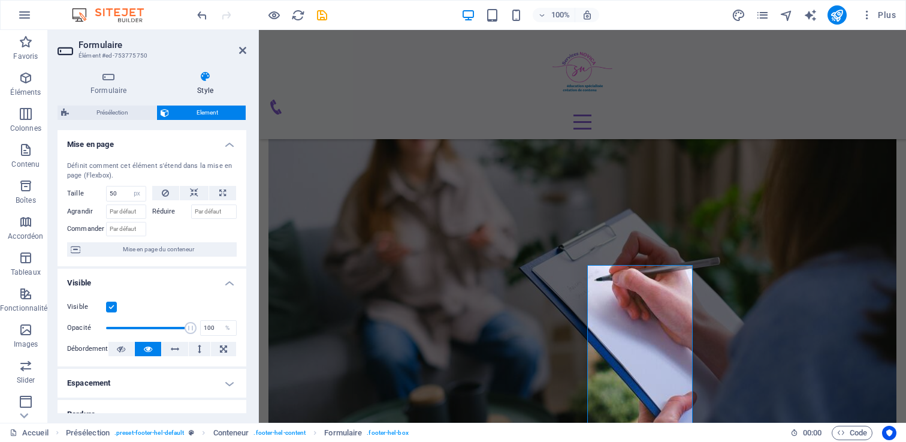
click at [174, 174] on div "Définit comment cet élément s'étend dans la mise en page (Flexbox)." at bounding box center [152, 171] width 170 height 20
drag, startPoint x: 119, startPoint y: 196, endPoint x: 83, endPoint y: 191, distance: 37.0
click at [83, 191] on div "Taille 50 Par défaut auto px % 1/1 1/2 1/3 1/4 1/5 1/6 1/7 1/8 1/9 1/10" at bounding box center [106, 194] width 79 height 16
click at [156, 175] on div "Définit comment cet élément s'étend dans la mise en page (Flexbox)." at bounding box center [152, 171] width 170 height 20
click at [189, 231] on div at bounding box center [194, 227] width 85 height 17
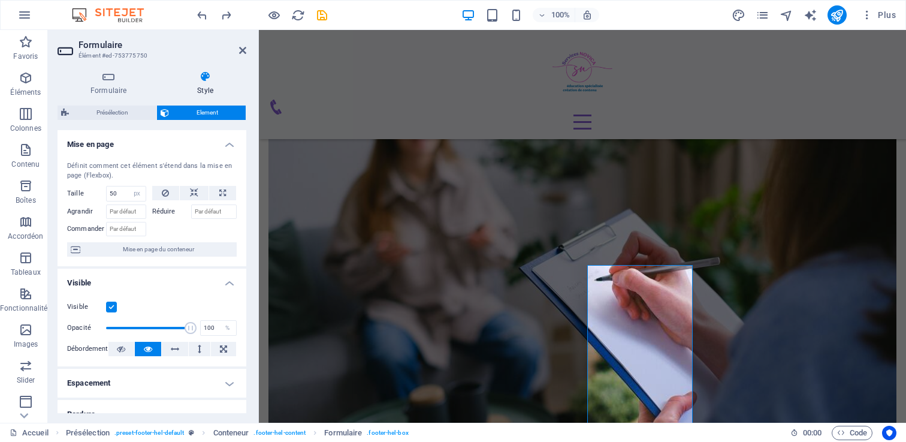
click at [202, 228] on div at bounding box center [194, 227] width 85 height 17
type input "0"
select select "DISABLED_OPTION_VALUE"
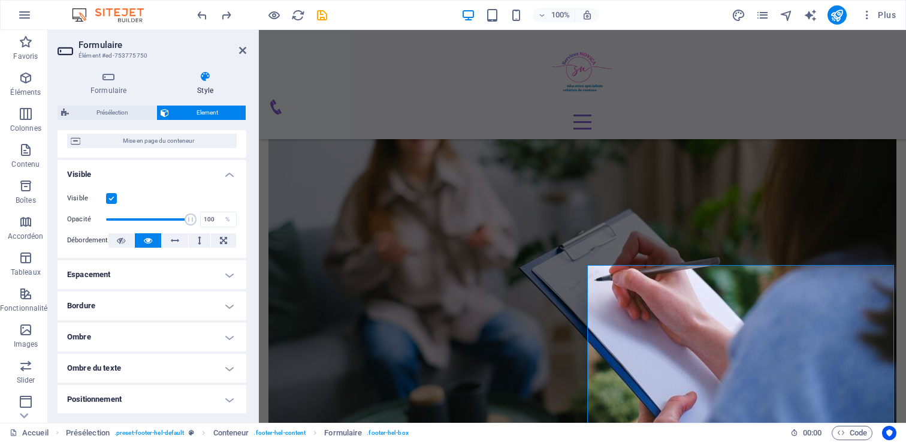
click at [138, 309] on h4 "Bordure" at bounding box center [152, 305] width 189 height 29
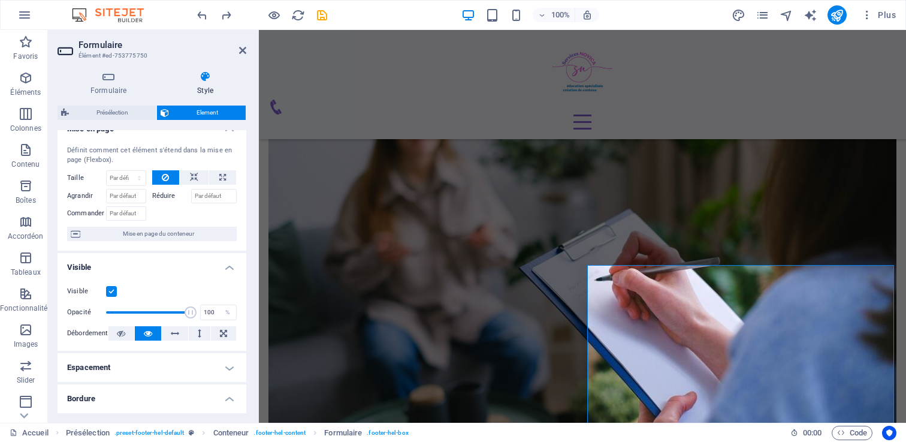
scroll to position [0, 0]
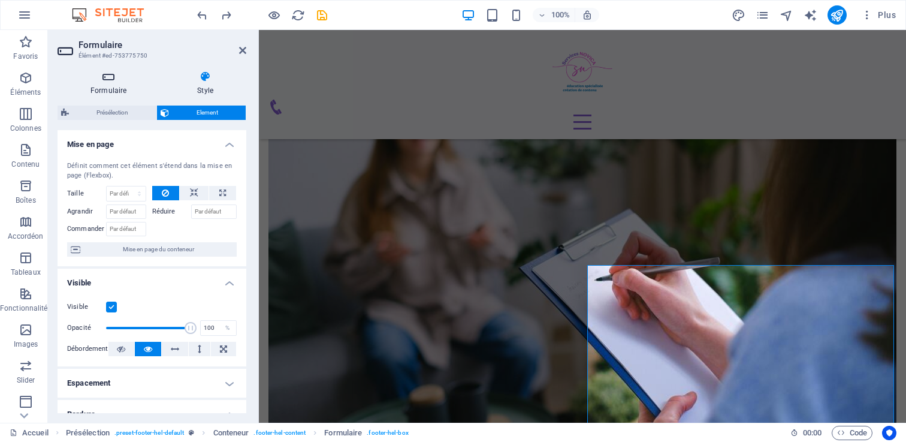
click at [108, 77] on icon at bounding box center [109, 77] width 102 height 12
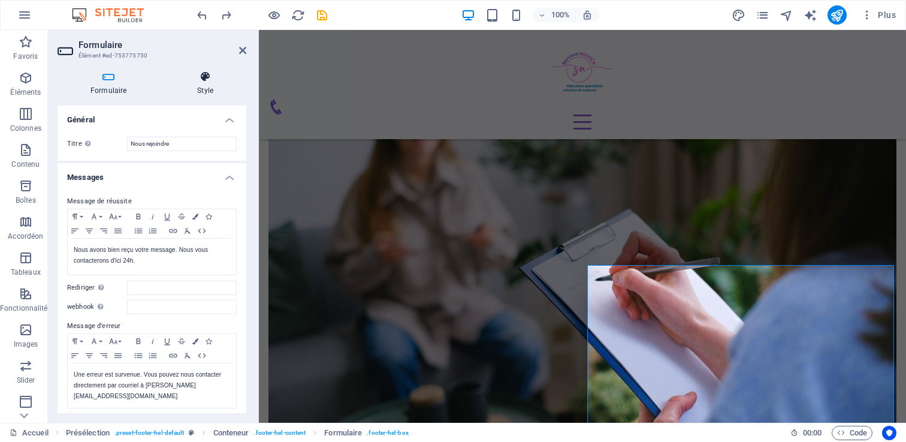
click at [191, 87] on h4 "Style" at bounding box center [205, 83] width 82 height 25
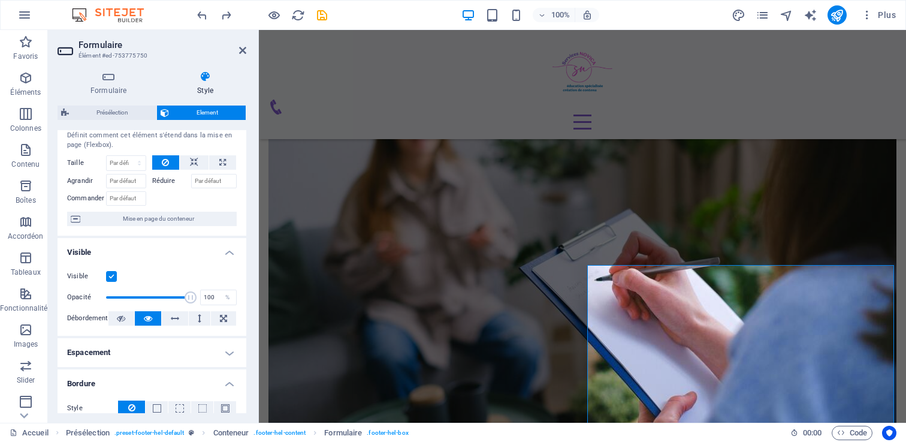
scroll to position [31, 0]
click at [128, 220] on span "Mise en page du conteneur" at bounding box center [158, 218] width 149 height 14
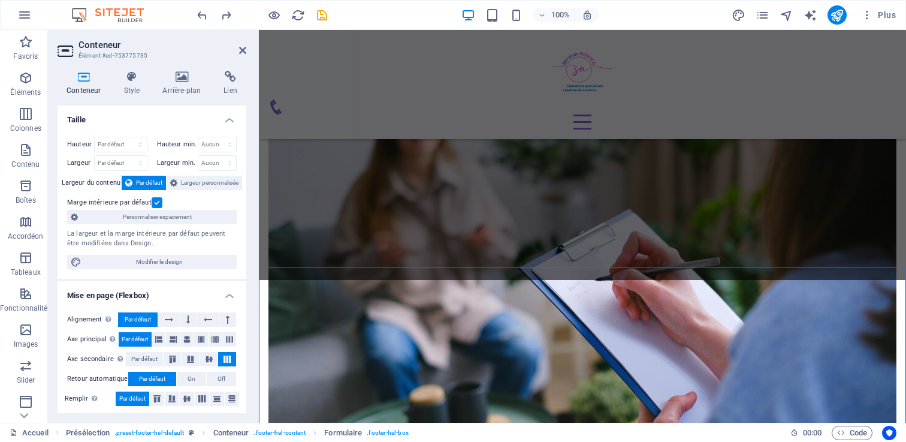
scroll to position [1826, 0]
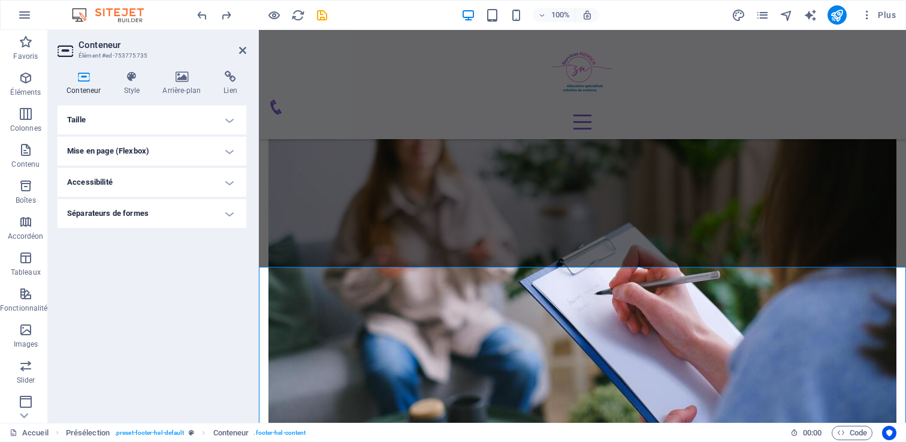
click at [104, 152] on h4 "Mise en page (Flexbox)" at bounding box center [152, 151] width 189 height 29
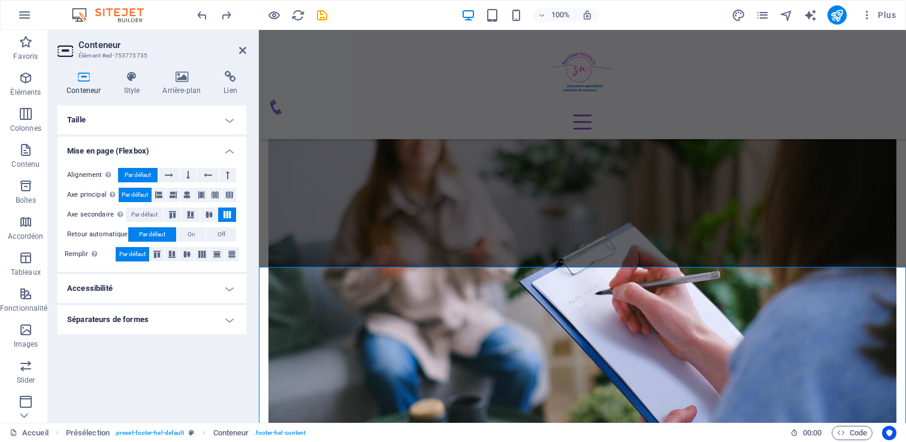
click at [128, 286] on h4 "Accessibilité" at bounding box center [152, 288] width 189 height 29
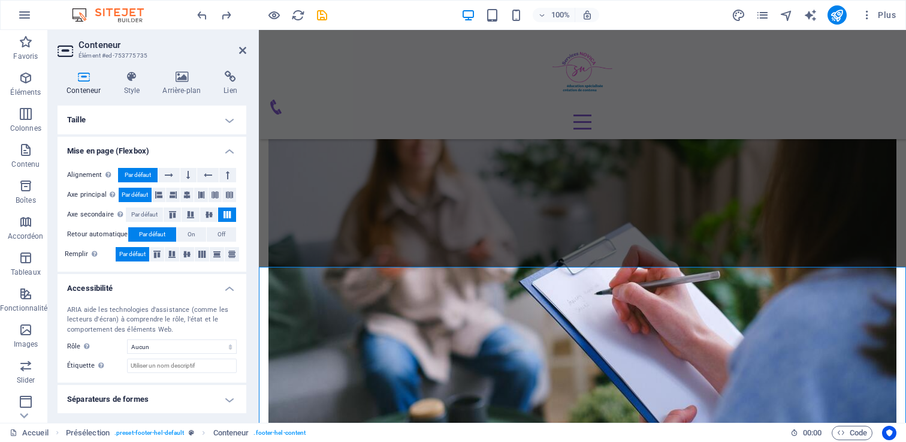
scroll to position [1, 0]
click at [126, 397] on h4 "Séparateurs de formes" at bounding box center [152, 398] width 189 height 29
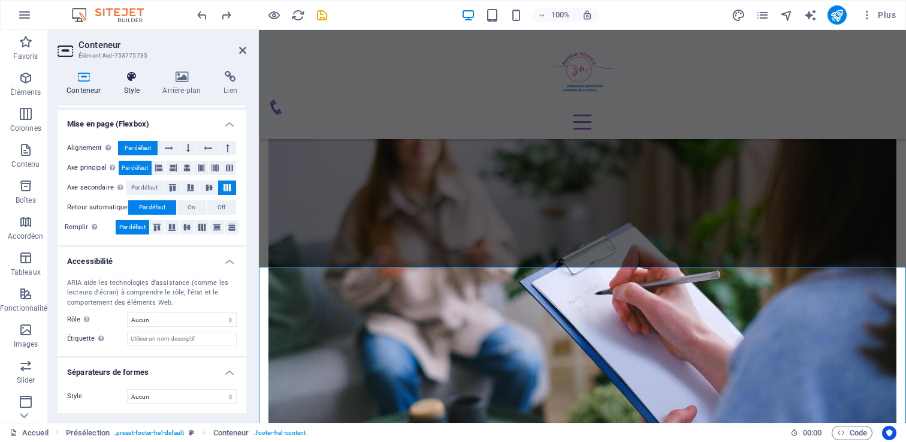
click at [126, 75] on icon at bounding box center [131, 77] width 34 height 12
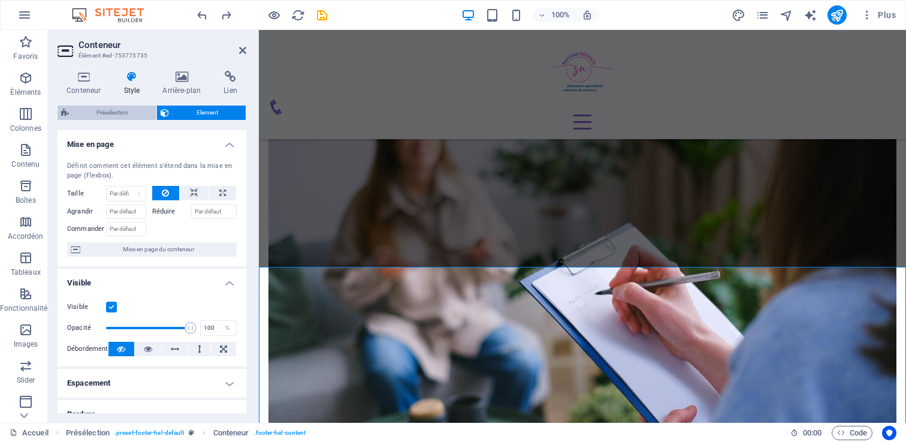
click at [101, 111] on span "Présélection" at bounding box center [112, 112] width 80 height 14
select select "px"
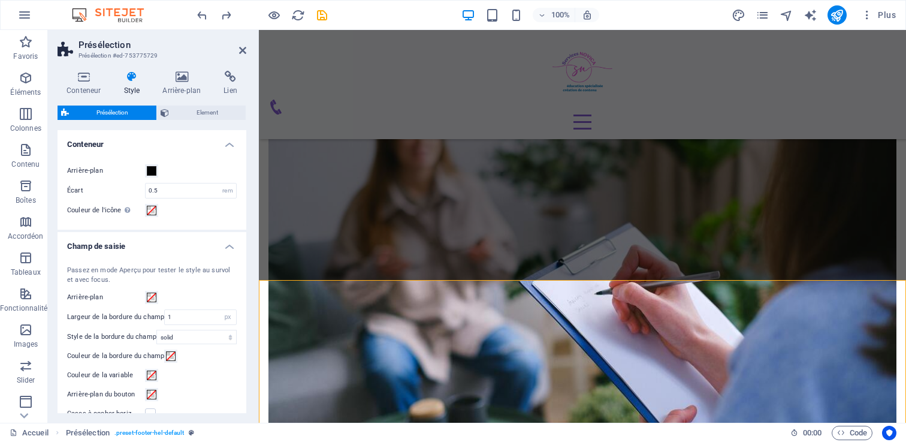
scroll to position [1813, 0]
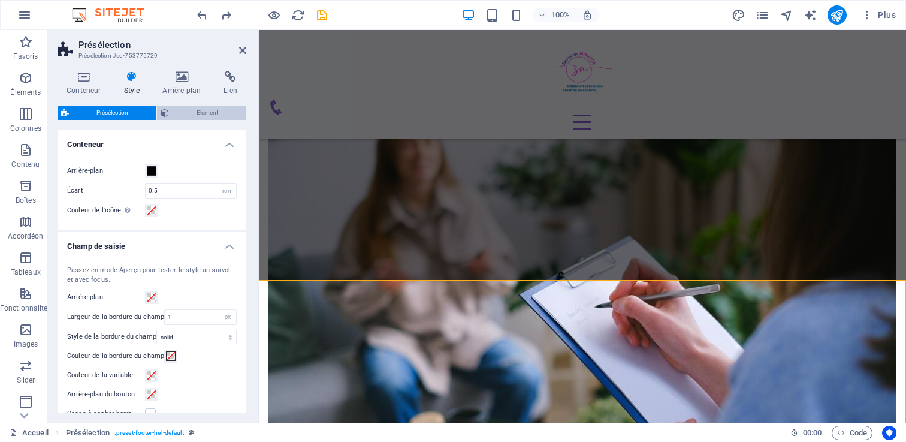
click at [182, 113] on span "Element" at bounding box center [208, 112] width 70 height 14
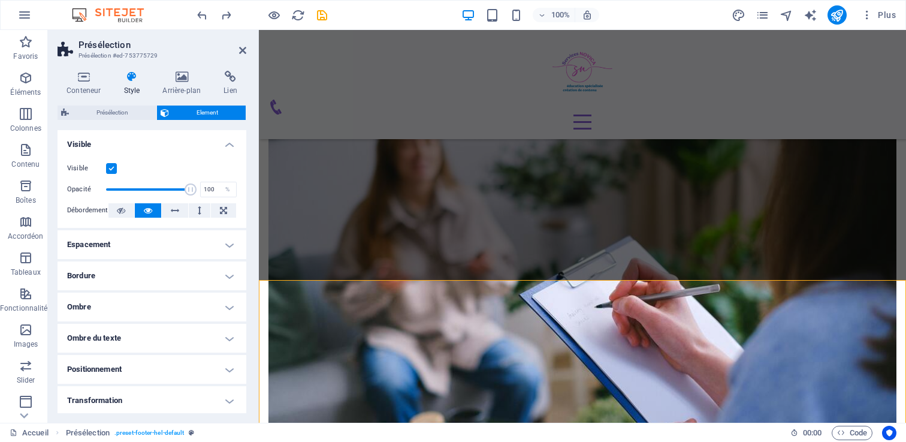
click at [154, 246] on h4 "Espacement" at bounding box center [152, 244] width 189 height 29
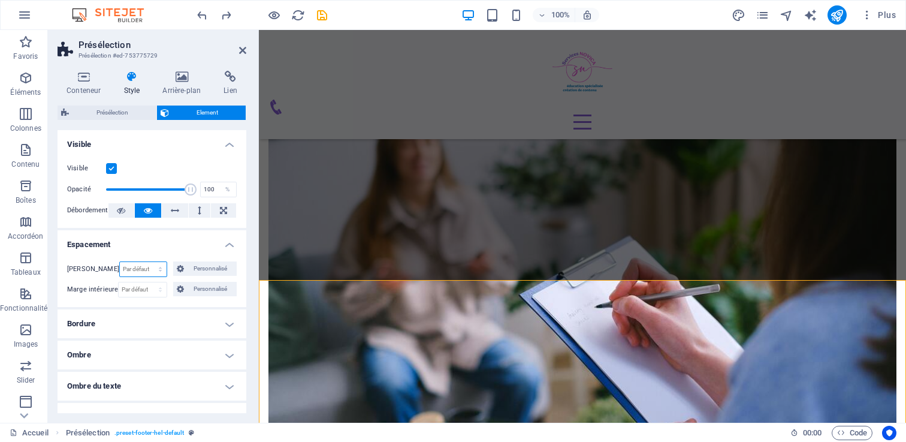
click at [131, 265] on select "Par défaut auto px % rem vw vh Personnalisé" at bounding box center [143, 269] width 47 height 14
click at [120, 262] on select "Par défaut auto px % rem vw vh Personnalisé" at bounding box center [143, 269] width 47 height 14
click at [144, 267] on select "Par défaut auto px % rem vw vh Personnalisé" at bounding box center [143, 269] width 47 height 14
click at [120, 262] on select "Par défaut auto px % rem vw vh Personnalisé" at bounding box center [143, 269] width 47 height 14
select select "DISABLED_OPTION_VALUE"
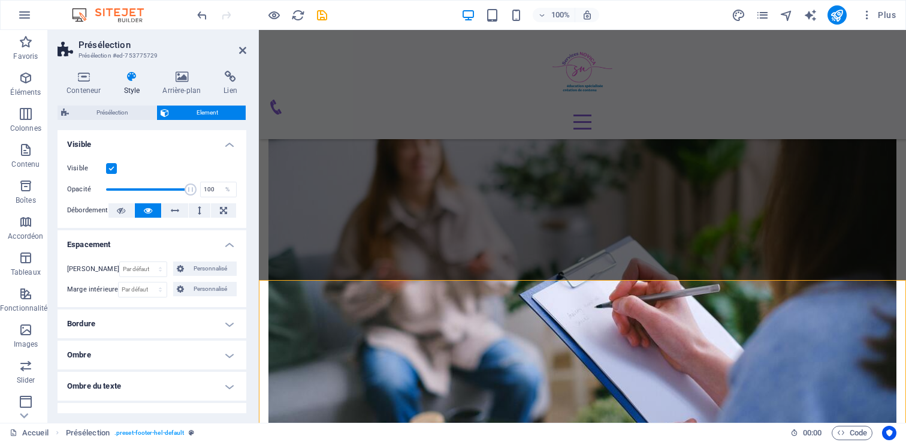
click at [144, 326] on h4 "Bordure" at bounding box center [152, 323] width 189 height 29
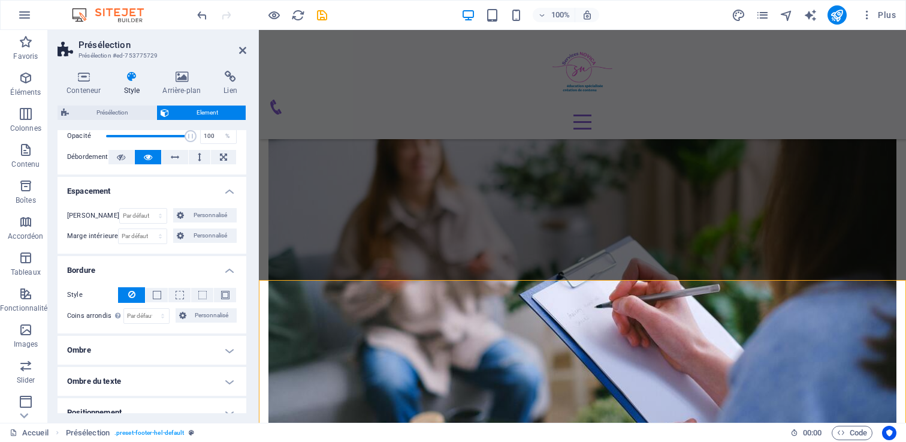
scroll to position [54, 0]
click at [153, 291] on span at bounding box center [157, 294] width 8 height 8
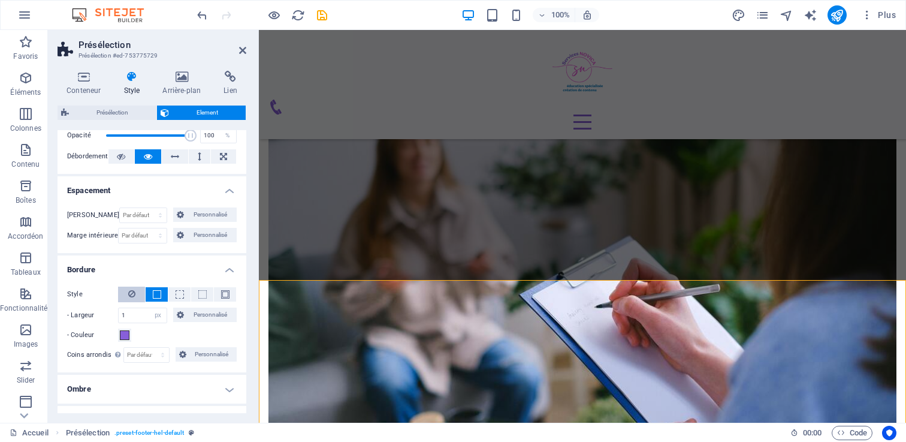
click at [135, 289] on button at bounding box center [131, 294] width 27 height 16
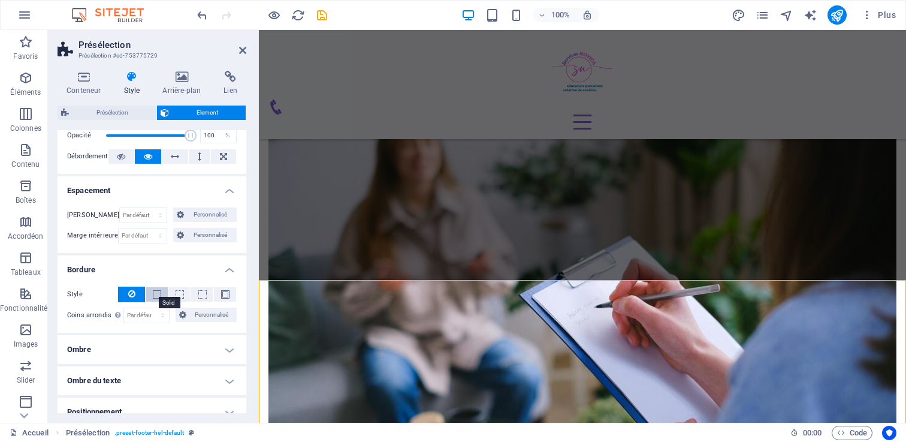
click at [153, 292] on span at bounding box center [157, 294] width 8 height 8
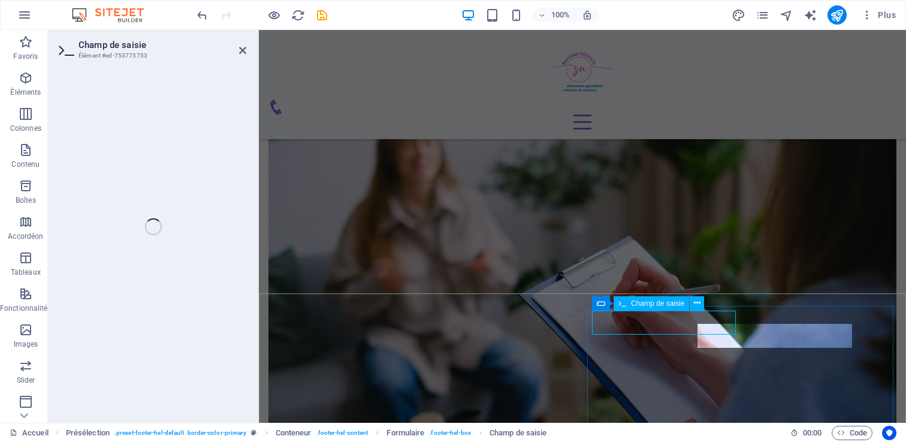
scroll to position [1800, 0]
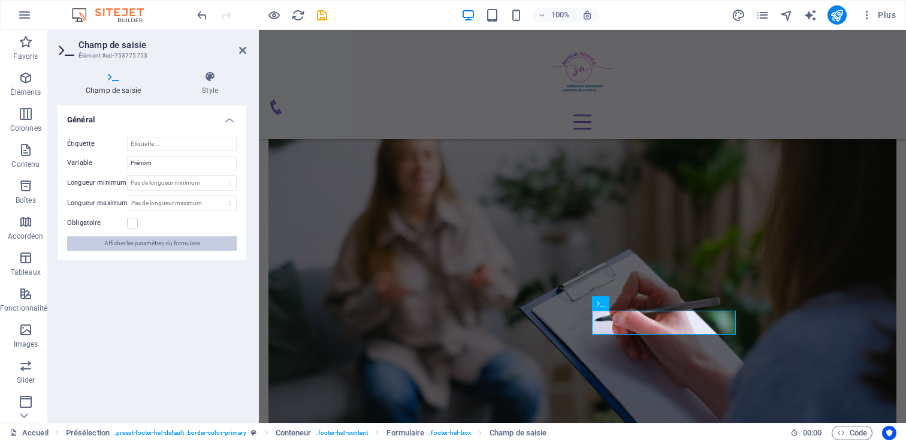
click at [152, 243] on span "Afficher les paramètres du formulaire" at bounding box center [152, 243] width 96 height 14
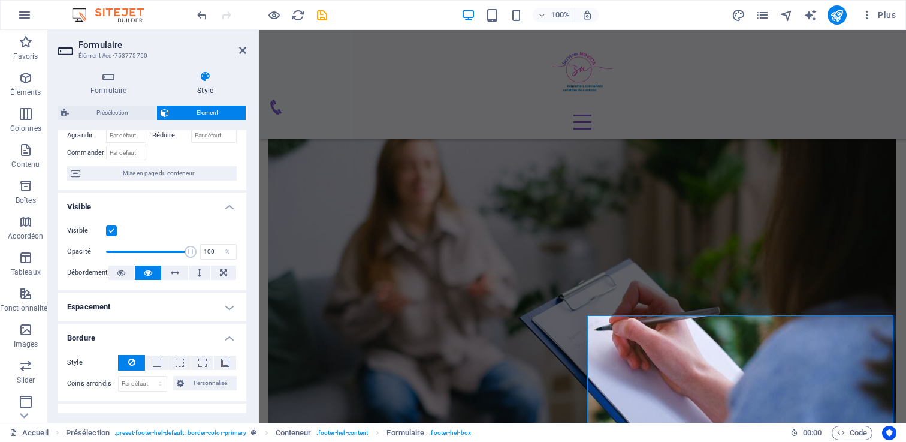
scroll to position [0, 0]
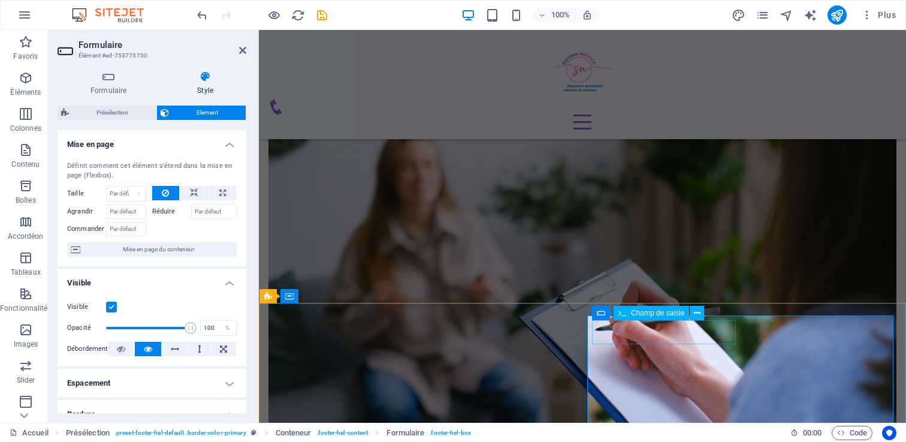
click at [672, 309] on span "Champ de saisie" at bounding box center [657, 312] width 53 height 7
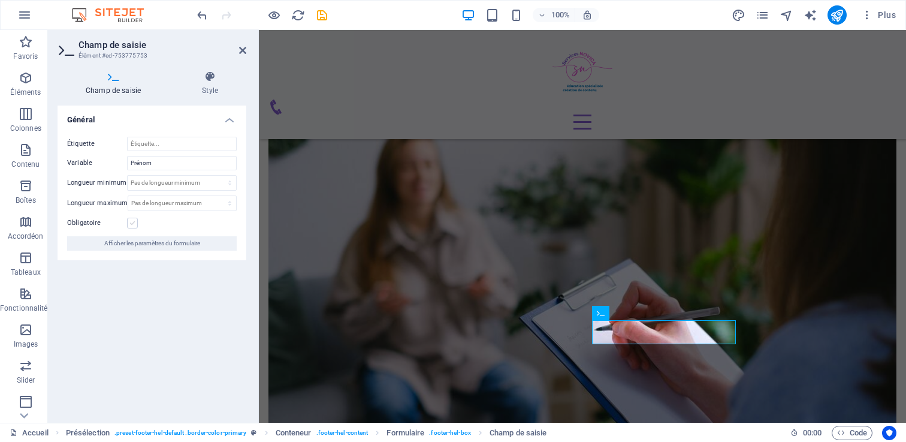
click at [134, 224] on label at bounding box center [132, 222] width 11 height 11
click at [0, 0] on input "Obligatoire" at bounding box center [0, 0] width 0 height 0
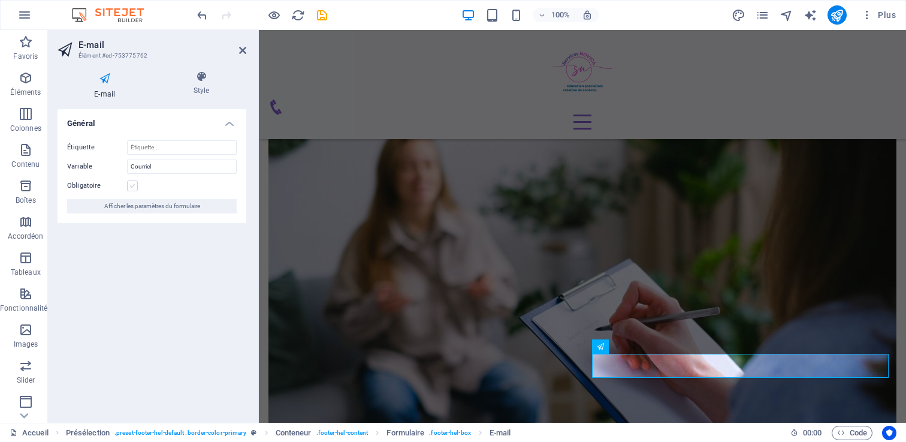
click at [128, 182] on label at bounding box center [132, 185] width 11 height 11
click at [0, 0] on input "Obligatoire" at bounding box center [0, 0] width 0 height 0
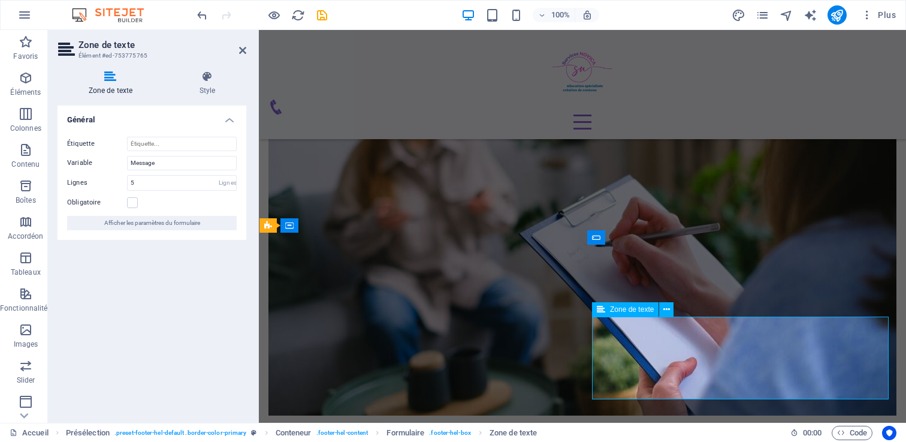
scroll to position [1861, 0]
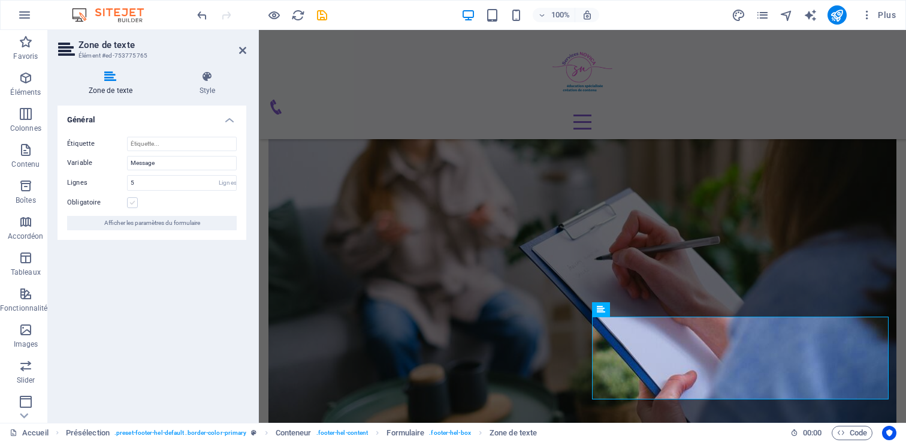
click at [135, 199] on label at bounding box center [132, 202] width 11 height 11
click at [0, 0] on input "Obligatoire" at bounding box center [0, 0] width 0 height 0
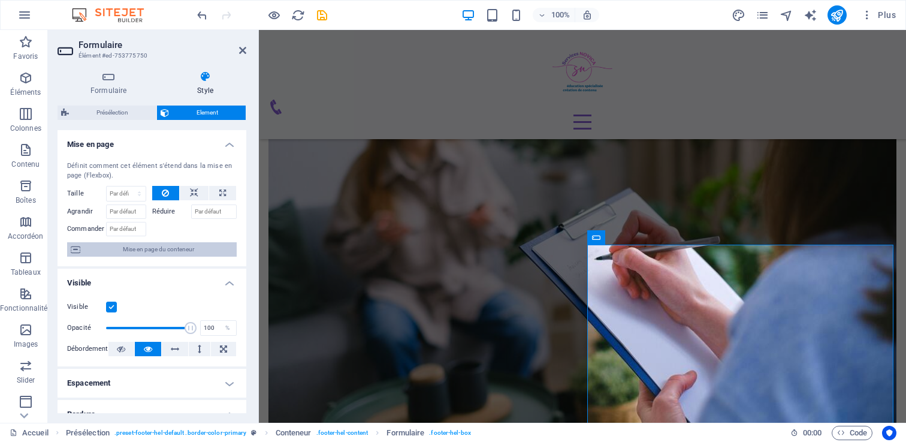
click at [124, 252] on span "Mise en page du conteneur" at bounding box center [158, 249] width 149 height 14
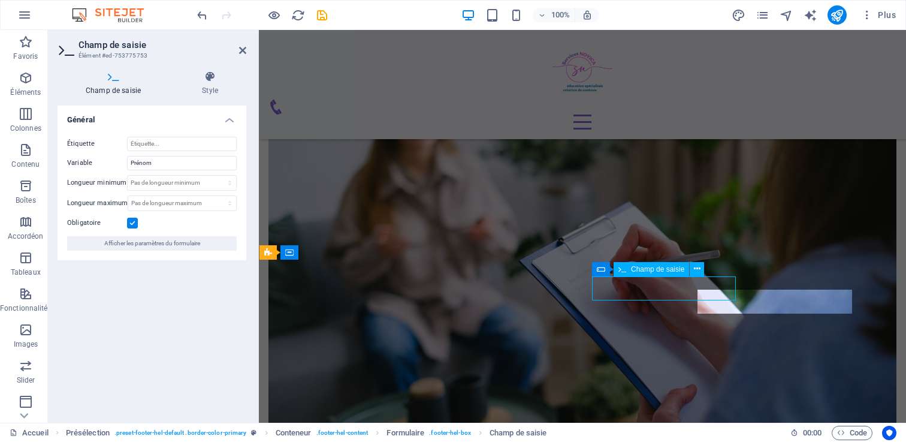
scroll to position [1834, 0]
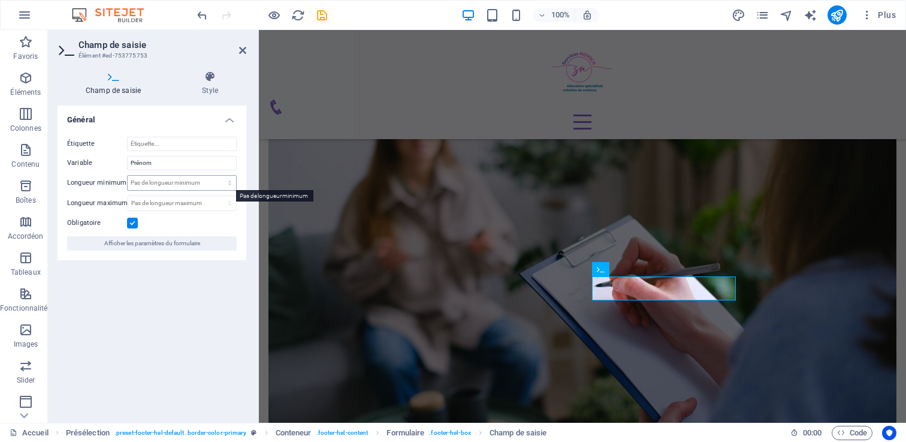
click at [186, 181] on select "Pas de longueur minimum caractères" at bounding box center [182, 183] width 108 height 14
click at [213, 76] on icon at bounding box center [210, 77] width 72 height 12
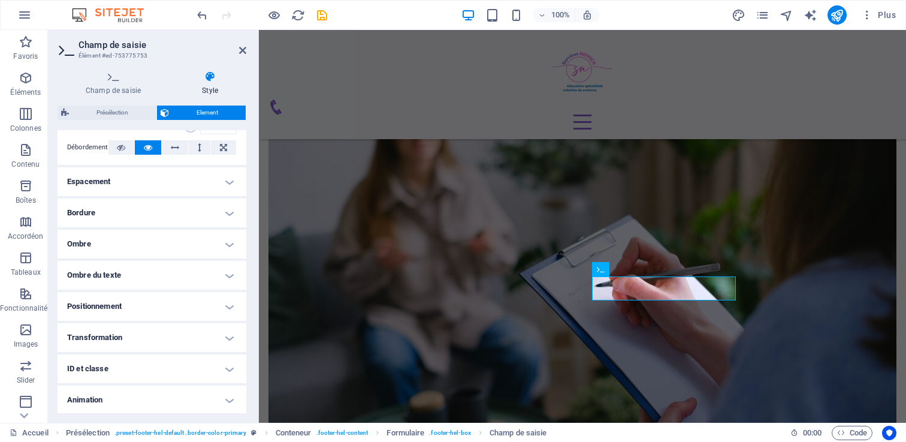
scroll to position [204, 0]
click at [126, 207] on h4 "Bordure" at bounding box center [152, 210] width 189 height 29
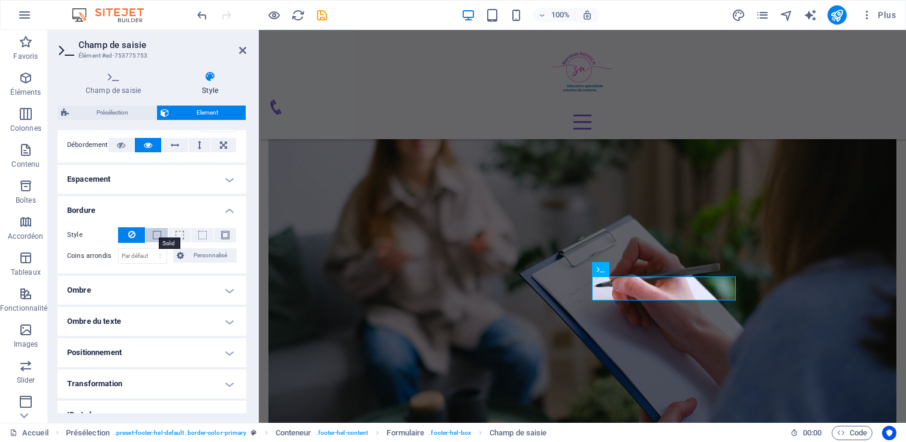
click at [159, 232] on span at bounding box center [157, 235] width 8 height 8
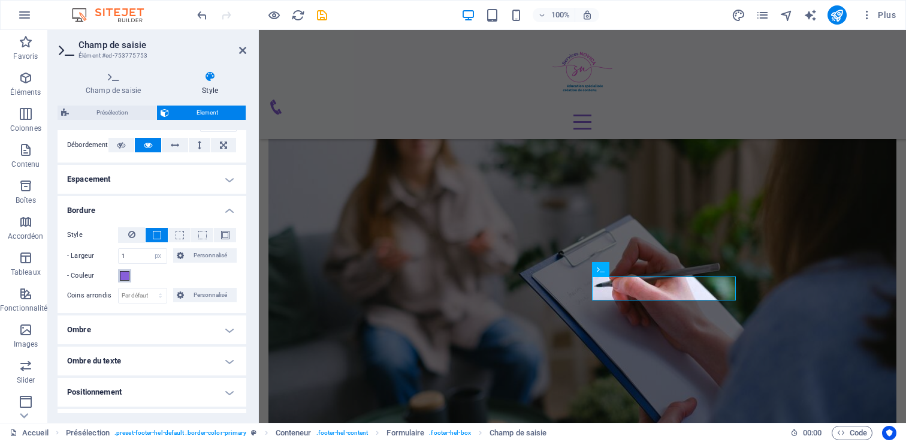
click at [121, 272] on span at bounding box center [125, 276] width 10 height 10
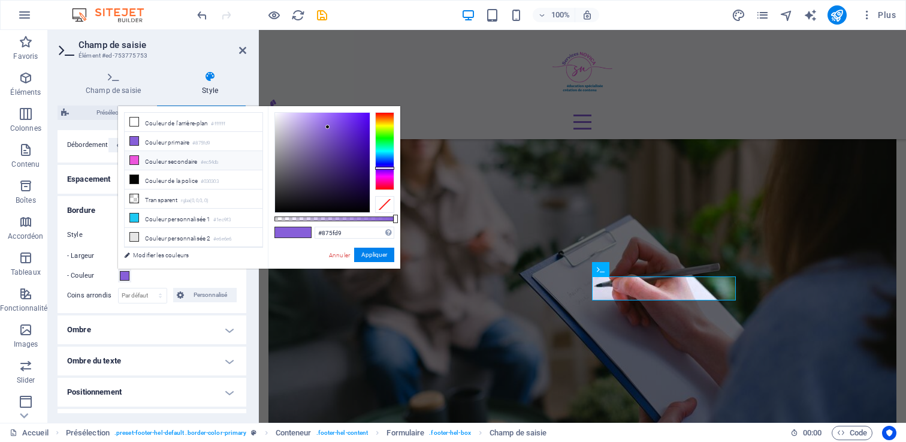
click at [161, 155] on li "Couleur secondaire #ec54db" at bounding box center [194, 160] width 138 height 19
type input "#ec54db"
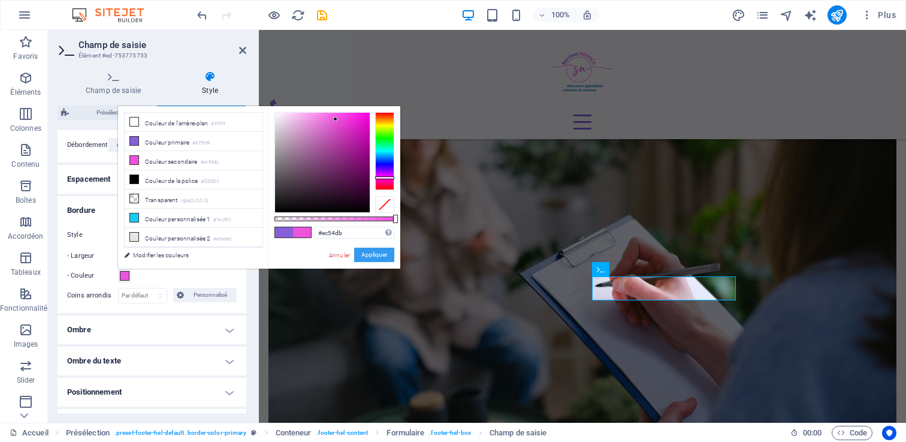
click at [382, 254] on button "Appliquer" at bounding box center [374, 254] width 40 height 14
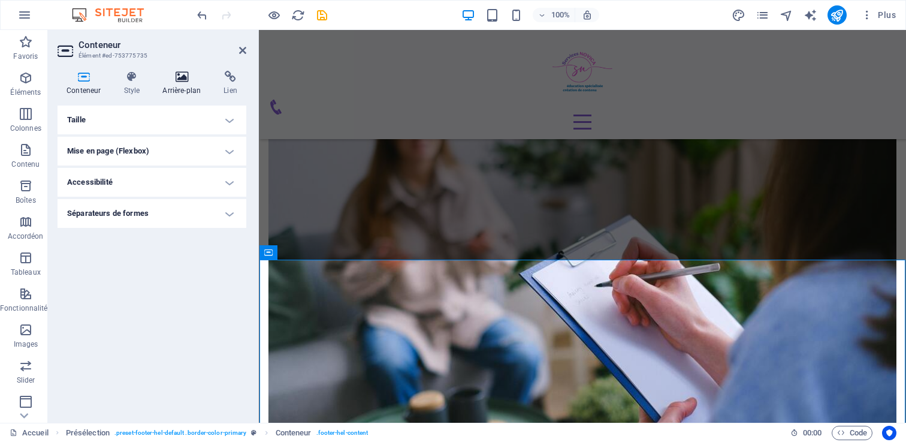
click at [176, 80] on icon at bounding box center [181, 77] width 56 height 12
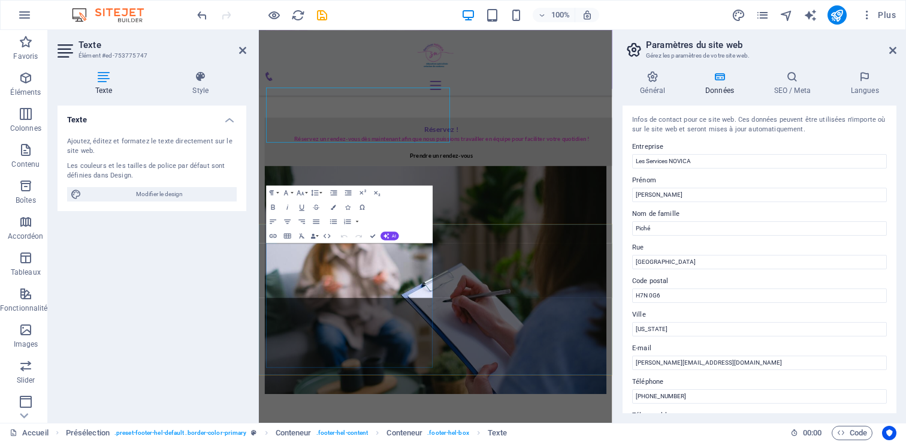
scroll to position [1998, 0]
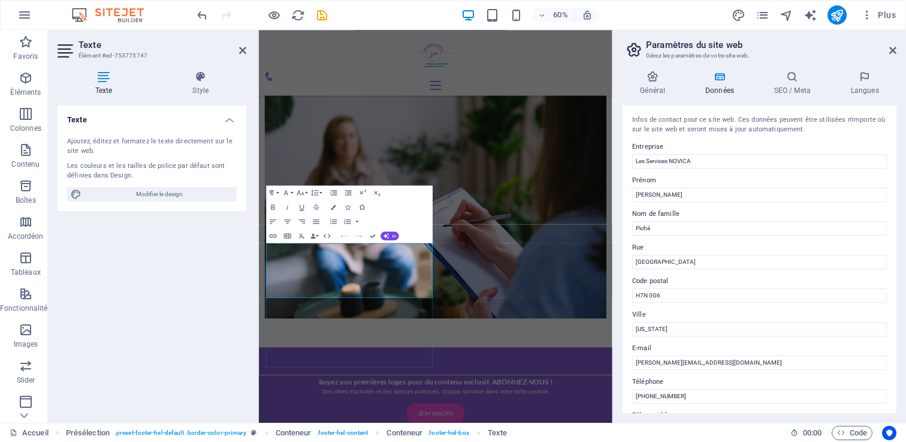
drag, startPoint x: 385, startPoint y: 393, endPoint x: 286, endPoint y: 394, distance: 98.9
click at [333, 208] on icon "button" at bounding box center [333, 206] width 5 height 5
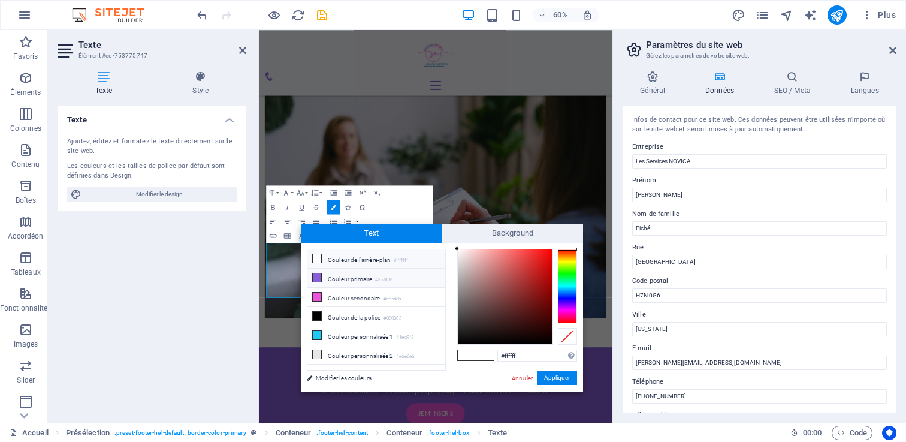
click at [315, 275] on icon at bounding box center [317, 277] width 8 height 8
type input "#875fd9"
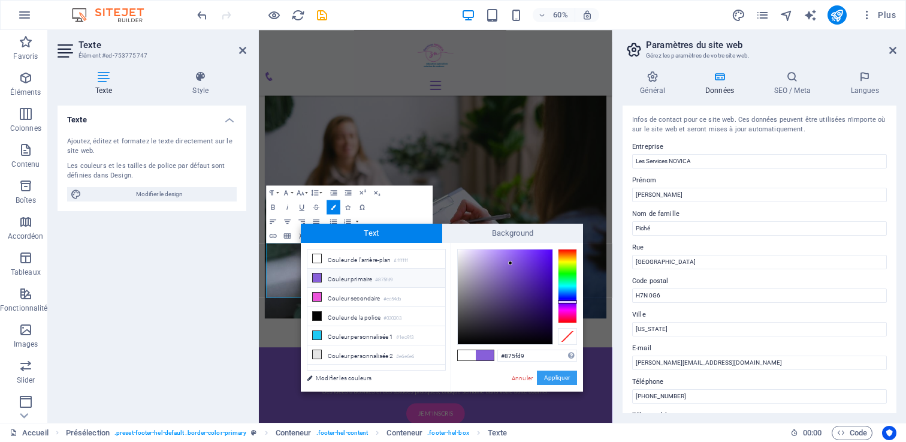
click at [547, 373] on button "Appliquer" at bounding box center [557, 377] width 40 height 14
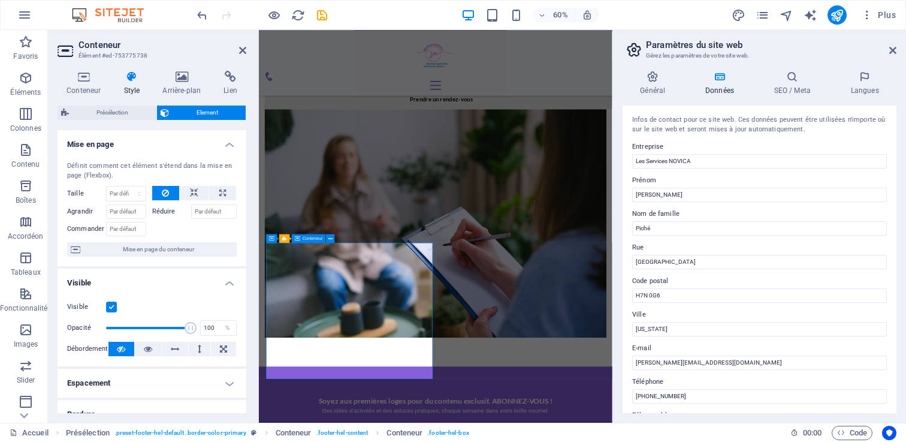
scroll to position [1961, 0]
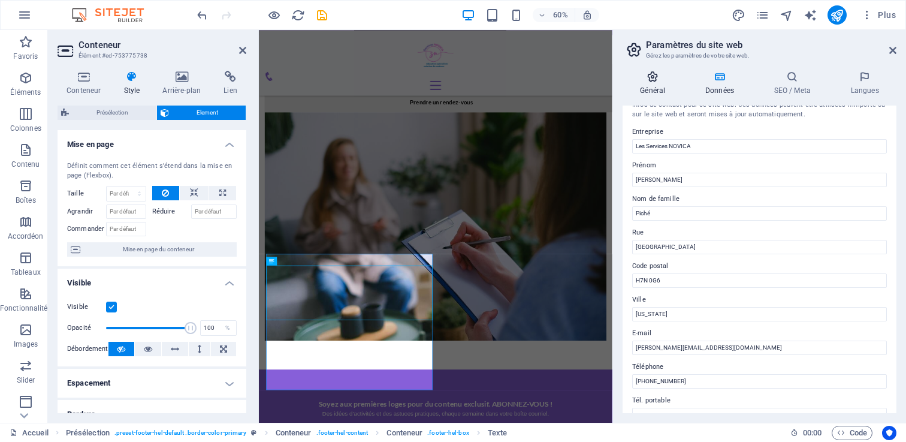
click at [661, 79] on icon at bounding box center [652, 77] width 61 height 12
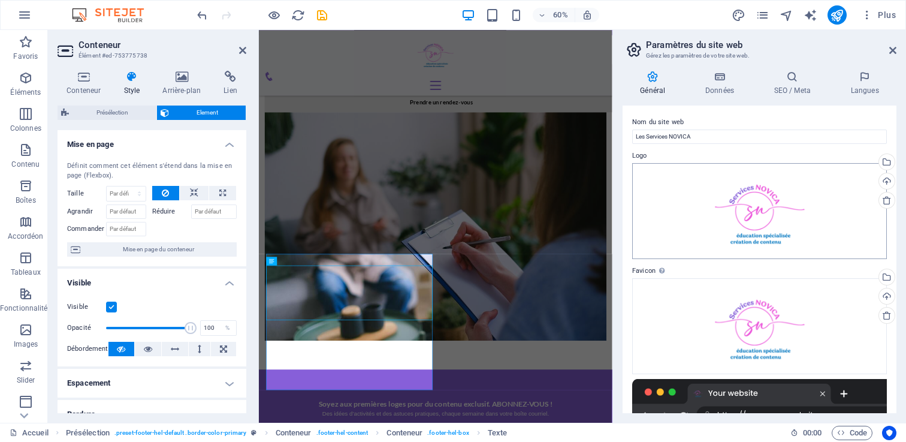
scroll to position [282, 0]
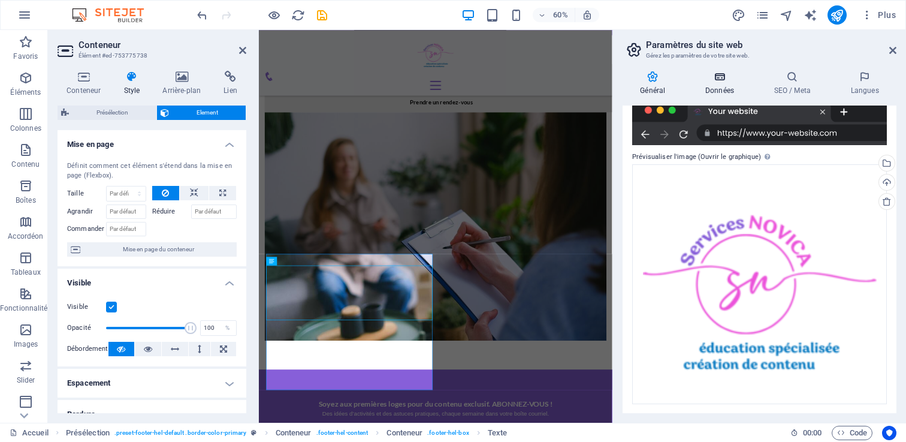
click at [715, 77] on icon at bounding box center [720, 77] width 64 height 12
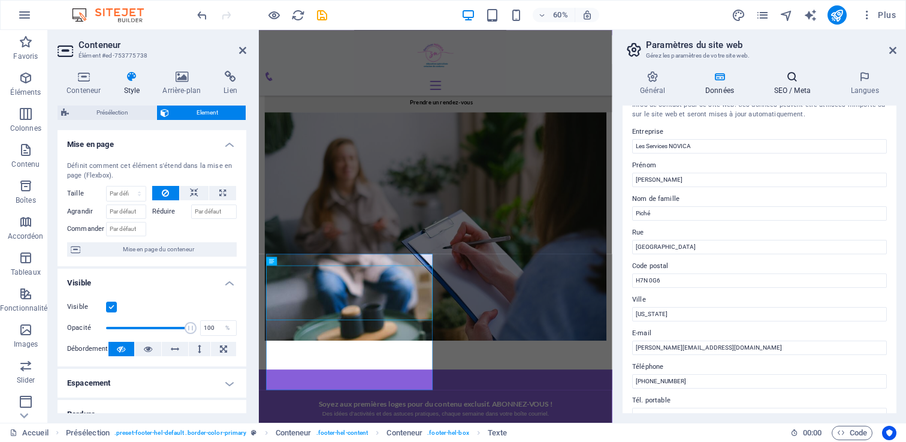
click at [790, 86] on h4 "SEO / Meta" at bounding box center [794, 83] width 77 height 25
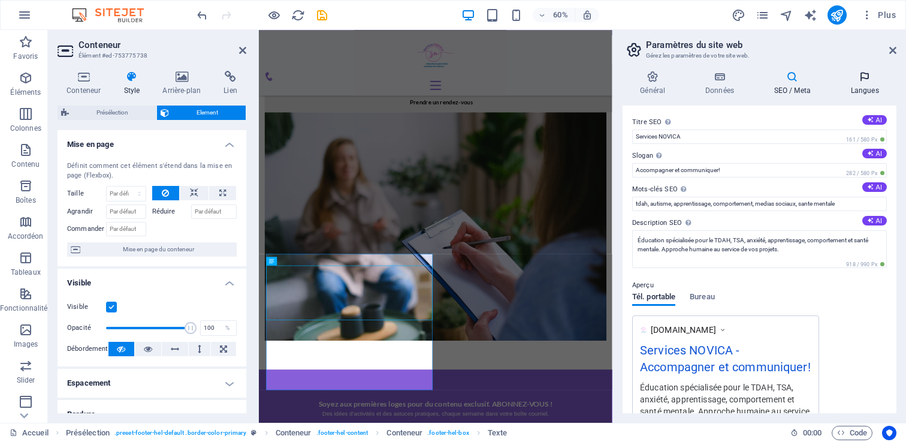
click at [859, 87] on h4 "Langues" at bounding box center [865, 83] width 64 height 25
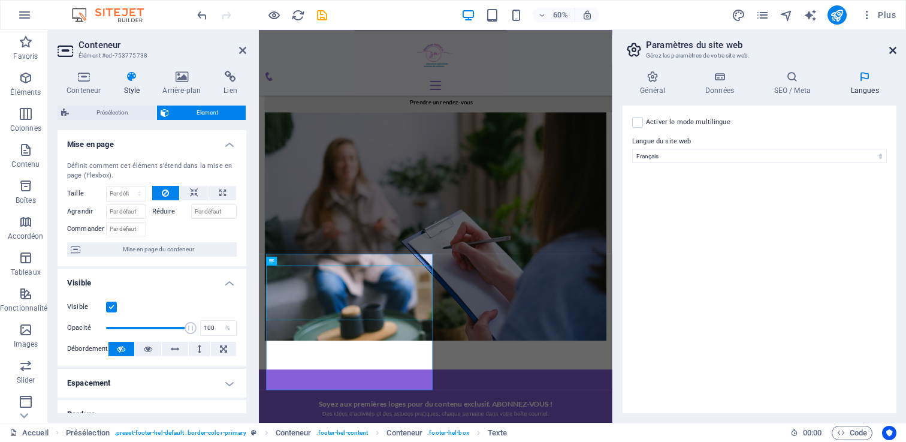
click at [893, 49] on icon at bounding box center [892, 51] width 7 height 10
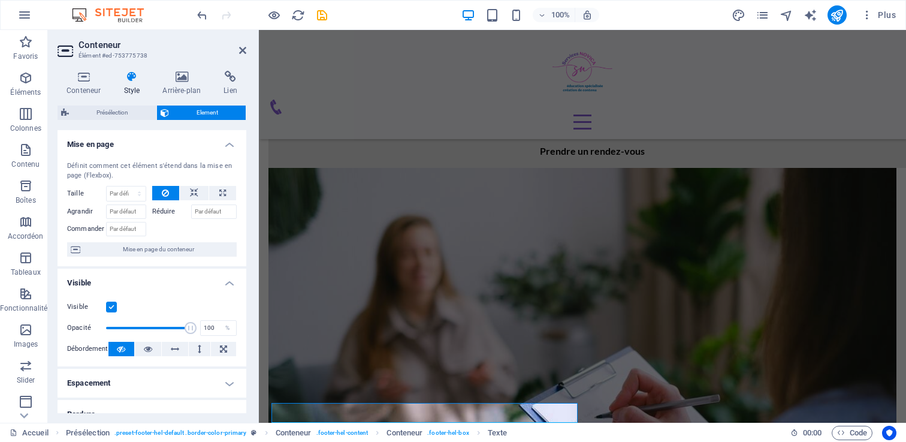
scroll to position [233, 0]
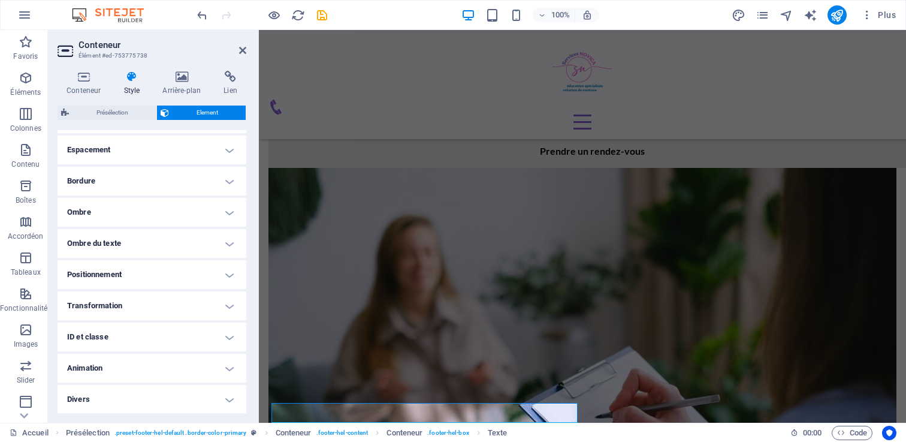
click at [98, 371] on h4 "Animation" at bounding box center [152, 367] width 189 height 29
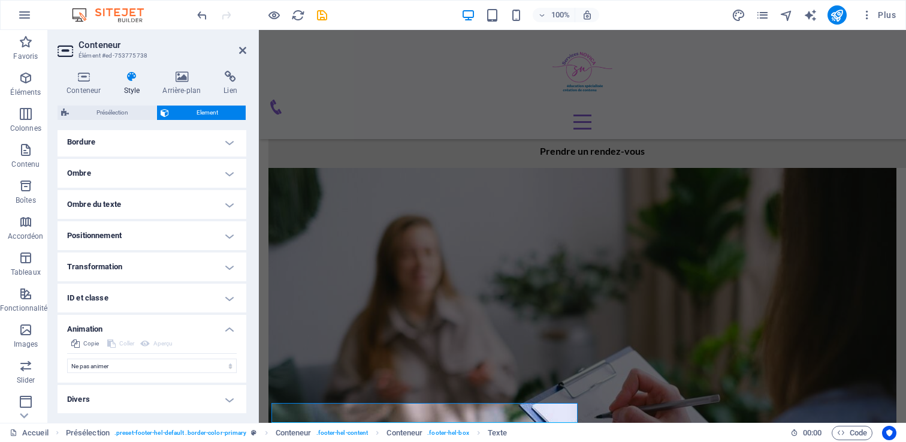
click at [102, 397] on h4 "Divers" at bounding box center [152, 399] width 189 height 29
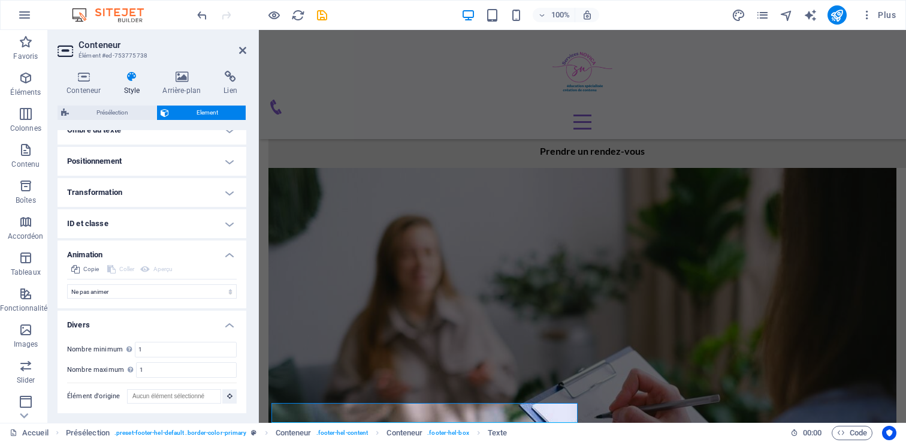
scroll to position [0, 0]
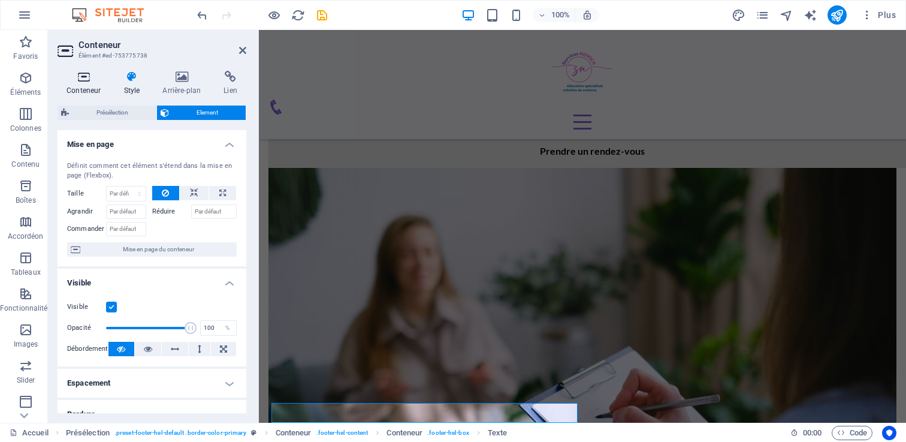
click at [80, 81] on icon at bounding box center [84, 77] width 52 height 12
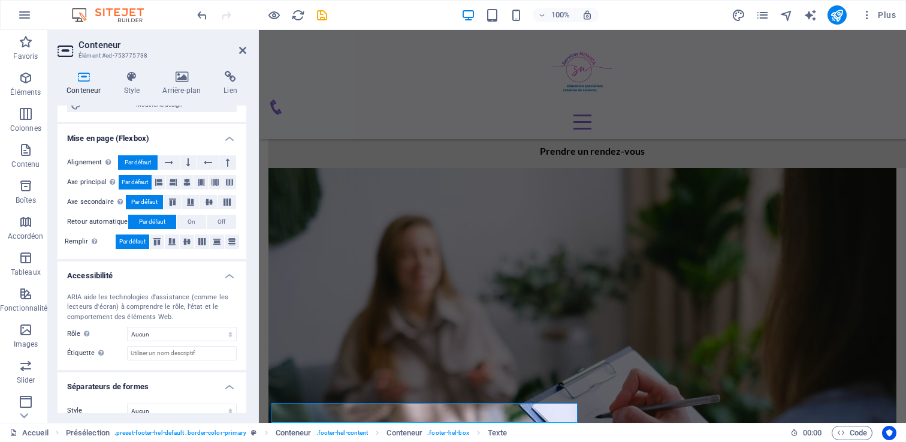
scroll to position [192, 0]
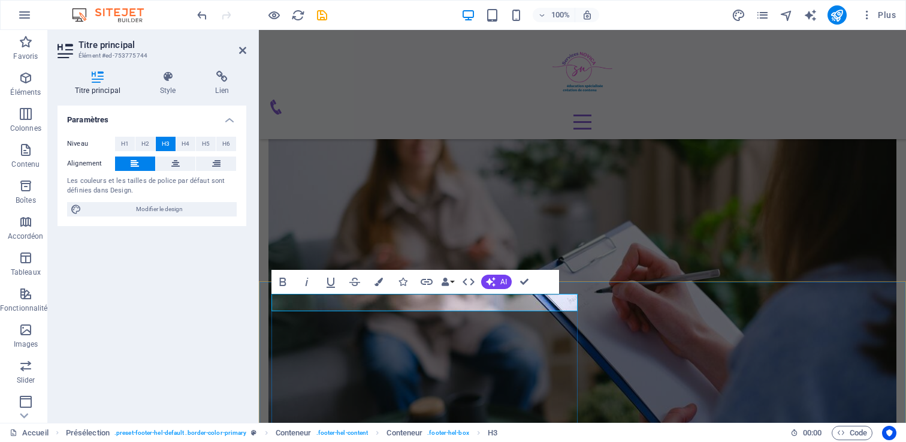
scroll to position [1832, 0]
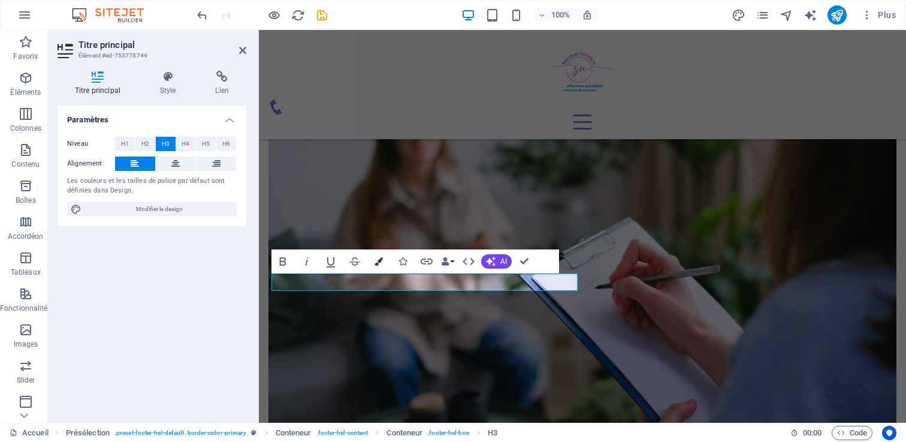
click at [379, 260] on icon "button" at bounding box center [378, 261] width 8 height 8
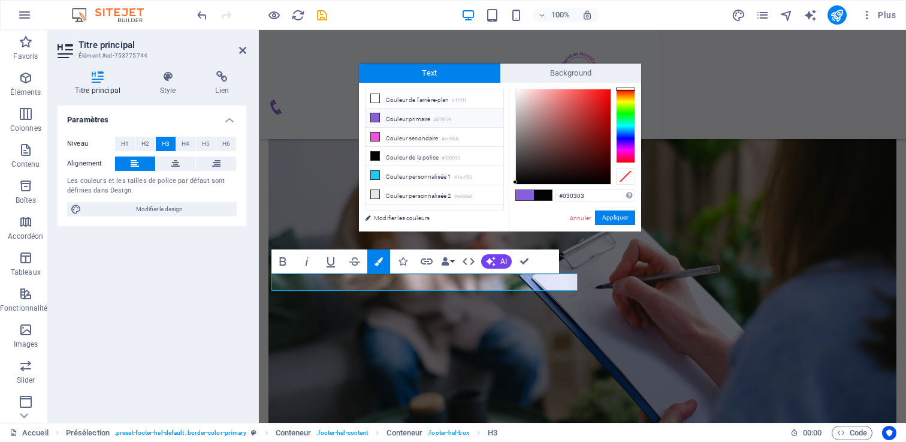
drag, startPoint x: 409, startPoint y: 121, endPoint x: 376, endPoint y: 115, distance: 34.1
click at [376, 115] on li "Couleur primaire #875fd9" at bounding box center [434, 117] width 138 height 19
type input "#875fd9"
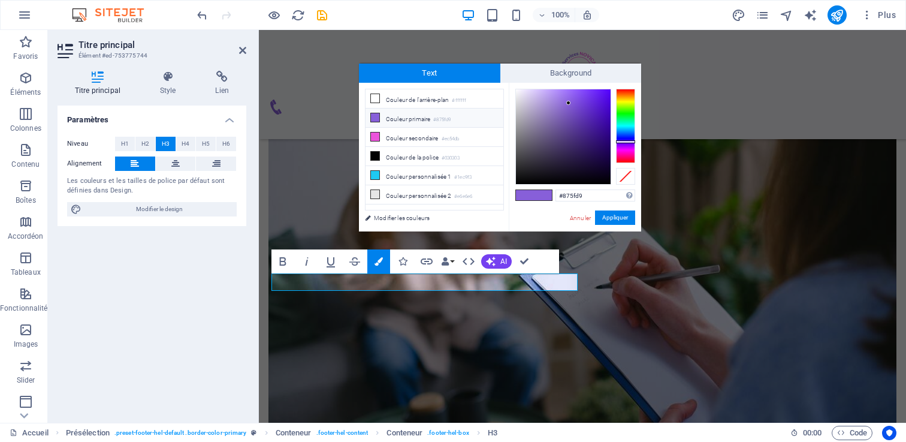
click at [376, 115] on icon at bounding box center [375, 117] width 8 height 8
click at [611, 219] on button "Appliquer" at bounding box center [615, 217] width 40 height 14
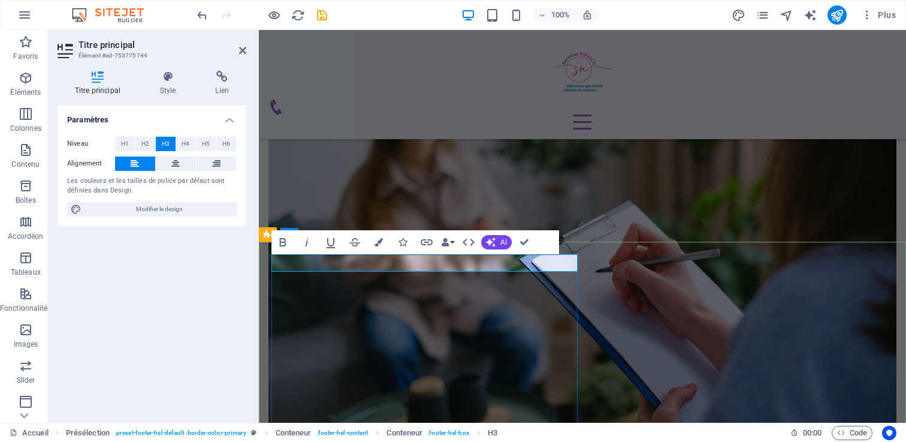
scroll to position [1851, 0]
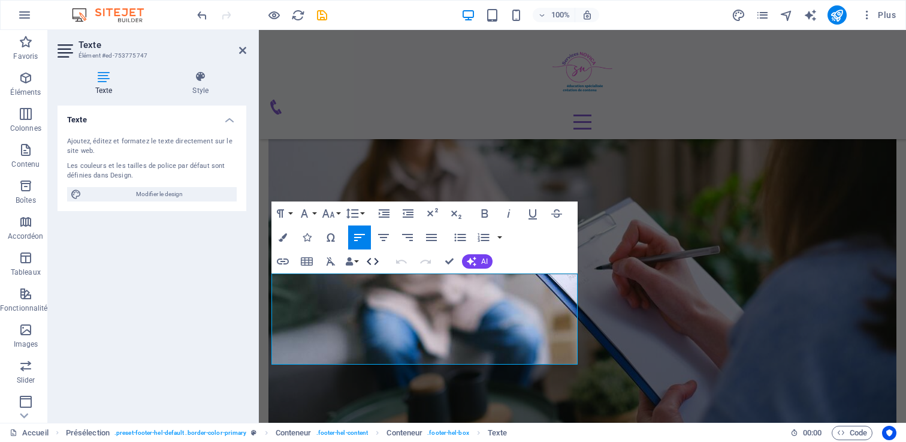
click at [373, 260] on icon "button" at bounding box center [372, 261] width 14 height 14
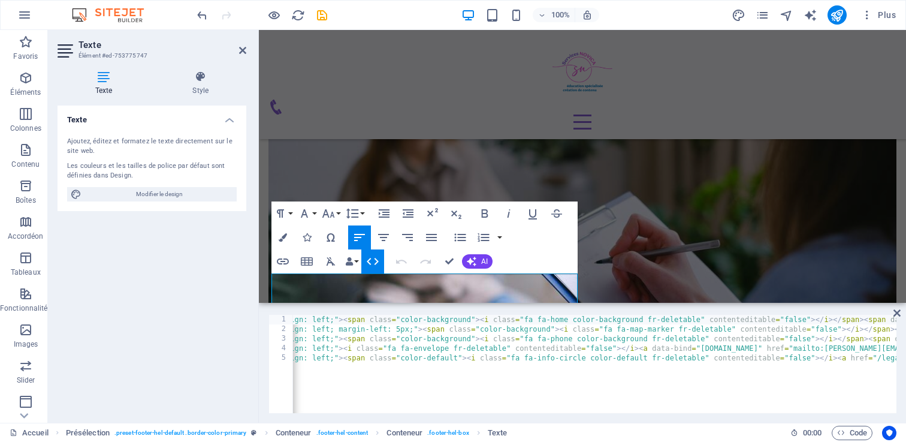
scroll to position [0, 93]
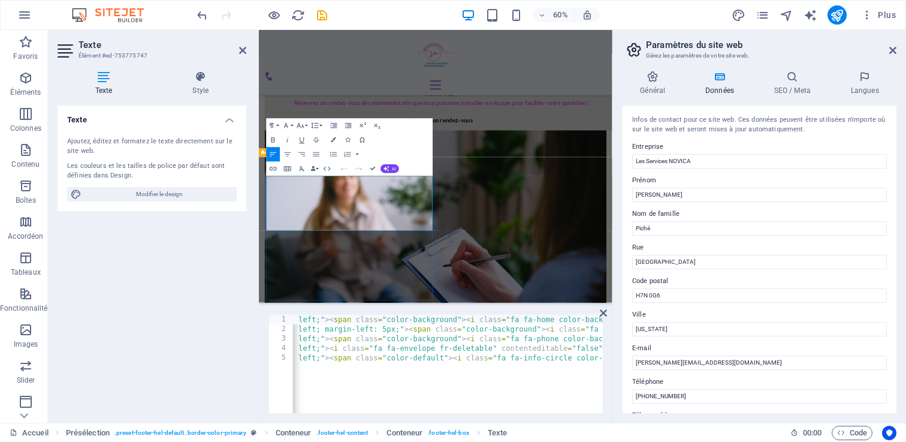
scroll to position [1998, 0]
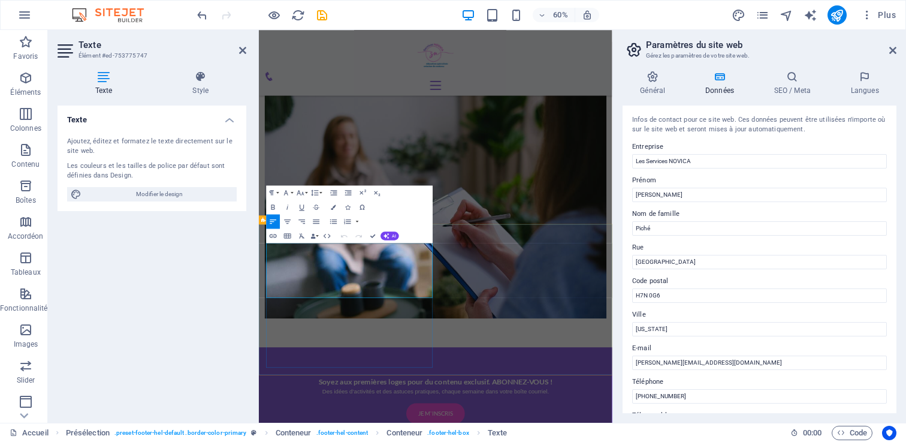
click at [335, 205] on icon "button" at bounding box center [333, 206] width 5 height 5
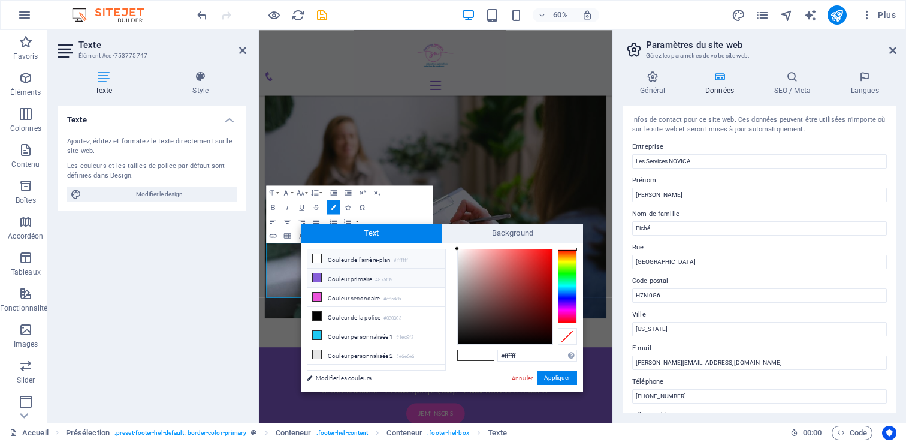
click at [319, 277] on icon at bounding box center [317, 277] width 8 height 8
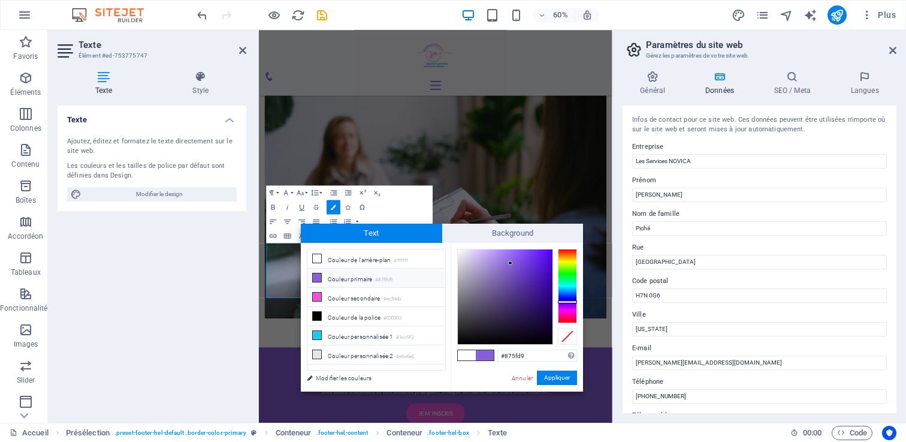
click at [534, 373] on div "Annuler Appliquer" at bounding box center [543, 377] width 66 height 15
click at [551, 379] on button "Appliquer" at bounding box center [557, 377] width 40 height 14
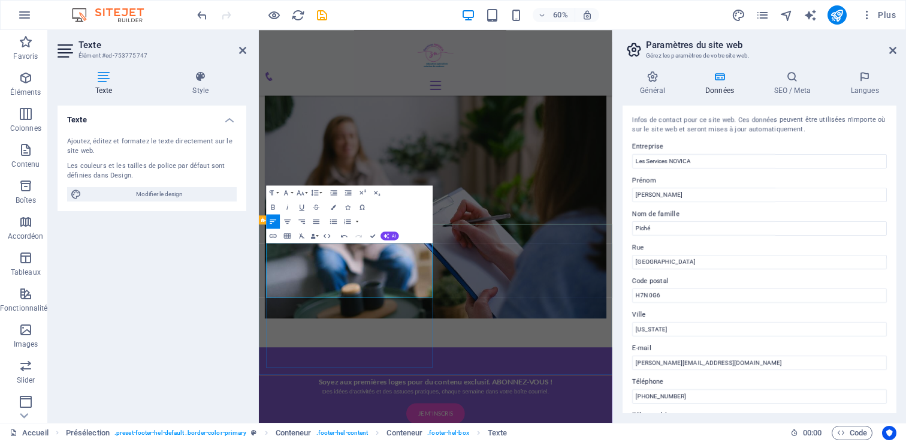
drag, startPoint x: 297, startPoint y: 410, endPoint x: 271, endPoint y: 410, distance: 26.4
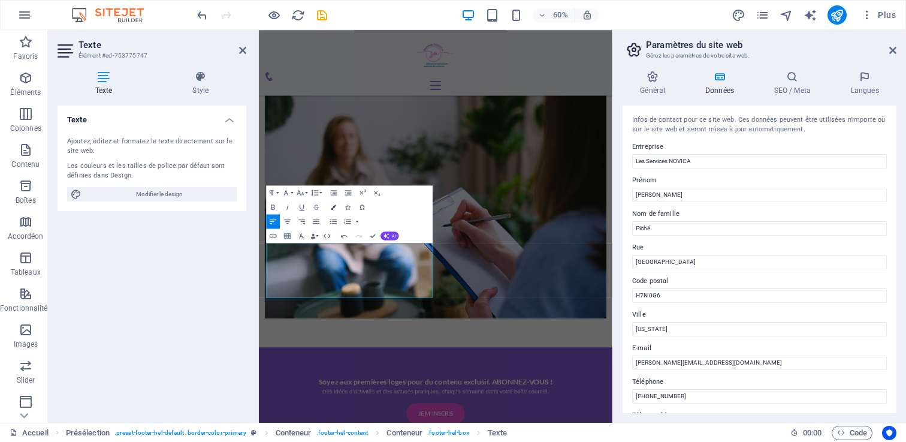
click at [334, 204] on icon "button" at bounding box center [333, 206] width 5 height 5
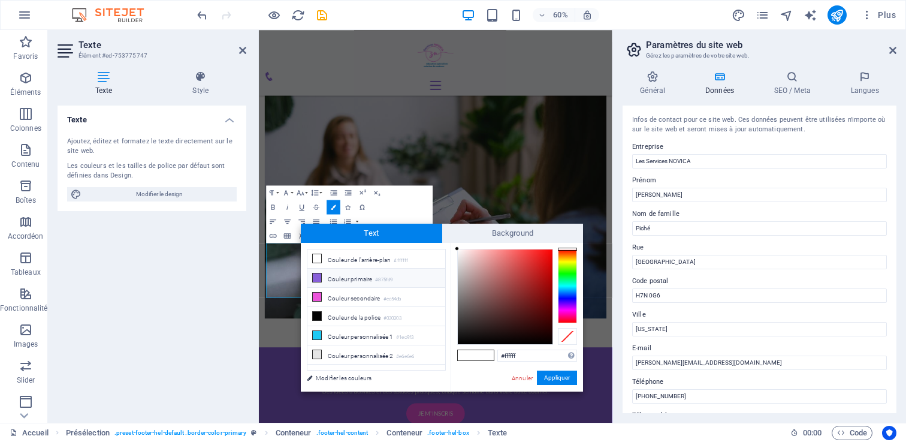
click at [318, 277] on icon at bounding box center [317, 277] width 8 height 8
type input "#875fd9"
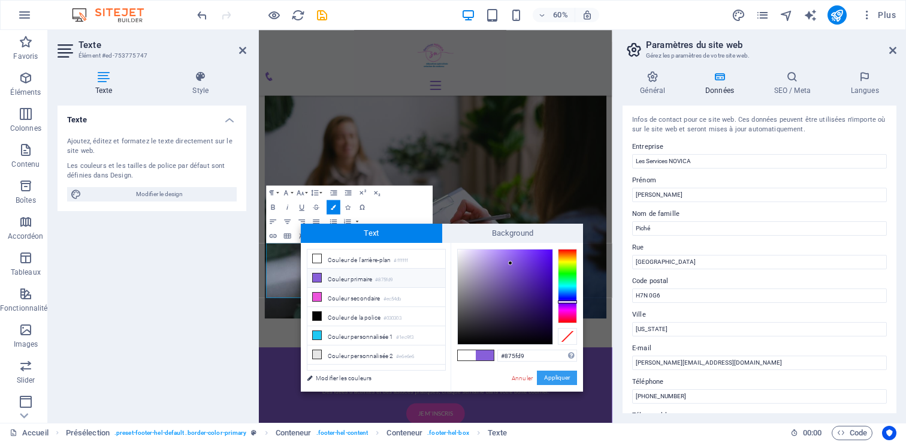
click at [552, 378] on button "Appliquer" at bounding box center [557, 377] width 40 height 14
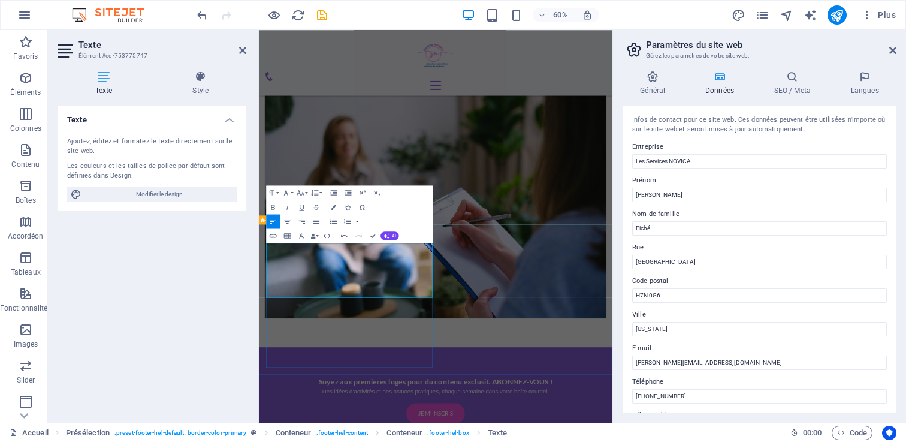
drag, startPoint x: 279, startPoint y: 411, endPoint x: 266, endPoint y: 413, distance: 12.7
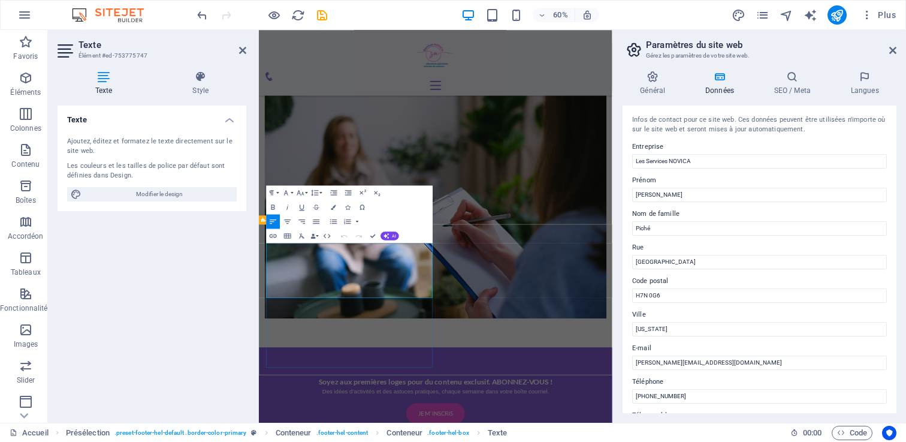
click at [335, 205] on icon "button" at bounding box center [333, 206] width 5 height 5
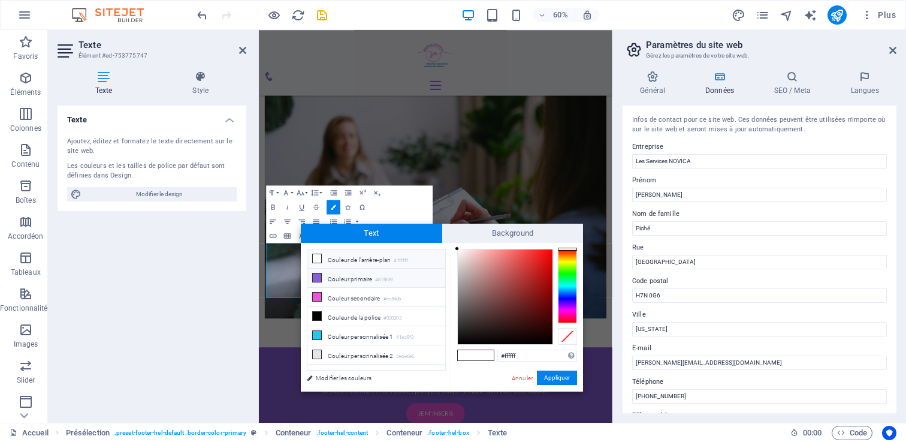
click at [313, 279] on icon at bounding box center [317, 277] width 8 height 8
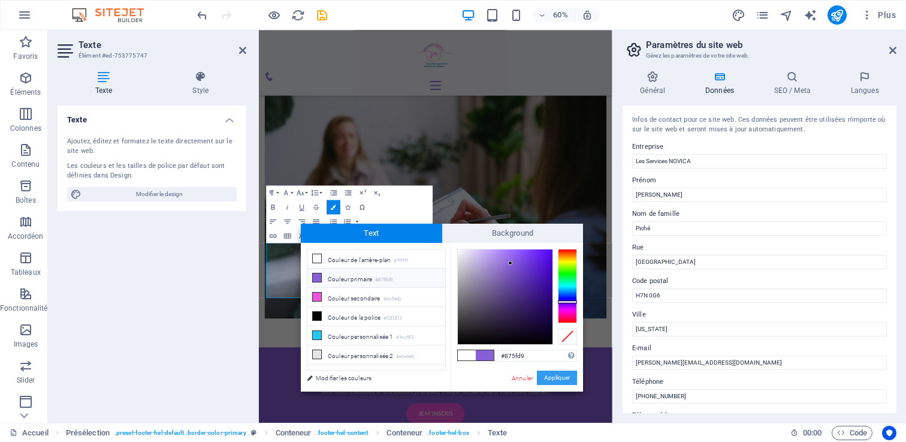
click at [543, 376] on button "Appliquer" at bounding box center [557, 377] width 40 height 14
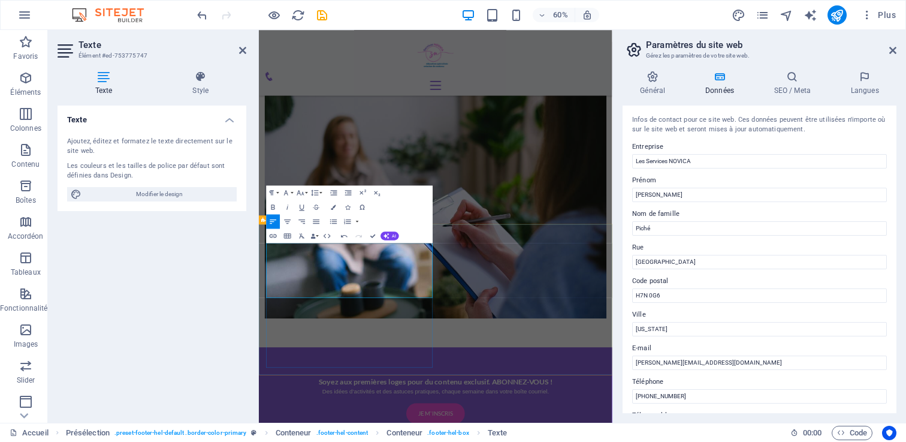
click at [333, 208] on icon "button" at bounding box center [333, 206] width 5 height 5
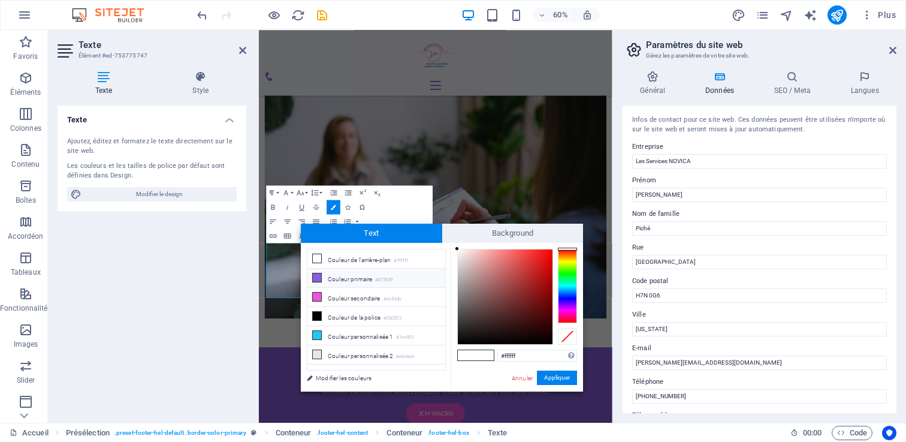
click at [321, 279] on span at bounding box center [317, 278] width 10 height 10
type input "#875fd9"
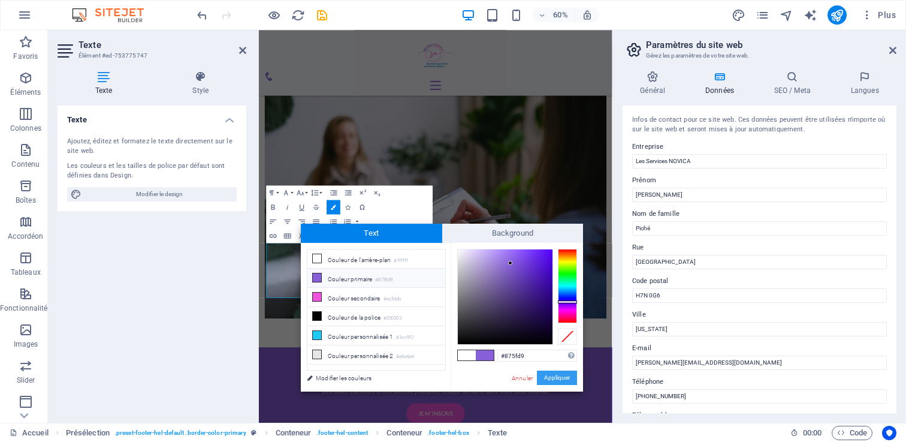
click at [569, 381] on button "Appliquer" at bounding box center [557, 377] width 40 height 14
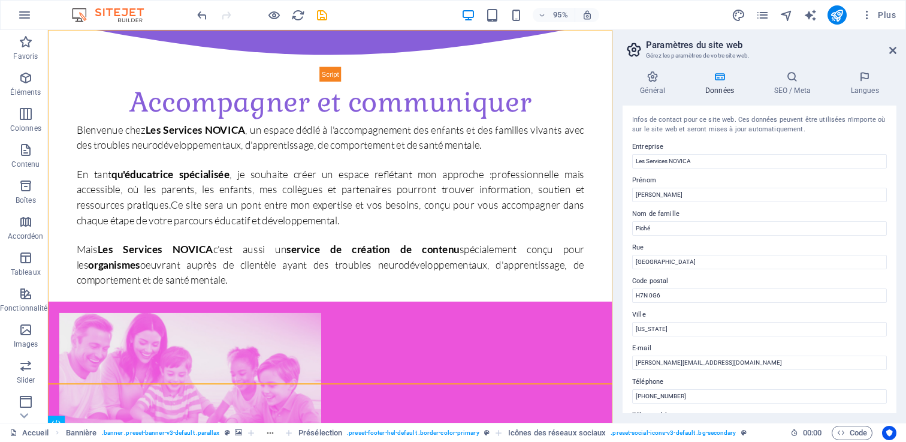
scroll to position [0, 0]
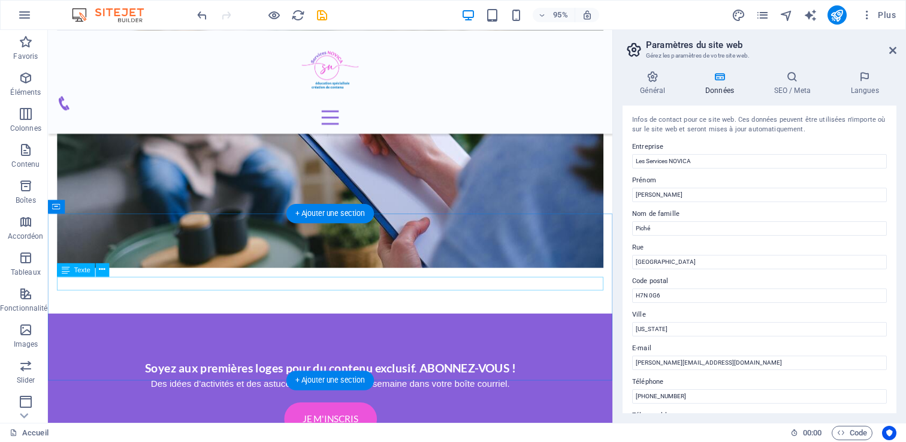
scroll to position [2026, 0]
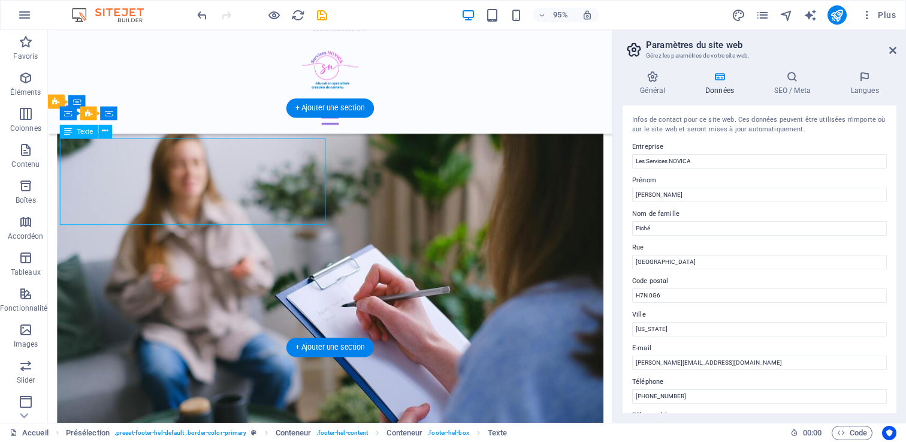
scroll to position [1998, 0]
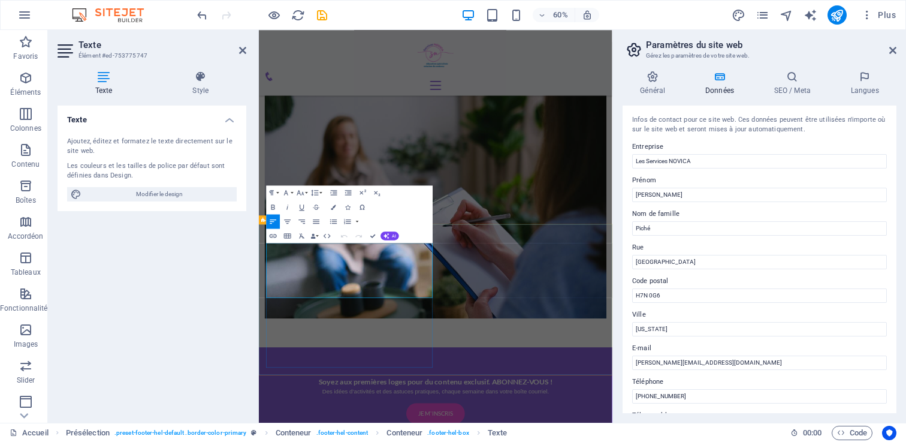
drag, startPoint x: 599, startPoint y: 312, endPoint x: 285, endPoint y: 445, distance: 341.2
drag, startPoint x: 292, startPoint y: 447, endPoint x: 408, endPoint y: 450, distance: 116.3
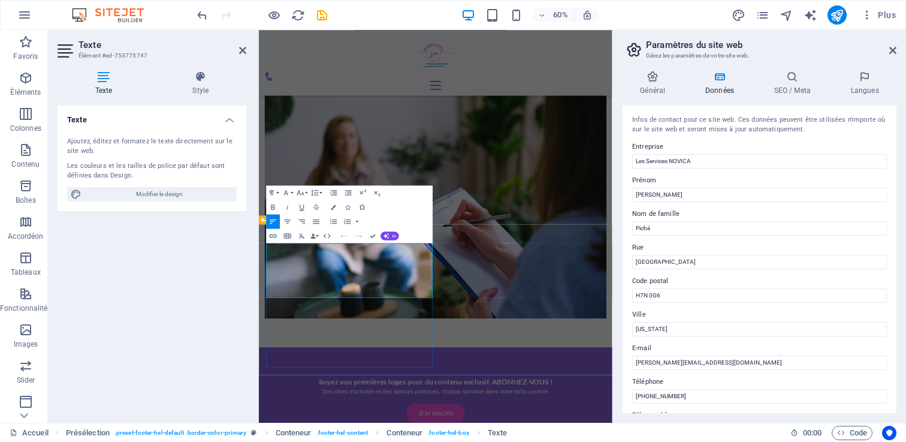
drag, startPoint x: 288, startPoint y: 449, endPoint x: 419, endPoint y: 444, distance: 130.7
click at [332, 204] on icon "button" at bounding box center [333, 206] width 5 height 5
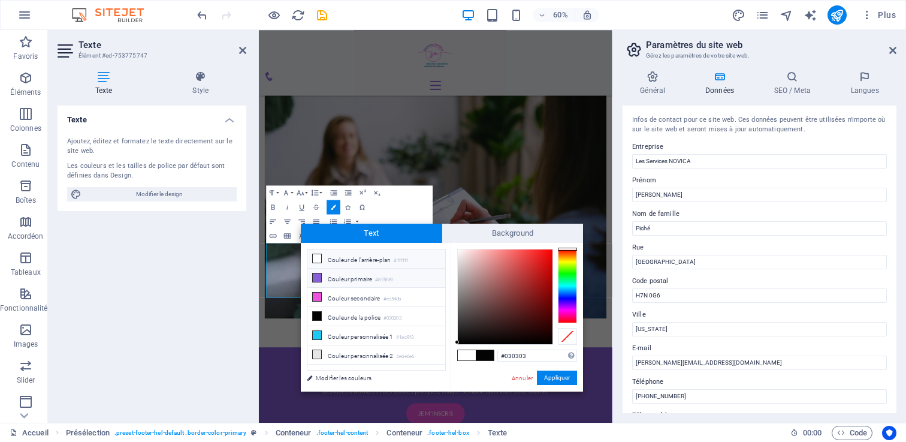
click at [317, 277] on icon at bounding box center [317, 277] width 8 height 8
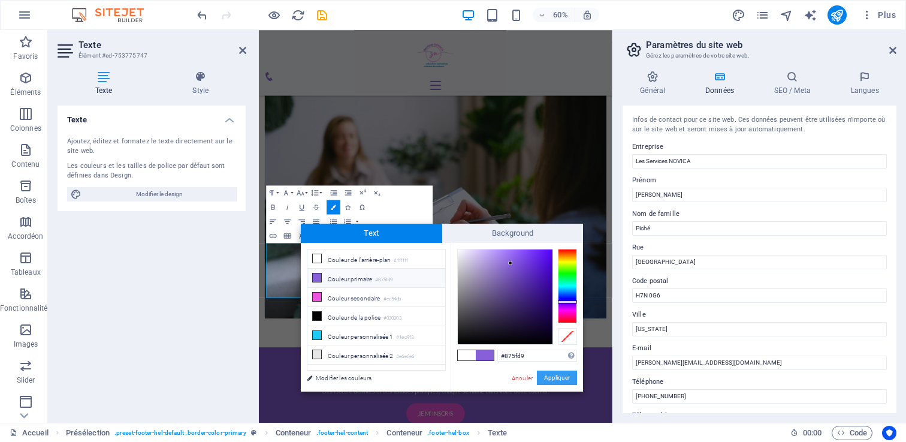
click at [555, 375] on button "Appliquer" at bounding box center [557, 377] width 40 height 14
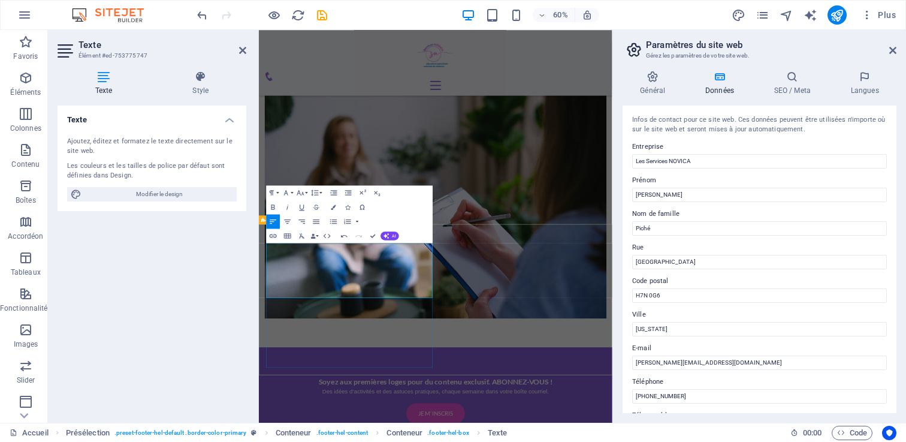
drag, startPoint x: 289, startPoint y: 469, endPoint x: 420, endPoint y: 467, distance: 131.2
click at [336, 207] on button "Colors" at bounding box center [333, 206] width 14 height 14
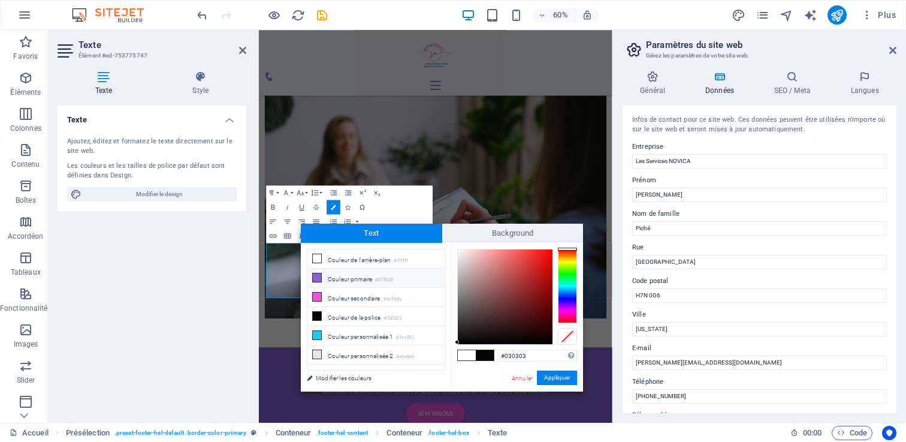
click at [316, 273] on icon at bounding box center [317, 277] width 8 height 8
type input "#875fd9"
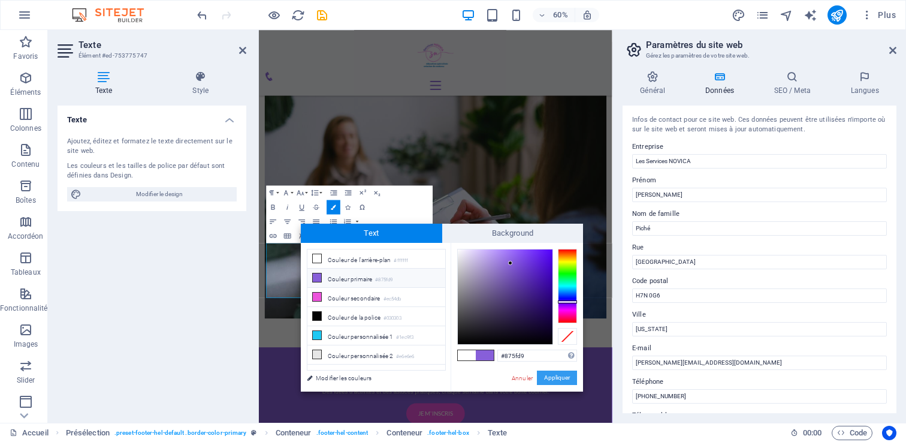
click at [555, 376] on button "Appliquer" at bounding box center [557, 377] width 40 height 14
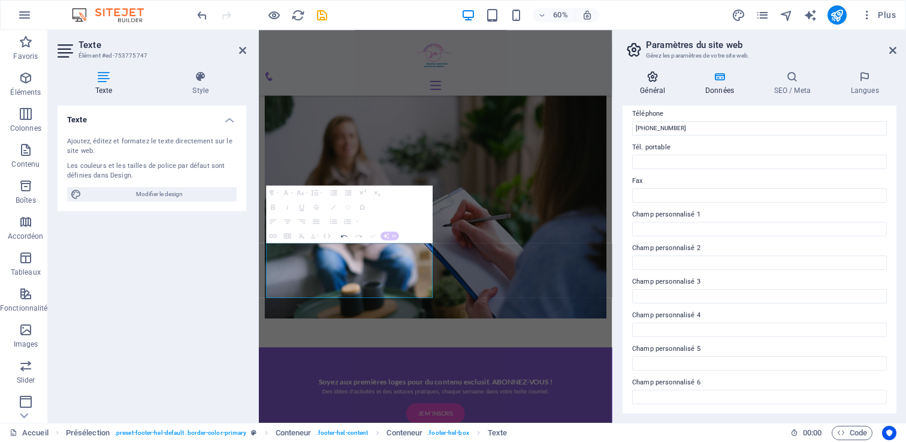
click at [645, 78] on icon at bounding box center [652, 77] width 61 height 12
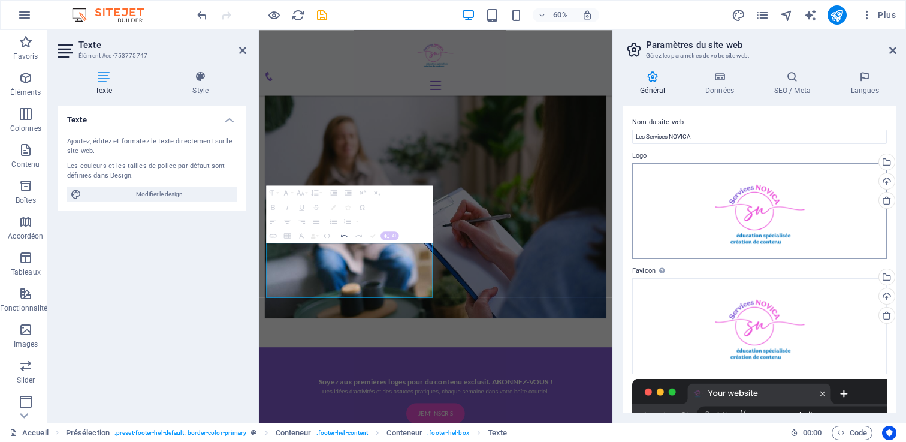
scroll to position [282, 0]
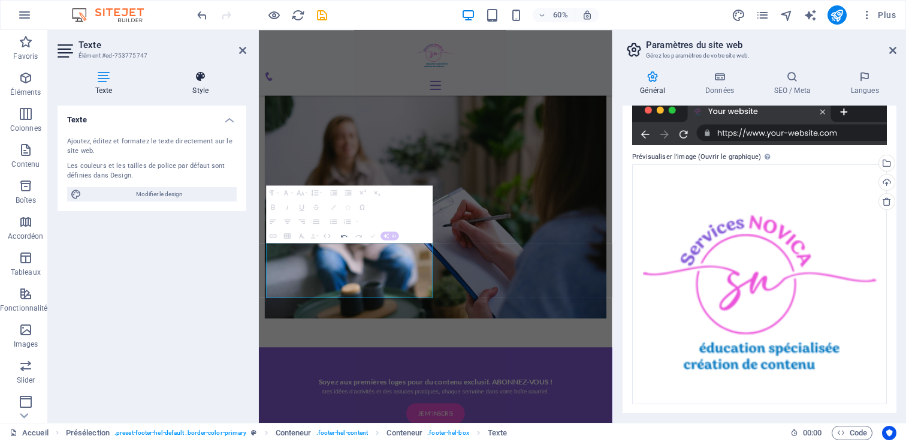
click at [208, 86] on h4 "Style" at bounding box center [201, 83] width 92 height 25
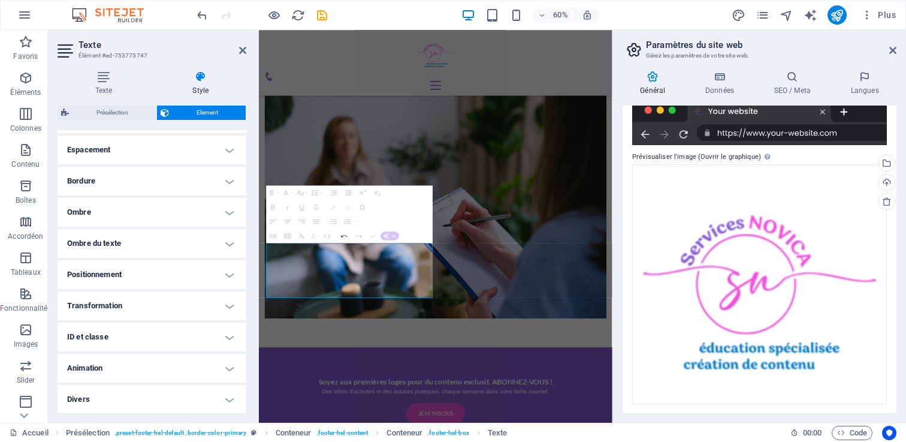
scroll to position [0, 0]
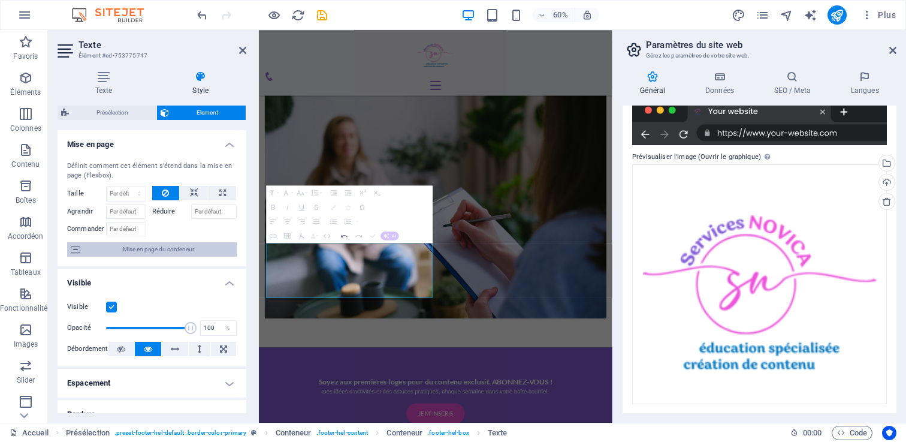
click at [135, 244] on span "Mise en page du conteneur" at bounding box center [158, 249] width 149 height 14
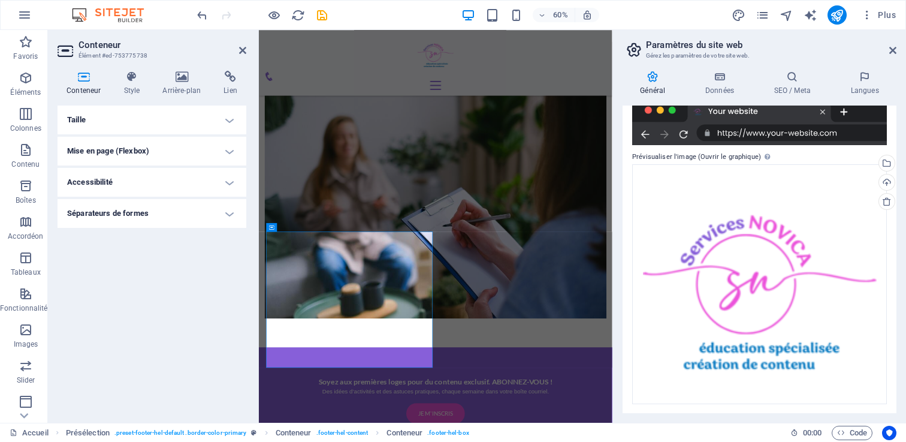
click at [128, 223] on h4 "Séparateurs de formes" at bounding box center [152, 213] width 189 height 29
click at [245, 50] on icon at bounding box center [242, 51] width 7 height 10
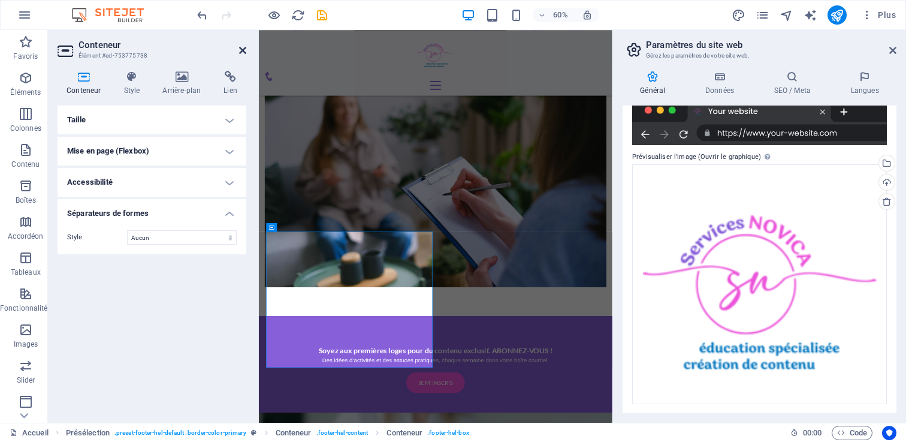
scroll to position [1785, 0]
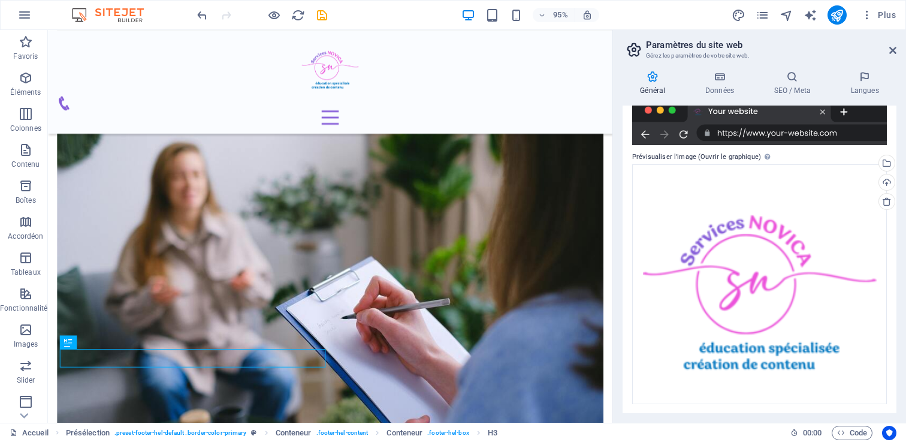
click at [897, 50] on aside "Paramètres du site web Gérez les paramètres de votre site web. Général Données …" at bounding box center [759, 226] width 294 height 392
click at [893, 50] on icon at bounding box center [892, 51] width 7 height 10
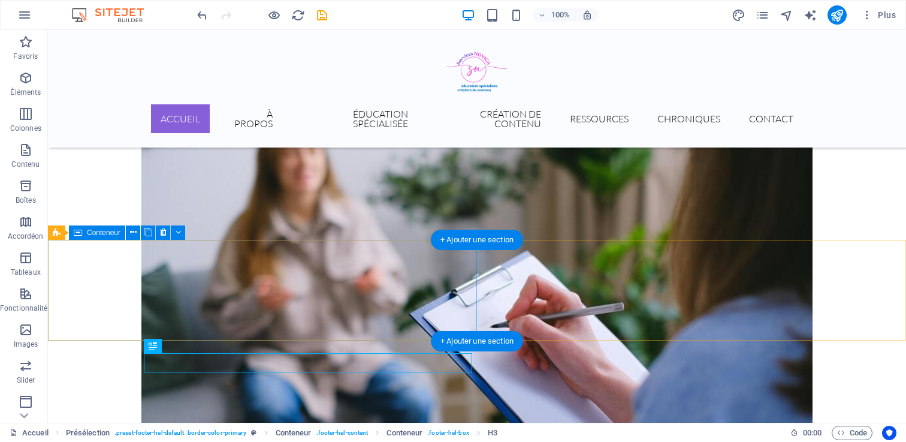
scroll to position [1960, 0]
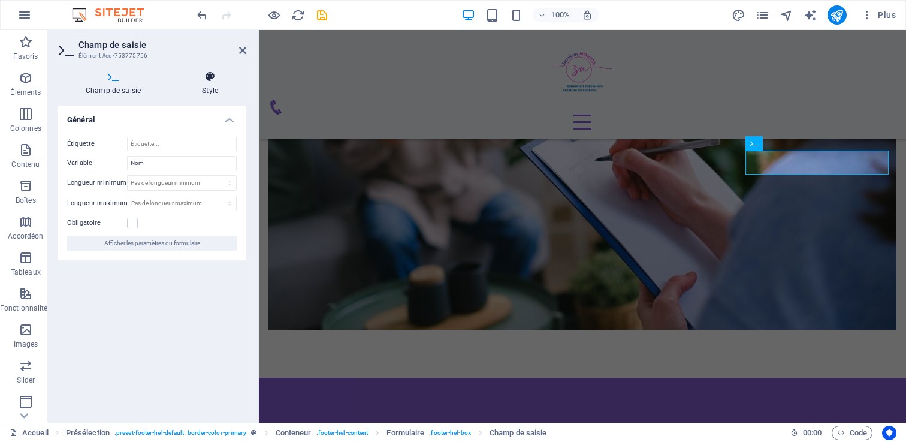
click at [207, 83] on h4 "Style" at bounding box center [210, 83] width 72 height 25
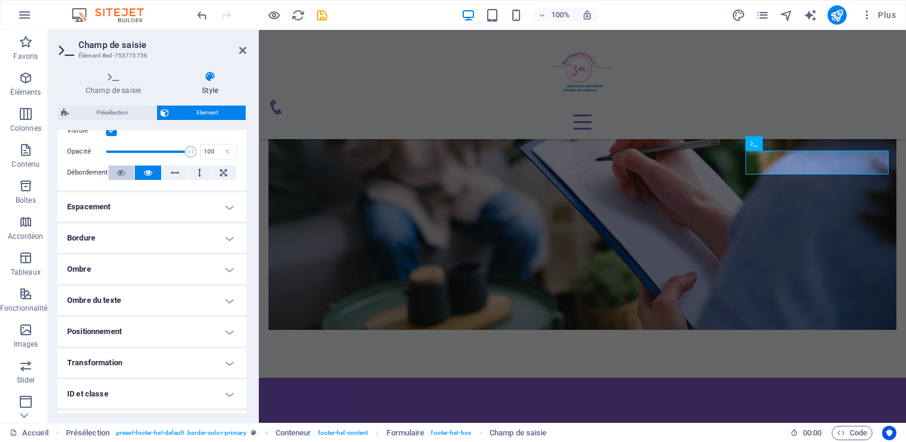
scroll to position [177, 0]
click at [124, 232] on h4 "Bordure" at bounding box center [152, 237] width 189 height 29
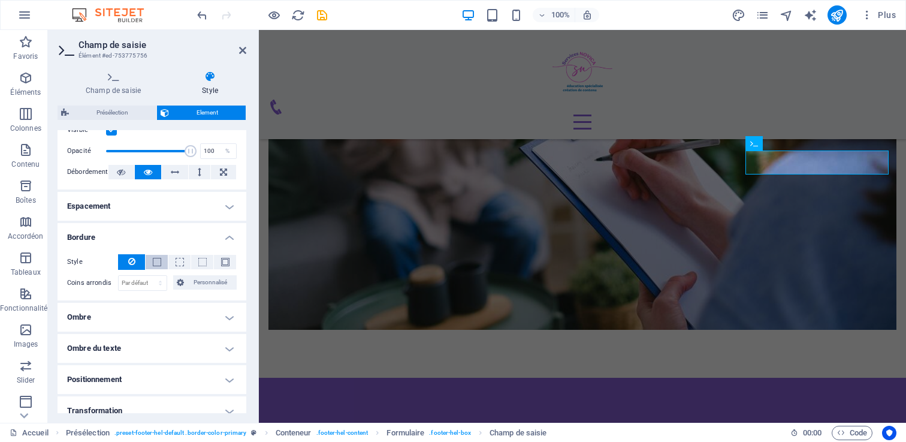
click at [150, 260] on button at bounding box center [157, 262] width 22 height 14
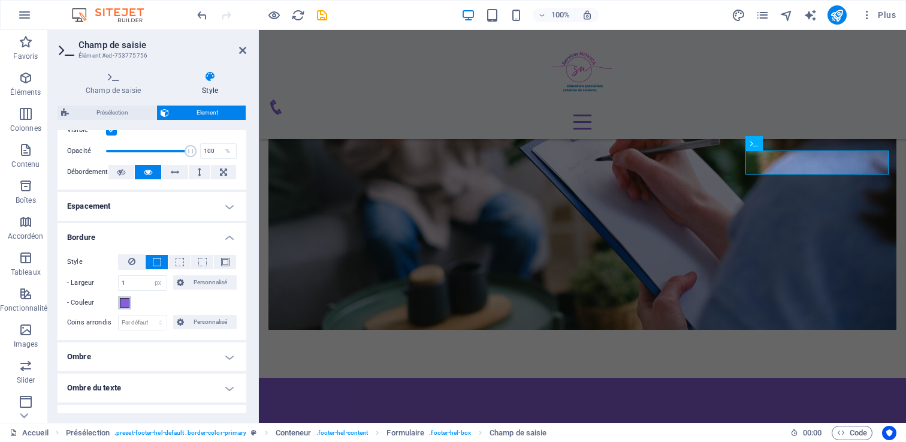
click at [124, 300] on span at bounding box center [125, 303] width 10 height 10
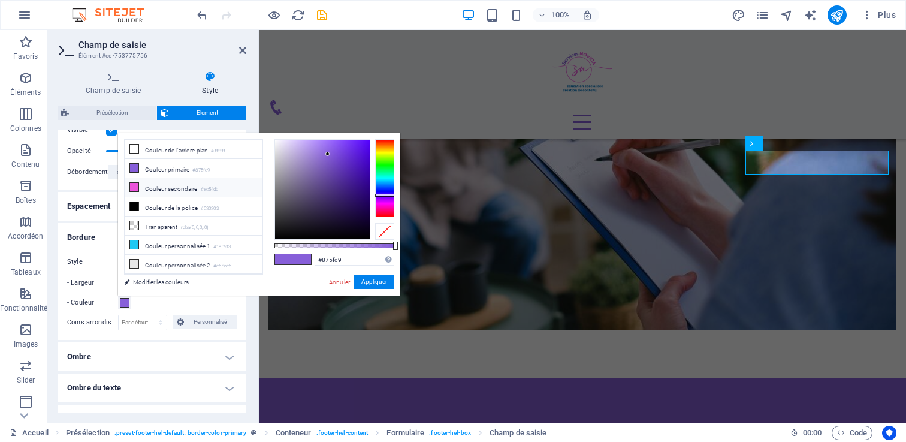
click at [130, 185] on icon at bounding box center [134, 187] width 8 height 8
type input "#ec54db"
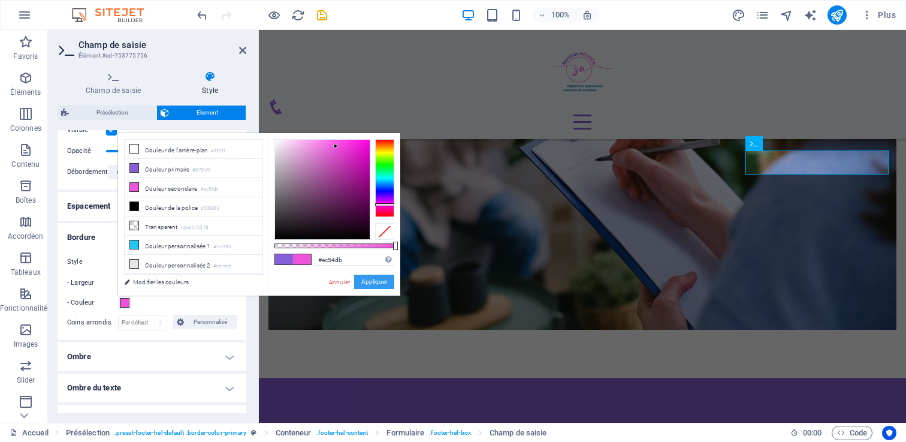
click at [365, 277] on button "Appliquer" at bounding box center [374, 281] width 40 height 14
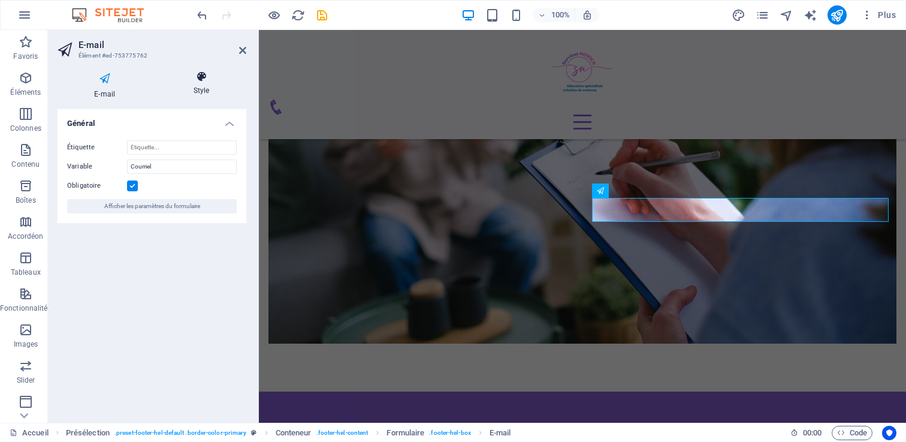
click at [202, 86] on h4 "Style" at bounding box center [201, 83] width 89 height 25
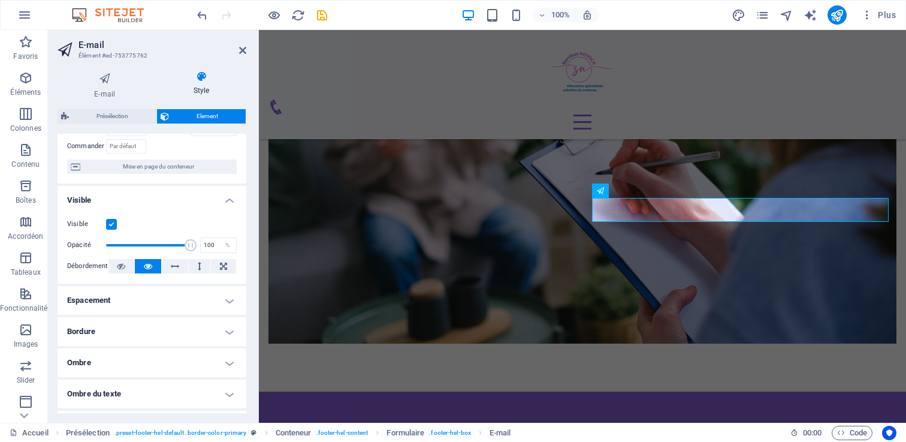
scroll to position [161, 0]
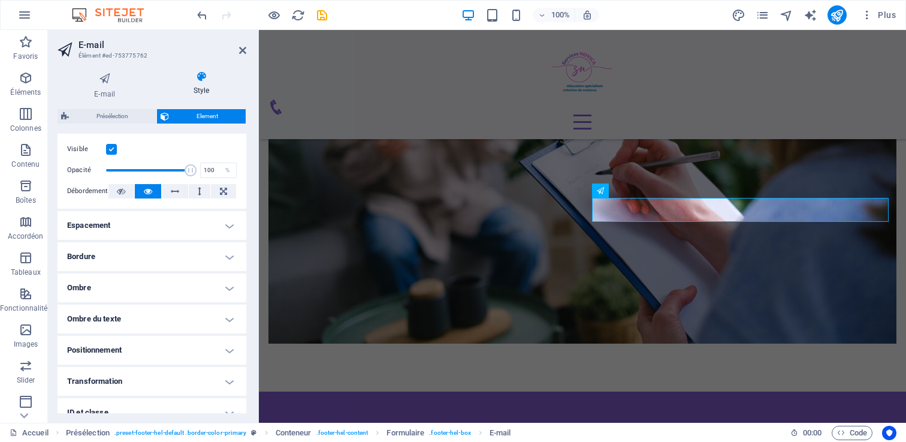
click at [104, 258] on h4 "Bordure" at bounding box center [152, 256] width 189 height 29
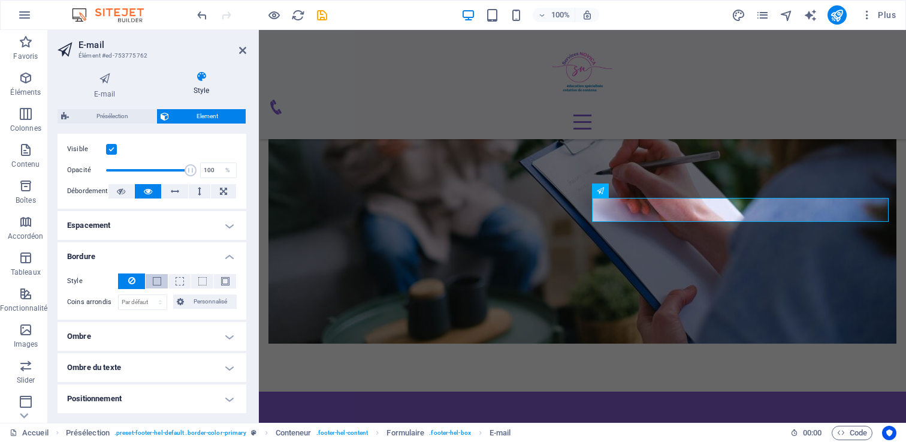
click at [162, 278] on button at bounding box center [157, 281] width 22 height 14
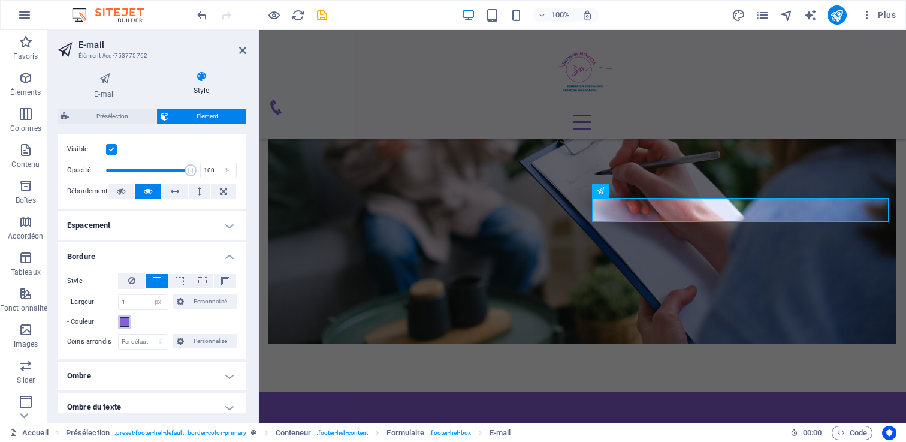
click at [123, 321] on span at bounding box center [125, 322] width 10 height 10
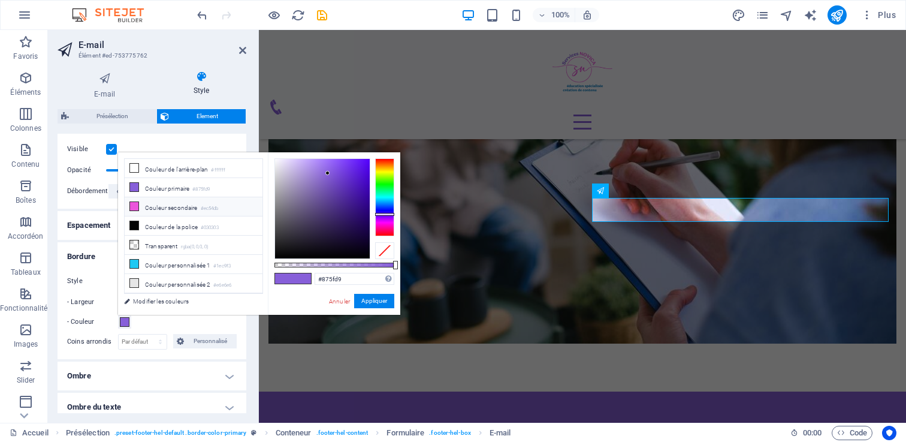
click at [134, 204] on icon at bounding box center [134, 206] width 8 height 8
type input "#ec54db"
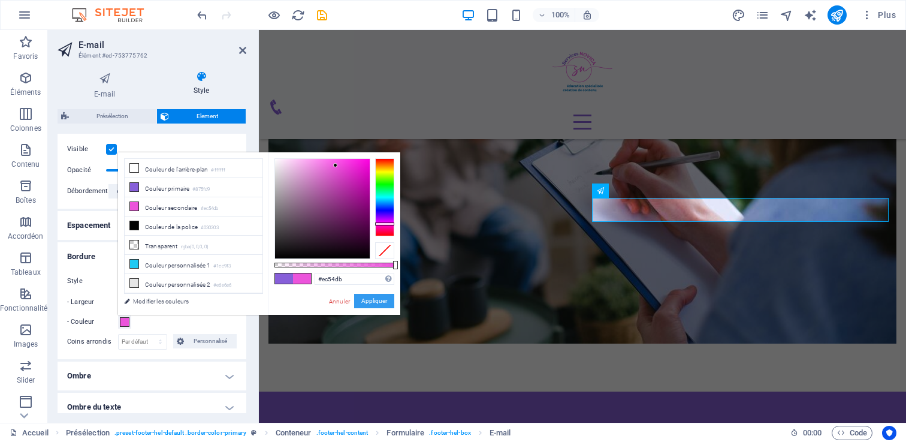
click at [363, 299] on button "Appliquer" at bounding box center [374, 301] width 40 height 14
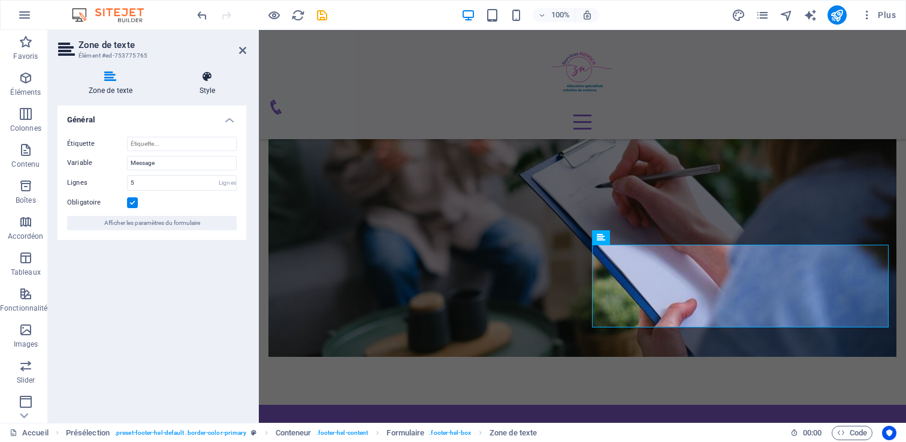
click at [199, 81] on icon at bounding box center [207, 77] width 78 height 12
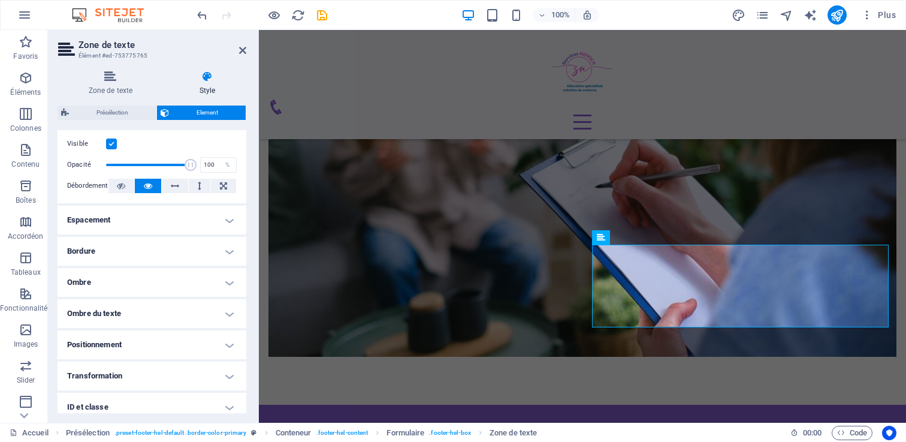
scroll to position [233, 0]
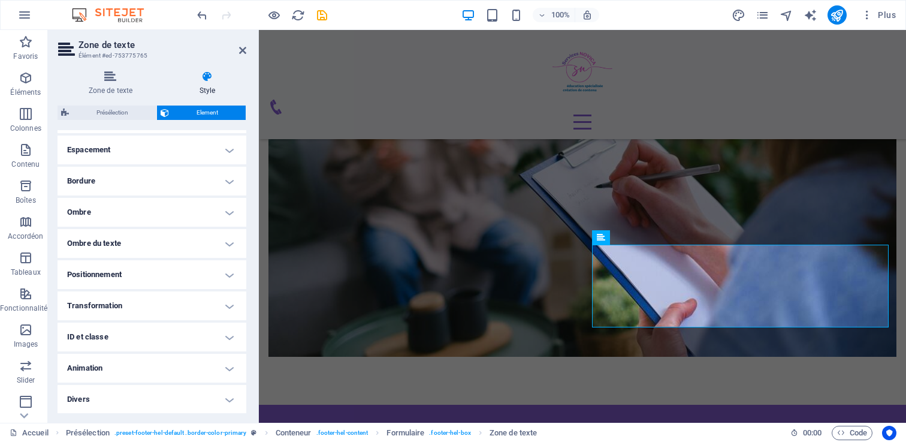
click at [129, 177] on h4 "Bordure" at bounding box center [152, 181] width 189 height 29
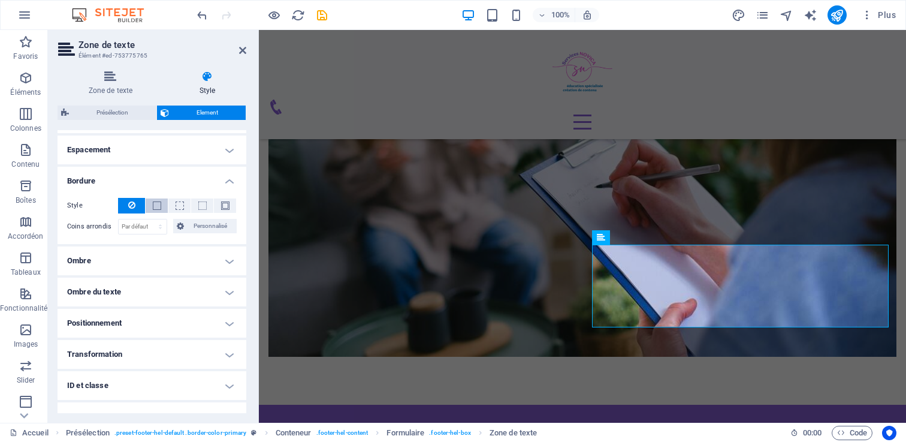
click at [153, 201] on span at bounding box center [157, 205] width 8 height 8
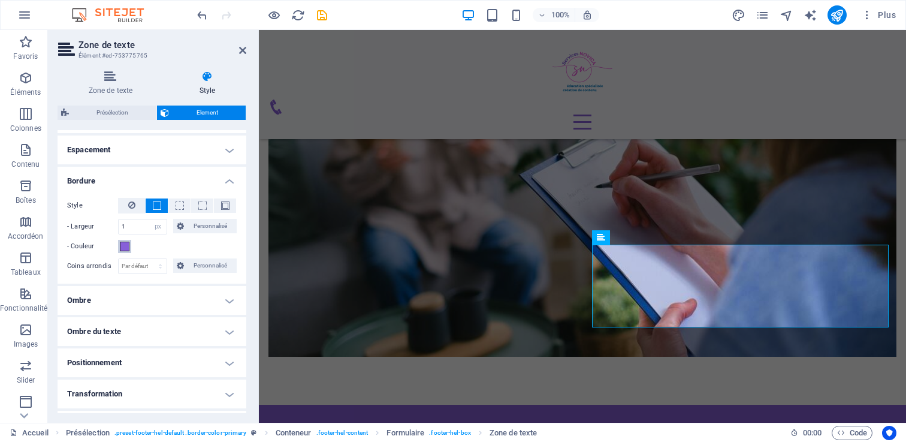
click at [127, 243] on span at bounding box center [125, 246] width 10 height 10
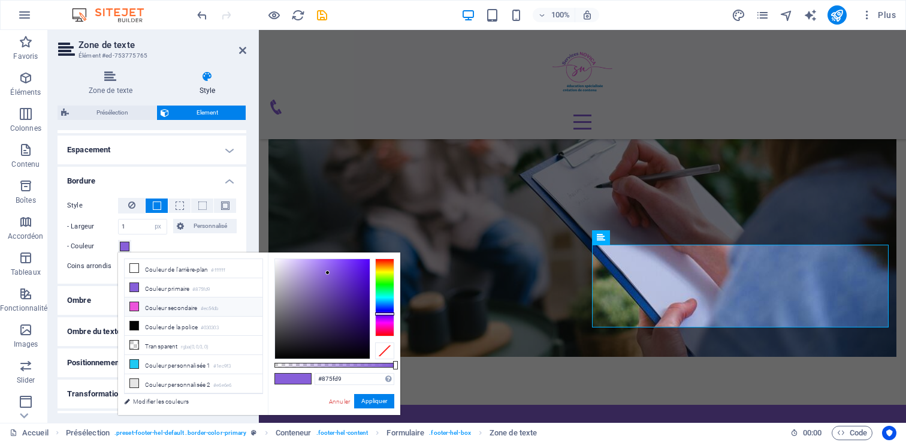
click at [135, 307] on icon at bounding box center [134, 306] width 8 height 8
type input "#ec54db"
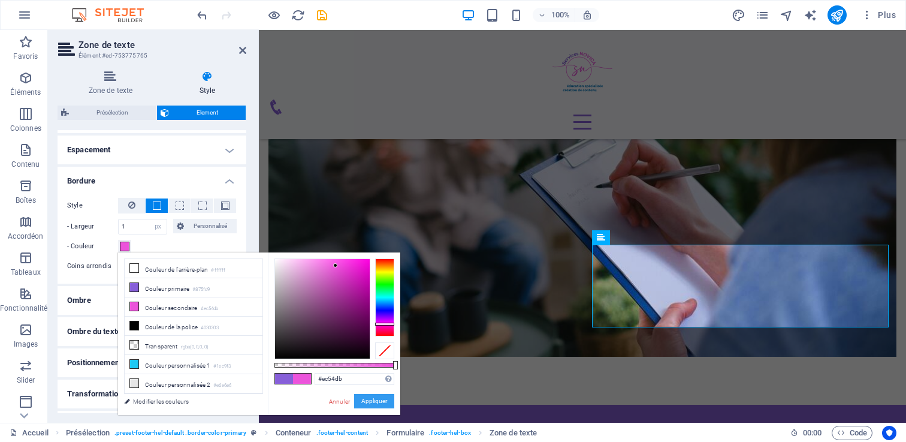
click at [369, 401] on button "Appliquer" at bounding box center [374, 401] width 40 height 14
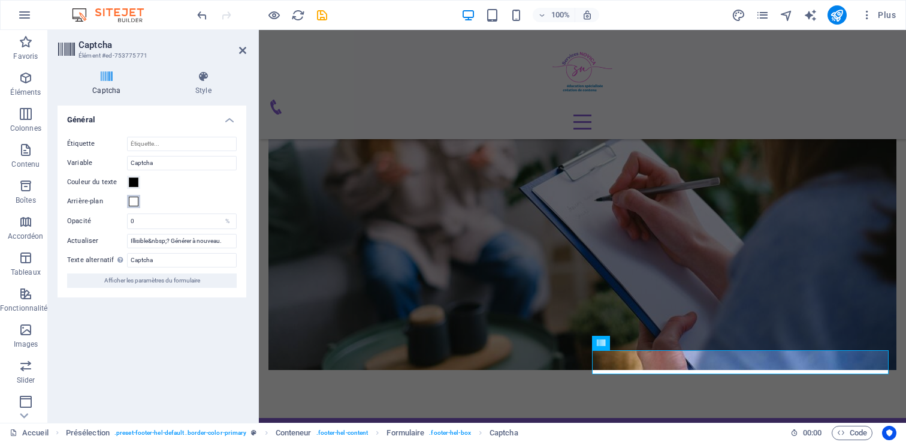
click at [131, 202] on span at bounding box center [134, 201] width 10 height 10
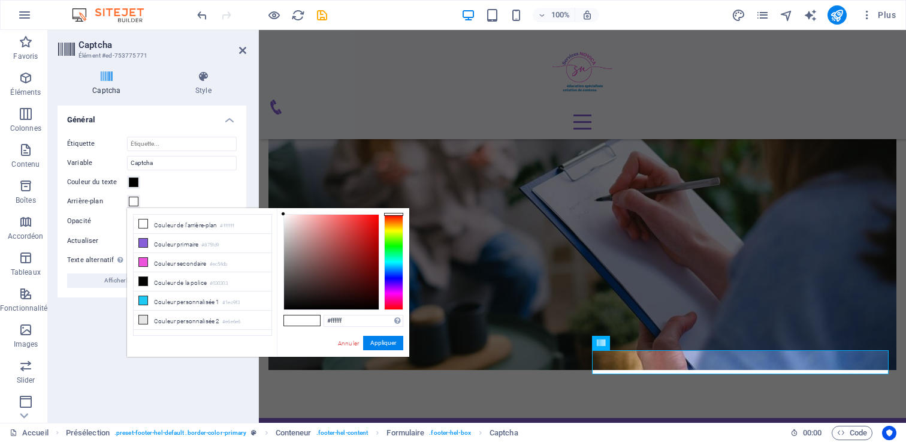
click at [131, 202] on span at bounding box center [134, 201] width 10 height 10
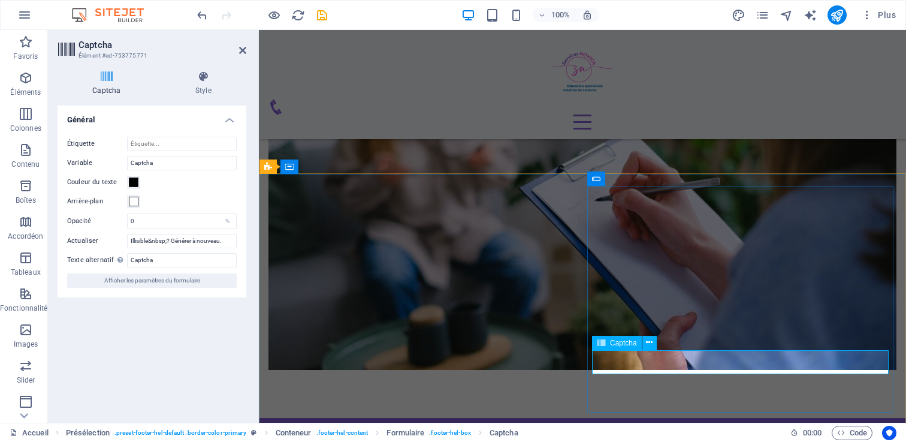
click at [133, 202] on span at bounding box center [134, 201] width 10 height 10
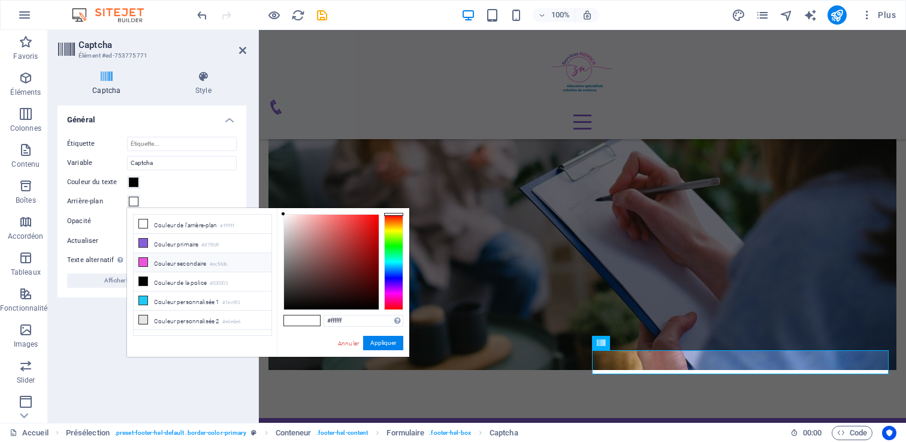
click at [143, 258] on icon at bounding box center [143, 262] width 8 height 8
type input "#ec54db"
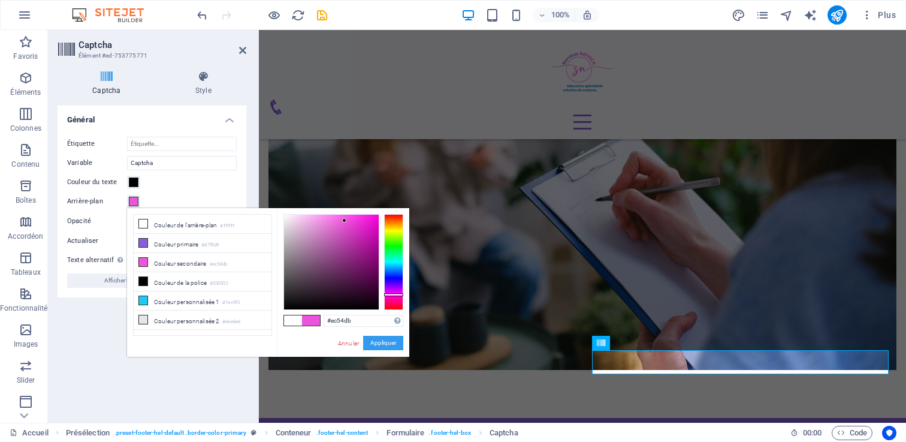
click at [383, 343] on button "Appliquer" at bounding box center [383, 342] width 40 height 14
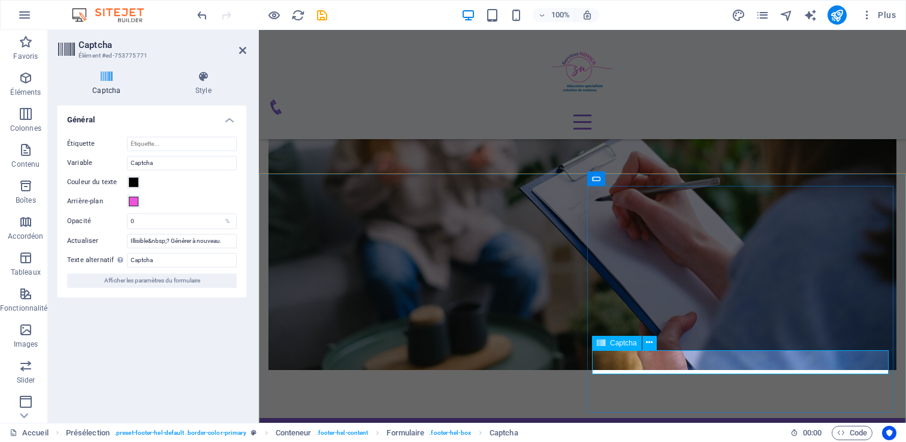
click at [207, 78] on icon at bounding box center [204, 77] width 86 height 12
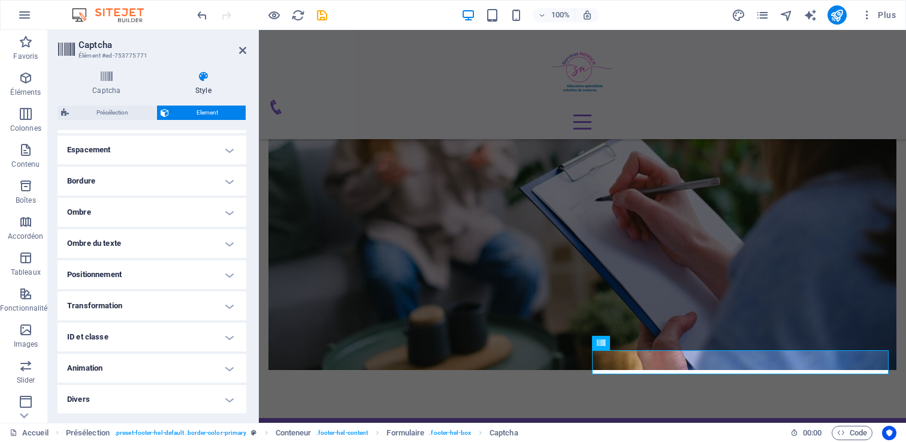
scroll to position [229, 0]
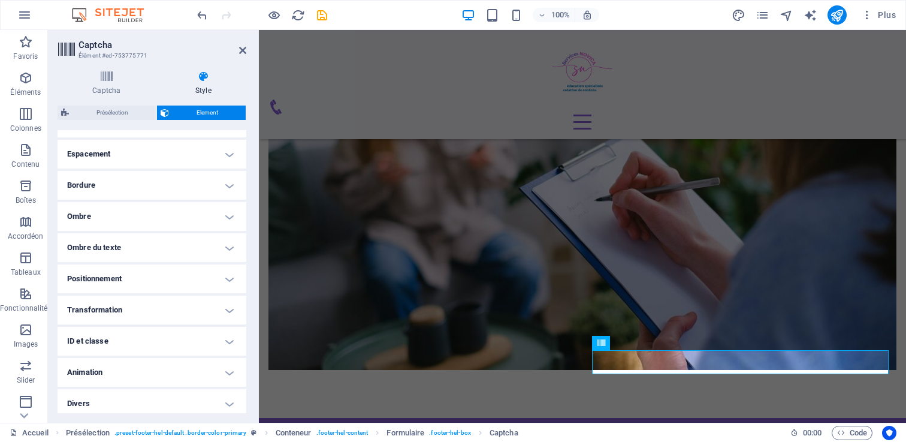
click at [122, 188] on h4 "Bordure" at bounding box center [152, 185] width 189 height 29
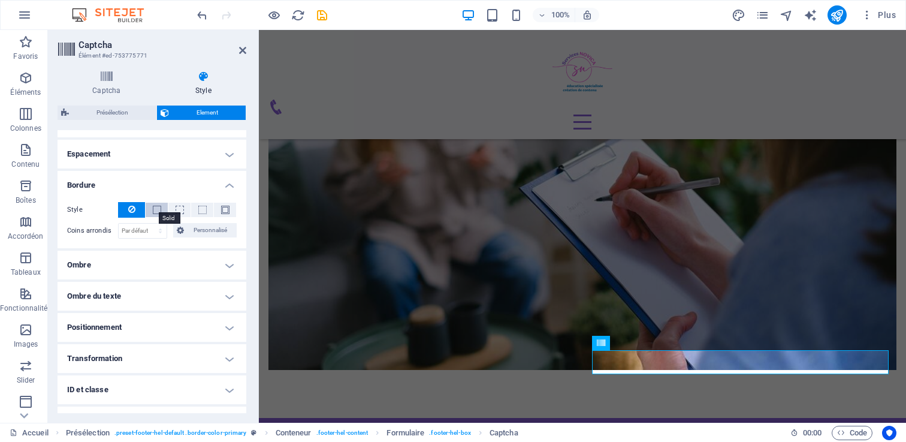
click at [159, 211] on span at bounding box center [157, 209] width 8 height 8
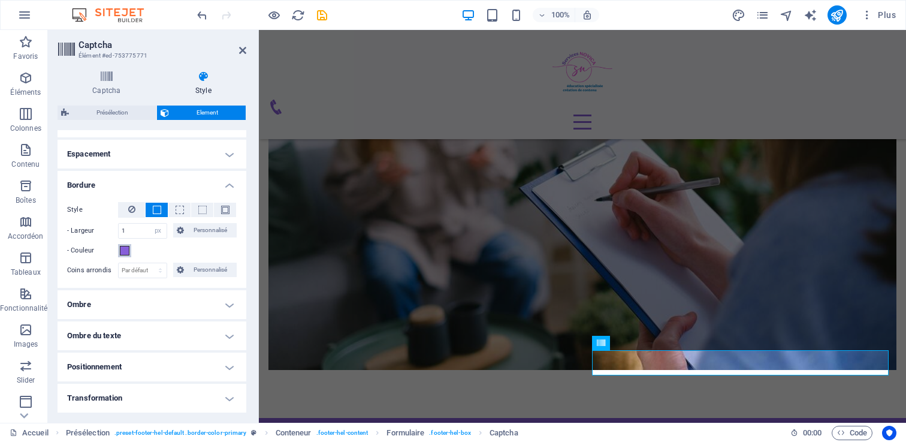
click at [125, 248] on span at bounding box center [125, 251] width 10 height 10
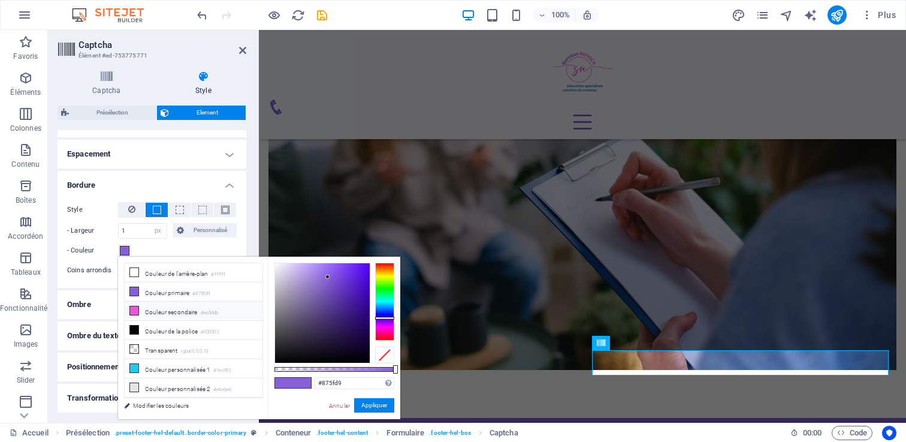
click at [129, 310] on span at bounding box center [134, 311] width 10 height 10
type input "#ec54db"
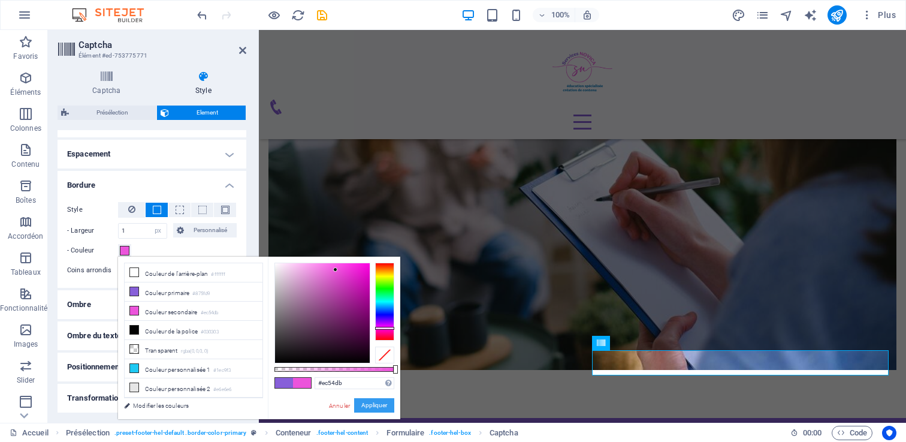
click at [370, 404] on button "Appliquer" at bounding box center [374, 405] width 40 height 14
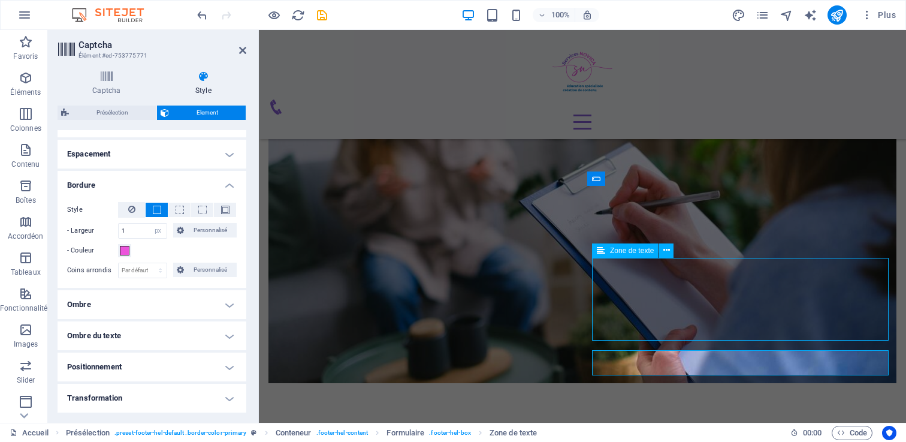
select select "px"
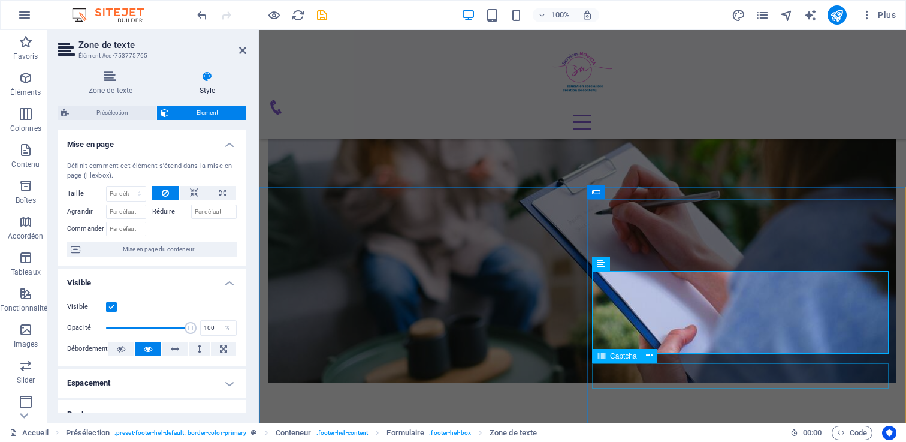
select select "px"
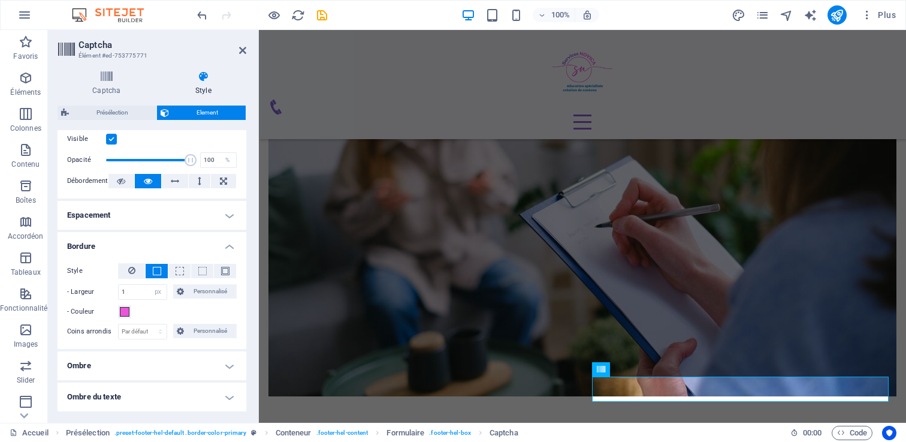
scroll to position [172, 0]
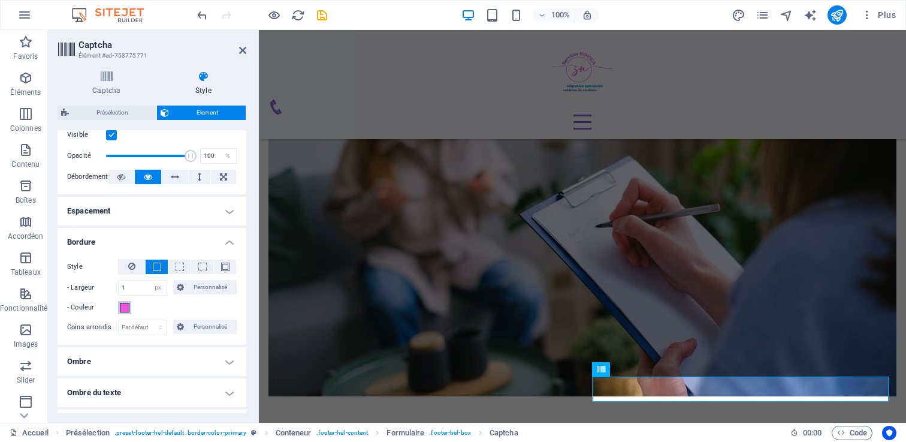
click at [124, 307] on span at bounding box center [125, 308] width 10 height 10
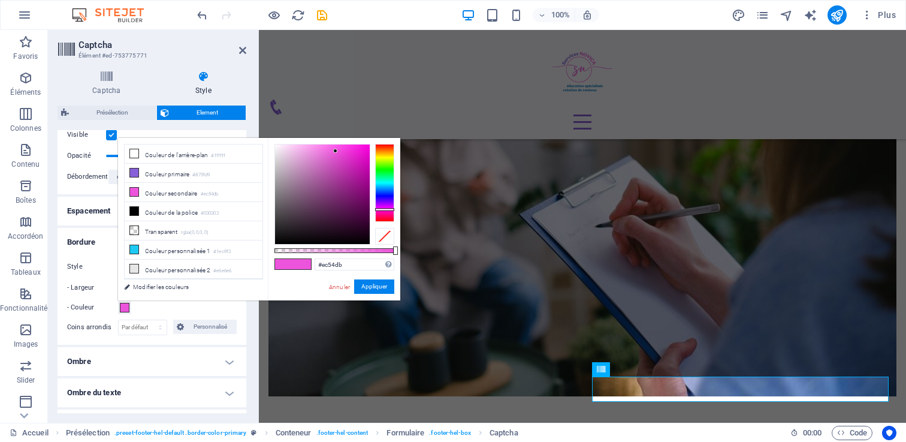
click at [87, 280] on div "- Largeur 1 auto px rem % vh vw Personnalisé Personnalisé" at bounding box center [152, 288] width 170 height 16
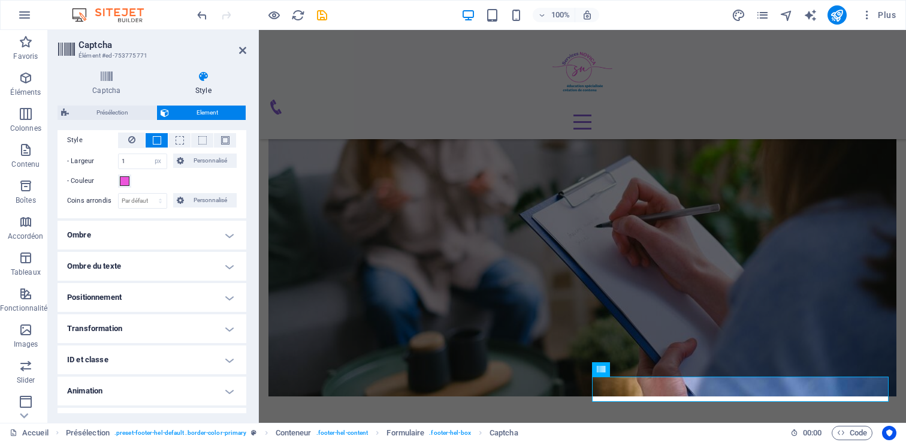
scroll to position [0, 0]
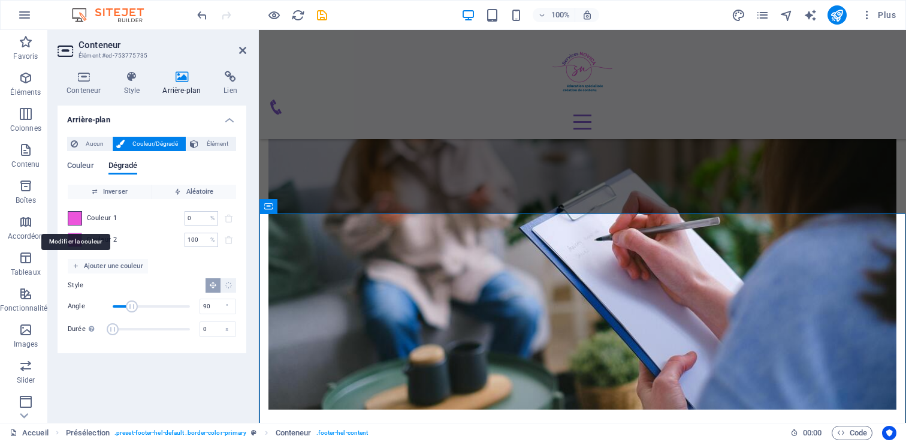
click at [77, 216] on span at bounding box center [74, 217] width 13 height 13
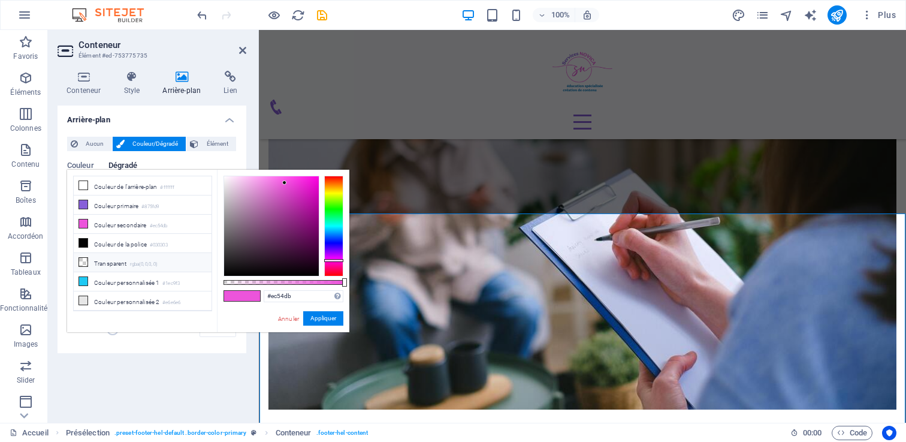
click at [81, 259] on icon at bounding box center [83, 262] width 8 height 8
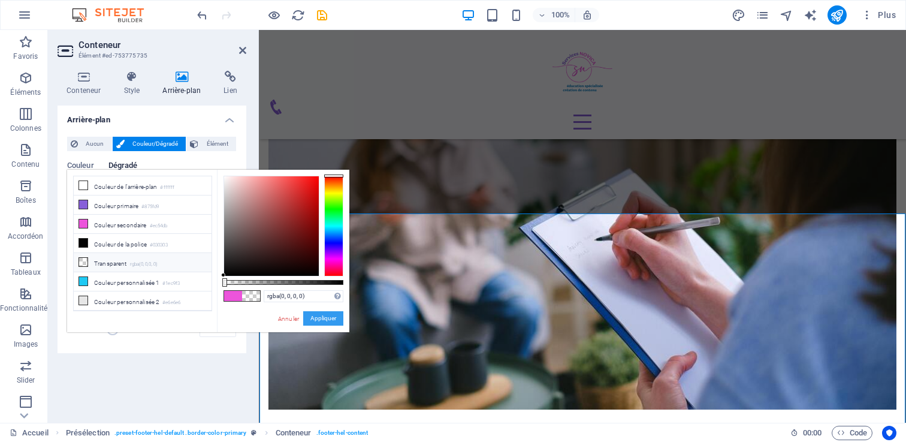
click at [319, 318] on button "Appliquer" at bounding box center [323, 318] width 40 height 14
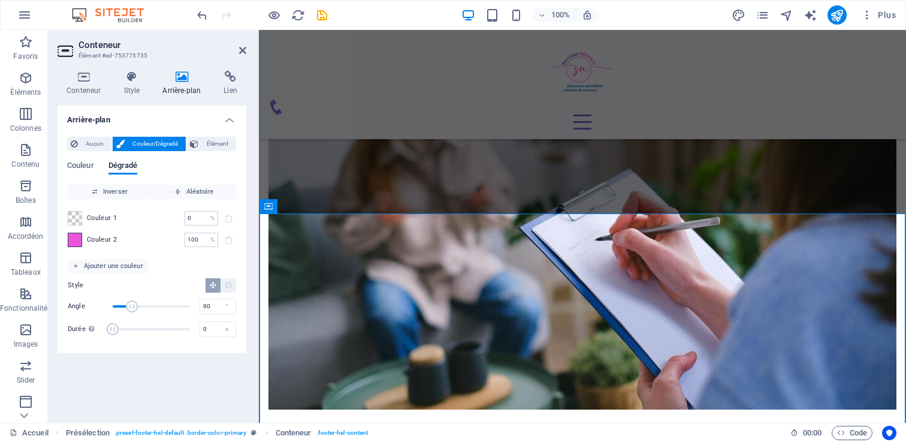
click at [71, 238] on span at bounding box center [74, 239] width 13 height 13
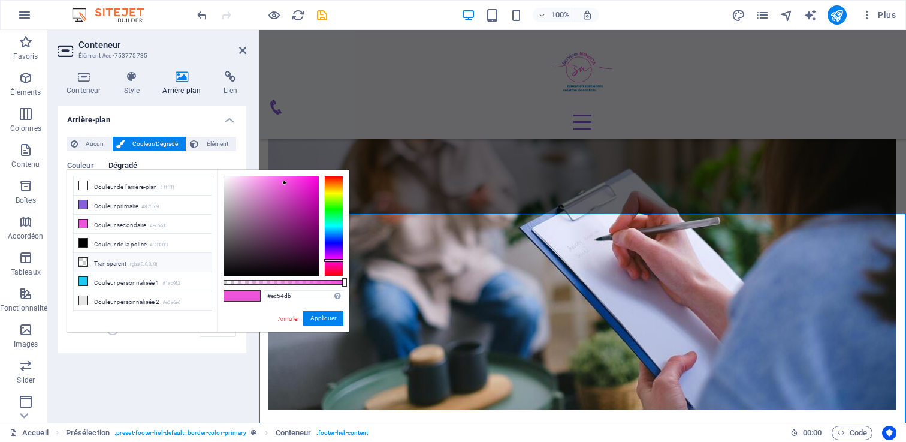
drag, startPoint x: 80, startPoint y: 182, endPoint x: 80, endPoint y: 263, distance: 81.5
click at [80, 263] on ul "Couleur de l'arrière-plan #ffffff Couleur primaire #875fd9 Couleur secondaire #…" at bounding box center [142, 243] width 139 height 135
click at [80, 263] on icon at bounding box center [83, 262] width 8 height 8
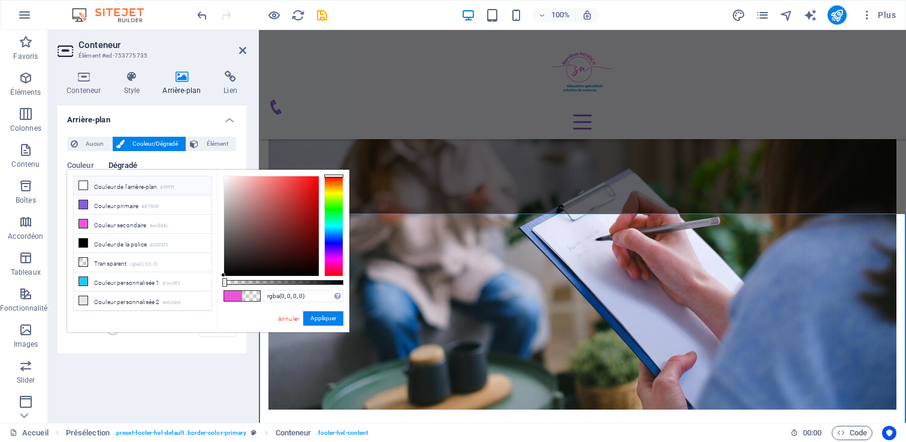
click at [79, 185] on icon at bounding box center [83, 185] width 8 height 8
click at [320, 322] on button "Appliquer" at bounding box center [323, 318] width 40 height 14
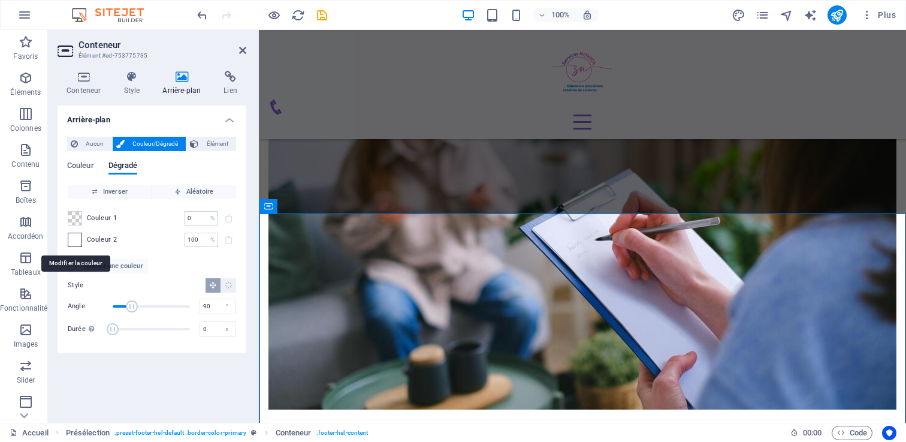
click at [78, 238] on span at bounding box center [74, 239] width 13 height 13
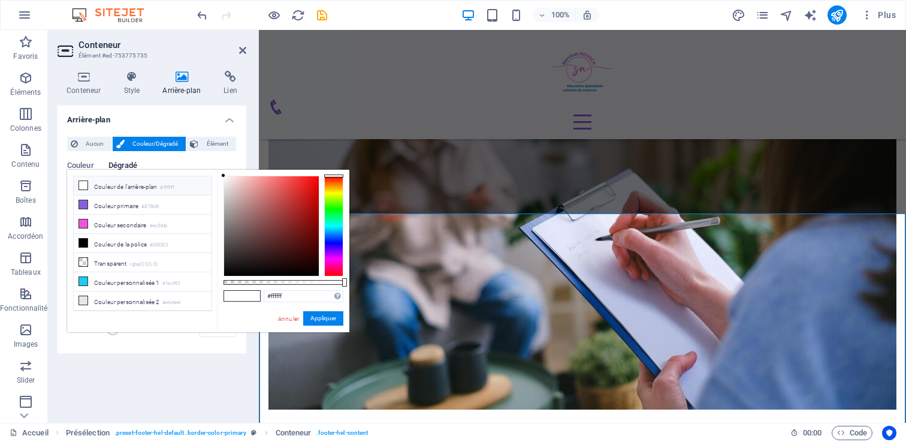
click at [86, 181] on icon at bounding box center [83, 185] width 8 height 8
click at [86, 186] on icon at bounding box center [83, 185] width 8 height 8
click at [80, 183] on icon at bounding box center [83, 185] width 8 height 8
click at [326, 318] on button "Appliquer" at bounding box center [323, 318] width 40 height 14
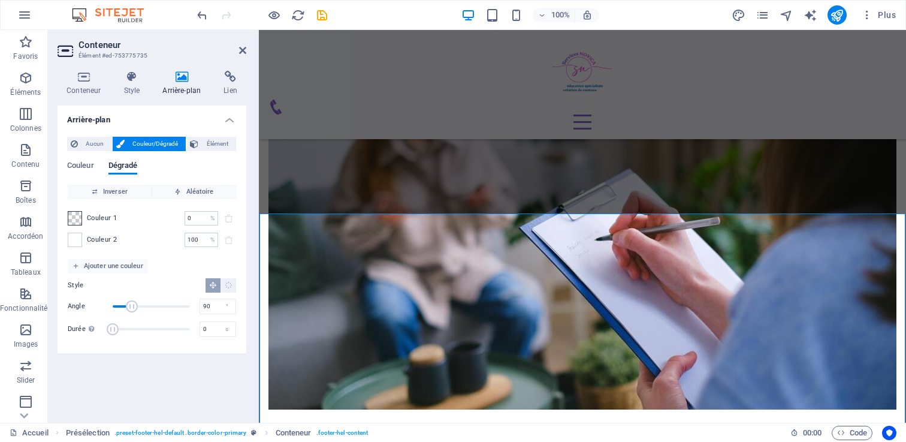
click at [78, 222] on span at bounding box center [74, 217] width 13 height 13
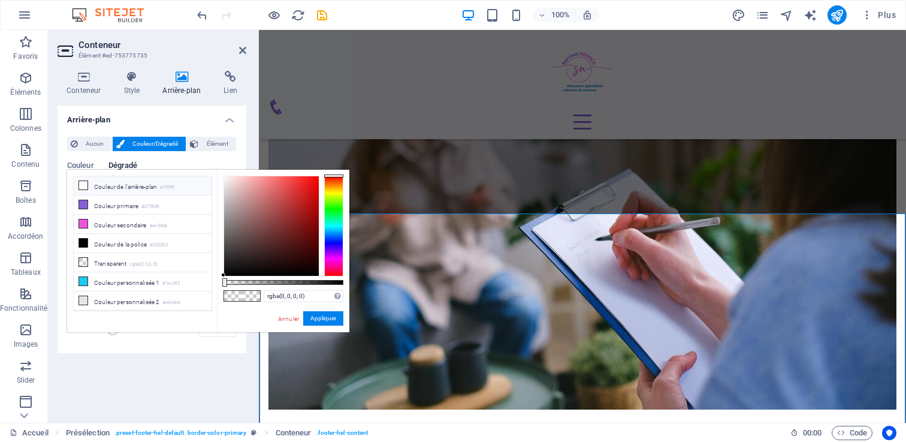
click at [85, 186] on icon at bounding box center [83, 185] width 8 height 8
type input "#ffffff"
click at [85, 186] on icon at bounding box center [83, 185] width 8 height 8
click at [322, 318] on button "Appliquer" at bounding box center [323, 318] width 40 height 14
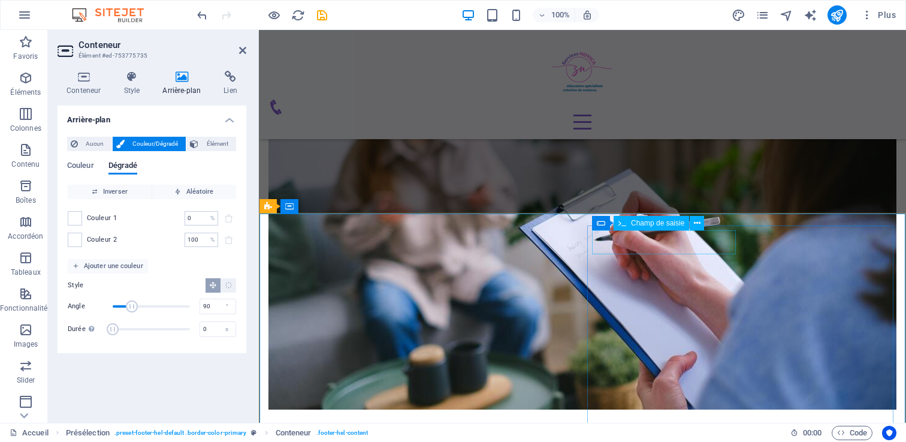
select select "px"
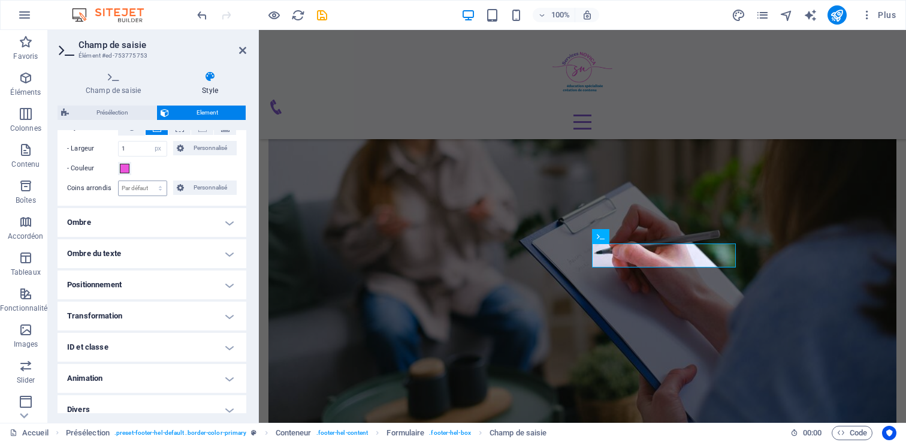
scroll to position [321, 0]
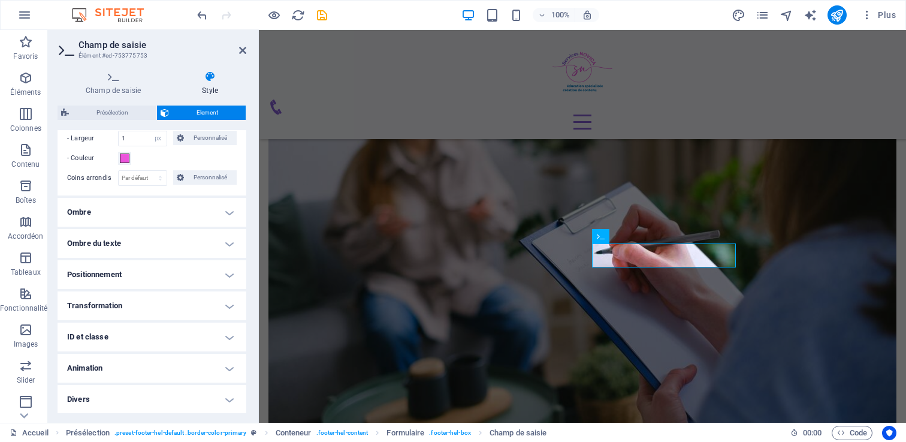
click at [127, 364] on h4 "Animation" at bounding box center [152, 367] width 189 height 29
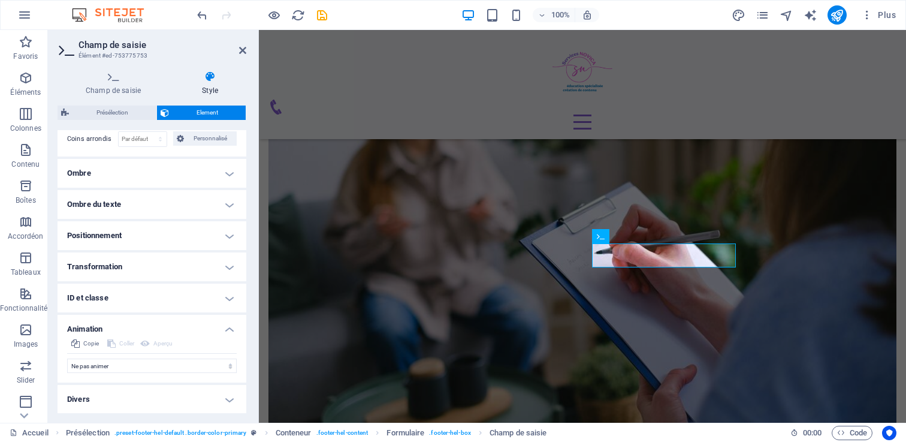
click at [116, 395] on h4 "Divers" at bounding box center [152, 399] width 189 height 29
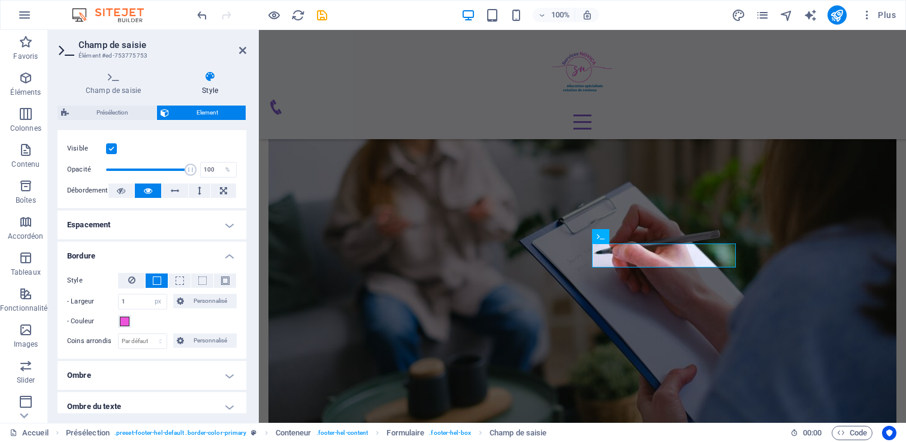
scroll to position [0, 0]
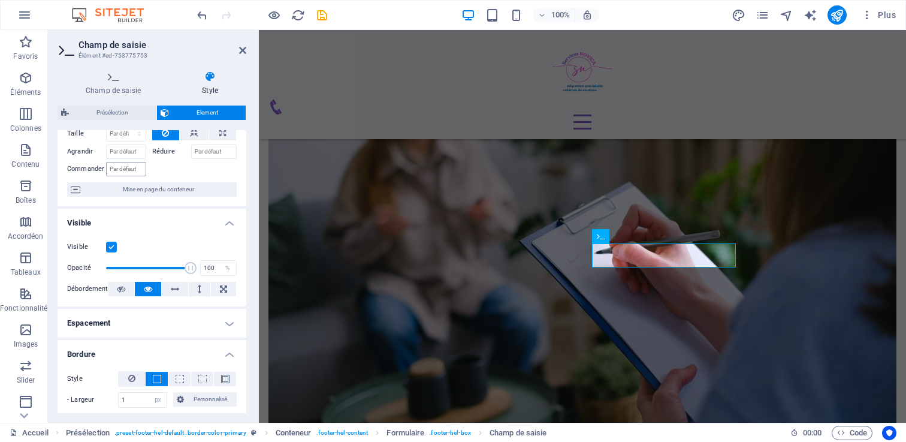
scroll to position [63, 0]
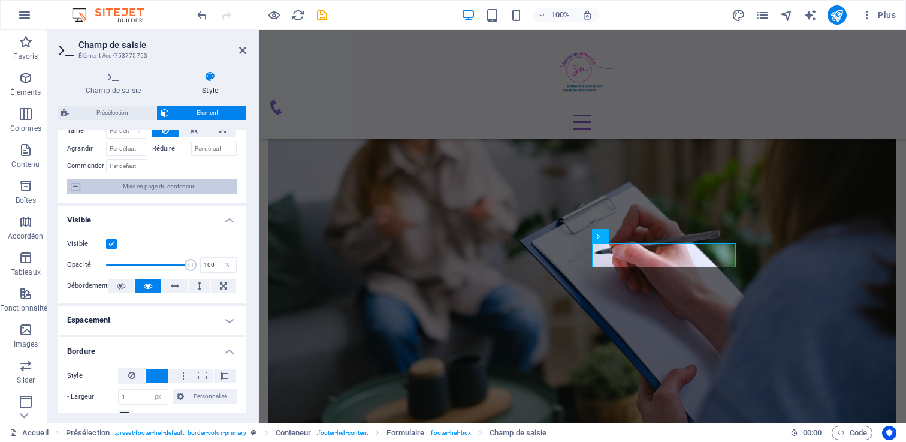
click at [131, 189] on span "Mise en page du conteneur" at bounding box center [158, 186] width 149 height 14
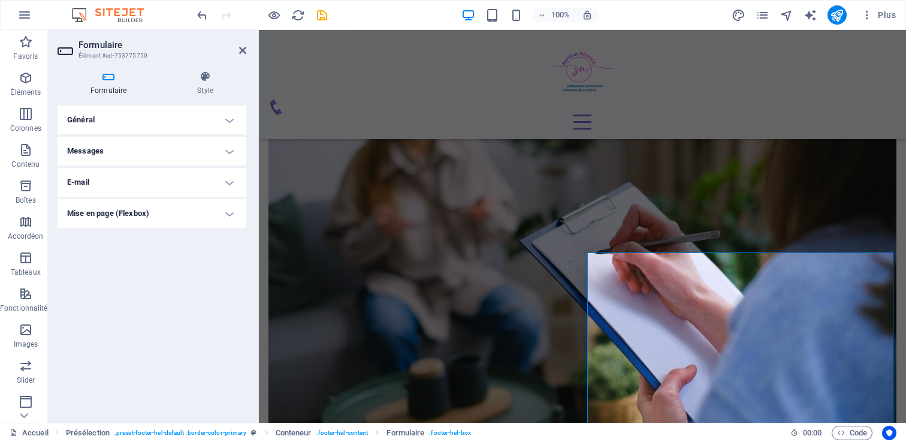
scroll to position [1853, 0]
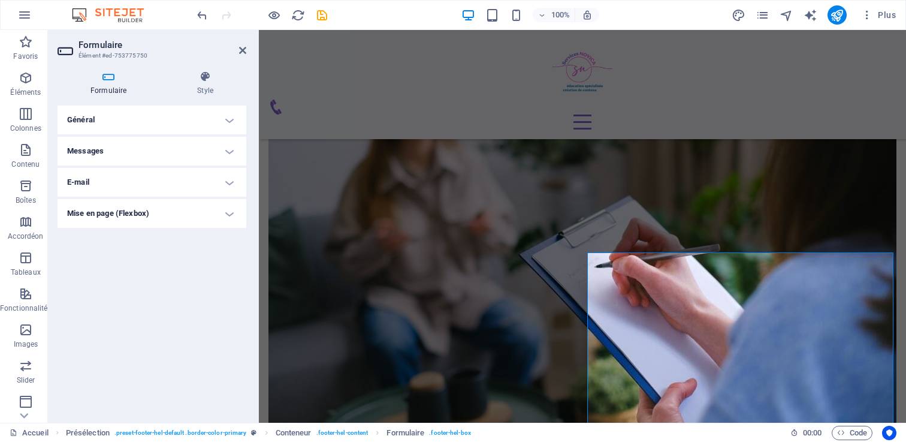
click at [108, 186] on h4 "E-mail" at bounding box center [152, 182] width 189 height 29
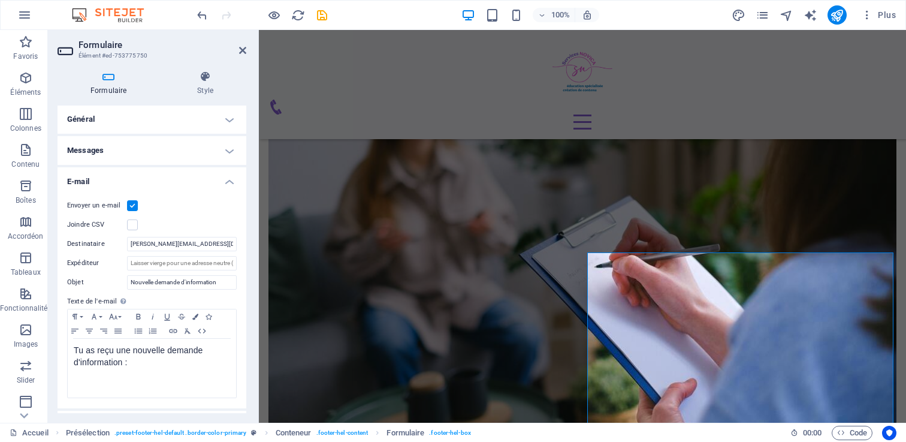
scroll to position [0, 0]
click at [93, 119] on h4 "Général" at bounding box center [152, 119] width 189 height 29
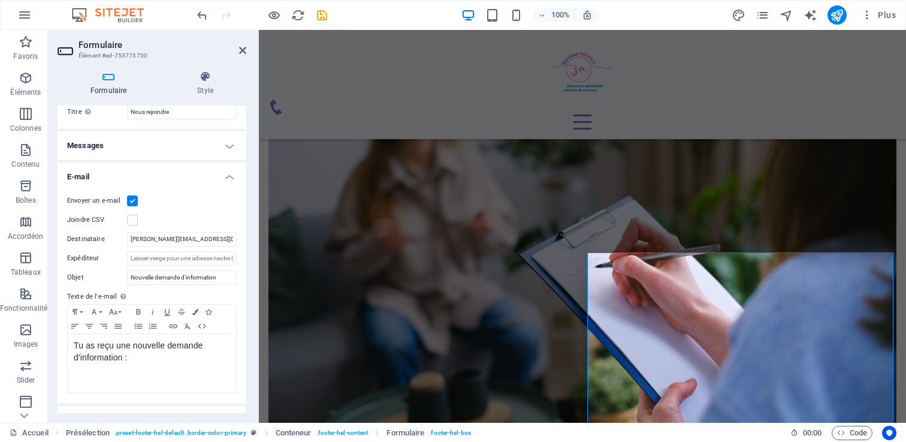
scroll to position [54, 0]
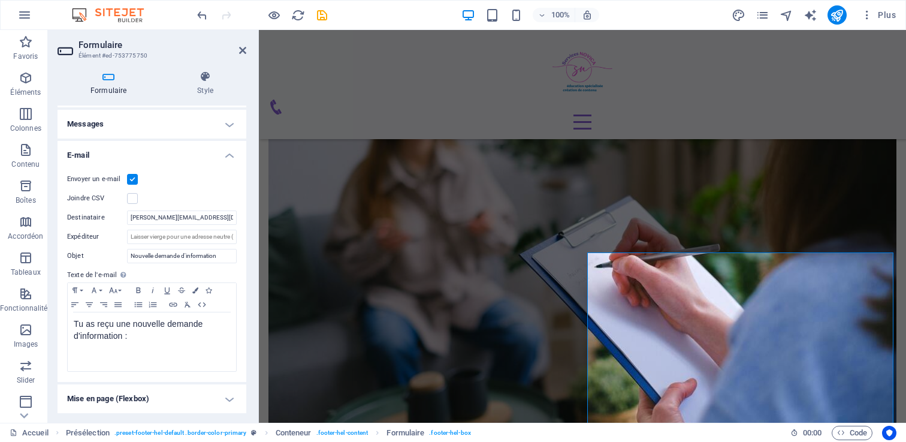
click at [170, 400] on h4 "Mise en page (Flexbox)" at bounding box center [152, 398] width 189 height 29
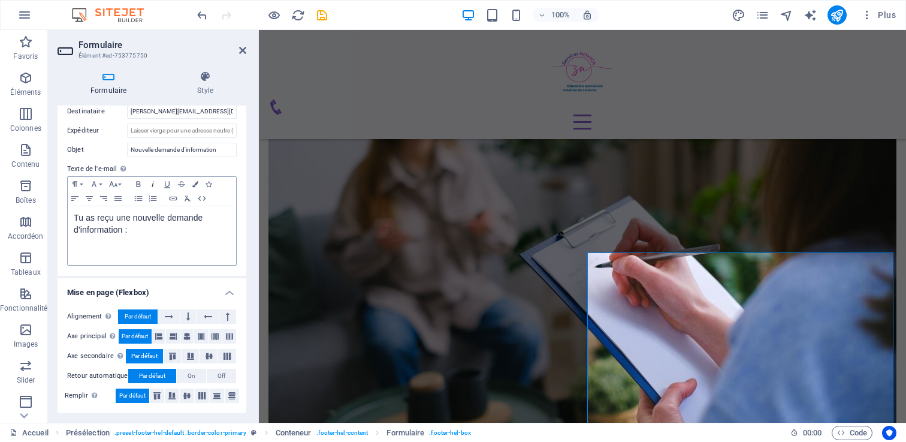
scroll to position [0, 0]
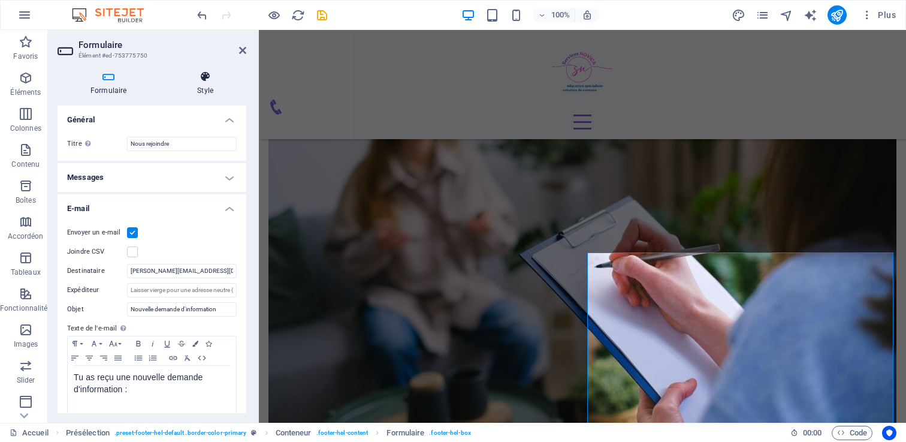
click at [198, 79] on icon at bounding box center [205, 77] width 82 height 12
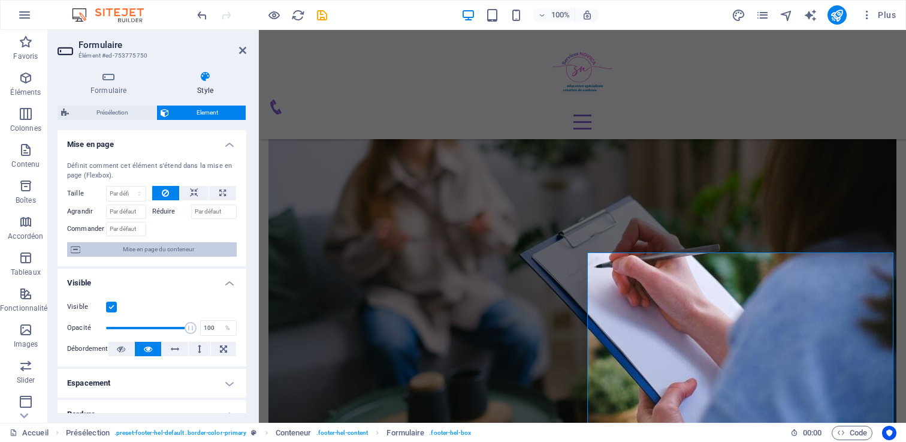
click at [123, 252] on span "Mise en page du conteneur" at bounding box center [158, 249] width 149 height 14
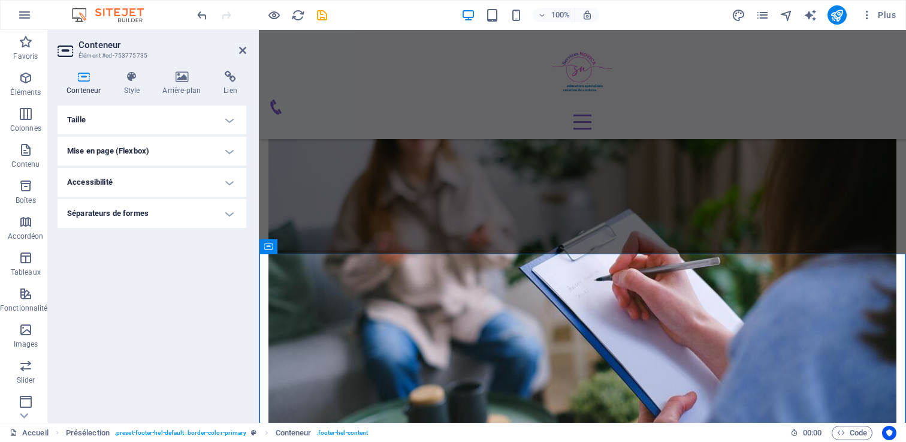
click at [125, 149] on h4 "Mise en page (Flexbox)" at bounding box center [152, 151] width 189 height 29
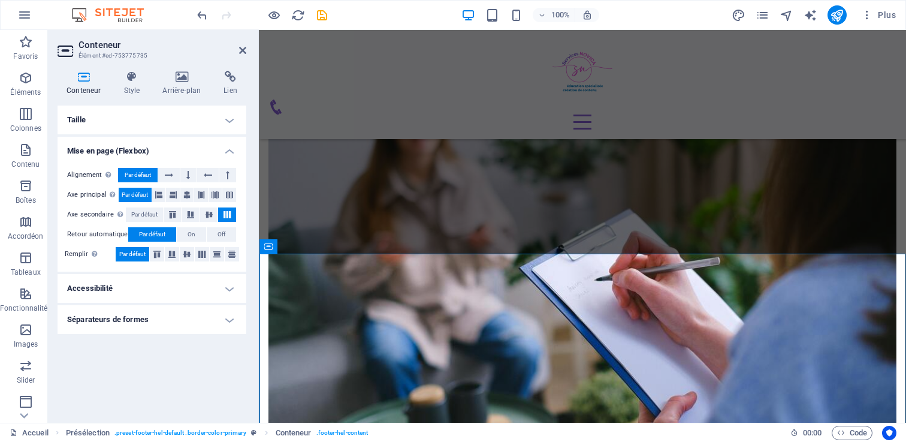
click at [91, 293] on h4 "Accessibilité" at bounding box center [152, 288] width 189 height 29
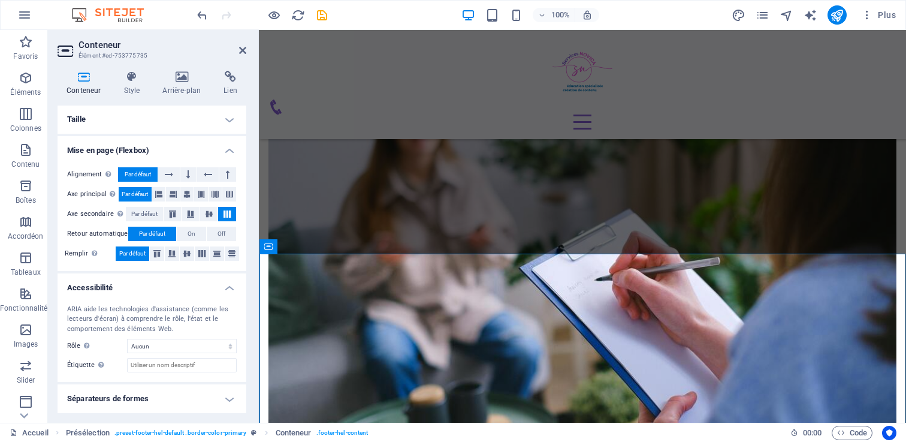
scroll to position [0, 0]
click at [99, 128] on h4 "Taille" at bounding box center [152, 119] width 189 height 29
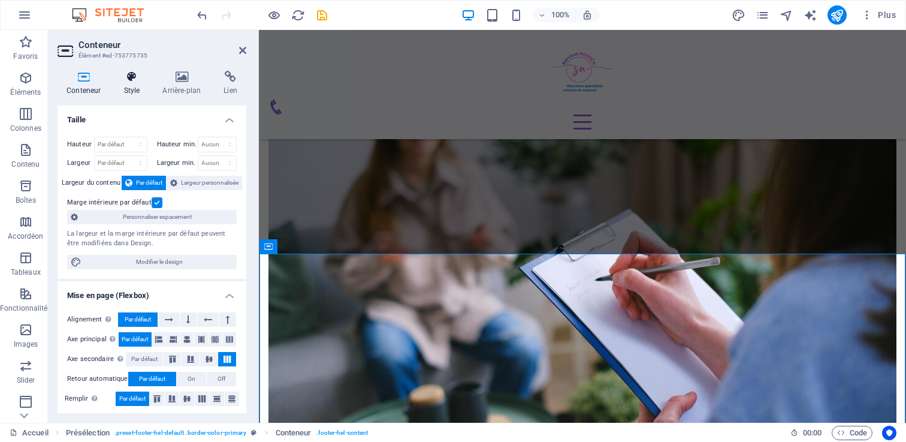
click at [133, 82] on icon at bounding box center [131, 77] width 34 height 12
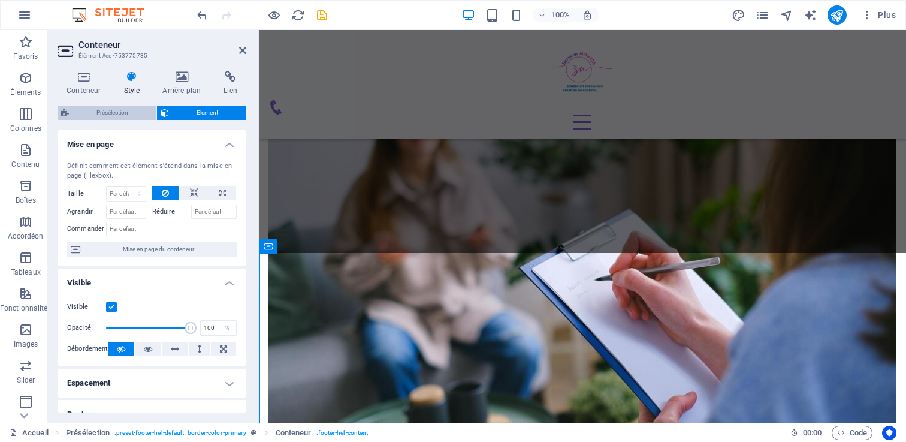
click at [99, 110] on span "Présélection" at bounding box center [112, 112] width 80 height 14
select select "px"
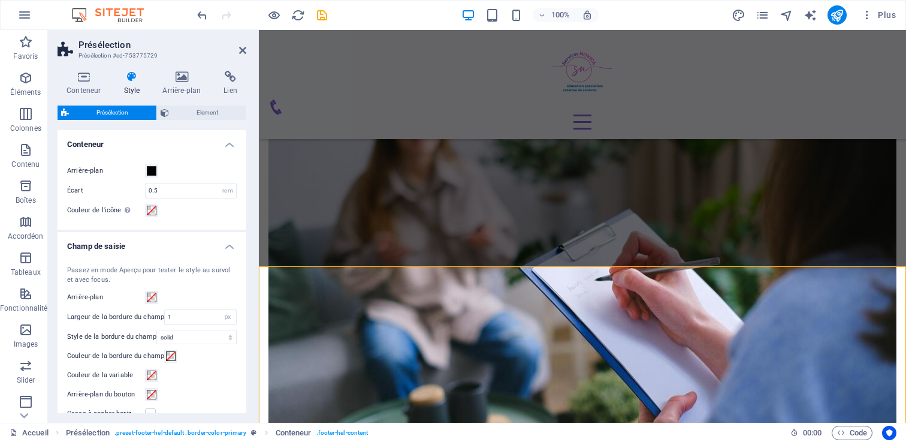
scroll to position [1827, 0]
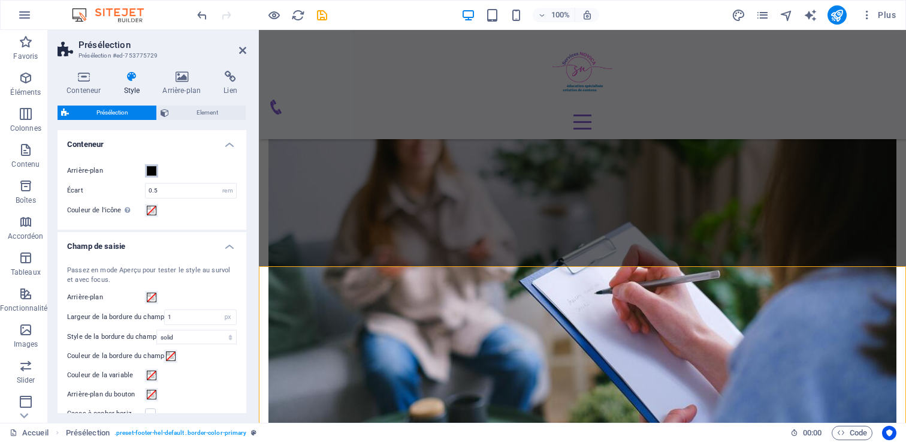
click at [154, 168] on span at bounding box center [152, 171] width 10 height 10
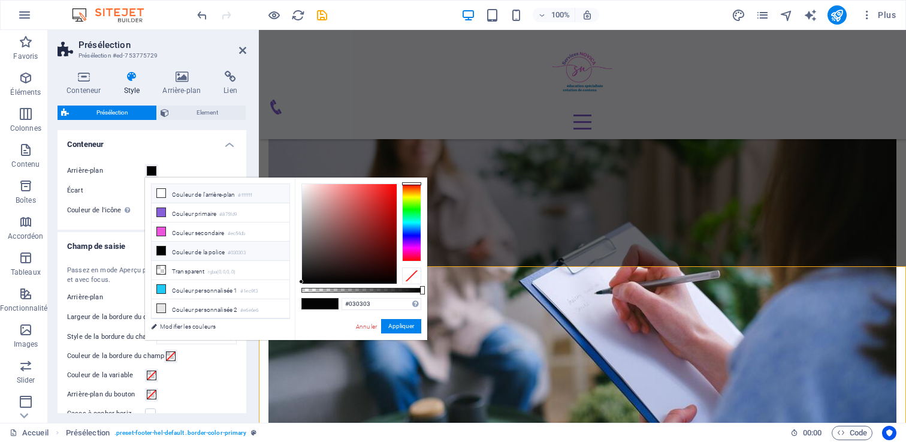
click at [162, 189] on icon at bounding box center [161, 193] width 8 height 8
type input "#ffffff"
click at [391, 322] on button "Appliquer" at bounding box center [401, 326] width 40 height 14
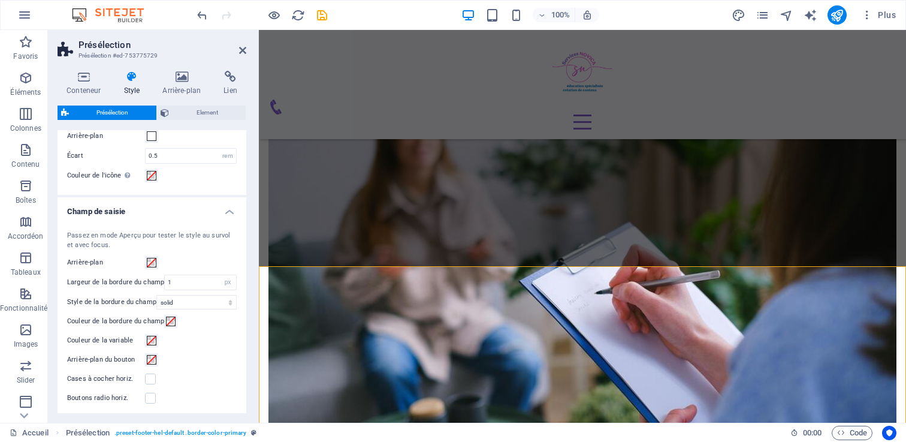
scroll to position [35, 0]
drag, startPoint x: 409, startPoint y: 287, endPoint x: 380, endPoint y: 265, distance: 35.9
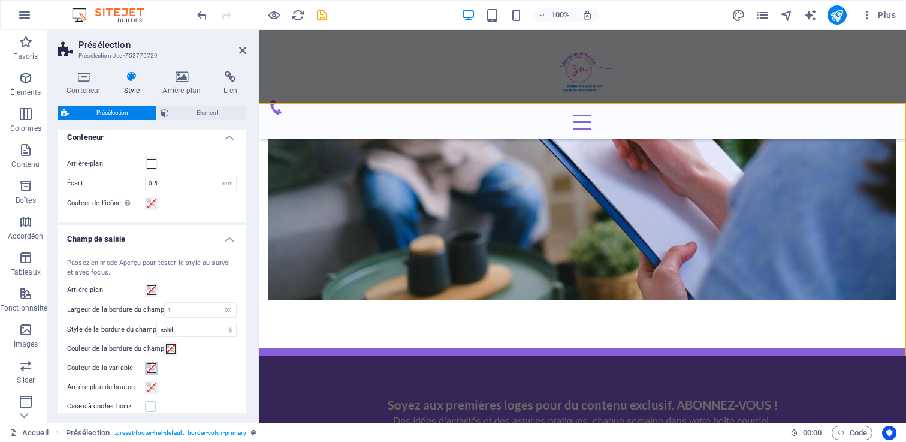
scroll to position [0, 0]
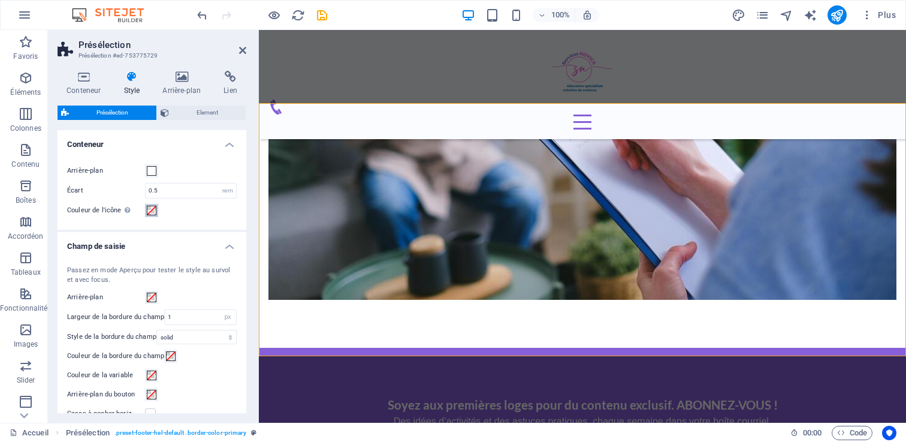
click at [150, 208] on span at bounding box center [152, 210] width 10 height 10
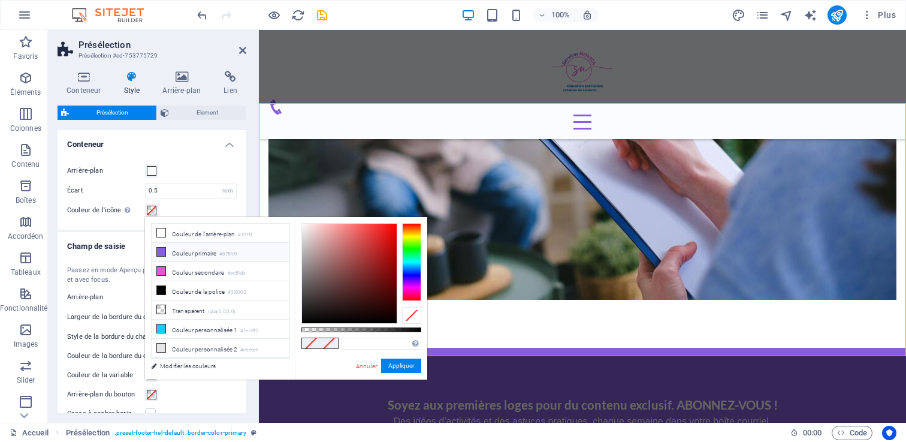
click at [161, 250] on icon at bounding box center [161, 251] width 8 height 8
type input "#875fd9"
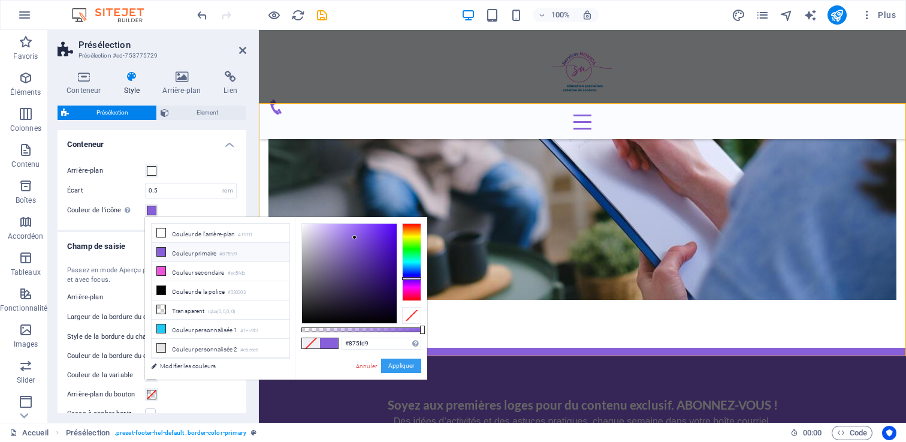
click at [390, 368] on button "Appliquer" at bounding box center [401, 365] width 40 height 14
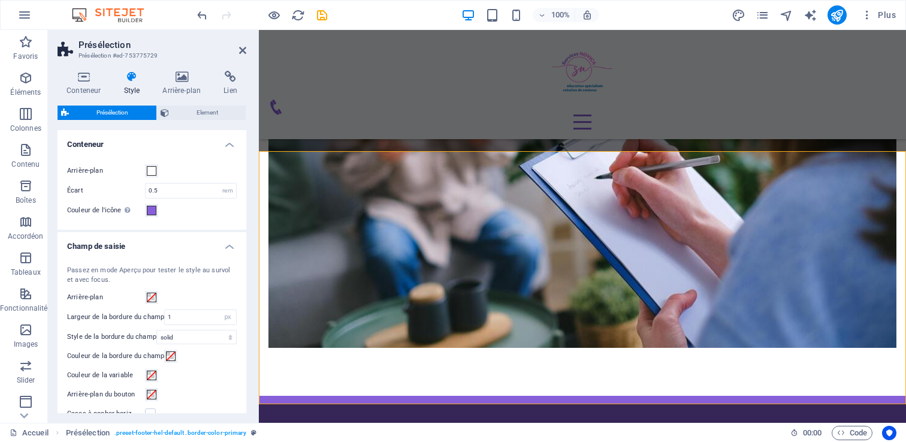
scroll to position [86, 0]
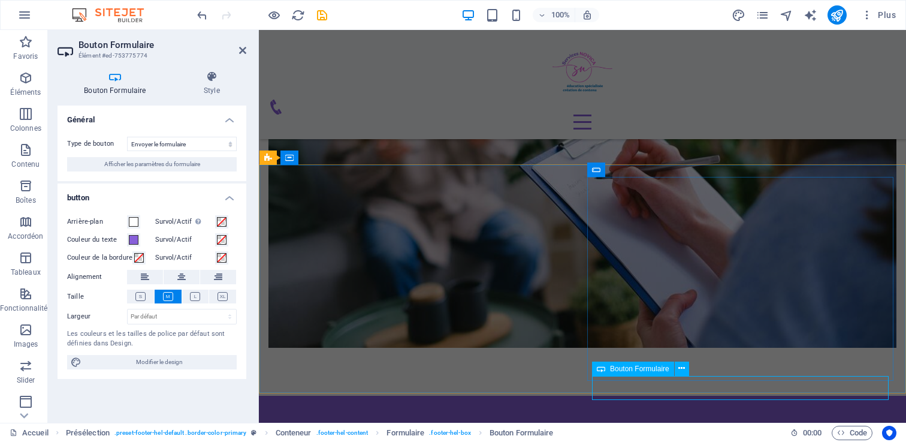
scroll to position [1928, 0]
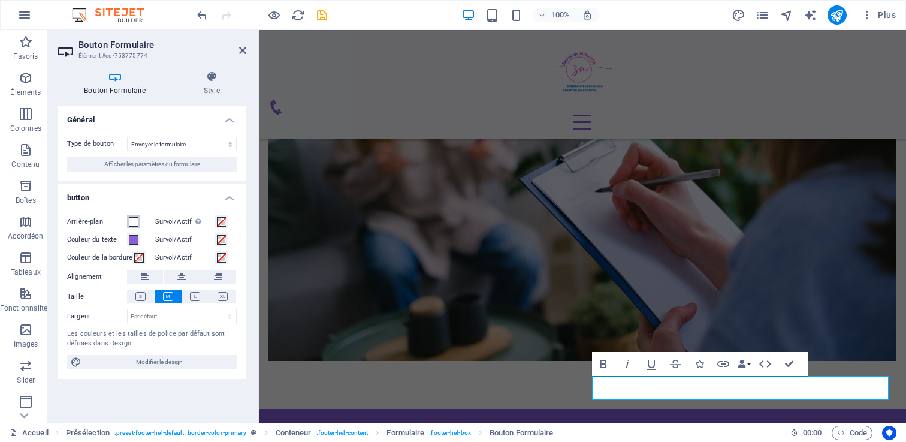
click at [137, 223] on span at bounding box center [134, 222] width 10 height 10
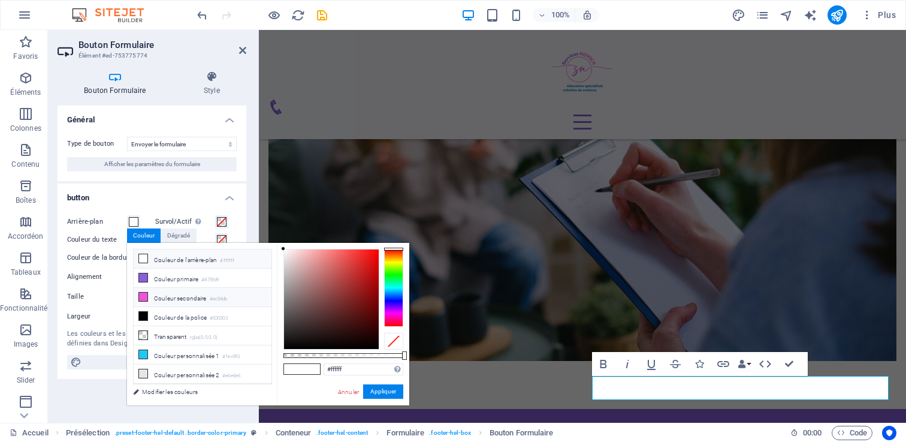
click at [141, 295] on icon at bounding box center [143, 296] width 8 height 8
type input "#ec54db"
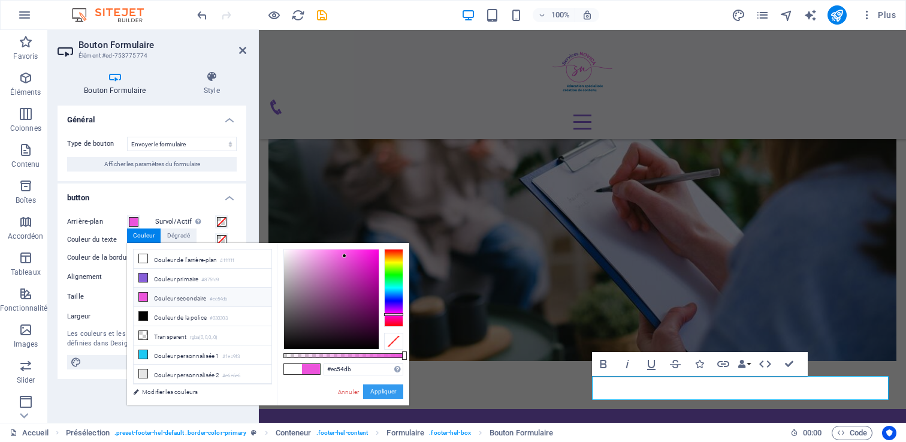
click at [382, 392] on button "Appliquer" at bounding box center [383, 391] width 40 height 14
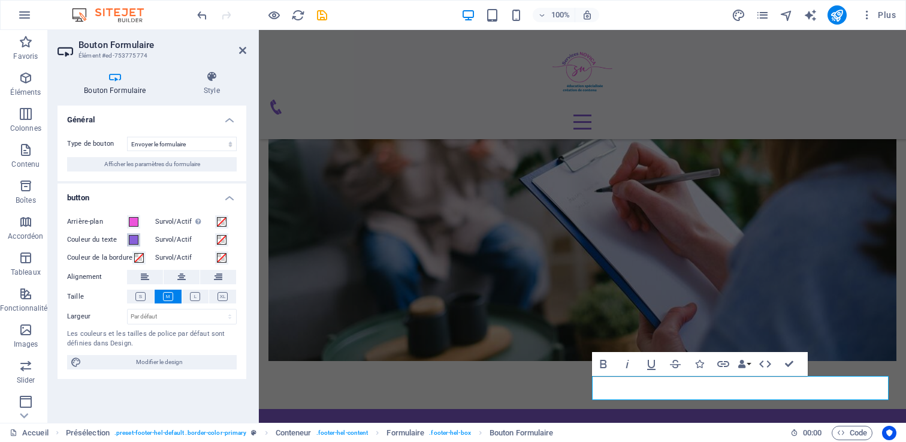
click at [134, 241] on span at bounding box center [134, 240] width 10 height 10
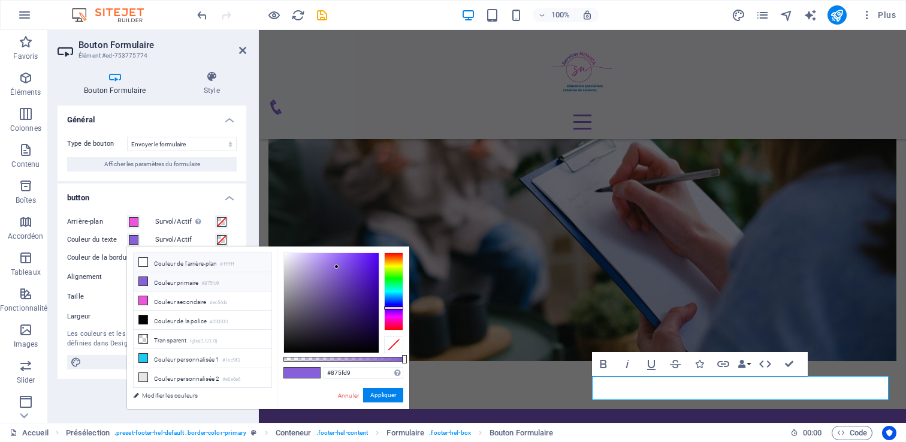
click at [161, 259] on li "Couleur de l'arrière-plan #ffffff" at bounding box center [203, 262] width 138 height 19
type input "#ffffff"
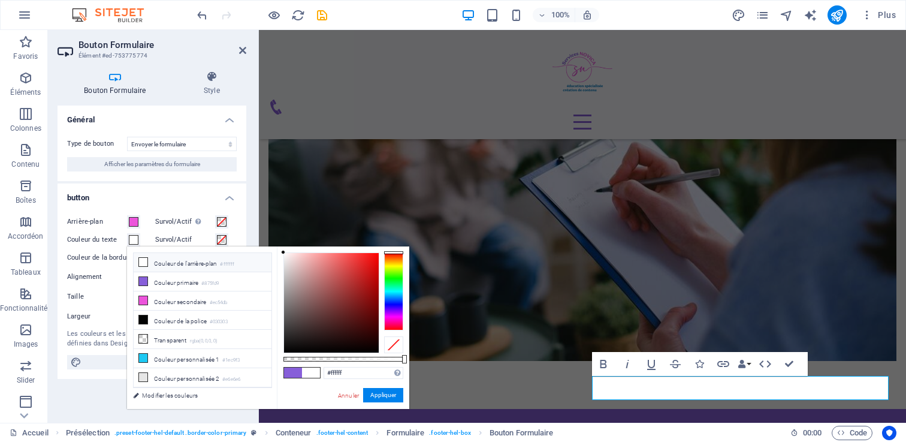
click at [151, 261] on li "Couleur de l'arrière-plan #ffffff" at bounding box center [203, 262] width 138 height 19
click at [142, 261] on icon at bounding box center [143, 262] width 8 height 8
click at [369, 389] on button "Appliquer" at bounding box center [383, 395] width 40 height 14
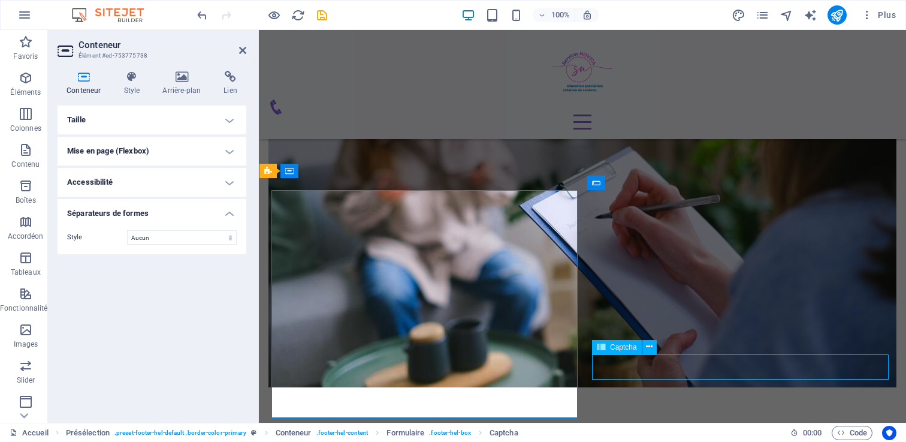
select select "px"
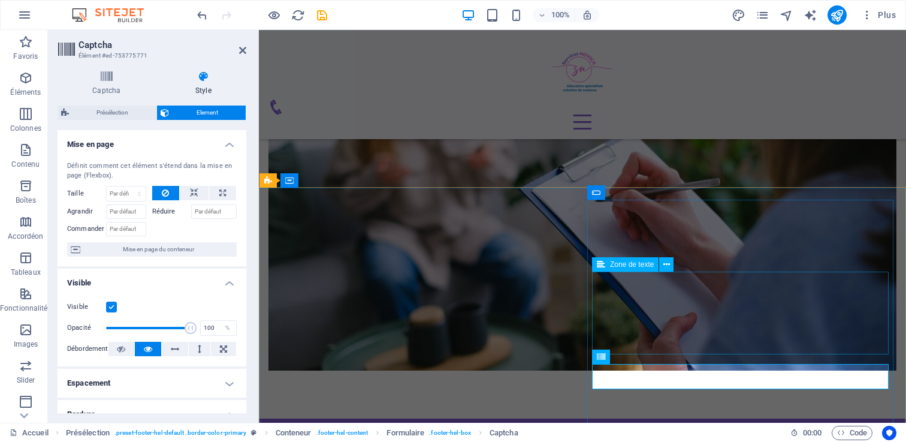
scroll to position [1924, 0]
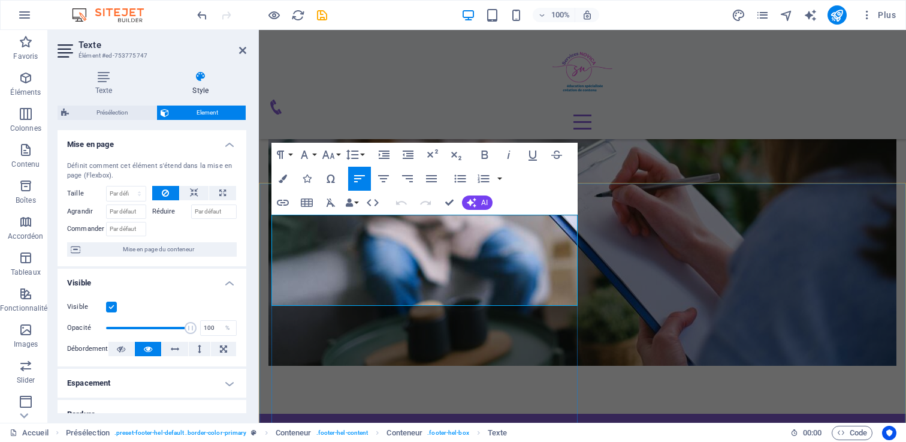
scroll to position [1910, 0]
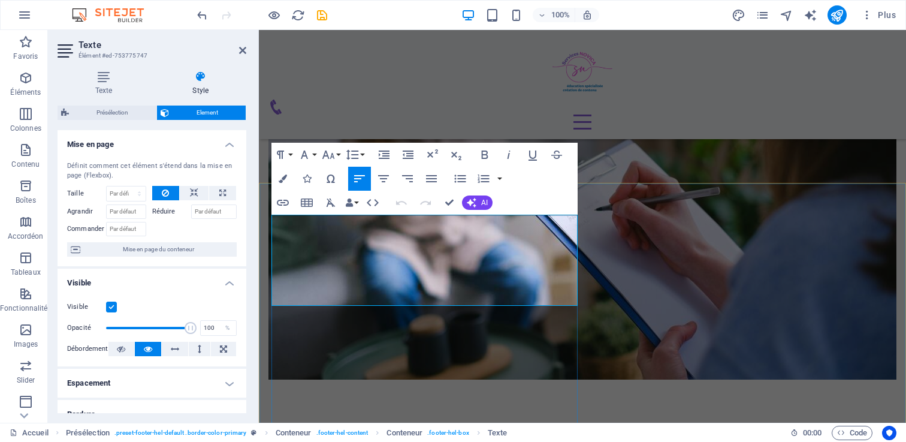
drag, startPoint x: 286, startPoint y: 223, endPoint x: 274, endPoint y: 222, distance: 11.4
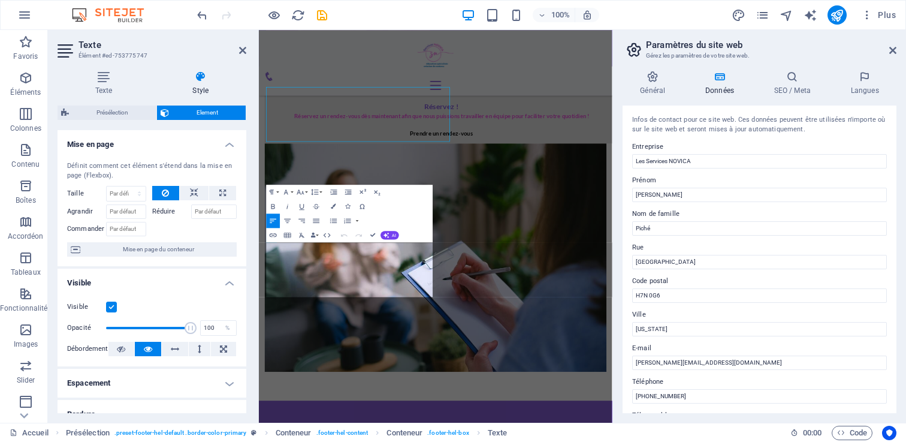
scroll to position [2000, 0]
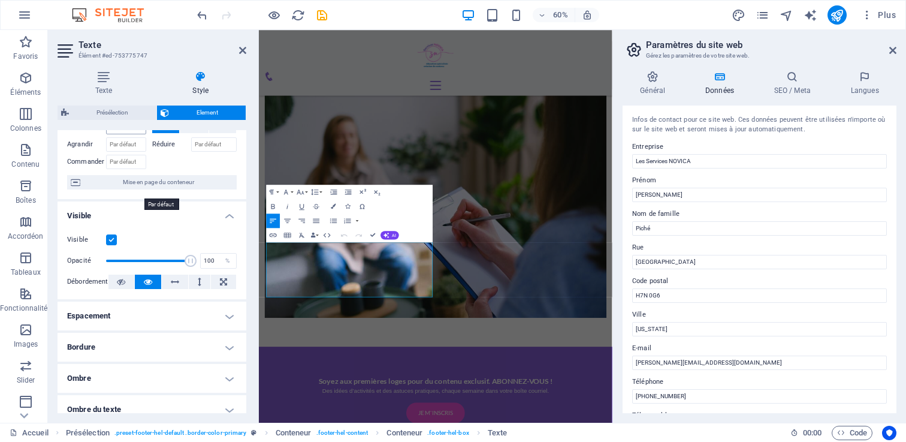
scroll to position [72, 0]
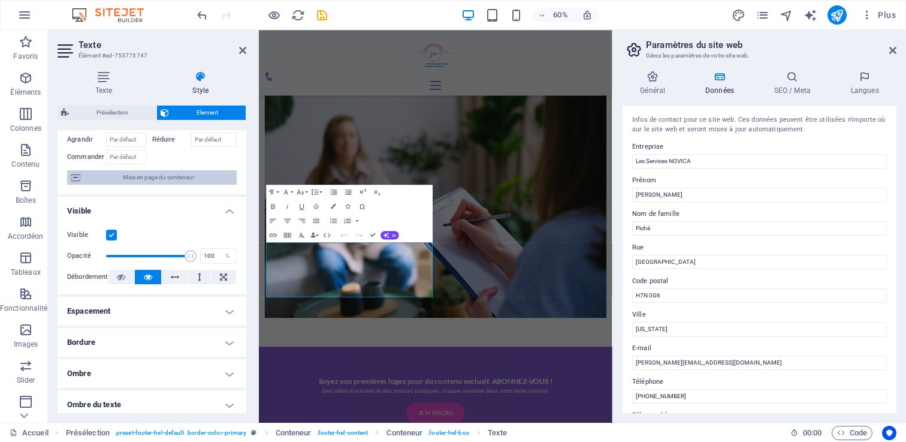
click at [117, 174] on span "Mise en page du conteneur" at bounding box center [158, 177] width 149 height 14
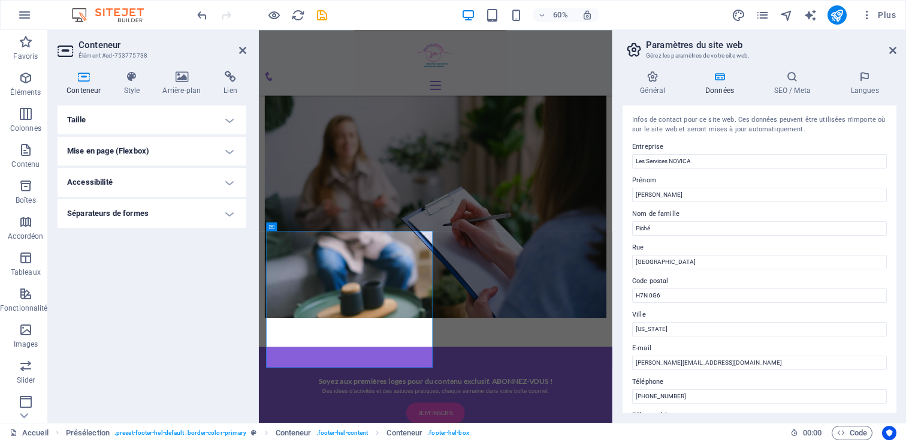
click at [123, 212] on h4 "Séparateurs de formes" at bounding box center [152, 213] width 189 height 29
click at [113, 143] on h4 "Mise en page (Flexbox)" at bounding box center [152, 151] width 189 height 29
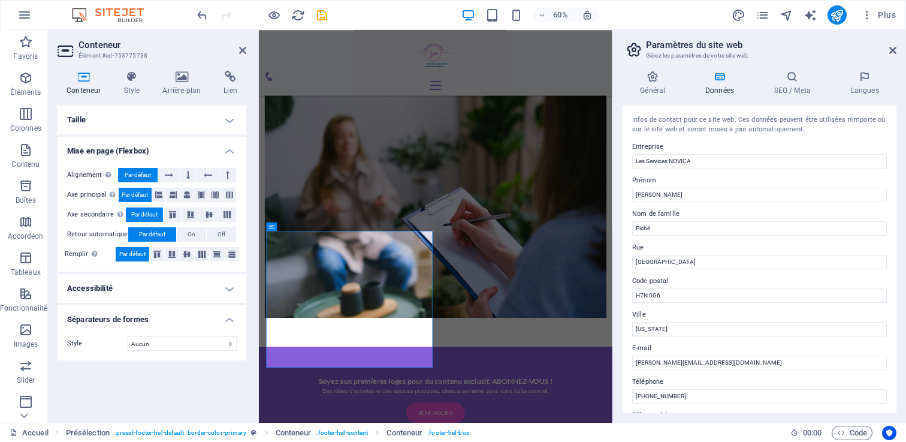
click at [98, 117] on h4 "Taille" at bounding box center [152, 119] width 189 height 29
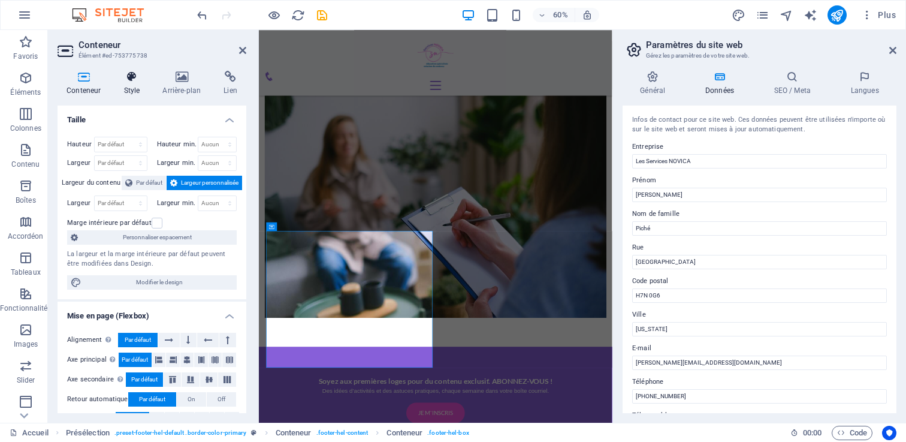
click at [131, 81] on icon at bounding box center [131, 77] width 34 height 12
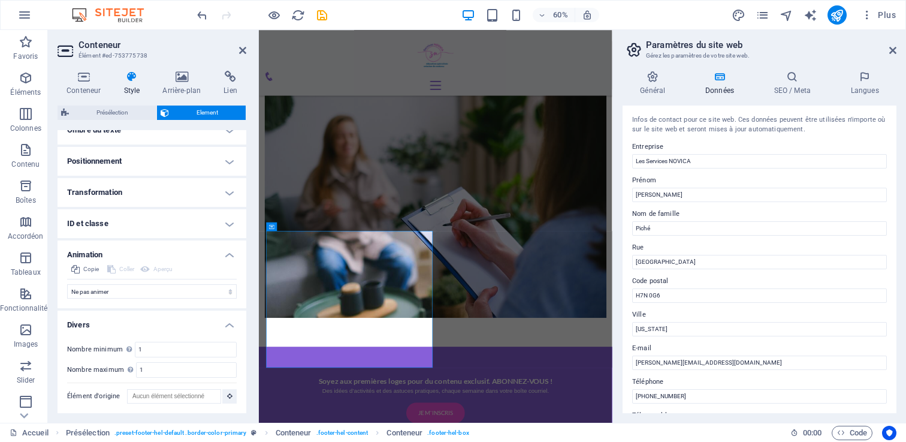
scroll to position [0, 0]
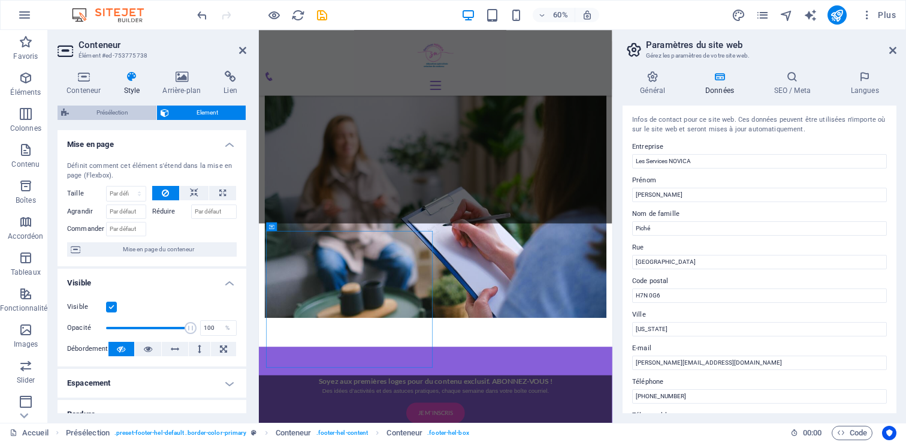
click at [94, 110] on span "Présélection" at bounding box center [112, 112] width 80 height 14
select select "px"
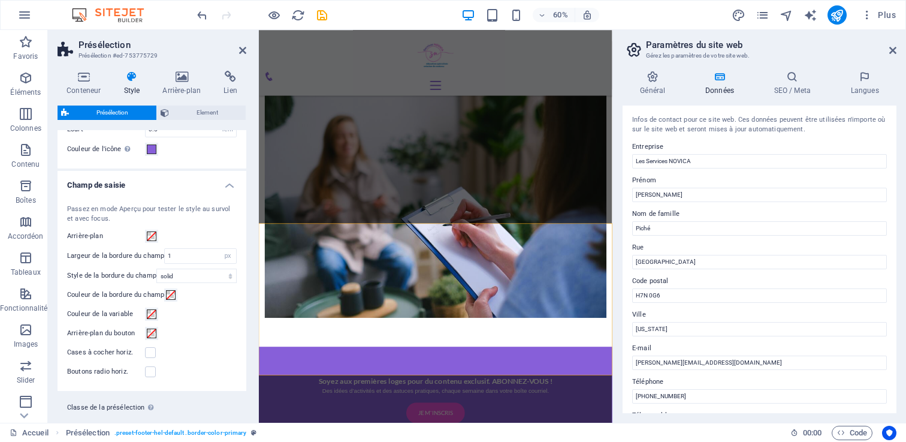
scroll to position [86, 0]
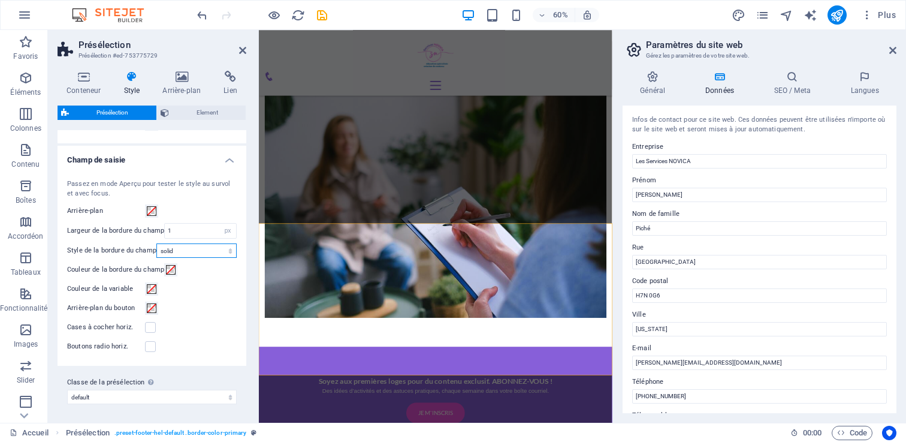
click at [192, 252] on select "solid dotted dashed double" at bounding box center [196, 250] width 80 height 14
click at [156, 243] on select "solid dotted dashed double" at bounding box center [196, 250] width 80 height 14
click at [191, 248] on select "solid dotted dashed double" at bounding box center [196, 250] width 80 height 14
select select "solid"
click at [156, 243] on select "solid dotted dashed double" at bounding box center [196, 250] width 80 height 14
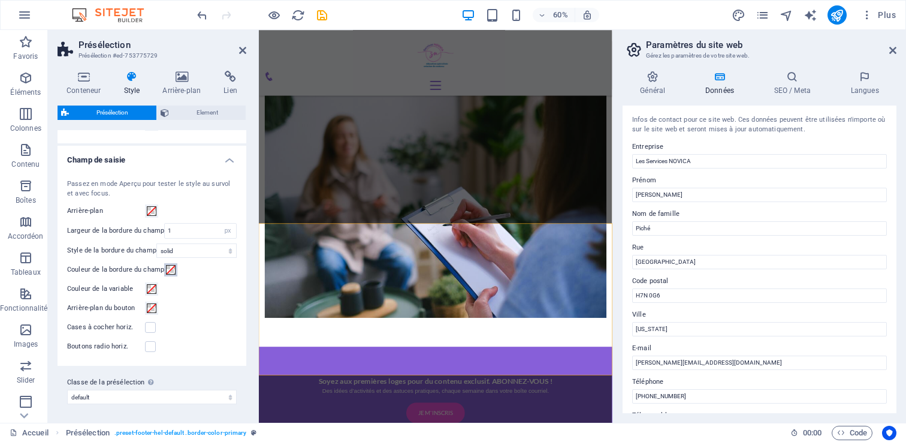
click at [167, 267] on span at bounding box center [171, 270] width 10 height 10
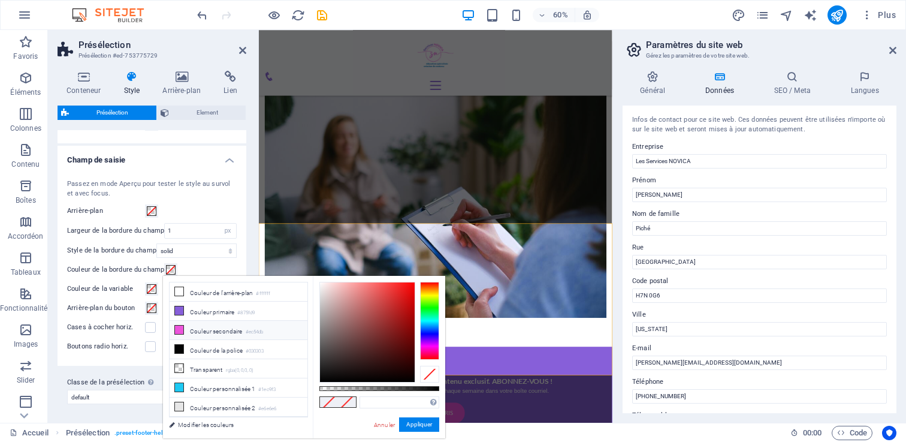
click at [183, 328] on icon at bounding box center [179, 329] width 8 height 8
type input "#ec54db"
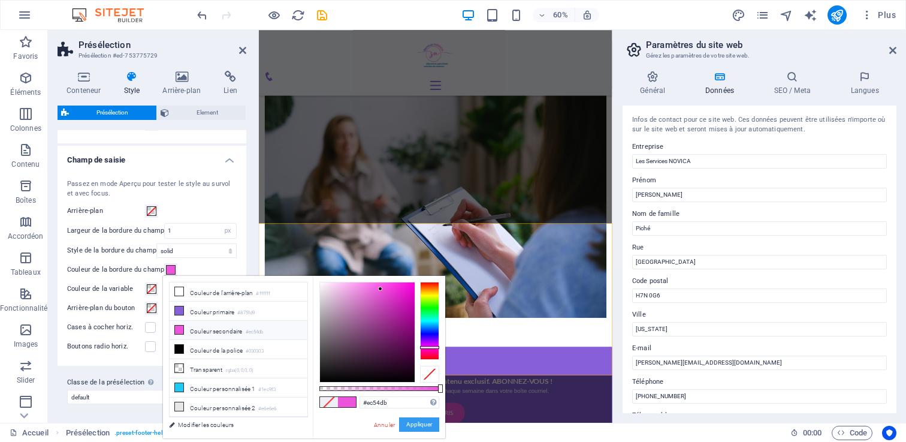
click at [413, 428] on button "Appliquer" at bounding box center [419, 424] width 40 height 14
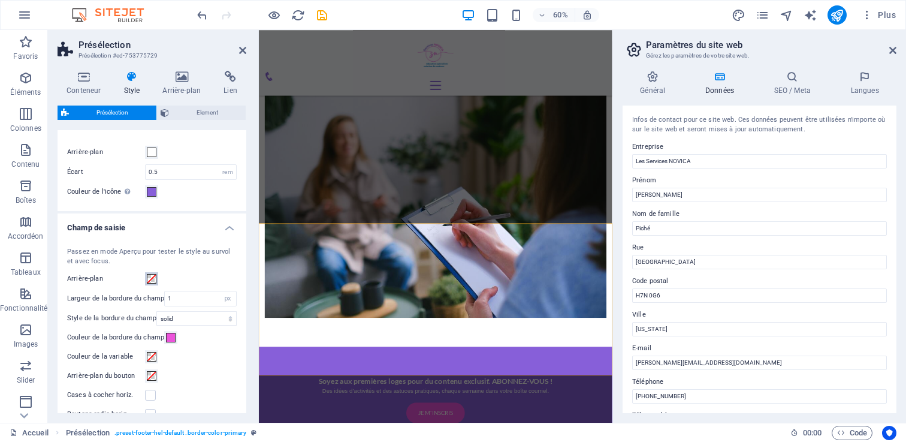
scroll to position [0, 0]
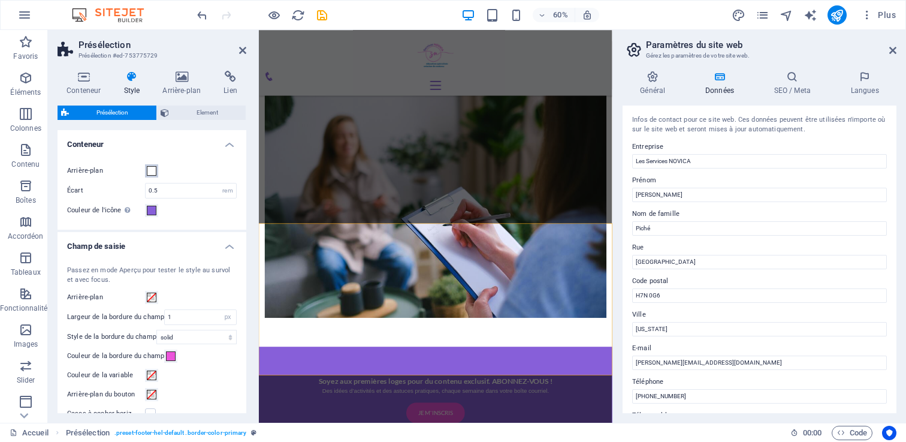
click at [154, 168] on span at bounding box center [152, 171] width 10 height 10
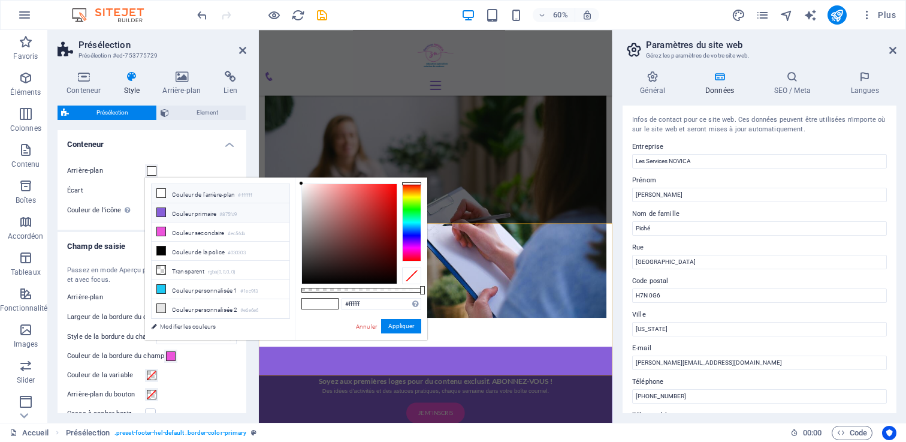
click at [164, 211] on icon at bounding box center [161, 212] width 8 height 8
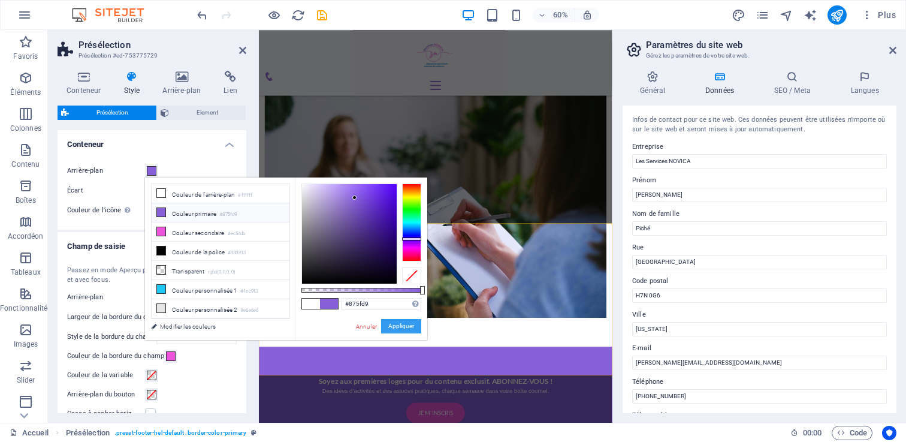
click at [388, 324] on button "Appliquer" at bounding box center [401, 326] width 40 height 14
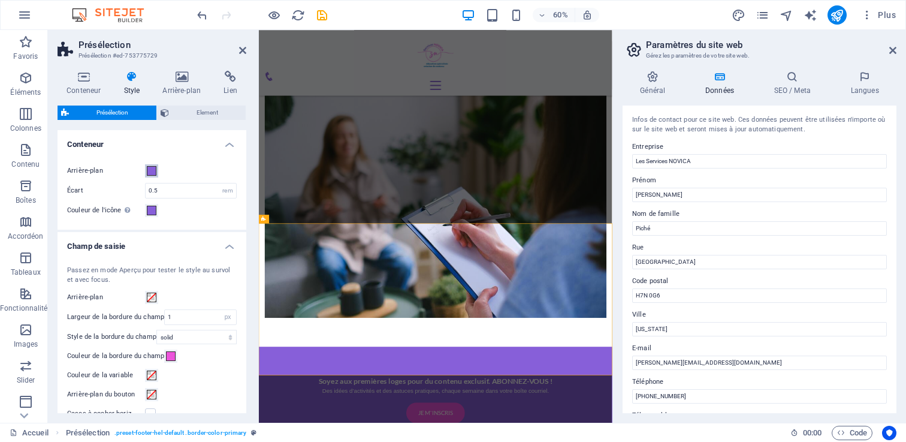
click at [151, 168] on span at bounding box center [152, 171] width 10 height 10
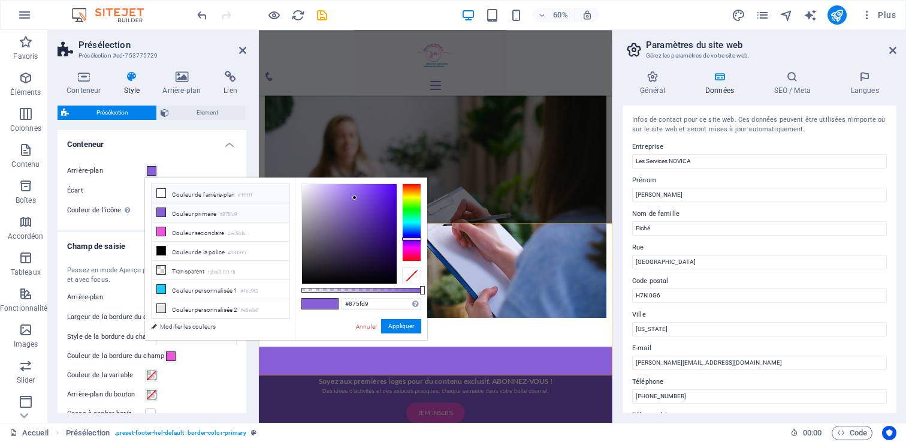
click at [161, 191] on icon at bounding box center [161, 193] width 8 height 8
type input "#ffffff"
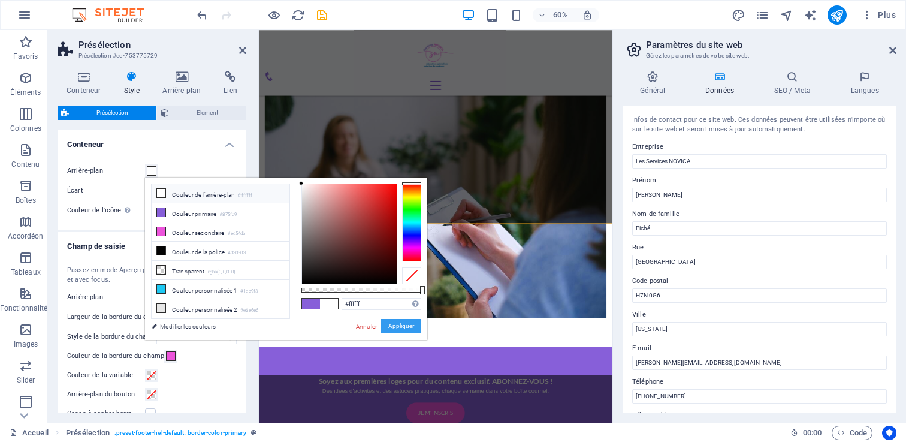
click at [384, 322] on button "Appliquer" at bounding box center [401, 326] width 40 height 14
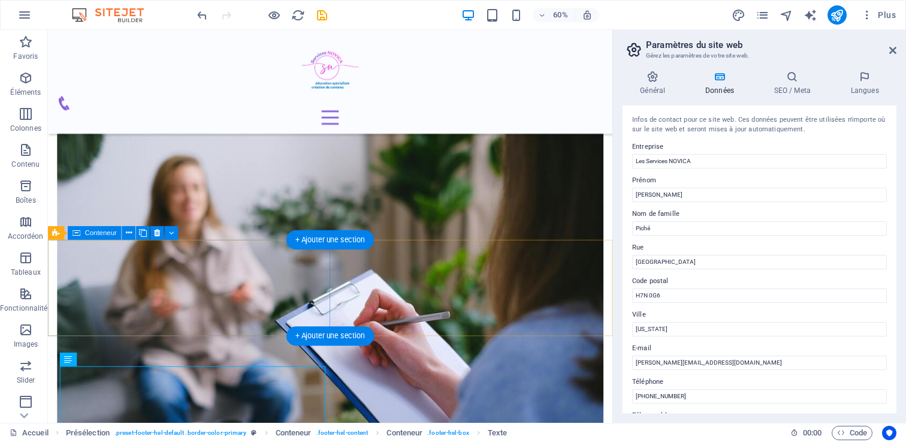
scroll to position [1786, 0]
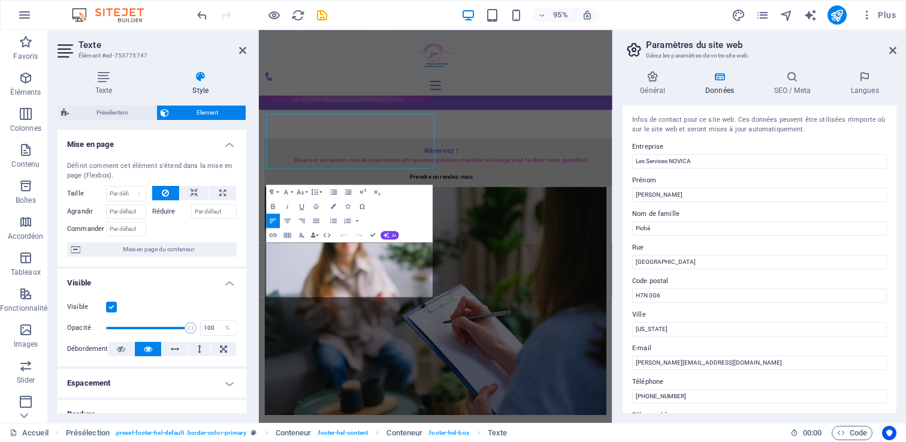
scroll to position [2000, 0]
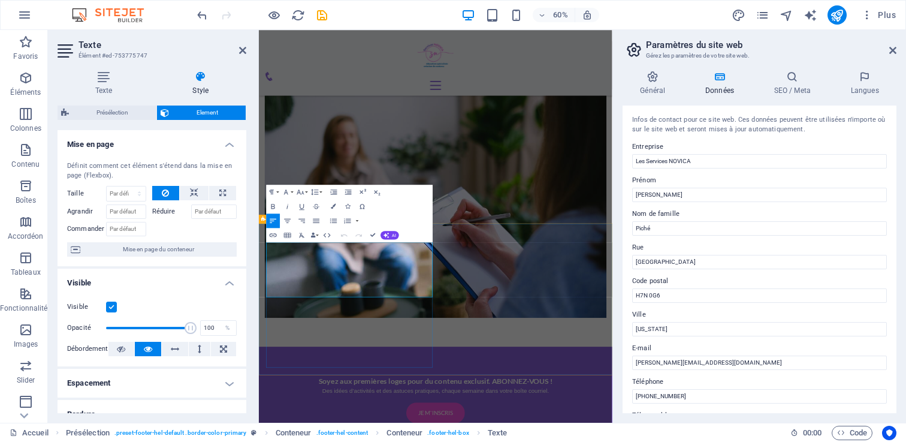
click at [406, 205] on div "Paragraph Format Normal Heading 1 Heading 2 Heading 3 Heading 4 Heading 5 Headi…" at bounding box center [350, 214] width 167 height 58
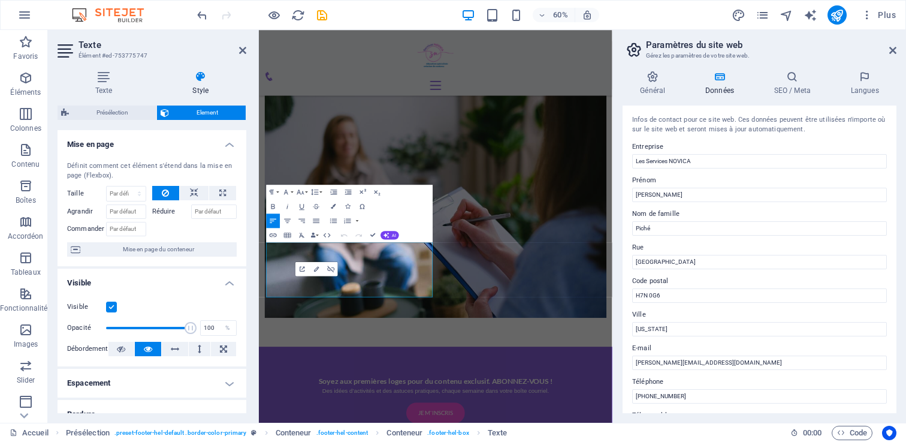
drag, startPoint x: 409, startPoint y: 397, endPoint x: 258, endPoint y: 388, distance: 150.6
click at [334, 204] on icon "button" at bounding box center [333, 206] width 5 height 5
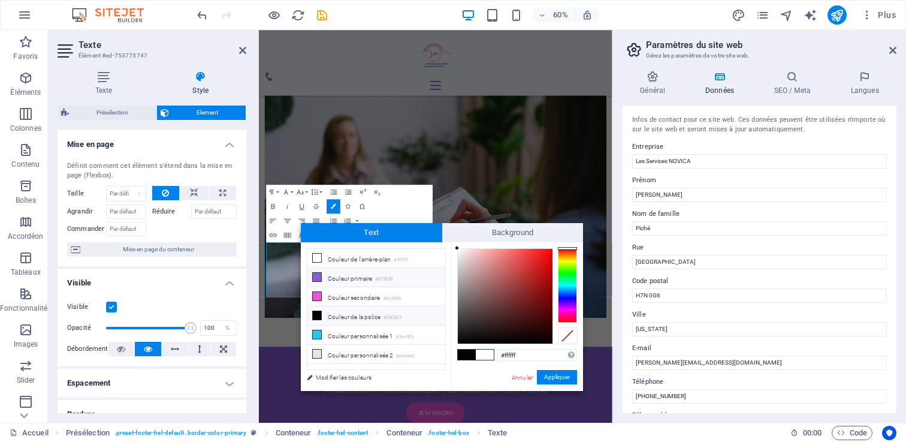
click at [320, 277] on icon at bounding box center [317, 277] width 8 height 8
type input "#875fd9"
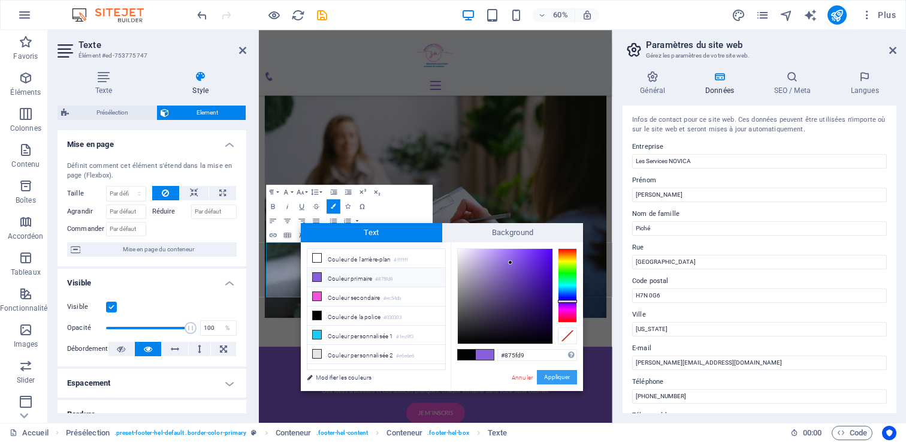
click at [554, 379] on button "Appliquer" at bounding box center [557, 377] width 40 height 14
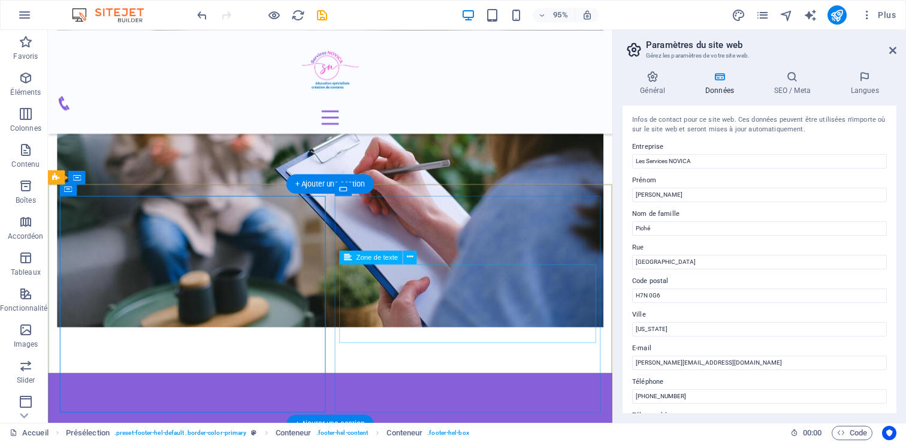
scroll to position [1919, 0]
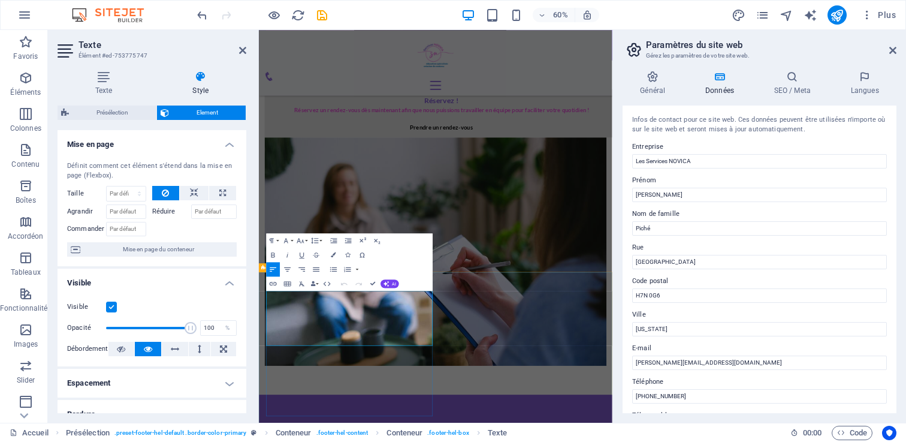
drag, startPoint x: 429, startPoint y: 535, endPoint x: 268, endPoint y: 447, distance: 183.4
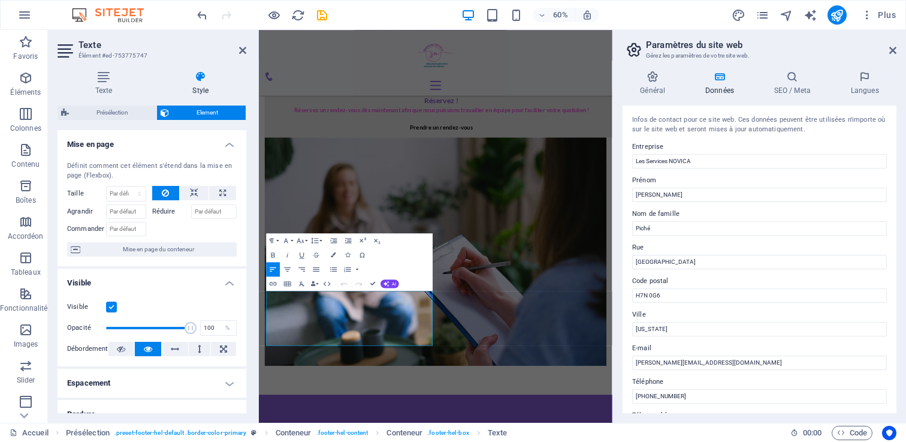
drag, startPoint x: 380, startPoint y: 549, endPoint x: 255, endPoint y: 462, distance: 152.0
click at [259, 441] on html "Skip to main content Accueil À propos Éducation spécialisée Création de contenu…" at bounding box center [553, 68] width 589 height 3915
click at [335, 250] on button "Colors" at bounding box center [333, 254] width 14 height 14
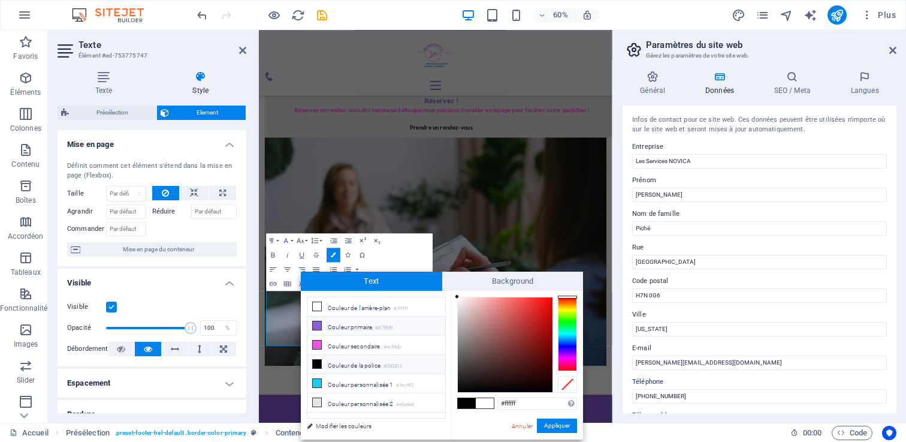
click at [320, 321] on icon at bounding box center [317, 325] width 8 height 8
type input "#875fd9"
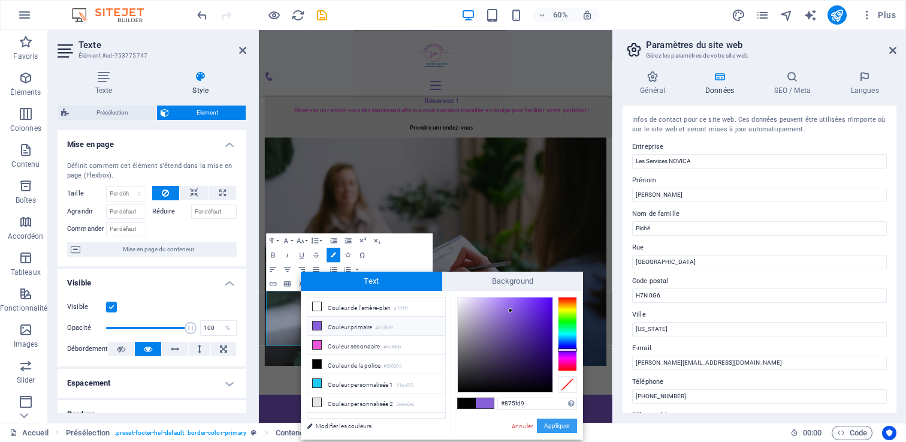
click at [562, 425] on button "Appliquer" at bounding box center [557, 425] width 40 height 14
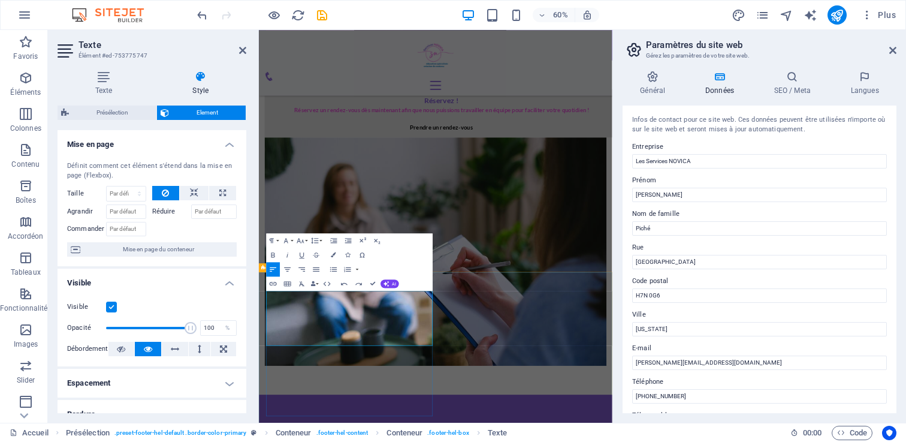
drag, startPoint x: 372, startPoint y: 491, endPoint x: 415, endPoint y: 491, distance: 43.1
drag, startPoint x: 388, startPoint y: 547, endPoint x: 246, endPoint y: 453, distance: 170.3
click at [259, 441] on html "Skip to main content Accueil À propos Éducation spécialisée Création de contenu…" at bounding box center [553, 68] width 589 height 3915
click at [305, 239] on button "Font Size" at bounding box center [302, 240] width 14 height 14
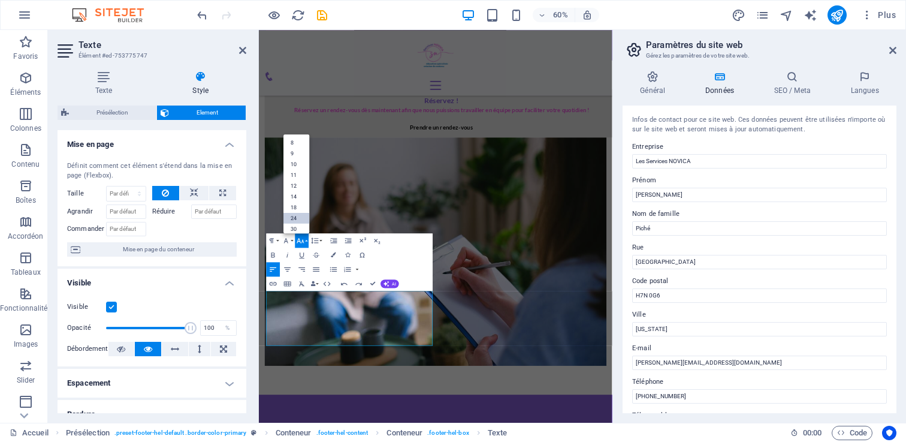
click at [301, 218] on link "24" at bounding box center [296, 218] width 26 height 11
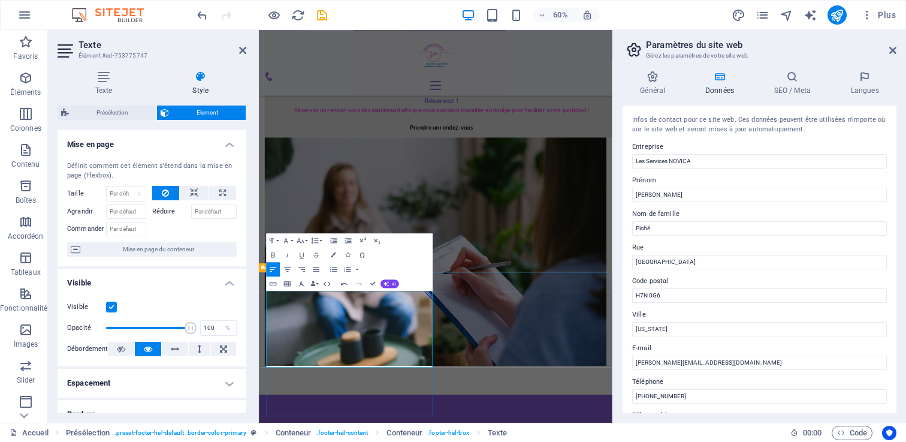
drag, startPoint x: 427, startPoint y: 479, endPoint x: 290, endPoint y: 479, distance: 137.2
click at [273, 253] on icon "button" at bounding box center [273, 254] width 8 height 8
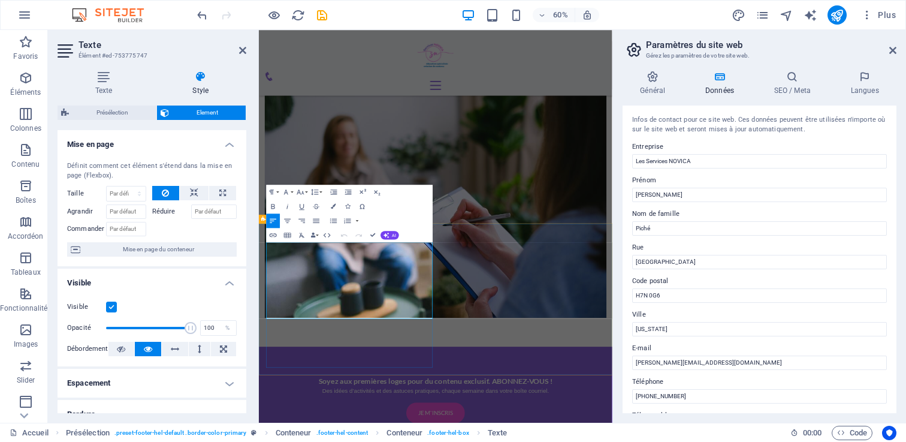
drag, startPoint x: 283, startPoint y: 443, endPoint x: 274, endPoint y: 443, distance: 8.4
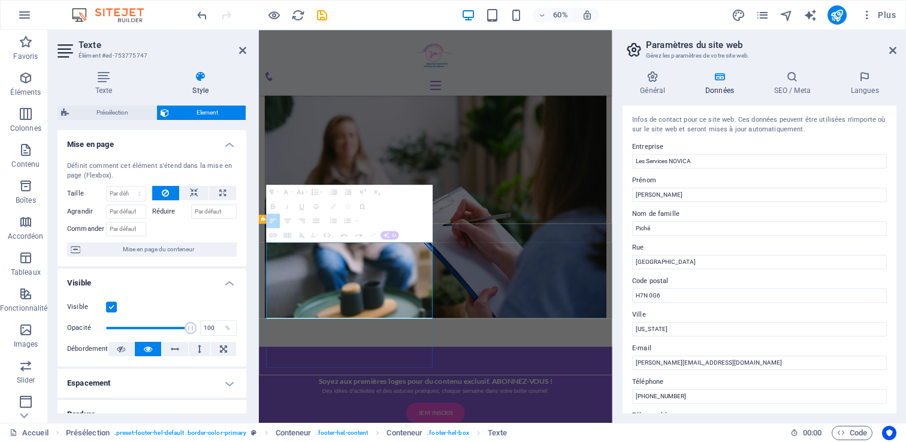
click at [394, 204] on div "Paragraph Format Normal Heading 1 Heading 2 Heading 3 Heading 4 Heading 5 Headi…" at bounding box center [350, 214] width 167 height 58
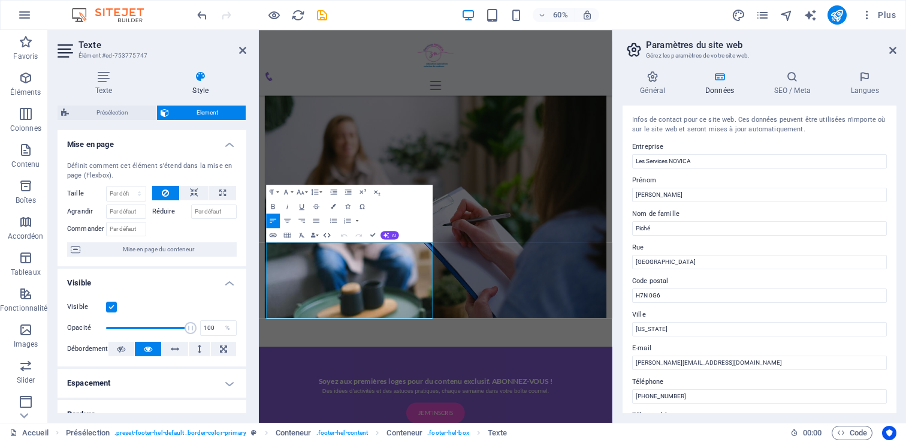
click at [323, 234] on icon "button" at bounding box center [327, 235] width 8 height 8
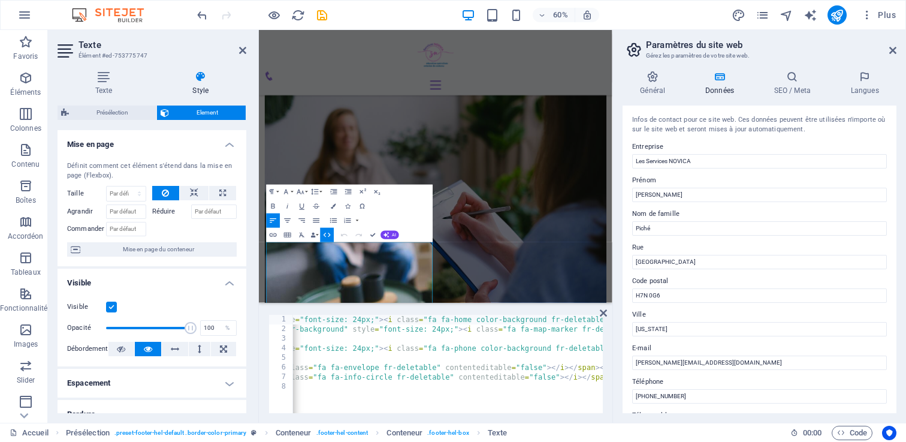
scroll to position [0, 286]
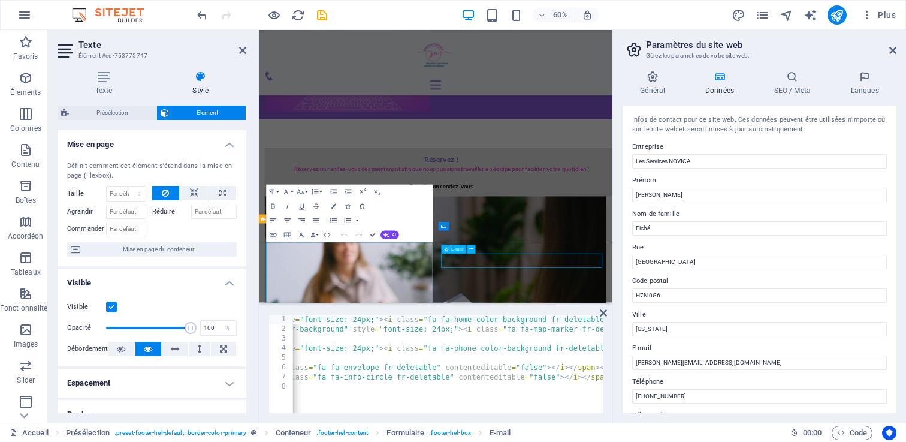
scroll to position [2000, 0]
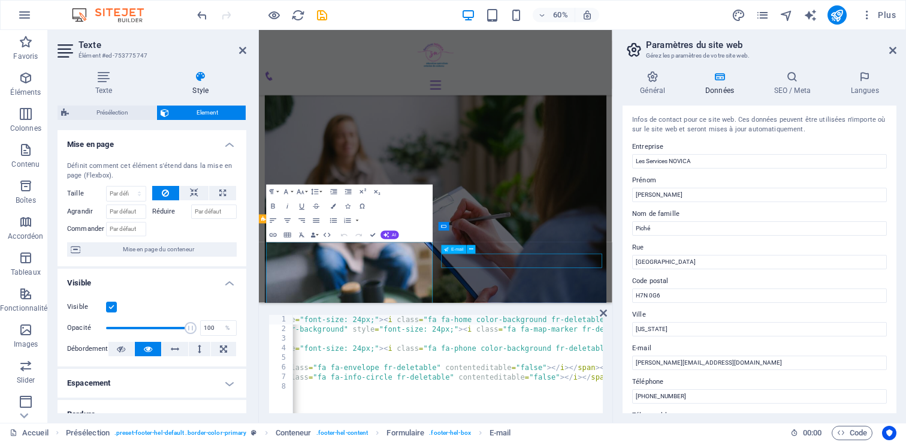
select select "px"
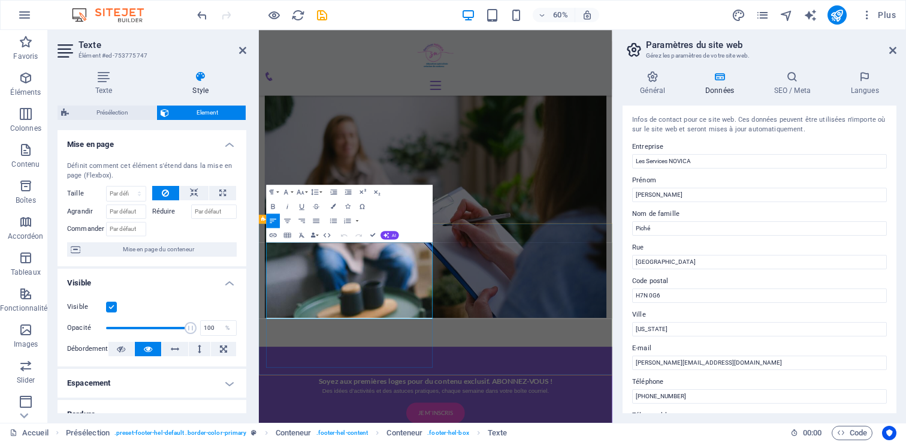
drag, startPoint x: 288, startPoint y: 445, endPoint x: 280, endPoint y: 445, distance: 7.8
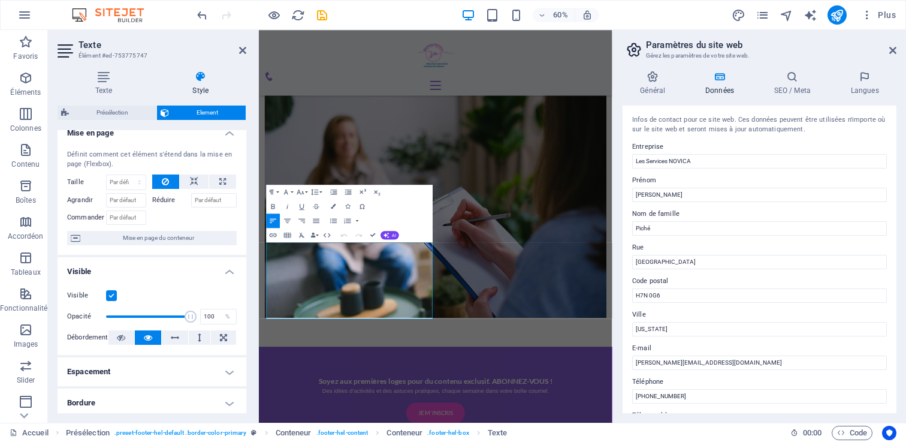
scroll to position [0, 0]
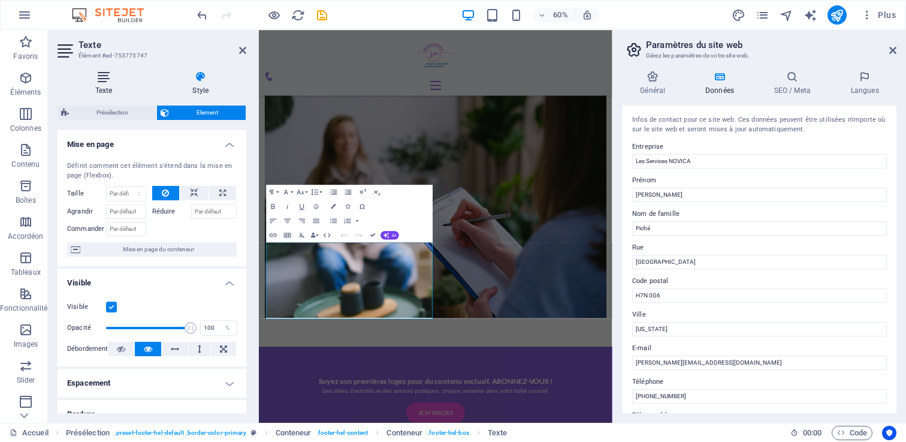
click at [107, 80] on icon at bounding box center [104, 77] width 93 height 12
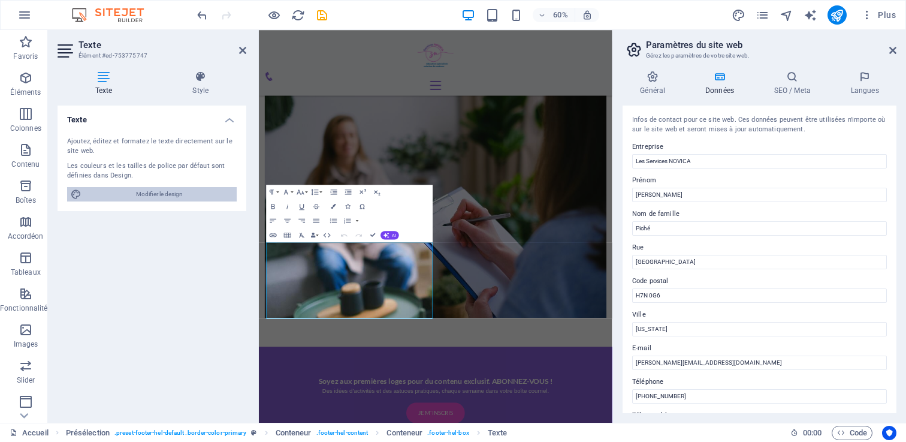
click at [171, 189] on span "Modifier le design" at bounding box center [159, 194] width 148 height 14
select select "rem"
select select "300"
select select "px"
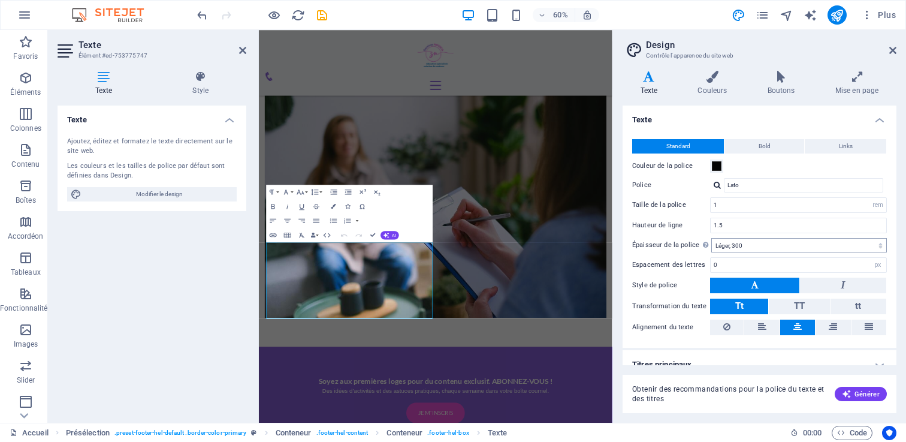
scroll to position [13, 0]
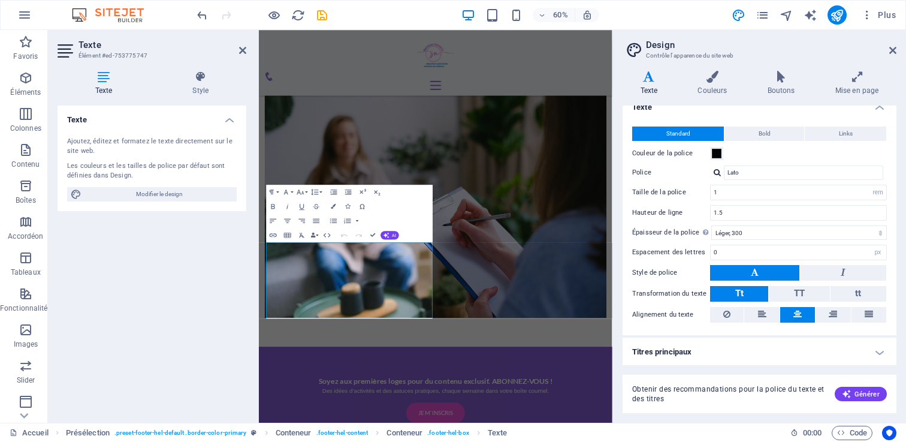
click at [694, 350] on h4 "Titres principaux" at bounding box center [759, 351] width 274 height 29
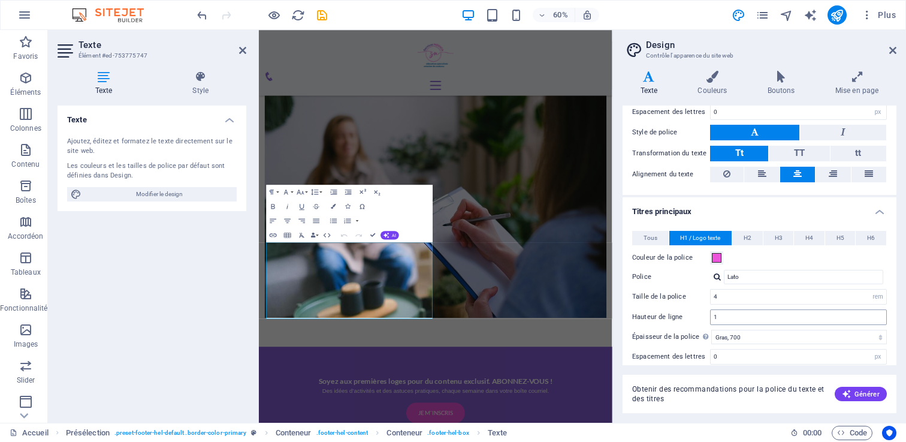
scroll to position [0, 0]
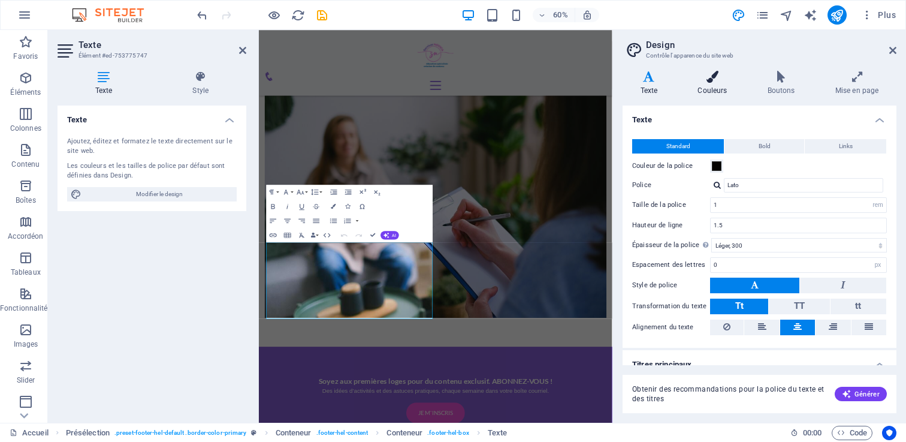
click at [725, 78] on icon at bounding box center [712, 77] width 65 height 12
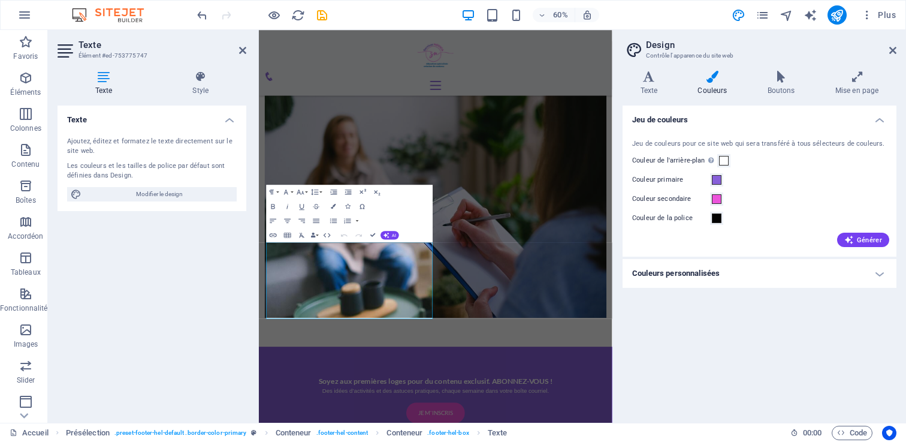
click at [697, 280] on h4 "Couleurs personnalisées" at bounding box center [759, 273] width 274 height 29
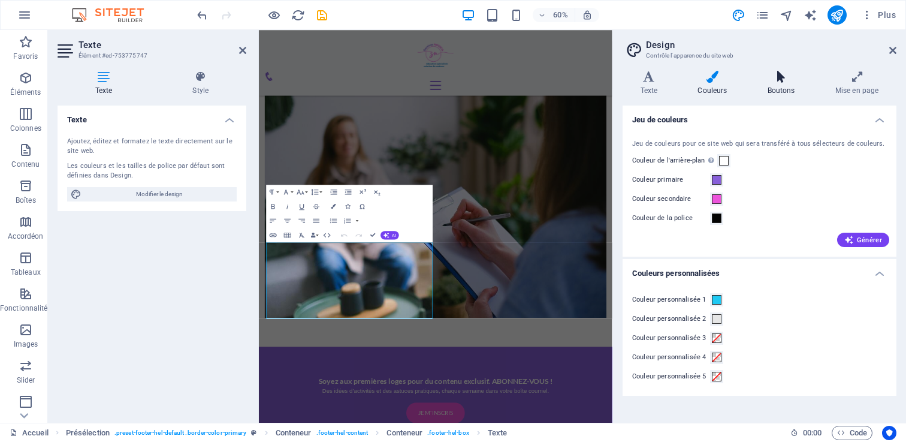
click at [761, 80] on icon at bounding box center [780, 77] width 63 height 12
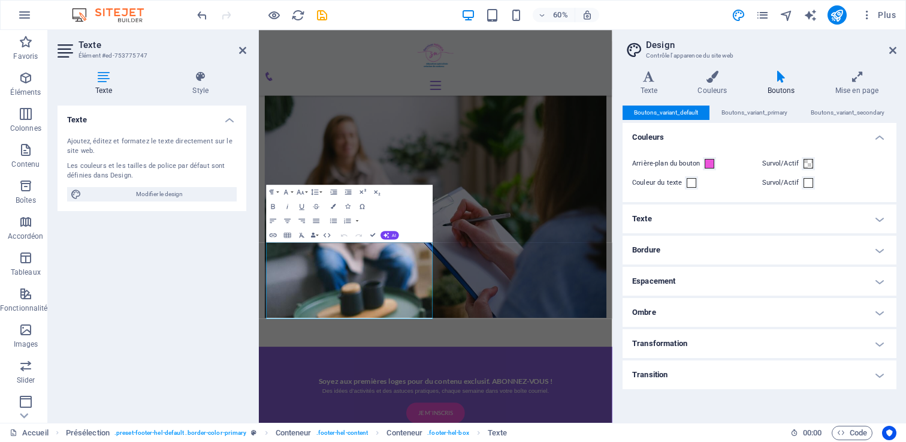
click at [706, 228] on h4 "Texte" at bounding box center [759, 218] width 274 height 29
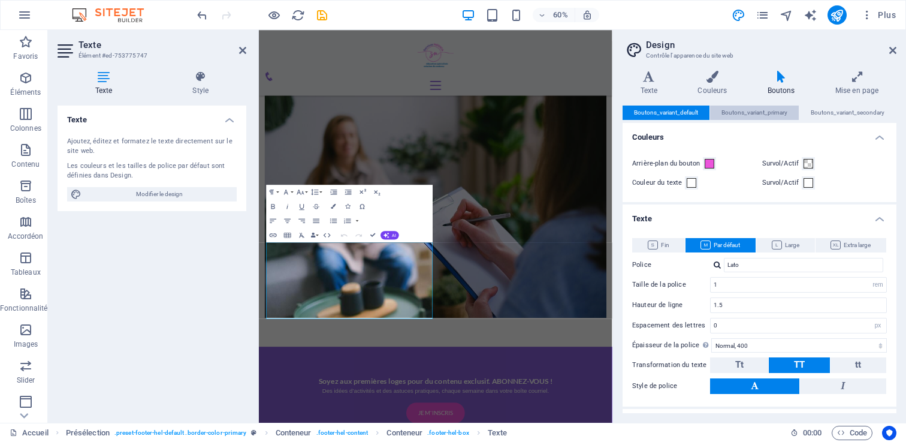
click at [752, 118] on span "Boutons_variant_primary" at bounding box center [754, 112] width 66 height 14
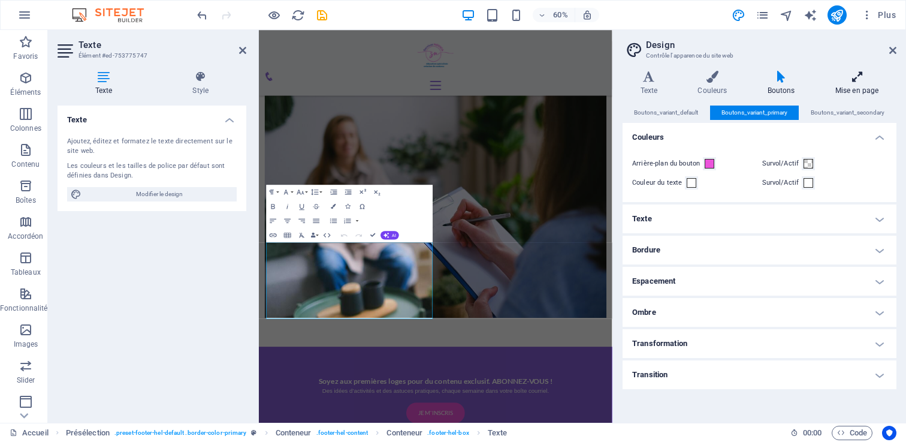
click at [850, 84] on h4 "Mise en page" at bounding box center [856, 83] width 79 height 25
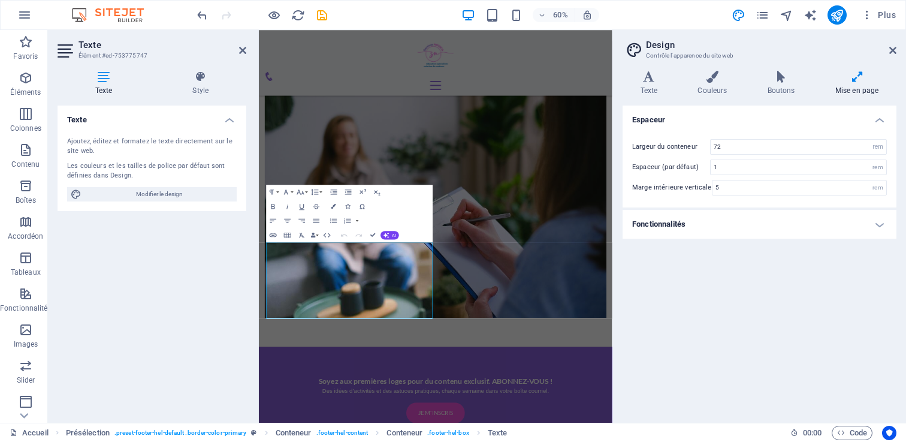
click at [675, 221] on h4 "Fonctionnalités" at bounding box center [759, 224] width 274 height 29
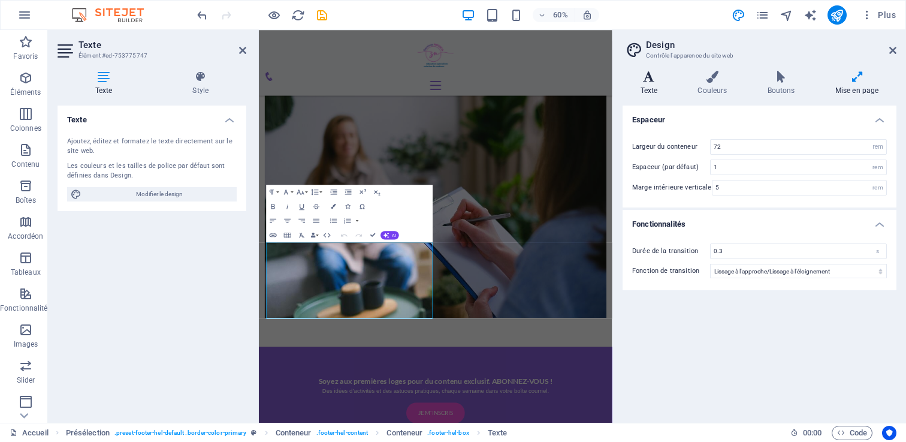
click at [654, 79] on icon at bounding box center [648, 77] width 53 height 12
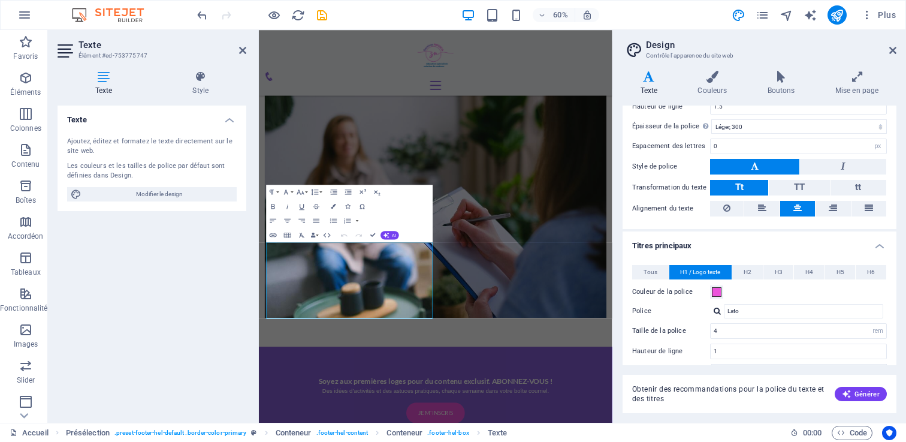
scroll to position [266, 0]
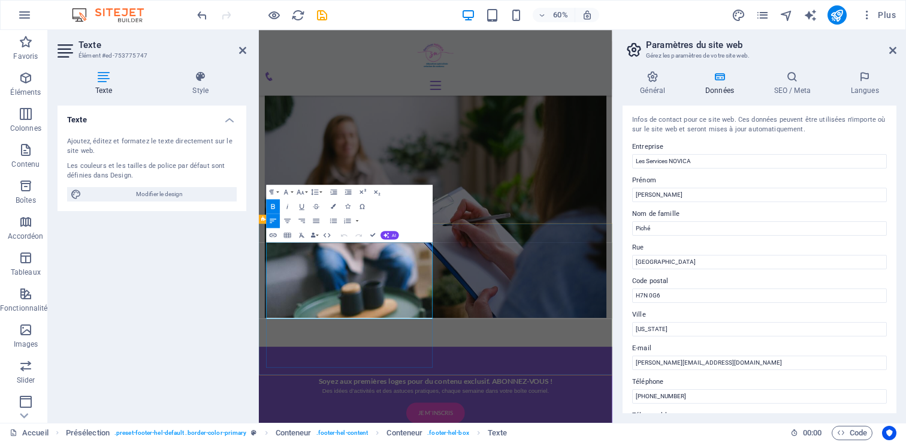
drag, startPoint x: 280, startPoint y: 395, endPoint x: 271, endPoint y: 395, distance: 9.0
drag, startPoint x: 286, startPoint y: 403, endPoint x: 268, endPoint y: 403, distance: 18.0
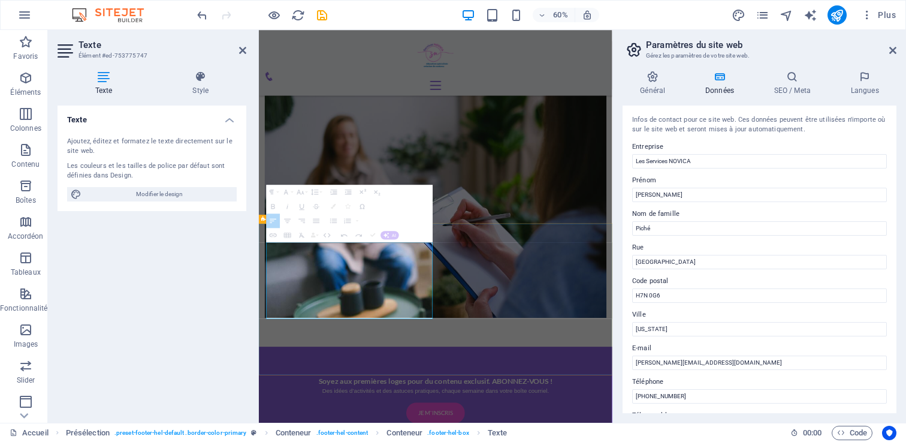
drag, startPoint x: 283, startPoint y: 476, endPoint x: 265, endPoint y: 476, distance: 17.4
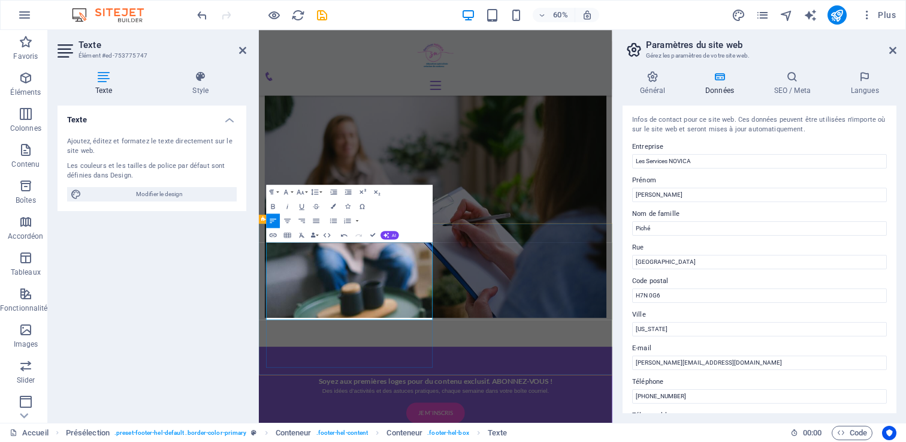
click at [352, 277] on button "Unlink" at bounding box center [356, 282] width 14 height 14
drag, startPoint x: 316, startPoint y: 476, endPoint x: 295, endPoint y: 475, distance: 21.6
click at [301, 190] on icon "button" at bounding box center [300, 192] width 8 height 8
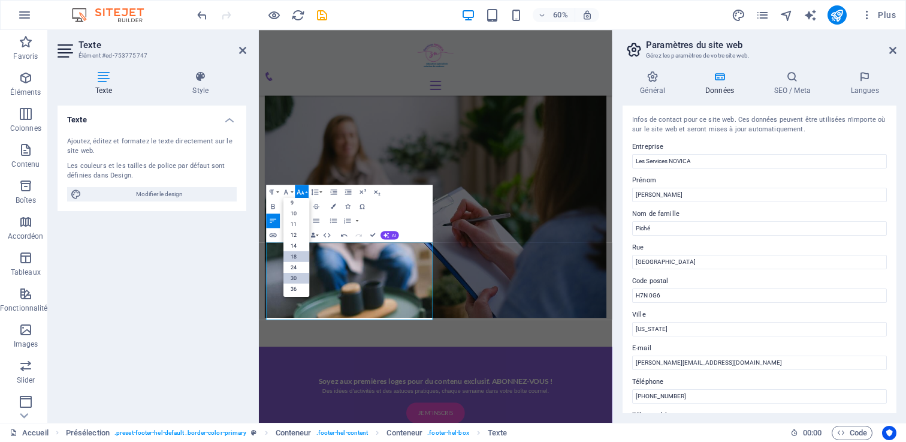
scroll to position [0, 0]
click at [300, 257] on link "14" at bounding box center [296, 259] width 26 height 11
click at [303, 191] on icon "button" at bounding box center [300, 191] width 7 height 5
click at [292, 237] on link "30" at bounding box center [296, 234] width 26 height 11
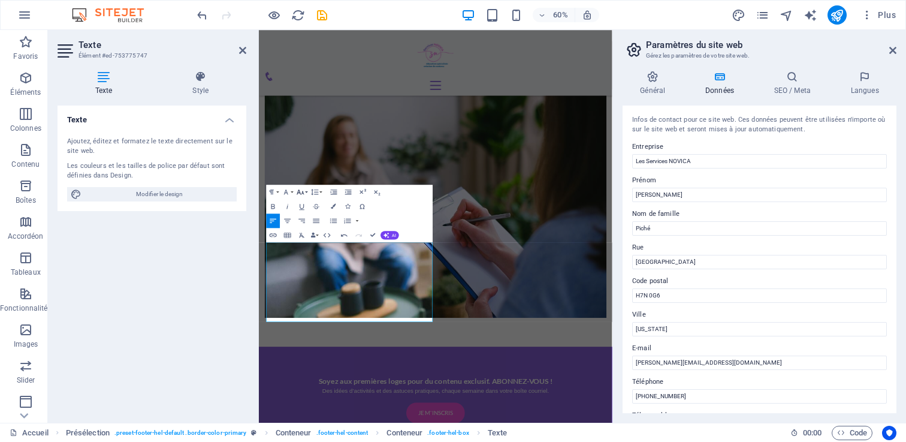
click at [305, 190] on button "Font Size" at bounding box center [302, 192] width 14 height 14
click at [304, 225] on link "10" at bounding box center [296, 227] width 26 height 11
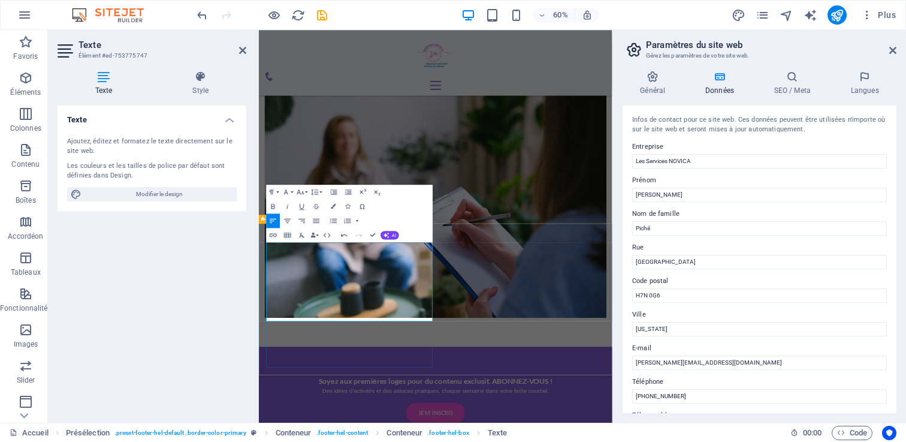
drag, startPoint x: 316, startPoint y: 478, endPoint x: 521, endPoint y: 478, distance: 205.5
copy span "[PERSON_NAME][EMAIL_ADDRESS][DOMAIN_NAME]"
click at [274, 233] on icon "button" at bounding box center [273, 235] width 7 height 4
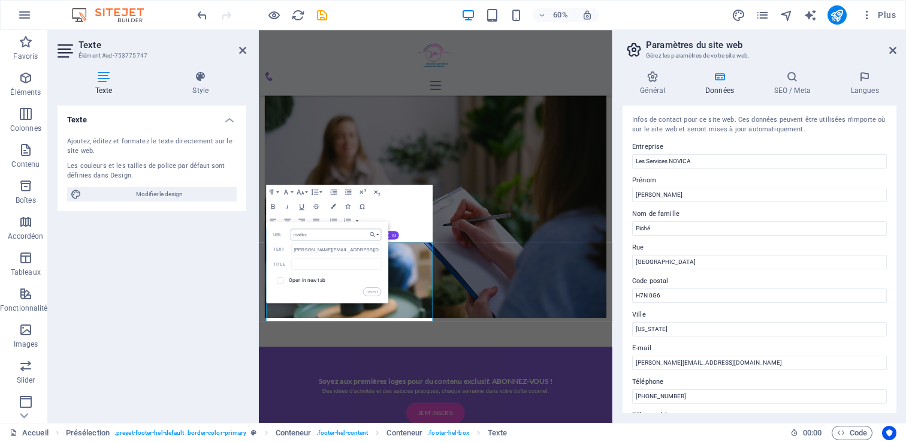
type input "mailto:sylvie@servicesnovica.com"
click at [373, 289] on button "Insert" at bounding box center [372, 291] width 18 height 8
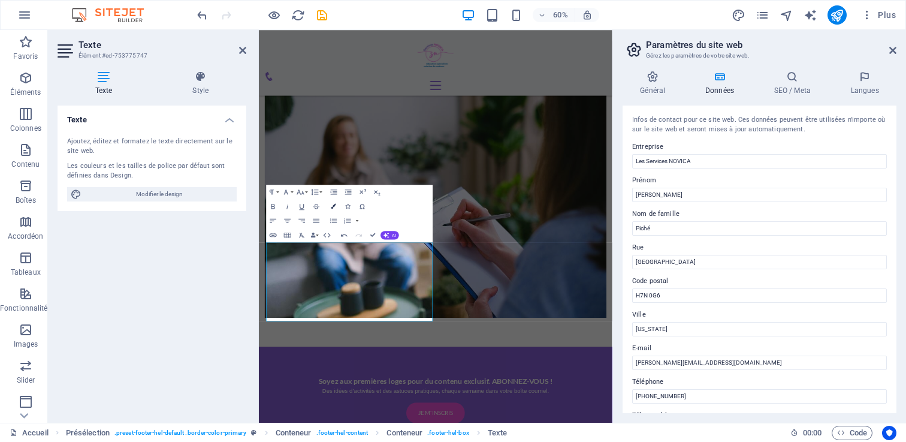
click at [335, 204] on icon "button" at bounding box center [333, 206] width 5 height 5
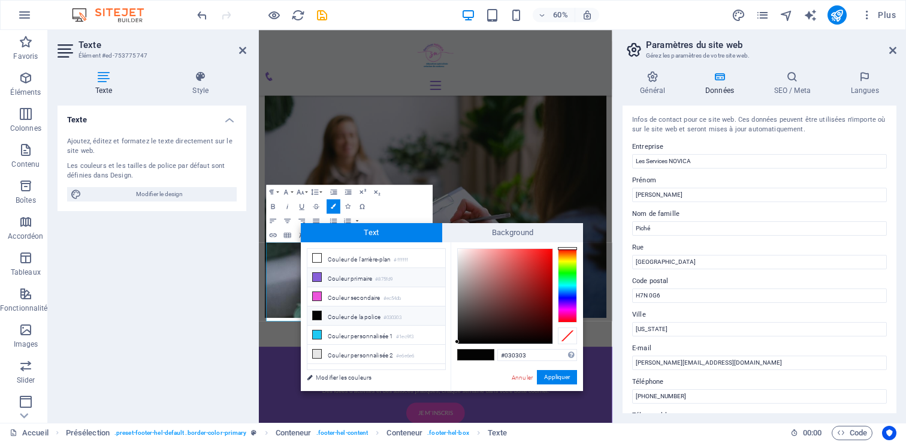
click at [317, 273] on icon at bounding box center [317, 277] width 8 height 8
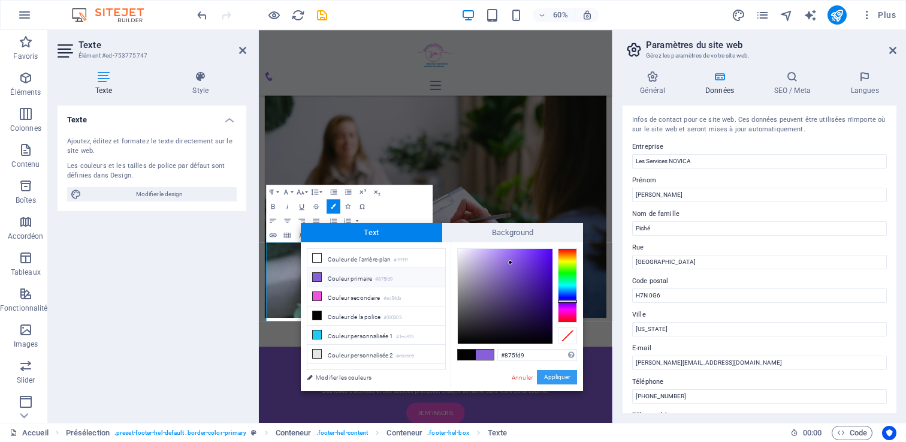
click at [557, 374] on button "Appliquer" at bounding box center [557, 377] width 40 height 14
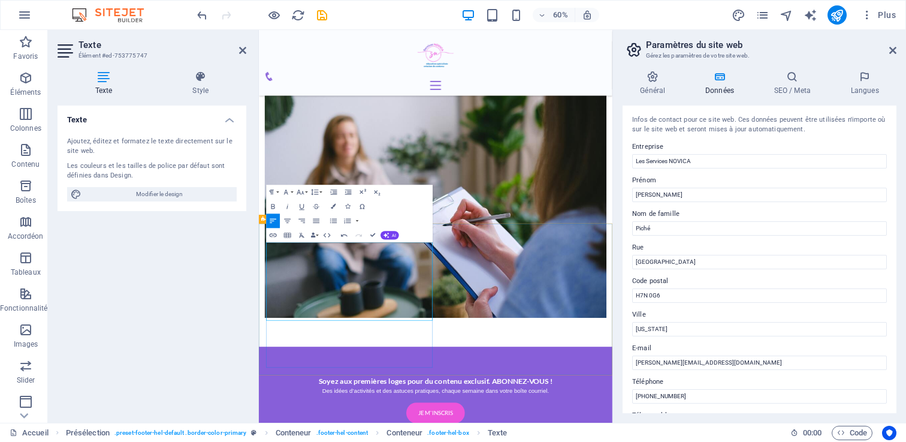
drag, startPoint x: 284, startPoint y: 472, endPoint x: 306, endPoint y: 473, distance: 21.6
click at [335, 202] on button "Colors" at bounding box center [333, 206] width 14 height 14
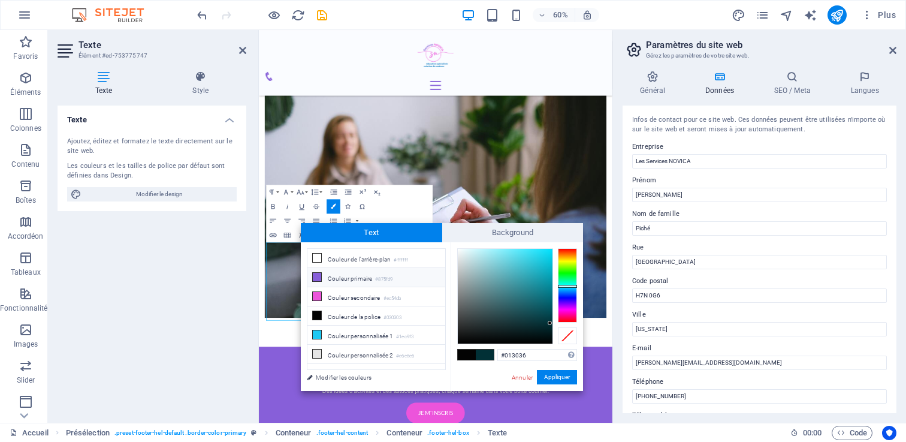
click at [315, 277] on icon at bounding box center [317, 277] width 8 height 8
type input "#875fd9"
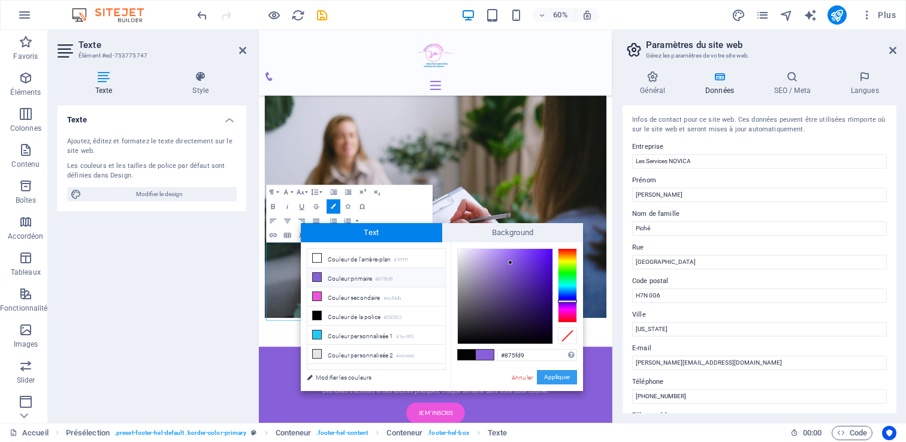
click at [560, 377] on button "Appliquer" at bounding box center [557, 377] width 40 height 14
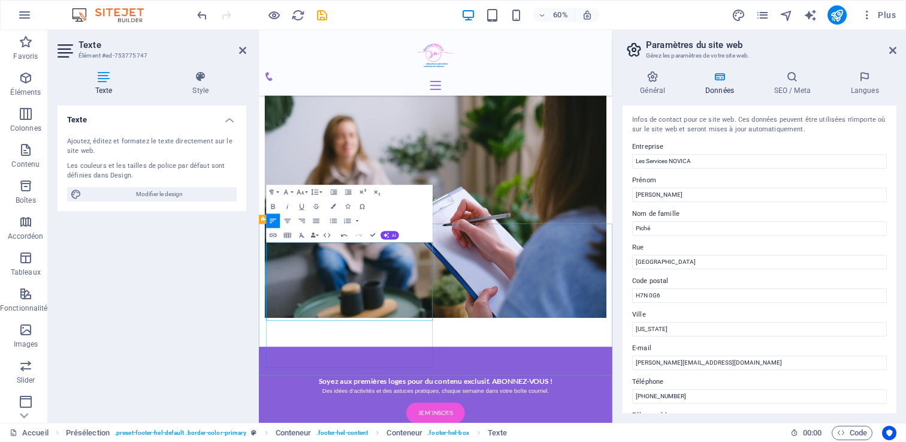
drag, startPoint x: 318, startPoint y: 418, endPoint x: 283, endPoint y: 419, distance: 34.8
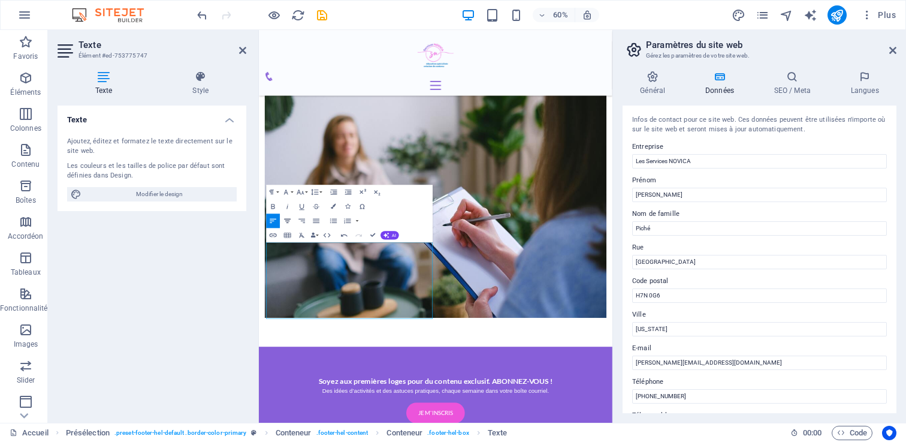
click at [289, 217] on icon "button" at bounding box center [287, 220] width 8 height 8
drag, startPoint x: 322, startPoint y: 404, endPoint x: 530, endPoint y: 503, distance: 229.6
click at [271, 217] on icon "button" at bounding box center [273, 220] width 8 height 8
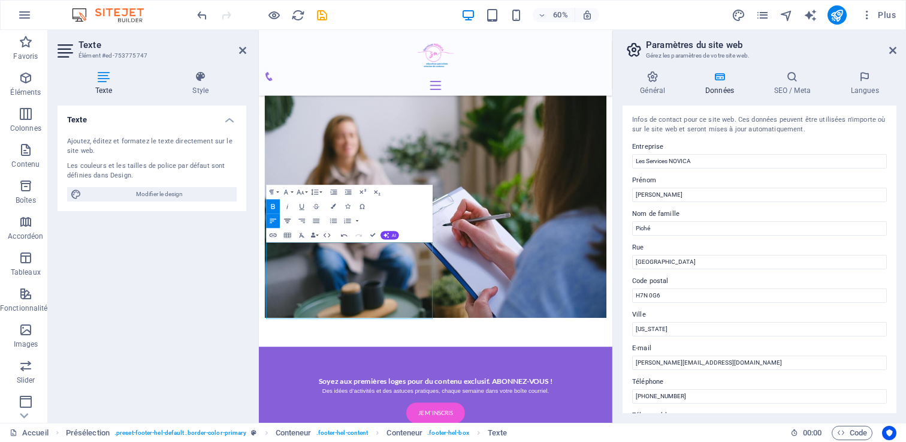
click at [289, 219] on icon "button" at bounding box center [287, 220] width 8 height 8
click at [289, 220] on icon "button" at bounding box center [287, 220] width 8 height 8
click at [288, 219] on icon "button" at bounding box center [287, 220] width 8 height 8
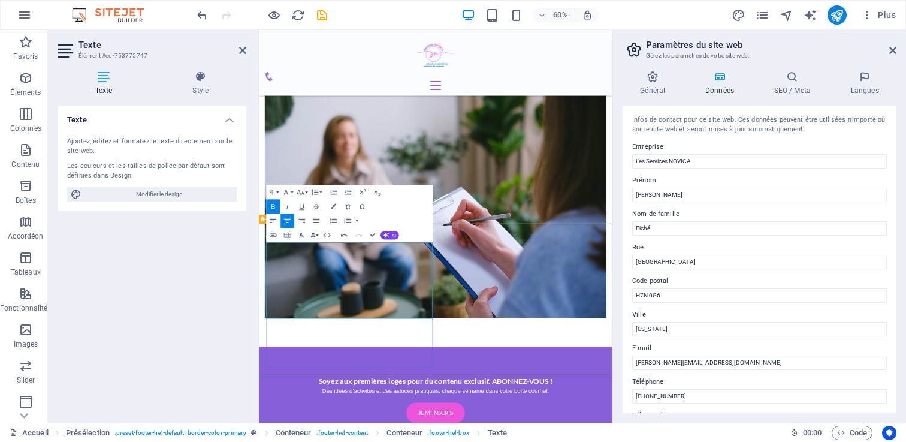
click at [147, 194] on span "Modifier le design" at bounding box center [159, 194] width 148 height 14
select select "rem"
select select "300"
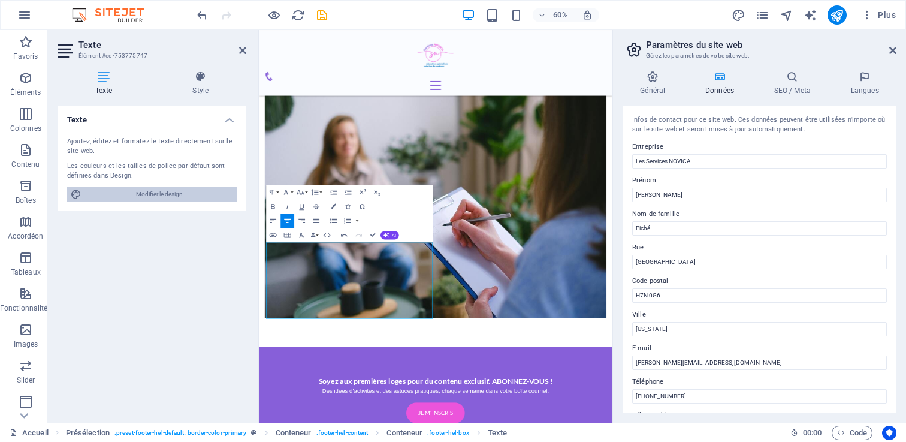
select select "px"
select select "rem"
select select "700"
select select "px"
select select "rem"
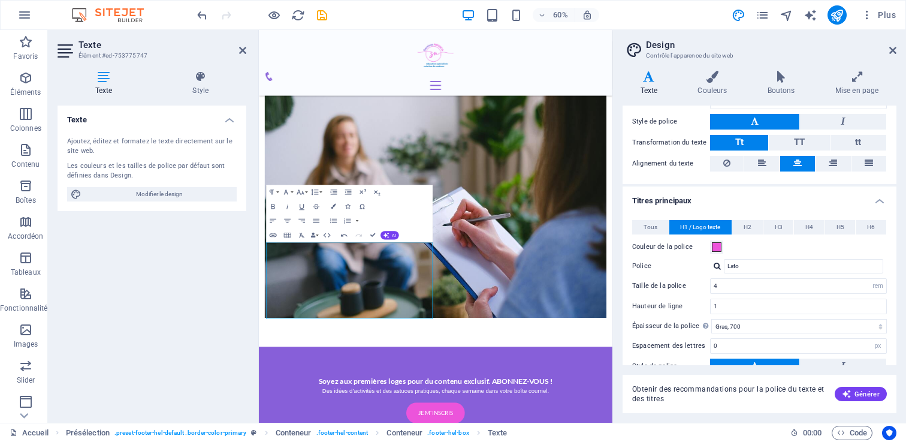
scroll to position [266, 0]
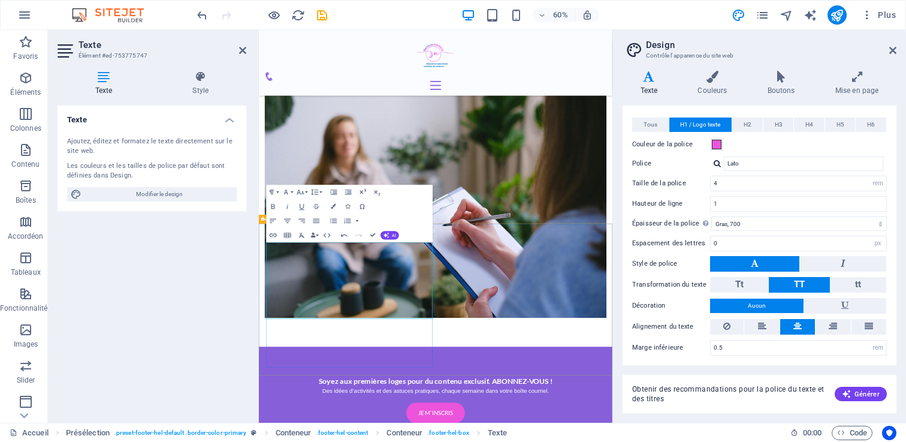
drag, startPoint x: 341, startPoint y: 392, endPoint x: 546, endPoint y: 514, distance: 238.3
click at [271, 217] on icon "button" at bounding box center [273, 220] width 8 height 8
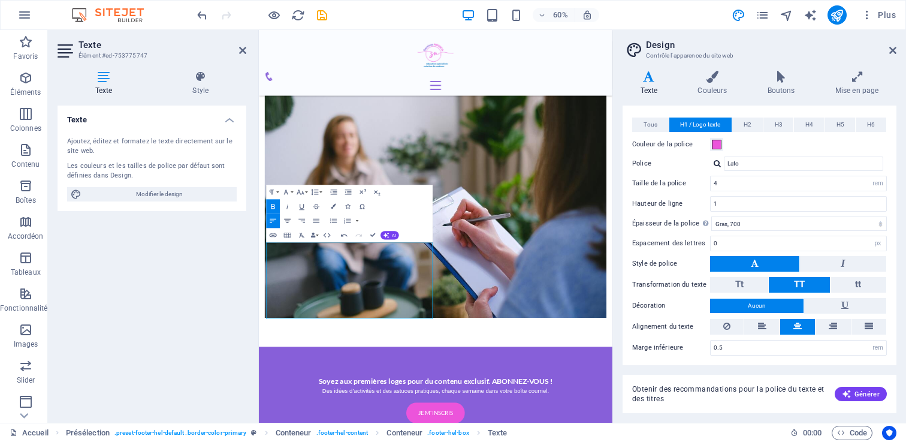
click at [287, 214] on button "Align Center" at bounding box center [288, 220] width 14 height 14
click at [304, 192] on button "Font Size" at bounding box center [302, 192] width 14 height 14
click at [291, 220] on link "18" at bounding box center [296, 224] width 26 height 11
click at [298, 189] on icon "button" at bounding box center [300, 192] width 8 height 8
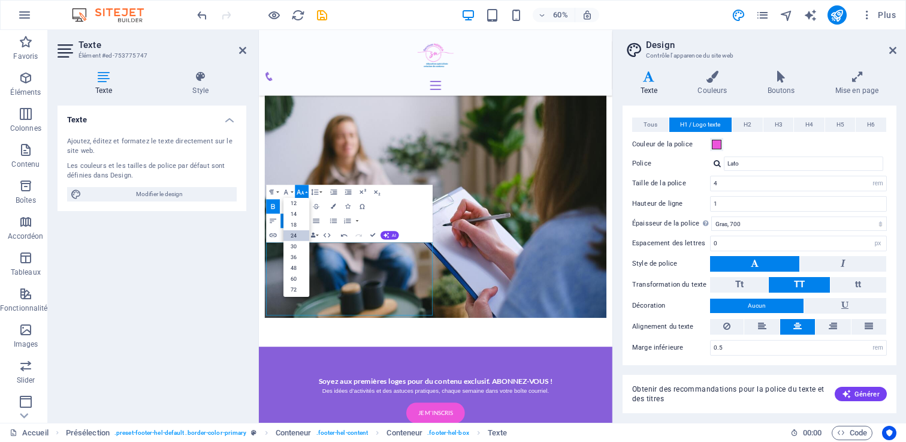
scroll to position [96, 0]
click at [290, 245] on link "36" at bounding box center [296, 245] width 26 height 11
click at [304, 191] on icon "button" at bounding box center [300, 192] width 8 height 8
click at [299, 233] on link "30" at bounding box center [296, 234] width 26 height 11
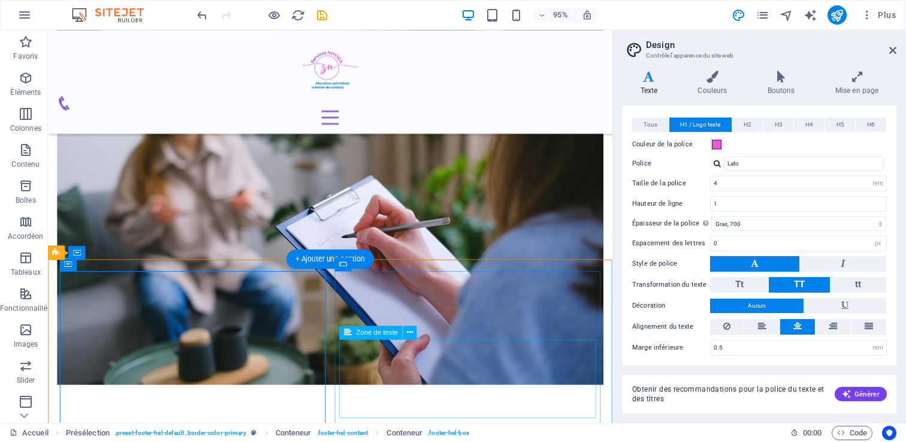
scroll to position [1879, 0]
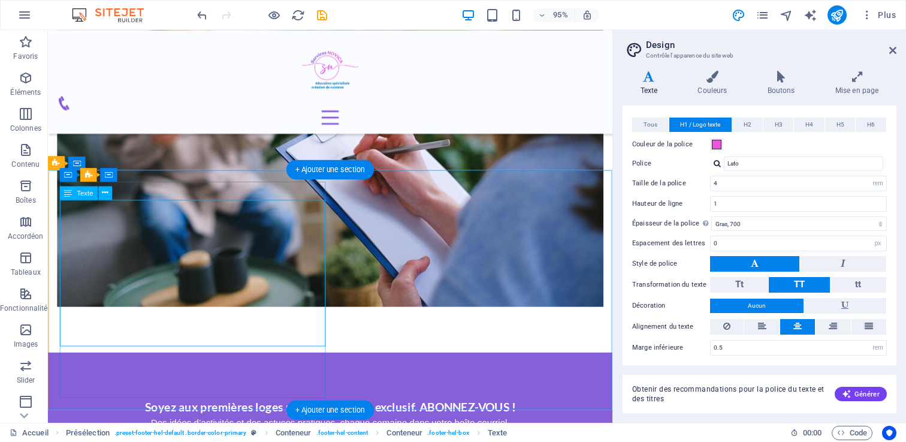
scroll to position [1946, 0]
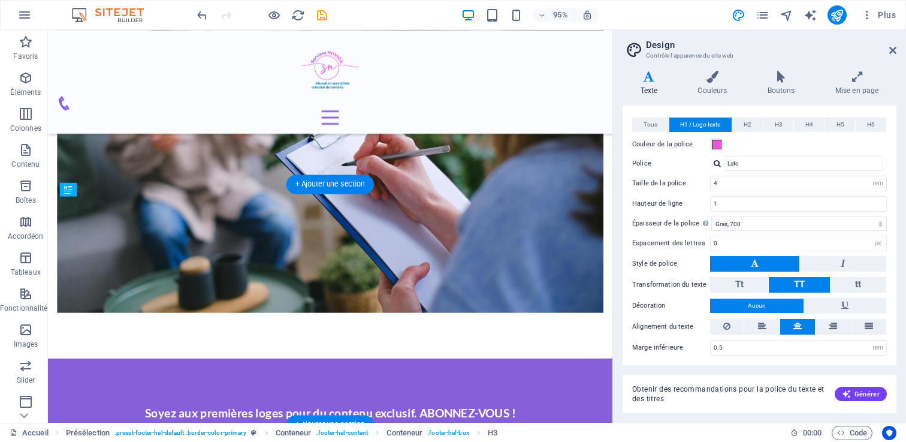
drag, startPoint x: 86, startPoint y: 213, endPoint x: 137, endPoint y: 228, distance: 53.5
drag, startPoint x: 114, startPoint y: 369, endPoint x: 126, endPoint y: 211, distance: 158.7
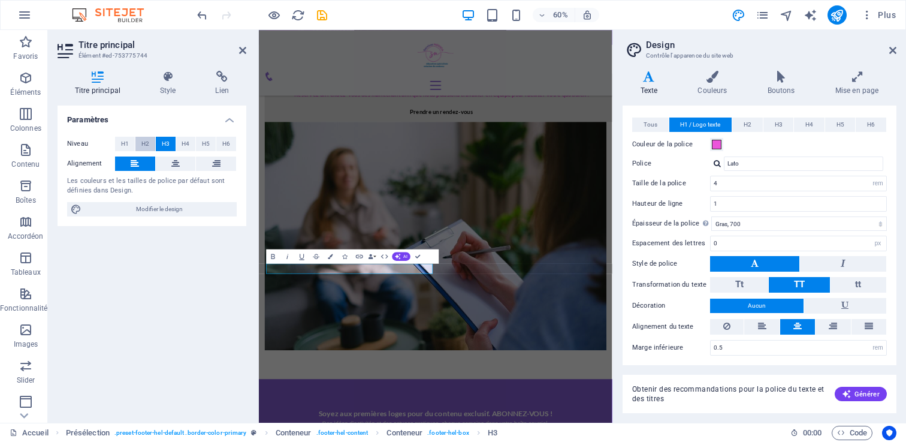
click at [147, 141] on span "H2" at bounding box center [145, 144] width 8 height 14
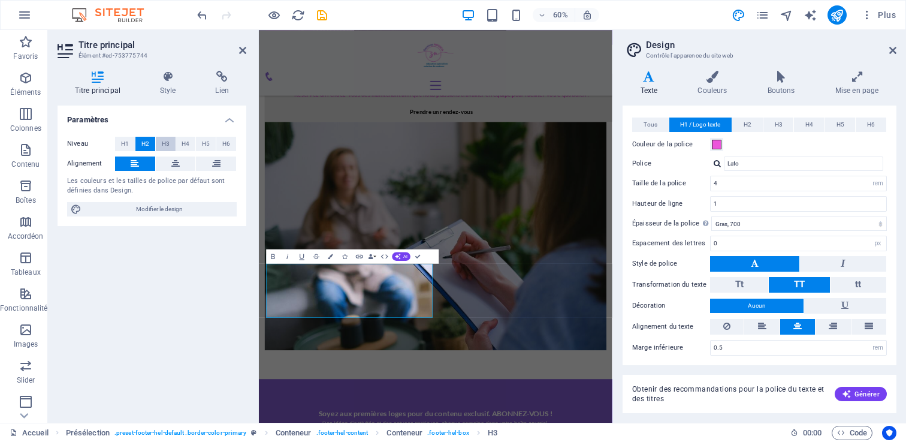
click at [159, 137] on button "H3" at bounding box center [166, 144] width 20 height 14
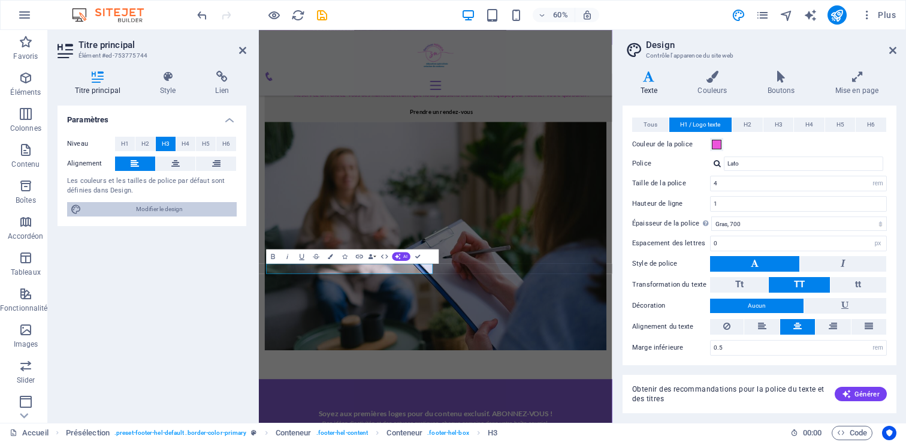
click at [176, 202] on span "Modifier le design" at bounding box center [159, 209] width 148 height 14
click at [785, 123] on button "H3" at bounding box center [778, 124] width 31 height 14
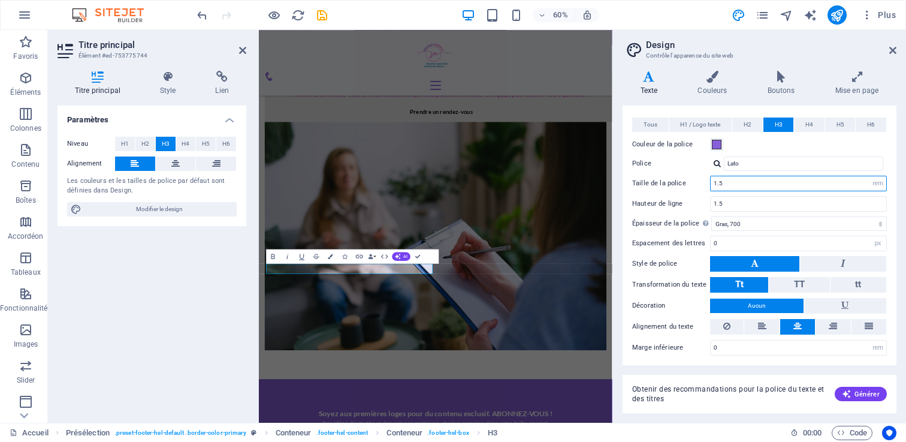
click at [745, 182] on input "1.5" at bounding box center [798, 183] width 176 height 14
drag, startPoint x: 745, startPoint y: 182, endPoint x: 688, endPoint y: 182, distance: 56.9
click at [688, 182] on div "Taille de la police 1.5 rem px em %" at bounding box center [759, 184] width 255 height 16
click at [795, 141] on div "Couleur de la police" at bounding box center [759, 144] width 255 height 14
drag, startPoint x: 740, startPoint y: 188, endPoint x: 679, endPoint y: 180, distance: 61.5
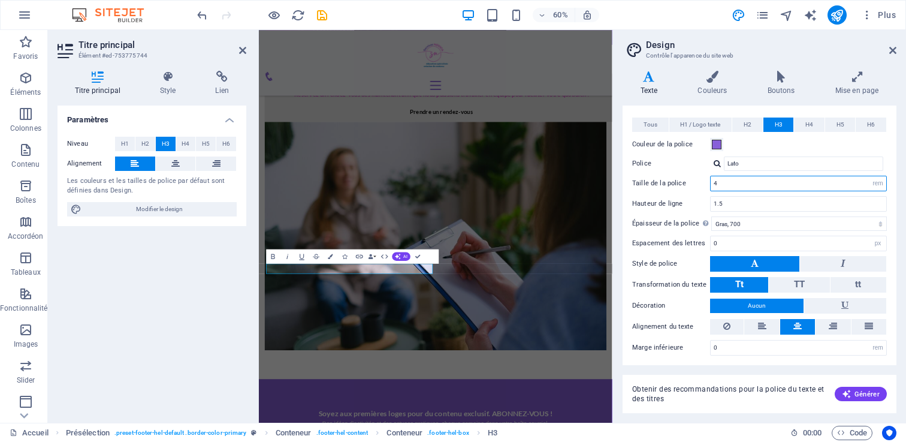
click at [679, 180] on div "Taille de la police 4 rem px em %" at bounding box center [759, 184] width 255 height 16
click at [791, 142] on div "Couleur de la police" at bounding box center [759, 144] width 255 height 14
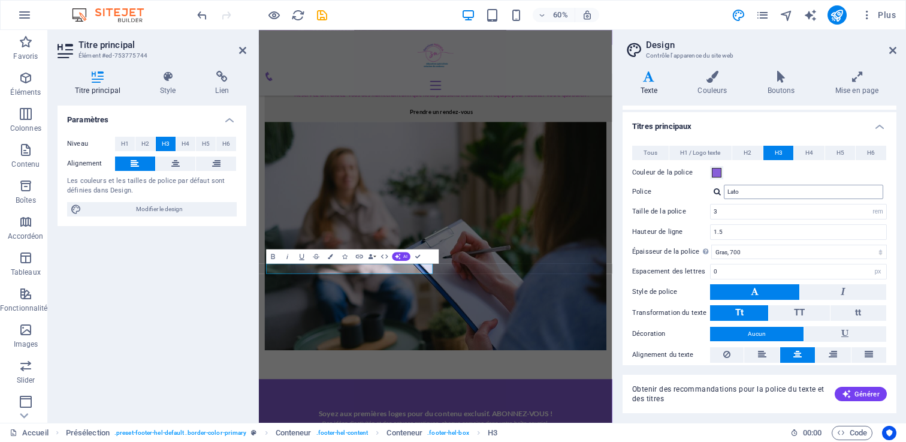
scroll to position [244, 0]
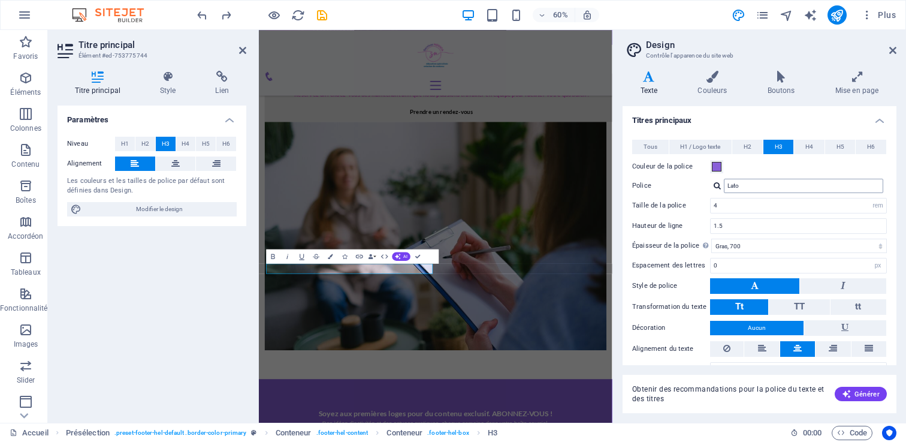
type input "1.5"
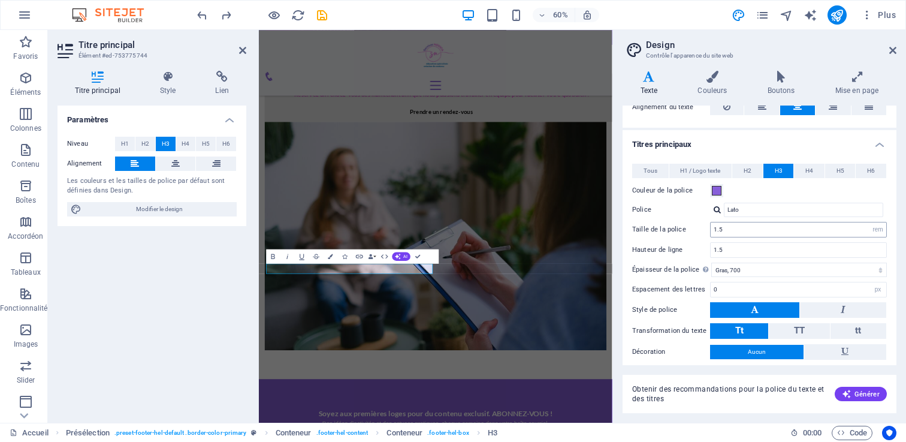
scroll to position [207, 0]
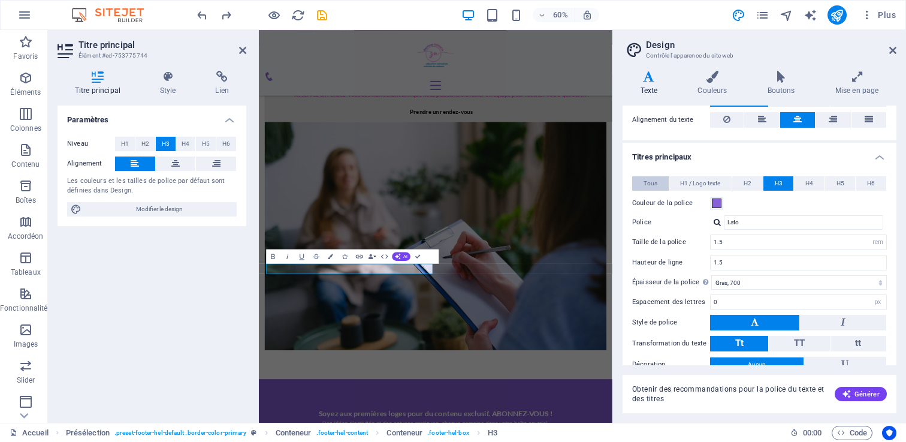
click at [647, 177] on span "Tous" at bounding box center [650, 183] width 14 height 14
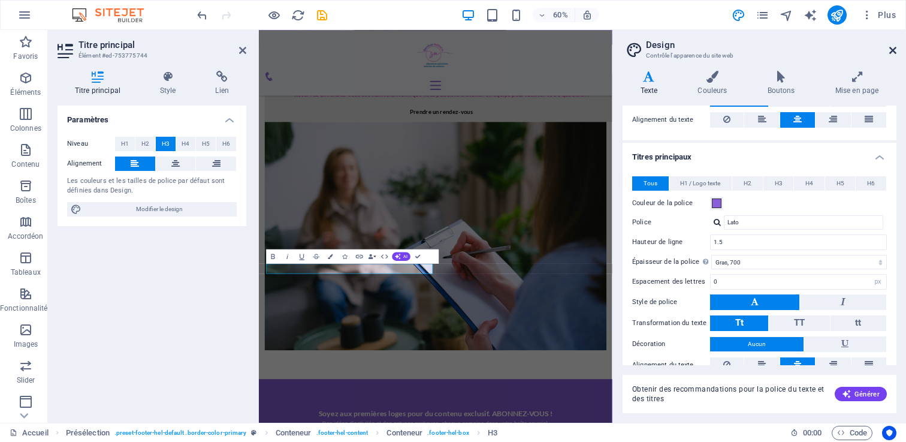
click at [894, 52] on icon at bounding box center [892, 51] width 7 height 10
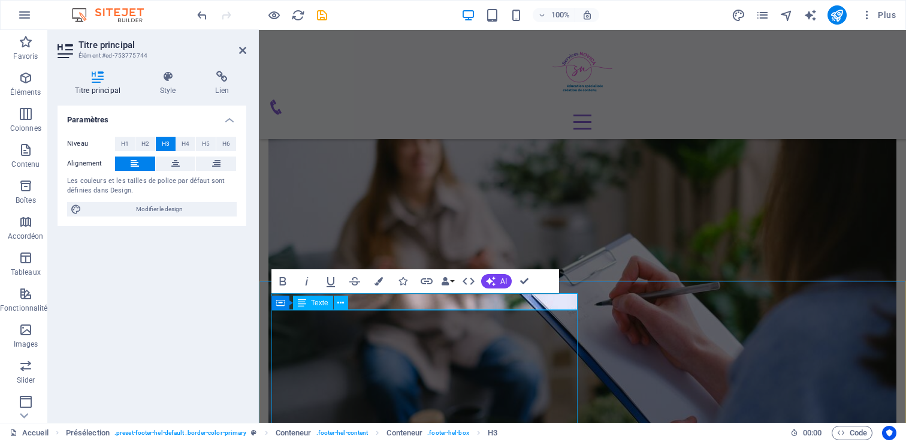
scroll to position [1824, 0]
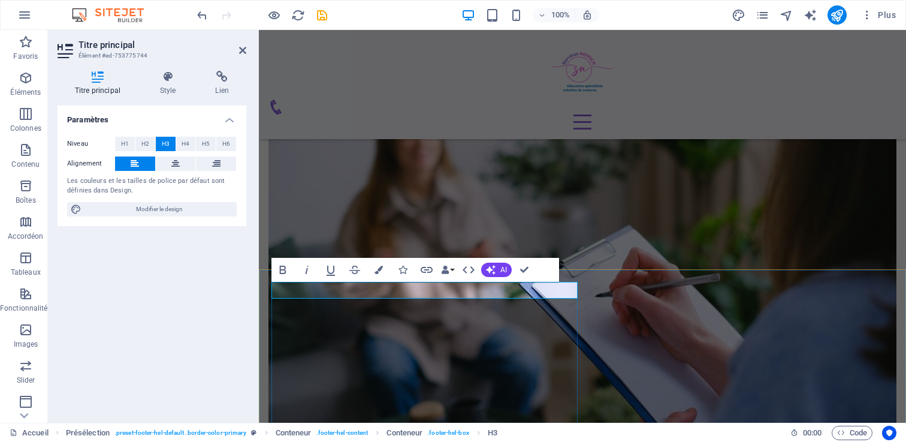
click at [450, 268] on button "Data Bindings" at bounding box center [447, 270] width 17 height 24
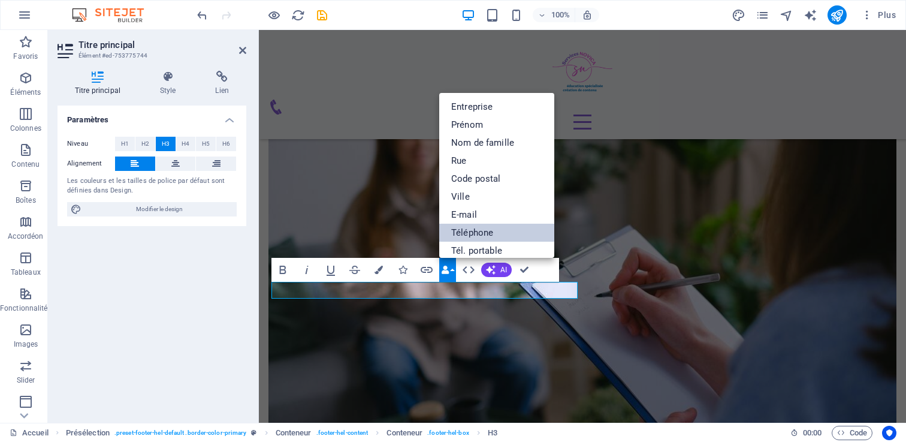
click at [470, 228] on link "Téléphone" at bounding box center [496, 232] width 115 height 18
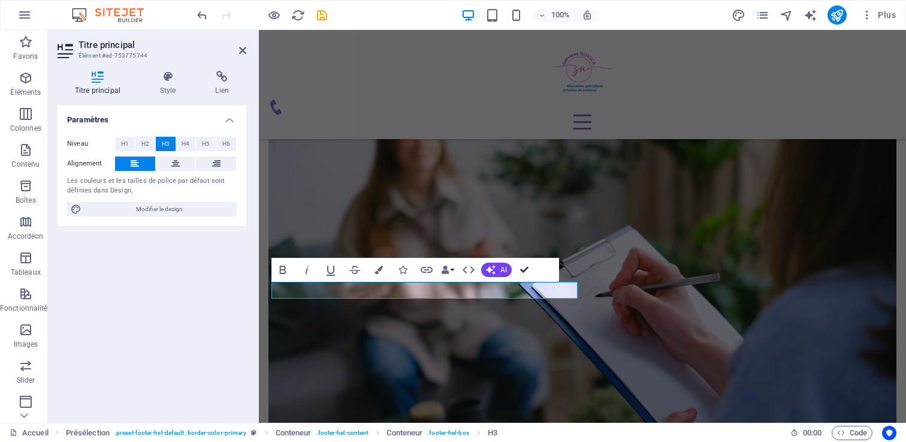
scroll to position [1837, 0]
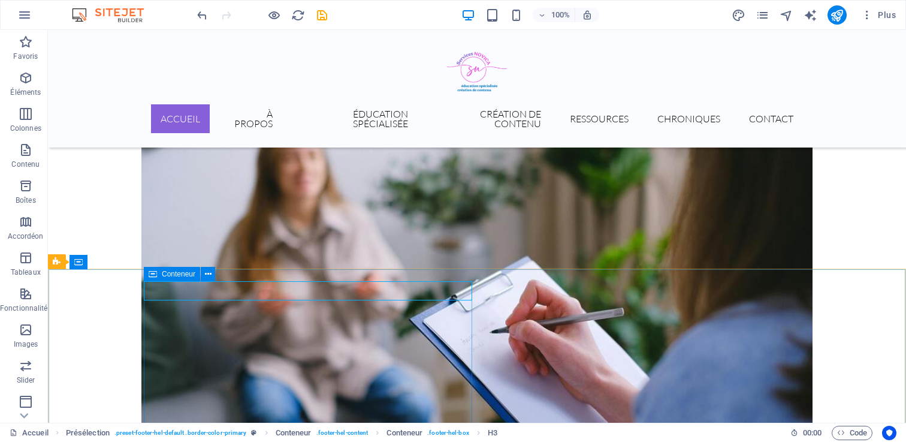
click at [150, 276] on icon at bounding box center [153, 274] width 8 height 14
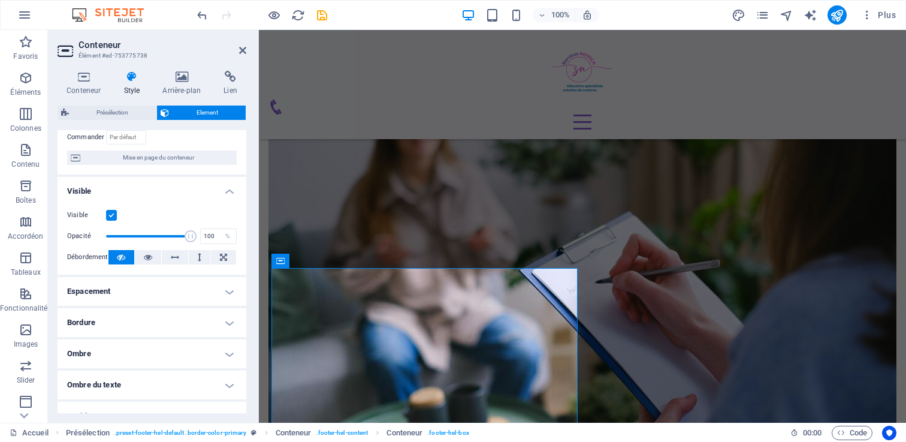
scroll to position [0, 0]
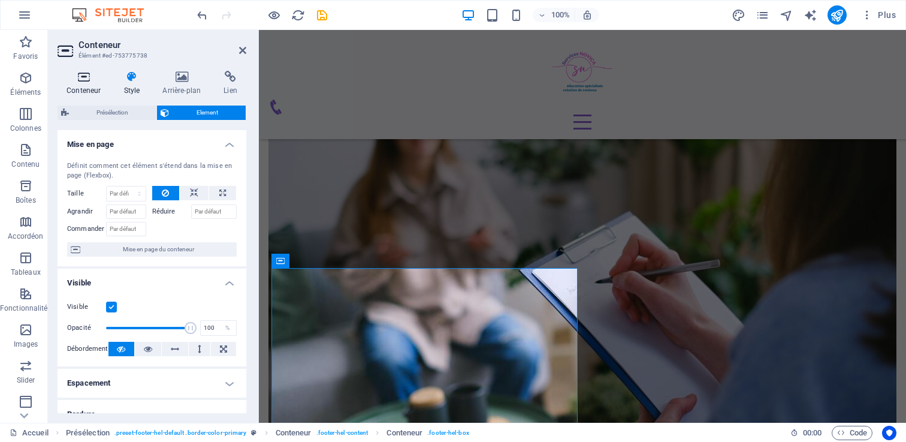
click at [83, 78] on icon at bounding box center [84, 77] width 52 height 12
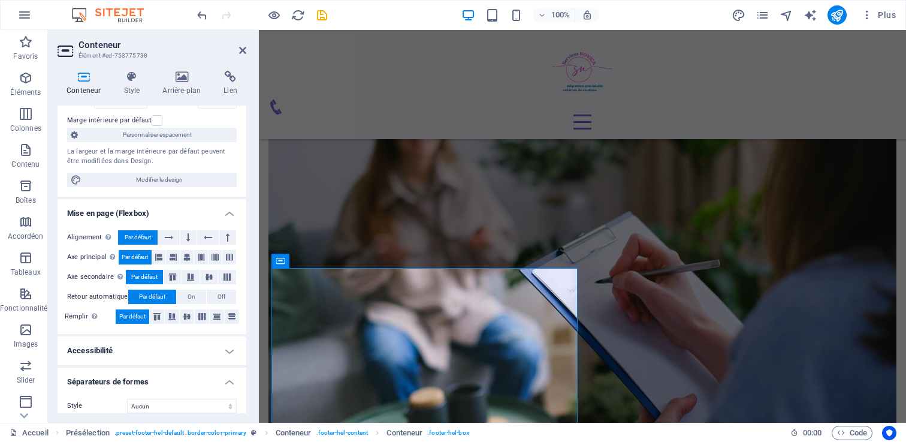
scroll to position [105, 0]
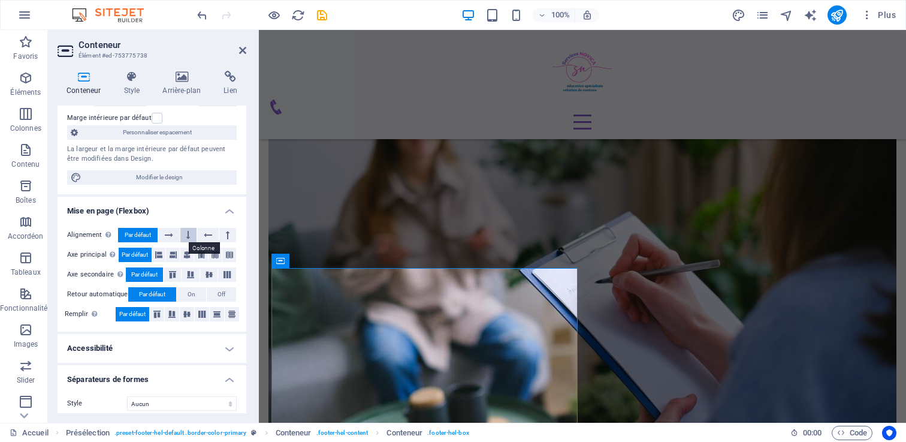
click at [188, 234] on icon at bounding box center [188, 235] width 4 height 14
click at [166, 234] on icon at bounding box center [169, 235] width 8 height 14
click at [139, 235] on span "Par défaut" at bounding box center [138, 235] width 26 height 14
click at [186, 247] on icon at bounding box center [186, 254] width 7 height 14
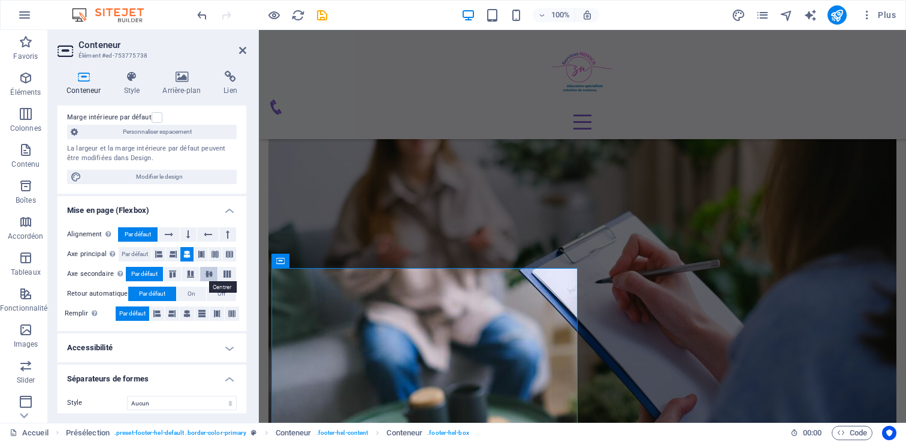
click at [202, 273] on icon at bounding box center [209, 273] width 14 height 7
click at [189, 312] on icon at bounding box center [186, 313] width 7 height 14
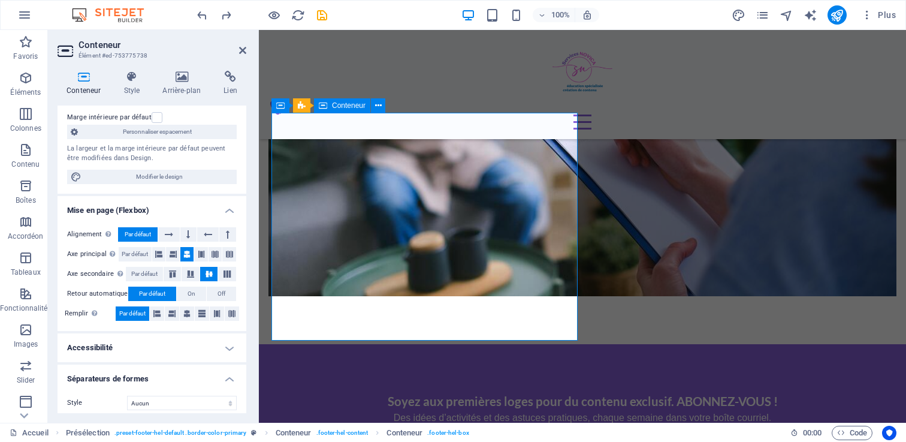
scroll to position [1994, 0]
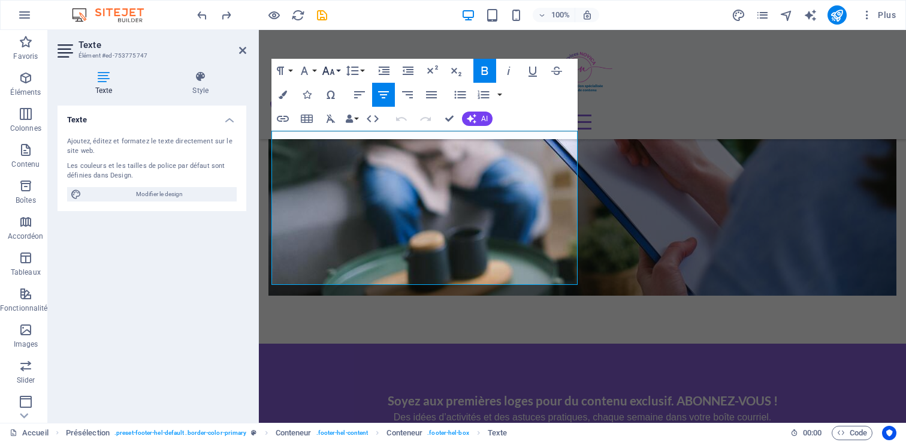
click at [331, 68] on icon "button" at bounding box center [328, 71] width 14 height 14
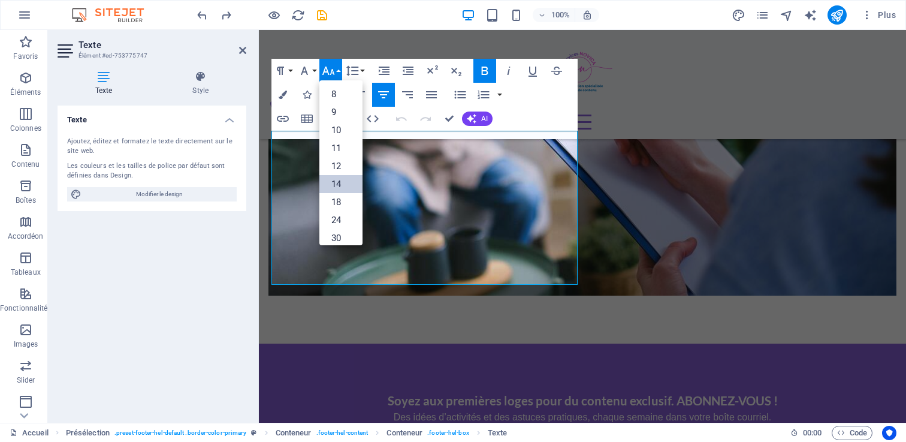
click at [336, 178] on link "14" at bounding box center [340, 184] width 43 height 18
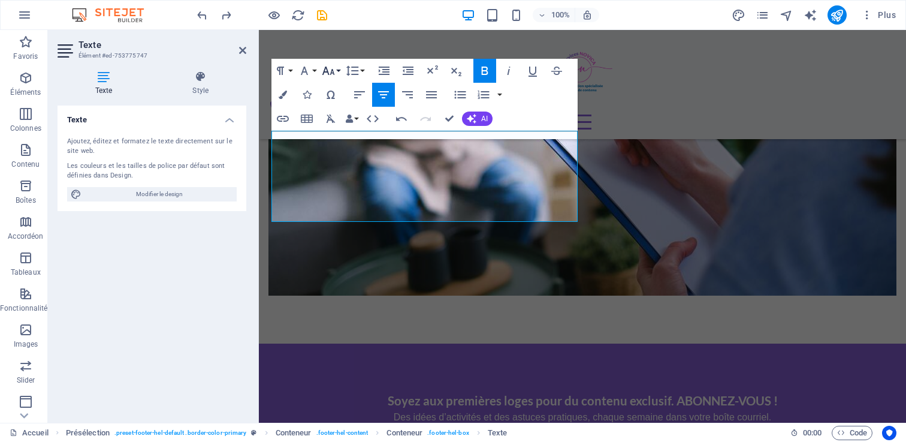
click at [336, 68] on button "Font Size" at bounding box center [330, 71] width 23 height 24
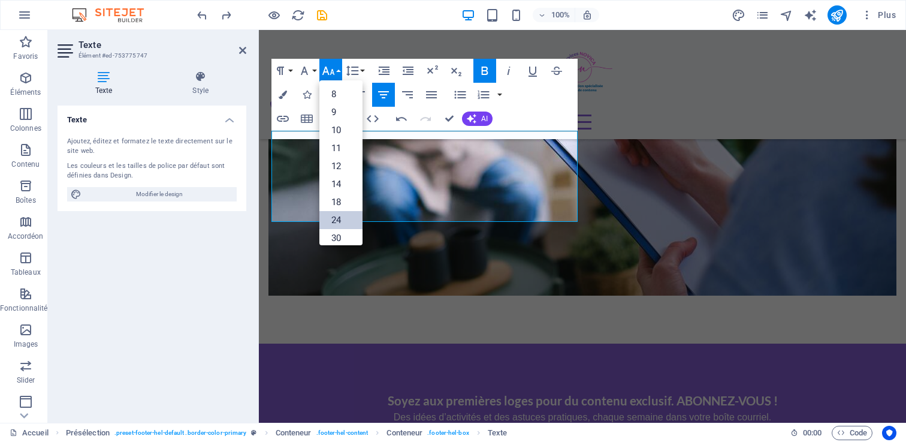
click at [337, 217] on link "24" at bounding box center [340, 220] width 43 height 18
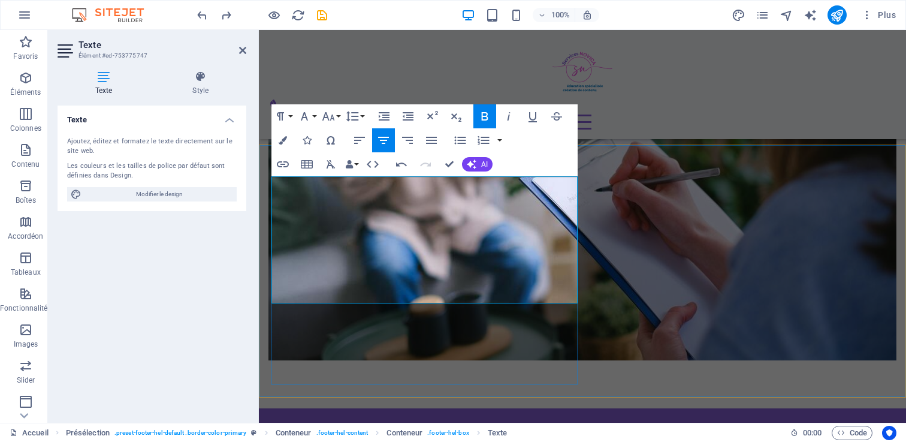
scroll to position [1893, 0]
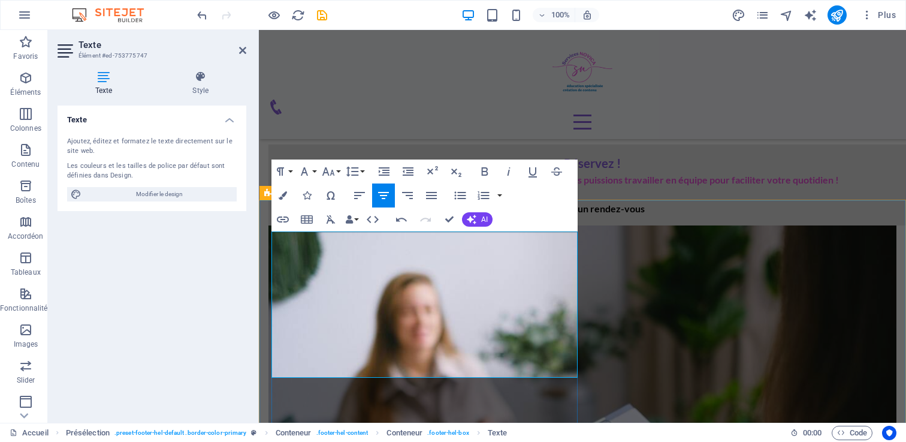
scroll to position [2000, 0]
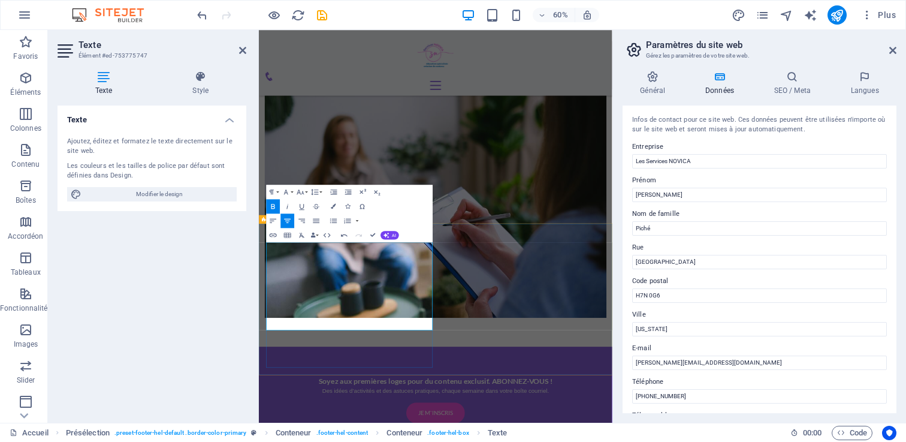
drag, startPoint x: 348, startPoint y: 420, endPoint x: 464, endPoint y: 414, distance: 115.8
click at [301, 191] on icon "button" at bounding box center [300, 192] width 8 height 8
click at [301, 189] on icon "button" at bounding box center [300, 192] width 8 height 8
drag, startPoint x: 534, startPoint y: 392, endPoint x: 273, endPoint y: 392, distance: 260.6
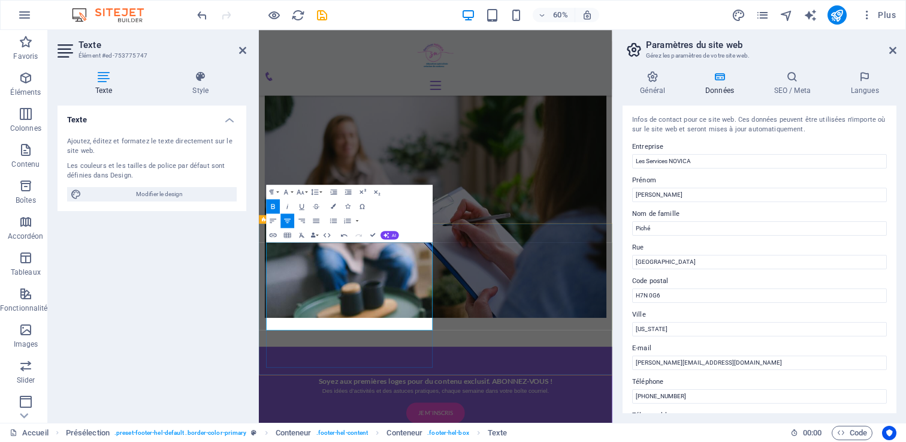
click at [306, 189] on button "Font Size" at bounding box center [302, 192] width 14 height 14
click at [300, 271] on link "18" at bounding box center [296, 270] width 26 height 11
click at [303, 188] on icon "button" at bounding box center [300, 192] width 8 height 8
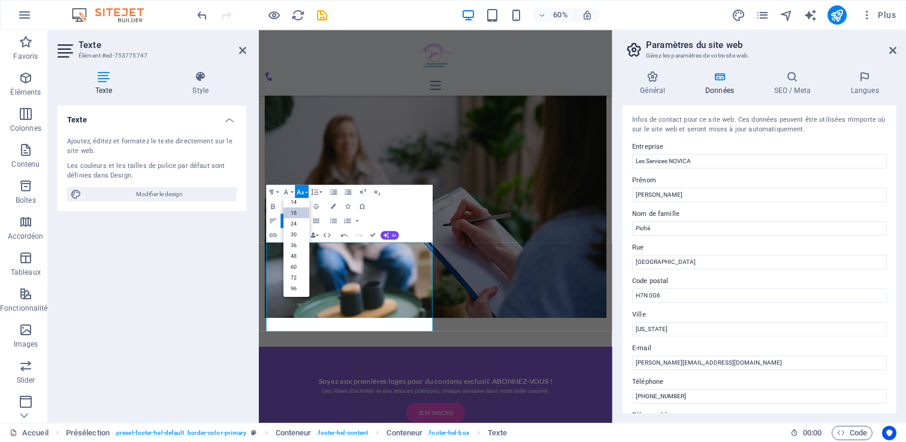
scroll to position [96, 0]
click at [292, 223] on link "24" at bounding box center [296, 223] width 26 height 11
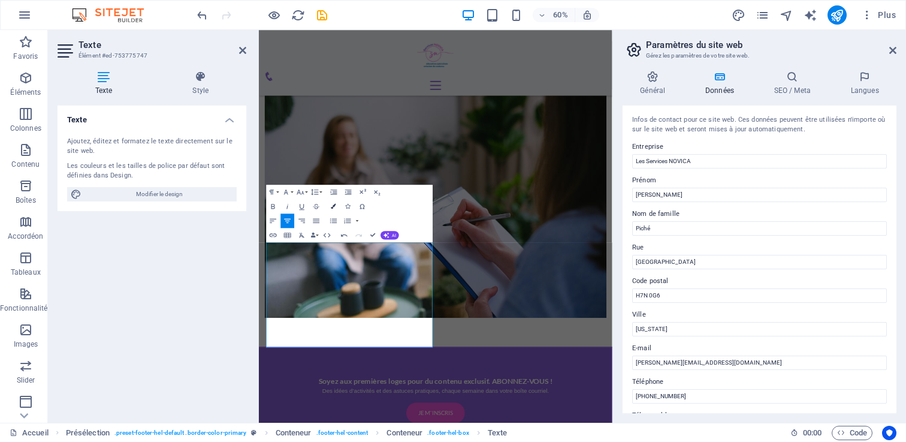
click at [331, 204] on icon "button" at bounding box center [333, 206] width 5 height 5
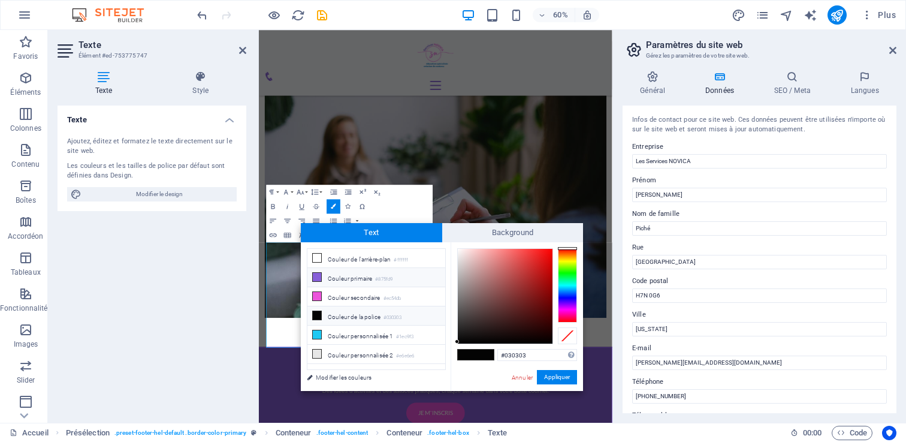
click at [326, 281] on li "Couleur primaire #875fd9" at bounding box center [376, 277] width 138 height 19
type input "#875fd9"
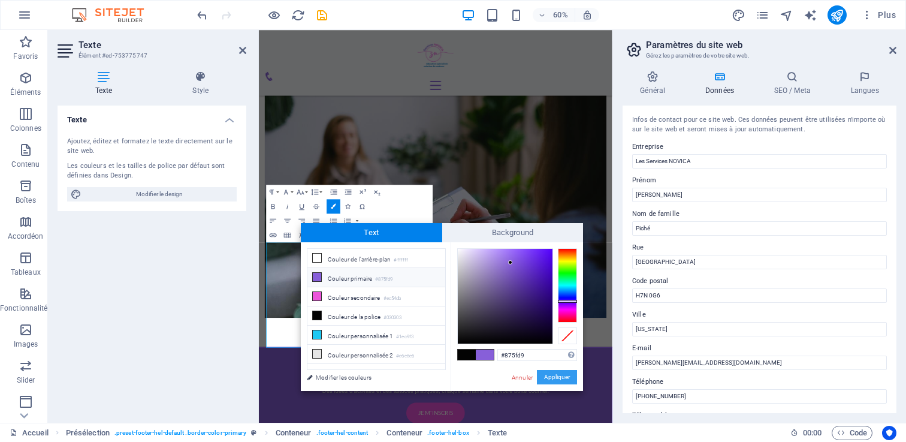
click at [554, 373] on button "Appliquer" at bounding box center [557, 377] width 40 height 14
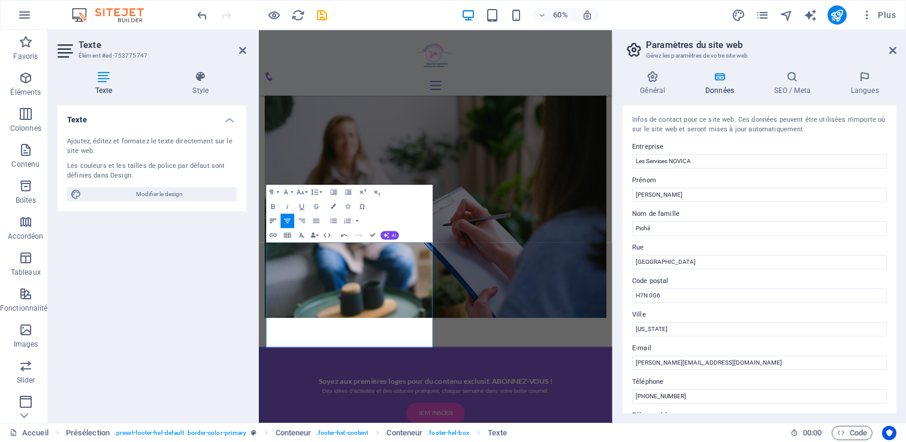
click at [269, 219] on icon "button" at bounding box center [273, 220] width 8 height 8
click at [287, 220] on icon "button" at bounding box center [287, 220] width 8 height 8
click at [320, 189] on button "Line Height" at bounding box center [317, 192] width 14 height 14
click at [313, 216] on link "Single" at bounding box center [308, 216] width 32 height 11
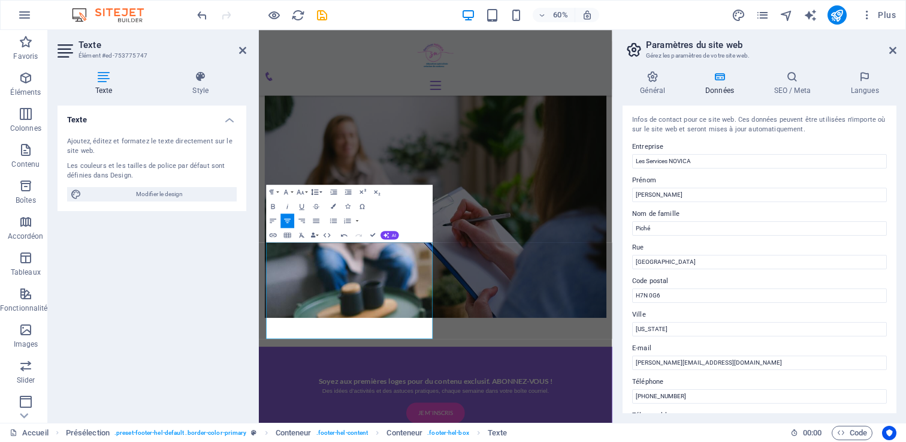
click at [322, 190] on button "Line Height" at bounding box center [317, 192] width 14 height 14
click at [322, 189] on button "Line Height" at bounding box center [317, 192] width 14 height 14
click at [337, 188] on icon "button" at bounding box center [333, 192] width 8 height 8
click at [291, 189] on button "Font Family" at bounding box center [288, 192] width 14 height 14
click at [291, 188] on button "Font Family" at bounding box center [288, 192] width 14 height 14
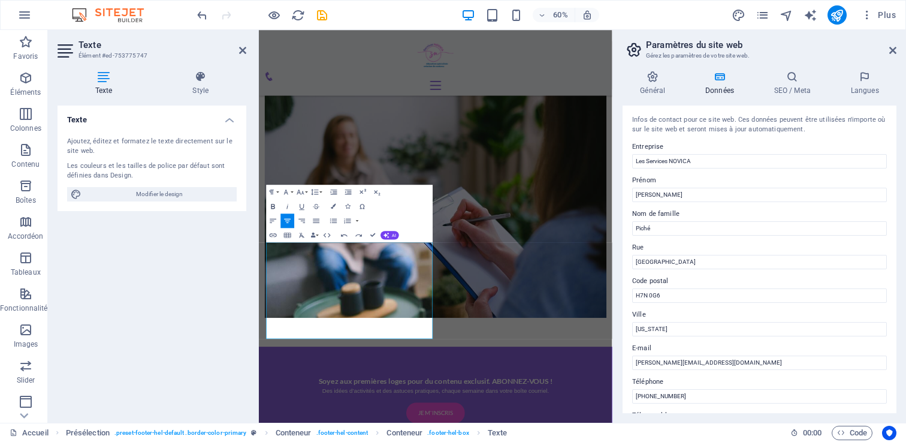
click at [270, 204] on icon "button" at bounding box center [273, 206] width 8 height 8
drag, startPoint x: 348, startPoint y: 427, endPoint x: 495, endPoint y: 534, distance: 182.3
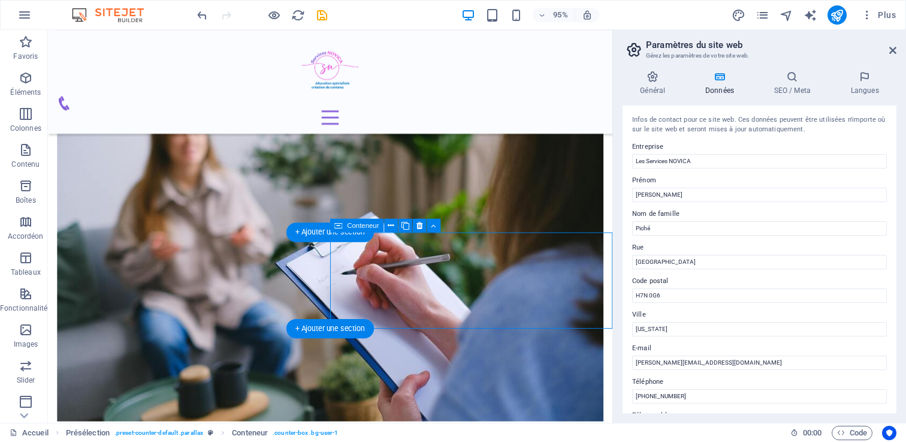
scroll to position [1874, 0]
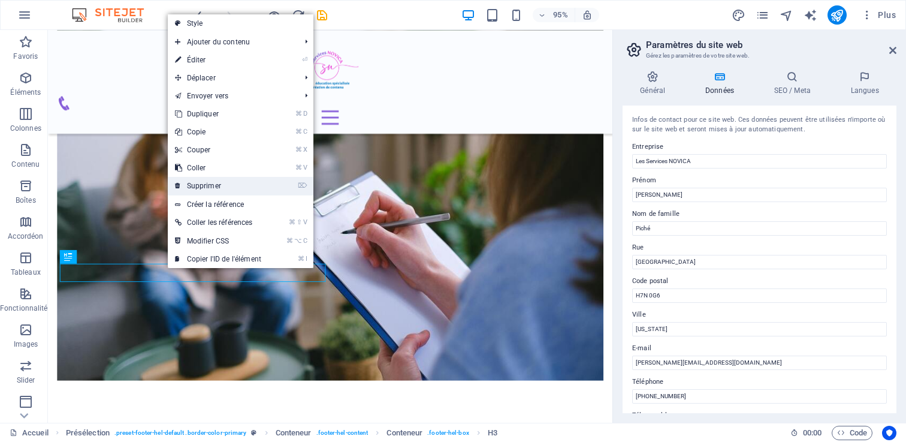
click at [229, 181] on link "⌦ Supprimer" at bounding box center [218, 186] width 101 height 18
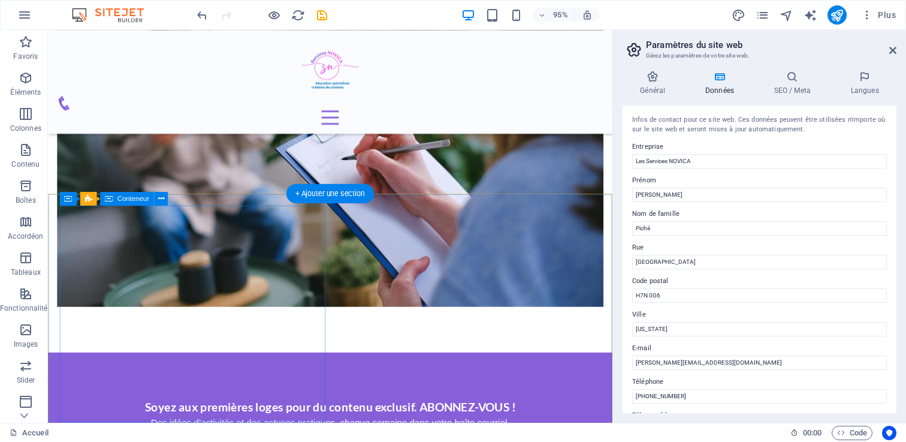
scroll to position [1961, 0]
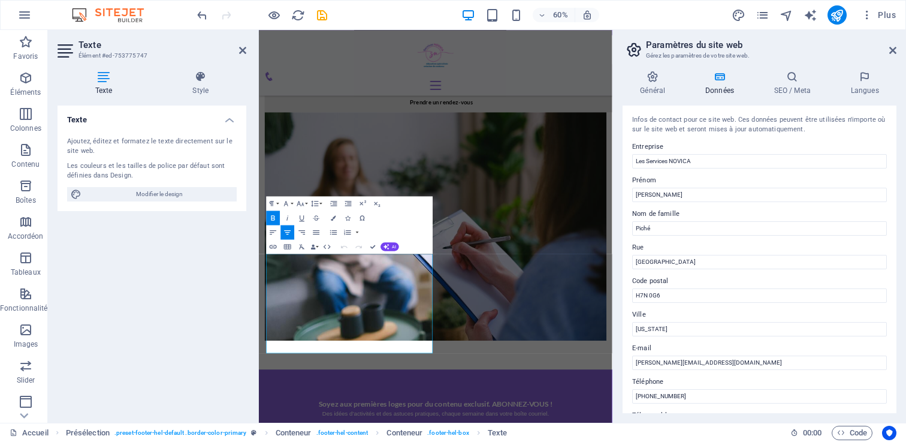
drag, startPoint x: 461, startPoint y: 430, endPoint x: 247, endPoint y: 407, distance: 215.0
click at [259, 407] on html "Skip to main content Accueil À propos Éducation spécialisée Création de contenu…" at bounding box center [553, 47] width 589 height 3956
click at [338, 217] on button "Colors" at bounding box center [333, 217] width 14 height 14
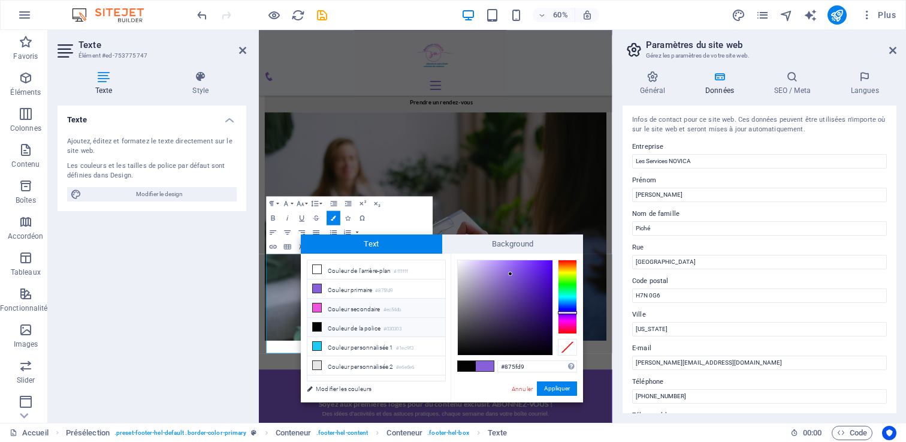
click at [314, 307] on icon at bounding box center [317, 307] width 8 height 8
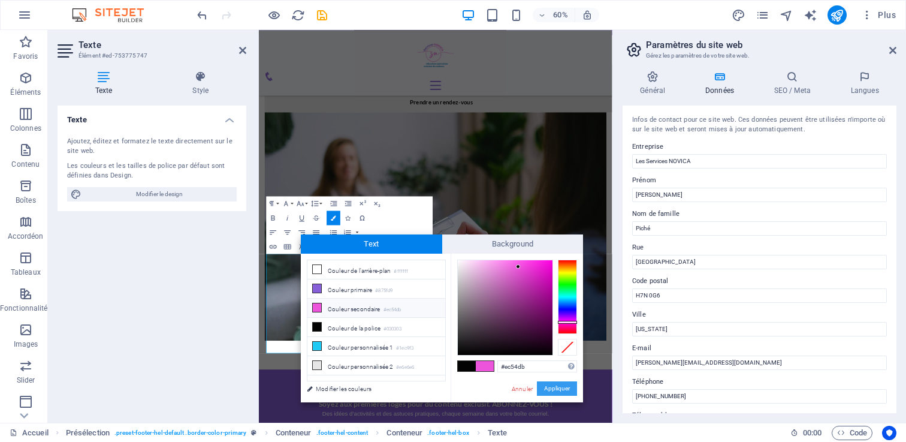
click at [558, 389] on button "Appliquer" at bounding box center [557, 388] width 40 height 14
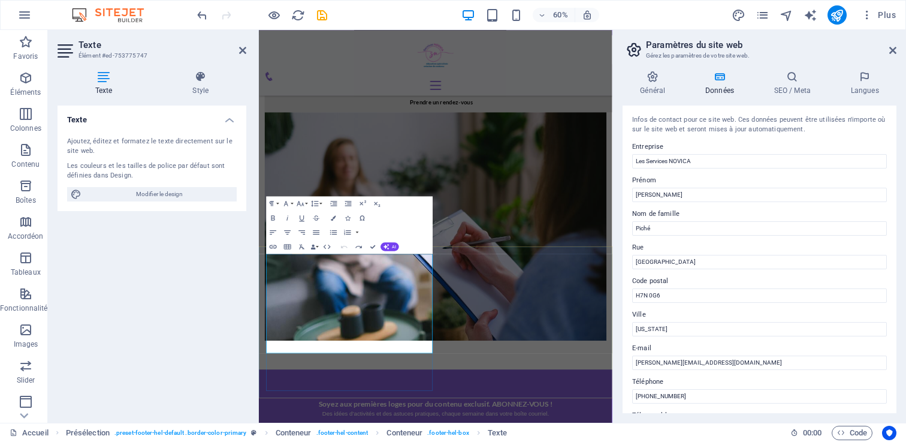
drag, startPoint x: 284, startPoint y: 408, endPoint x: 506, endPoint y: 428, distance: 223.1
click at [332, 214] on button "Colors" at bounding box center [333, 217] width 14 height 14
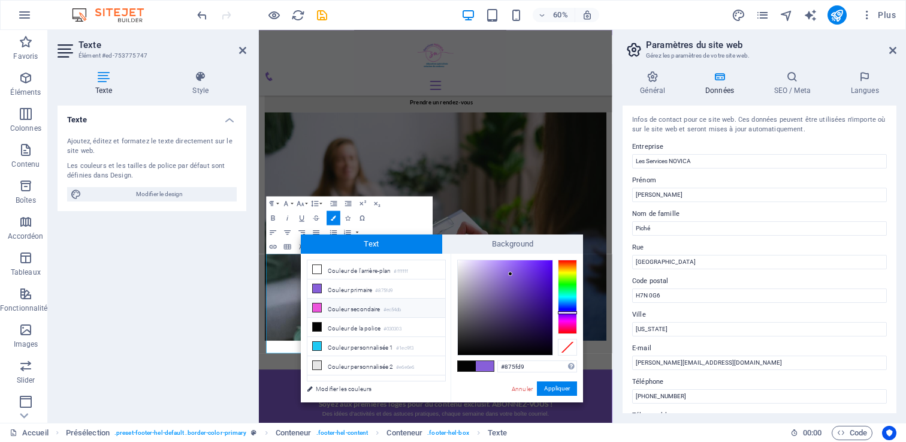
click at [313, 305] on icon at bounding box center [317, 307] width 8 height 8
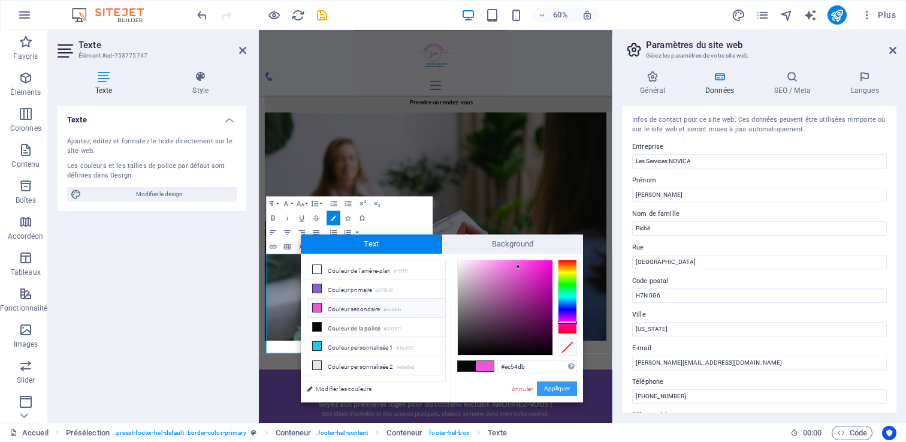
click at [545, 383] on button "Appliquer" at bounding box center [557, 388] width 40 height 14
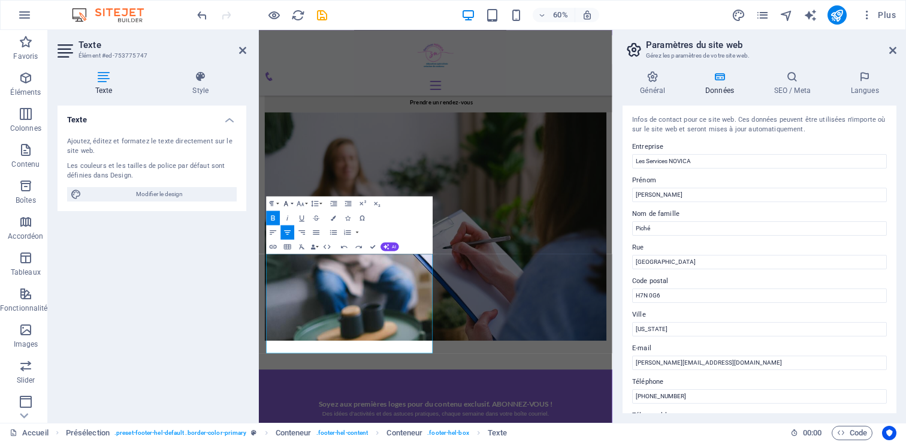
click at [288, 201] on icon "button" at bounding box center [286, 203] width 8 height 8
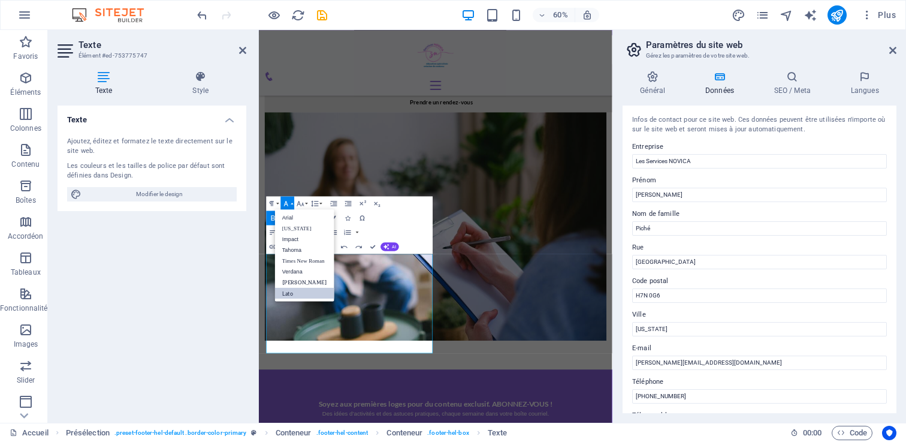
scroll to position [0, 0]
click at [288, 199] on icon "button" at bounding box center [286, 203] width 8 height 8
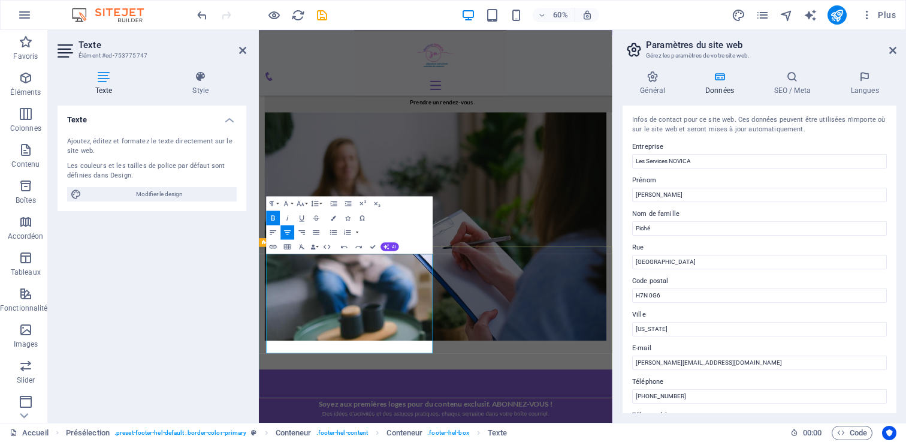
drag, startPoint x: 320, startPoint y: 449, endPoint x: 551, endPoint y: 563, distance: 257.5
click at [333, 217] on icon "button" at bounding box center [333, 217] width 5 height 5
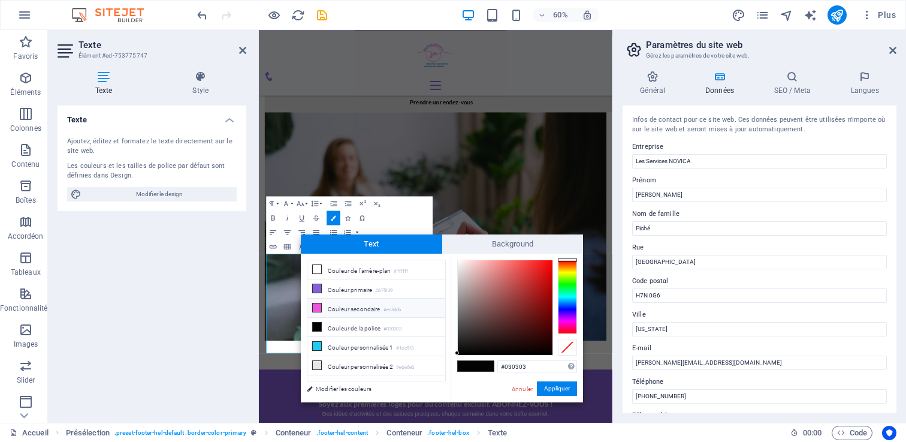
click at [318, 304] on icon at bounding box center [317, 307] width 8 height 8
type input "#ec54db"
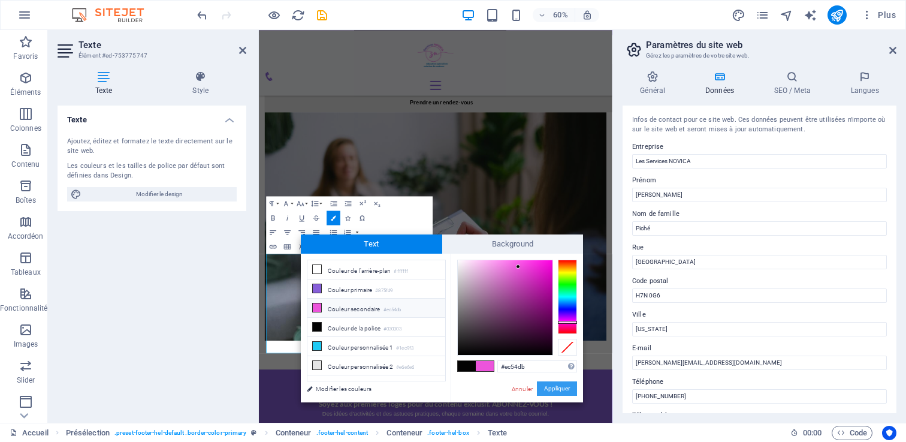
click at [543, 388] on button "Appliquer" at bounding box center [557, 388] width 40 height 14
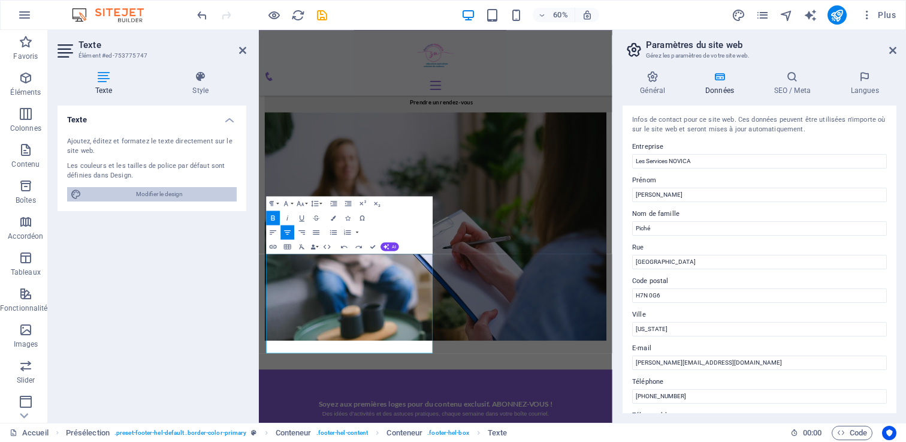
click at [161, 191] on span "Modifier le design" at bounding box center [159, 194] width 148 height 14
select select "rem"
select select "300"
select select "px"
select select "700"
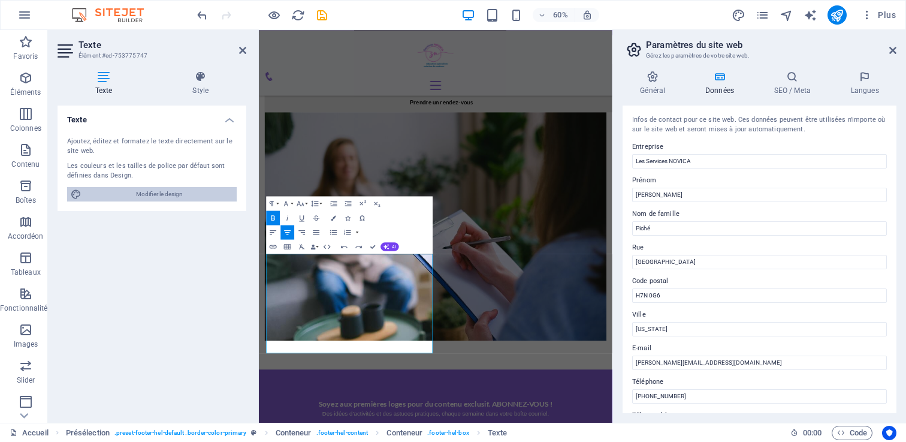
select select "px"
select select "rem"
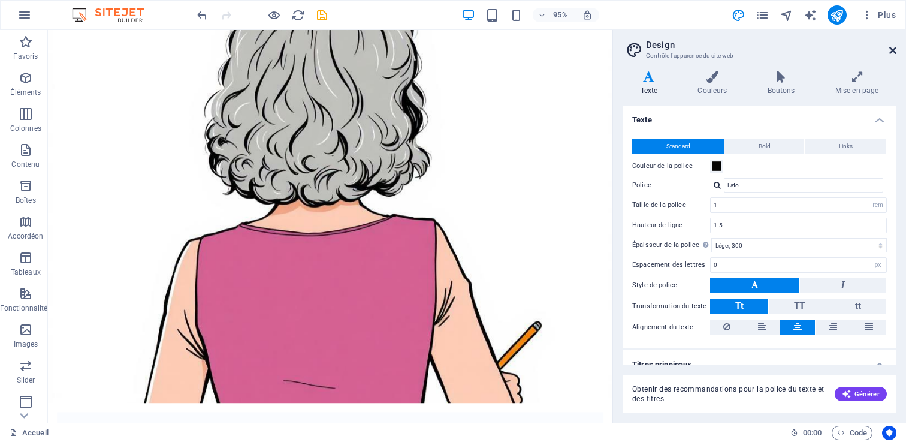
click at [891, 49] on icon at bounding box center [892, 51] width 7 height 10
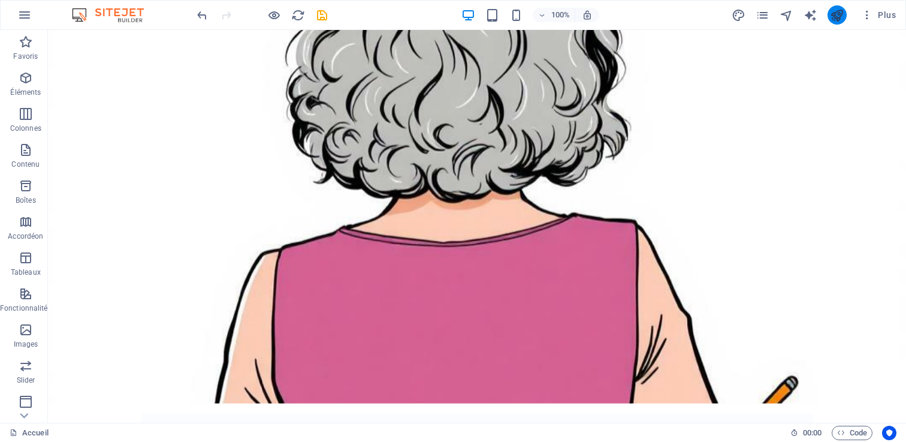
click at [840, 14] on icon "publish" at bounding box center [837, 15] width 14 height 14
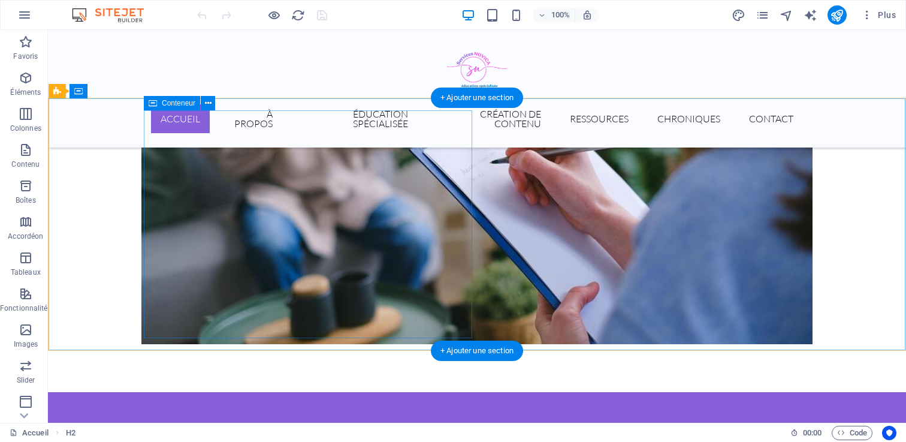
scroll to position [2009, 0]
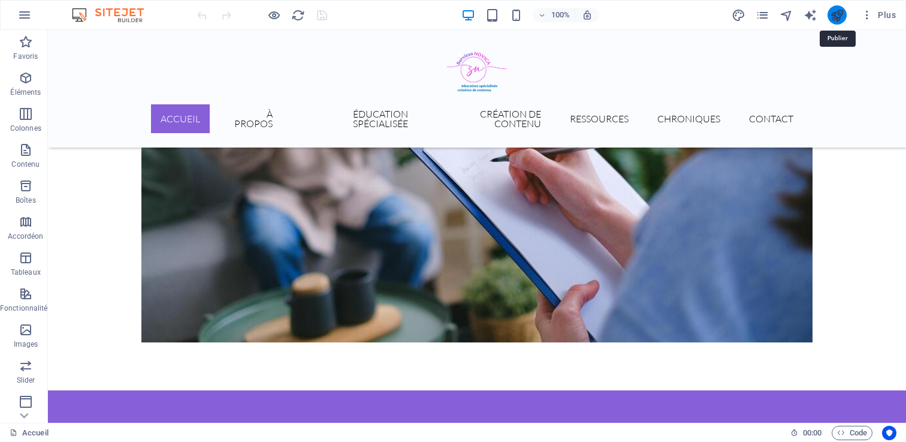
click at [839, 17] on icon "publish" at bounding box center [837, 15] width 14 height 14
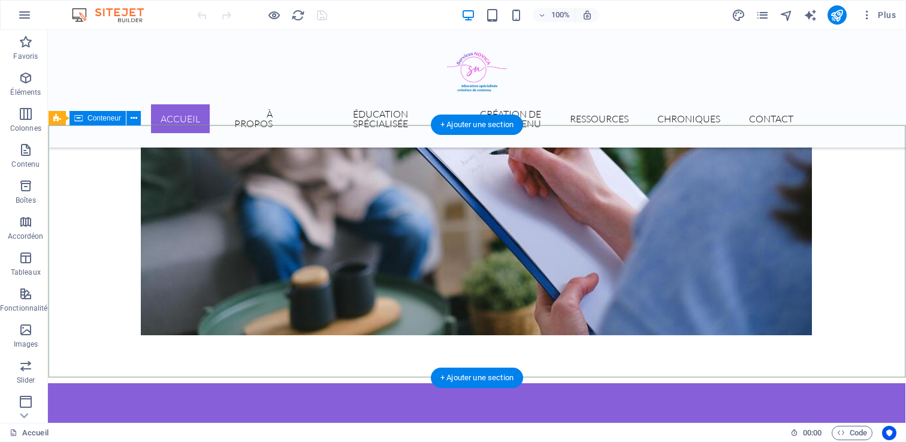
scroll to position [2019, 1]
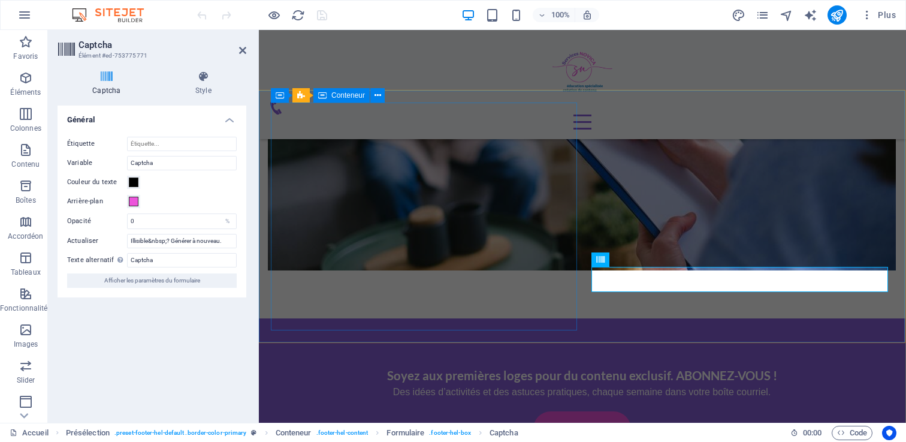
scroll to position [2003, 1]
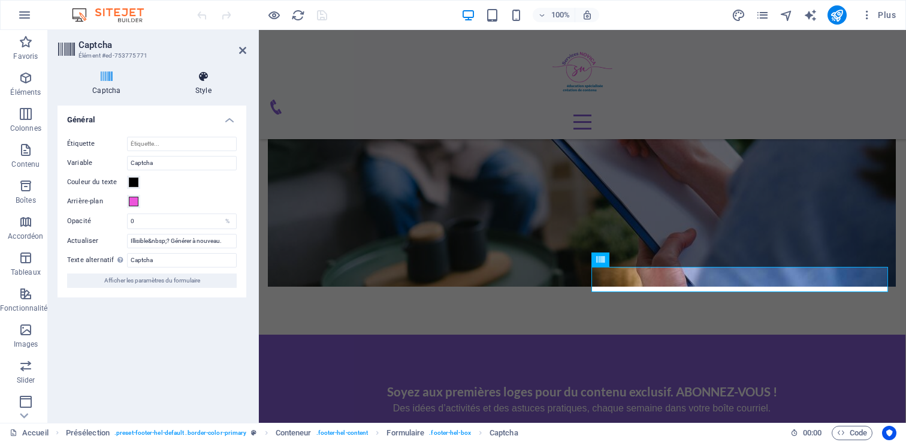
click at [205, 81] on icon at bounding box center [204, 77] width 86 height 12
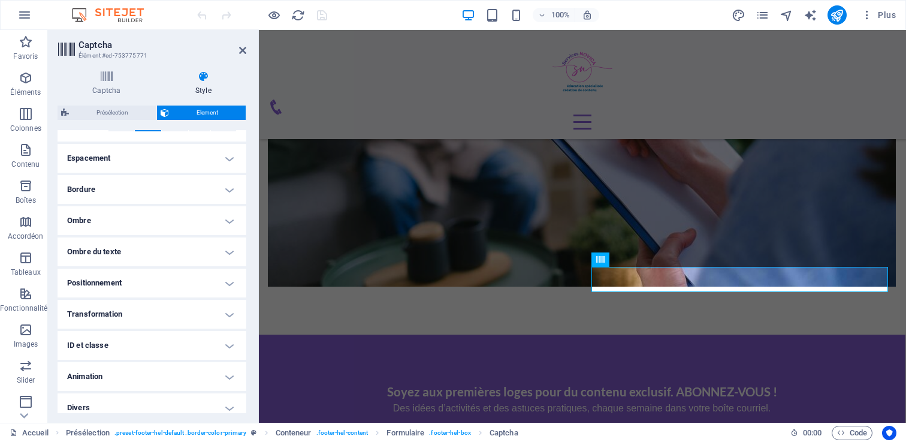
scroll to position [233, 0]
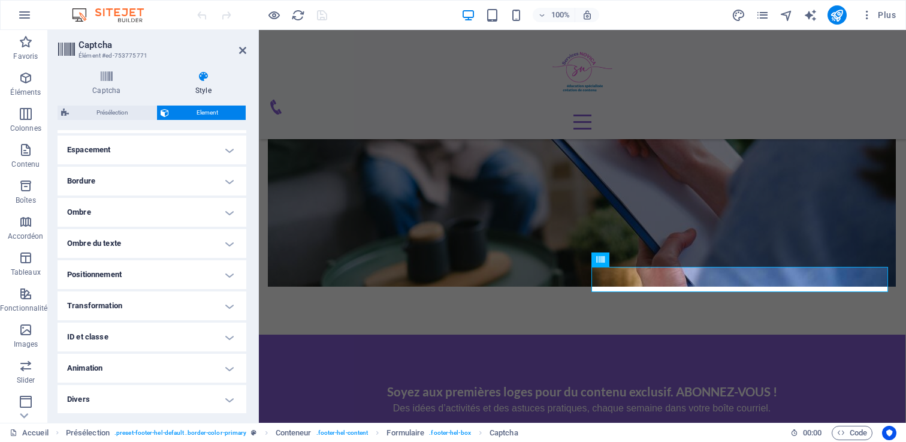
click at [125, 178] on h4 "Bordure" at bounding box center [152, 181] width 189 height 29
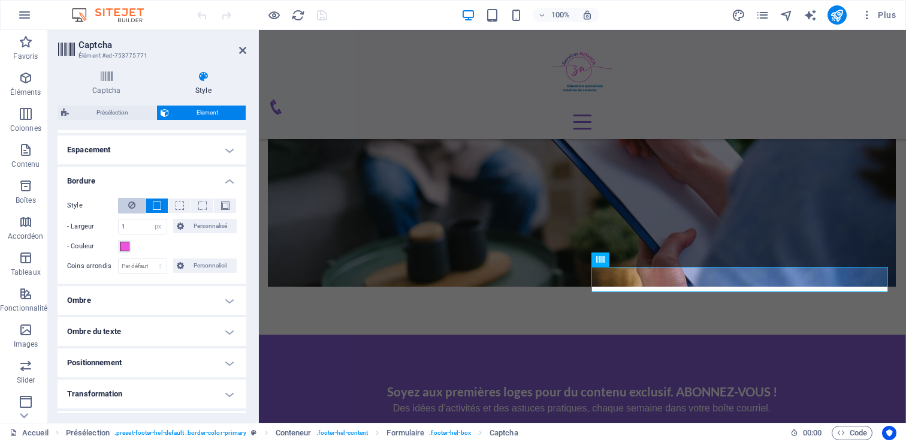
click at [131, 203] on icon at bounding box center [131, 205] width 7 height 14
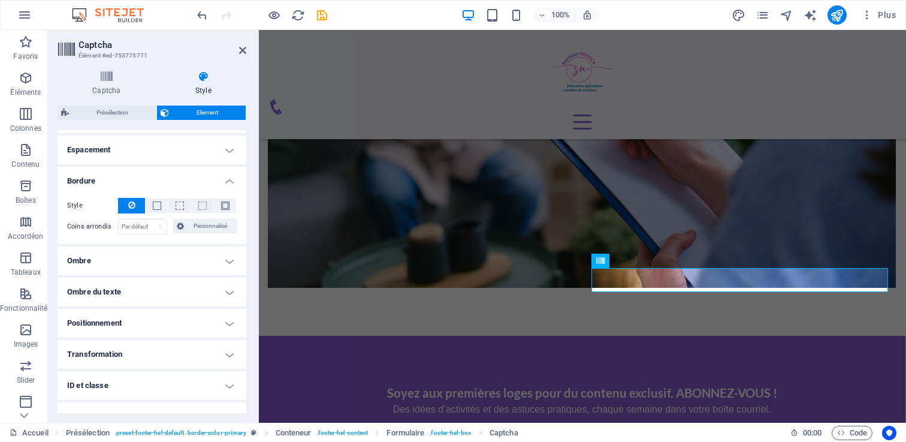
scroll to position [282, 0]
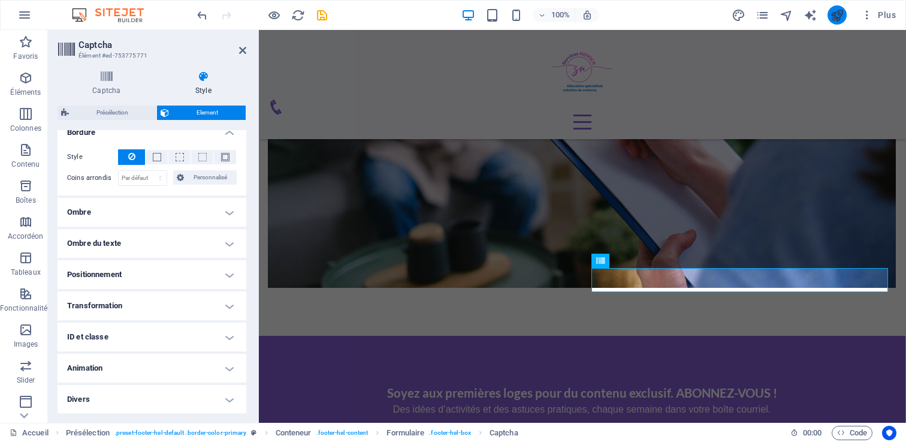
click at [841, 19] on icon "publish" at bounding box center [837, 15] width 14 height 14
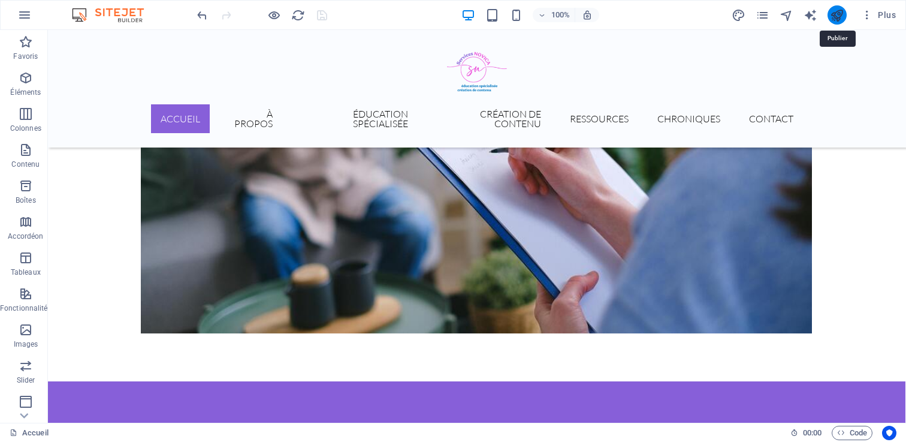
click at [832, 19] on icon "publish" at bounding box center [837, 15] width 14 height 14
click at [834, 9] on icon "publish" at bounding box center [837, 15] width 14 height 14
click at [836, 14] on icon "publish" at bounding box center [837, 15] width 14 height 14
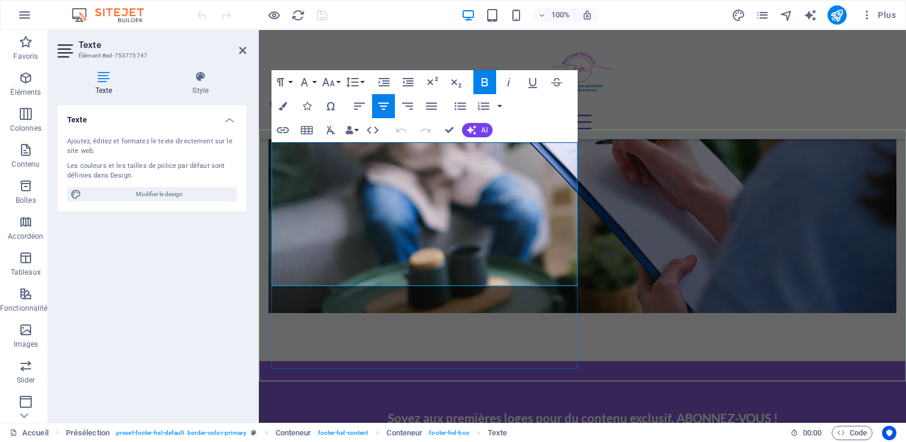
scroll to position [1963, 0]
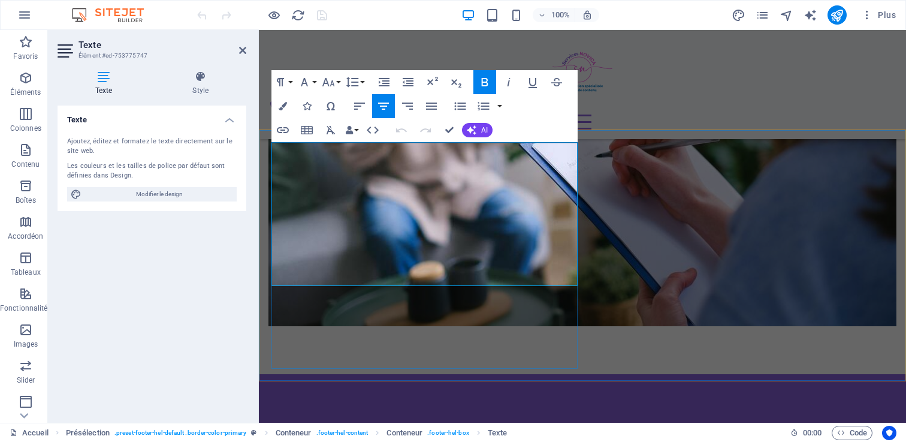
drag, startPoint x: 501, startPoint y: 234, endPoint x: 380, endPoint y: 192, distance: 128.1
click at [328, 80] on icon "button" at bounding box center [328, 82] width 14 height 14
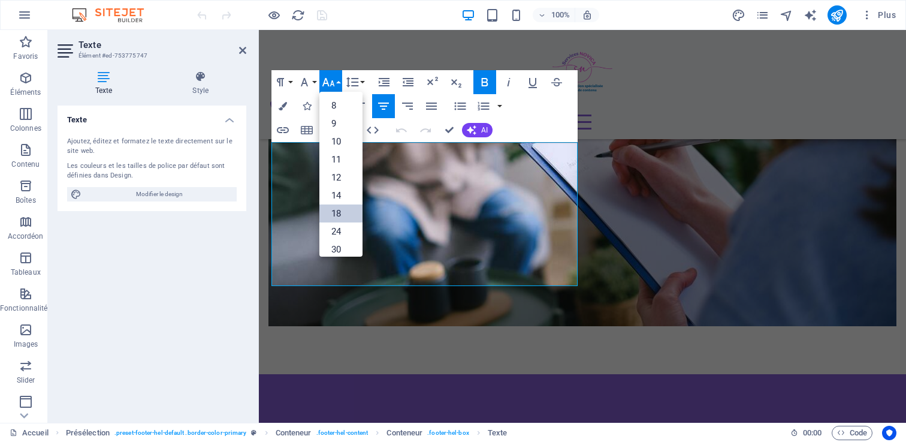
click at [341, 213] on link "18" at bounding box center [340, 213] width 43 height 18
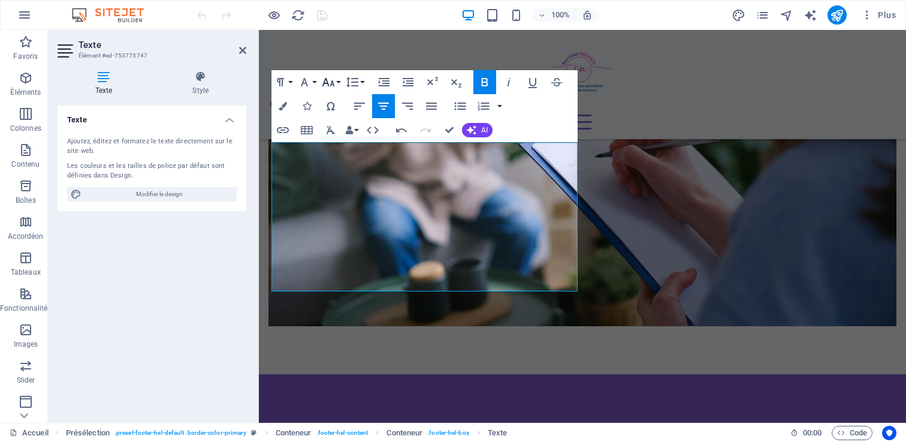
click at [331, 81] on icon "button" at bounding box center [328, 82] width 13 height 8
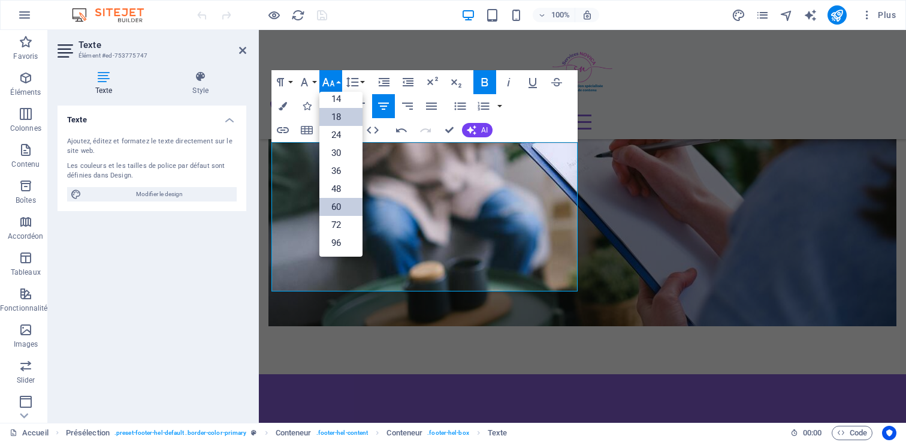
scroll to position [96, 0]
click at [335, 131] on link "24" at bounding box center [340, 135] width 43 height 18
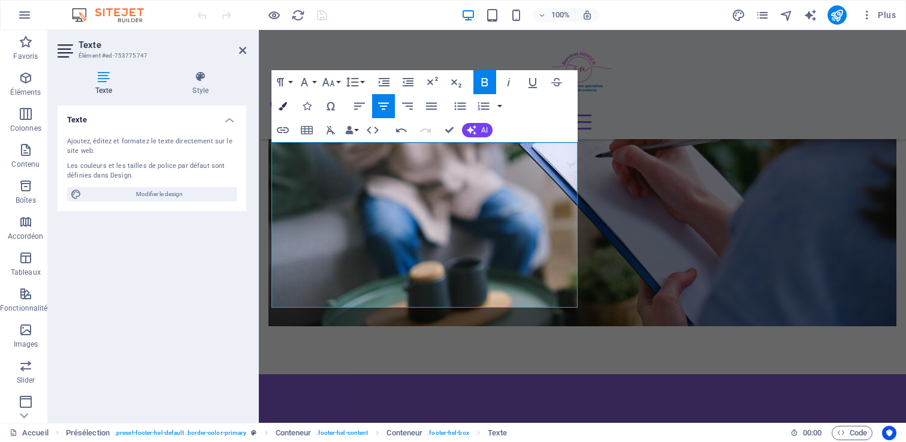
click at [283, 103] on icon "button" at bounding box center [283, 106] width 8 height 8
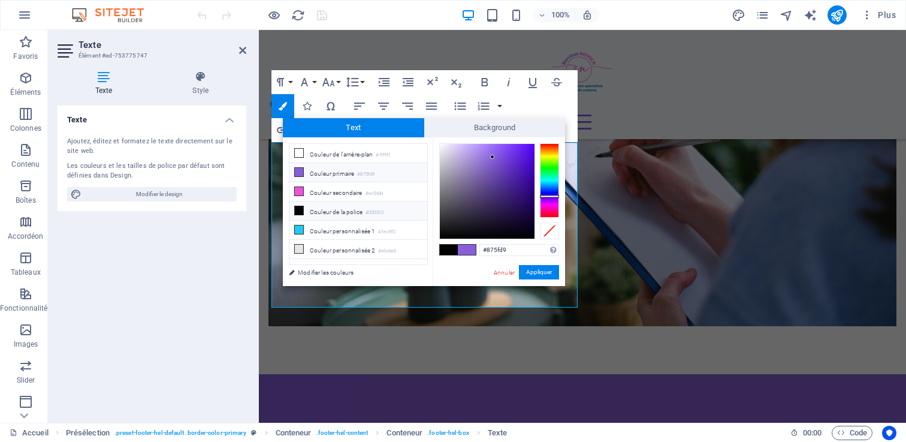
click at [304, 172] on li "Couleur primaire #875fd9" at bounding box center [358, 172] width 138 height 19
click at [542, 271] on button "Appliquer" at bounding box center [539, 272] width 40 height 14
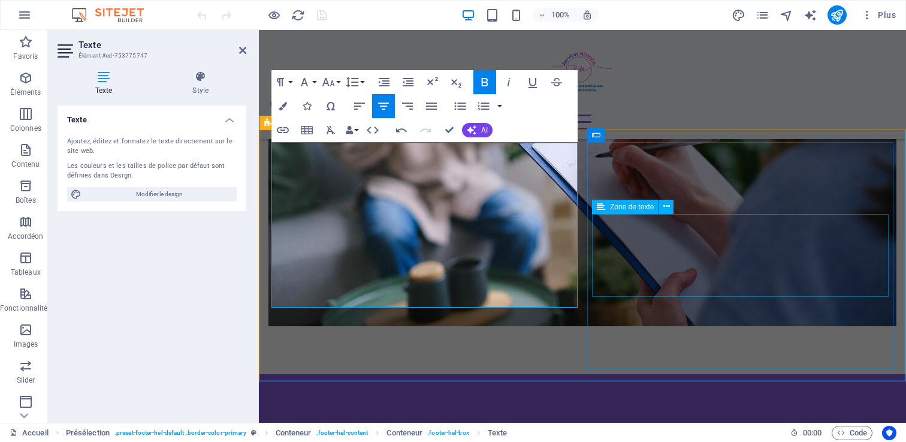
drag, startPoint x: 343, startPoint y: 193, endPoint x: 598, endPoint y: 258, distance: 263.9
click at [283, 107] on icon "button" at bounding box center [283, 106] width 8 height 8
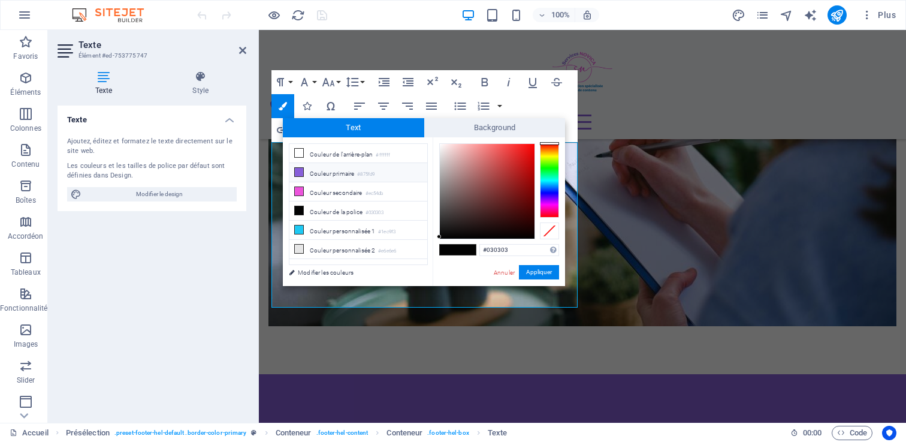
click at [302, 175] on icon at bounding box center [299, 172] width 8 height 8
type input "#875fd9"
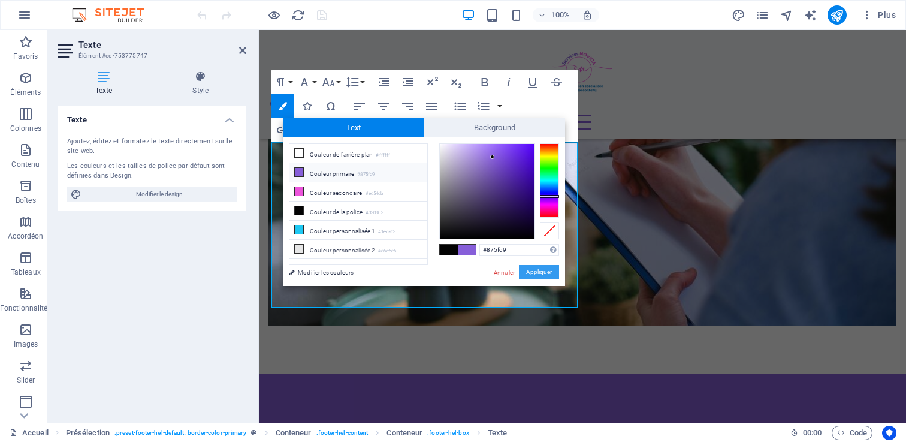
click at [542, 276] on button "Appliquer" at bounding box center [539, 272] width 40 height 14
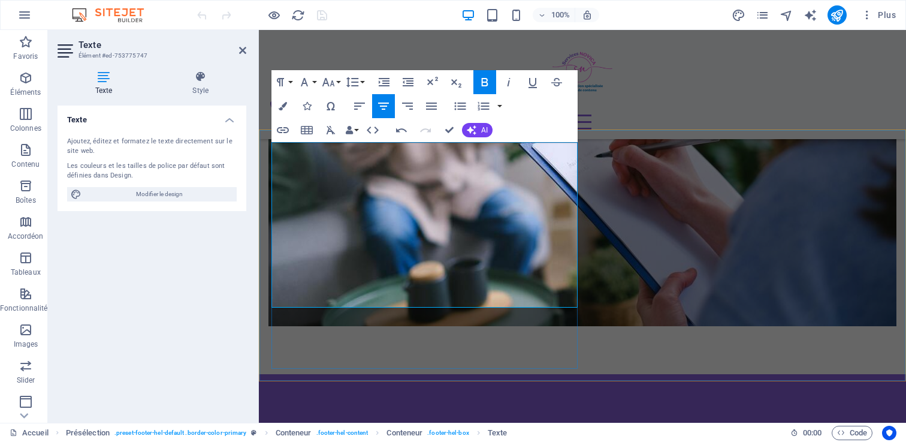
drag, startPoint x: 353, startPoint y: 190, endPoint x: 561, endPoint y: 292, distance: 231.5
click at [326, 78] on icon "button" at bounding box center [328, 82] width 13 height 8
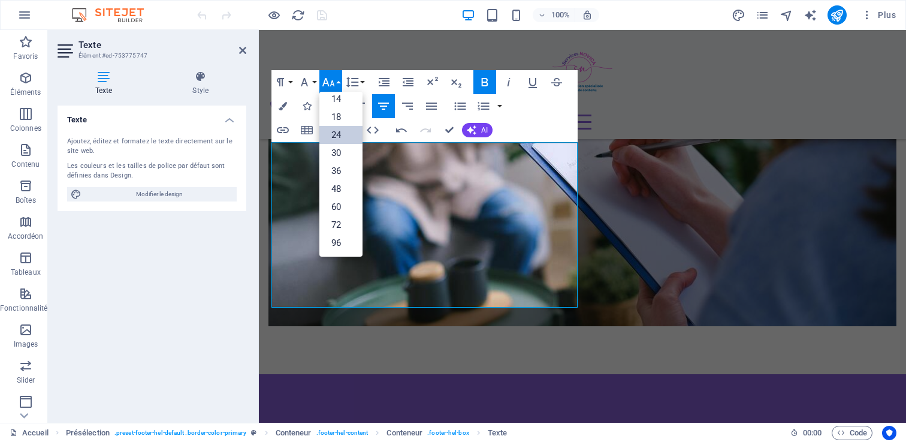
click at [337, 135] on link "24" at bounding box center [340, 135] width 43 height 18
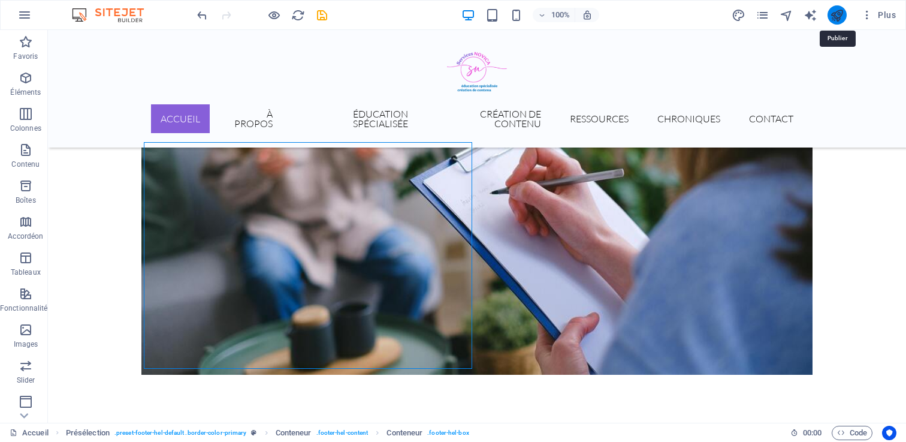
click at [835, 14] on icon "publish" at bounding box center [837, 15] width 14 height 14
